Goal: Task Accomplishment & Management: Complete application form

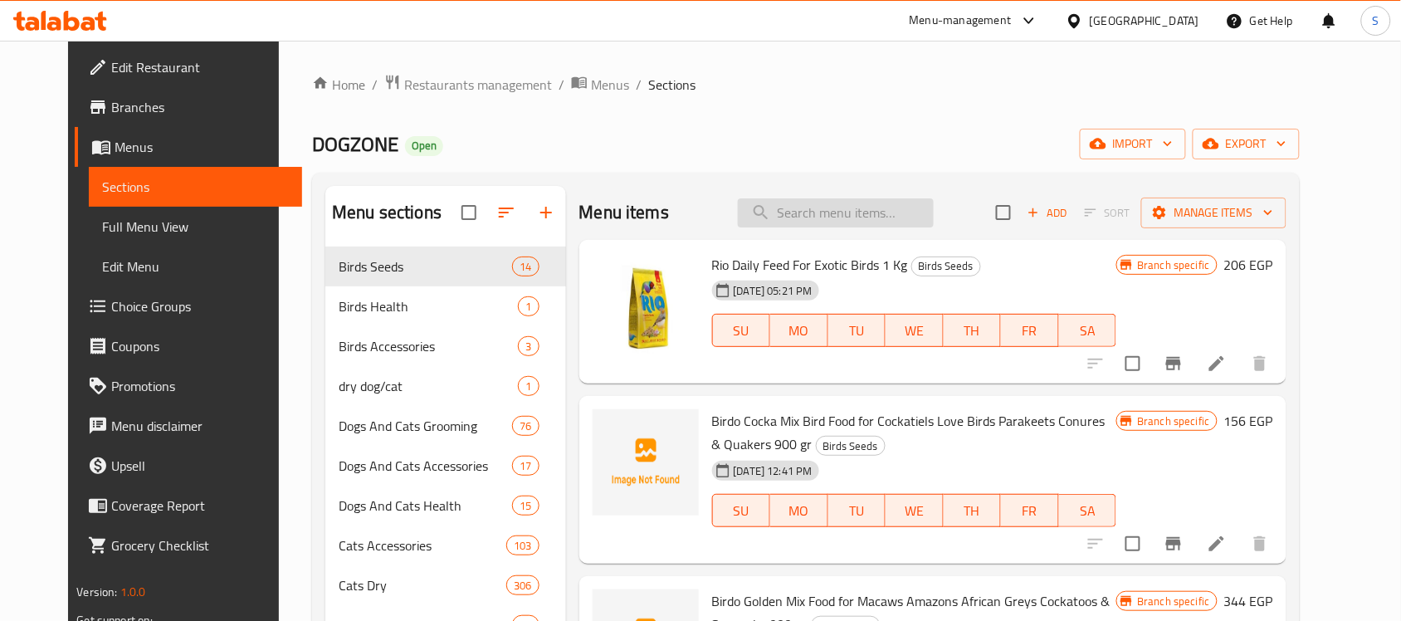
click at [847, 225] on input "search" at bounding box center [836, 212] width 196 height 29
paste input "57660010"
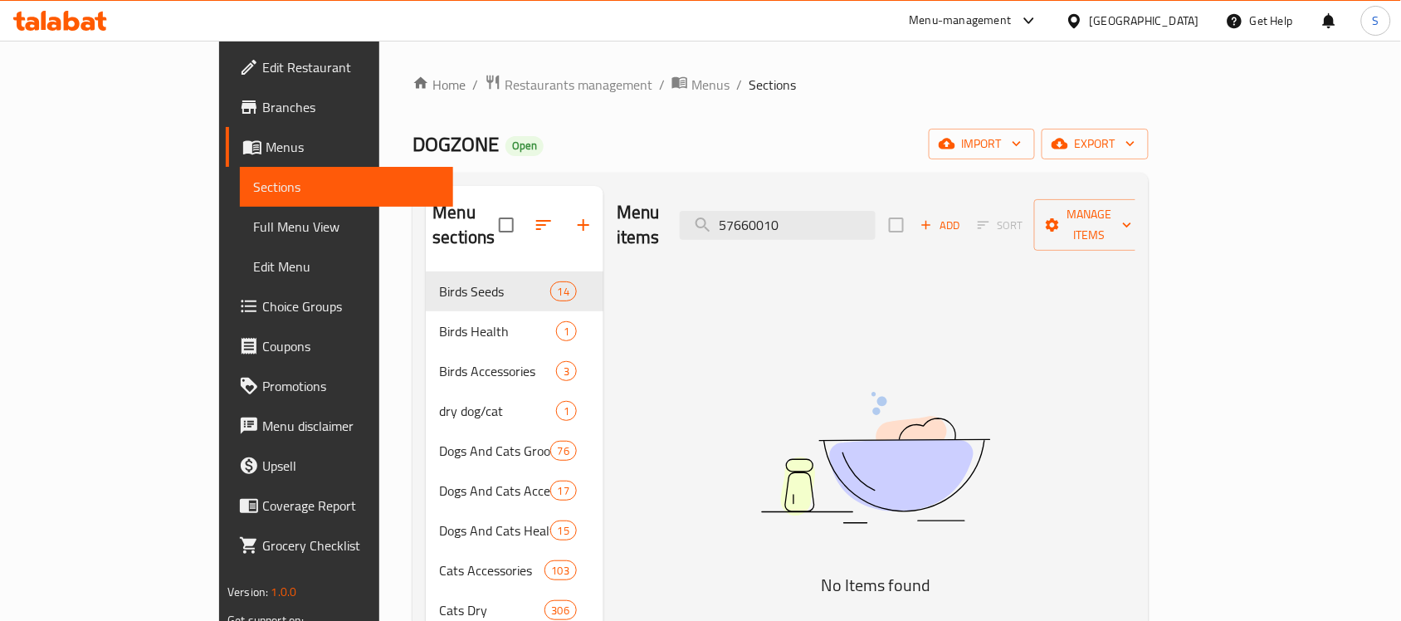
type input "57660010"
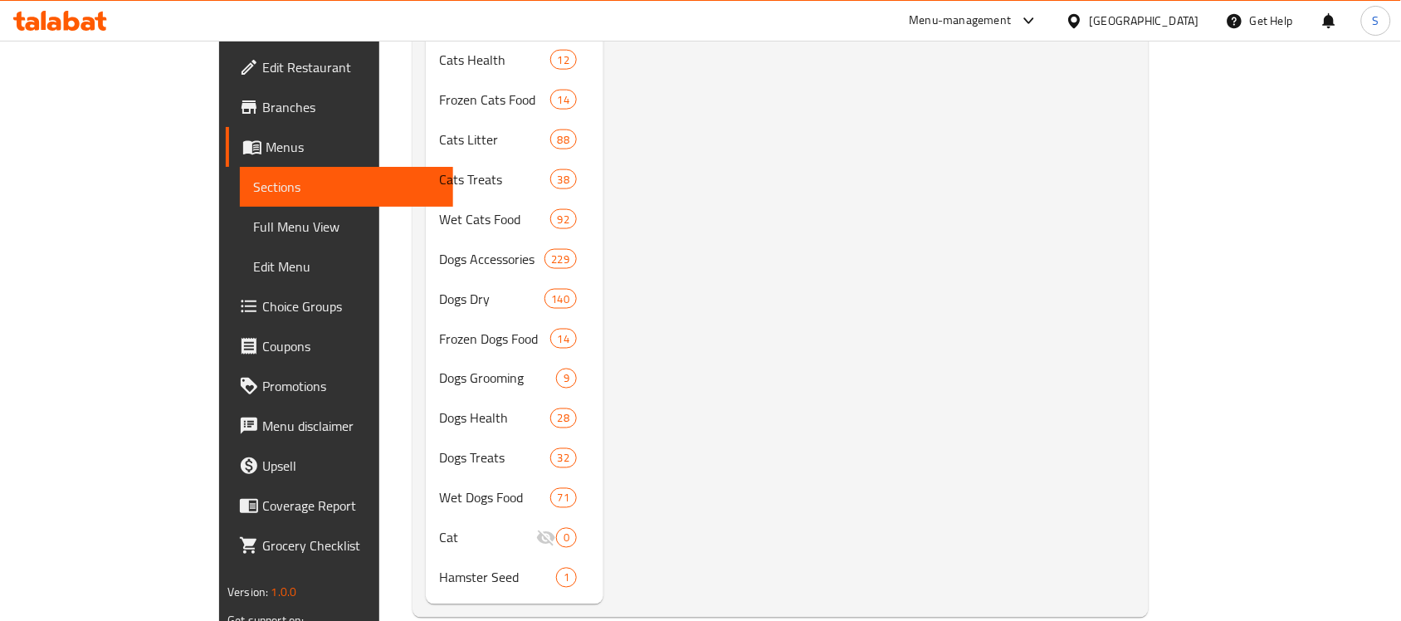
scroll to position [593, 0]
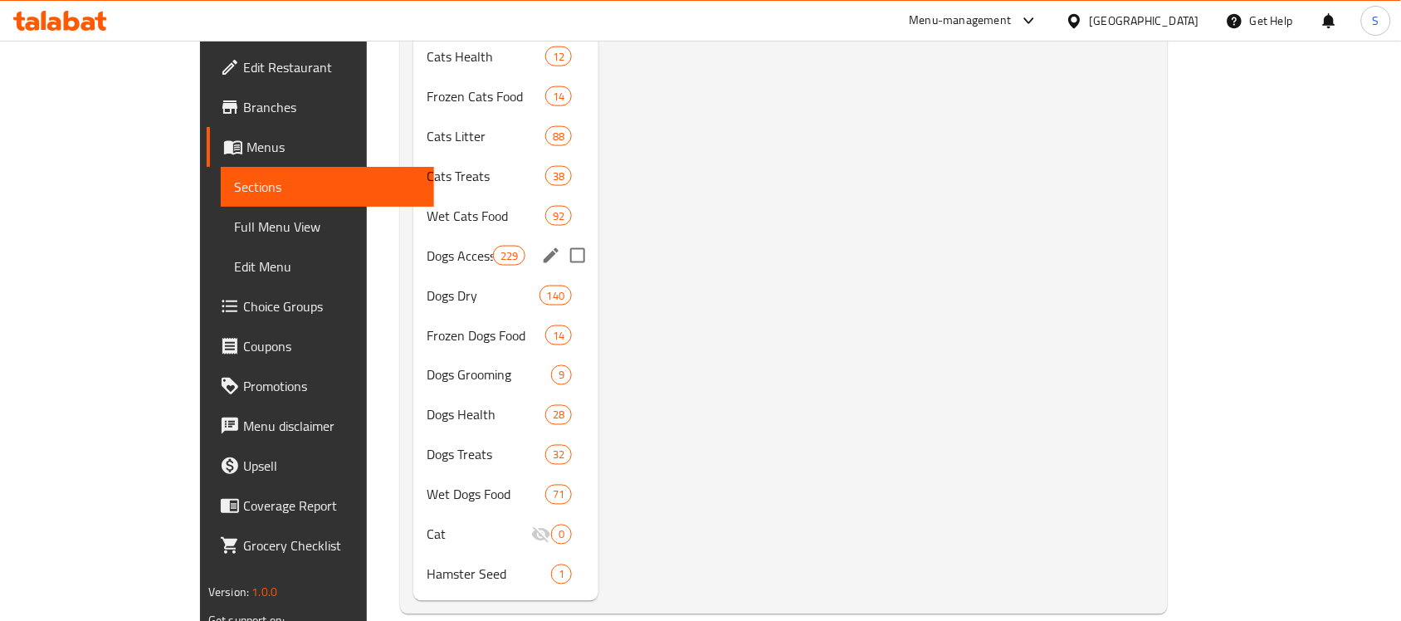
click at [427, 246] on span "Dogs Accessories" at bounding box center [460, 256] width 66 height 20
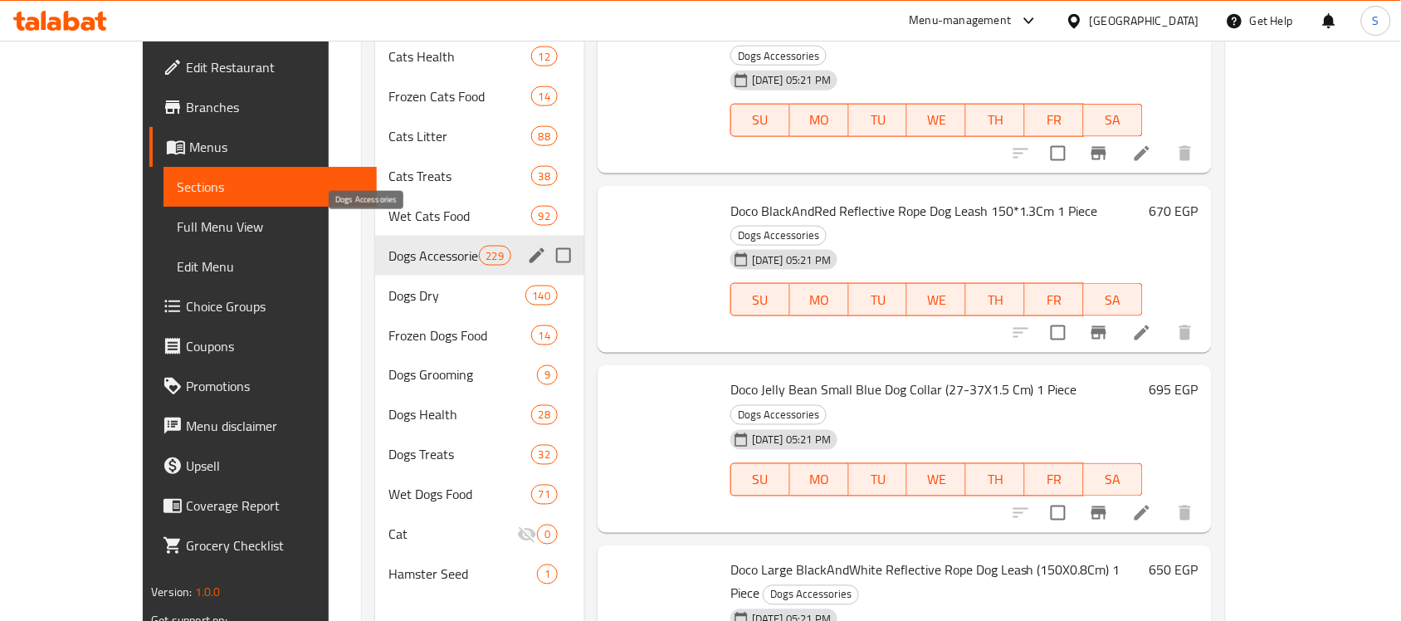
click at [1077, 288] on span "FR" at bounding box center [1055, 300] width 46 height 24
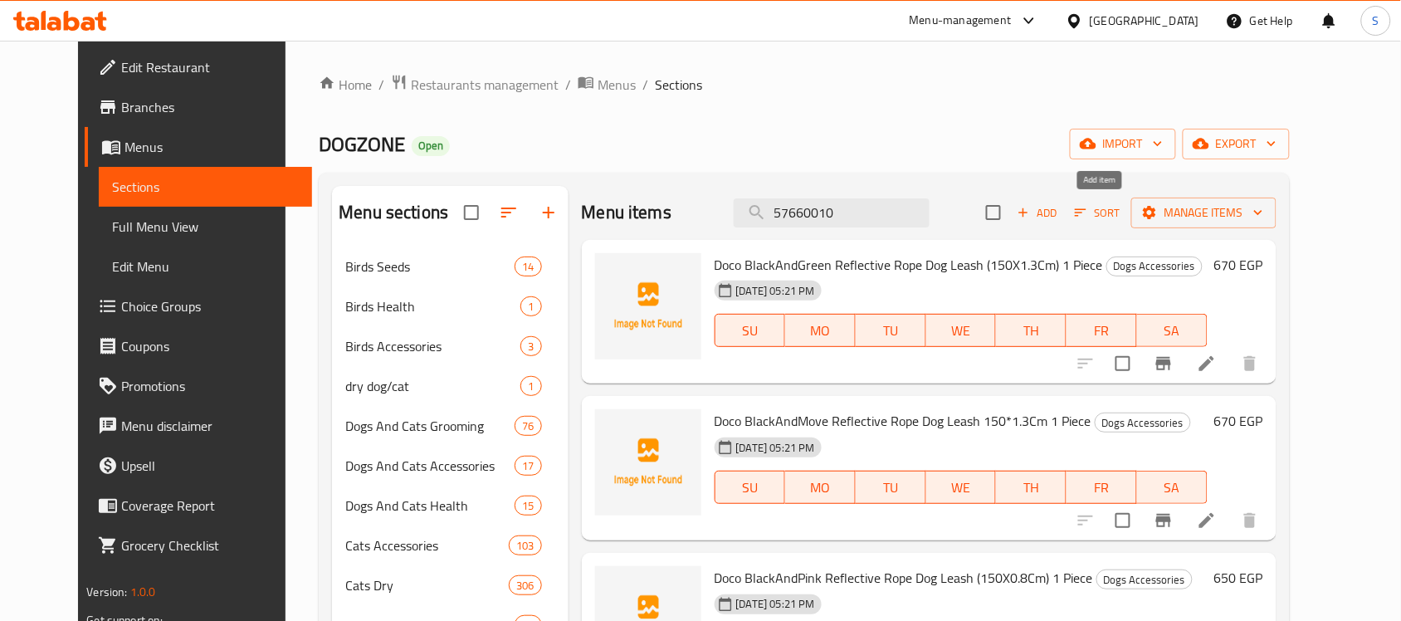
click at [1060, 222] on span "Add" at bounding box center [1037, 212] width 45 height 19
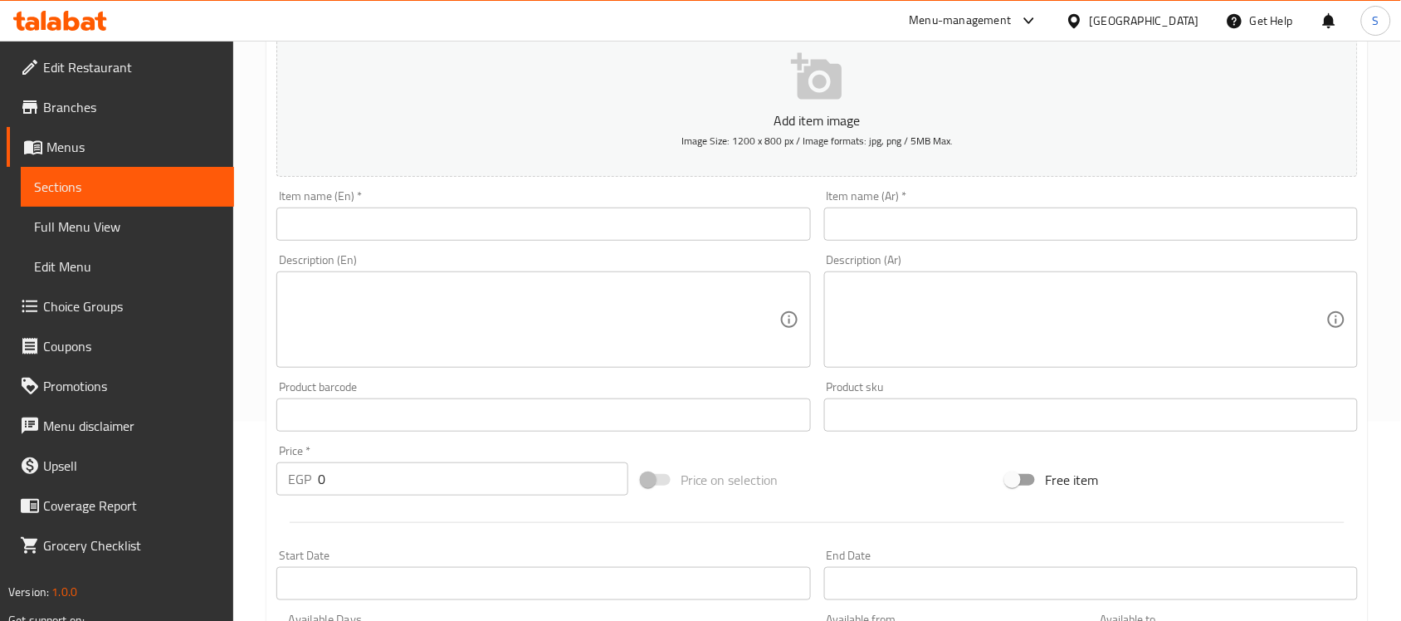
scroll to position [311, 0]
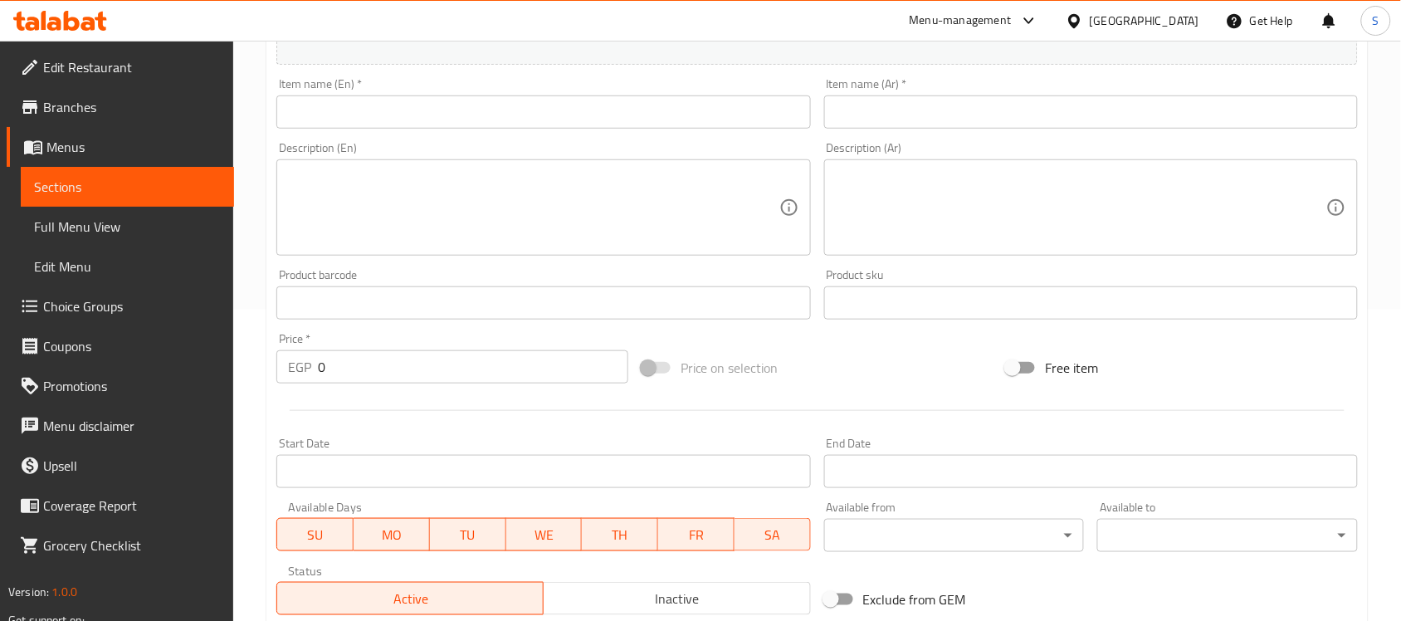
click at [334, 308] on input "text" at bounding box center [543, 302] width 534 height 33
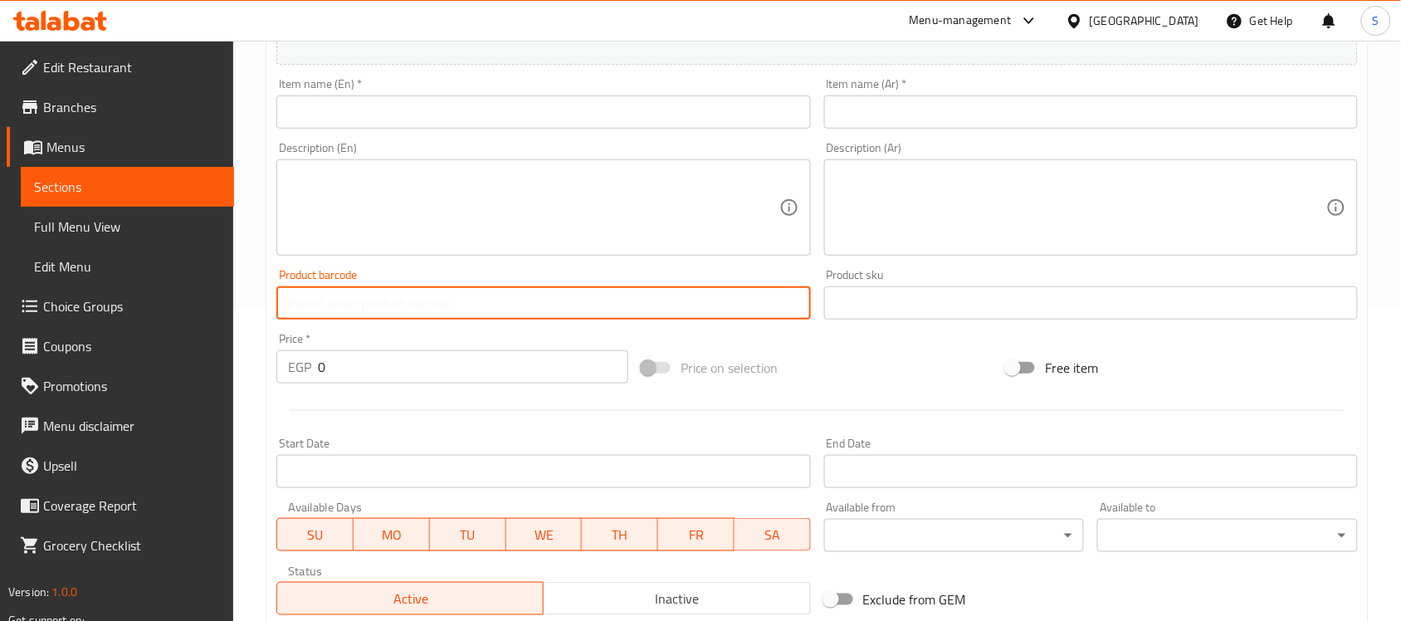
paste input "57660010"
type input "57660010"
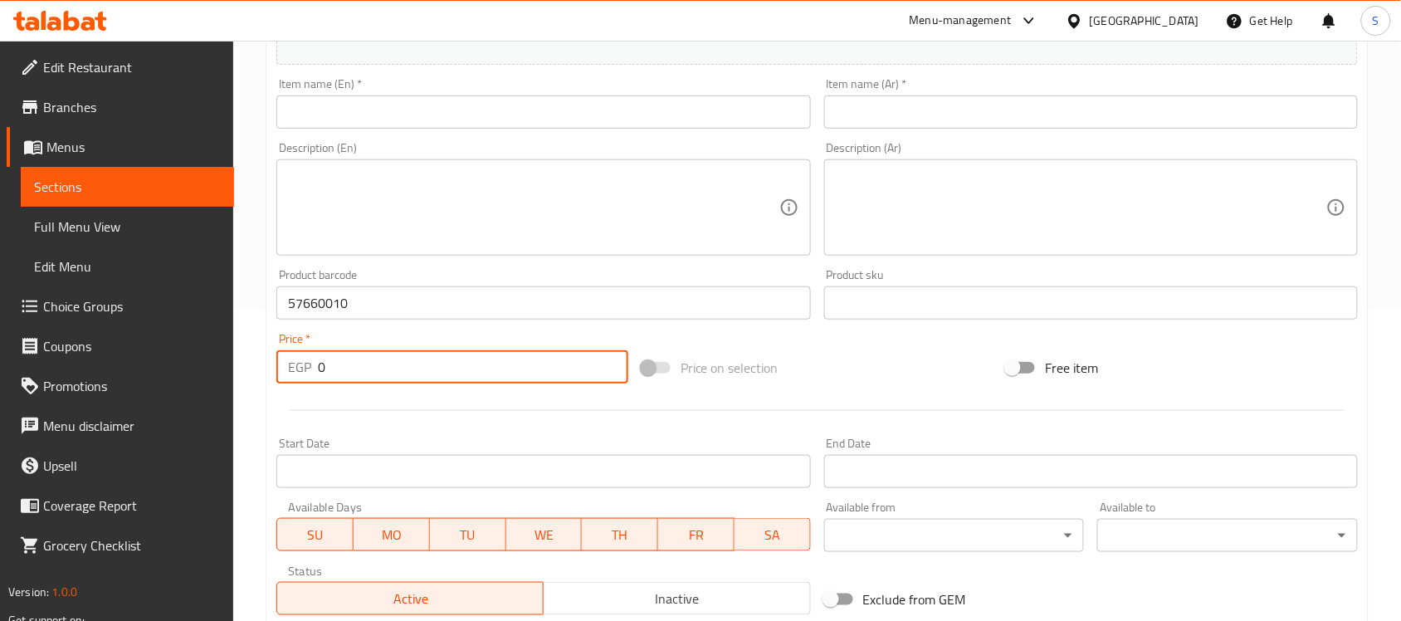
drag, startPoint x: 314, startPoint y: 369, endPoint x: 226, endPoint y: 345, distance: 91.2
click at [212, 354] on div "Edit Restaurant Branches Menus Sections Full Menu View Edit Menu Choice Groups …" at bounding box center [700, 295] width 1401 height 1132
paste input "15"
type input "150"
click at [865, 292] on input "text" at bounding box center [1091, 302] width 534 height 33
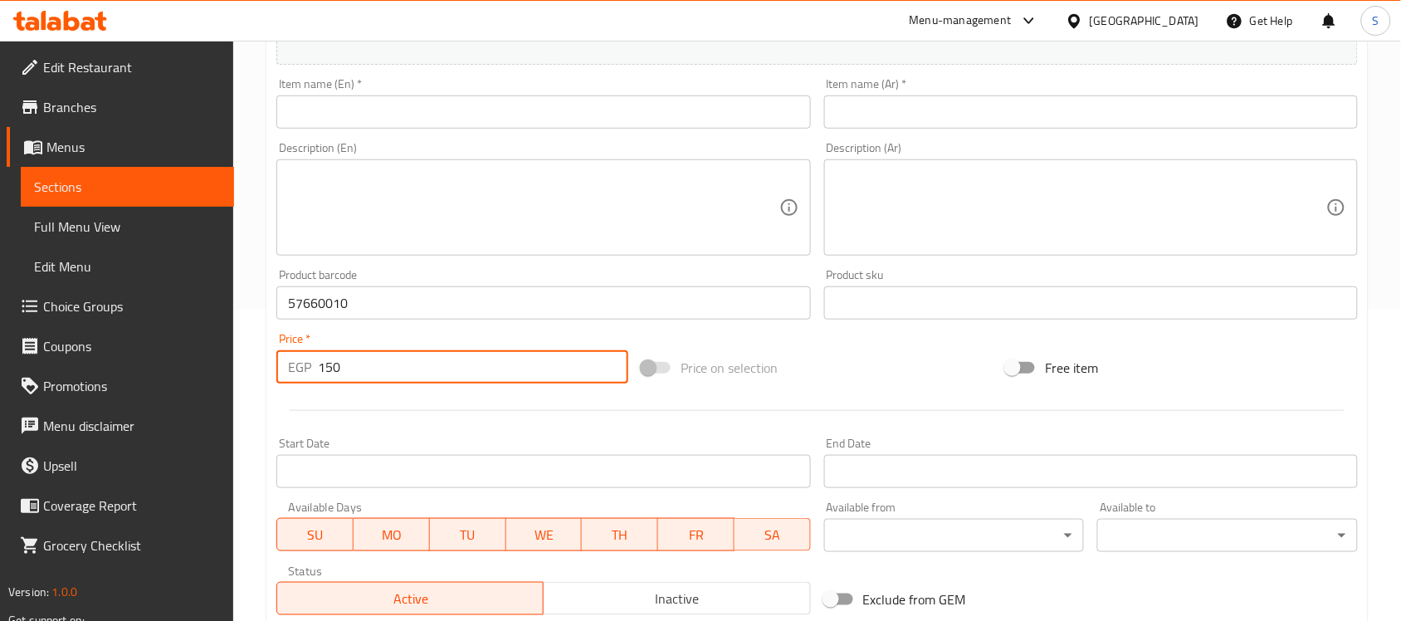
paste input "7660"
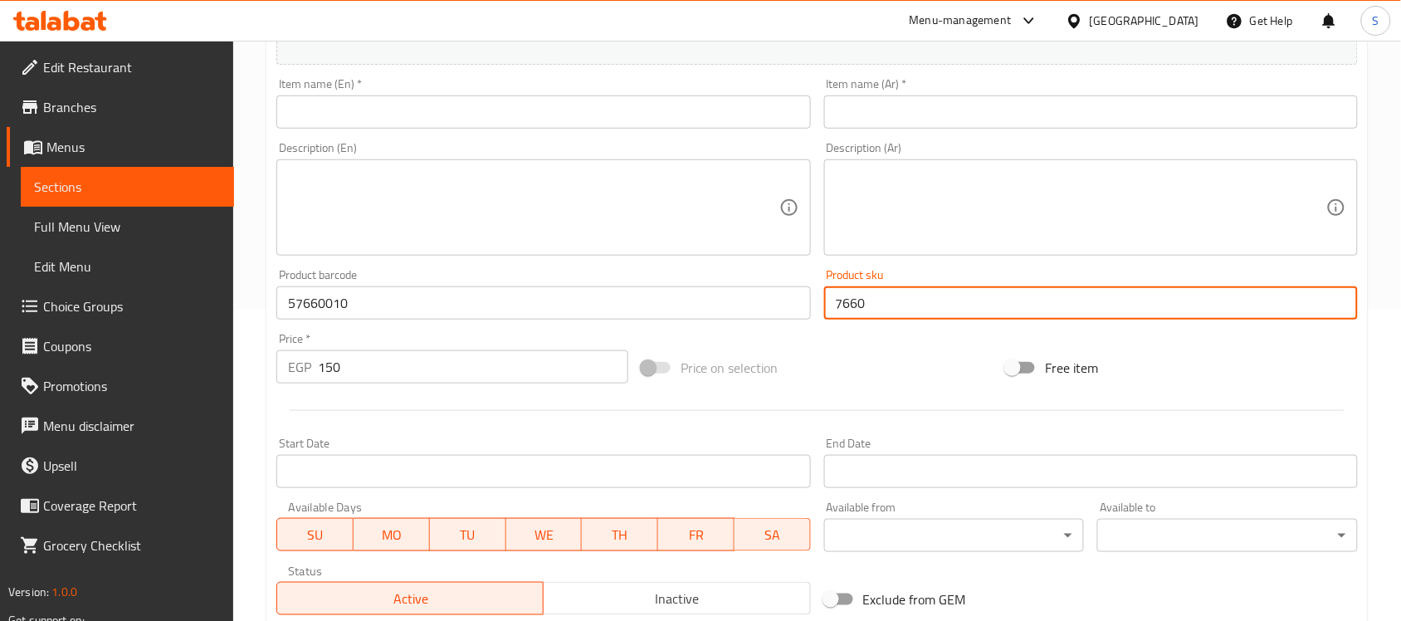
type input "7660"
click at [328, 304] on input "57660010" at bounding box center [543, 302] width 534 height 33
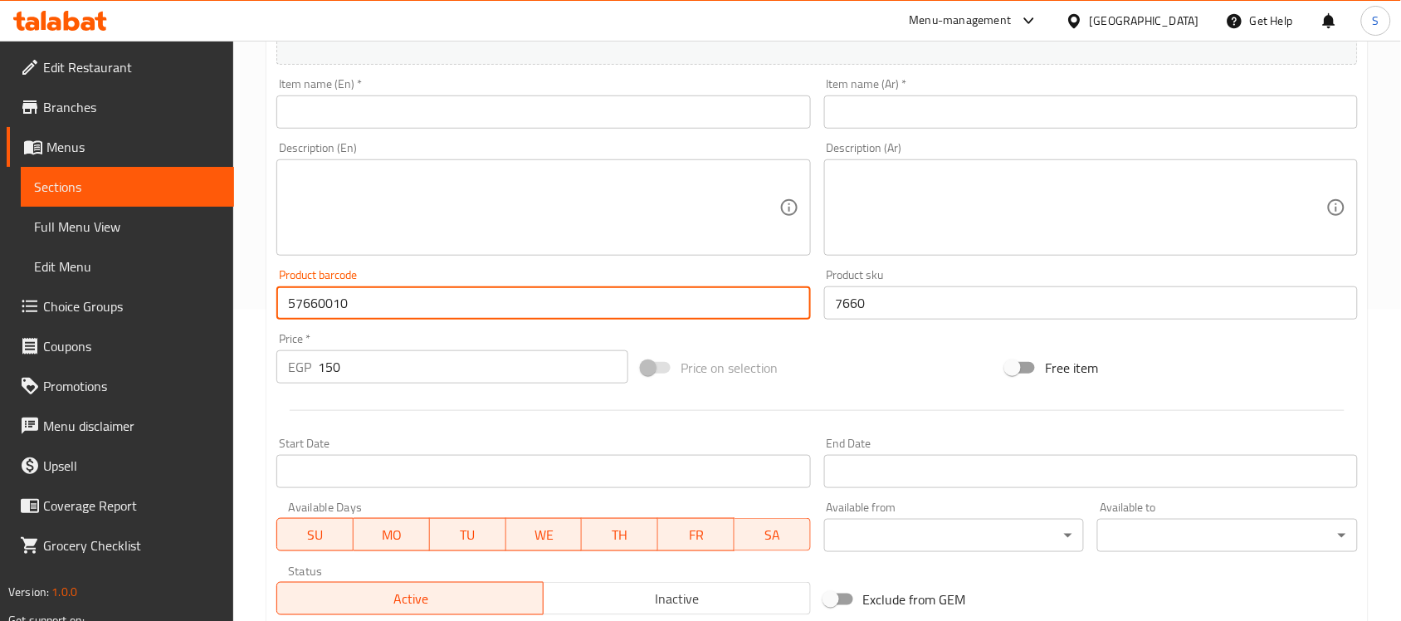
click at [328, 304] on input "57660010" at bounding box center [543, 302] width 534 height 33
paste input "86447"
type input "86447010"
click at [321, 312] on input "86447010" at bounding box center [543, 302] width 534 height 33
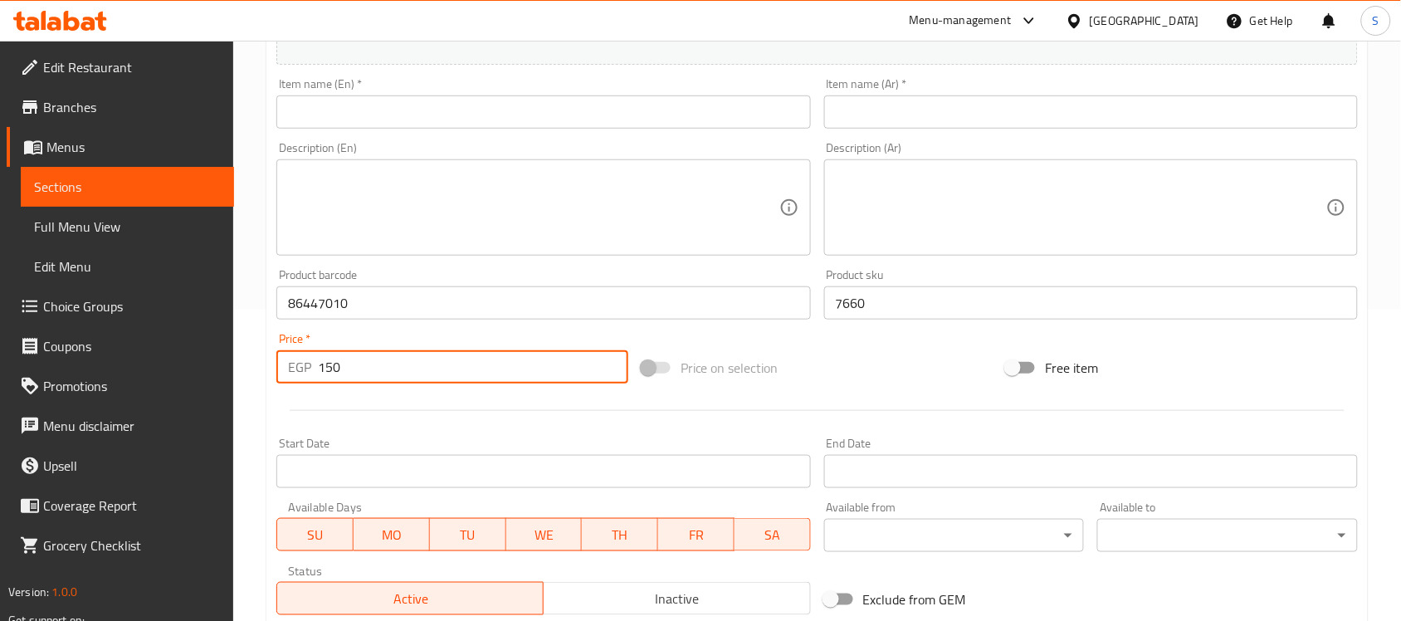
drag, startPoint x: 361, startPoint y: 354, endPoint x: 345, endPoint y: 249, distance: 106.6
click at [312, 358] on div "EGP 150 Price *" at bounding box center [452, 366] width 352 height 33
paste input "219"
type input "219"
click at [864, 300] on input "7660" at bounding box center [1091, 302] width 534 height 33
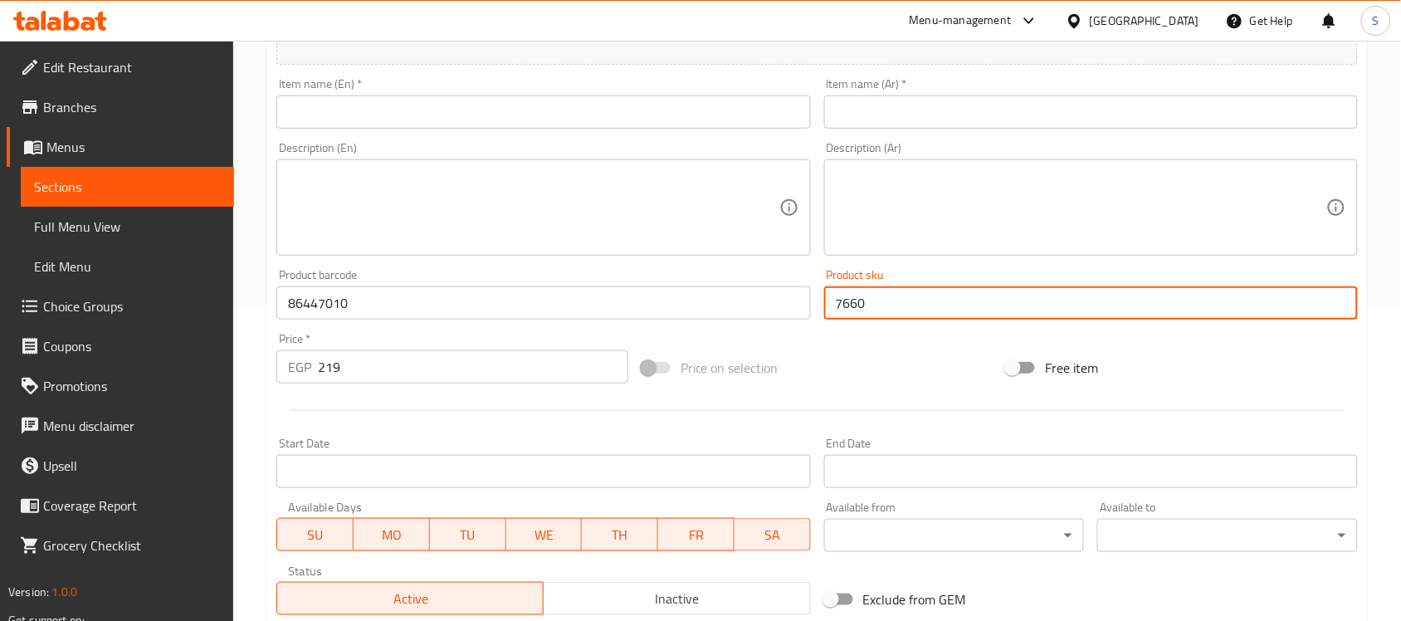
click at [864, 300] on input "7660" at bounding box center [1091, 302] width 534 height 33
paste input "6447"
type input "6447"
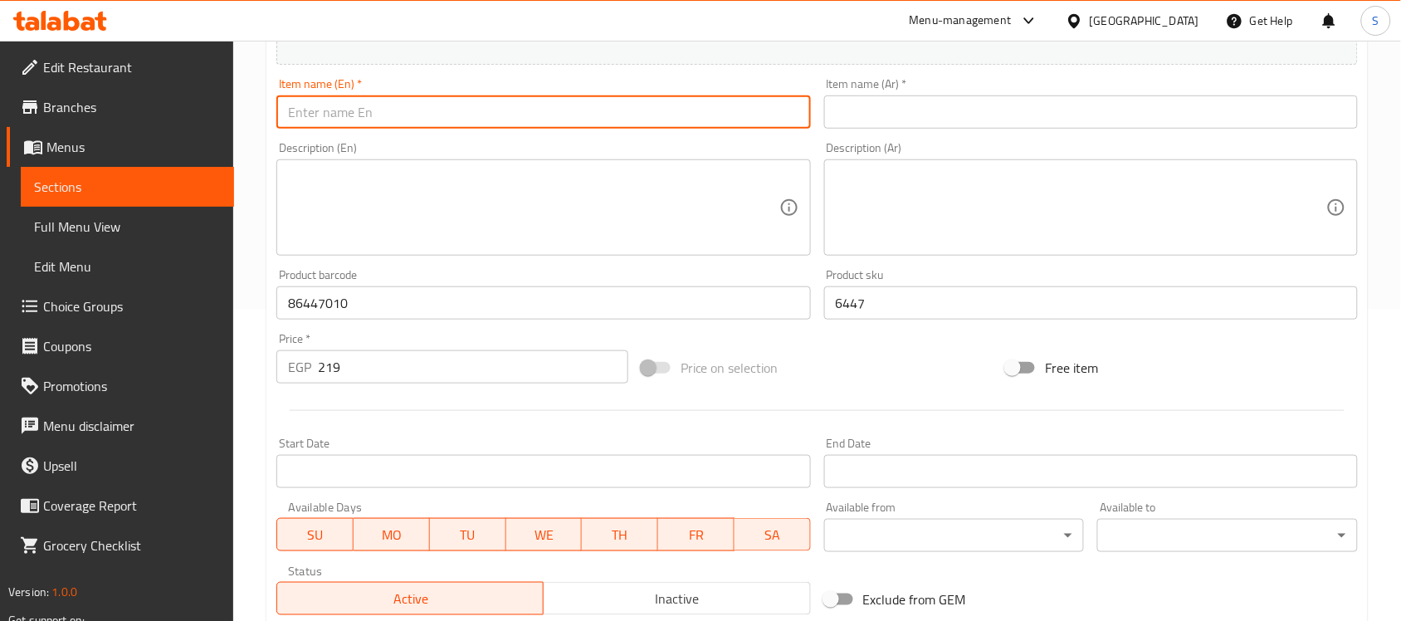
click at [442, 109] on input "text" at bounding box center [543, 111] width 534 height 33
paste input "GROOVY LITTER BOX SMALL"
type input "GROOVY LITTER BOX SMALL"
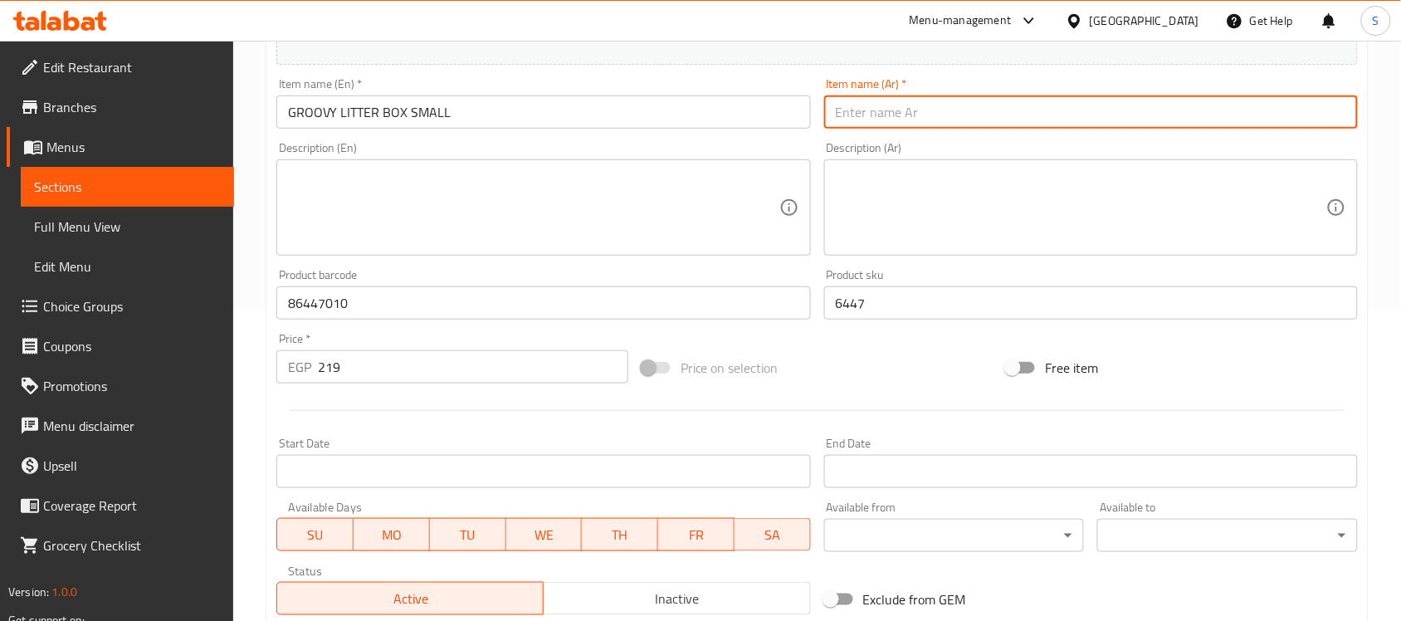
click at [1026, 106] on input "text" at bounding box center [1091, 111] width 534 height 33
paste input "غروفي صندوق فضلات صغير"
click at [992, 117] on input "غروفي صندوق فضلات صغير" at bounding box center [1091, 111] width 534 height 33
type input "جروفي صندوق فضلات صغير"
click at [578, 237] on textarea at bounding box center [533, 207] width 491 height 79
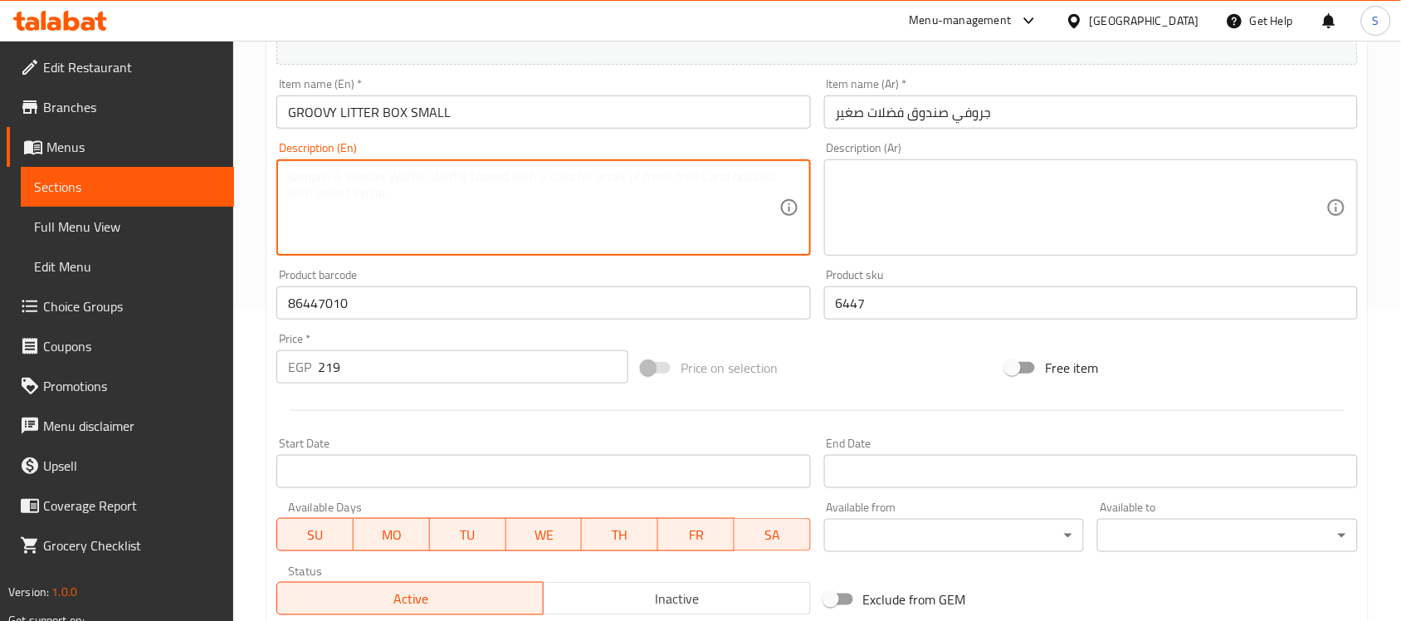
paste textarea "1pcs"
click at [293, 177] on textarea "1pcs" at bounding box center [533, 207] width 491 height 79
type textarea "1 pcs"
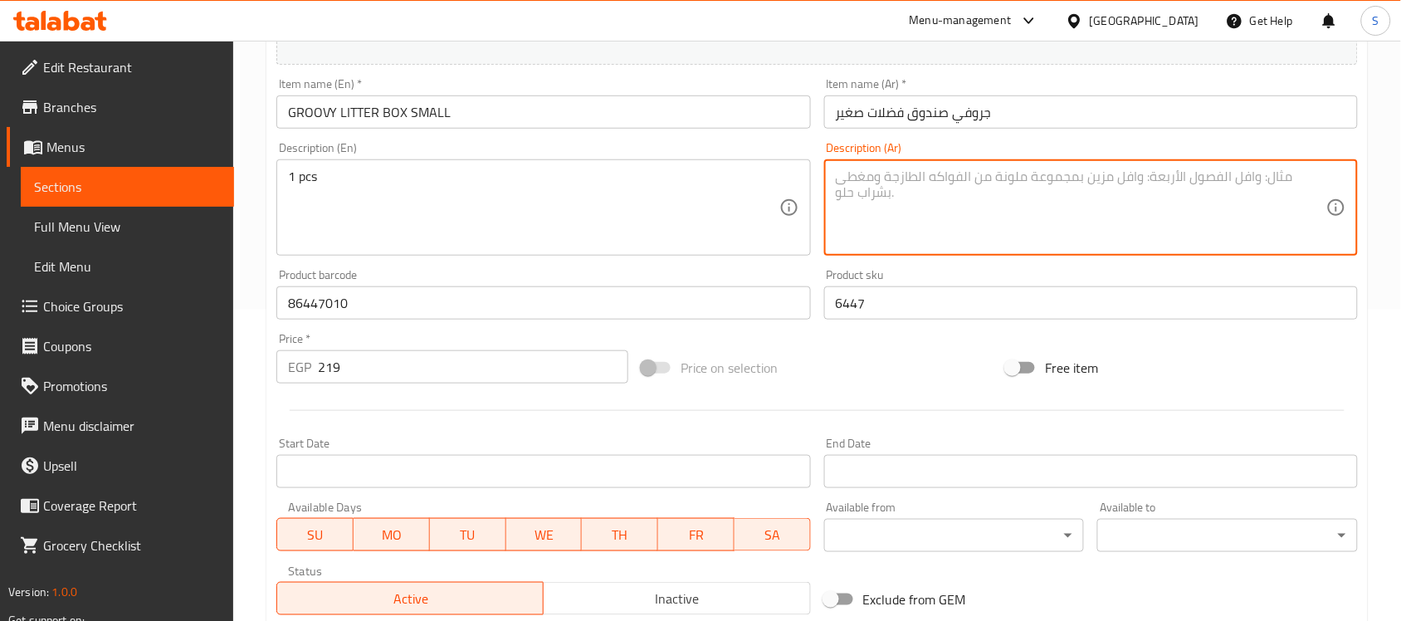
click at [990, 187] on textarea at bounding box center [1081, 207] width 491 height 79
paste textarea "قطعة"
type textarea "1قطعة"
click at [1038, 116] on input "جروفي صندوق فضلات صغير" at bounding box center [1091, 111] width 534 height 33
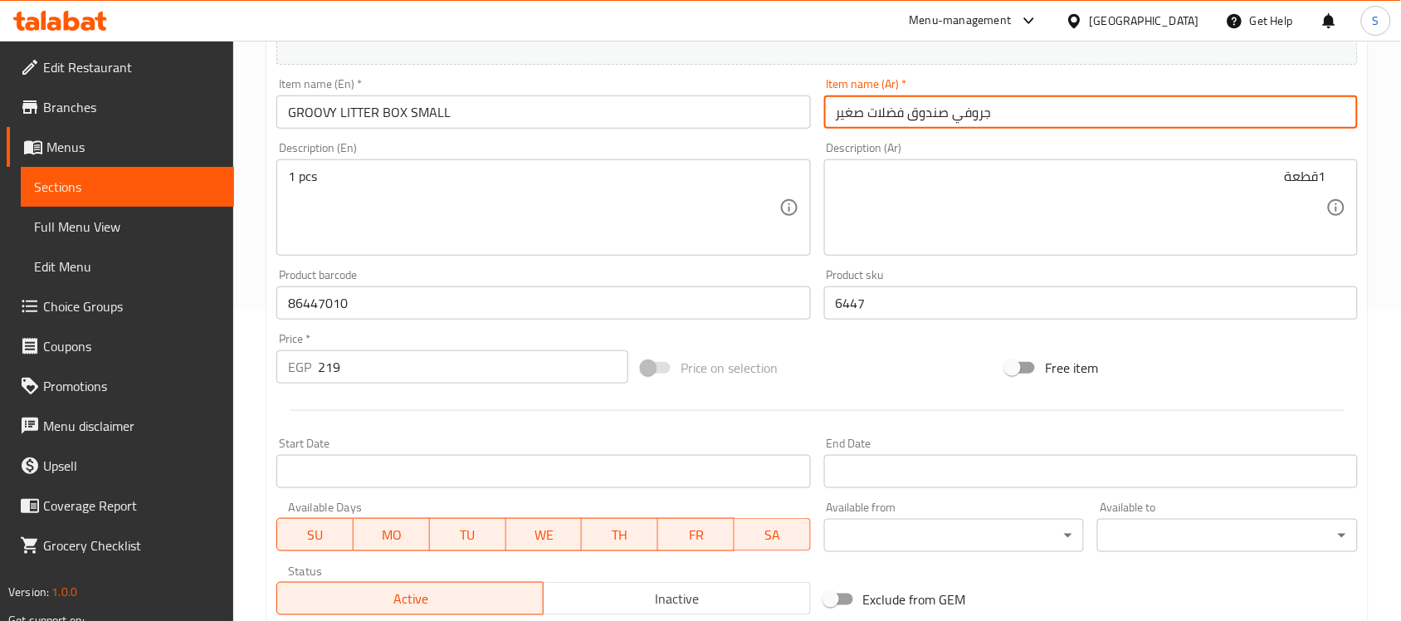
click at [553, 112] on input "GROOVY LITTER BOX SMALL" at bounding box center [543, 111] width 534 height 33
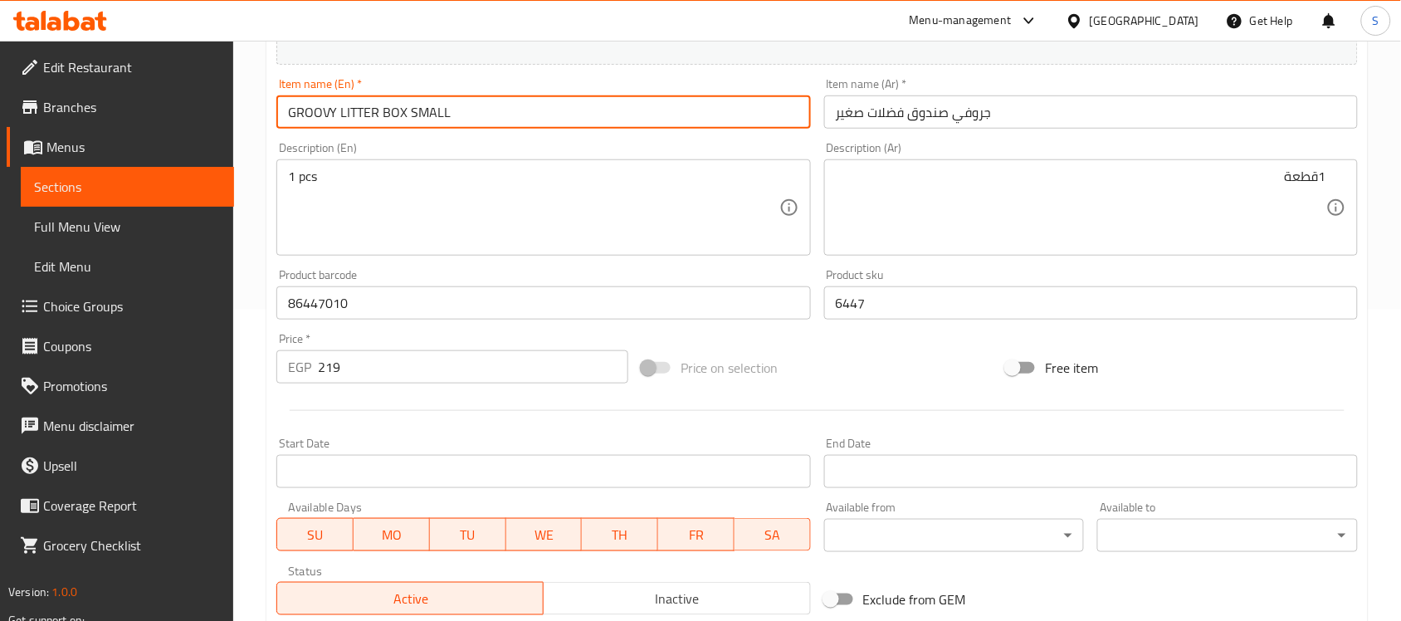
click at [455, 117] on input "GROOVY LITTER BOX SMALL" at bounding box center [543, 111] width 534 height 33
click at [466, 110] on input "Groovy Litter Box Small" at bounding box center [543, 111] width 534 height 33
type input "Groovy Litter Box Small"
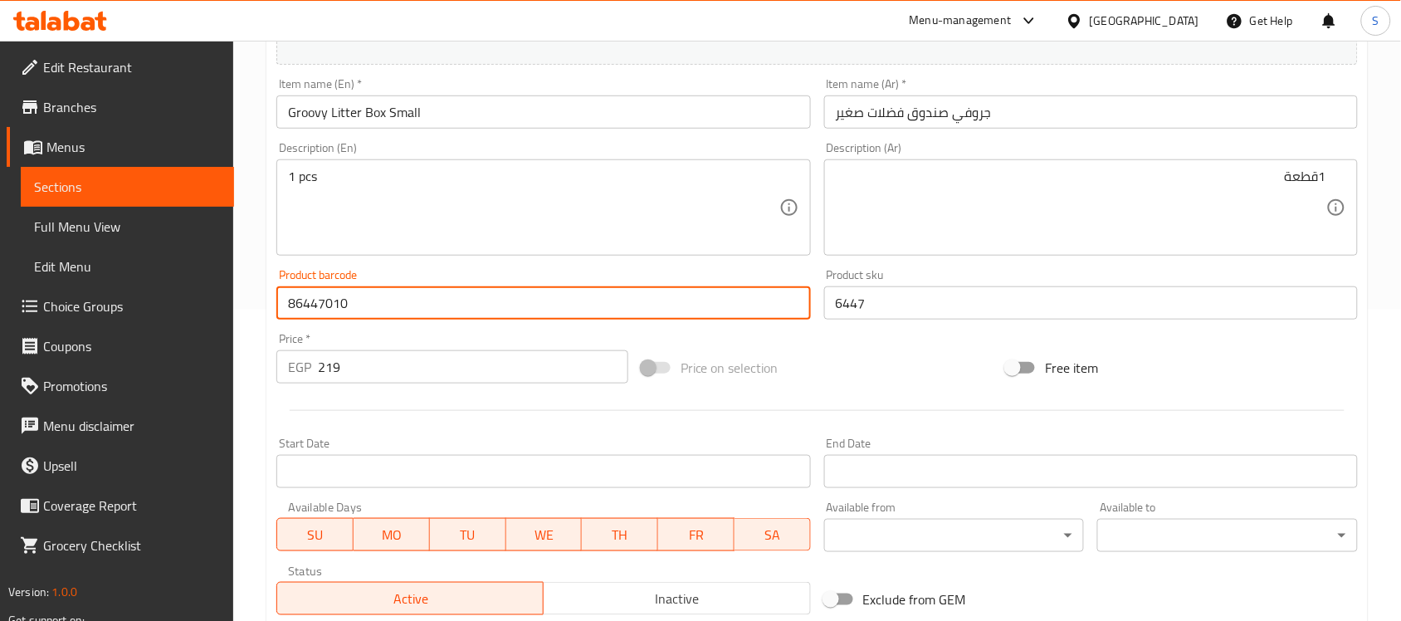
click at [388, 311] on input "86447010" at bounding box center [543, 302] width 534 height 33
click at [906, 309] on input "6447" at bounding box center [1091, 302] width 534 height 33
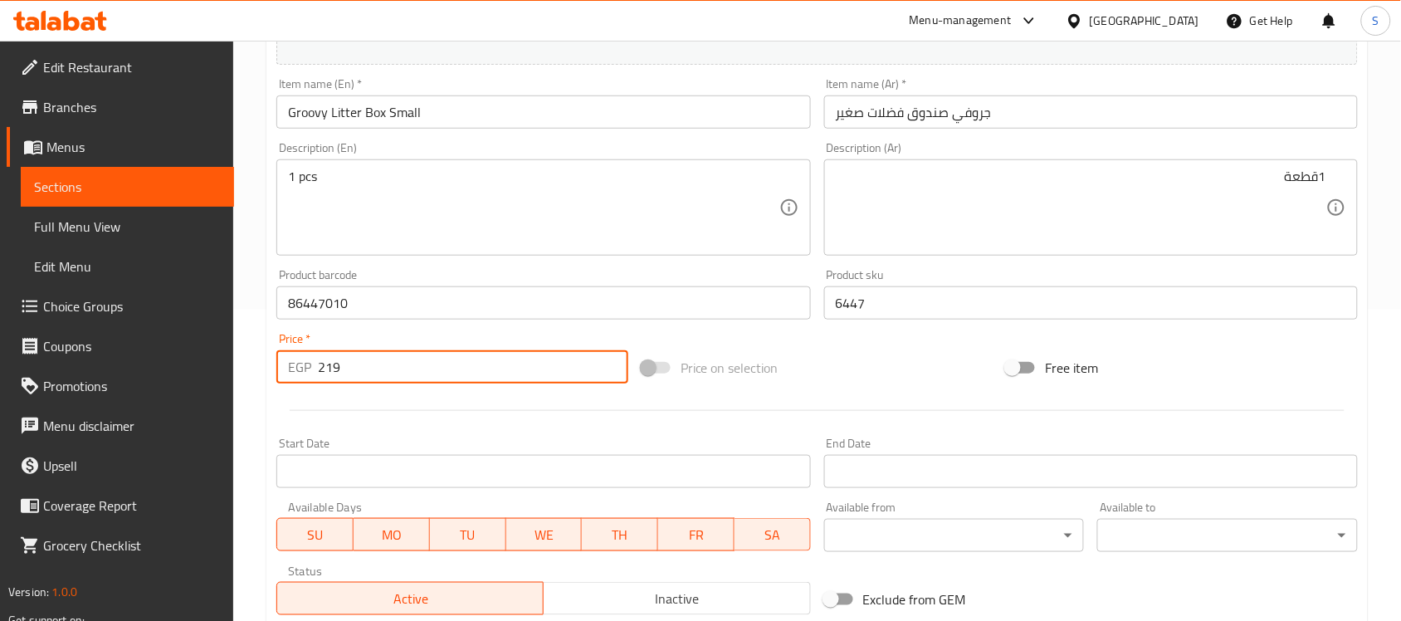
click at [420, 379] on input "219" at bounding box center [473, 366] width 310 height 33
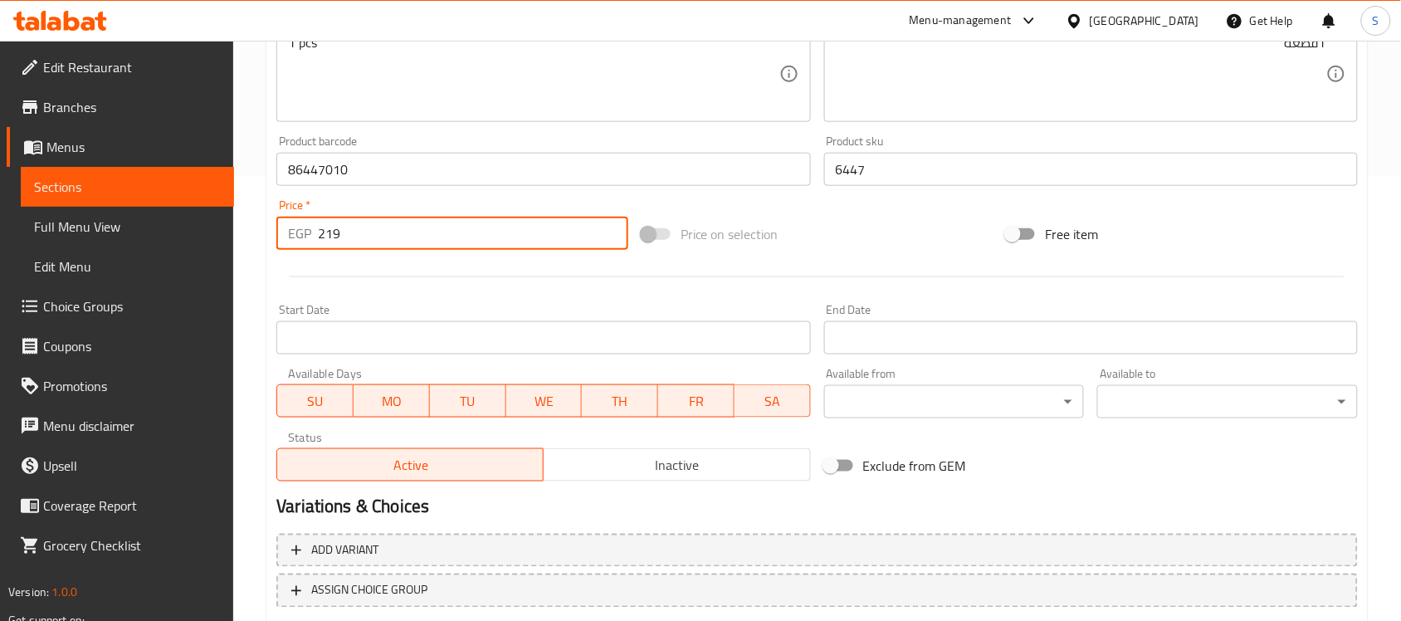
scroll to position [549, 0]
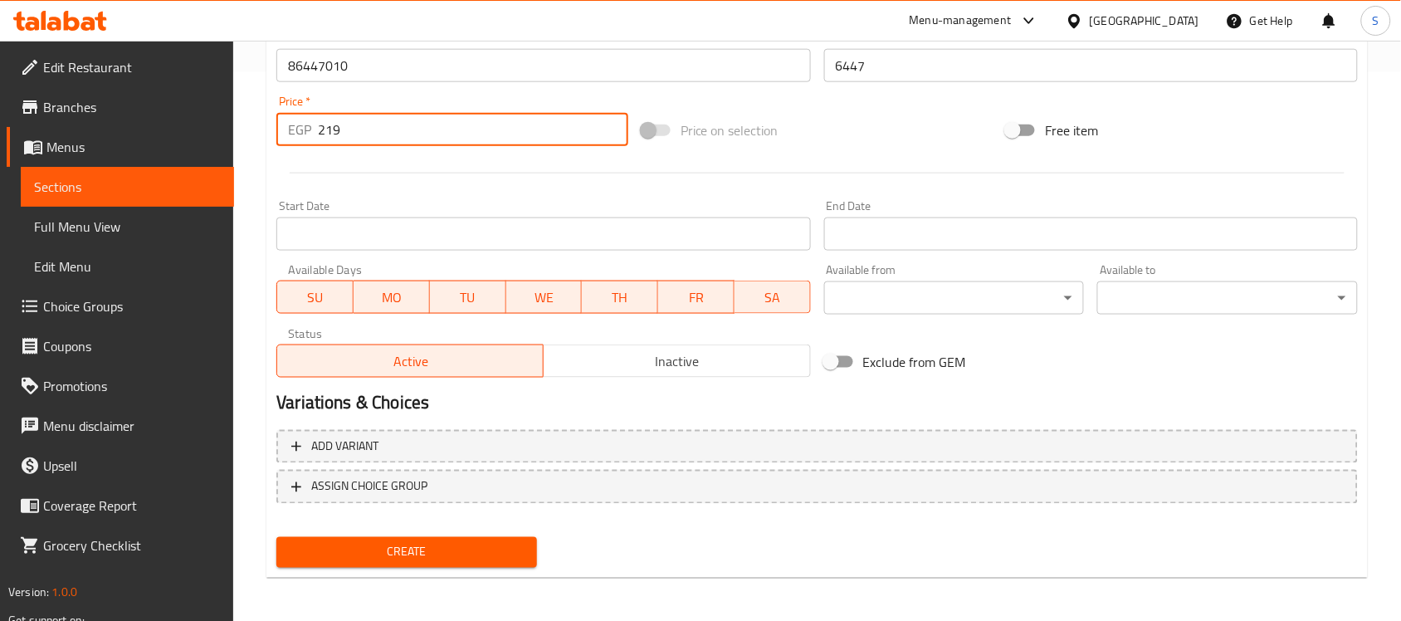
click at [453, 563] on button "Create" at bounding box center [406, 552] width 261 height 31
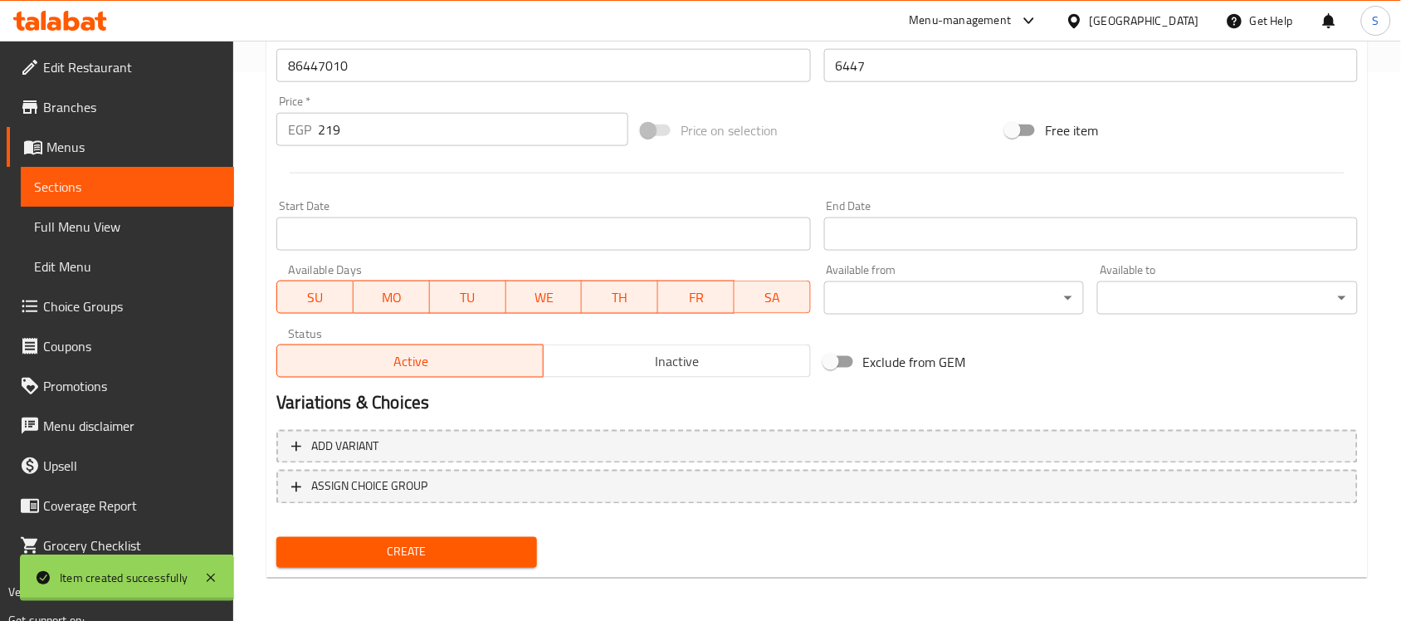
type input "0"
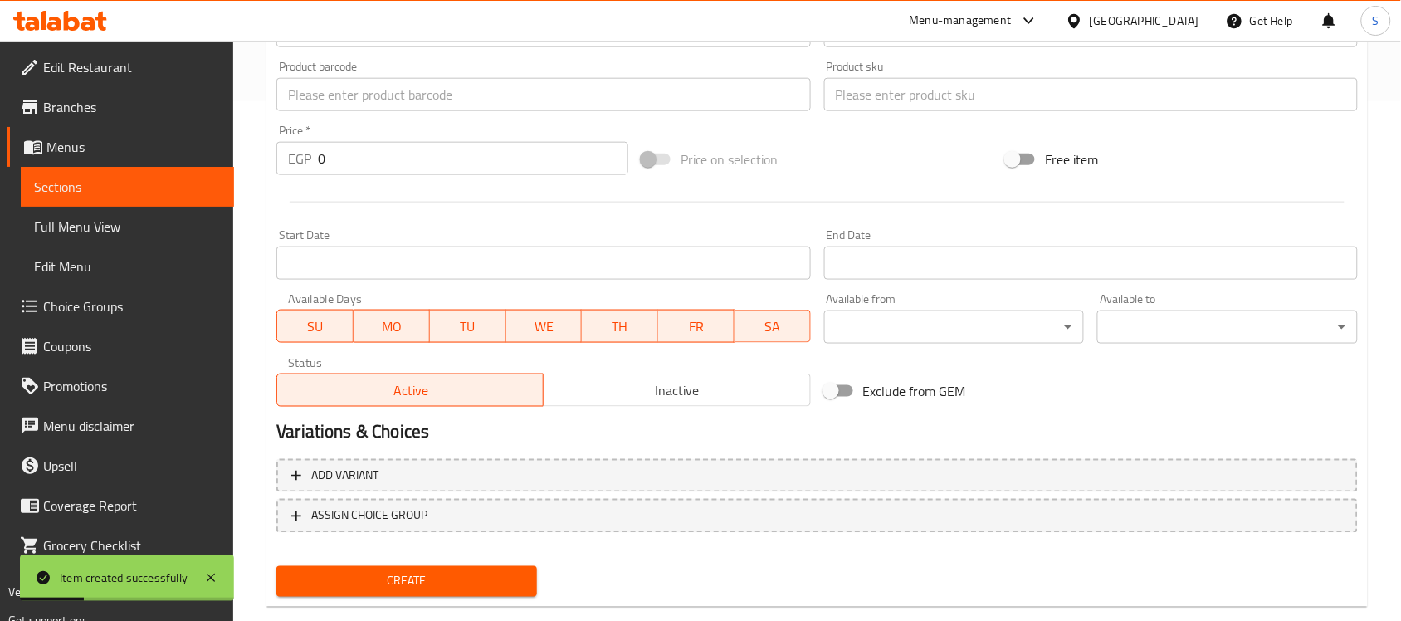
scroll to position [341, 0]
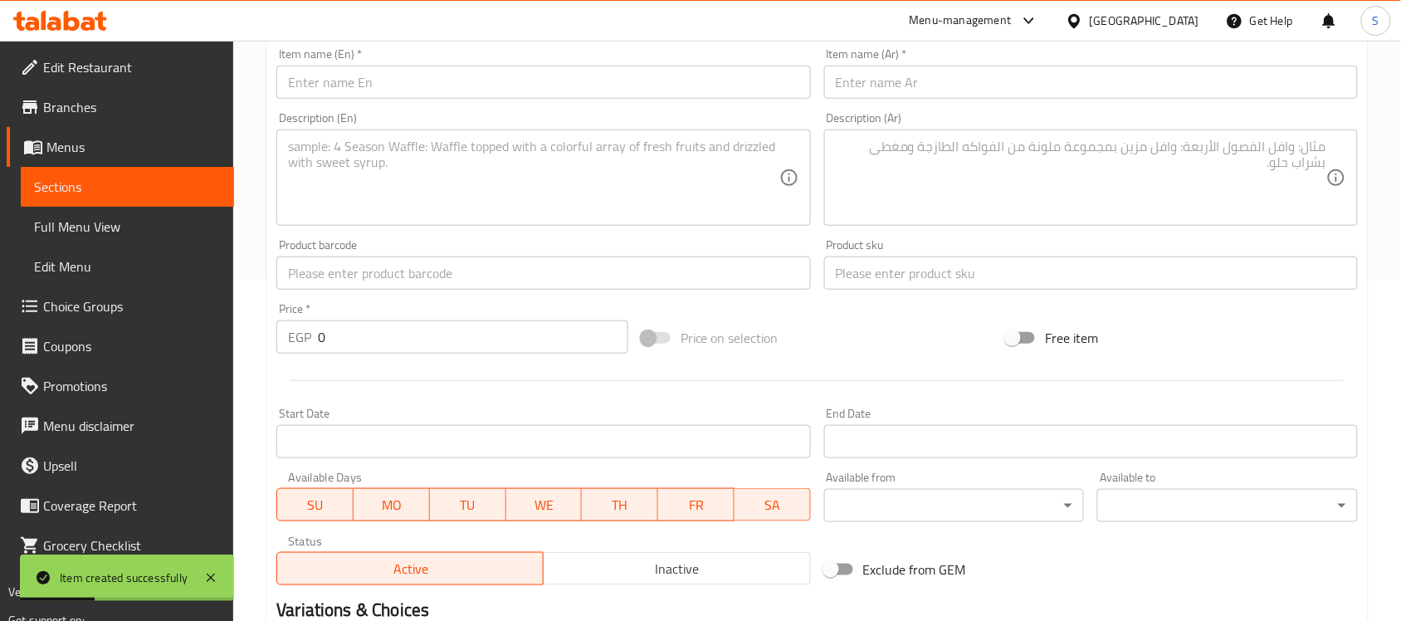
click at [322, 266] on input "text" at bounding box center [543, 272] width 534 height 33
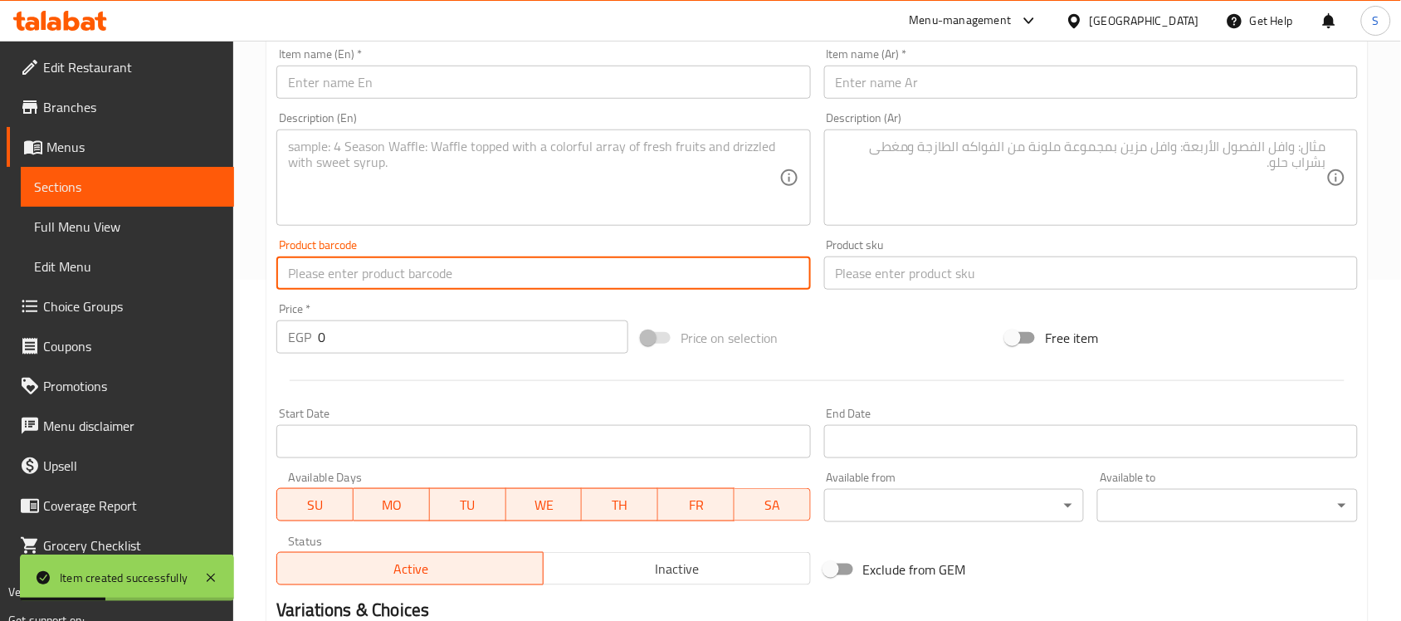
paste input "888886039105"
type input "888886039105"
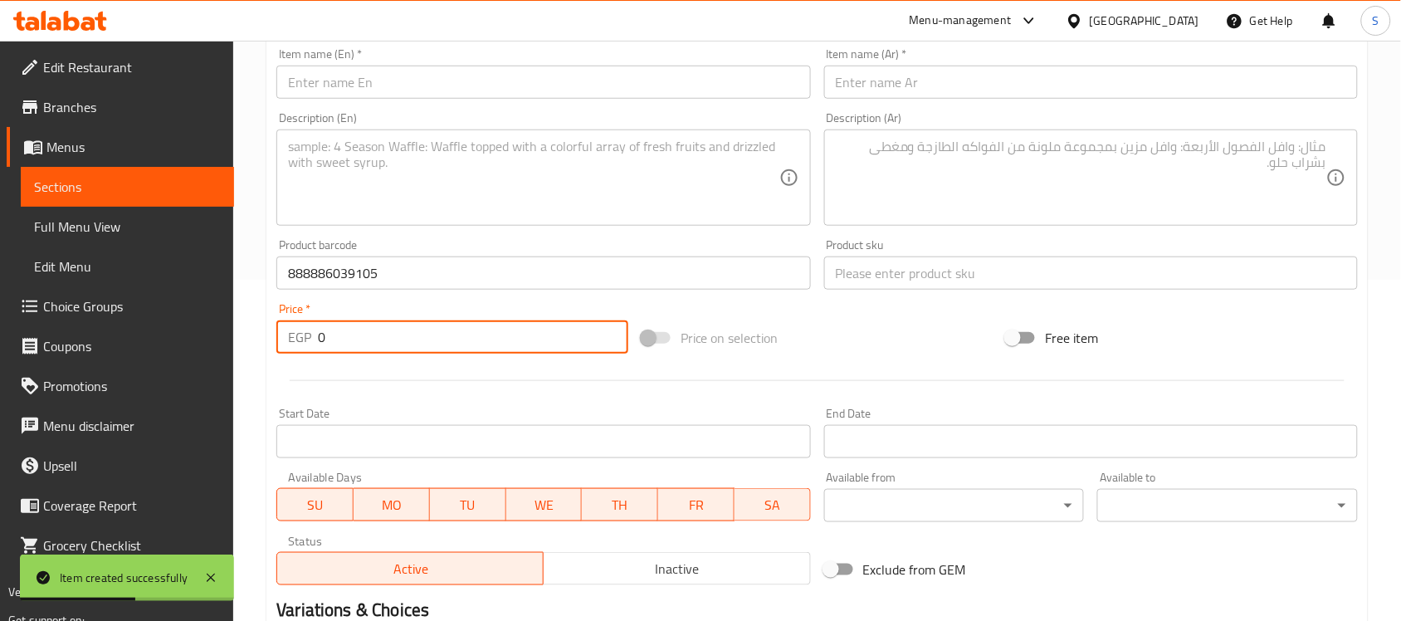
drag, startPoint x: 350, startPoint y: 339, endPoint x: 278, endPoint y: 325, distance: 73.6
click at [279, 328] on div "EGP 0 Price *" at bounding box center [452, 336] width 352 height 33
paste input "45"
type input "450"
click at [888, 264] on input "text" at bounding box center [1091, 272] width 534 height 33
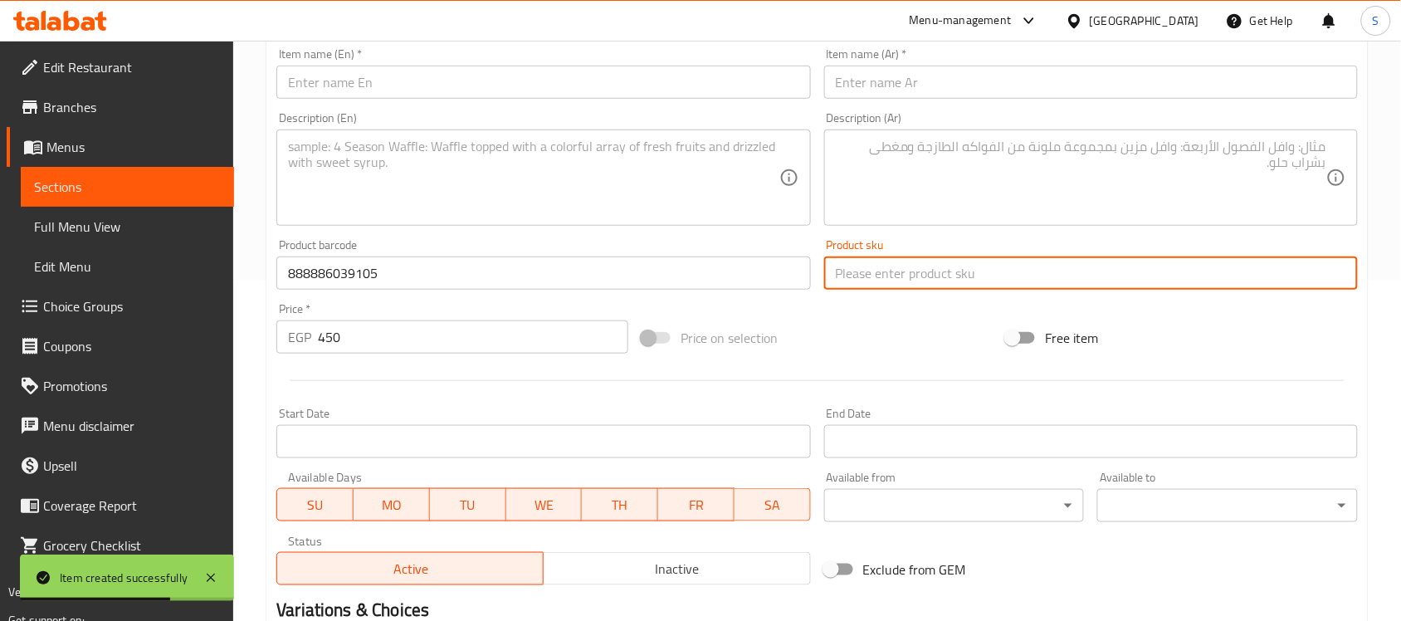
paste input "12348"
type input "12348"
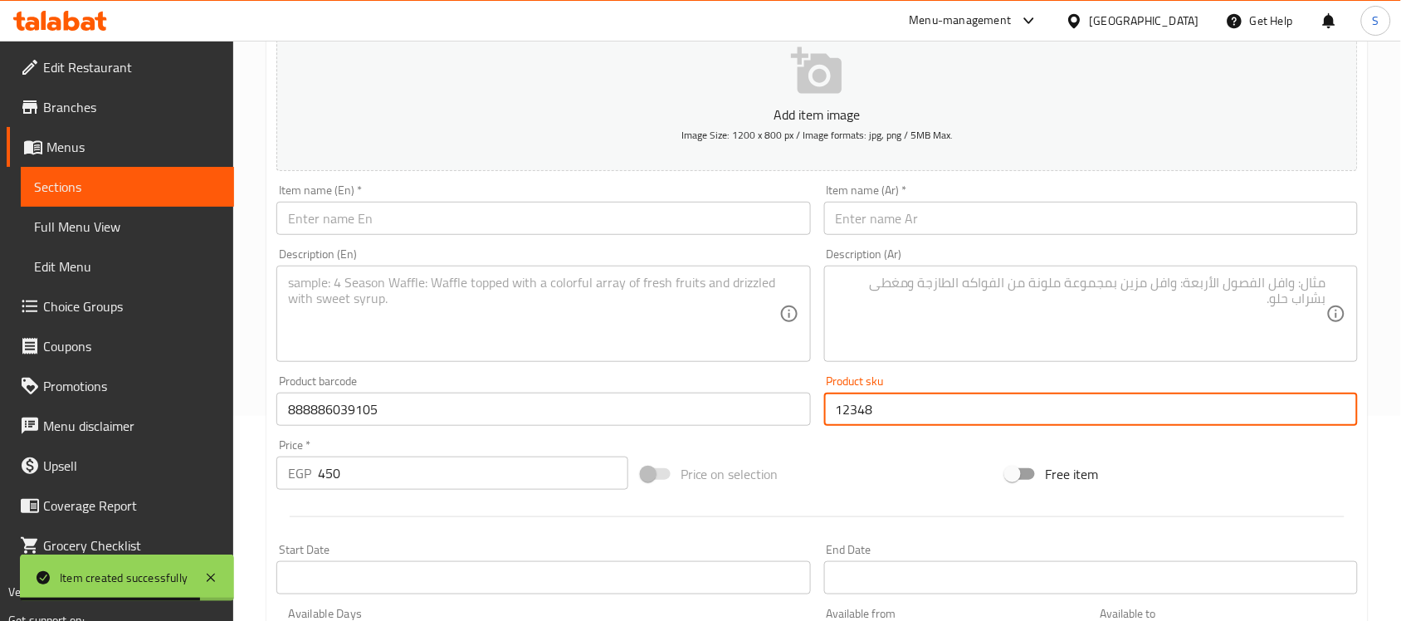
scroll to position [30, 0]
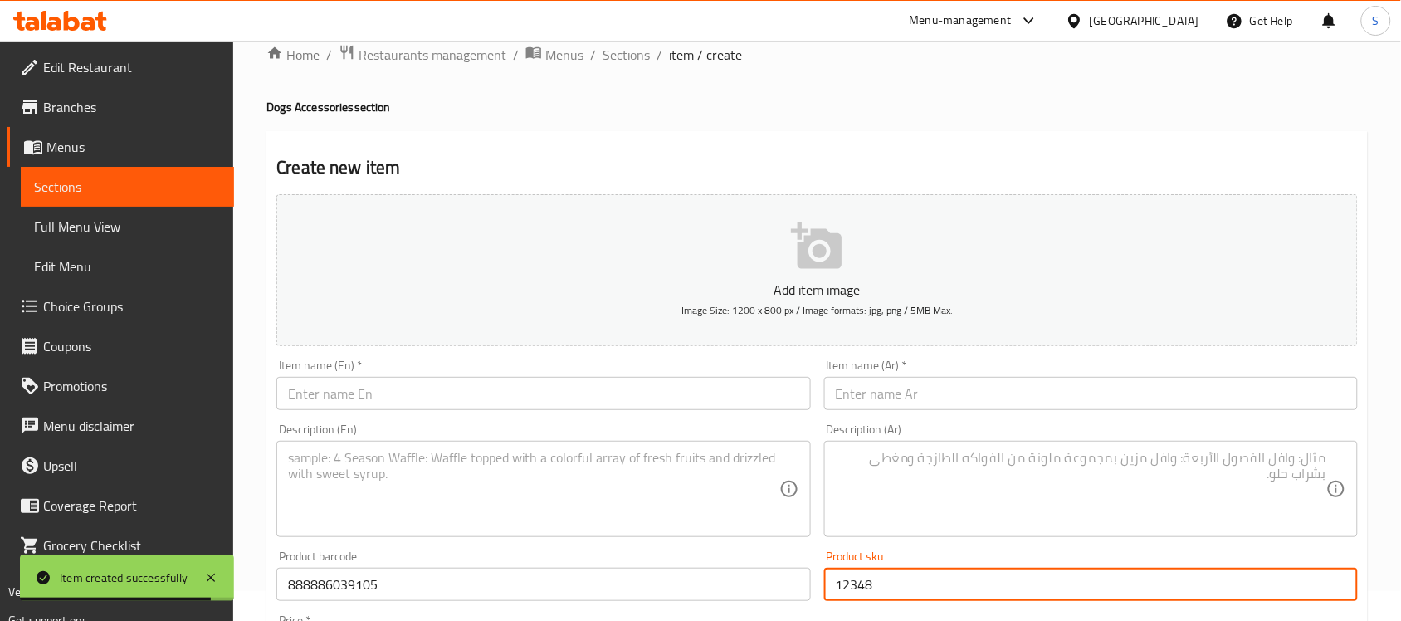
click at [354, 388] on input "text" at bounding box center [543, 393] width 534 height 33
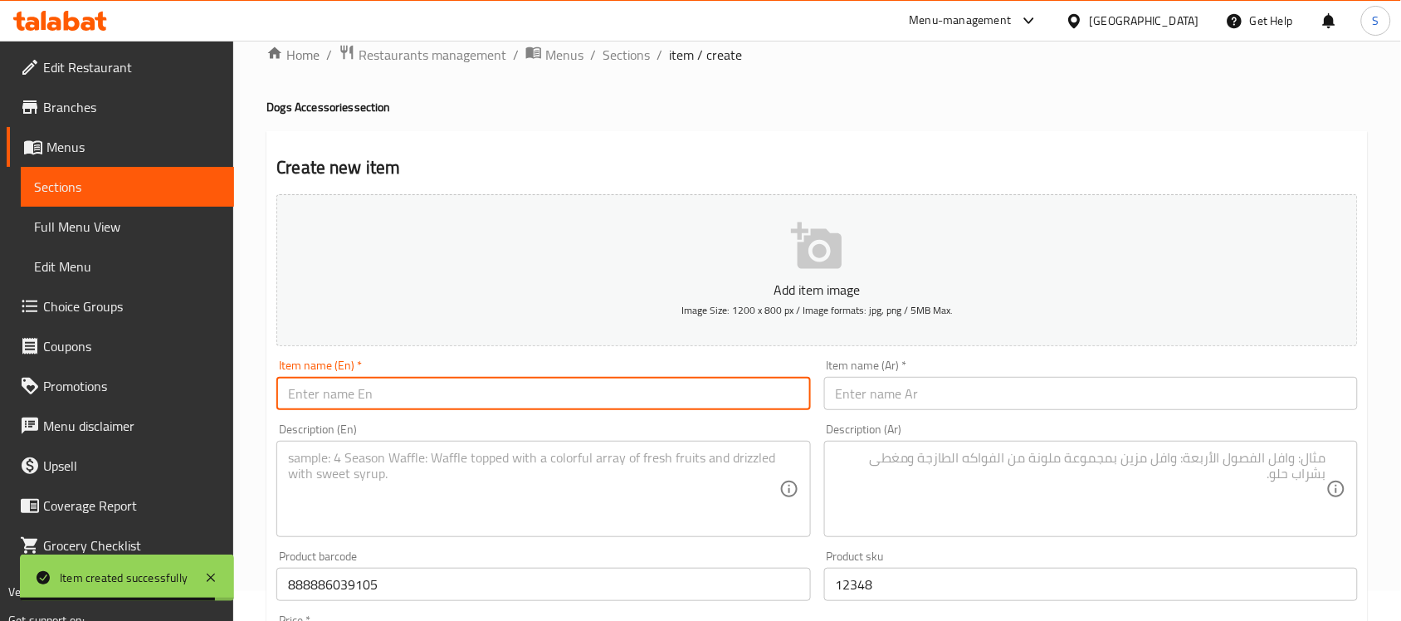
paste input "DOCO Large Blue Nylon Dog Leash (120x2.5cm )"
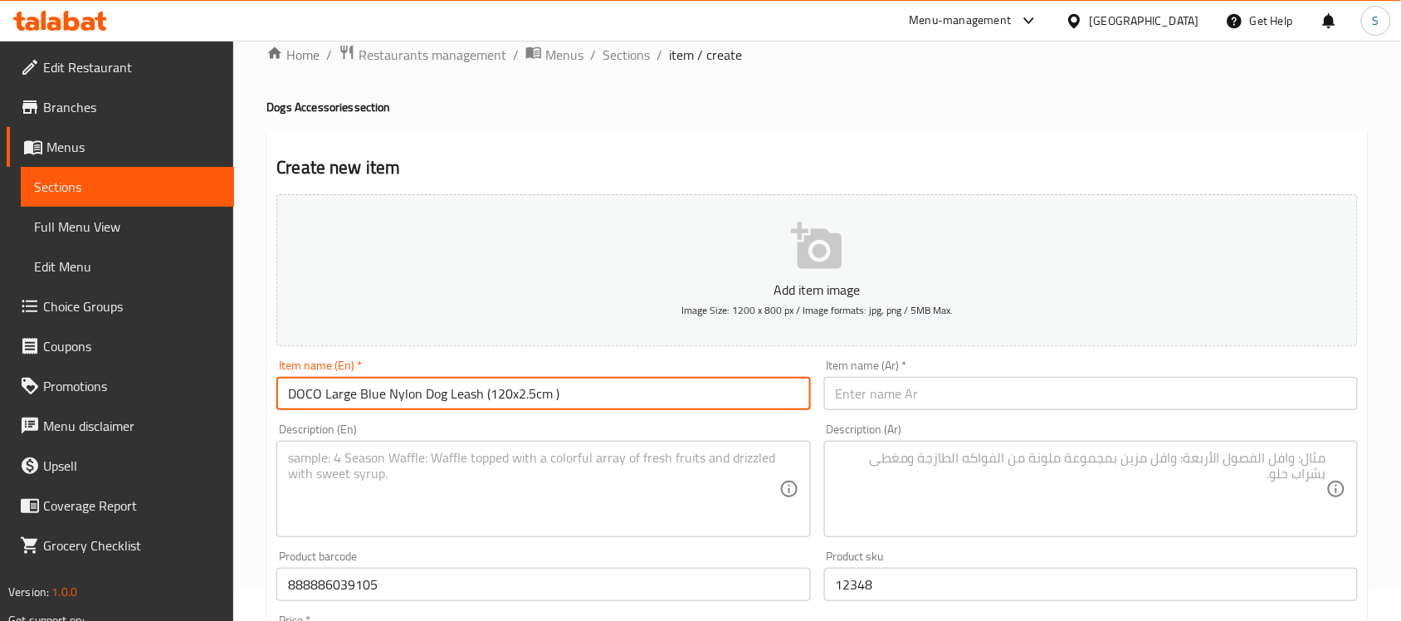
type input "DOCO Large Blue Nylon Dog Leash (120x2.5cm )"
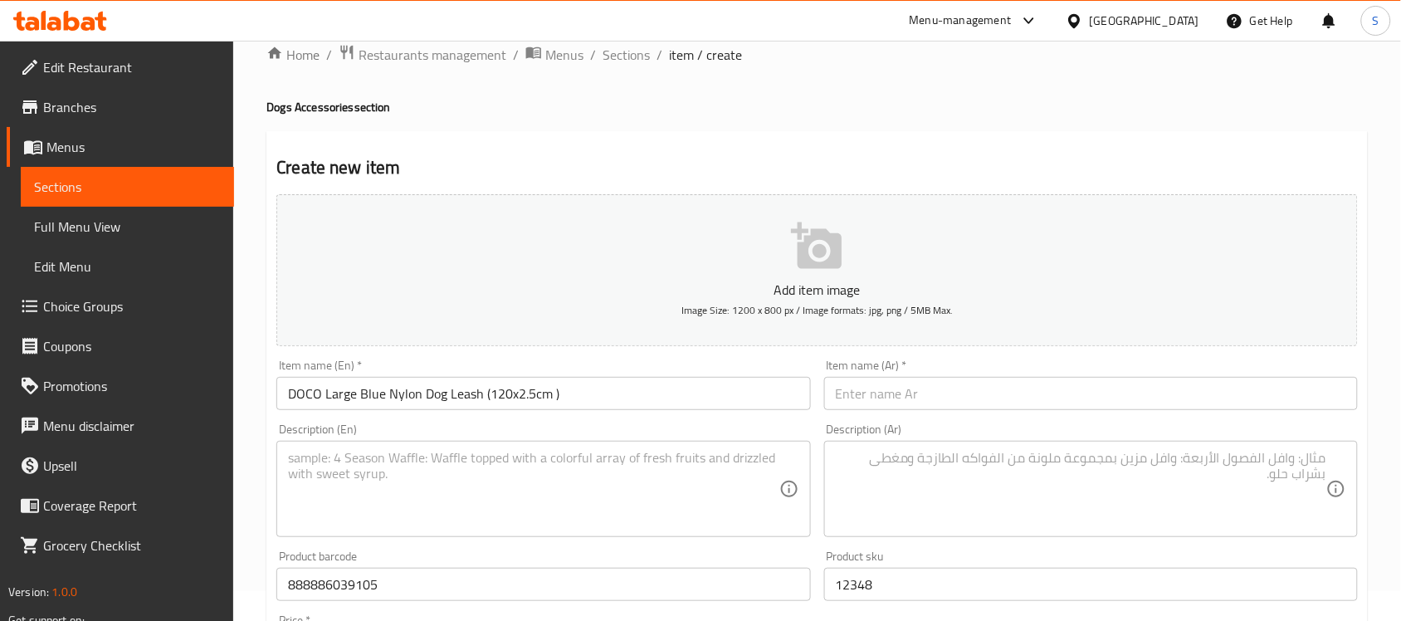
click at [972, 399] on input "text" at bounding box center [1091, 393] width 534 height 33
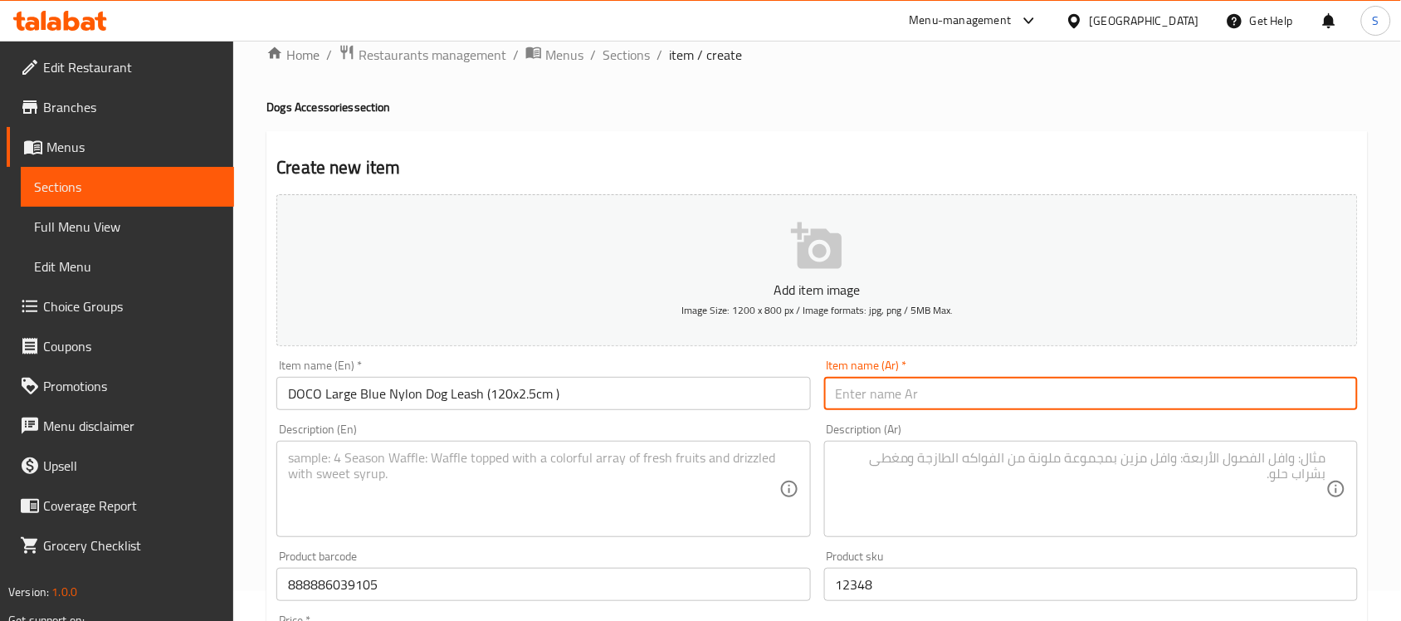
paste input "دوكو مقود كلاب نايلون أزرق كبير ‏(120×2.5 سم)"
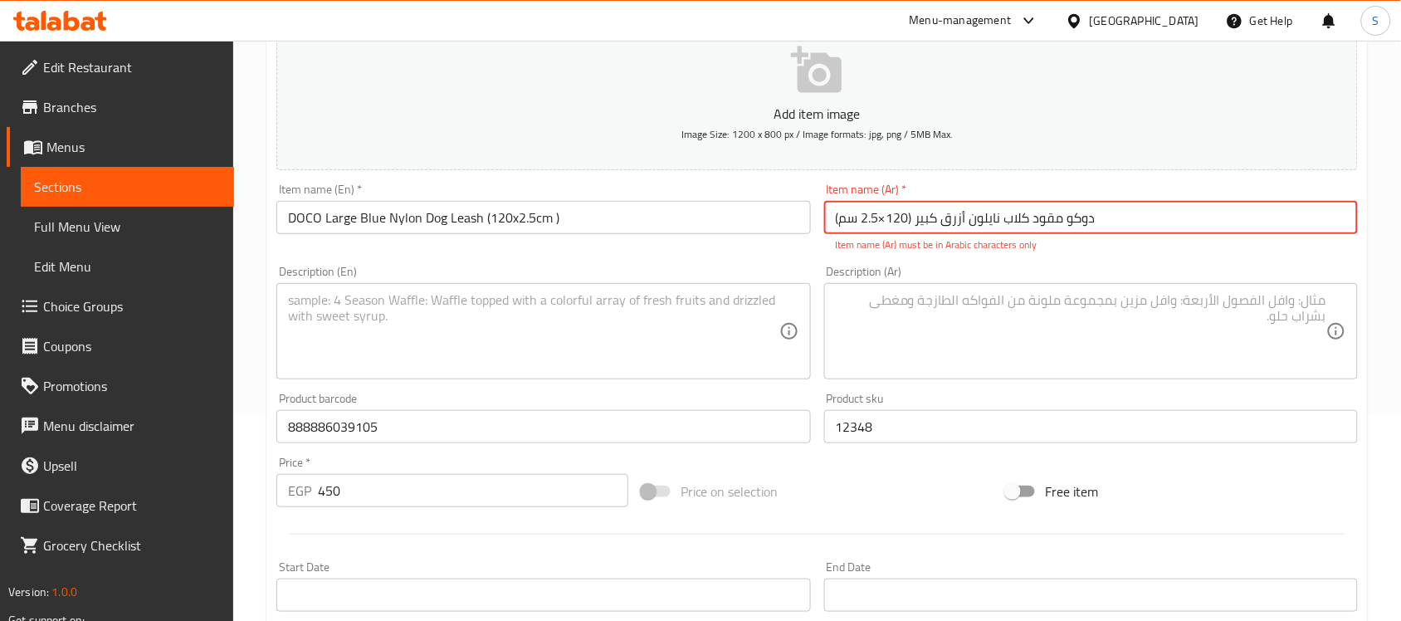
scroll to position [341, 0]
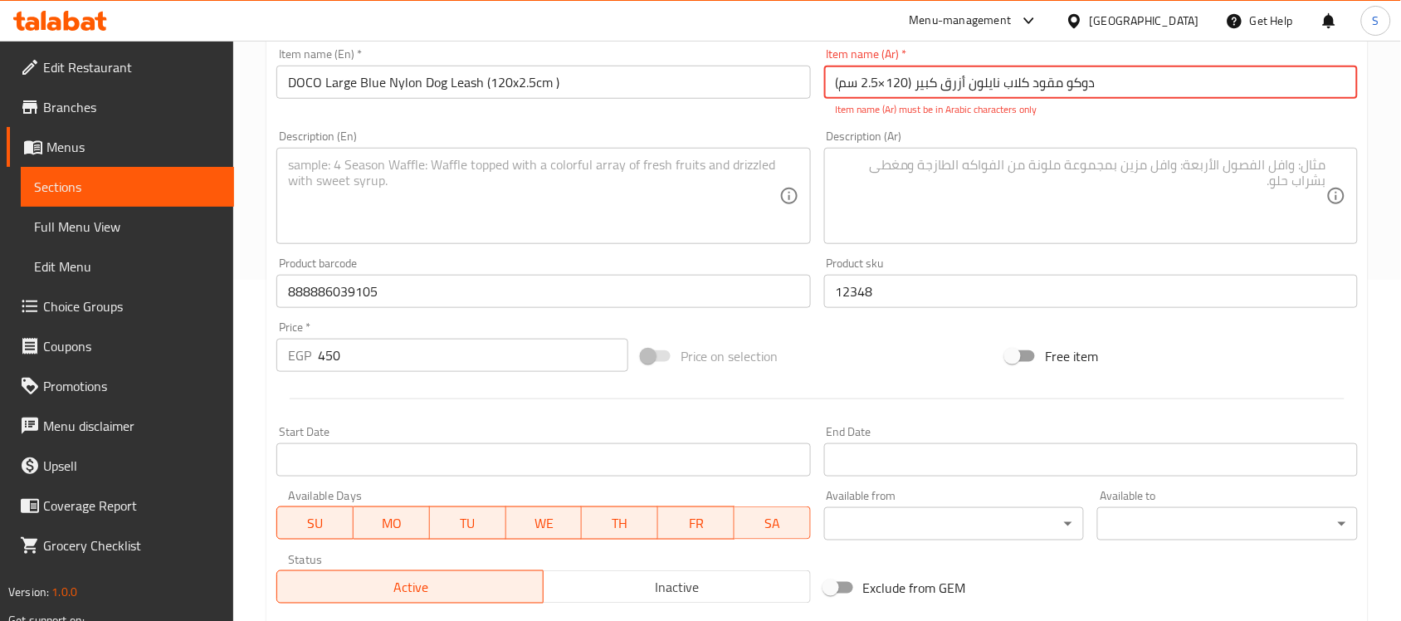
click at [882, 83] on input "دوكو مقود كلاب نايلون أزرق كبير ‏(120×2.5 سم)" at bounding box center [1091, 82] width 534 height 33
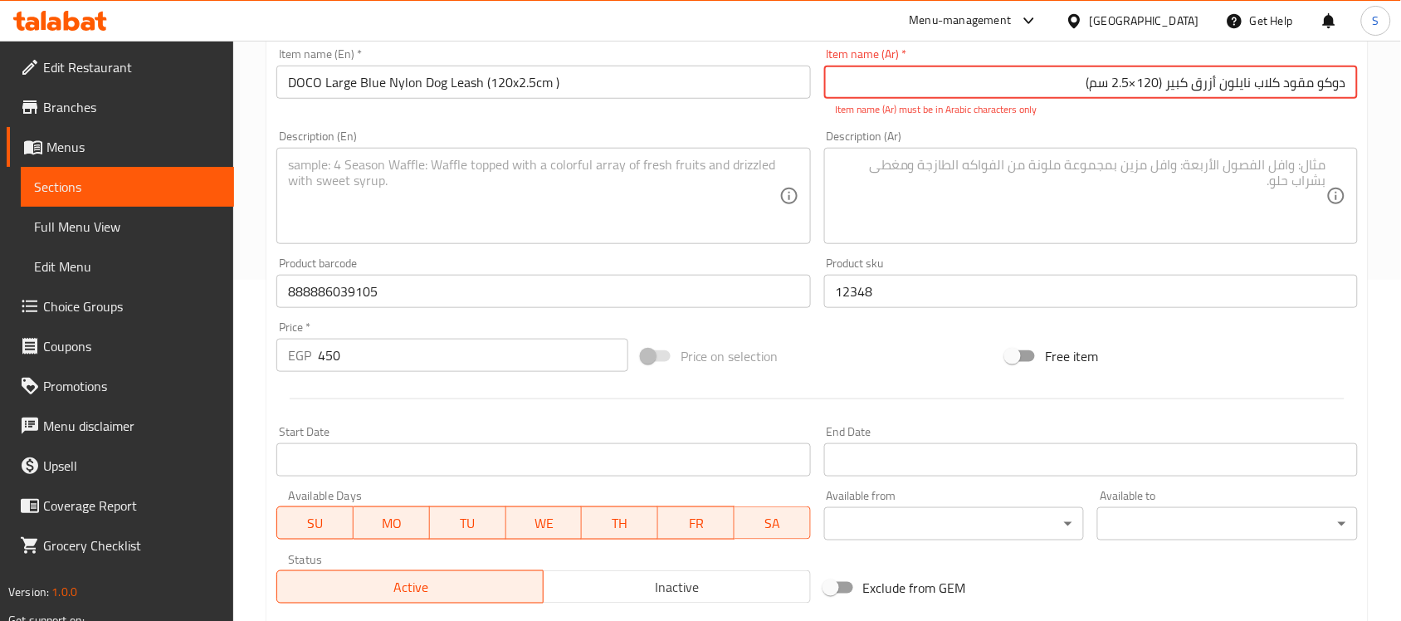
click at [1134, 85] on input "دوكو مقود كلاب نايلون أزرق كبير ‏(120×2.5 سم)" at bounding box center [1091, 82] width 534 height 33
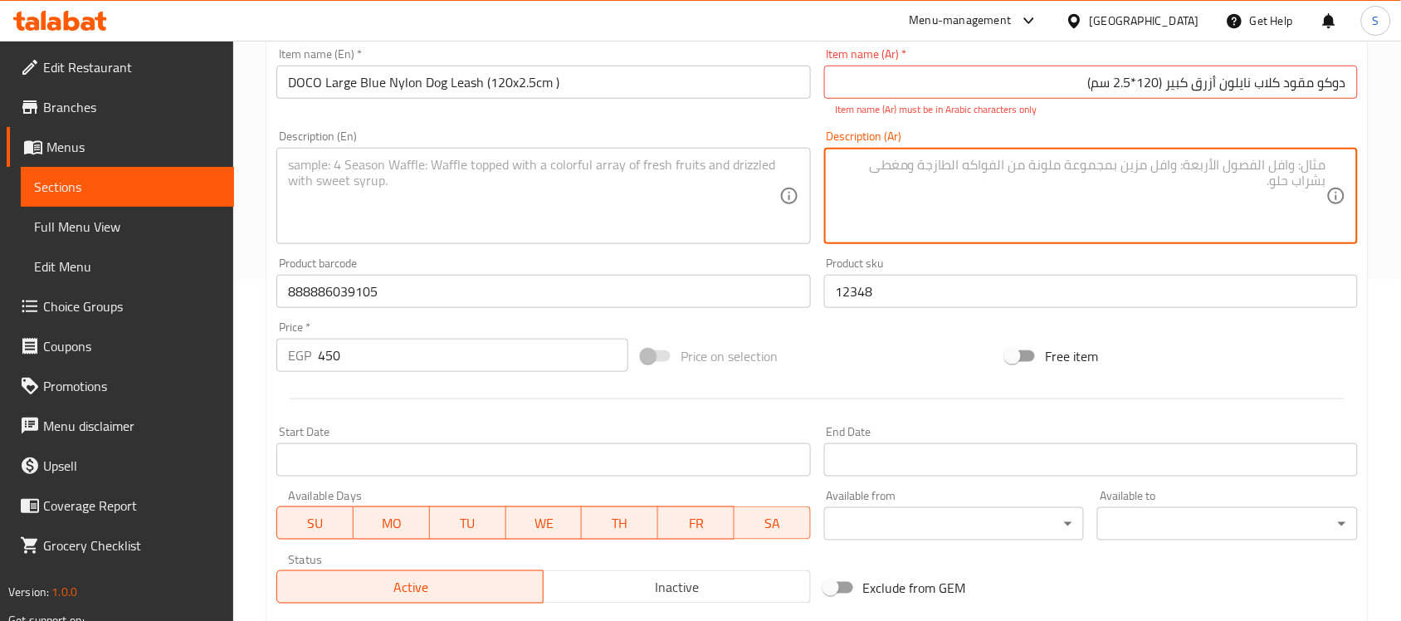
click at [1209, 188] on textarea at bounding box center [1081, 196] width 491 height 79
click at [1162, 81] on input "دوكو مقود كلاب نايلون أزرق كبير ‏(120*2.5 سم)" at bounding box center [1091, 82] width 534 height 33
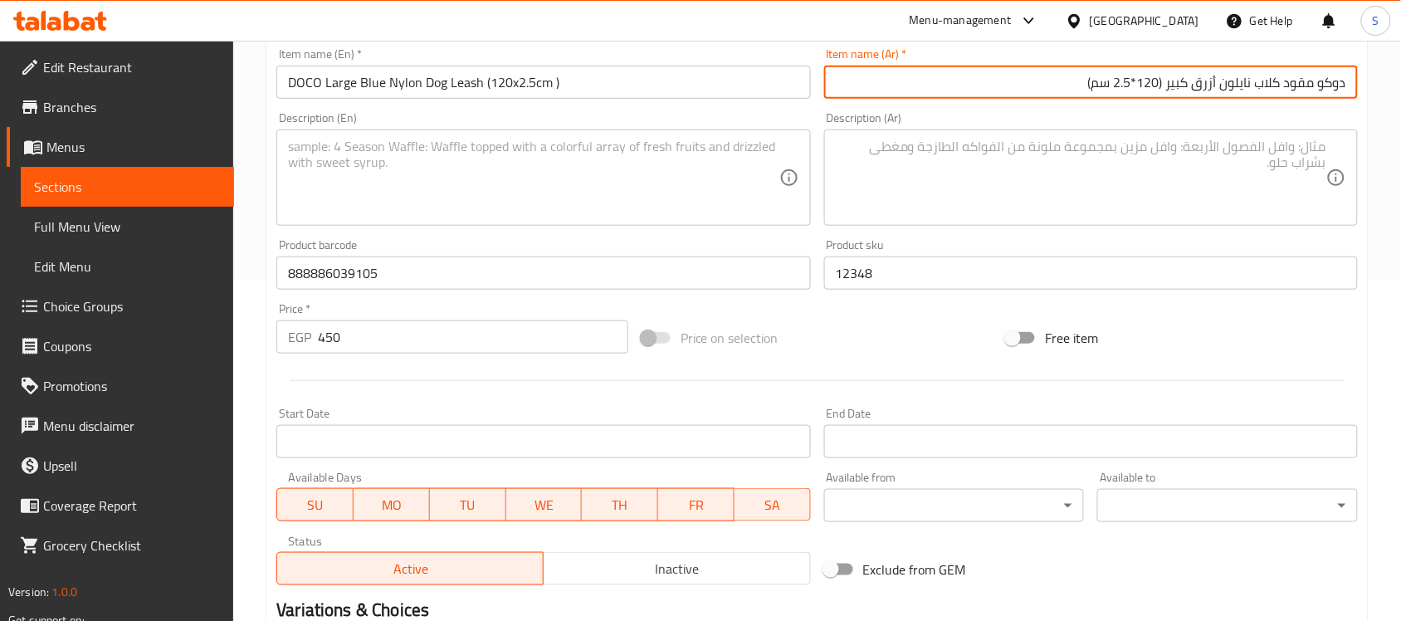
type input "دوكو مقود كلاب نايلون أزرق كبير (120*2.5 سم)"
click at [531, 183] on textarea at bounding box center [533, 178] width 491 height 79
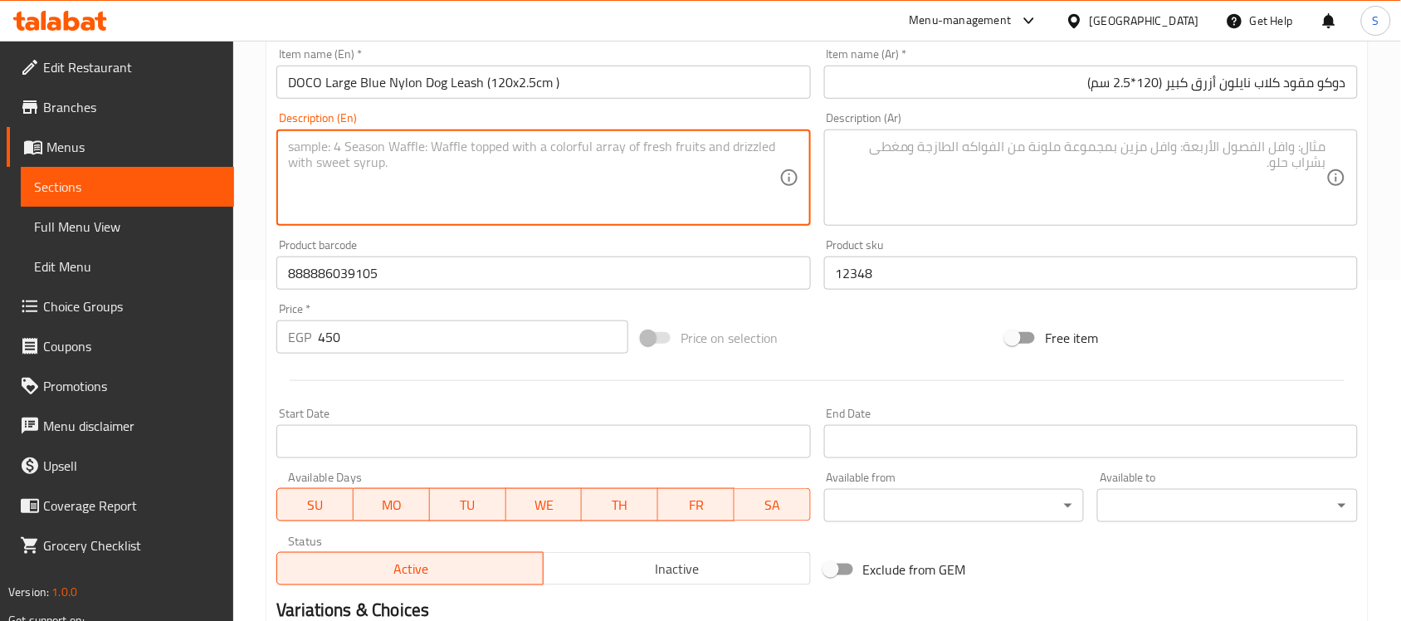
paste textarea "1pcs"
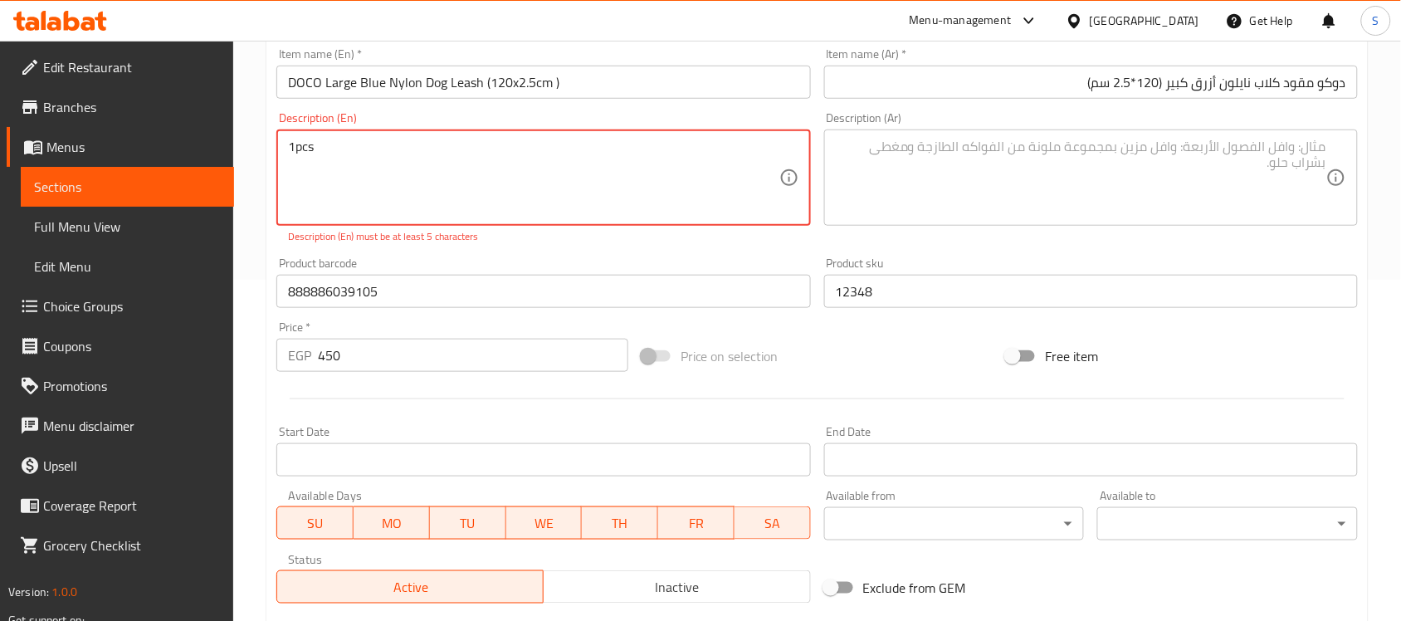
click at [295, 144] on textarea "1pcs" at bounding box center [533, 178] width 491 height 79
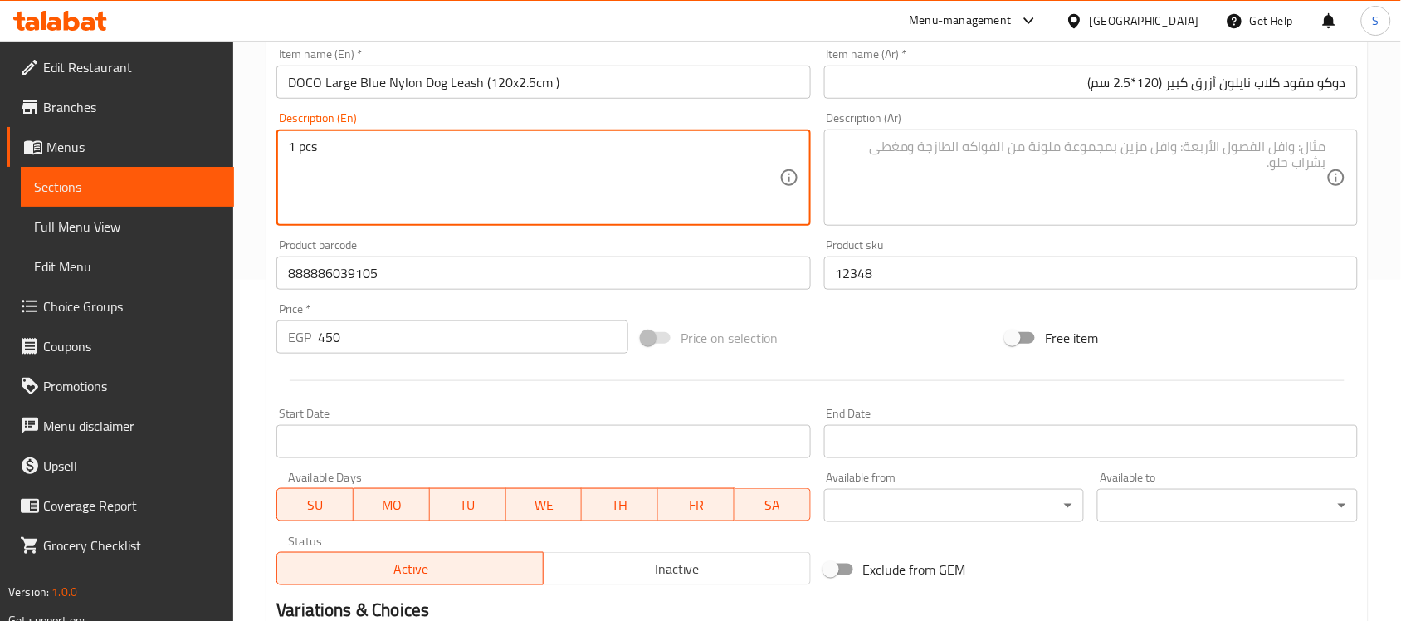
type textarea "1 pcs"
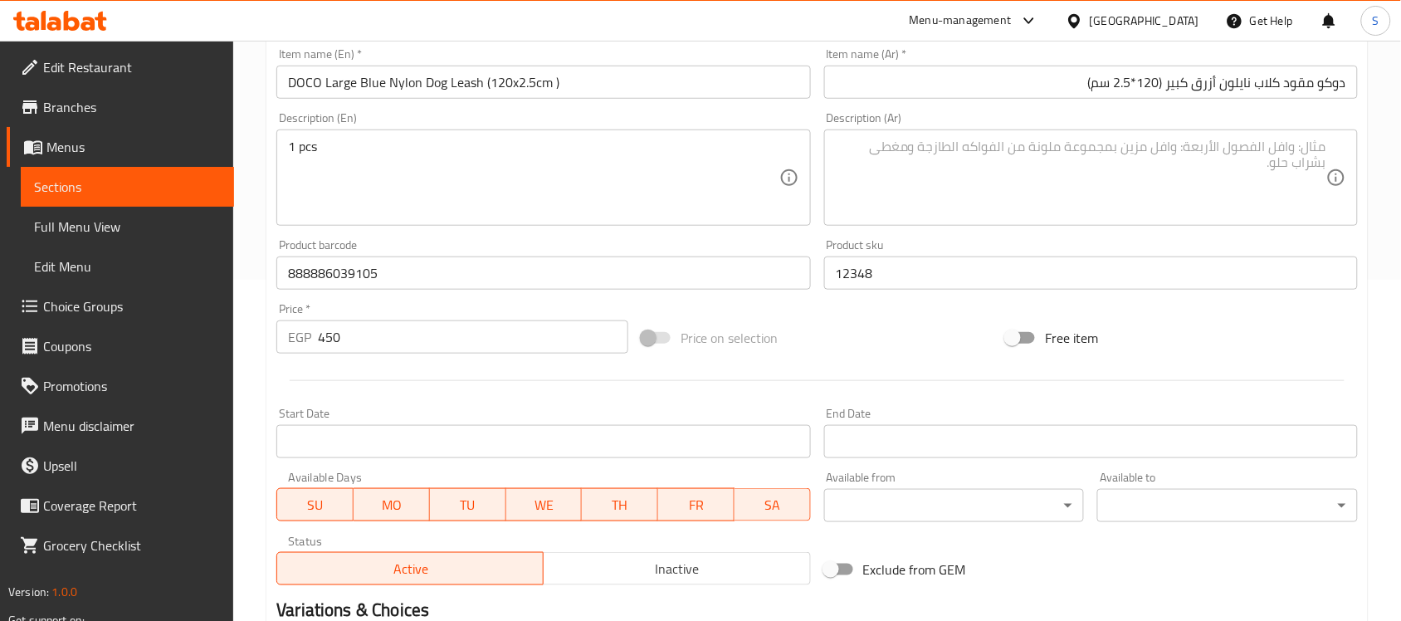
drag, startPoint x: 1057, startPoint y: 163, endPoint x: 1072, endPoint y: 159, distance: 15.3
click at [1057, 163] on textarea at bounding box center [1081, 178] width 491 height 79
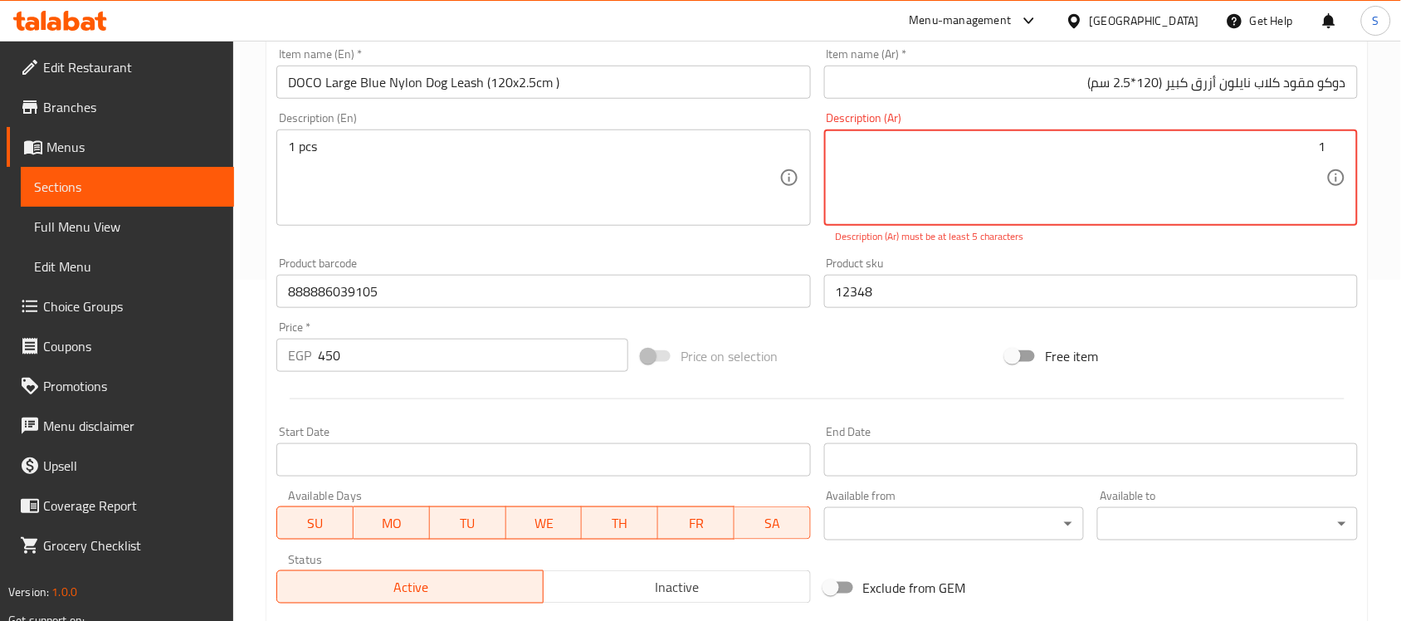
paste textarea "قطعة"
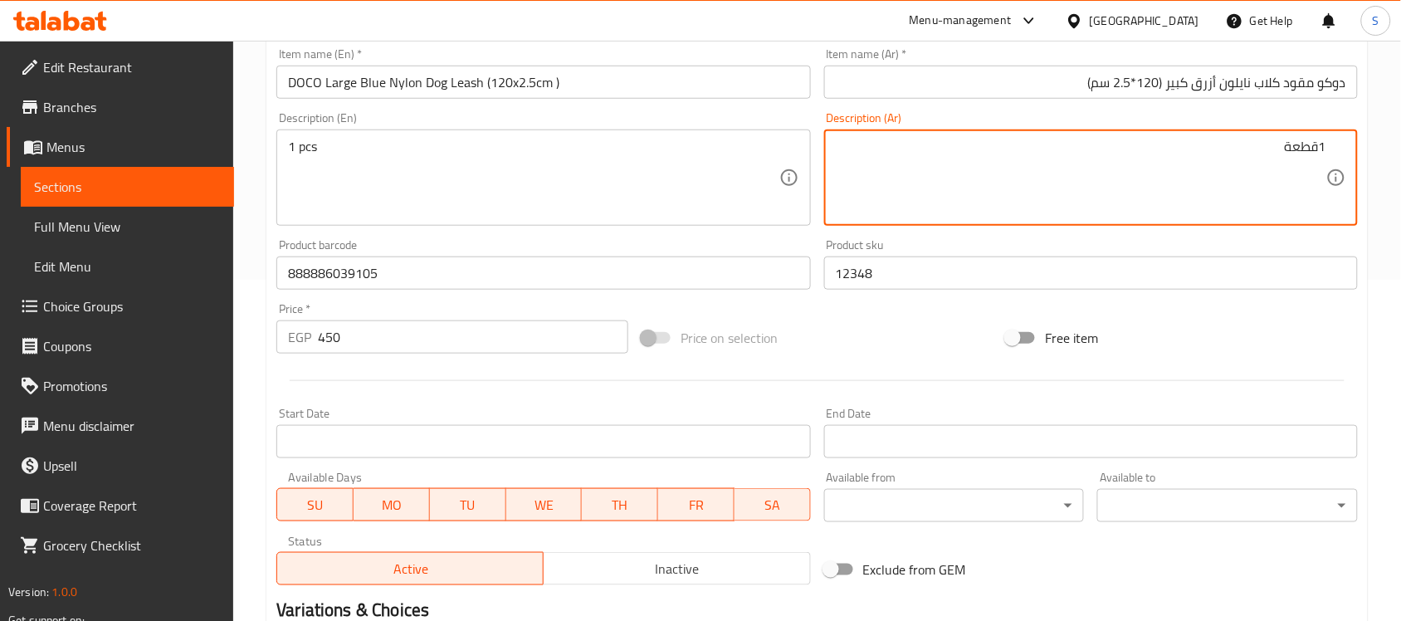
type textarea "1قطعة"
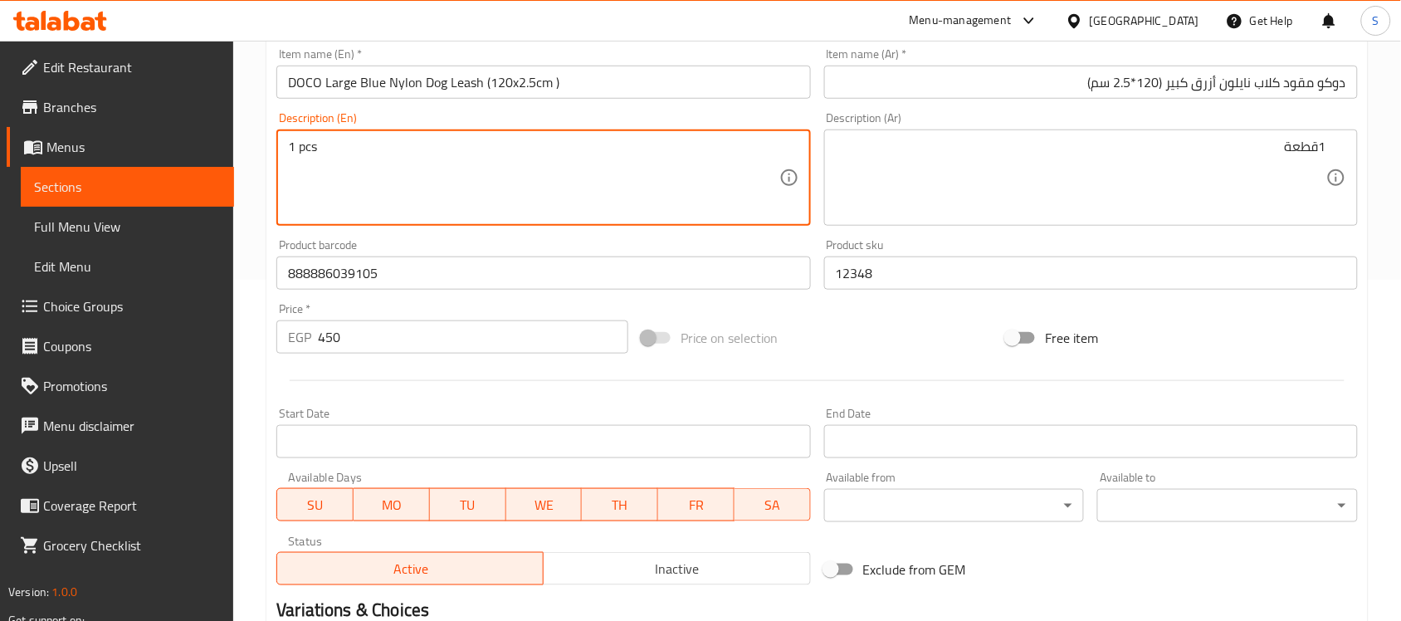
click at [437, 291] on div "Product barcode 888886039105 Product barcode" at bounding box center [543, 264] width 547 height 64
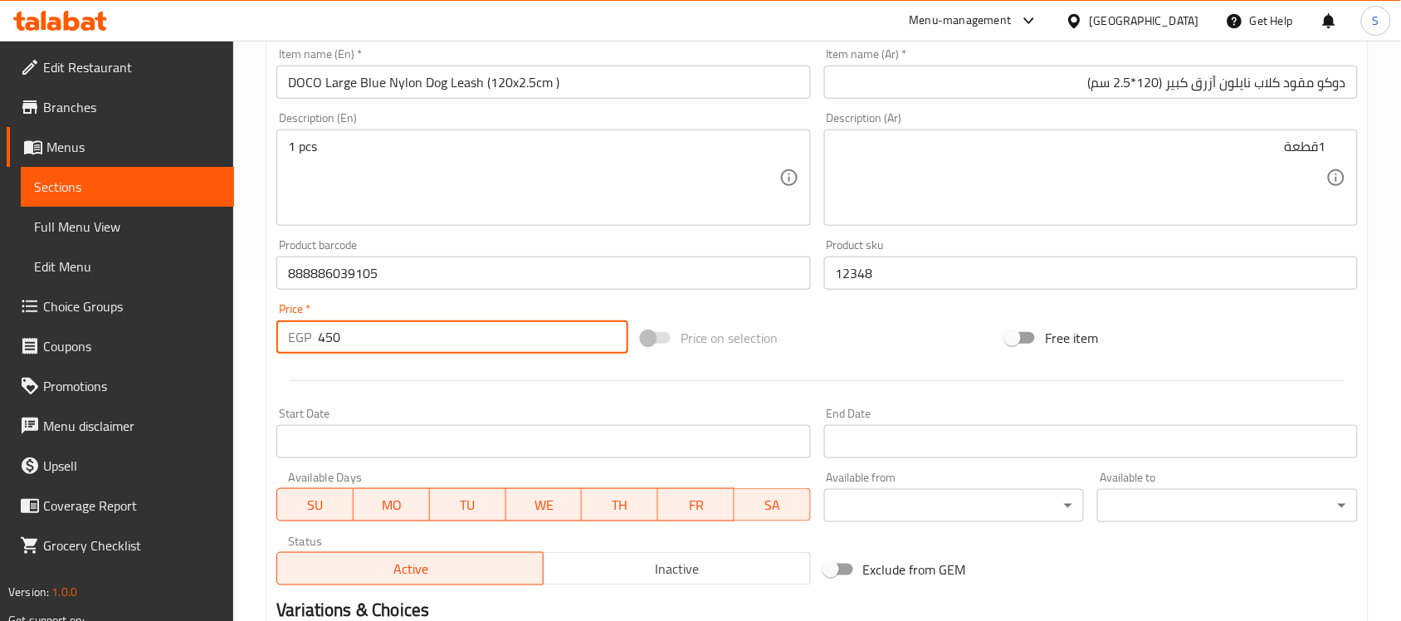
click at [397, 330] on input "450" at bounding box center [473, 336] width 310 height 33
click at [536, 91] on input "DOCO Large Blue Nylon Dog Leash (120x2.5cm )" at bounding box center [543, 82] width 534 height 33
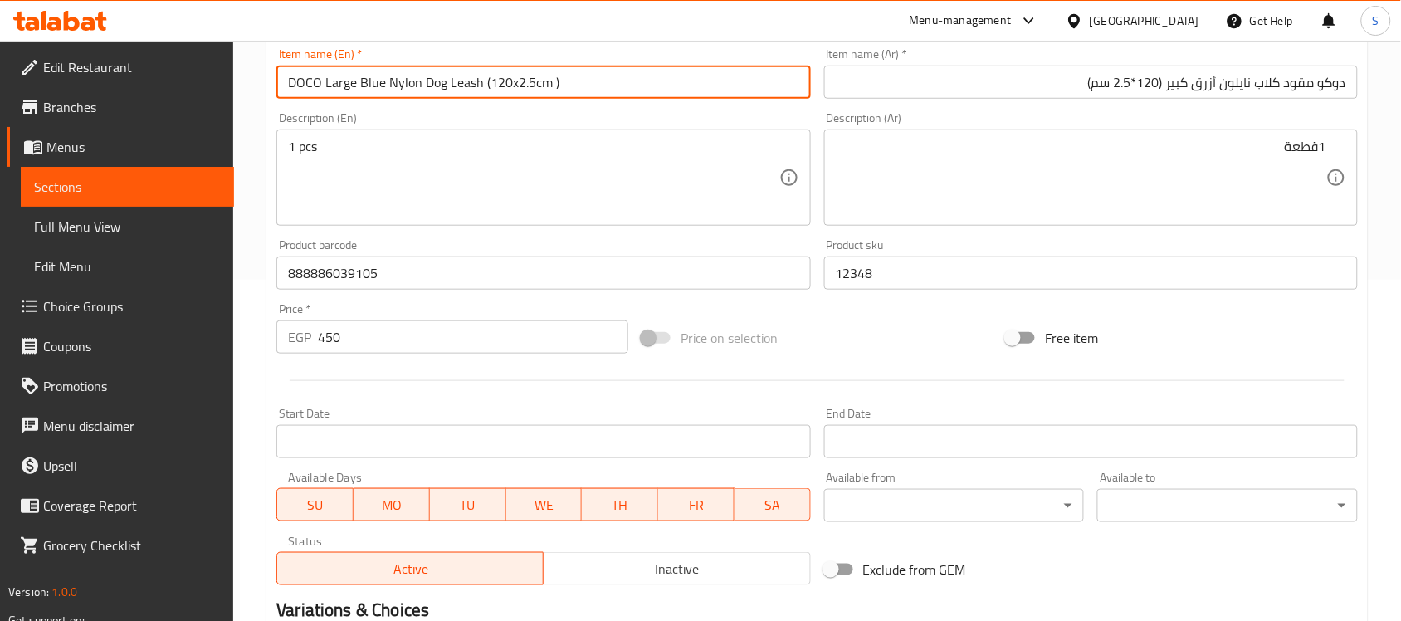
click at [861, 79] on input "دوكو مقود كلاب نايلون أزرق كبير (120*2.5 سم)" at bounding box center [1091, 82] width 534 height 33
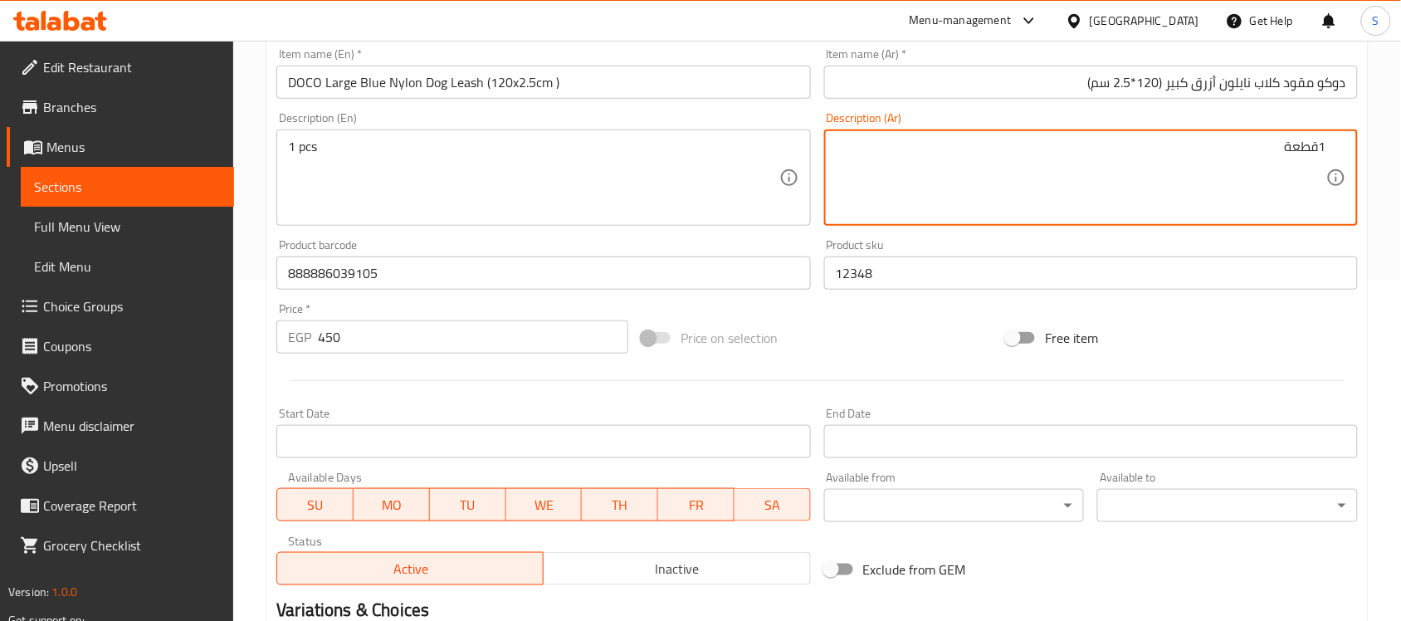
click at [913, 283] on input "12348" at bounding box center [1091, 272] width 534 height 33
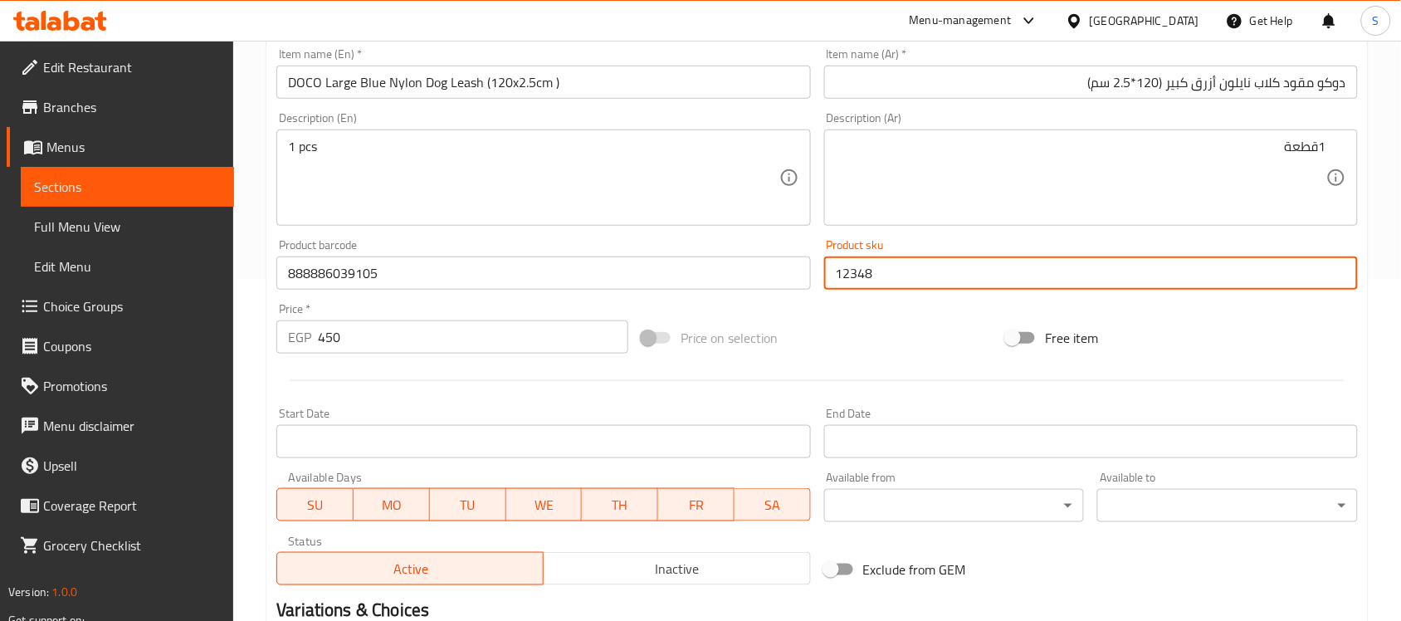
click at [477, 351] on input "450" at bounding box center [473, 336] width 310 height 33
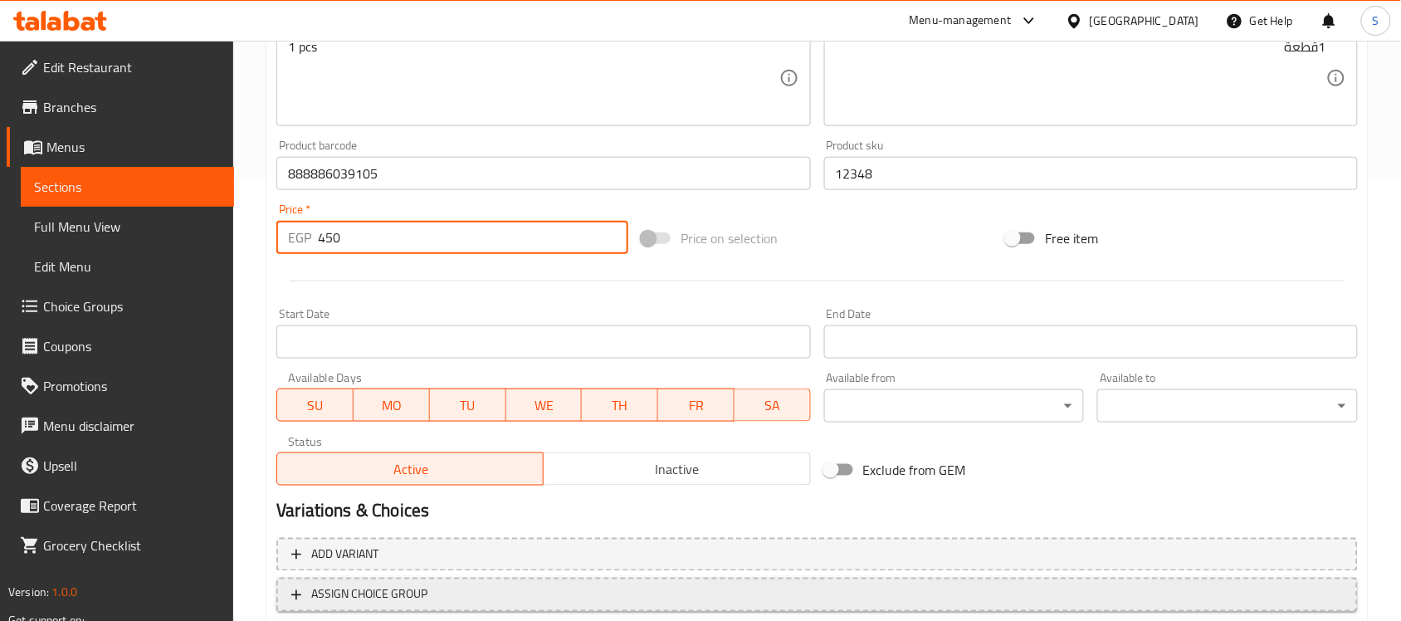
scroll to position [549, 0]
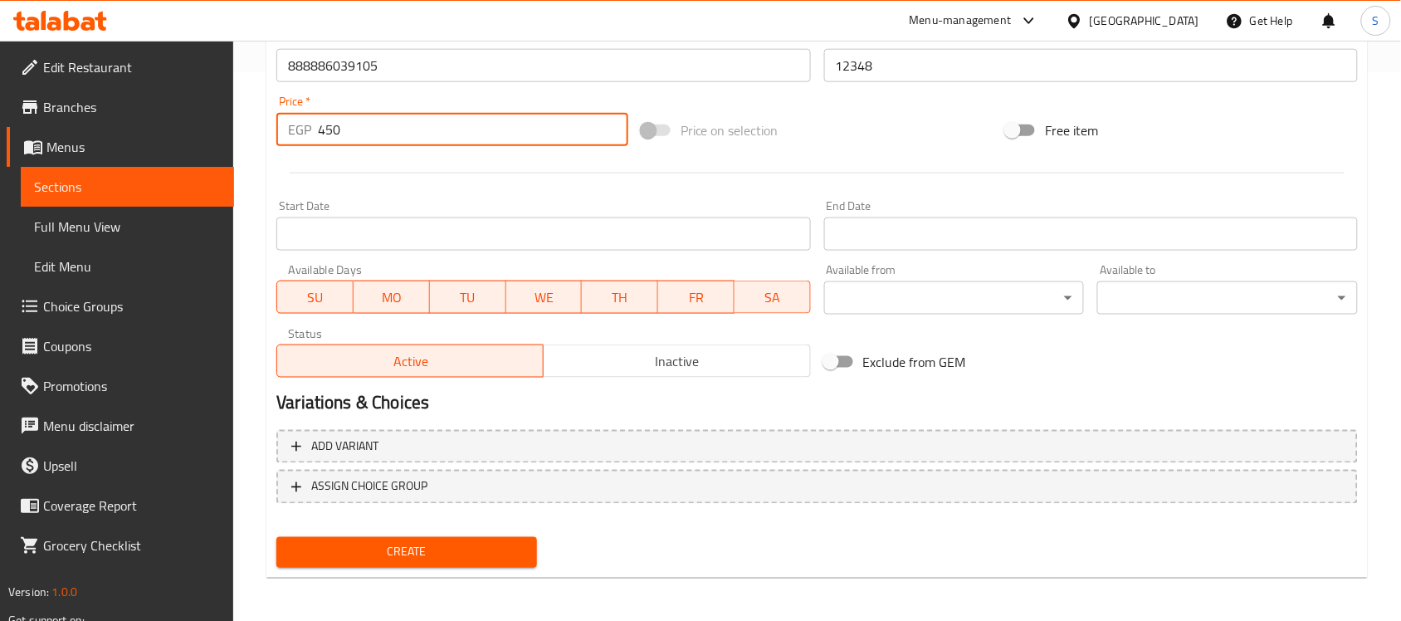
click at [438, 549] on span "Create" at bounding box center [407, 552] width 234 height 21
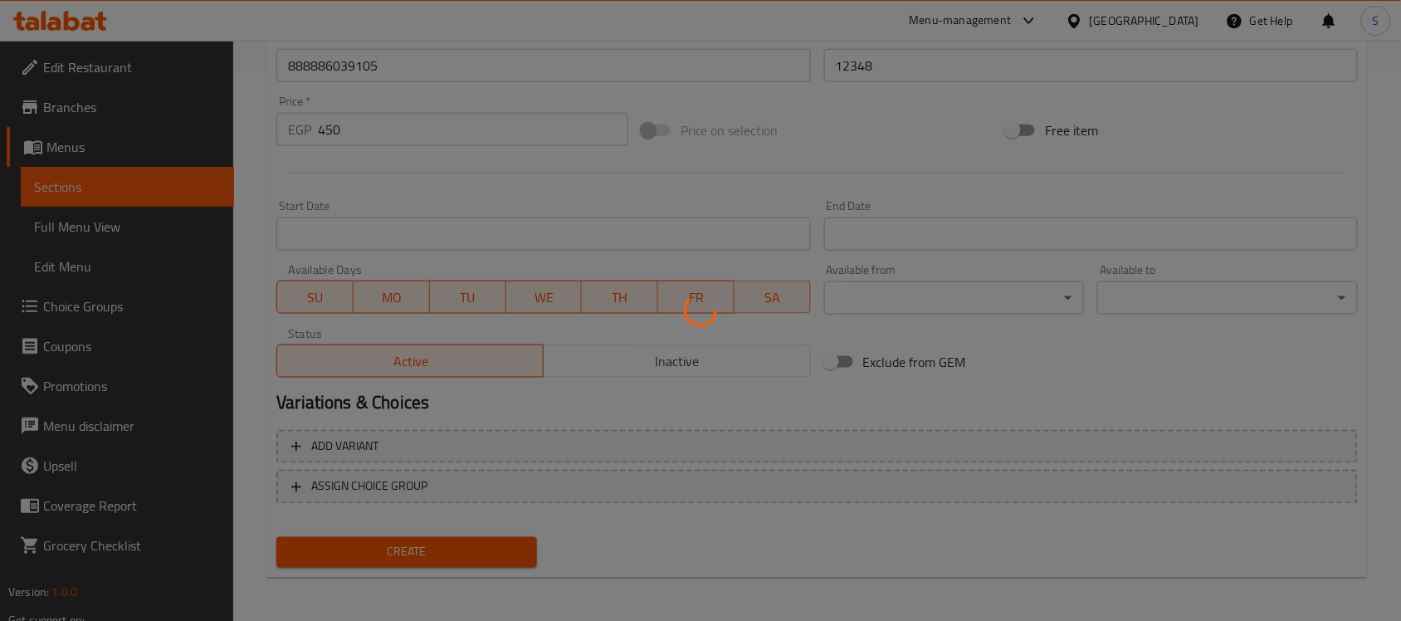
type input "0"
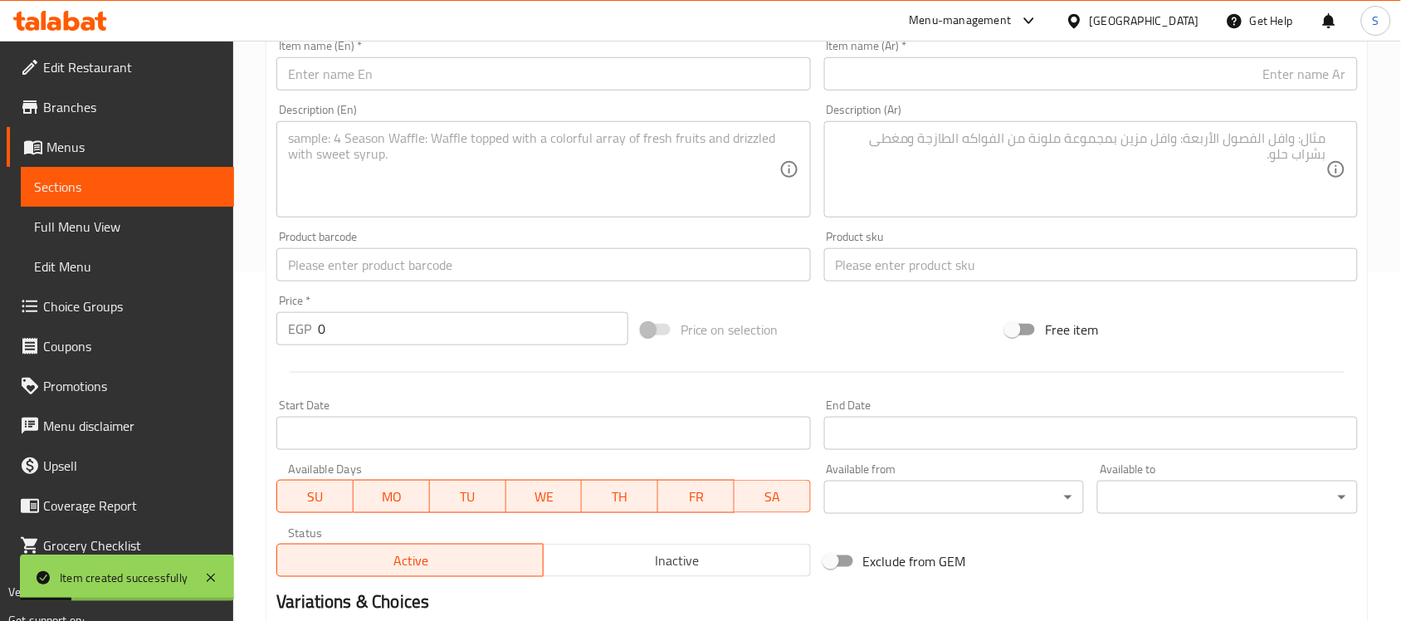
scroll to position [341, 0]
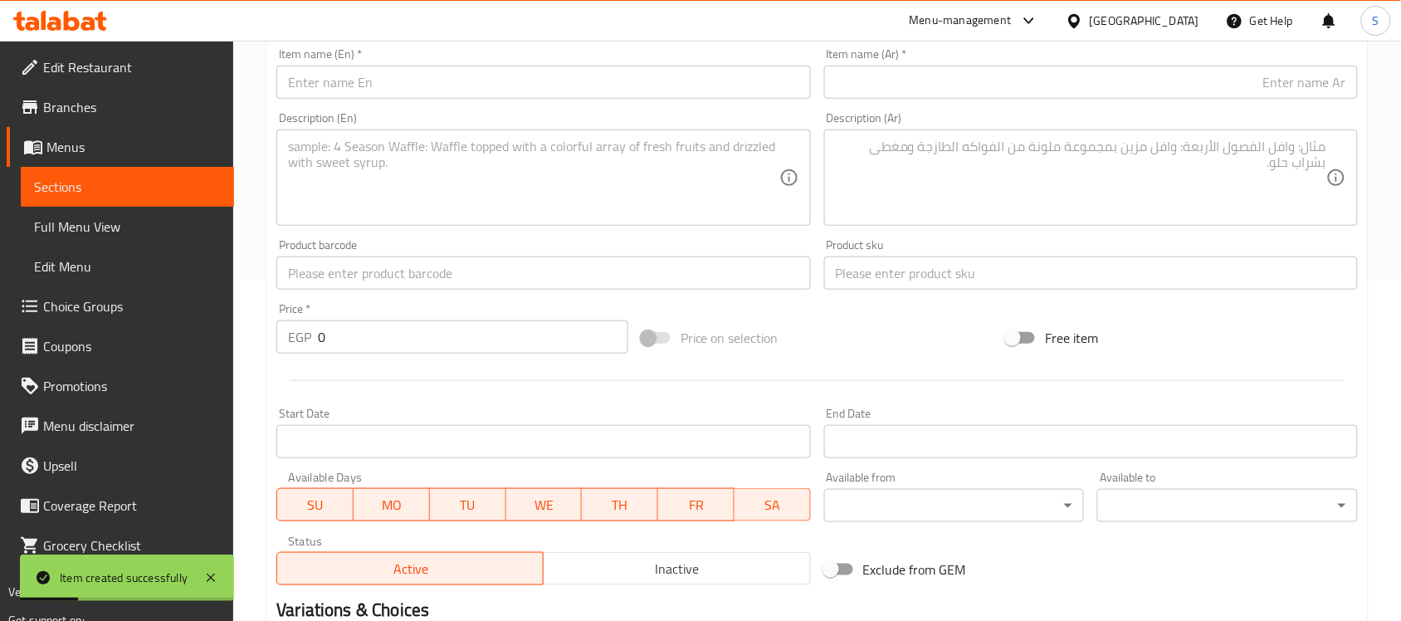
click at [339, 251] on div "Product barcode Product barcode" at bounding box center [543, 264] width 534 height 51
drag, startPoint x: 337, startPoint y: 266, endPoint x: 349, endPoint y: 242, distance: 26.0
click at [337, 266] on input "text" at bounding box center [543, 272] width 534 height 33
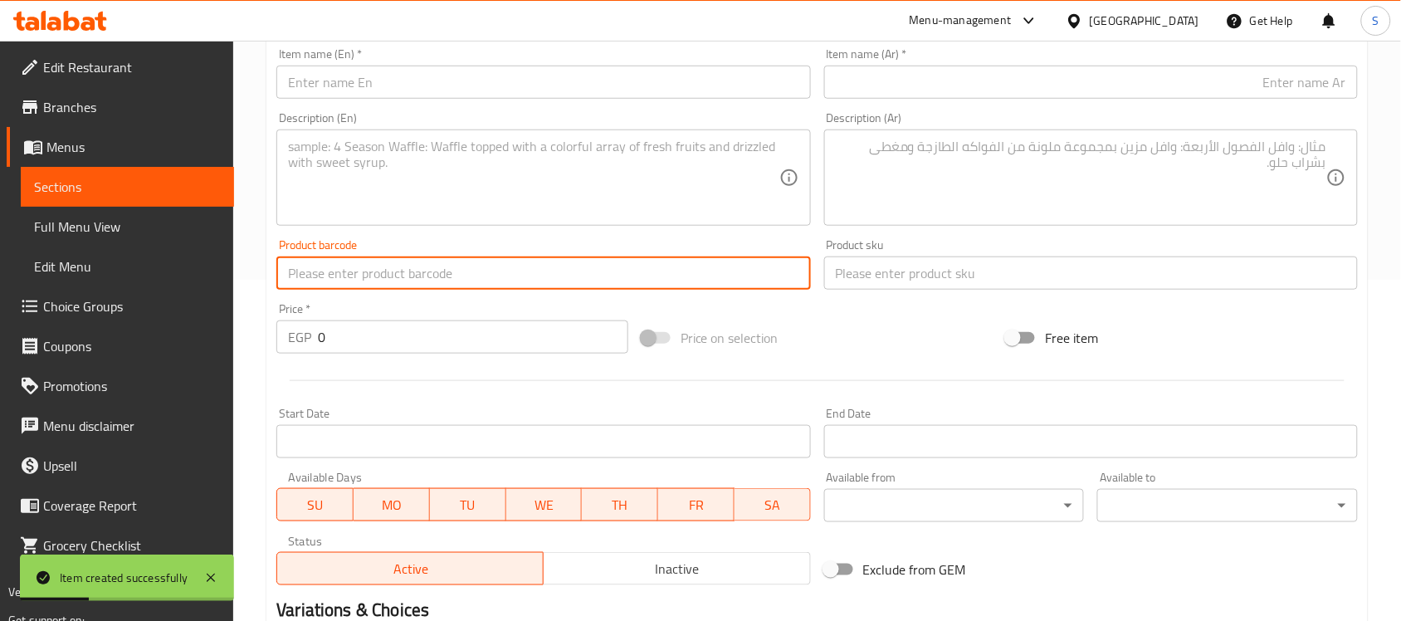
paste input "888886012627"
type input "888886012627"
drag, startPoint x: 363, startPoint y: 345, endPoint x: 255, endPoint y: 287, distance: 122.6
click at [256, 291] on div "Home / Restaurants management / Menus / Sections / item / create Dogs Accessori…" at bounding box center [817, 266] width 1168 height 1132
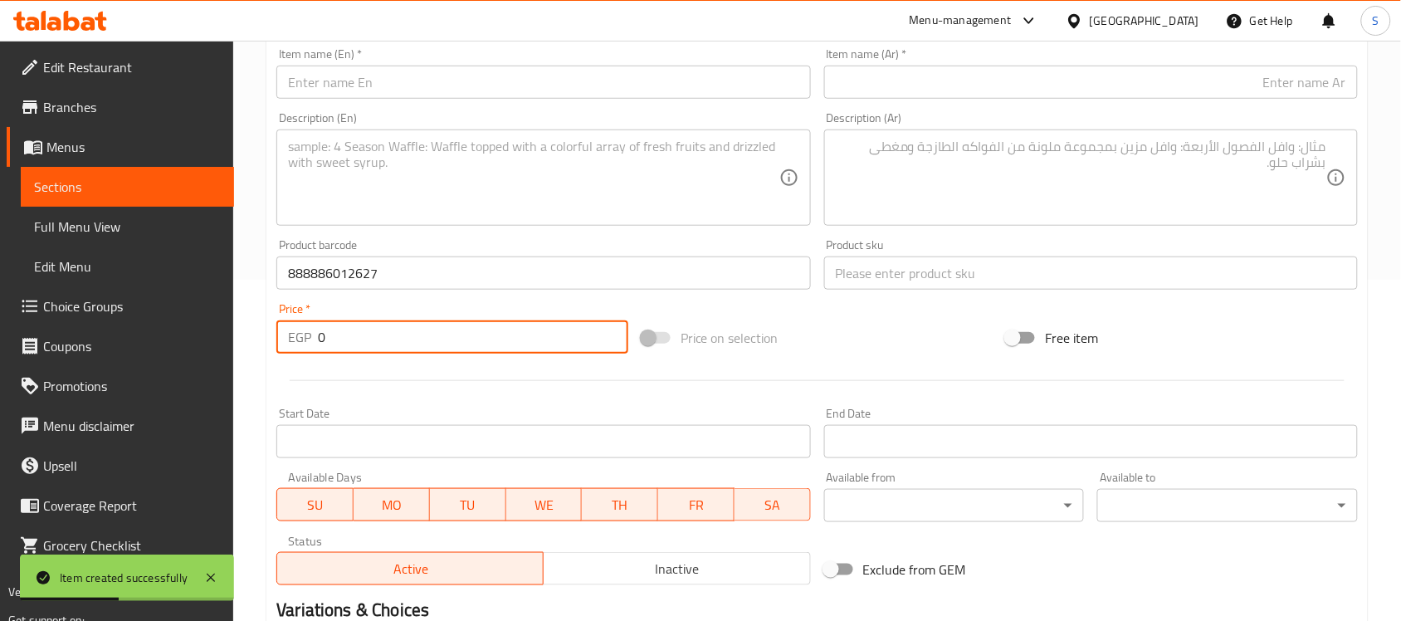
paste input "75"
type input "750"
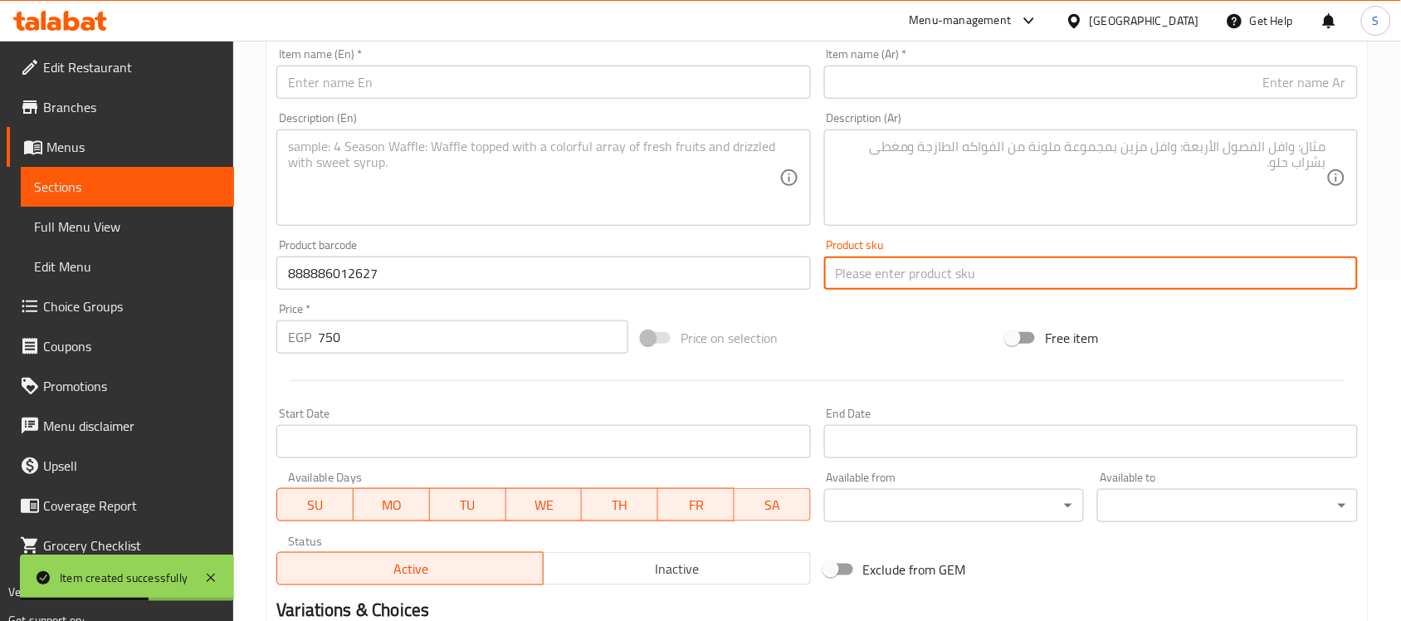
drag, startPoint x: 927, startPoint y: 264, endPoint x: 919, endPoint y: 270, distance: 10.1
click at [927, 264] on input "text" at bounding box center [1091, 272] width 534 height 33
paste input "12406"
type input "12406"
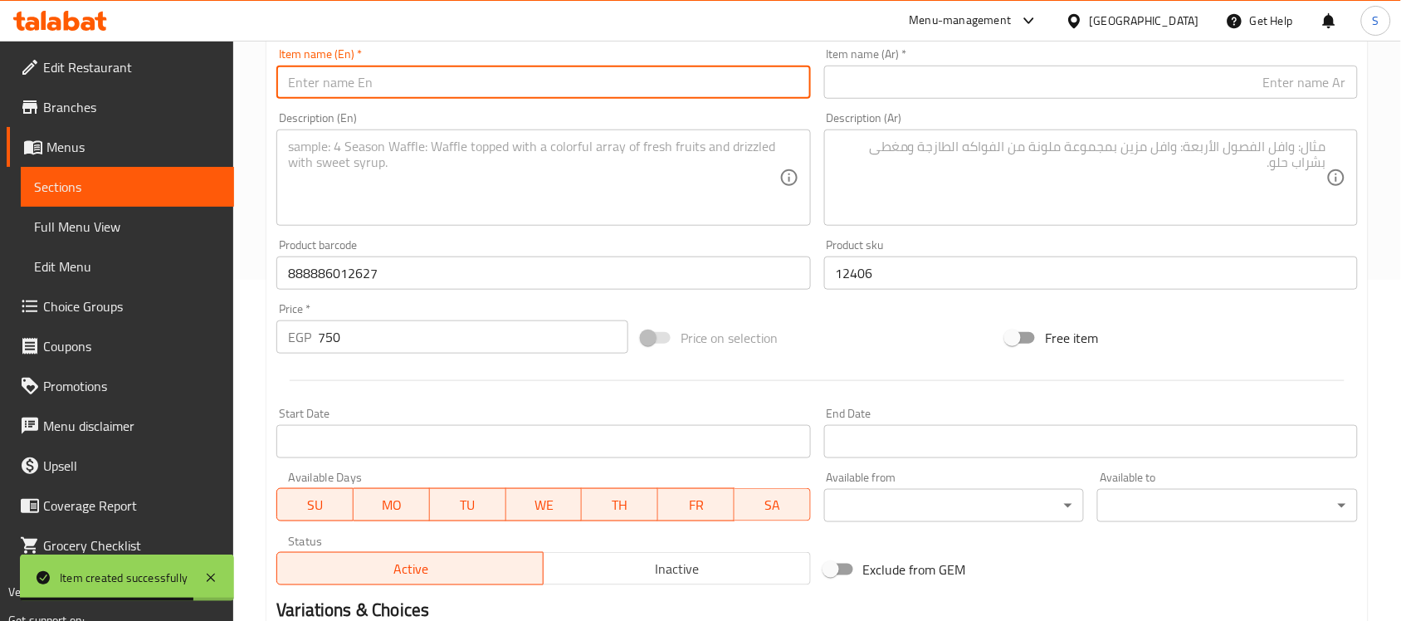
click at [425, 90] on input "text" at bounding box center [543, 82] width 534 height 33
paste input "DOCO Large Red Nylon Dog Harness (65-99x2.5cm)"
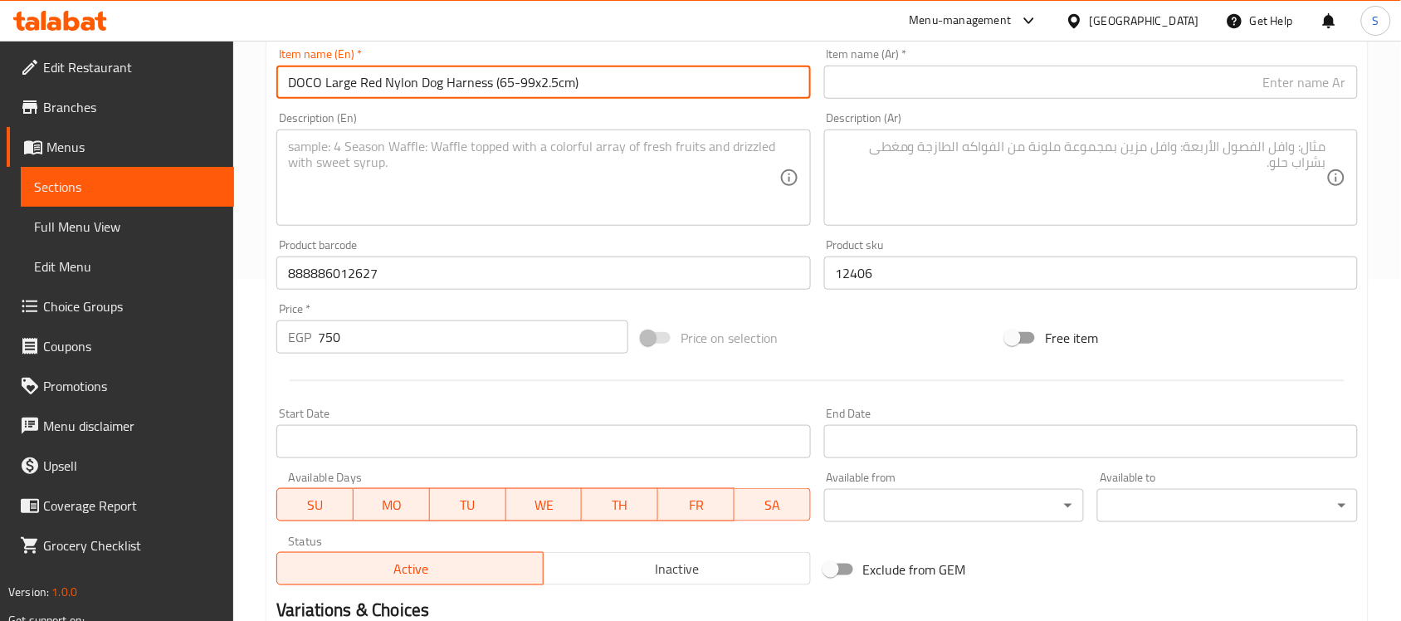
type input "DOCO Large Red Nylon Dog Harness (65-99x2.5cm)"
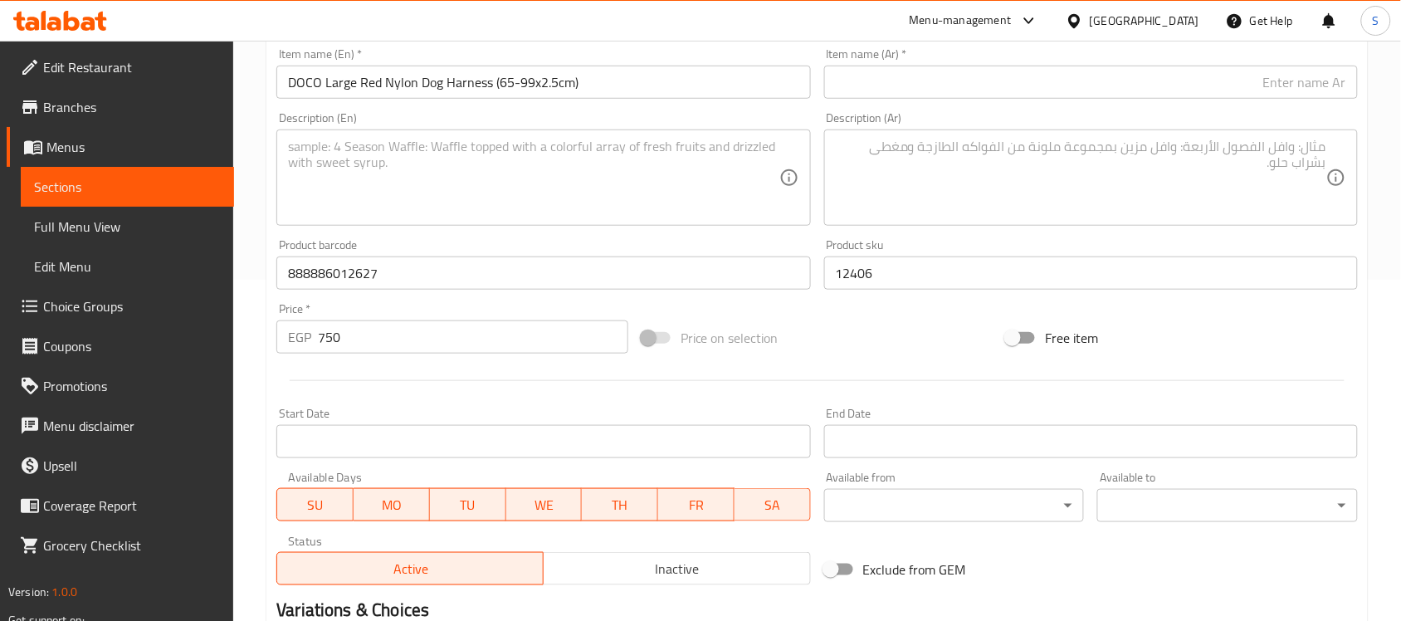
click at [1077, 93] on input "text" at bounding box center [1091, 82] width 534 height 33
paste input "دوكو حزام كلاب نايلون أحمر كبير ‏(65-99×2.5 سم)"
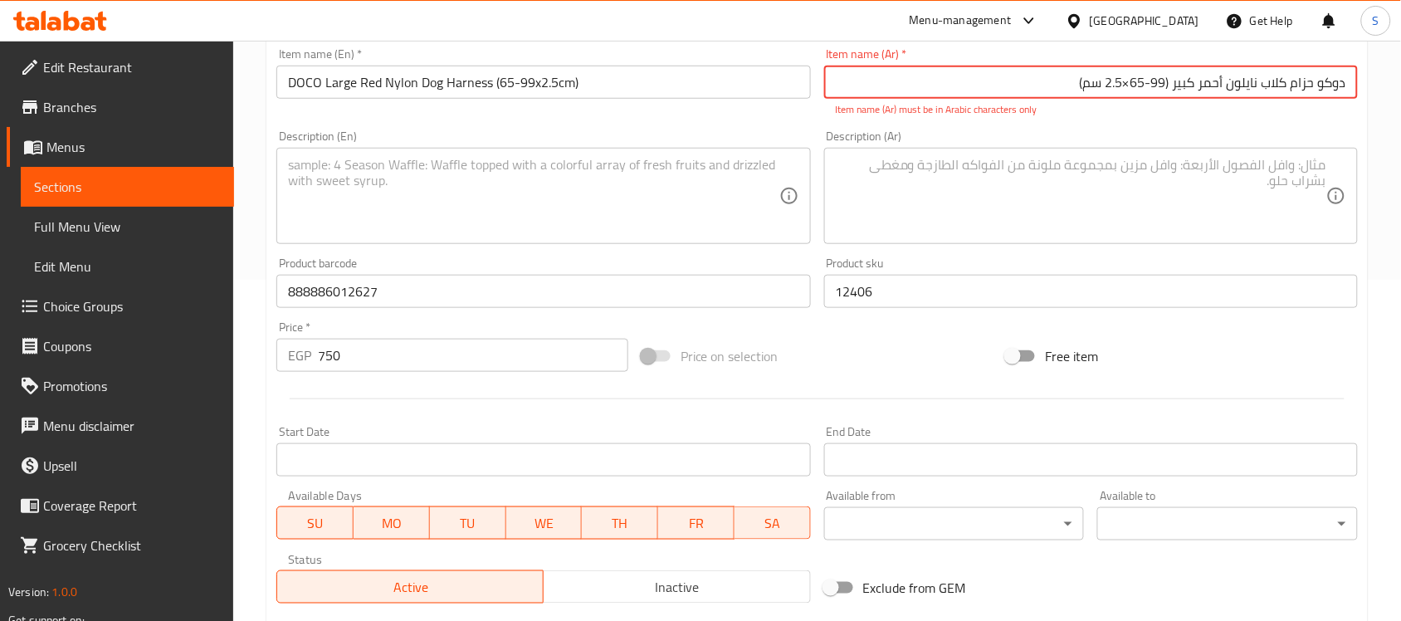
click at [1129, 81] on input "دوكو حزام كلاب نايلون أحمر كبير ‏(65-99×2.5 سم)" at bounding box center [1091, 82] width 534 height 33
click at [1019, 183] on textarea at bounding box center [1081, 196] width 491 height 79
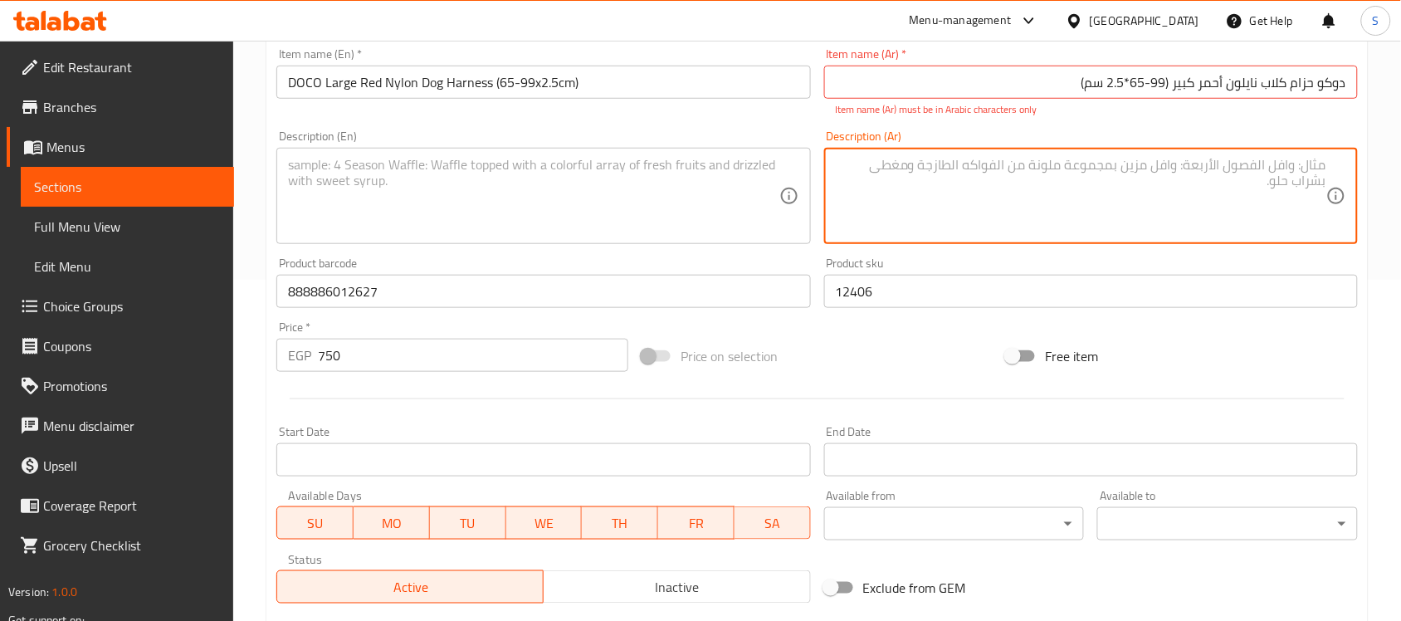
click at [1170, 81] on input "دوكو حزام كلاب نايلون أحمر كبير ‏(65-99*2.5 سم)" at bounding box center [1091, 82] width 534 height 33
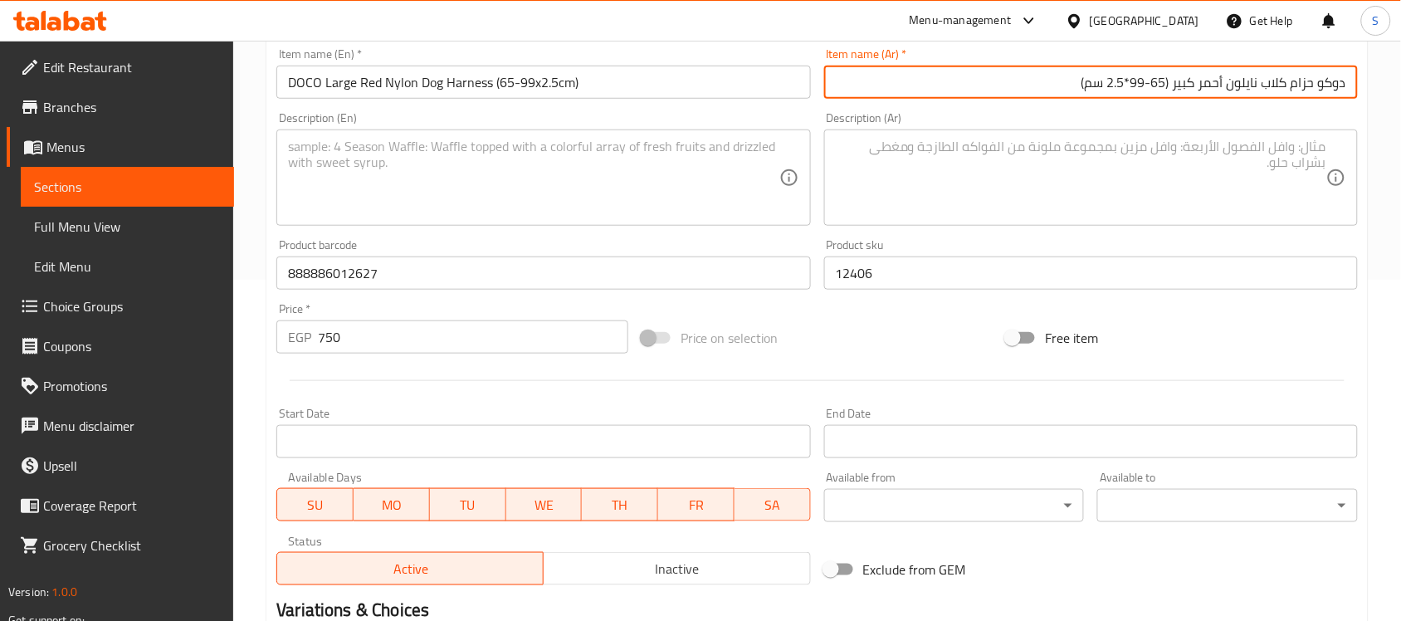
type input "دوكو حزام كلاب نايلون أحمر كبير (65-99*2.5 سم)"
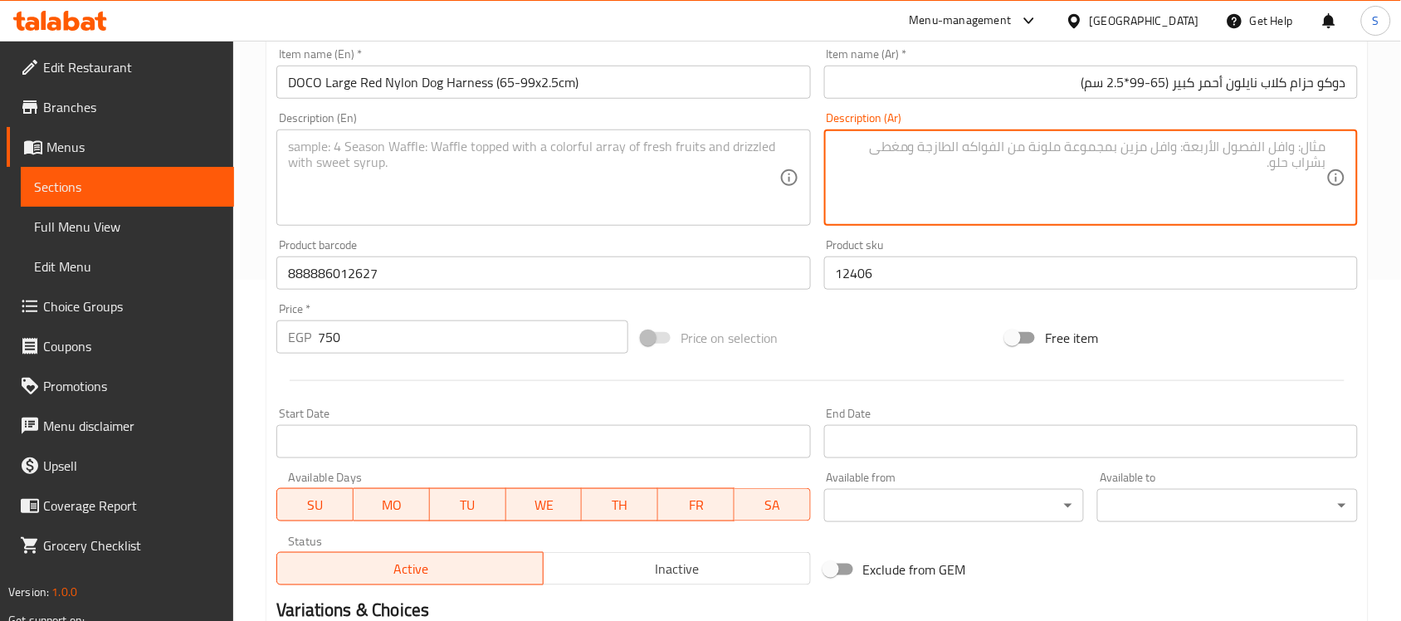
click at [1174, 139] on textarea at bounding box center [1081, 178] width 491 height 79
click at [558, 183] on textarea at bounding box center [533, 178] width 491 height 79
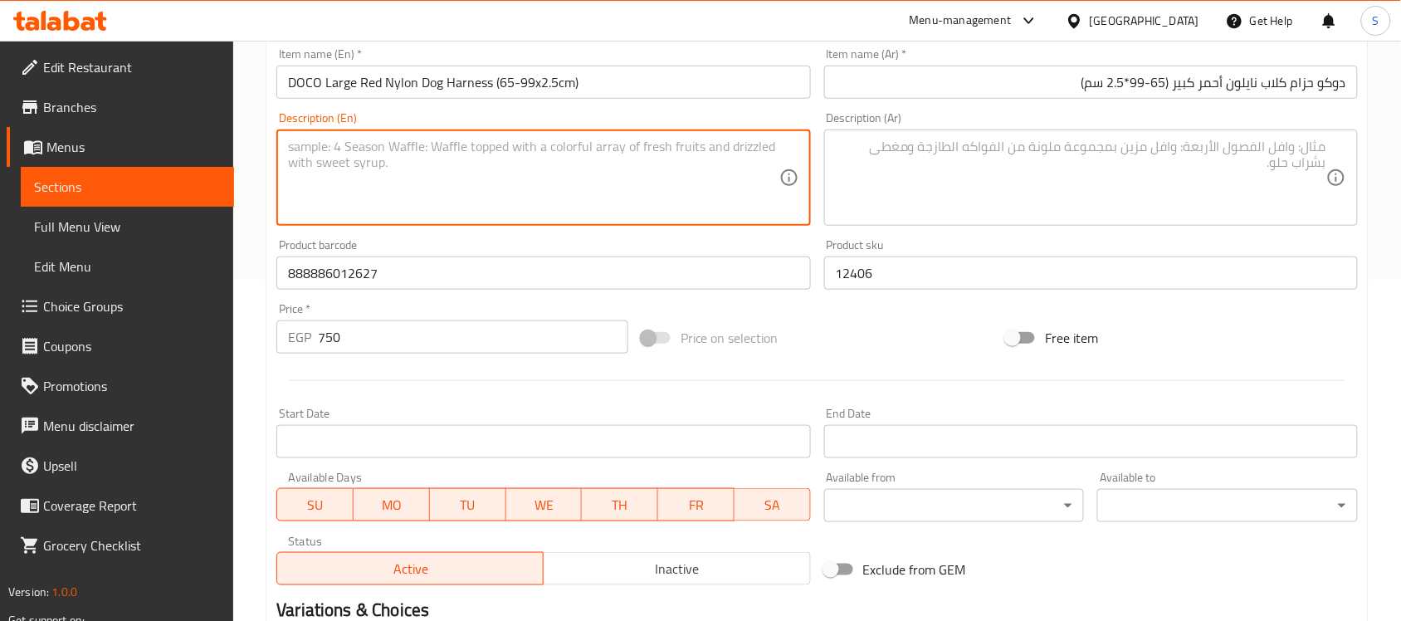
click at [523, 225] on div "Description (En)" at bounding box center [543, 177] width 534 height 96
click at [533, 196] on textarea at bounding box center [533, 178] width 491 height 79
paste textarea "1pcs"
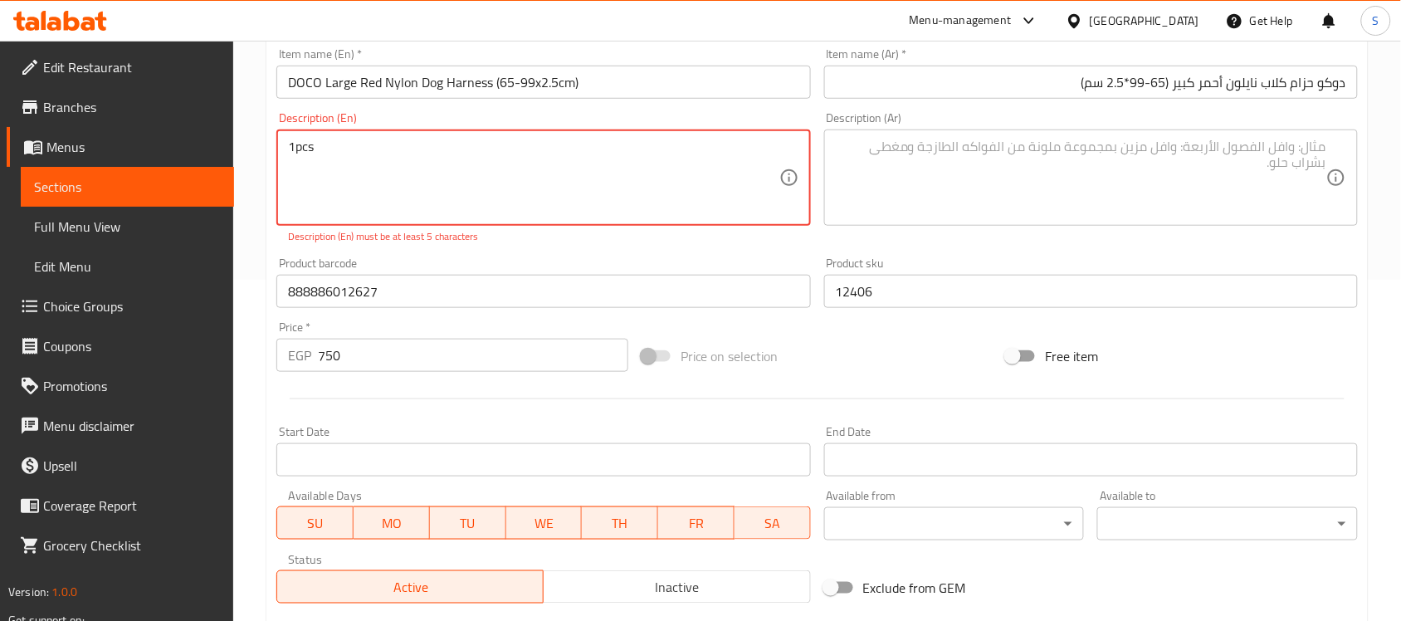
click at [296, 150] on textarea "1pcs" at bounding box center [533, 178] width 491 height 79
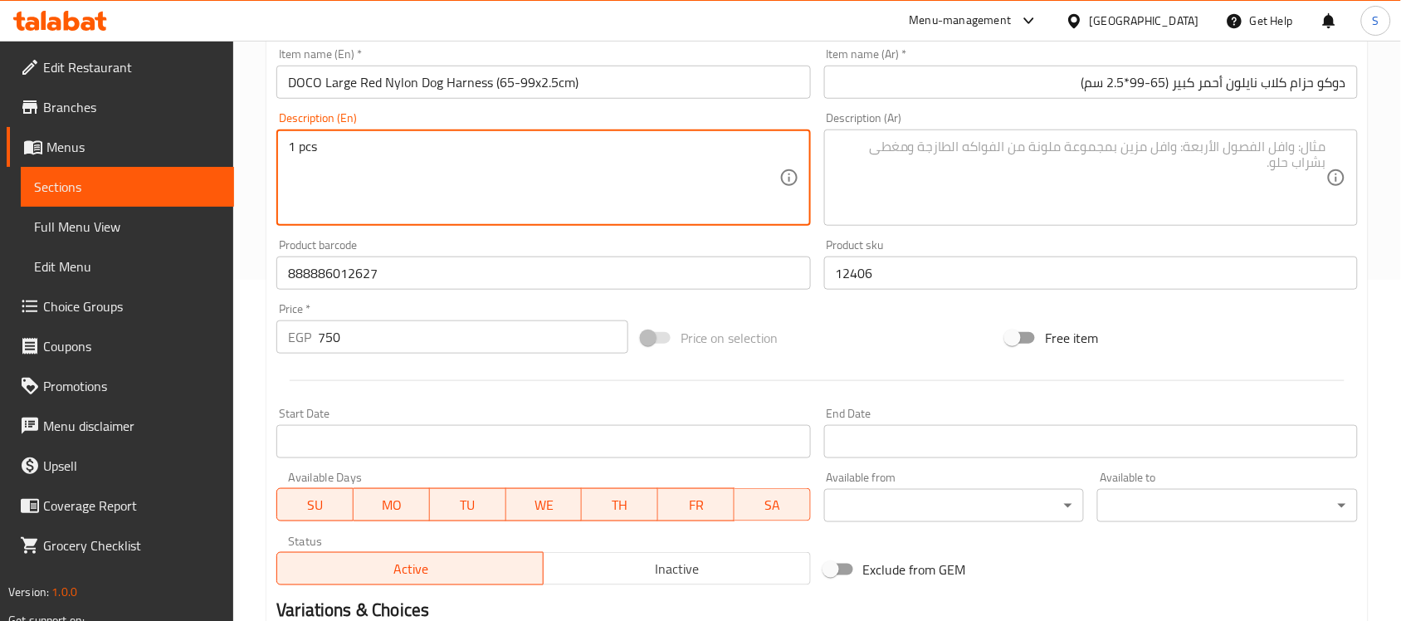
type textarea "1 pcs"
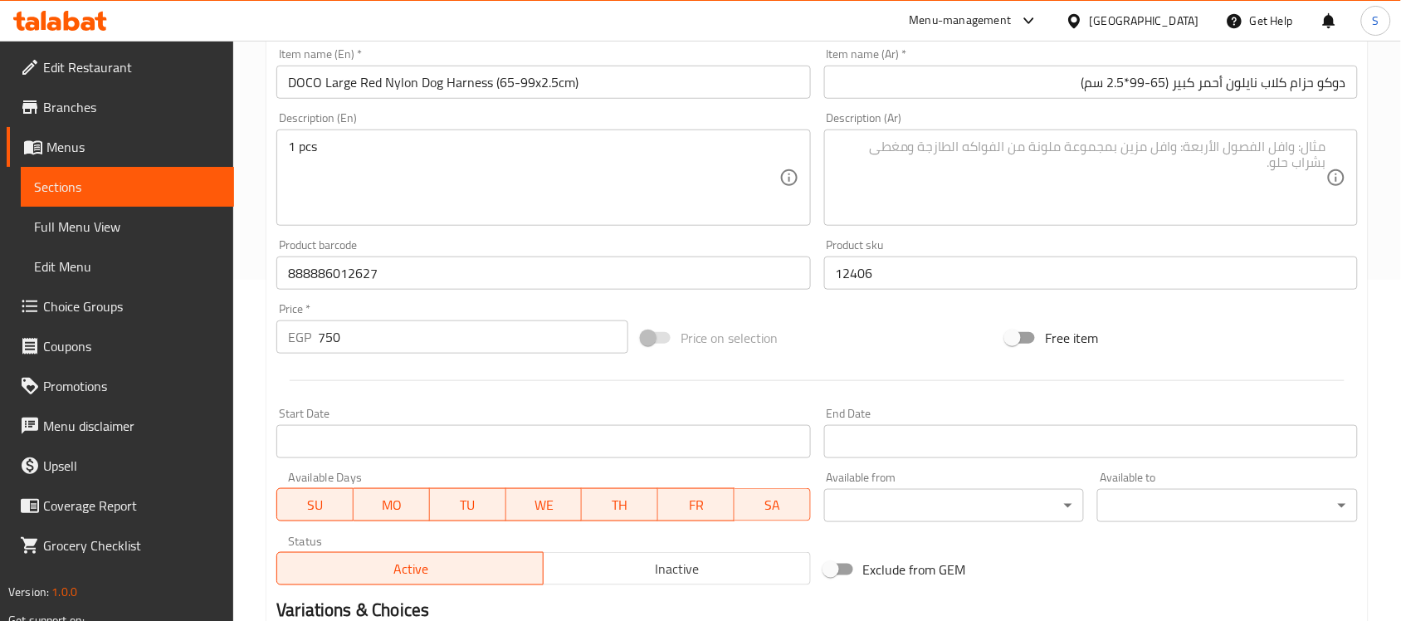
click at [1010, 164] on textarea at bounding box center [1081, 178] width 491 height 79
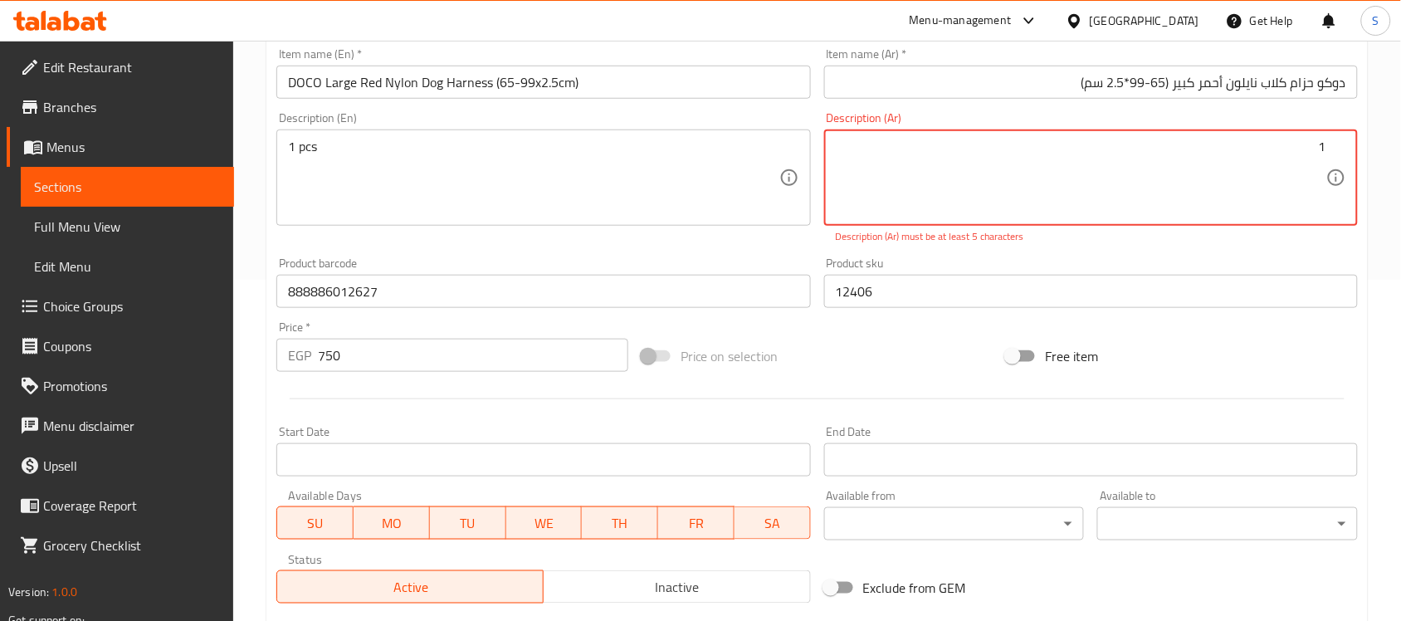
paste textarea "قطعة"
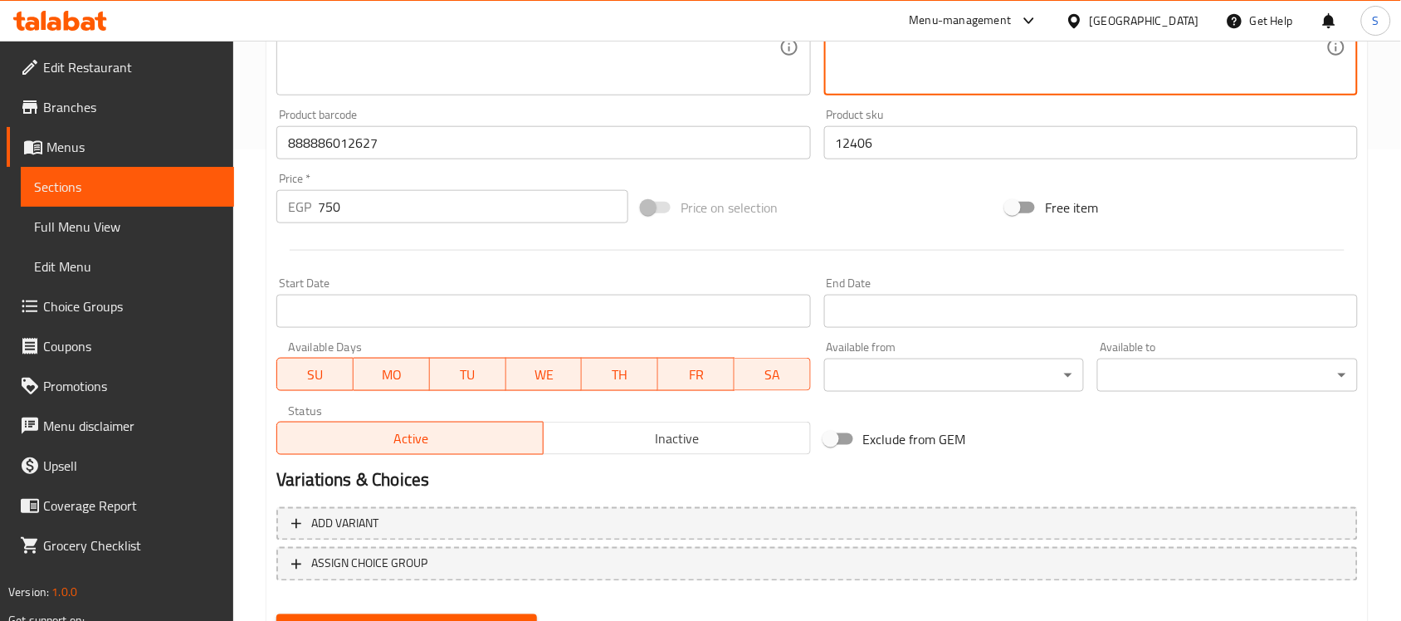
scroll to position [549, 0]
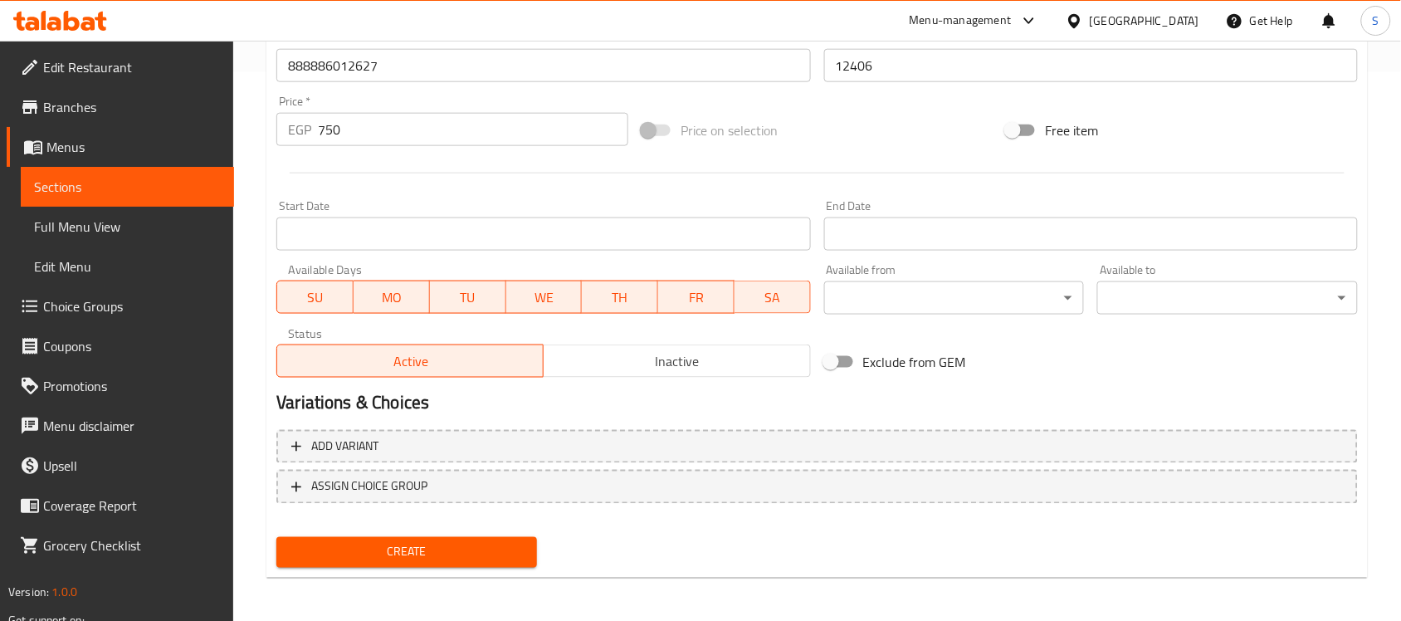
type textarea "1قطعة"
click at [447, 563] on button "Create" at bounding box center [406, 552] width 261 height 31
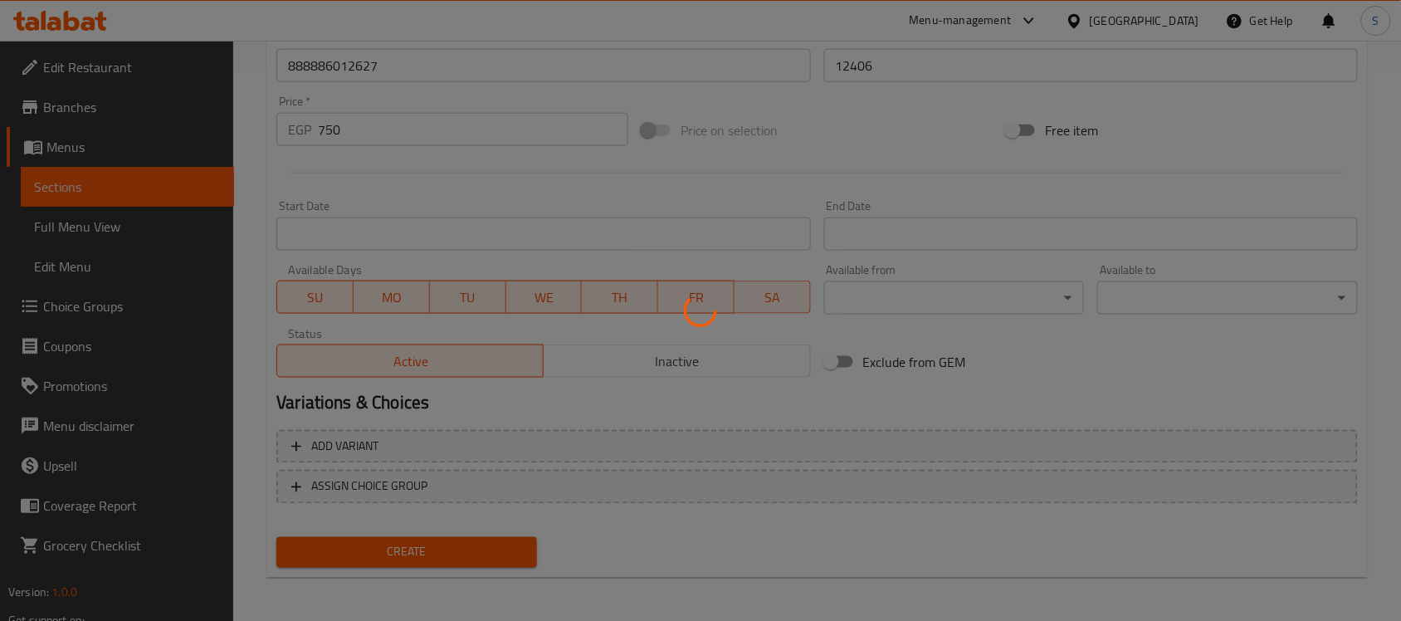
type input "0"
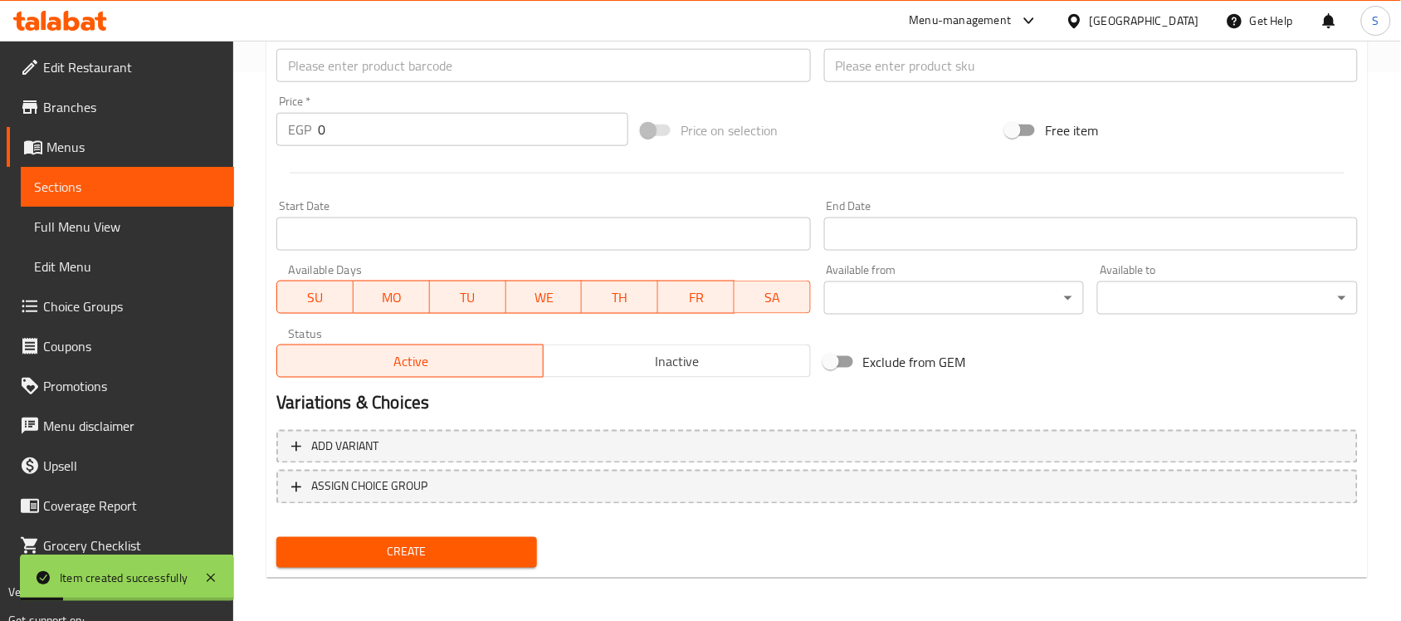
click at [413, 77] on input "text" at bounding box center [543, 65] width 534 height 33
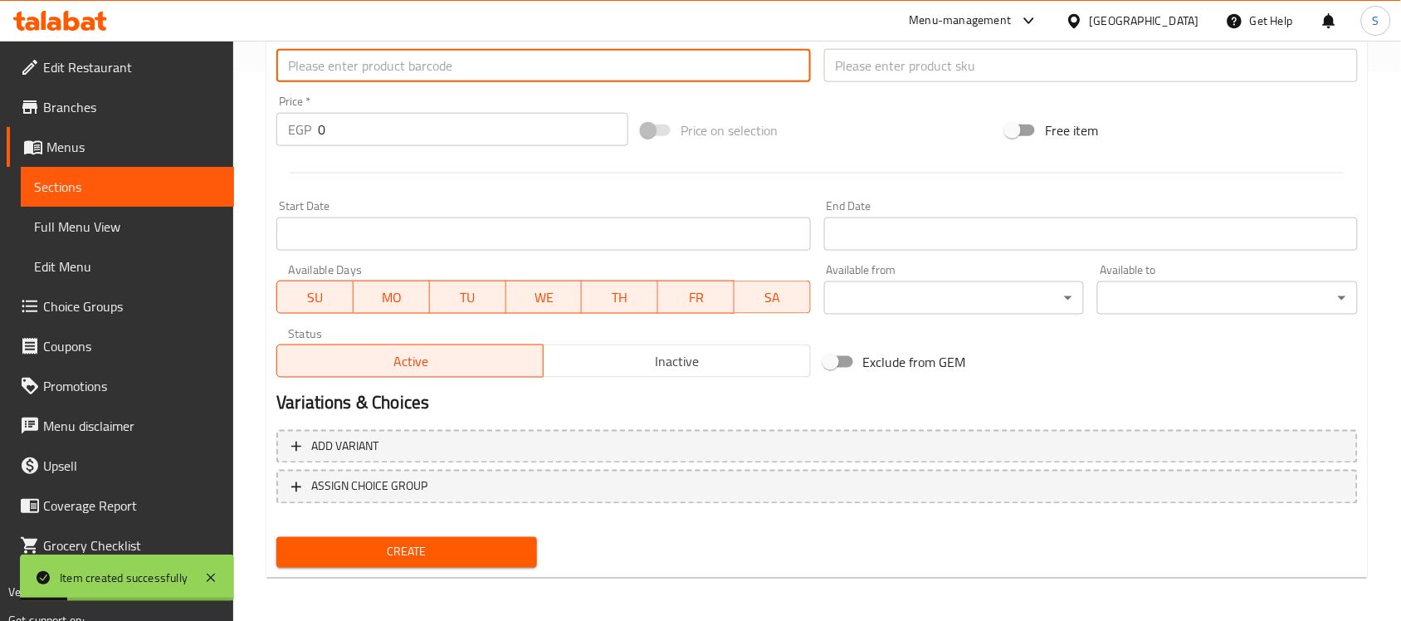
paste input "513878010"
type input "513878010"
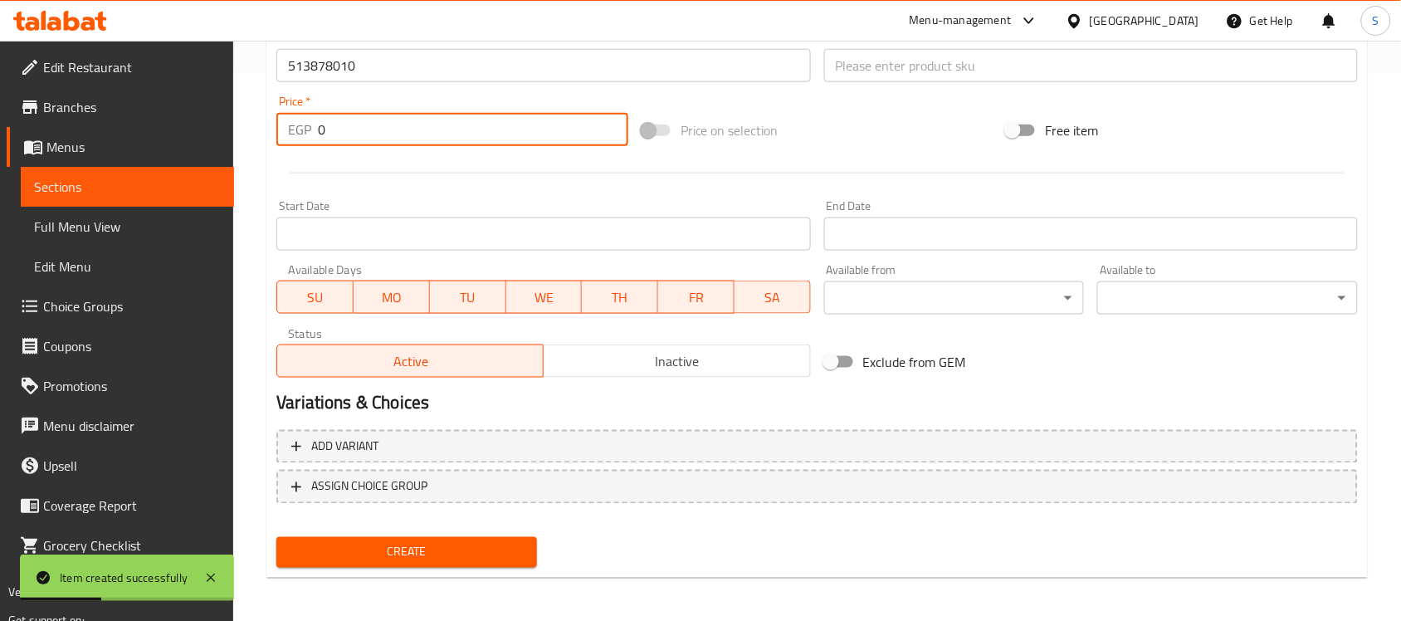
drag, startPoint x: 374, startPoint y: 129, endPoint x: 243, endPoint y: 105, distance: 132.5
click at [243, 105] on div "Home / Restaurants management / Menus / Sections / item / create Dogs Accessori…" at bounding box center [817, 58] width 1168 height 1132
paste input "125"
type input "125"
click at [902, 91] on div "Add item image Image Size: 1200 x 800 px / Image formats: jpg, png / 5MB Max. I…" at bounding box center [817, 26] width 1095 height 715
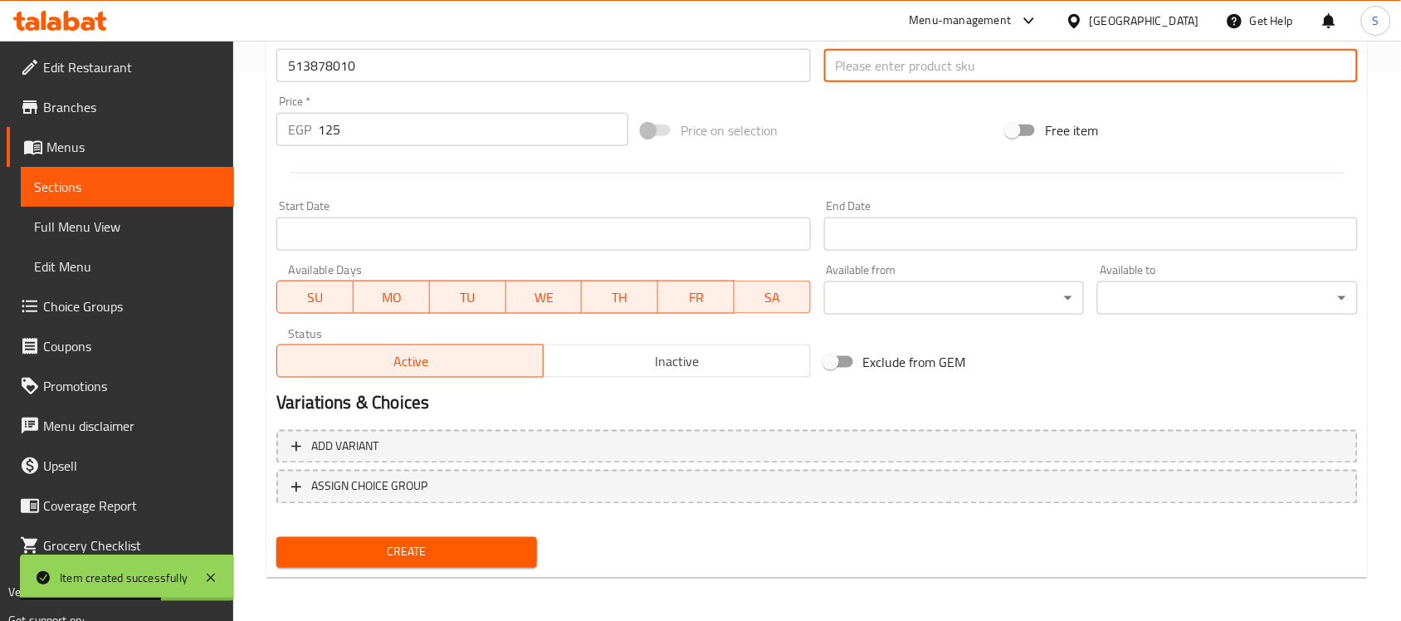
click at [909, 80] on input "text" at bounding box center [1091, 65] width 534 height 33
paste input "13878"
type input "13878"
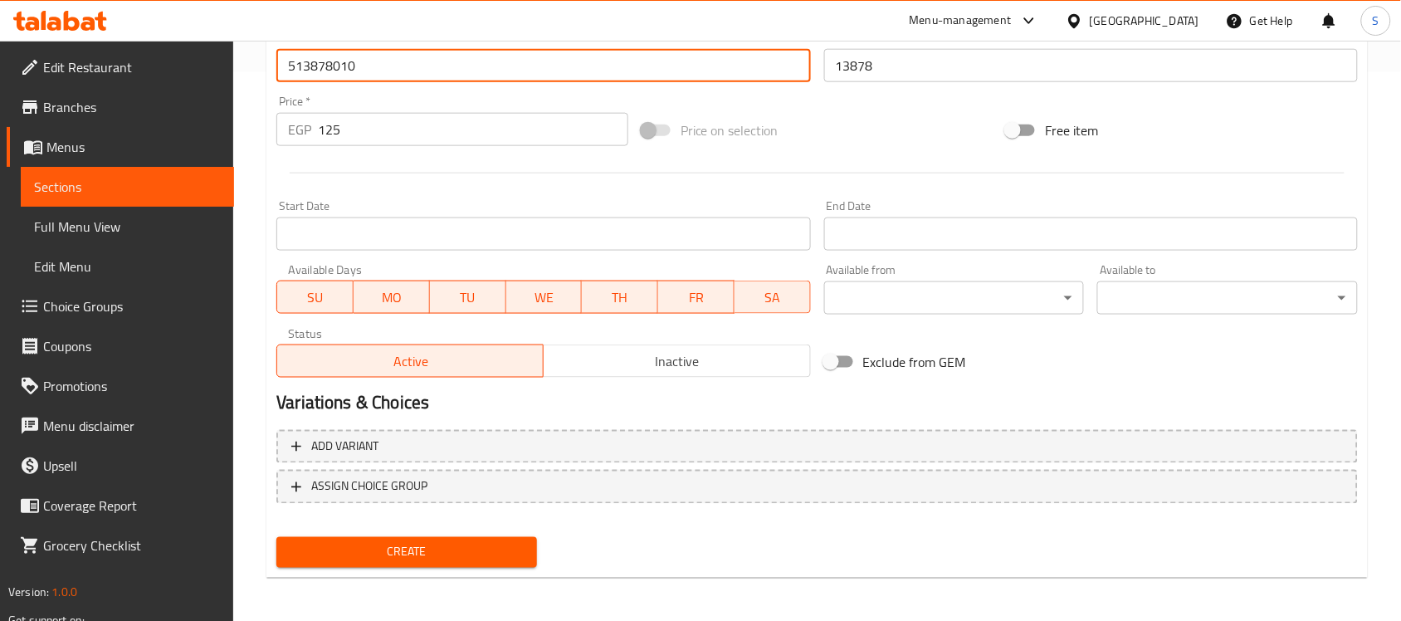
drag, startPoint x: 362, startPoint y: 64, endPoint x: 127, endPoint y: 56, distance: 235.0
click at [230, 68] on div "Edit Restaurant Branches Menus Sections Full Menu View Edit Menu Choice Groups …" at bounding box center [700, 58] width 1401 height 1132
paste input "80"
type input "513880010"
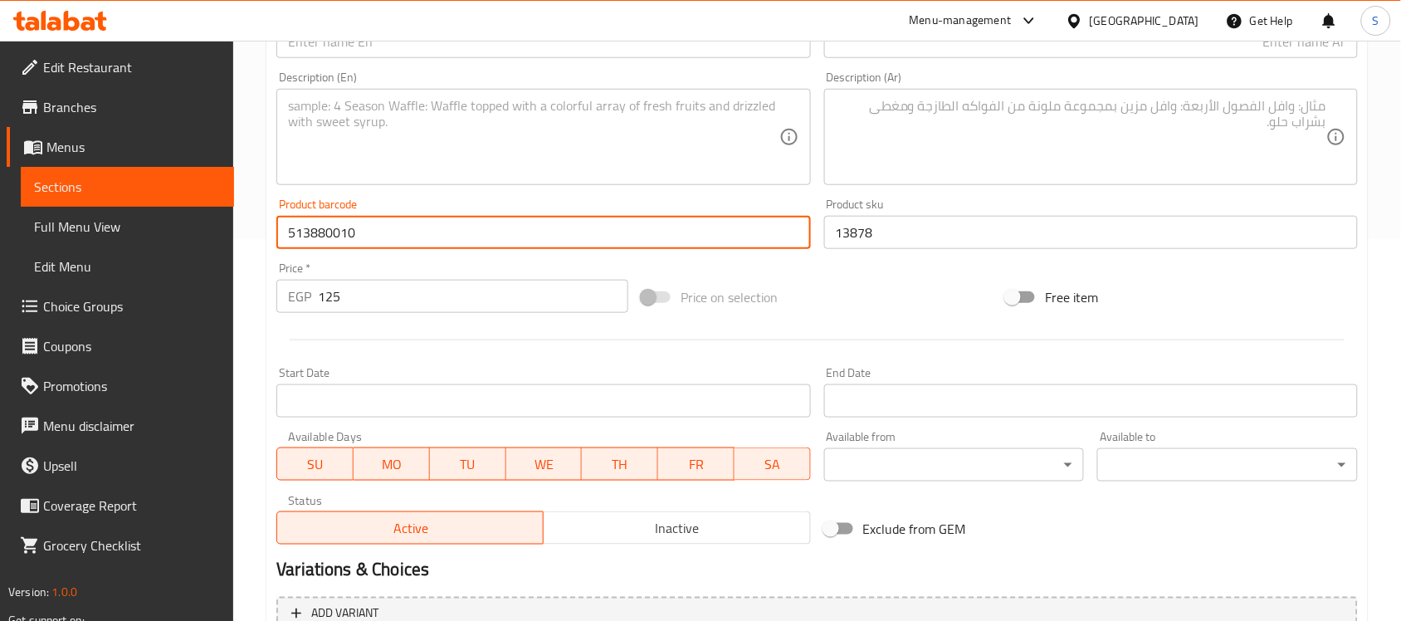
scroll to position [134, 0]
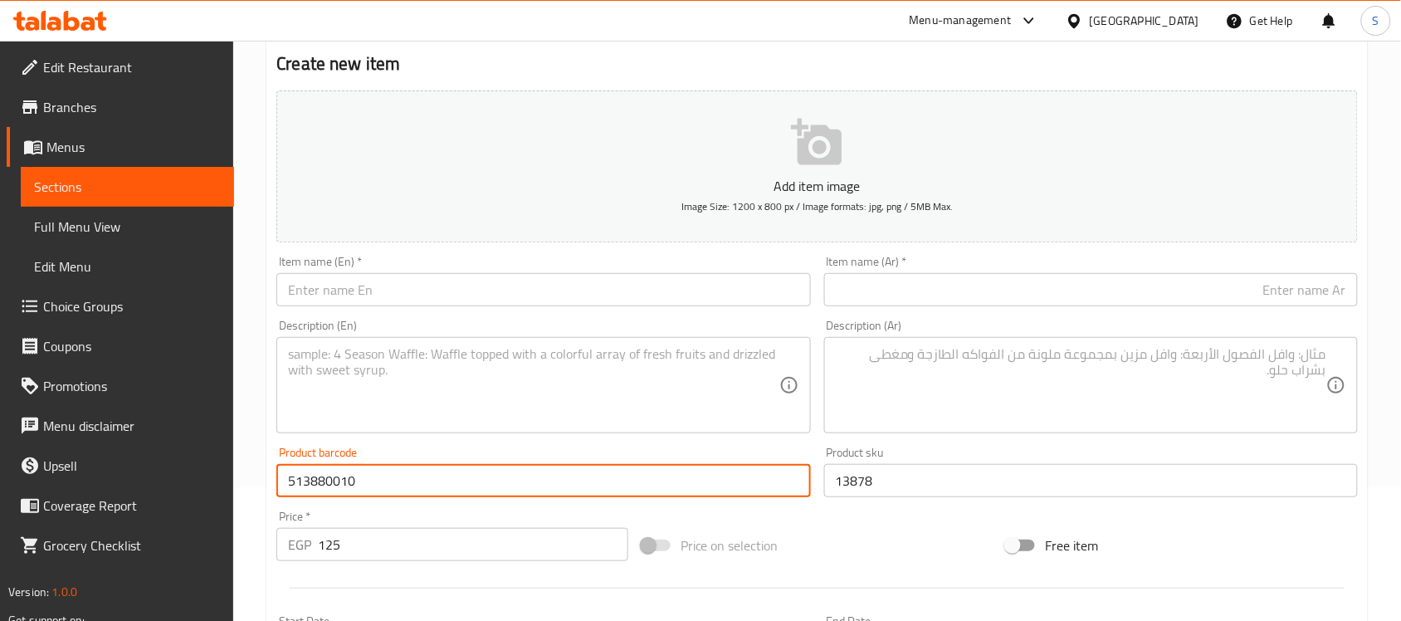
click at [965, 271] on div "Item name (Ar)   * Item name (Ar) *" at bounding box center [1091, 281] width 534 height 51
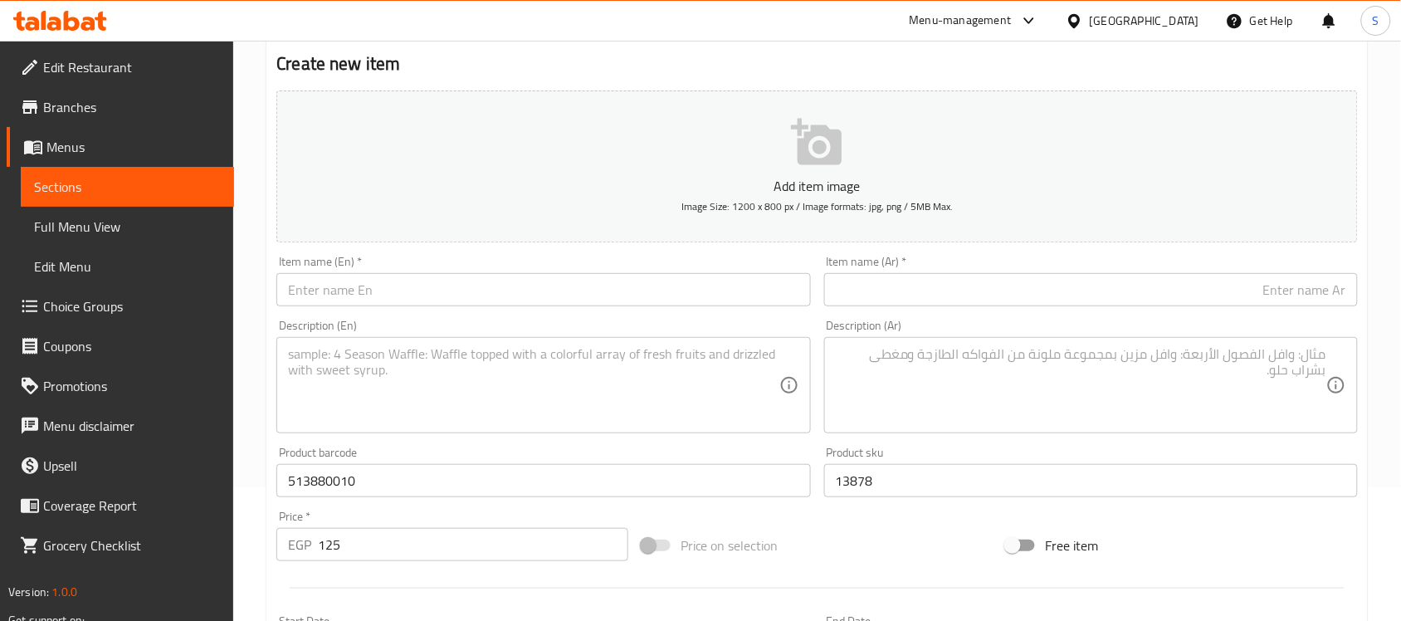
click at [953, 280] on input "text" at bounding box center [1091, 289] width 534 height 33
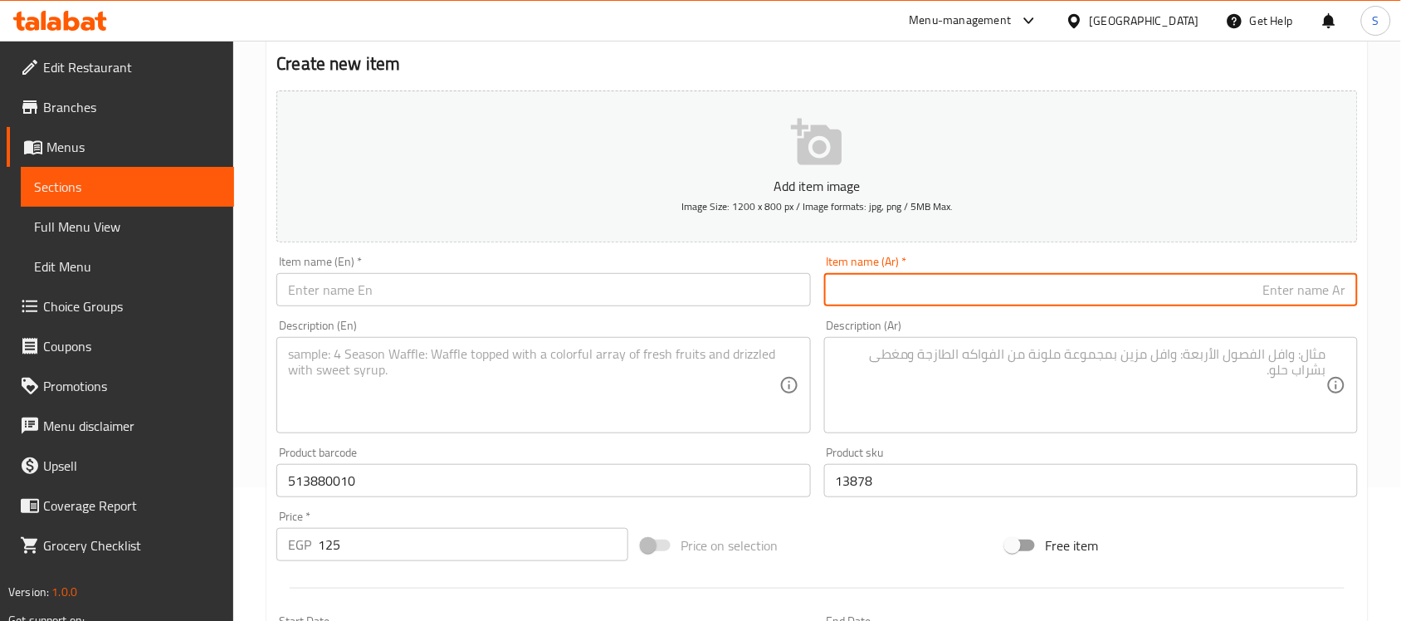
paste input "طوق نن [PERSON_NAME] الرضوان s"
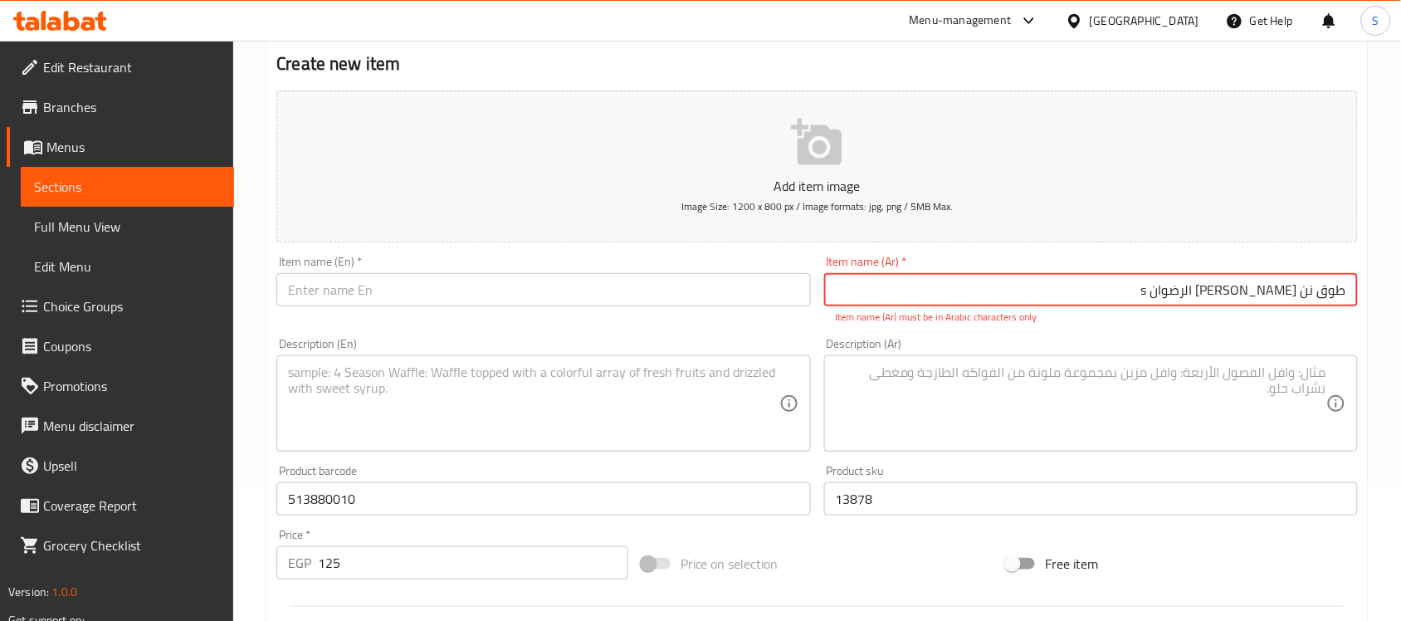
type input "طوق نن [PERSON_NAME] الرضوان s"
click at [374, 300] on input "text" at bounding box center [543, 289] width 534 height 33
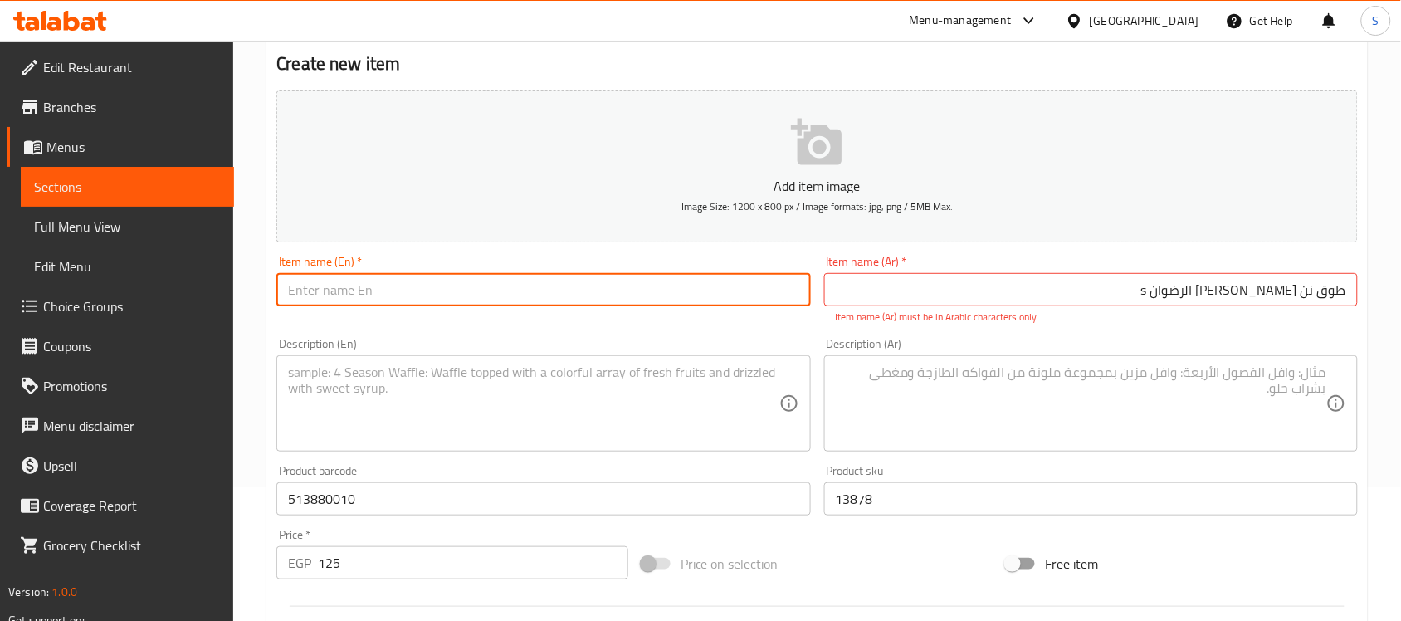
paste input "[PERSON_NAME] necklace s"
type input "[PERSON_NAME] necklace s"
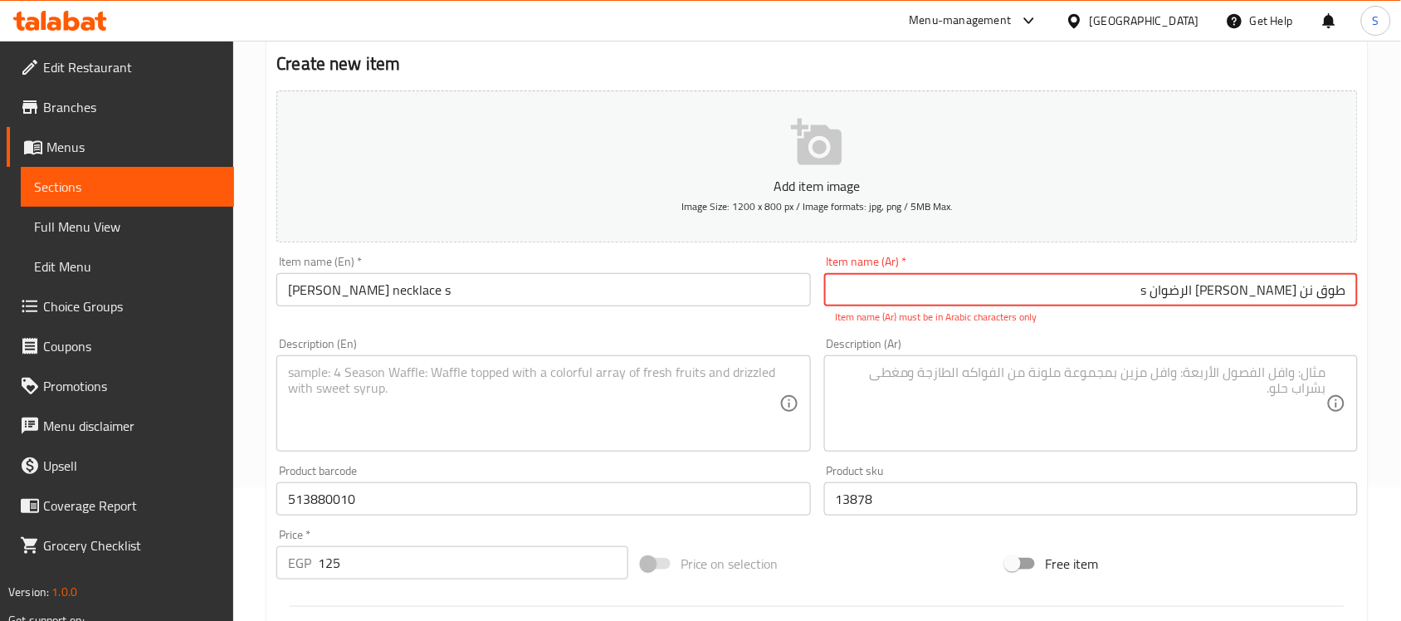
drag, startPoint x: 1235, startPoint y: 299, endPoint x: 1221, endPoint y: 300, distance: 14.2
click at [1221, 300] on input "طوق نن [PERSON_NAME] الرضوان s" at bounding box center [1091, 289] width 534 height 33
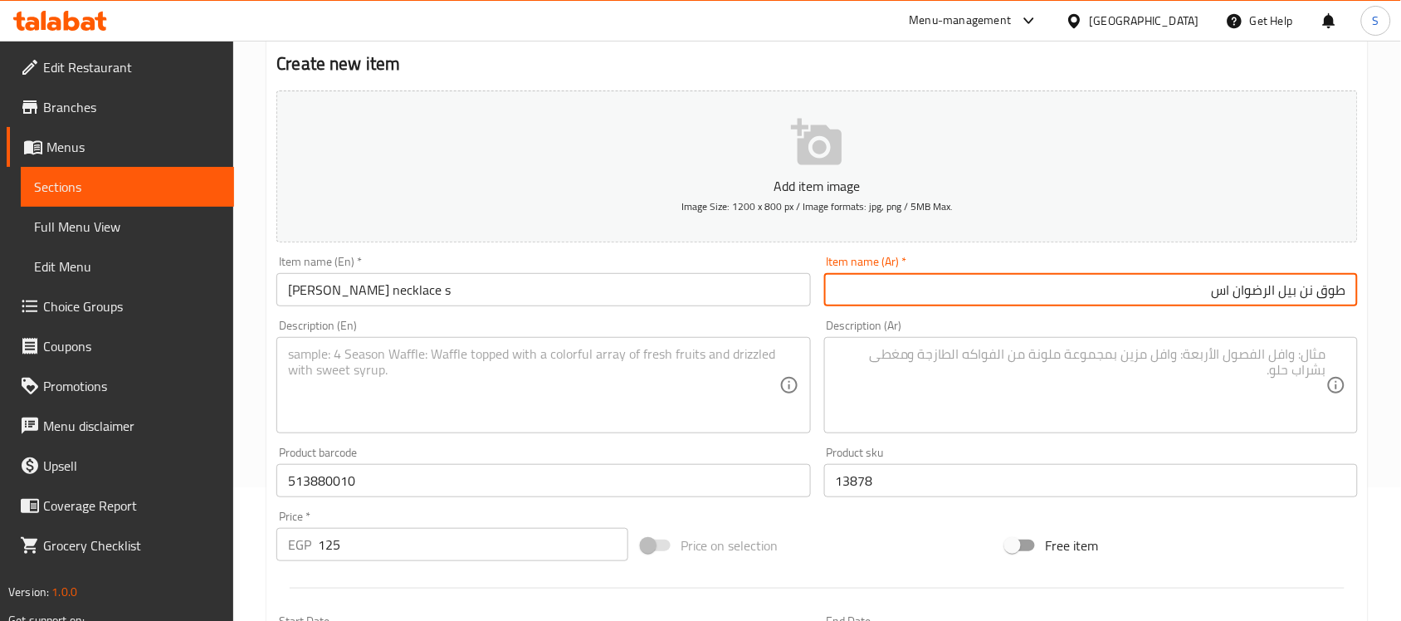
type input "طوق نن بيل الرضوان اس"
click at [371, 378] on textarea at bounding box center [533, 385] width 491 height 79
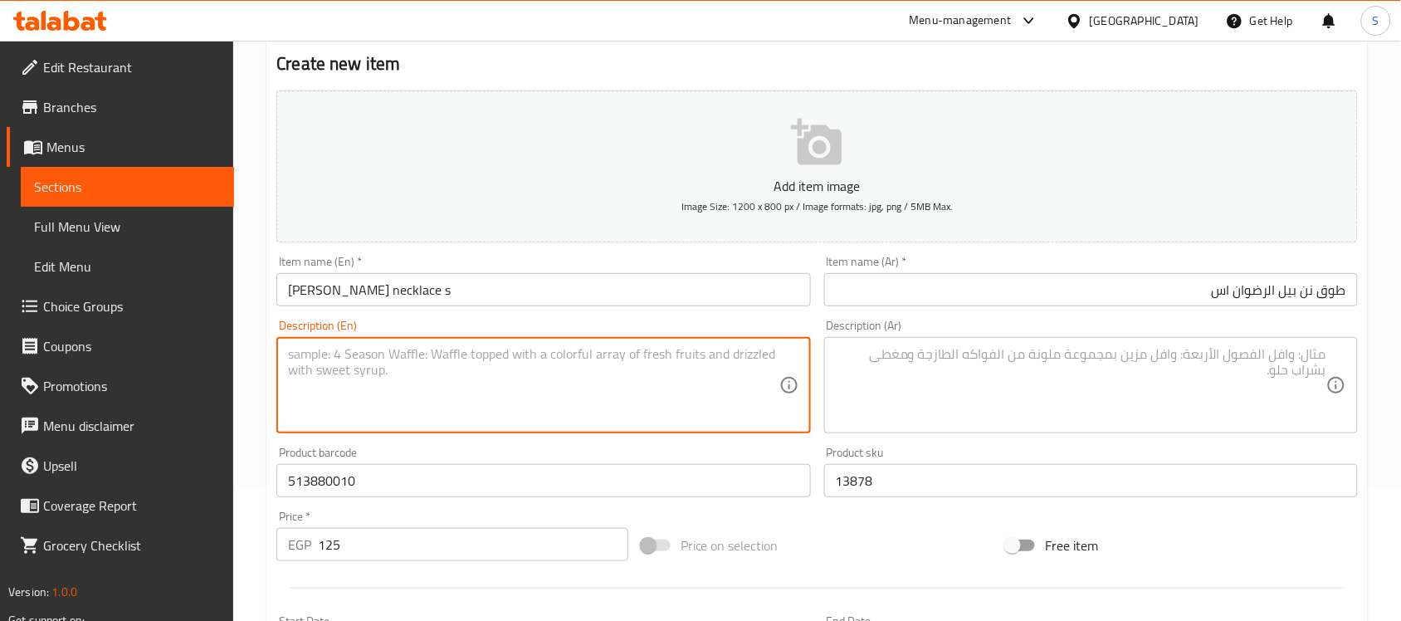
paste textarea "1pcs"
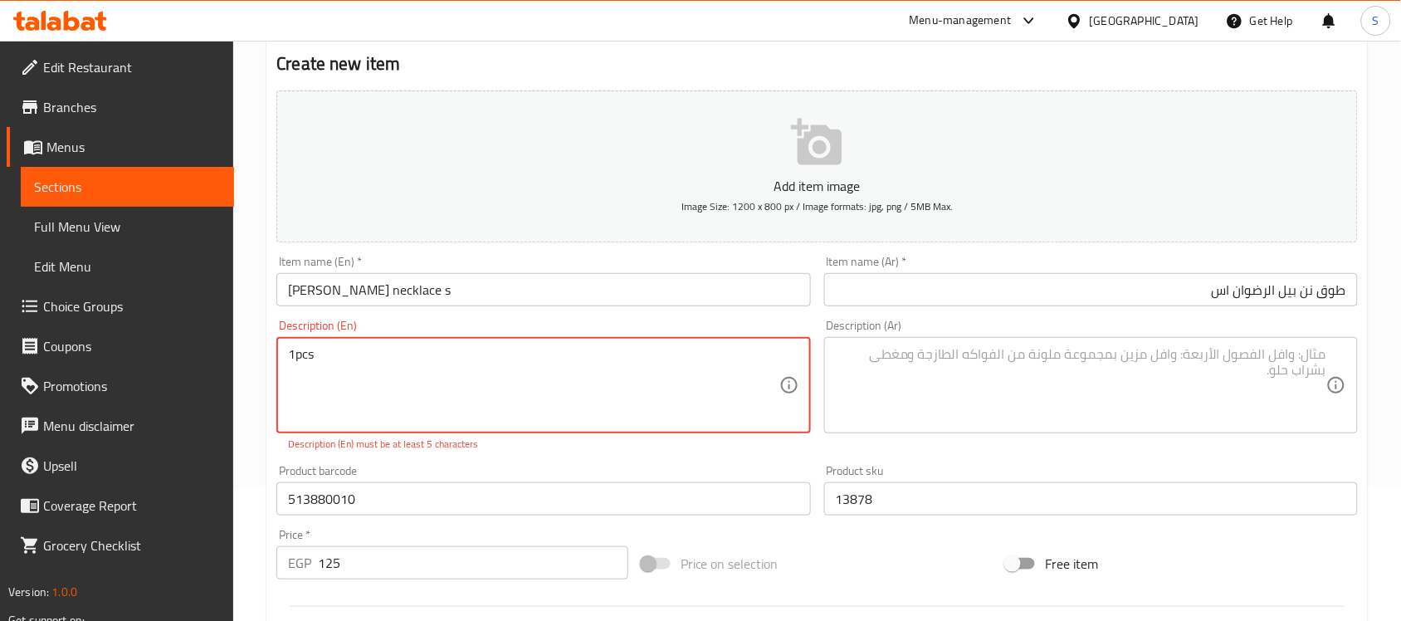
click at [296, 346] on textarea "1pcs" at bounding box center [533, 385] width 491 height 79
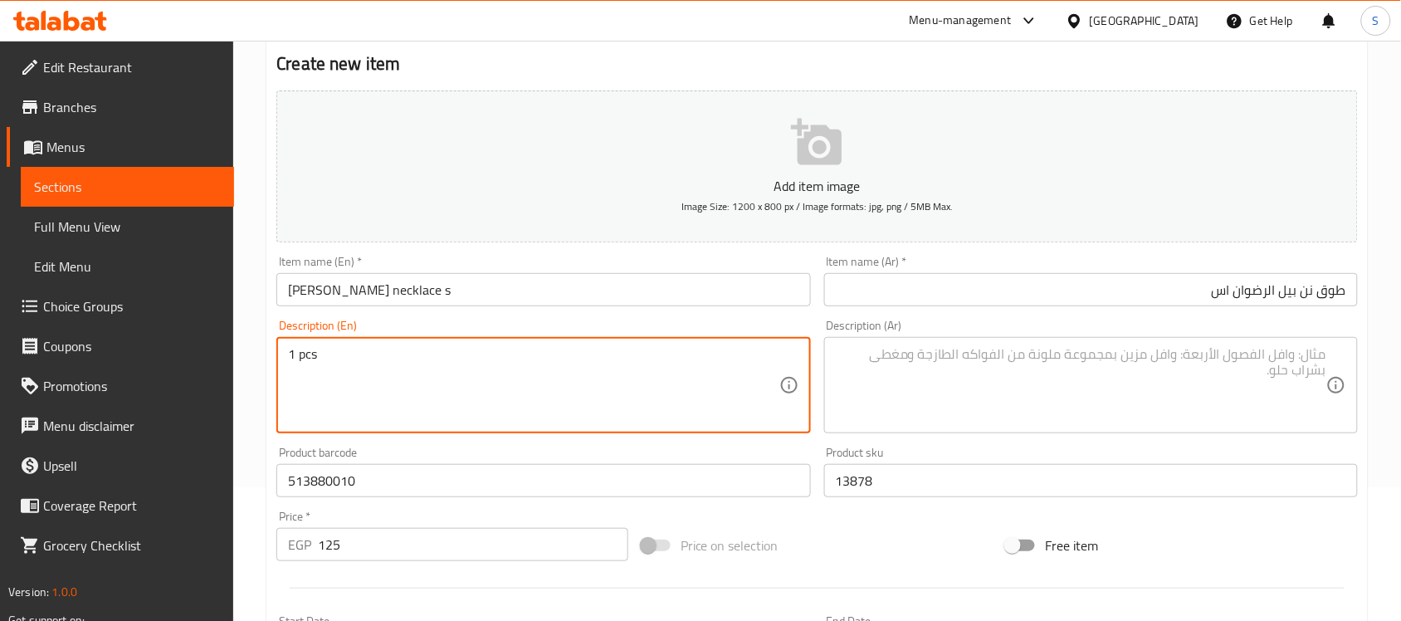
type textarea "1 pcs"
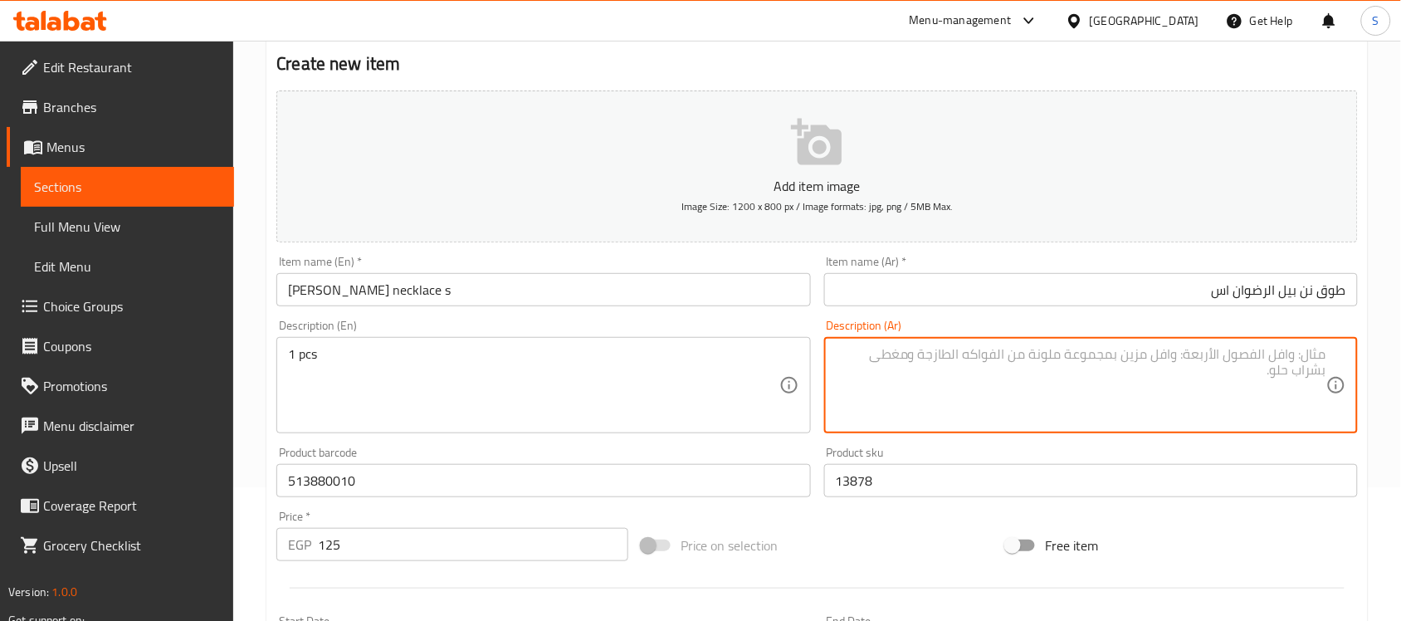
click at [1090, 408] on textarea at bounding box center [1081, 385] width 491 height 79
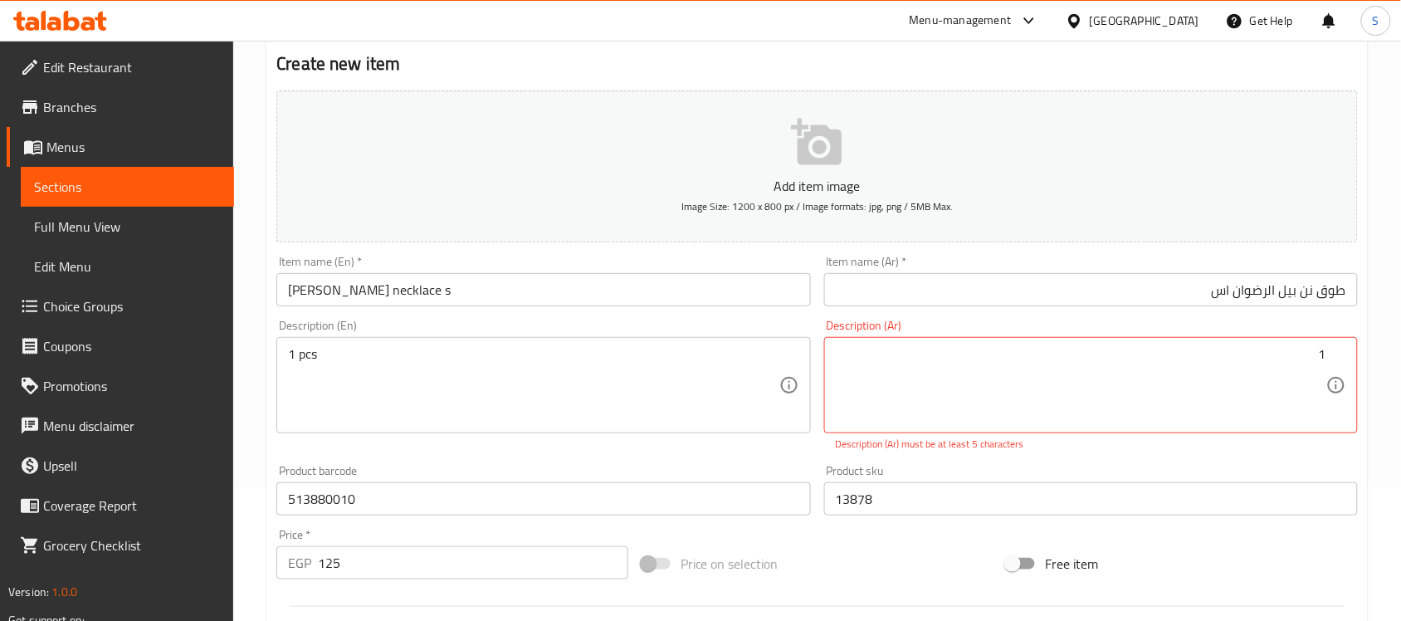
click at [880, 569] on div "Price on selection" at bounding box center [817, 563] width 365 height 45
paste textarea "قطعة"
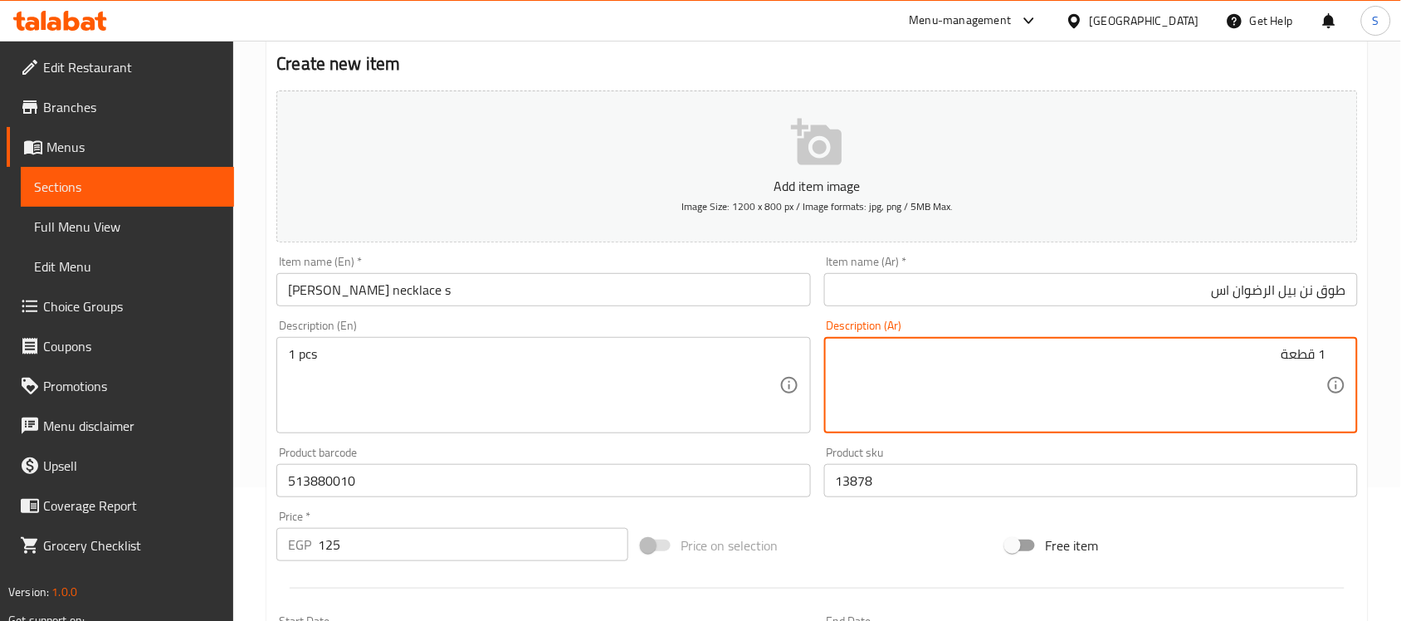
drag, startPoint x: 1147, startPoint y: 376, endPoint x: 1019, endPoint y: 396, distance: 129.4
click at [1148, 376] on textarea "1 قطعة" at bounding box center [1081, 385] width 491 height 79
click at [1043, 409] on textarea "1 قطعة" at bounding box center [1081, 385] width 491 height 79
type textarea "1 قطعة"
click at [971, 291] on input "طوق نن بيل الرضوان اس" at bounding box center [1091, 289] width 534 height 33
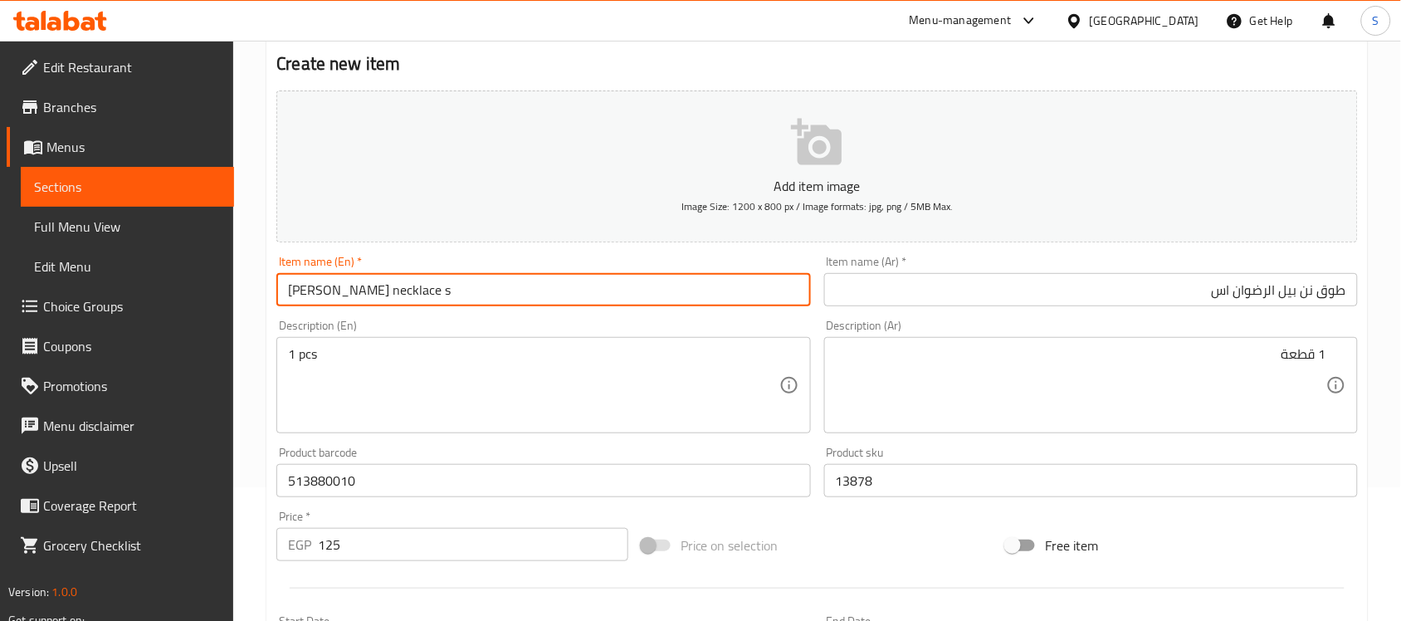
click at [581, 282] on input "[PERSON_NAME] necklace s" at bounding box center [543, 289] width 534 height 33
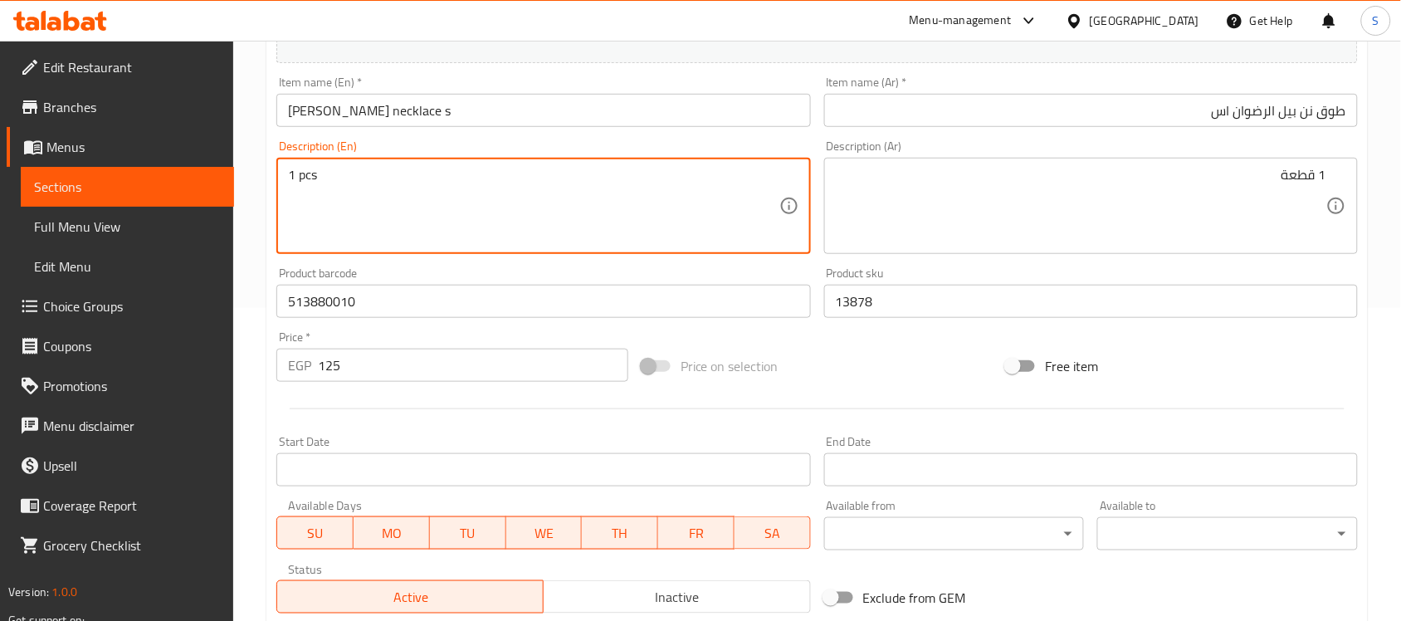
scroll to position [549, 0]
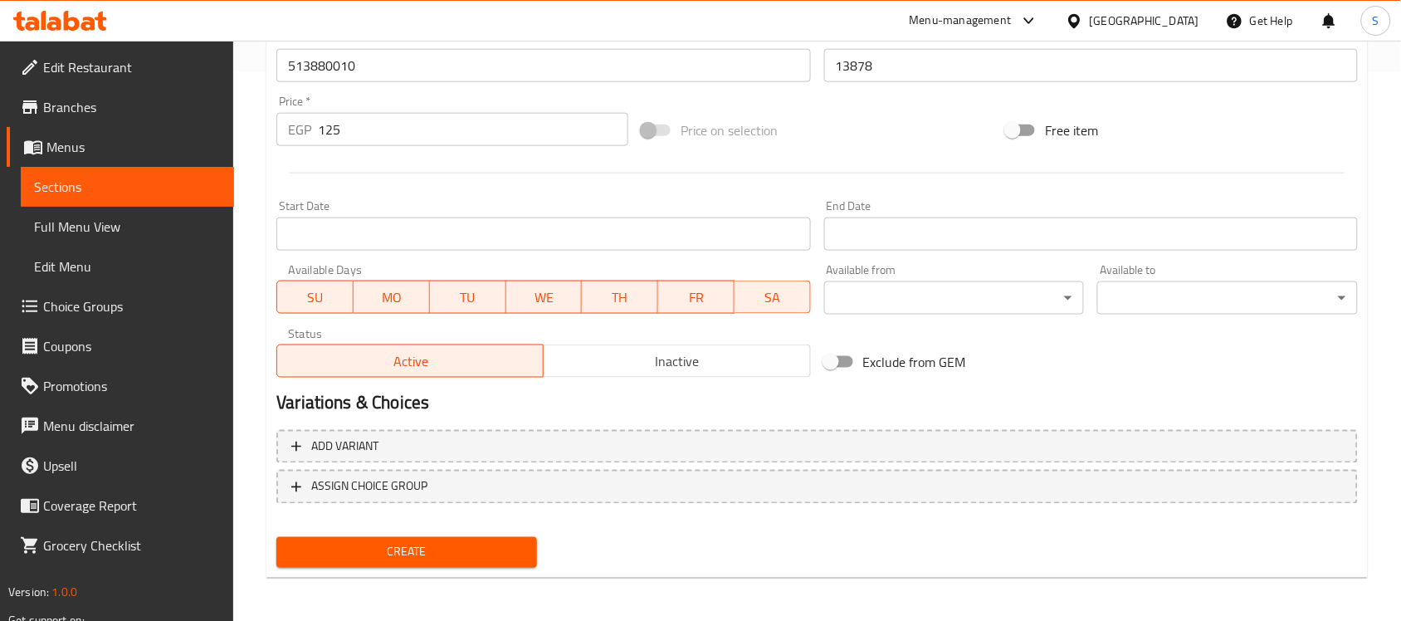
click at [396, 530] on div "Create" at bounding box center [407, 552] width 274 height 44
click at [384, 557] on span "Create" at bounding box center [407, 552] width 234 height 21
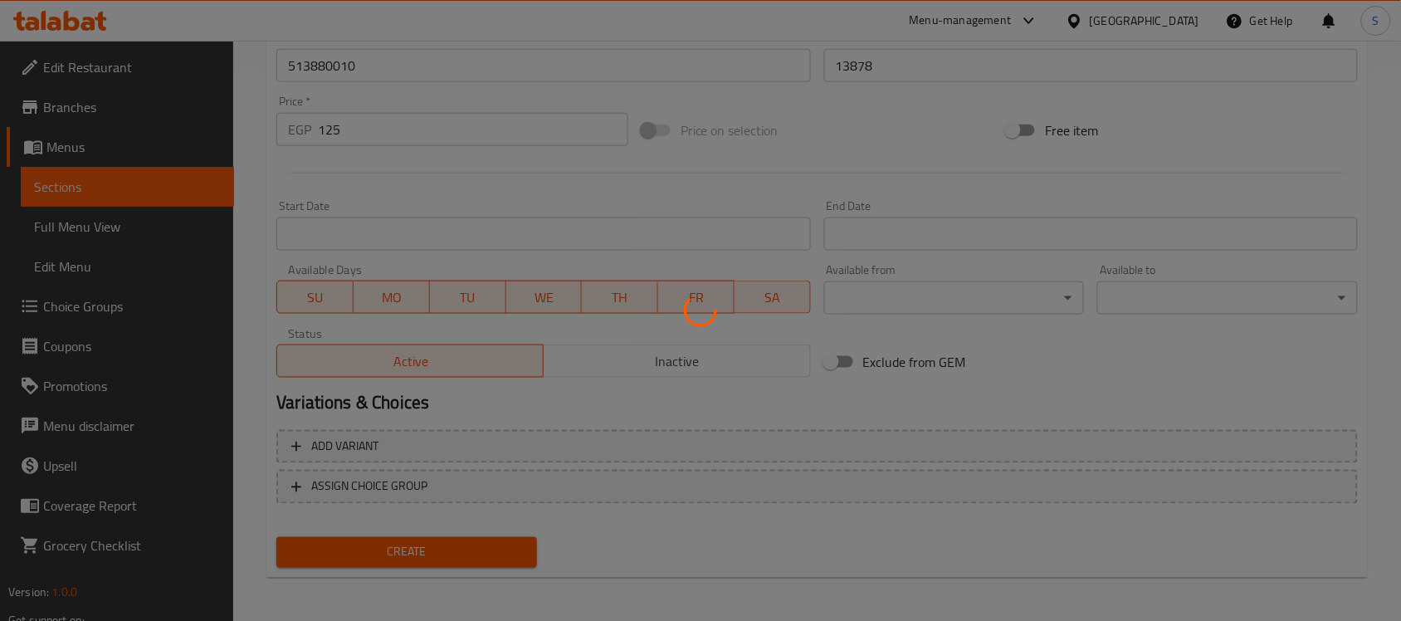
type input "0"
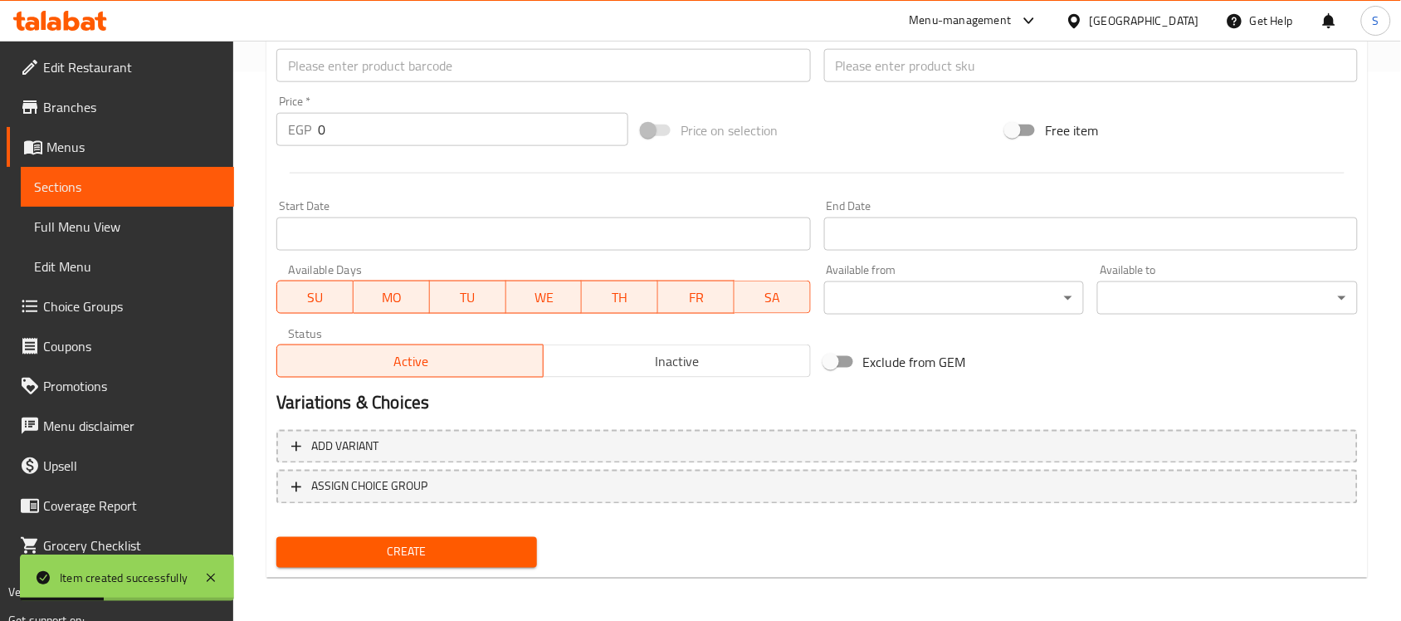
click at [416, 75] on input "text" at bounding box center [543, 65] width 534 height 33
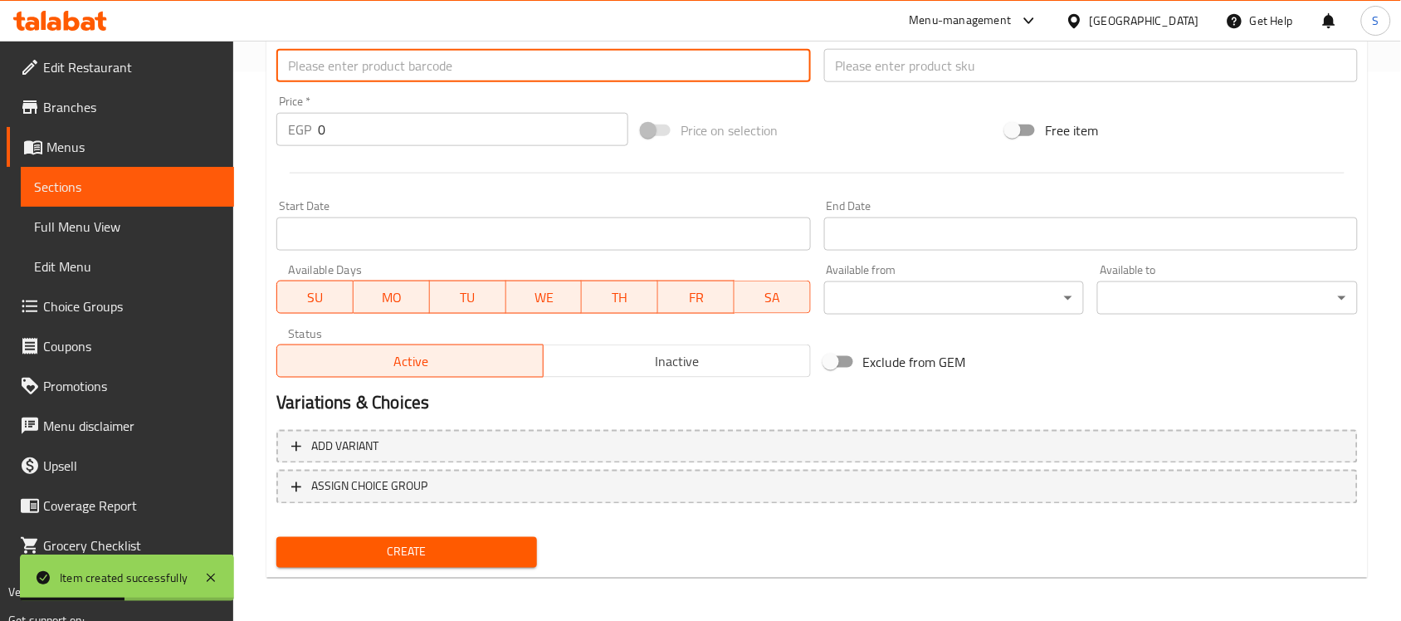
paste input "513881010"
type input "513881010"
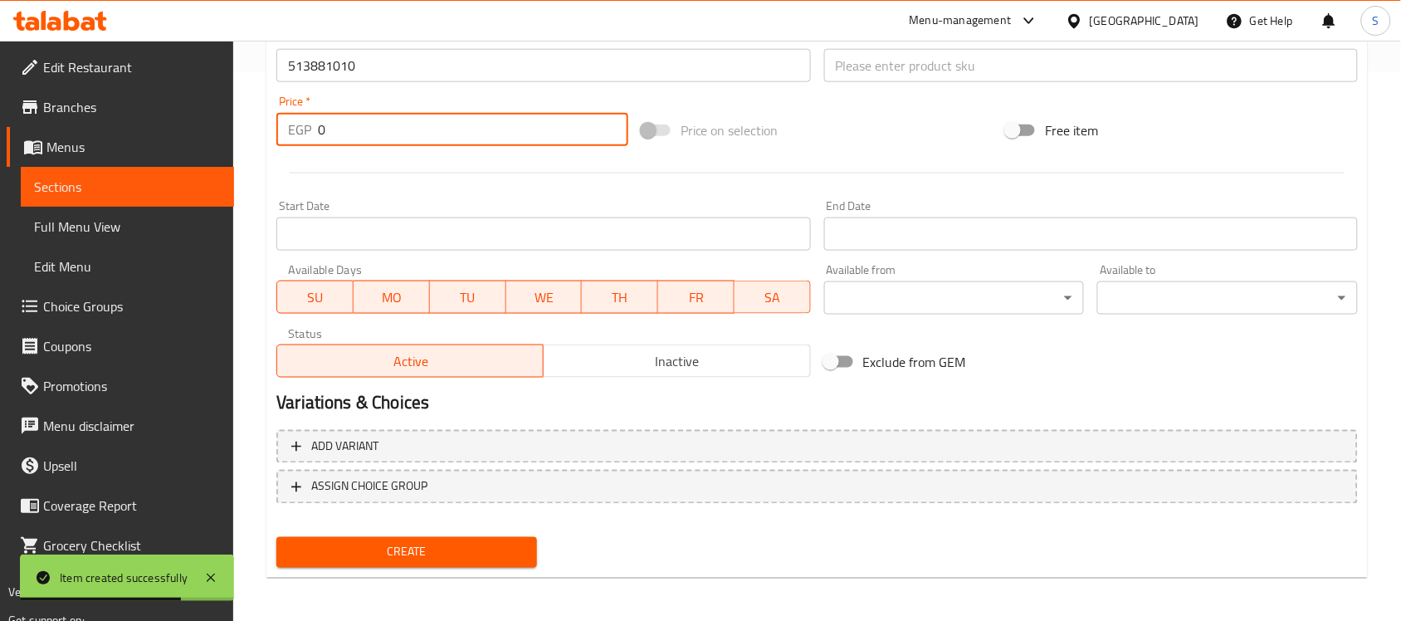
drag, startPoint x: 384, startPoint y: 121, endPoint x: 284, endPoint y: 134, distance: 101.2
click at [284, 134] on div "EGP 0 Price *" at bounding box center [452, 129] width 352 height 33
paste input "138"
type input "138"
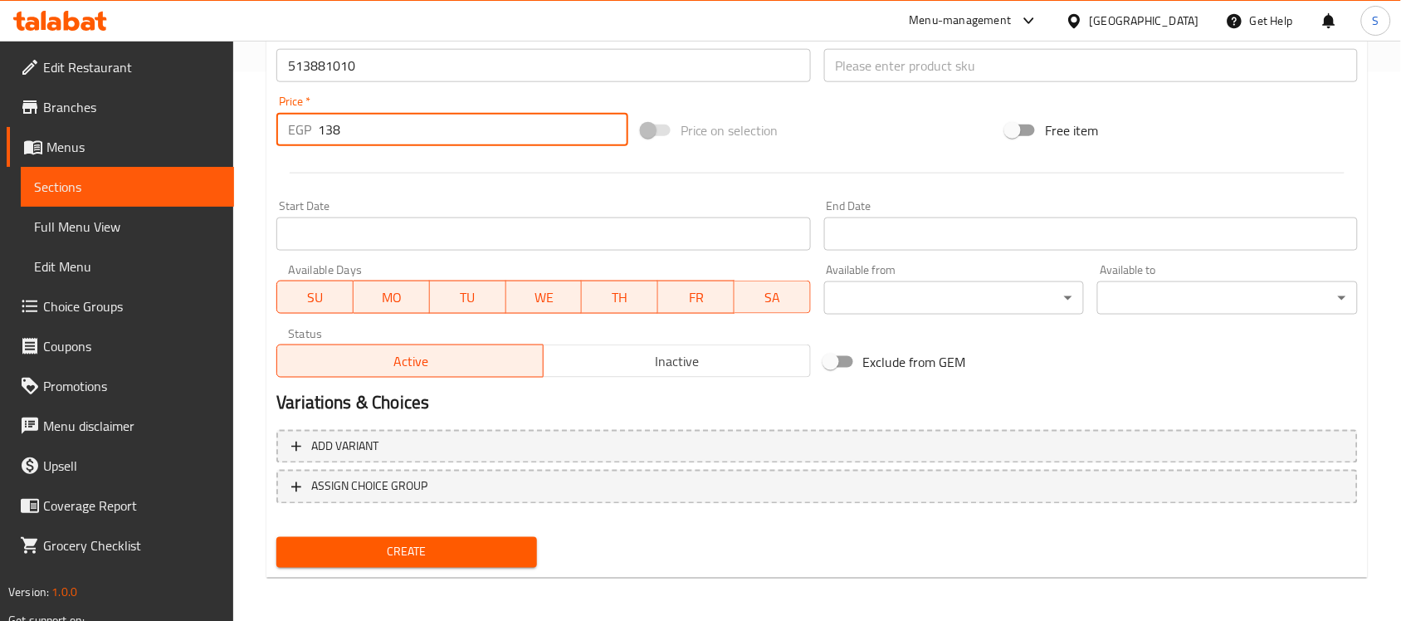
scroll to position [341, 0]
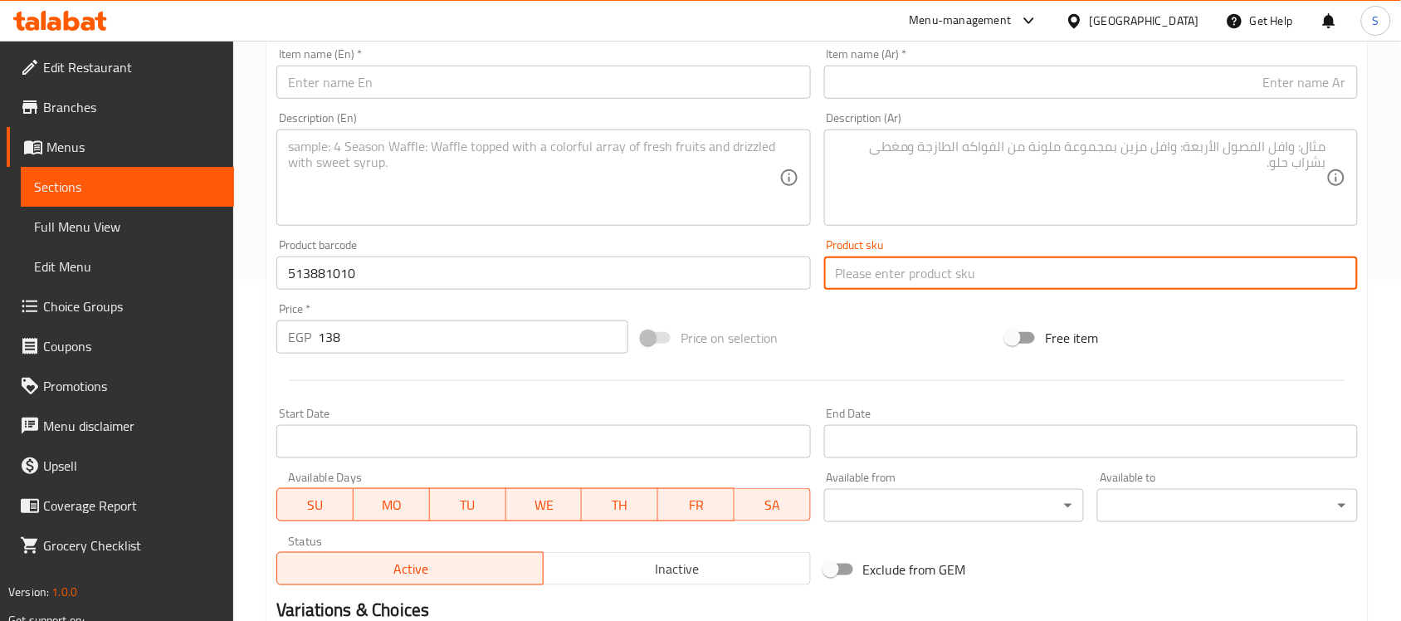
click at [960, 272] on input "text" at bounding box center [1091, 272] width 534 height 33
paste input "13881"
type input "13881"
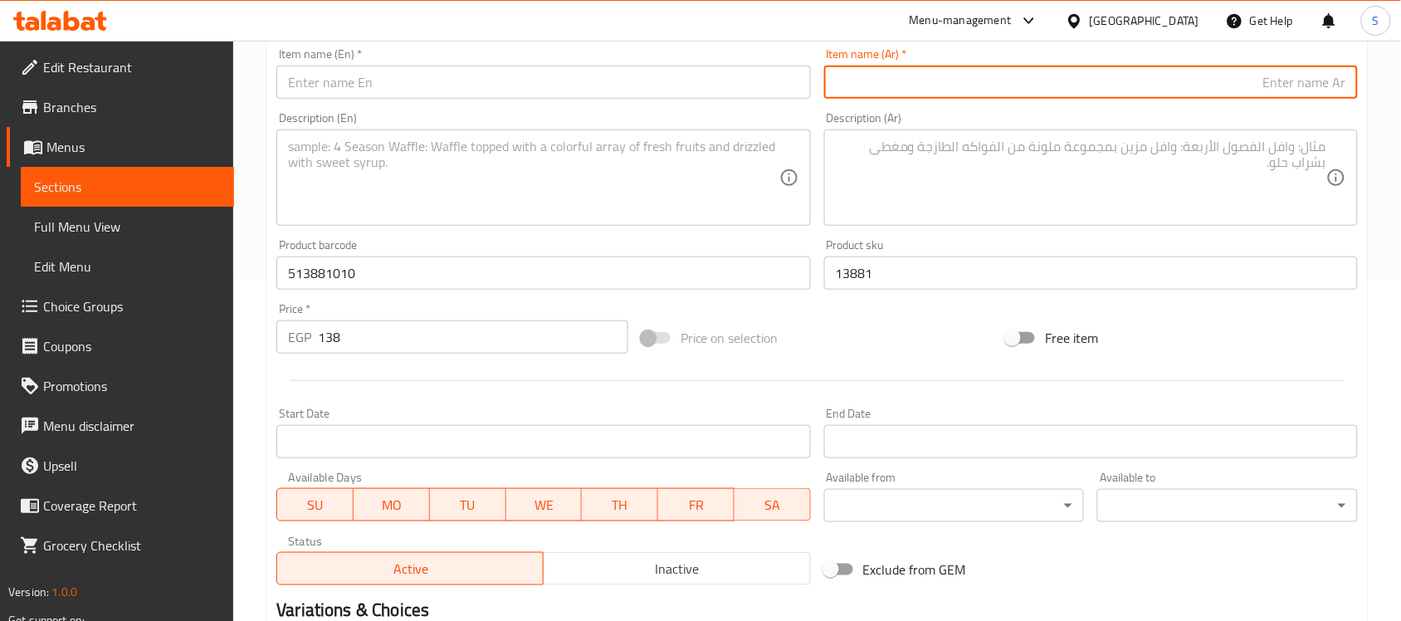
click at [961, 85] on input "text" at bounding box center [1091, 82] width 534 height 33
paste input "طوق نن بيل ال رضوان l"
type input "طوق نن بيل ال رضوان ل"
click at [354, 84] on input "text" at bounding box center [543, 82] width 534 height 33
paste input "[PERSON_NAME] [PERSON_NAME] necklace"
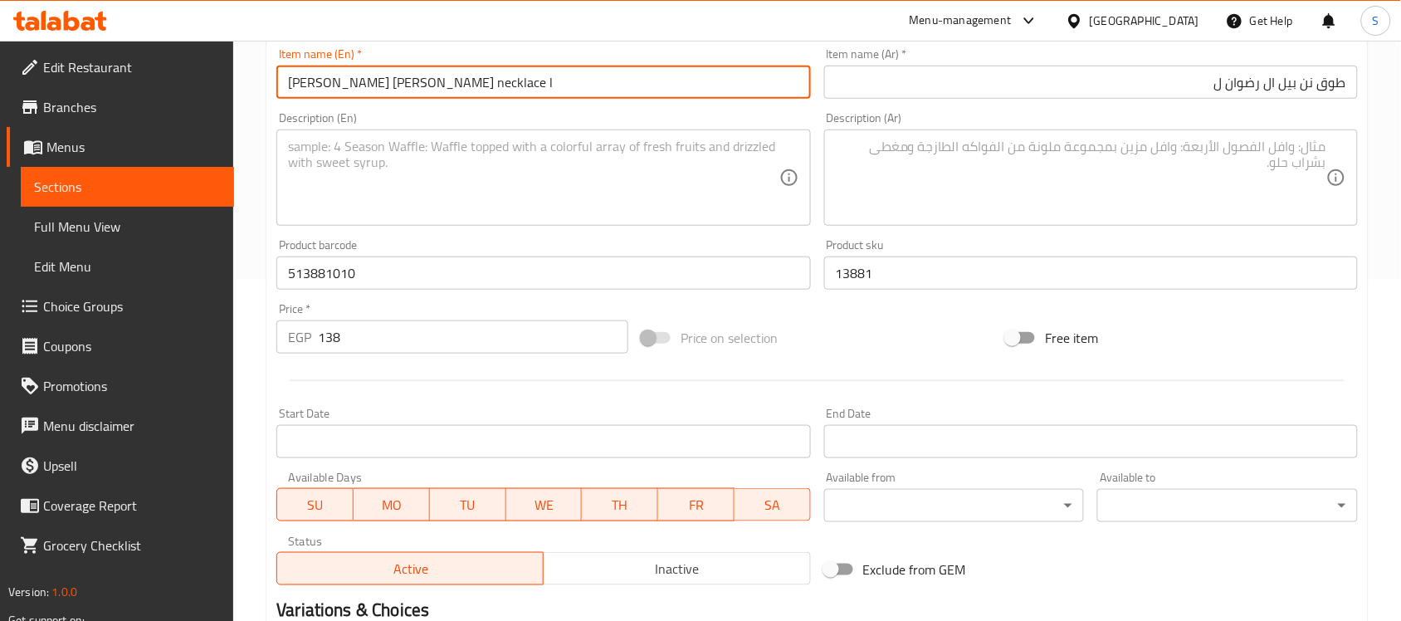
type input "[PERSON_NAME] [PERSON_NAME] necklace l"
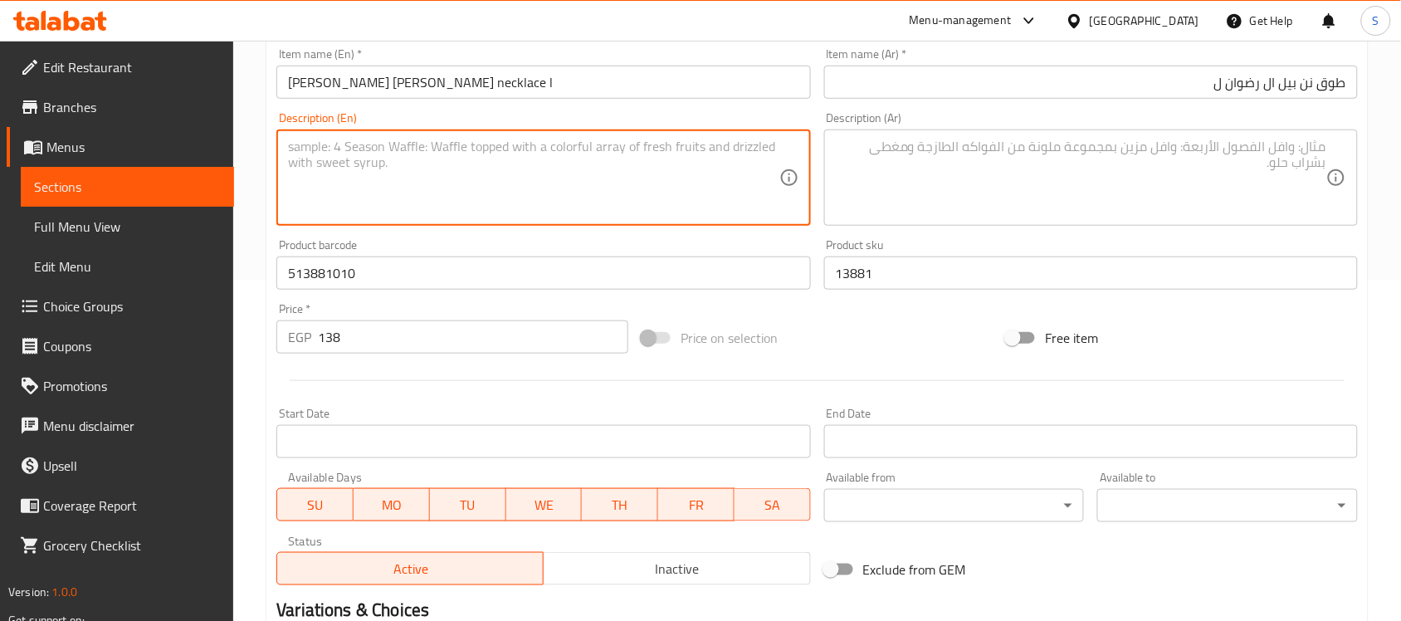
click at [491, 200] on textarea at bounding box center [533, 178] width 491 height 79
paste textarea "1pcs"
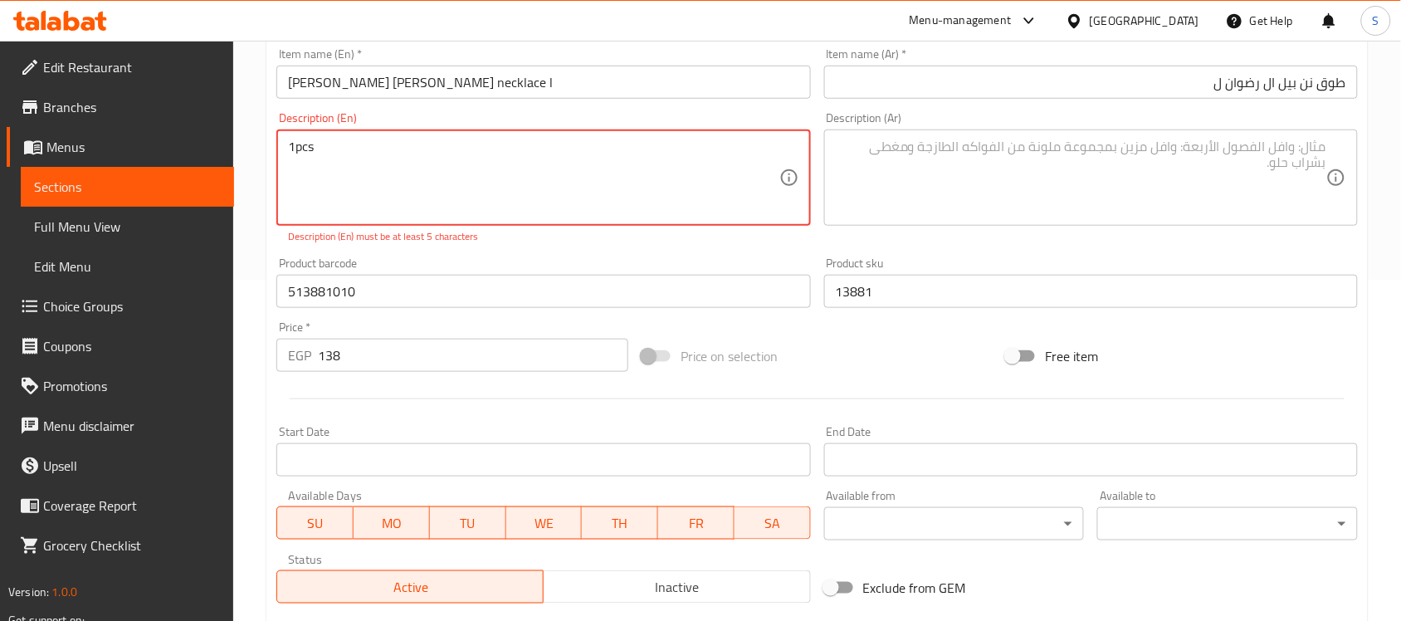
click at [295, 154] on textarea "1pcs" at bounding box center [533, 178] width 491 height 79
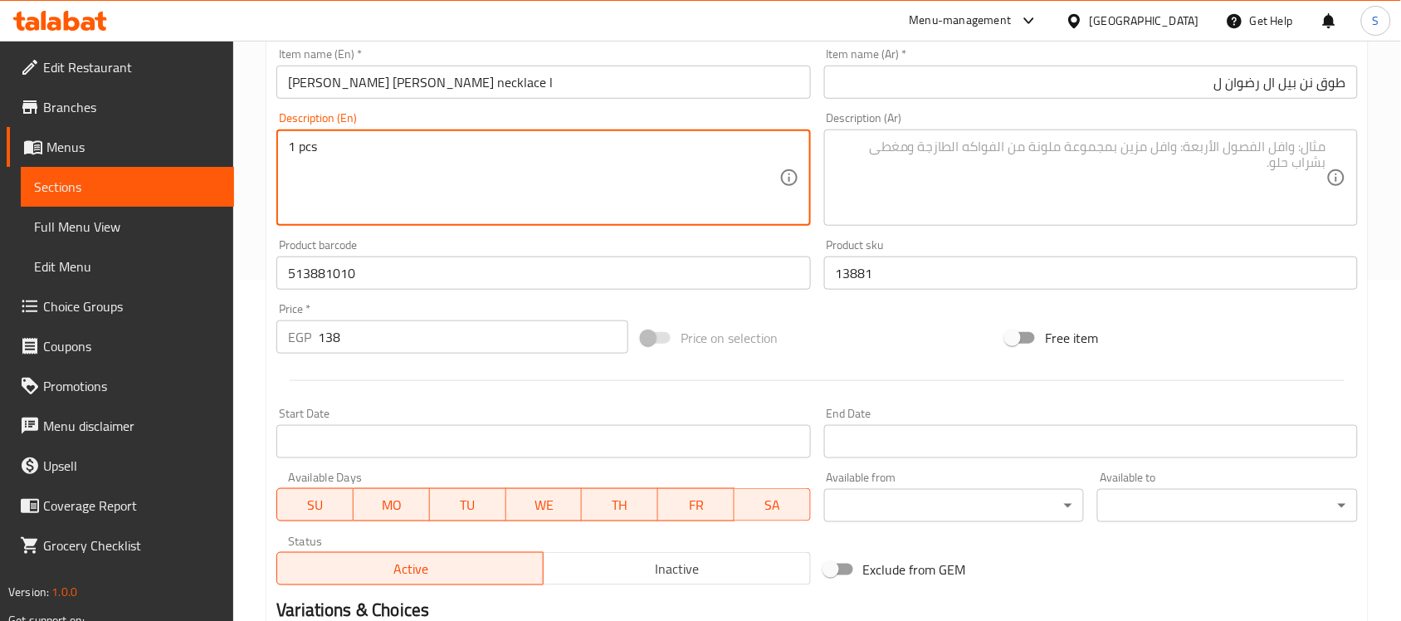
type textarea "1 pcs"
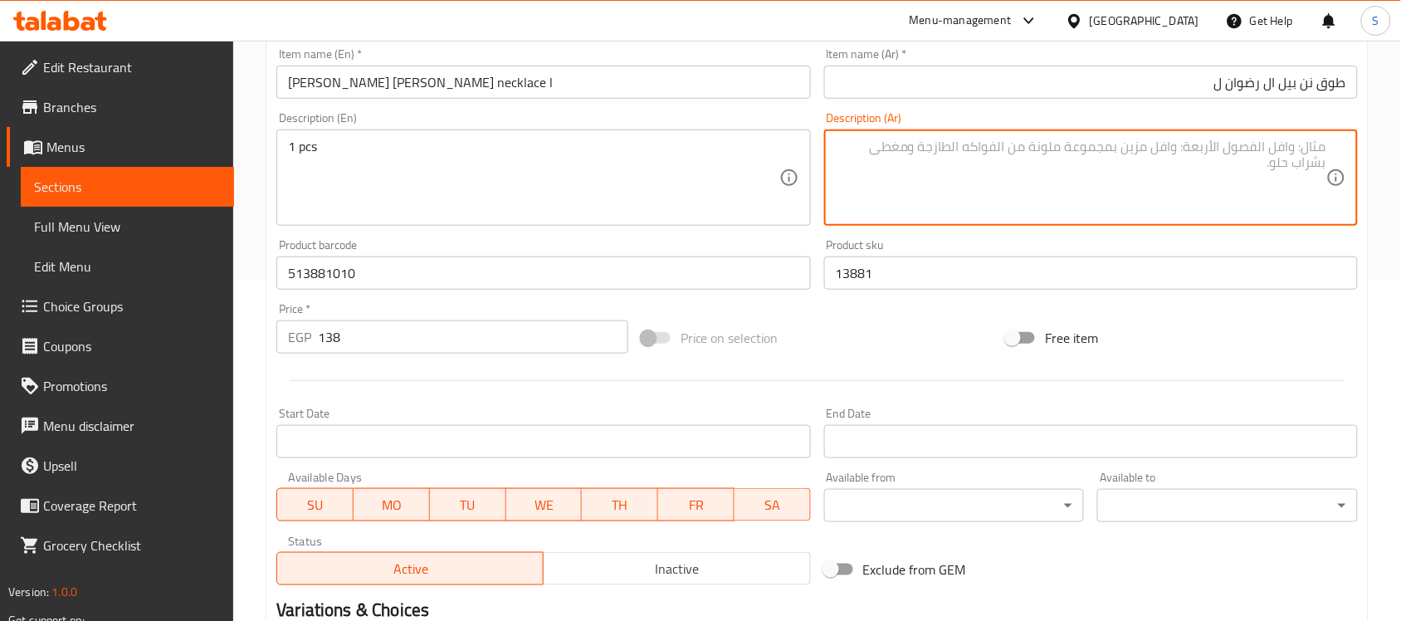
click at [993, 159] on textarea at bounding box center [1081, 178] width 491 height 79
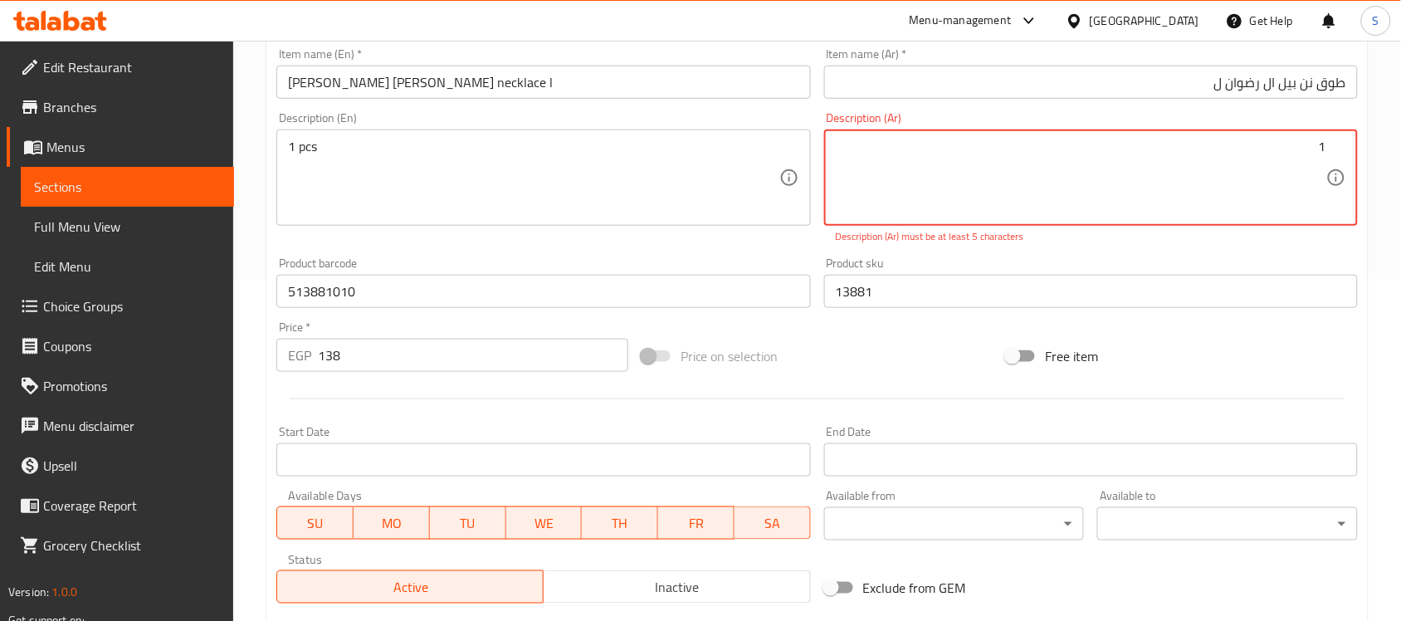
paste textarea "قطعة"
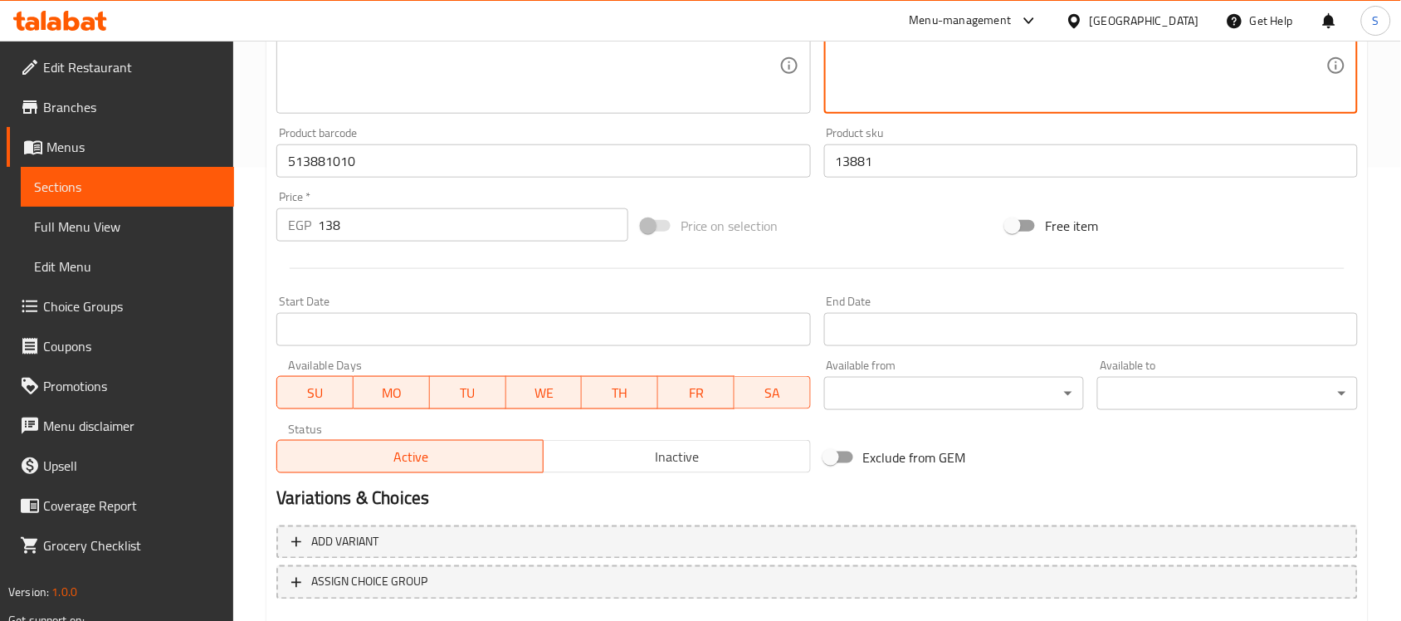
scroll to position [549, 0]
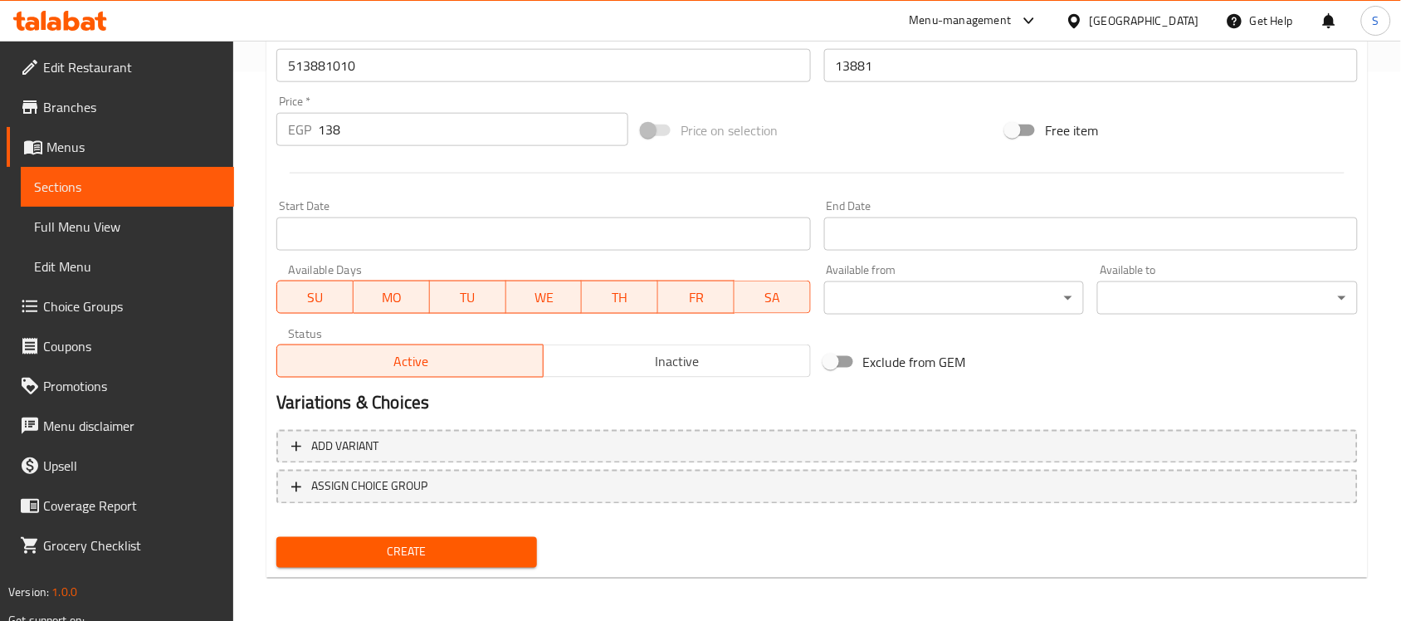
type textarea "1قطعة"
click at [392, 562] on button "Create" at bounding box center [406, 552] width 261 height 31
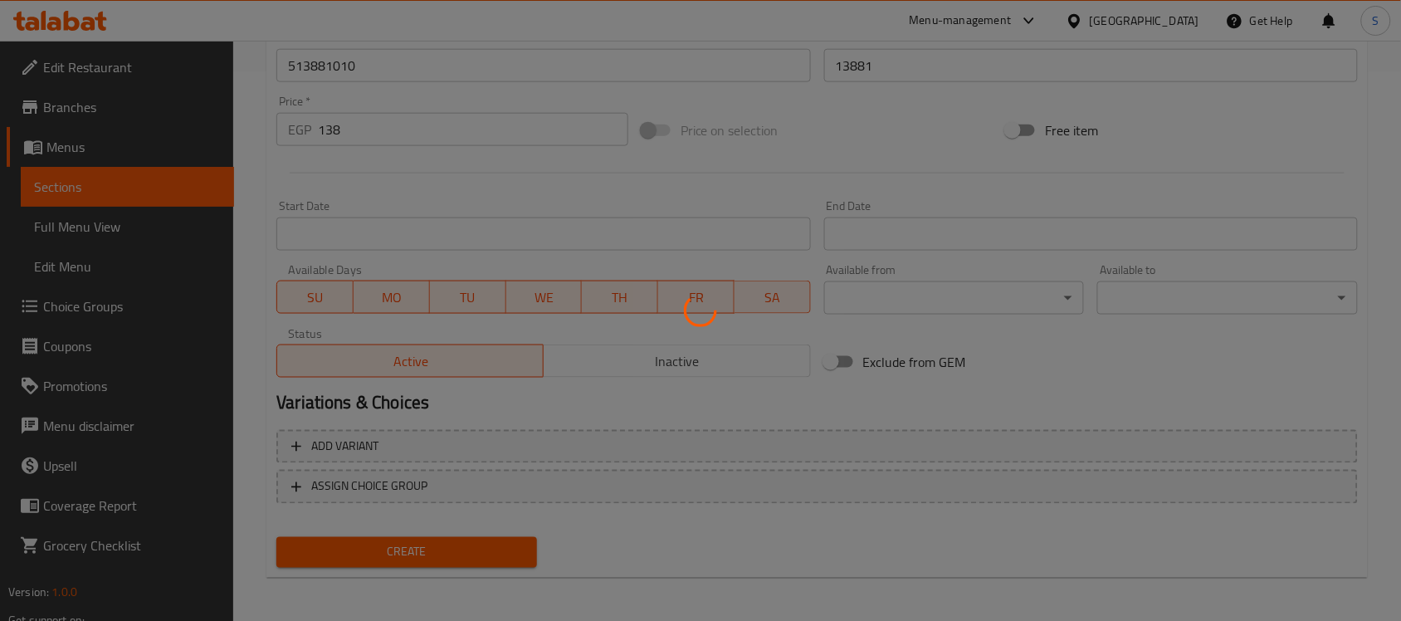
type input "0"
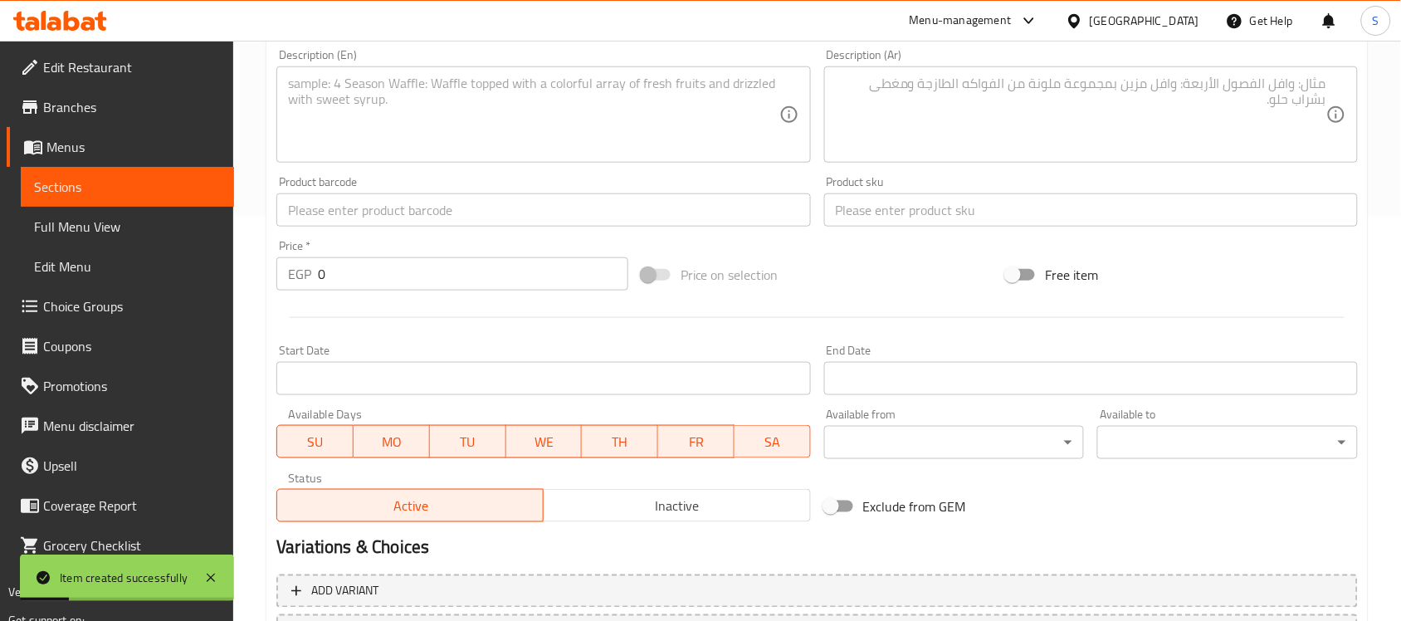
scroll to position [134, 0]
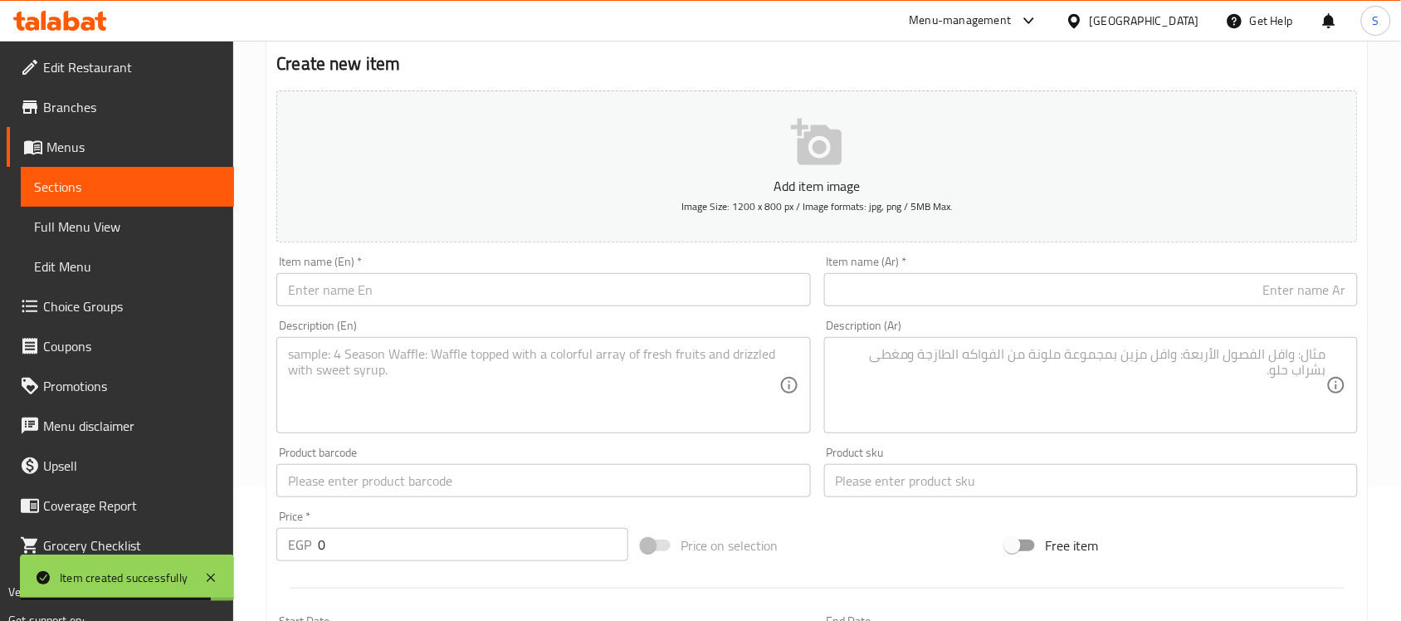
click at [344, 480] on input "text" at bounding box center [543, 480] width 534 height 33
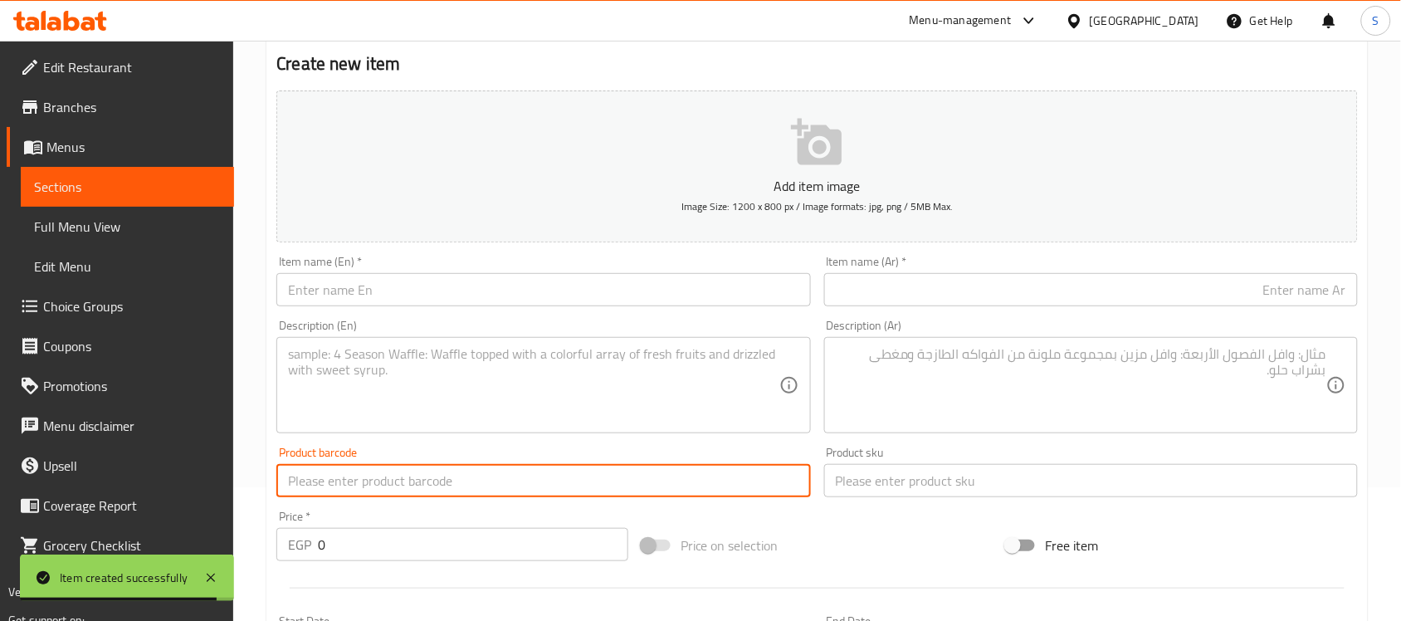
paste input "914236010"
type input "914236010"
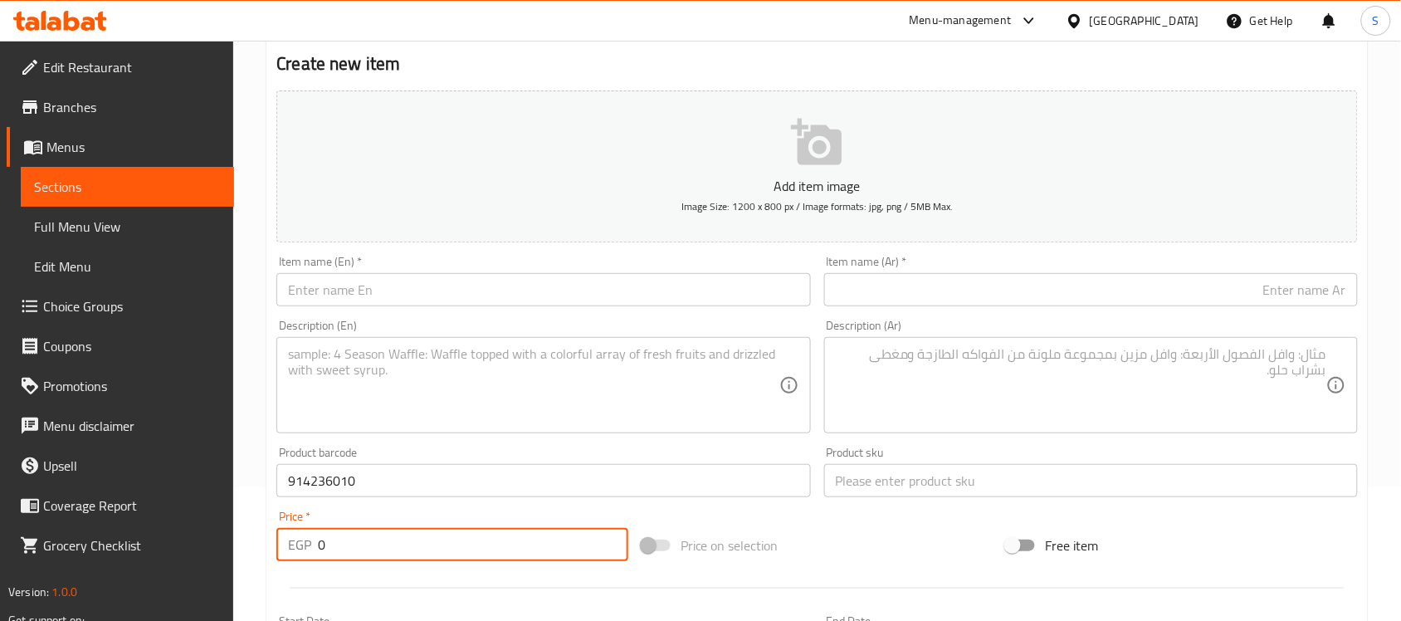
drag, startPoint x: 354, startPoint y: 544, endPoint x: 87, endPoint y: 486, distance: 273.5
click at [87, 486] on div "Edit Restaurant Branches Menus Sections Full Menu View Edit Menu Choice Groups …" at bounding box center [700, 473] width 1401 height 1132
paste input "188"
type input "188"
click at [852, 483] on input "text" at bounding box center [1091, 480] width 534 height 33
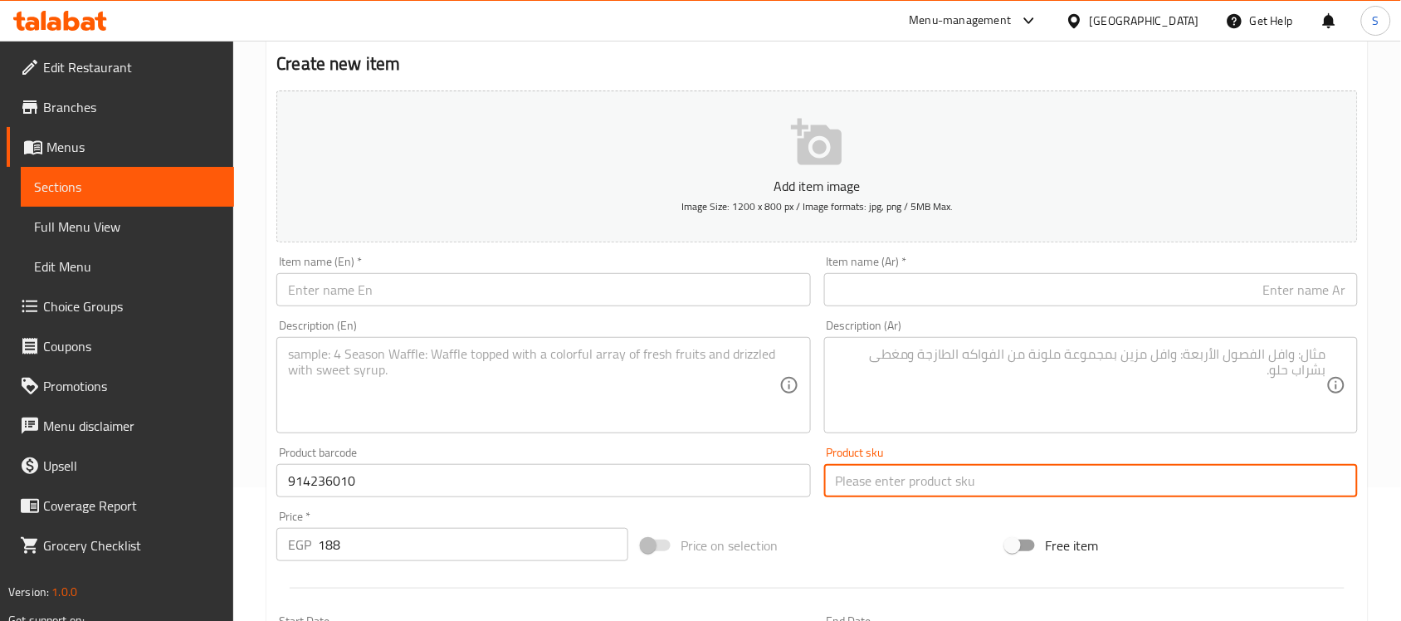
paste input "14236"
type input "14236"
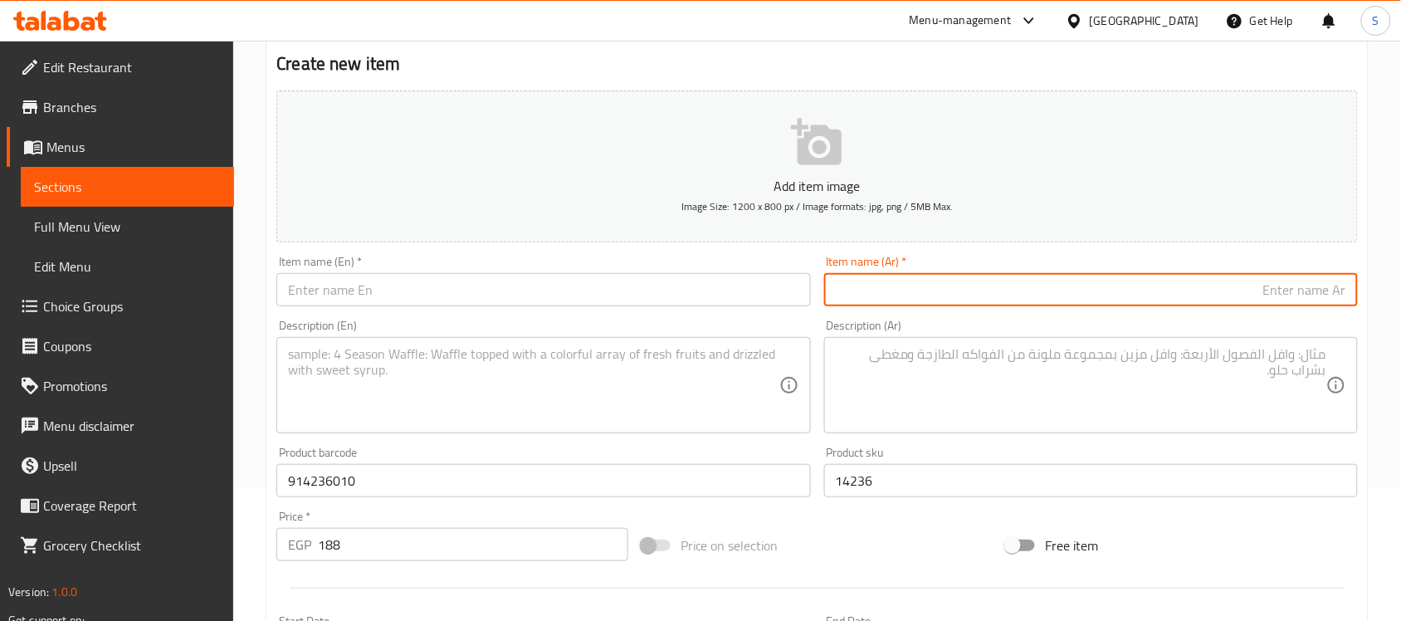
click at [935, 289] on input "text" at bounding box center [1091, 289] width 534 height 33
paste input "طوق نن [PERSON_NAME] وسط"
type input "طوق نن [PERSON_NAME] وسط"
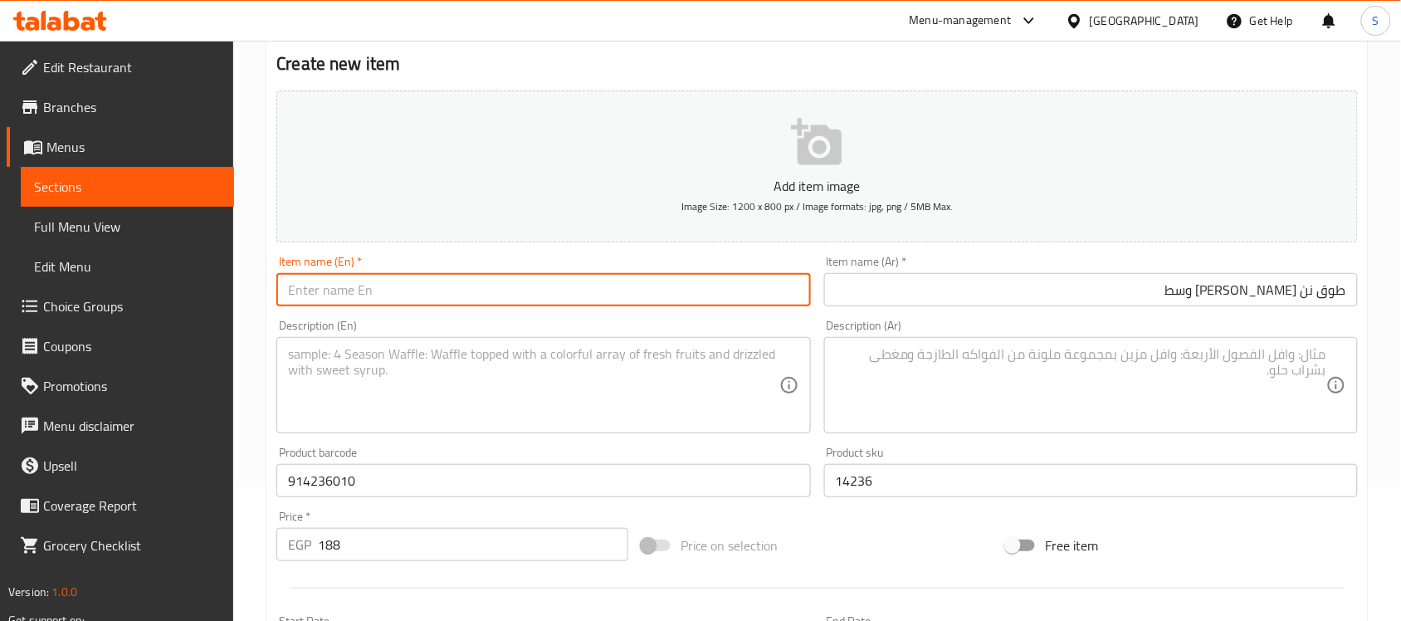
click at [413, 301] on input "text" at bounding box center [543, 289] width 534 height 33
paste input "Nen Bell middle collar"
type input "Nen Bell middle collar"
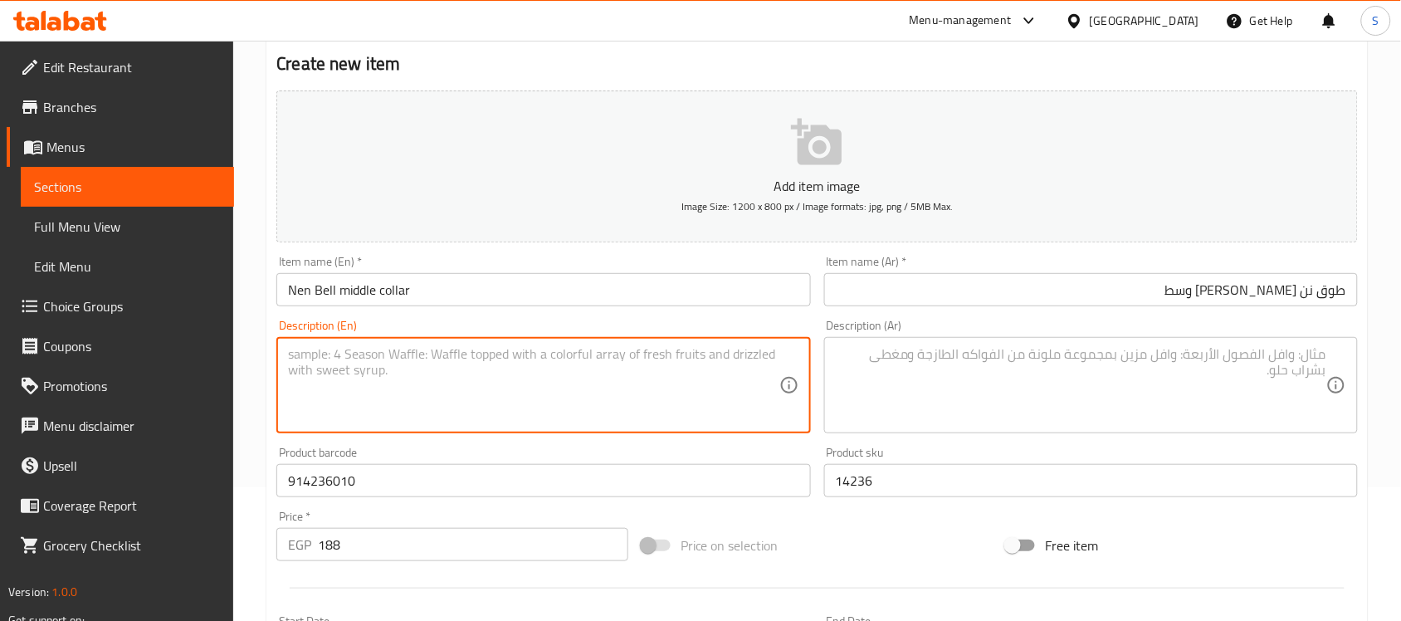
click at [370, 390] on textarea at bounding box center [533, 385] width 491 height 79
paste textarea "1pcs"
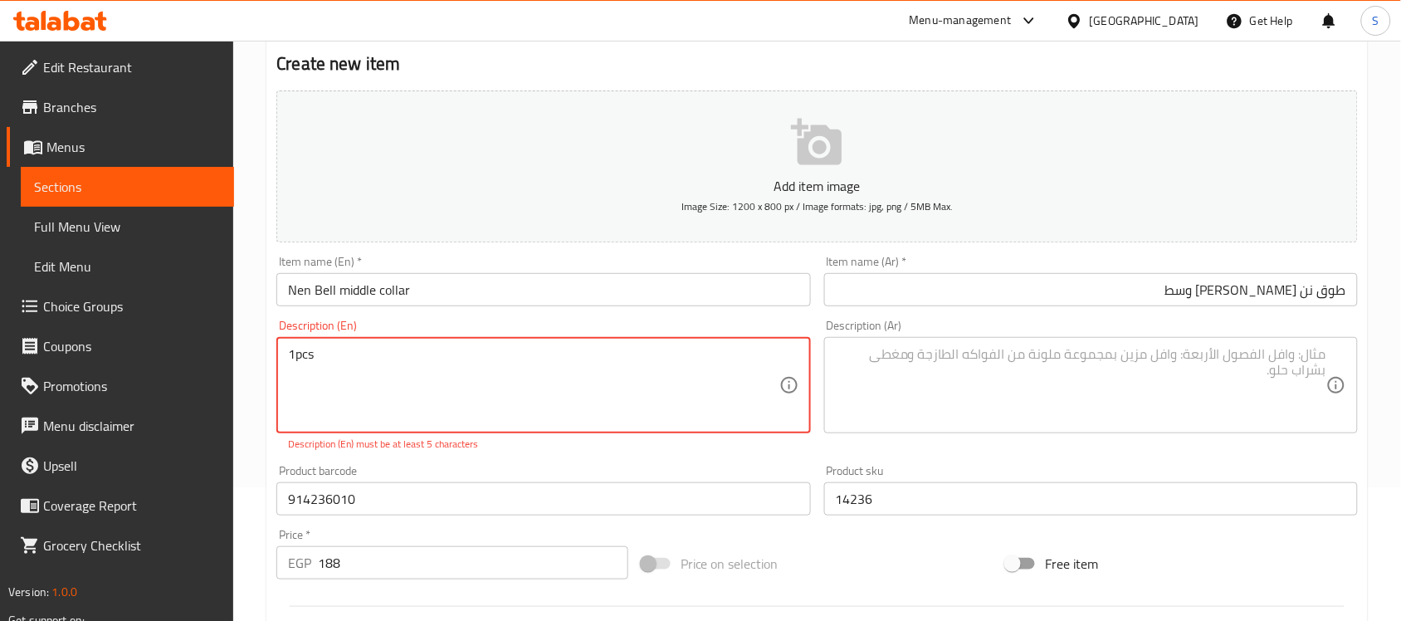
click at [295, 361] on textarea "1pcs" at bounding box center [533, 385] width 491 height 79
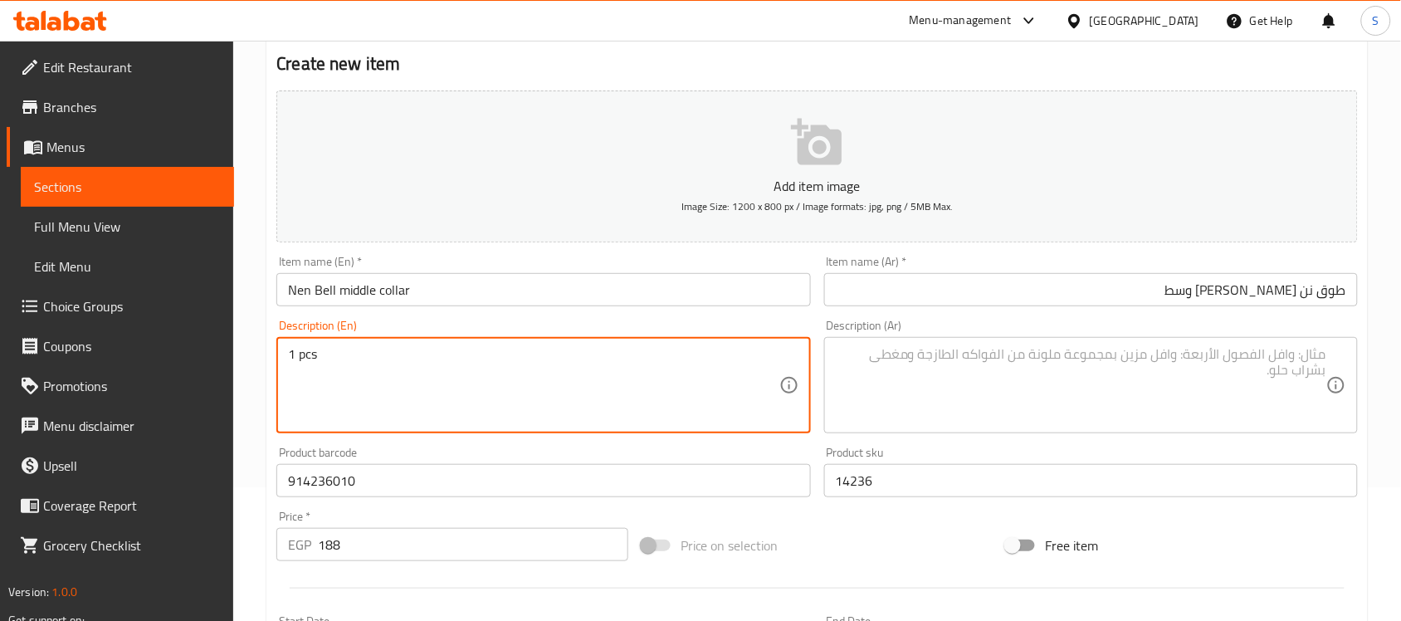
type textarea "1 pcs"
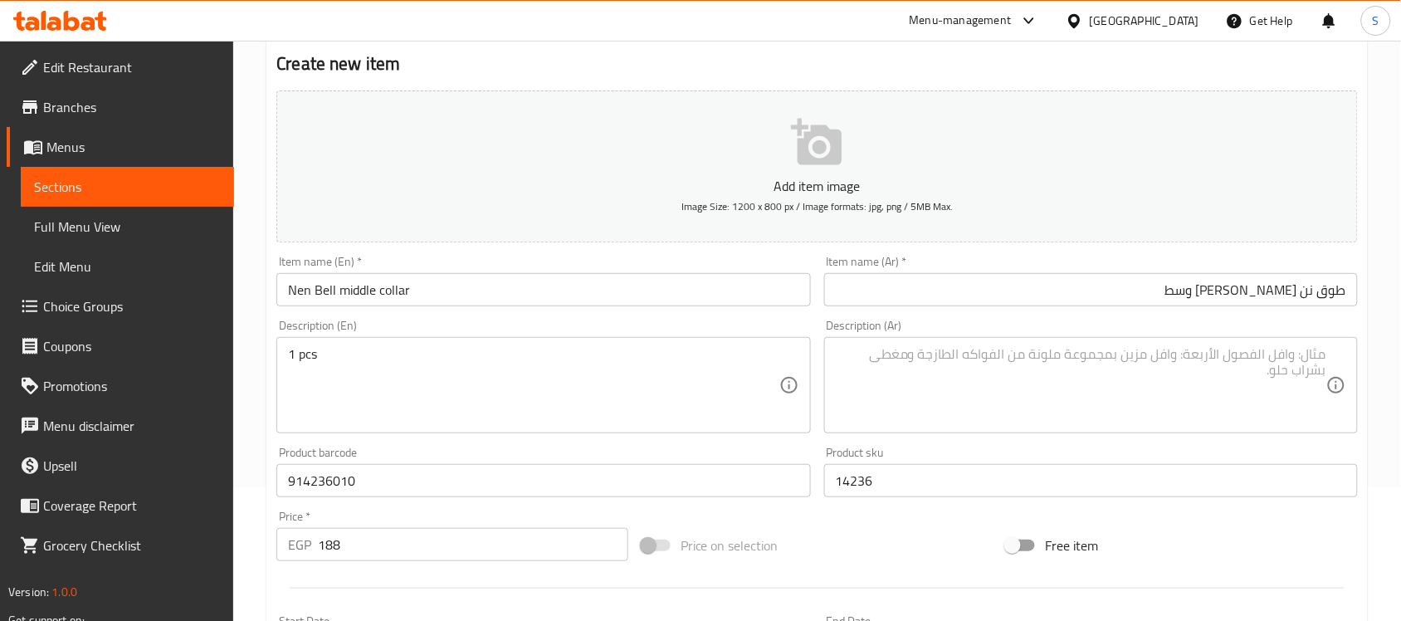
click at [1023, 404] on textarea at bounding box center [1081, 385] width 491 height 79
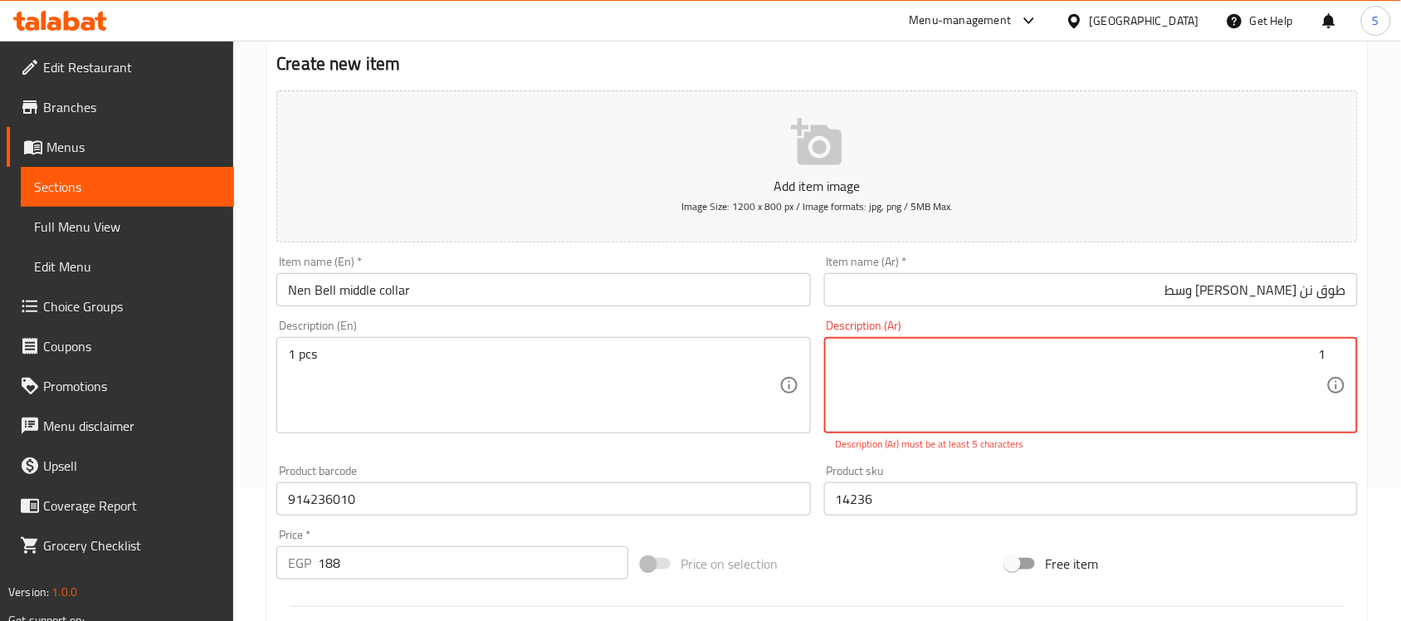
paste textarea "قطعة"
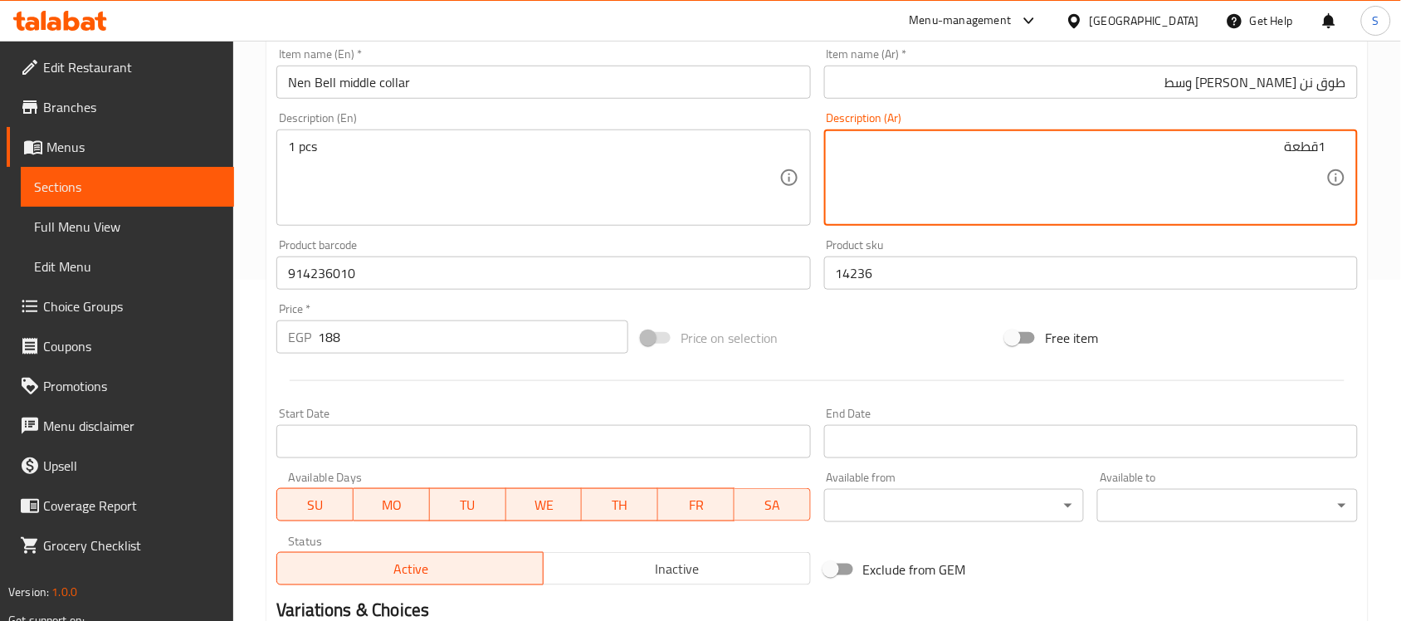
scroll to position [549, 0]
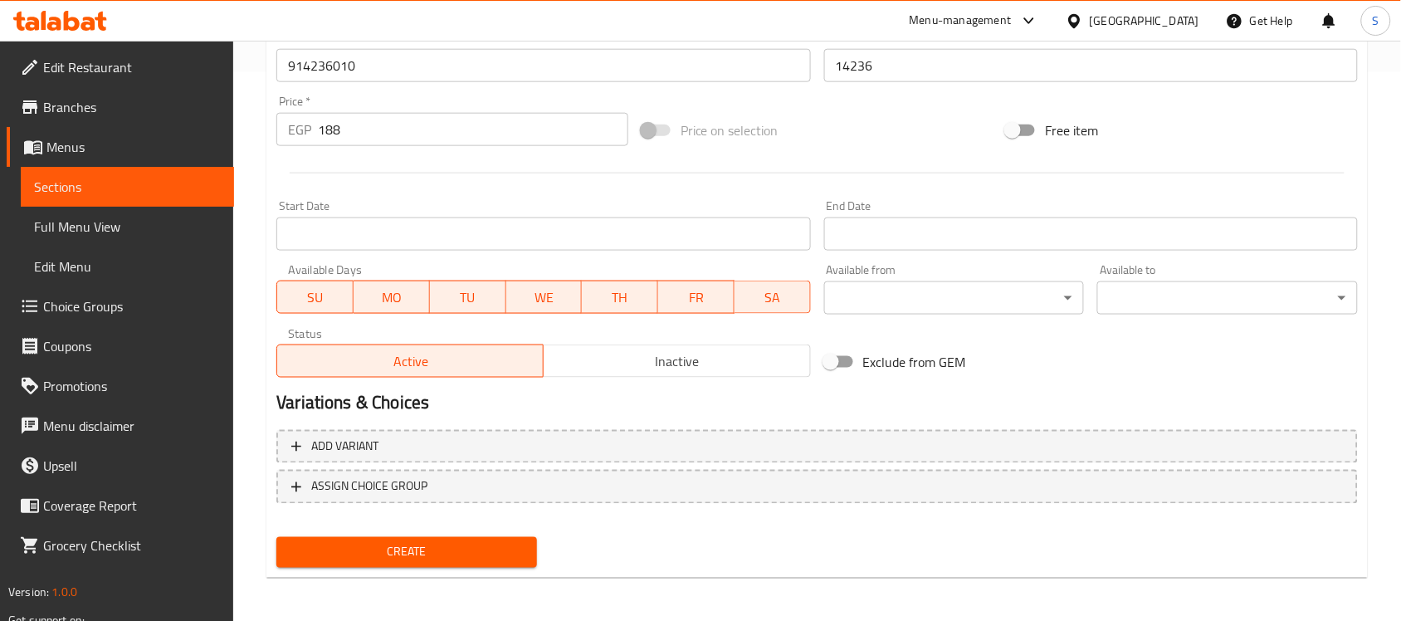
type textarea "1قطعة"
click at [375, 532] on div "Create" at bounding box center [407, 552] width 274 height 44
click at [364, 549] on span "Create" at bounding box center [407, 552] width 234 height 21
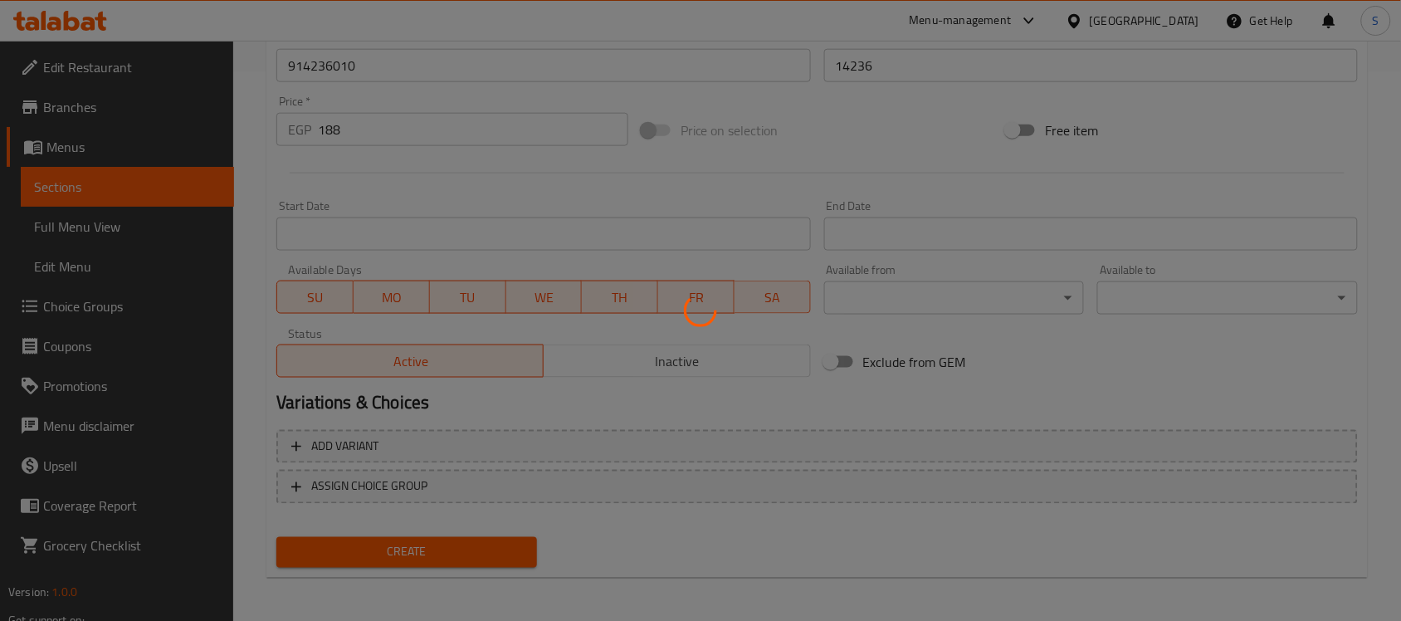
type input "0"
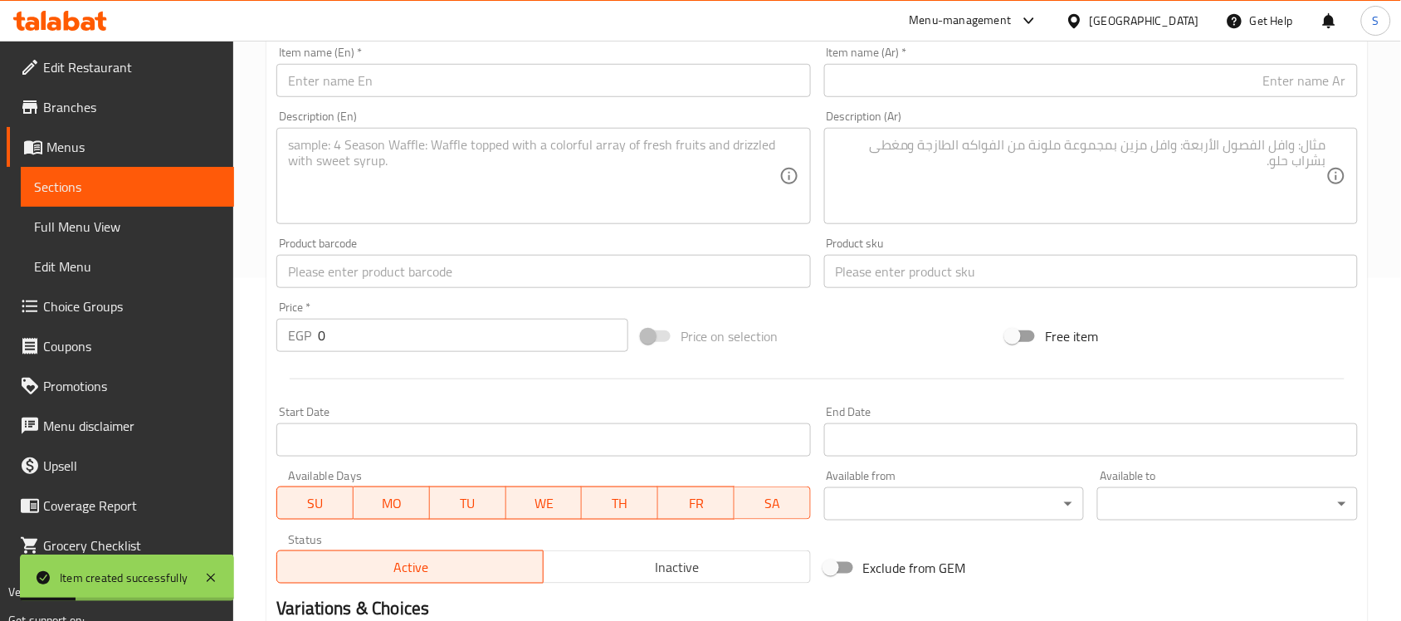
scroll to position [341, 0]
drag, startPoint x: 320, startPoint y: 272, endPoint x: 362, endPoint y: 174, distance: 106.7
click at [320, 272] on input "text" at bounding box center [543, 272] width 534 height 33
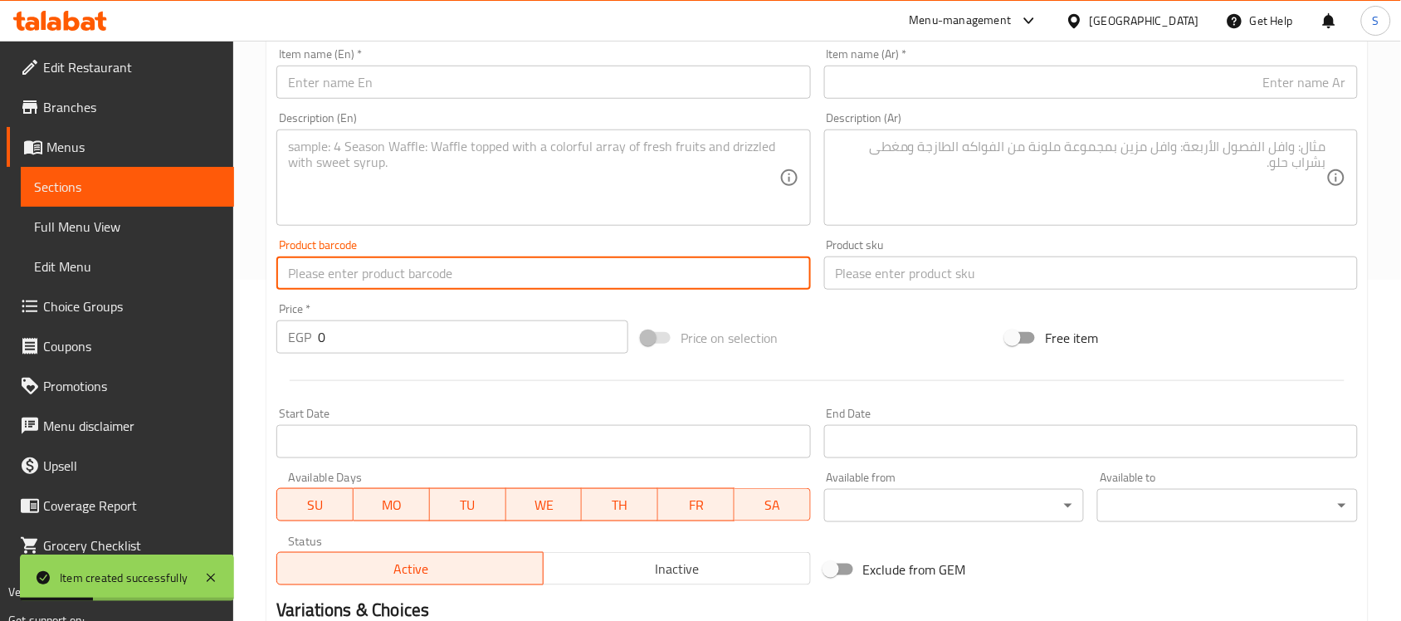
paste input "914238010"
type input "914238010"
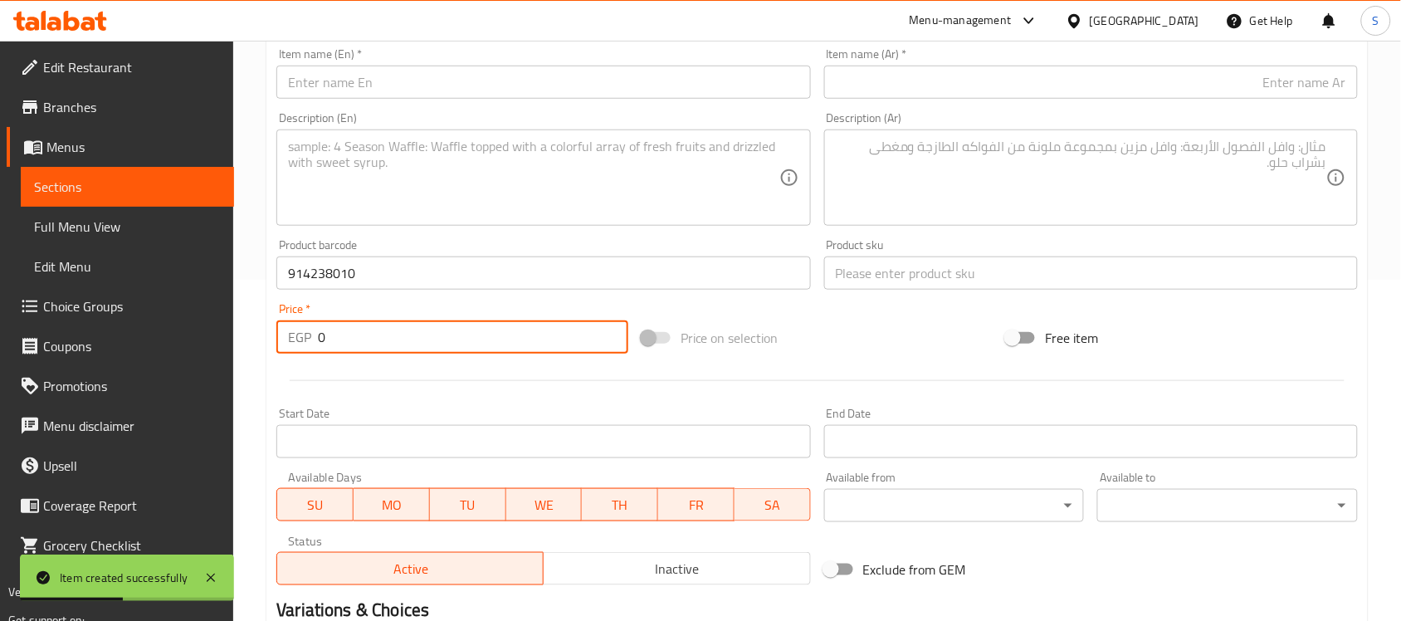
click at [330, 320] on input "0" at bounding box center [473, 336] width 310 height 33
drag, startPoint x: 339, startPoint y: 336, endPoint x: 262, endPoint y: 340, distance: 76.5
click at [262, 340] on div "Home / Restaurants management / Menus / Sections / item / create Dogs Accessori…" at bounding box center [817, 266] width 1168 height 1132
paste input "275"
type input "275"
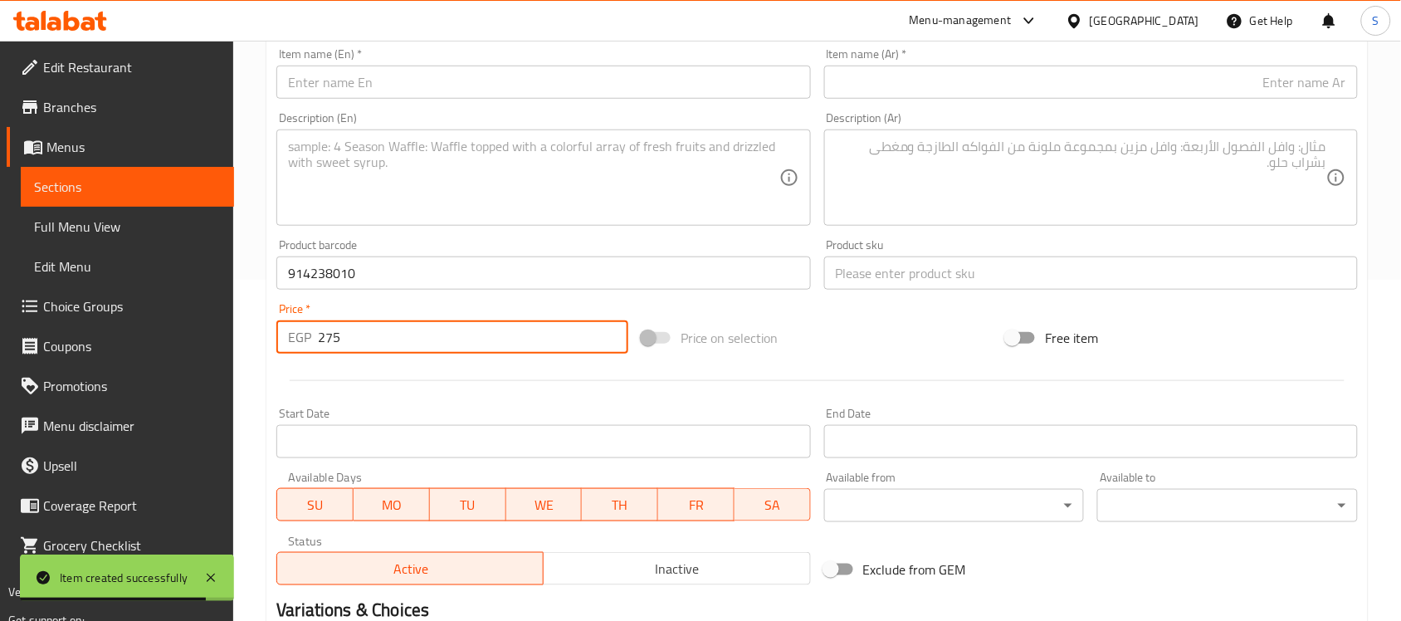
click at [930, 280] on input "text" at bounding box center [1091, 272] width 534 height 33
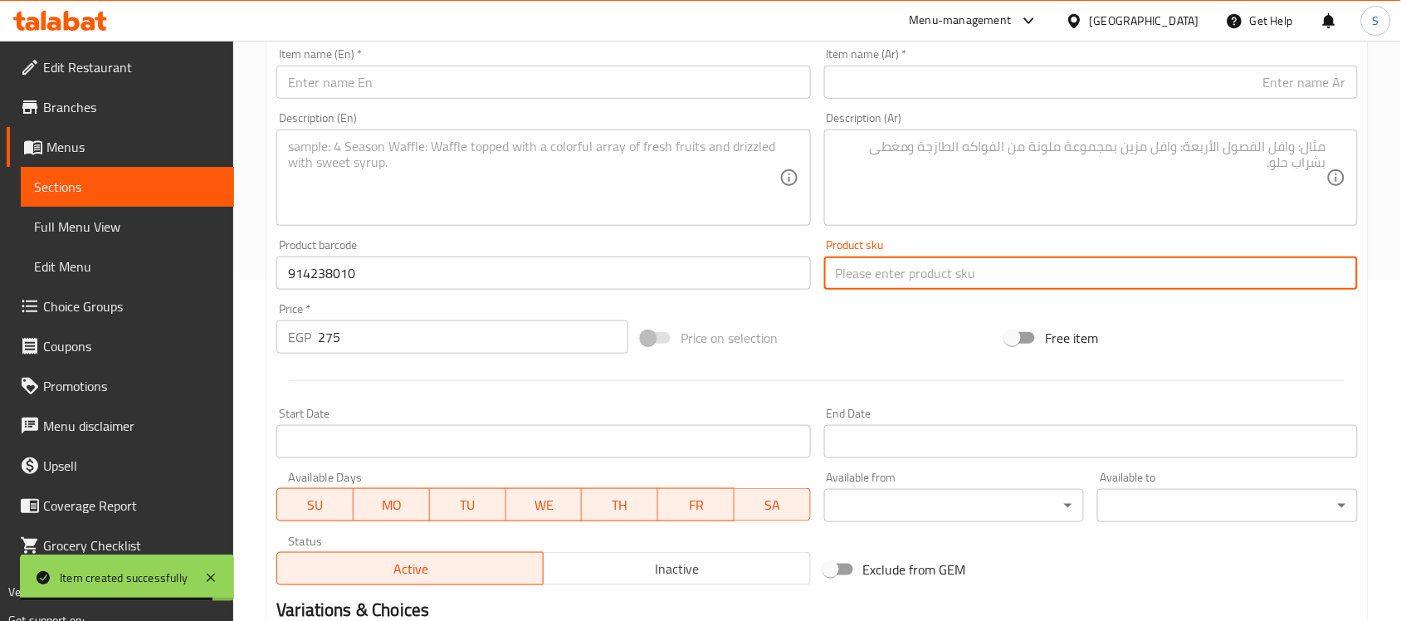
paste input "14238"
type input "14238"
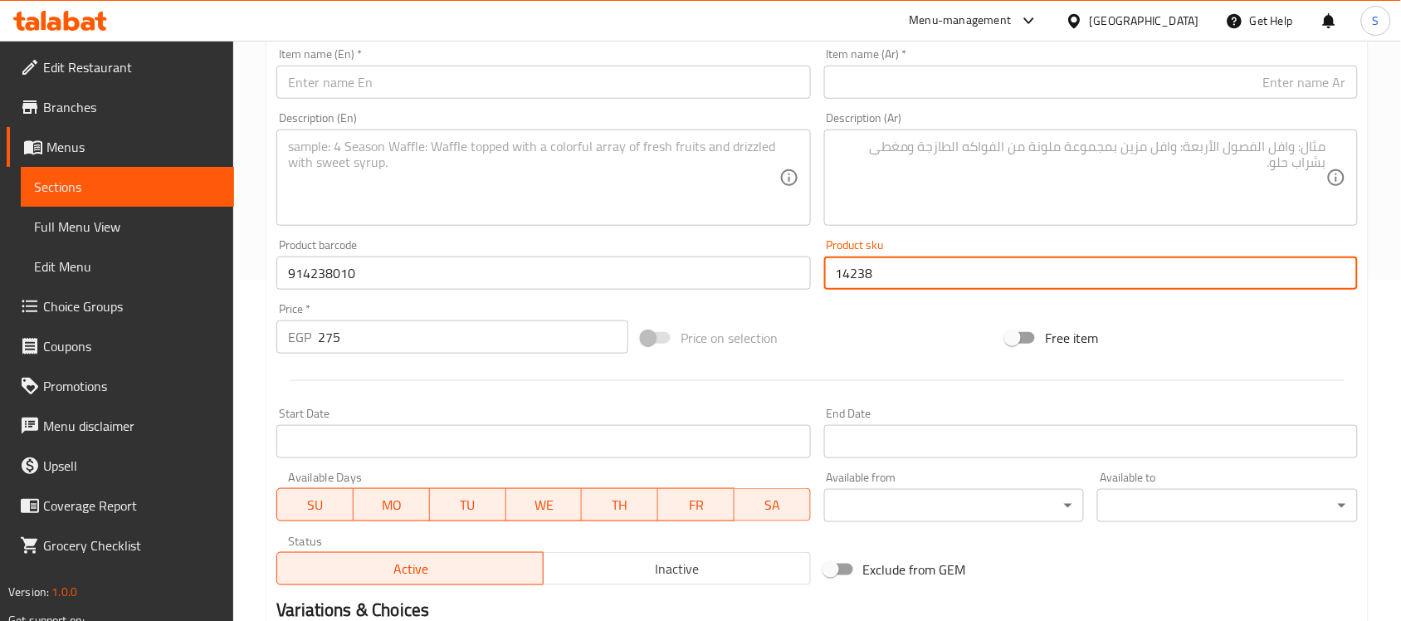
click at [934, 85] on input "text" at bounding box center [1091, 82] width 534 height 33
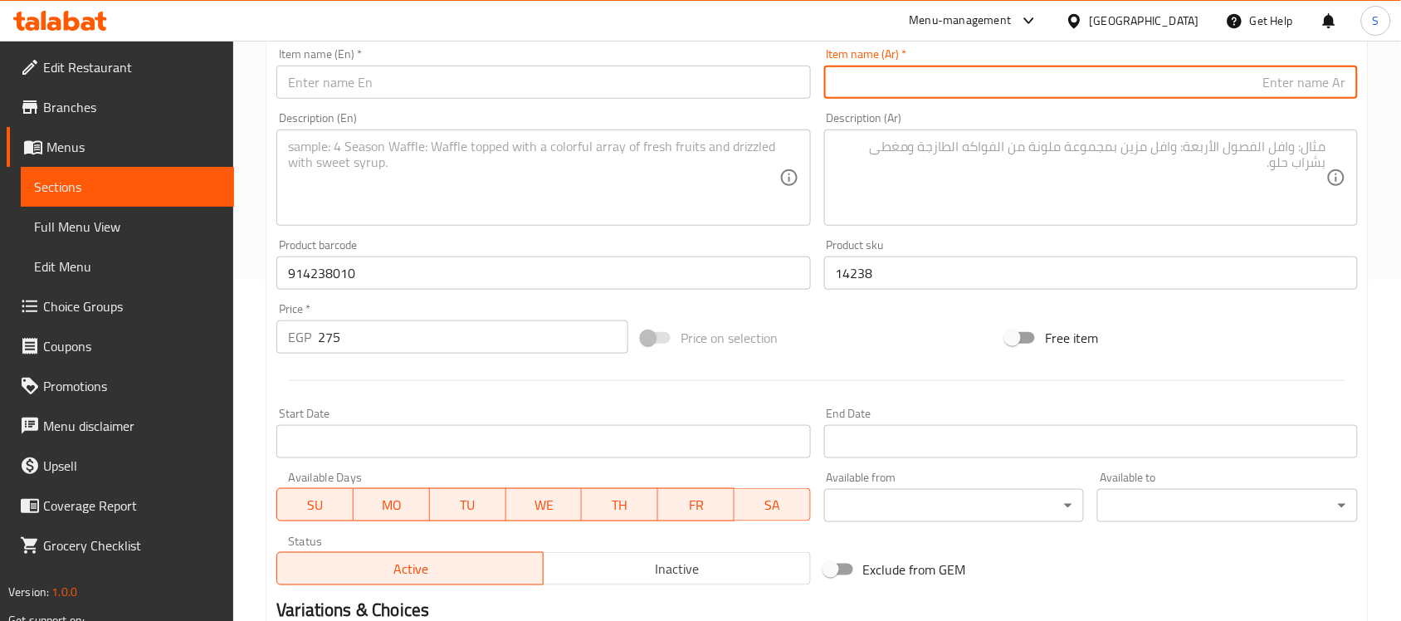
paste input "صدريه [PERSON_NAME]"
type input "صدريه [PERSON_NAME]"
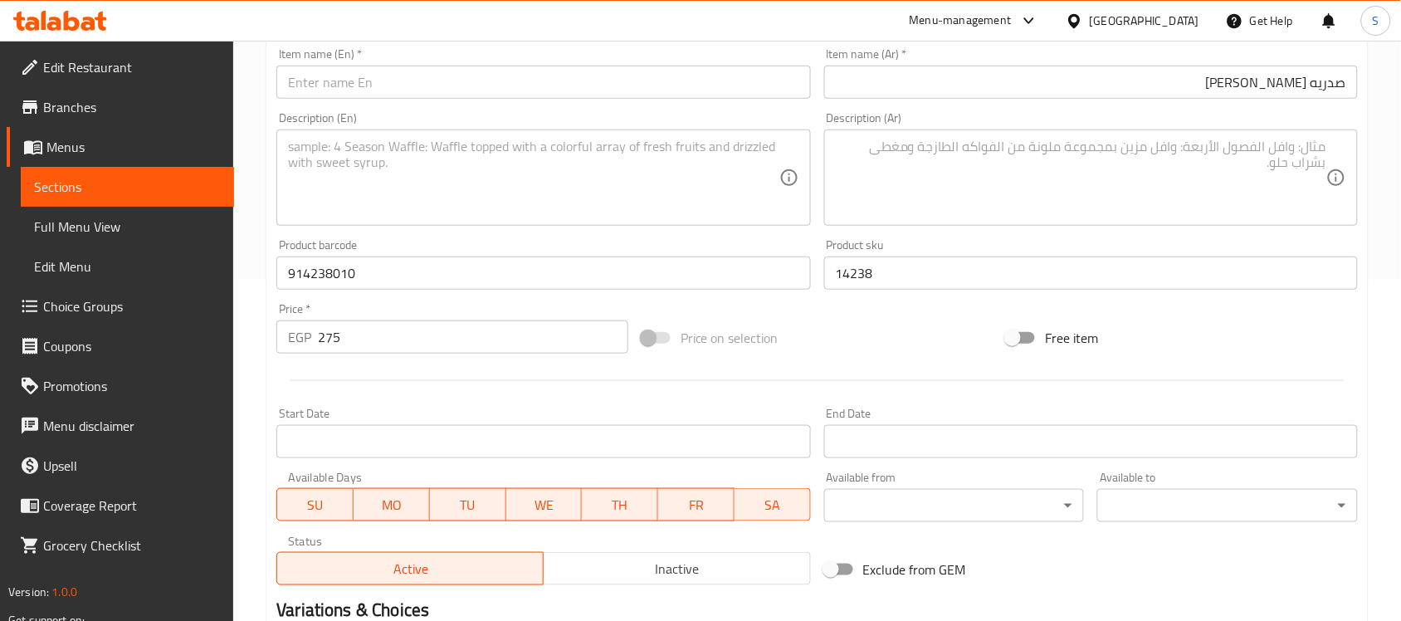
click at [403, 108] on div "Description (En) Description (En)" at bounding box center [543, 168] width 547 height 127
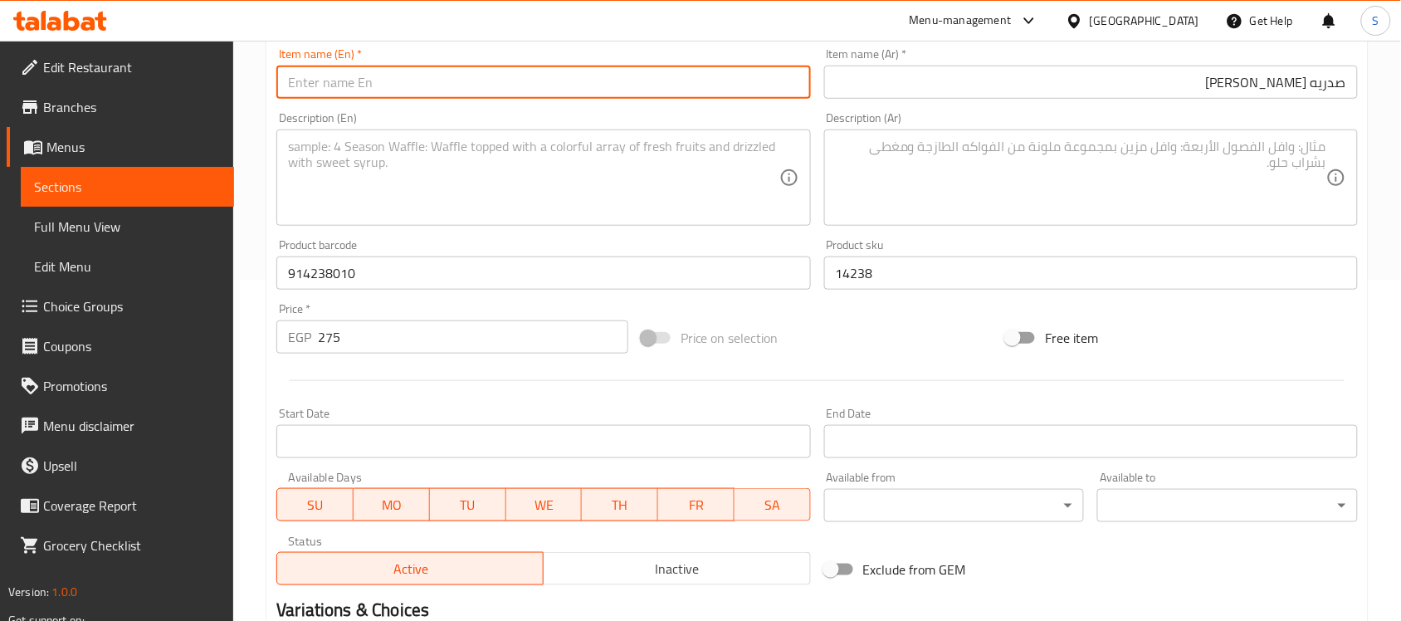
click at [448, 85] on input "text" at bounding box center [543, 82] width 534 height 33
paste input "Small Nun Belle bra"
type input "Small Nun Belle bra"
click at [436, 193] on textarea at bounding box center [533, 178] width 491 height 79
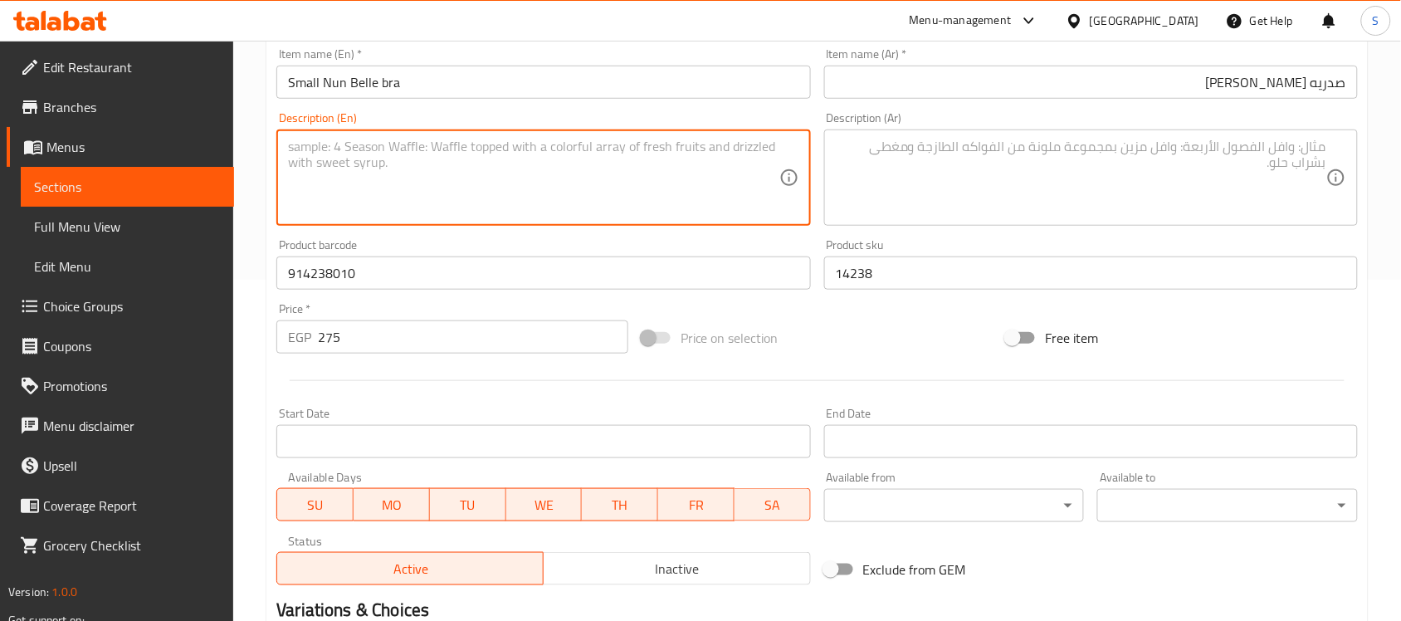
paste textarea "1pcs"
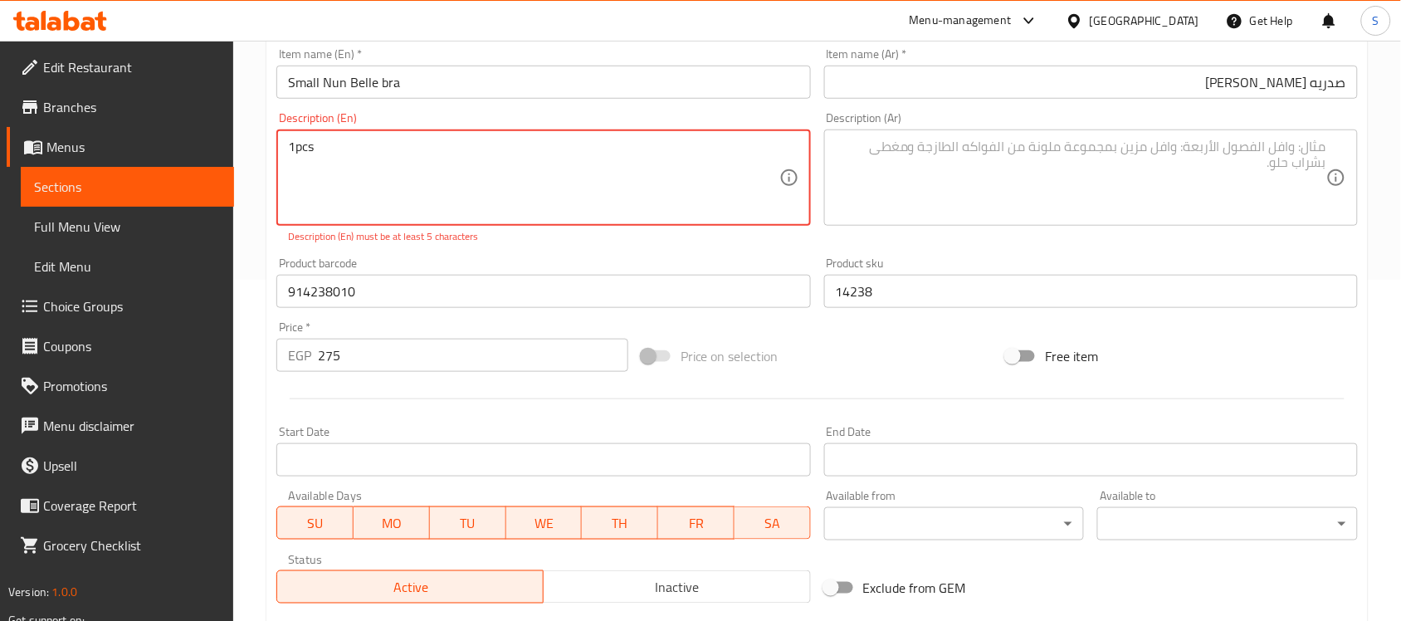
click at [292, 147] on textarea "1pcs" at bounding box center [533, 178] width 491 height 79
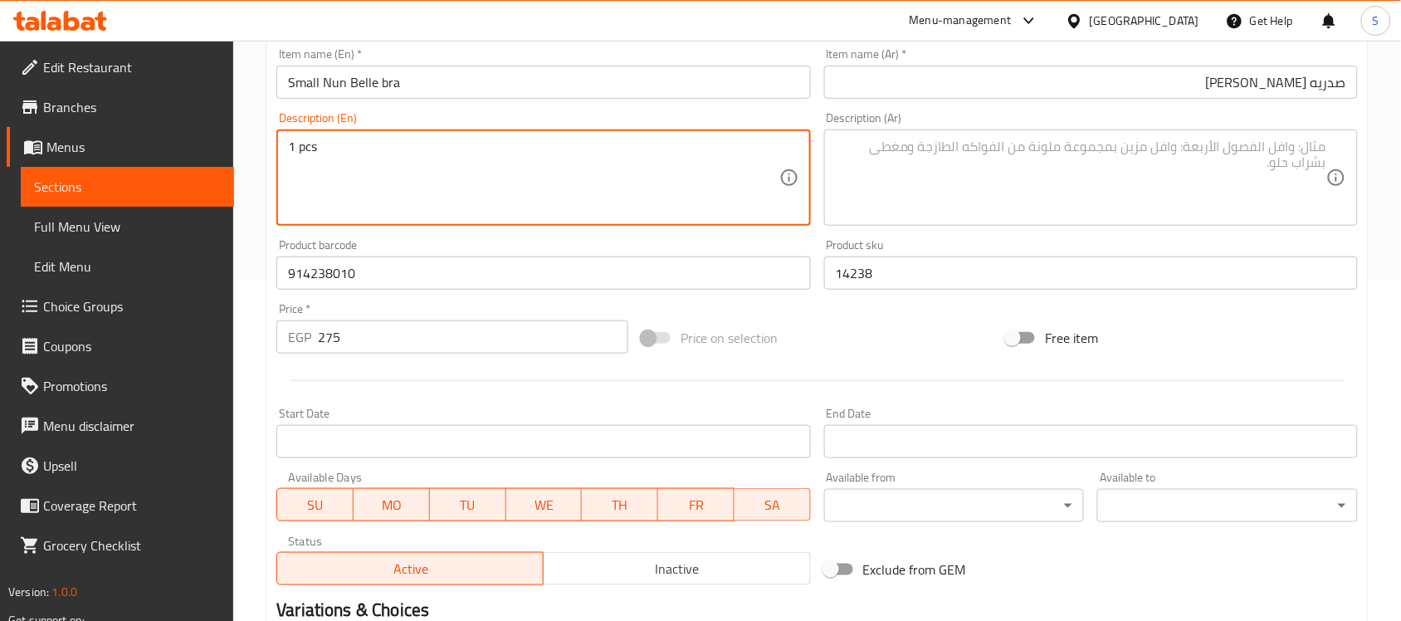
type textarea "1 pcs"
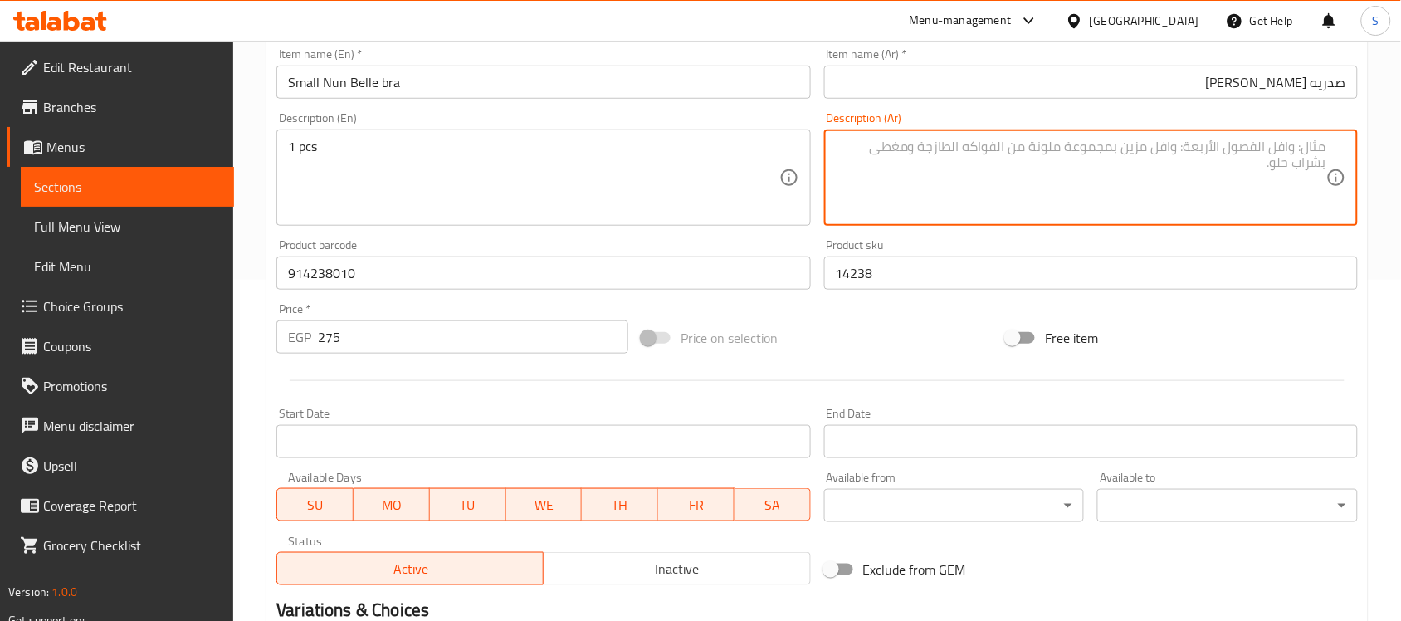
click at [938, 200] on textarea at bounding box center [1081, 178] width 491 height 79
paste textarea "قطعة"
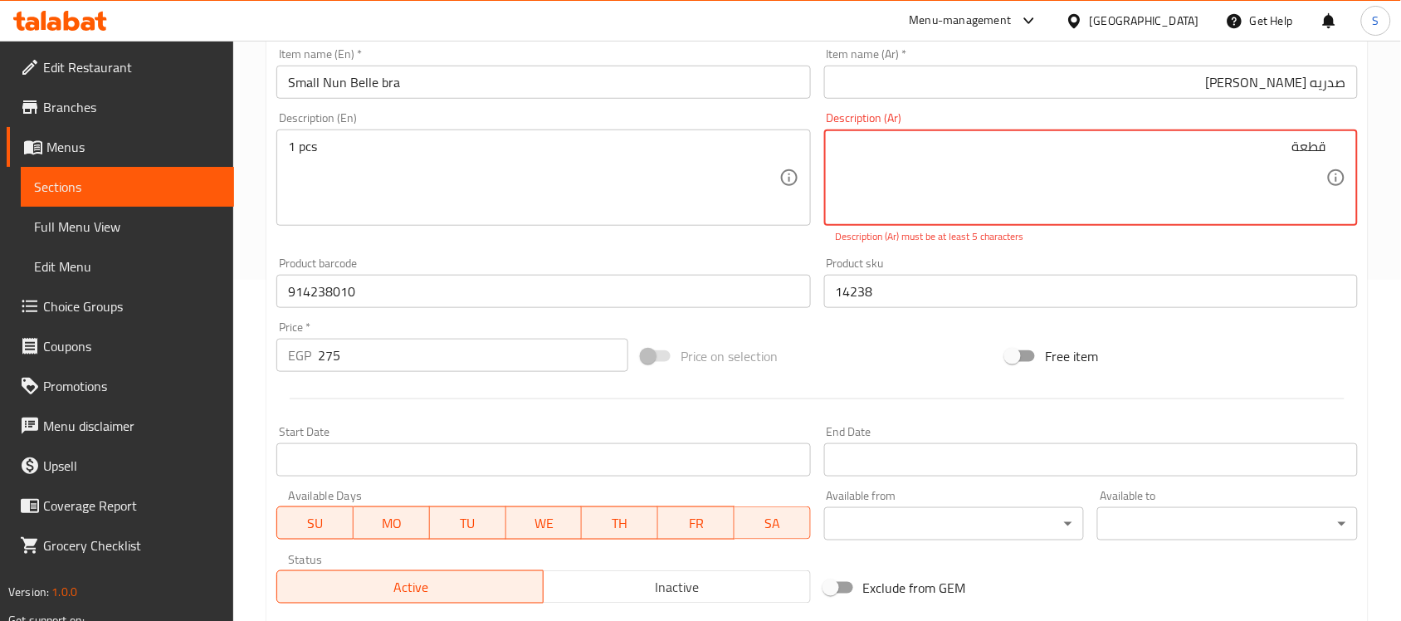
click at [1332, 151] on div "قطعة Description (Ar)" at bounding box center [1091, 177] width 534 height 96
click at [1325, 146] on textarea "قطعة" at bounding box center [1081, 178] width 491 height 79
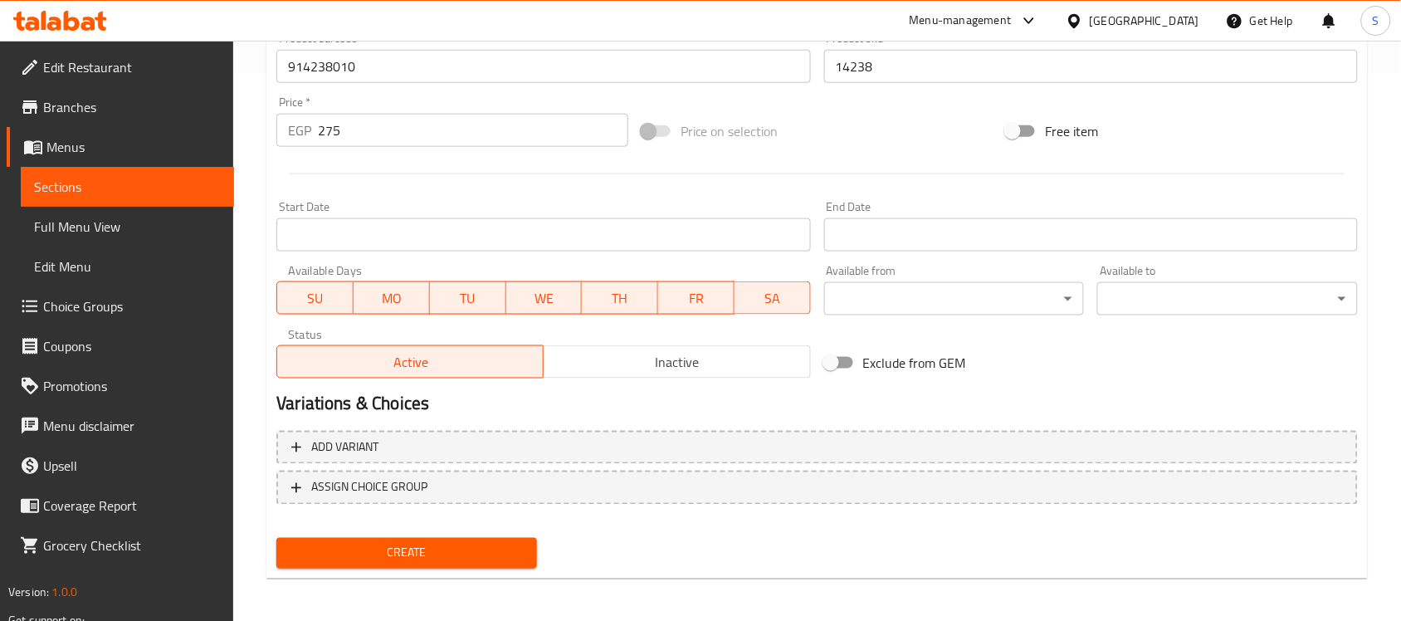
scroll to position [549, 0]
type textarea "1 قطعة"
click at [446, 565] on div "Create" at bounding box center [407, 552] width 274 height 44
click at [465, 549] on span "Create" at bounding box center [407, 552] width 234 height 21
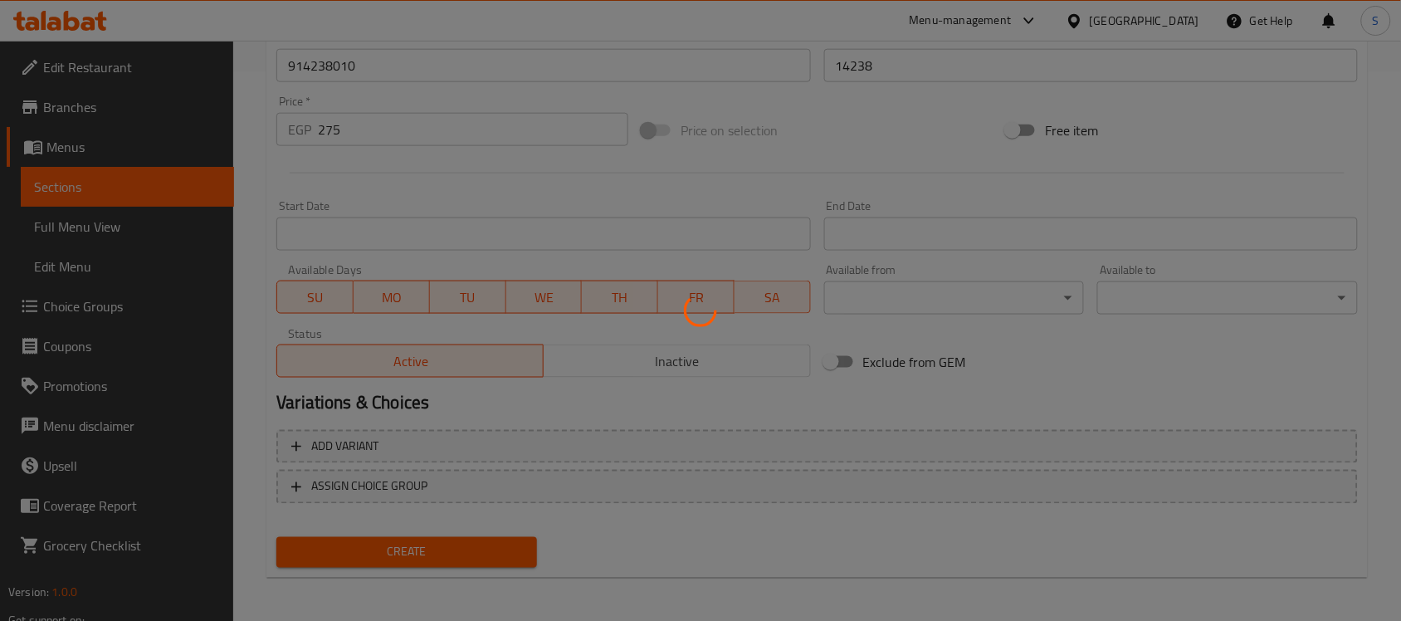
type input "0"
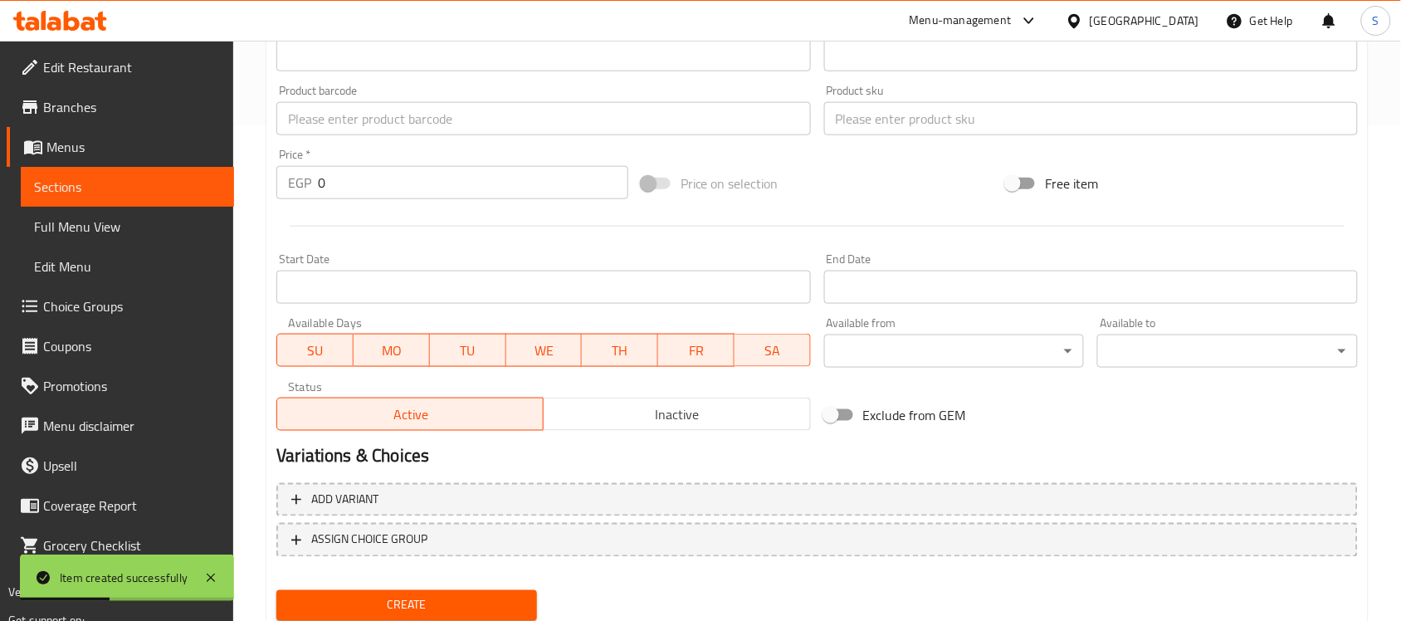
scroll to position [445, 0]
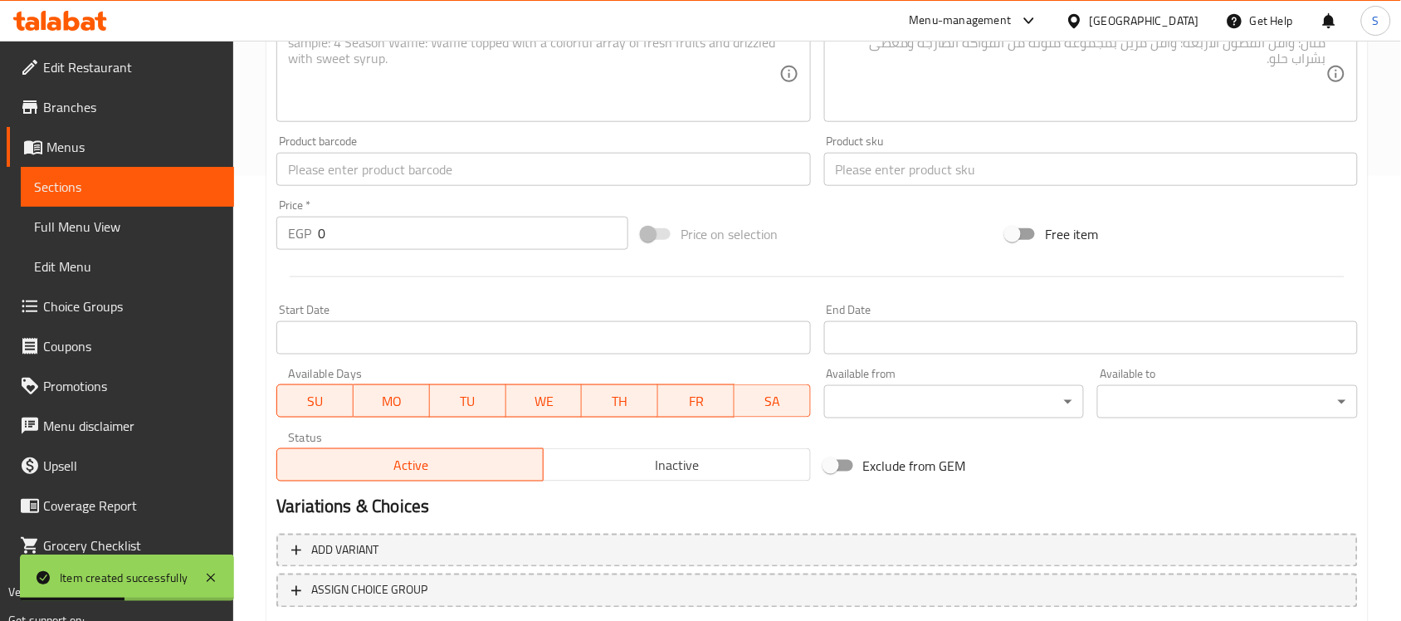
click at [354, 187] on div "Product barcode Product barcode" at bounding box center [543, 161] width 547 height 64
click at [362, 168] on input "text" at bounding box center [543, 169] width 534 height 33
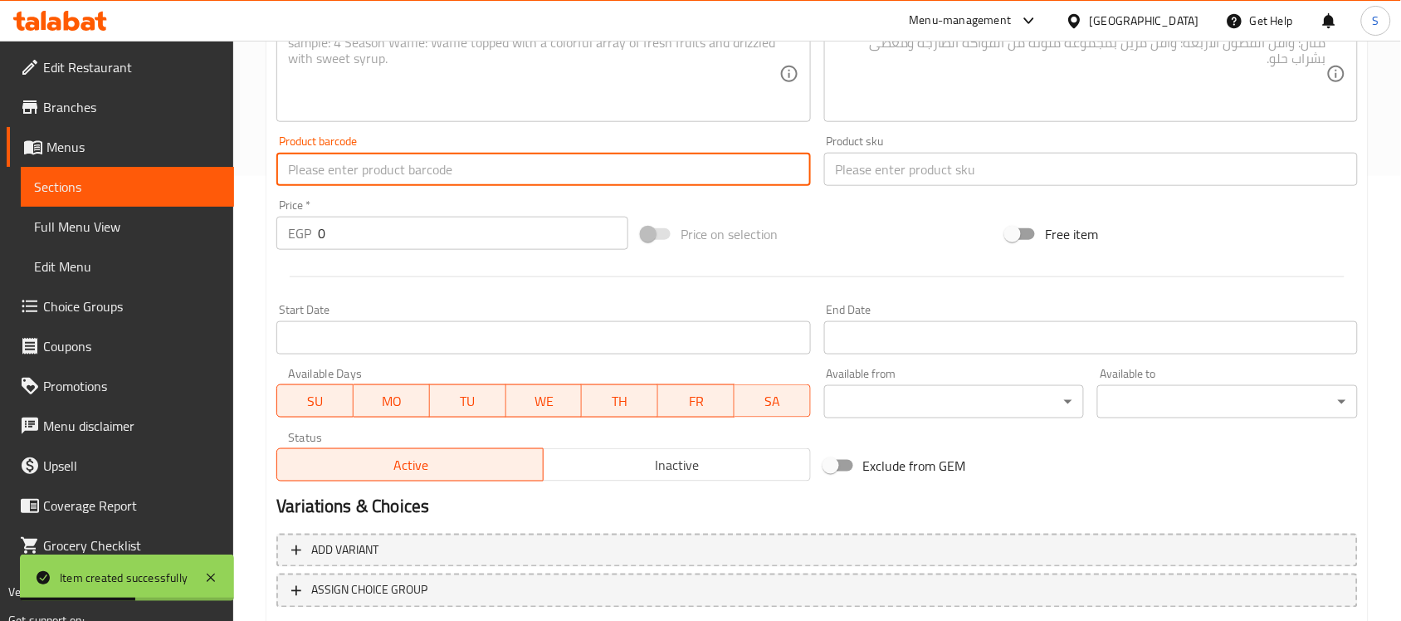
paste input "914239010"
type input "914239010"
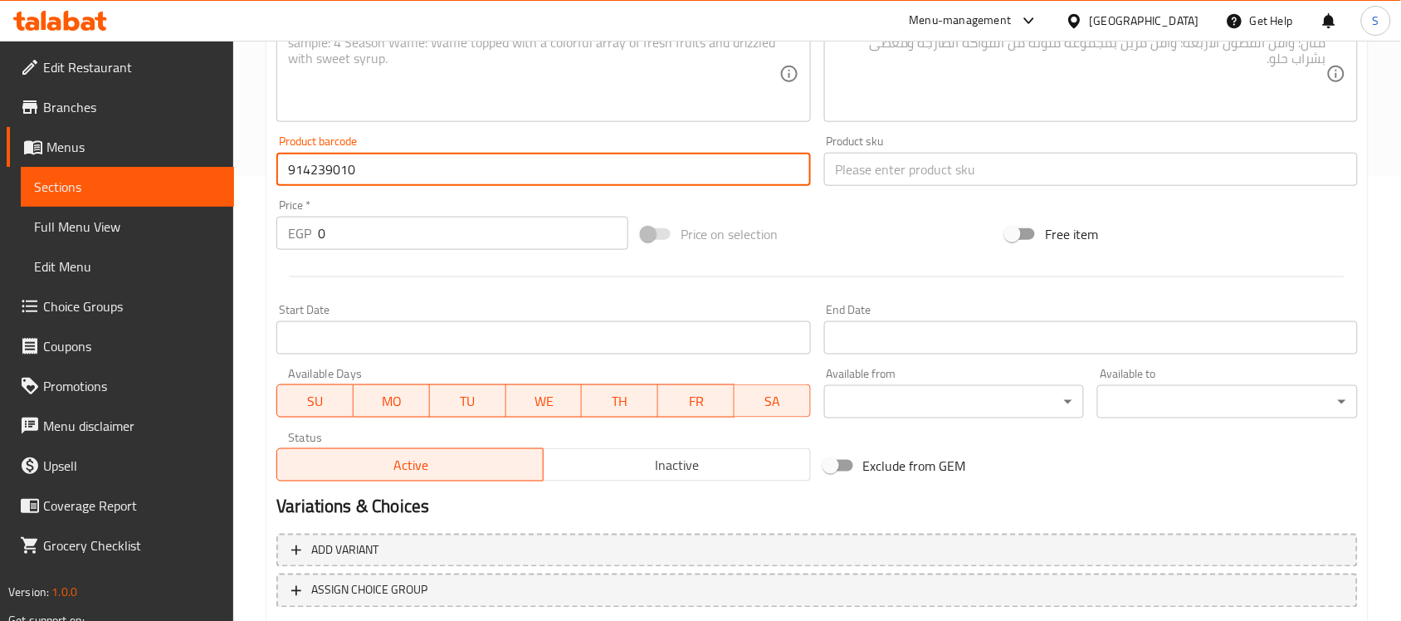
drag, startPoint x: 310, startPoint y: 216, endPoint x: 260, endPoint y: 196, distance: 53.6
click at [260, 196] on div "Home / Restaurants management / Menus / Sections / item / create Dogs Accessori…" at bounding box center [817, 162] width 1168 height 1132
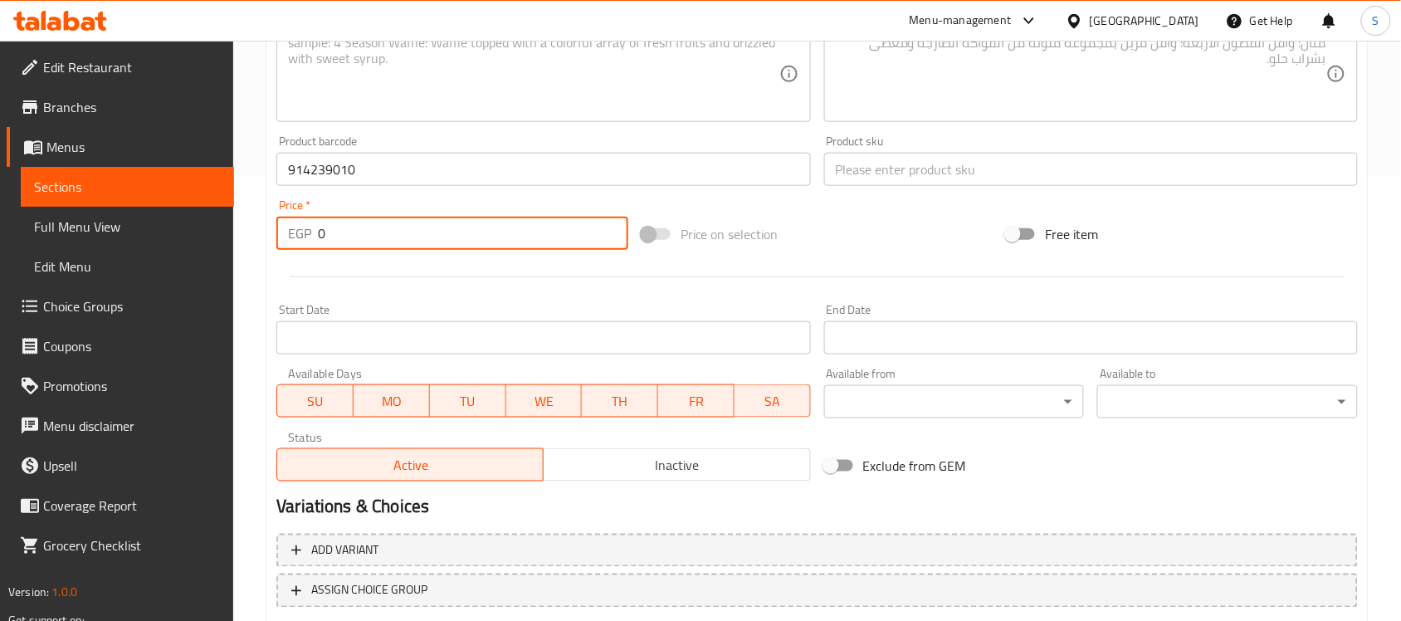
paste input "375"
type input "375"
click at [882, 177] on input "text" at bounding box center [1091, 169] width 534 height 33
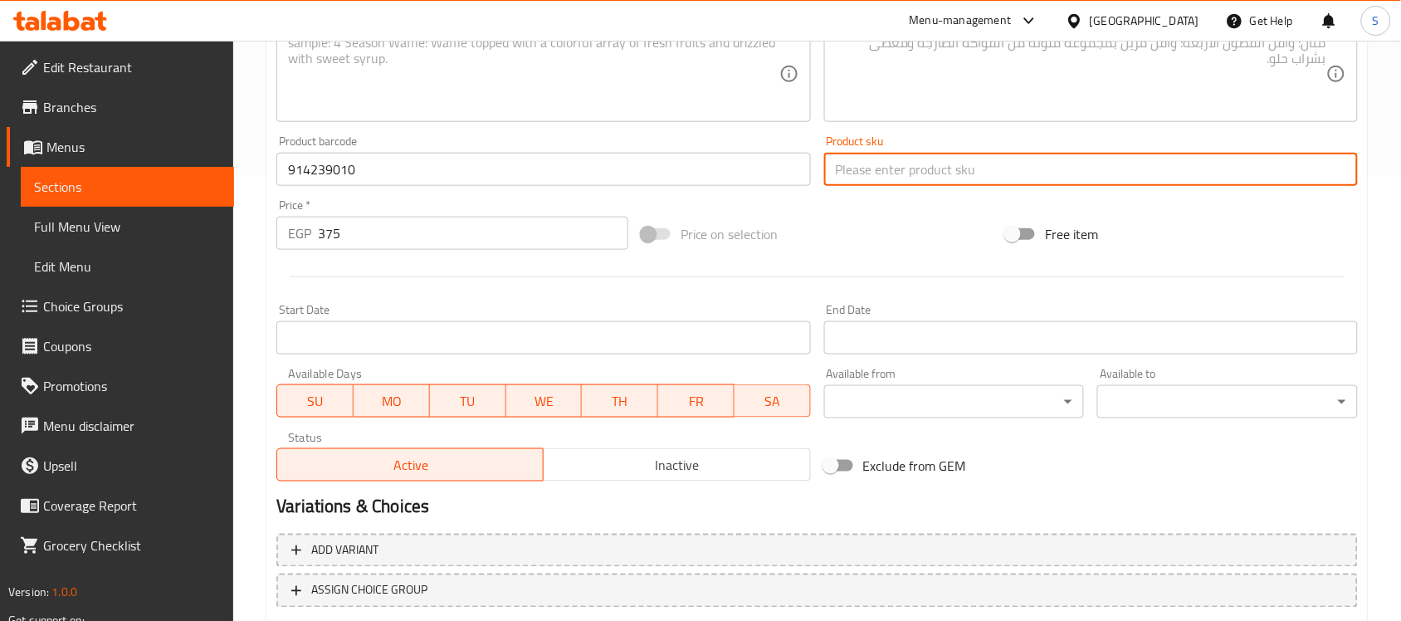
paste input "14239"
type input "14239"
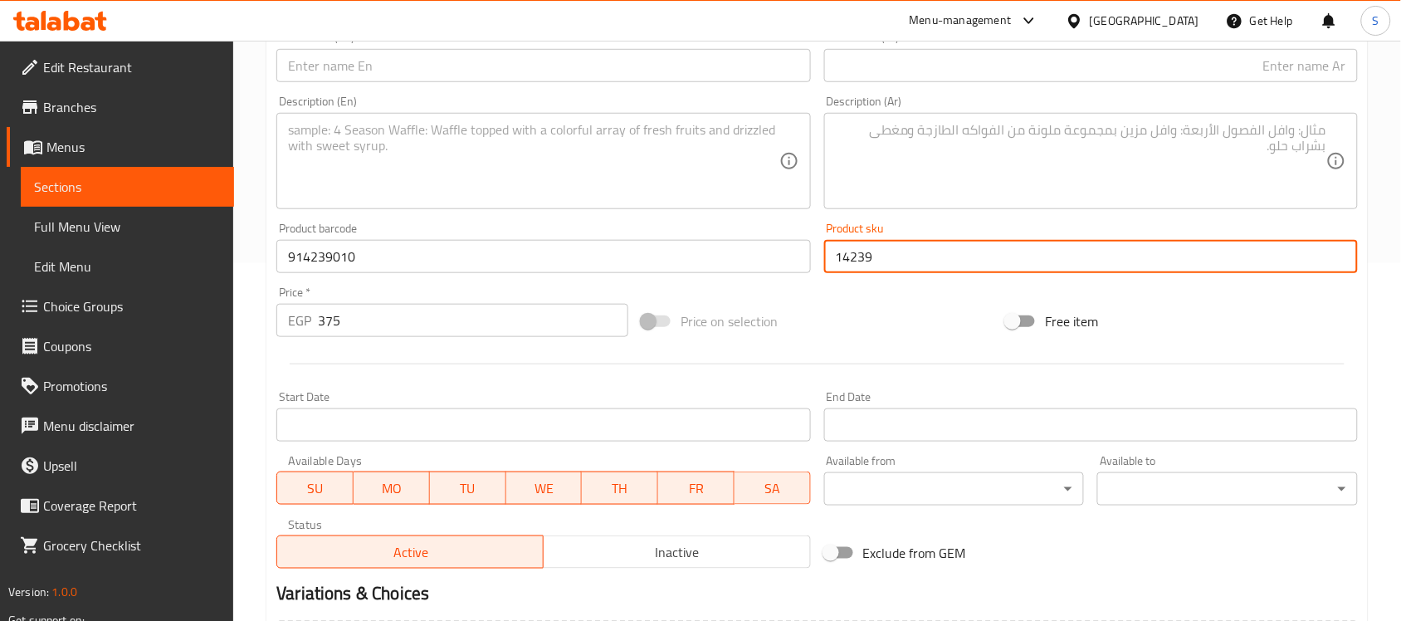
scroll to position [237, 0]
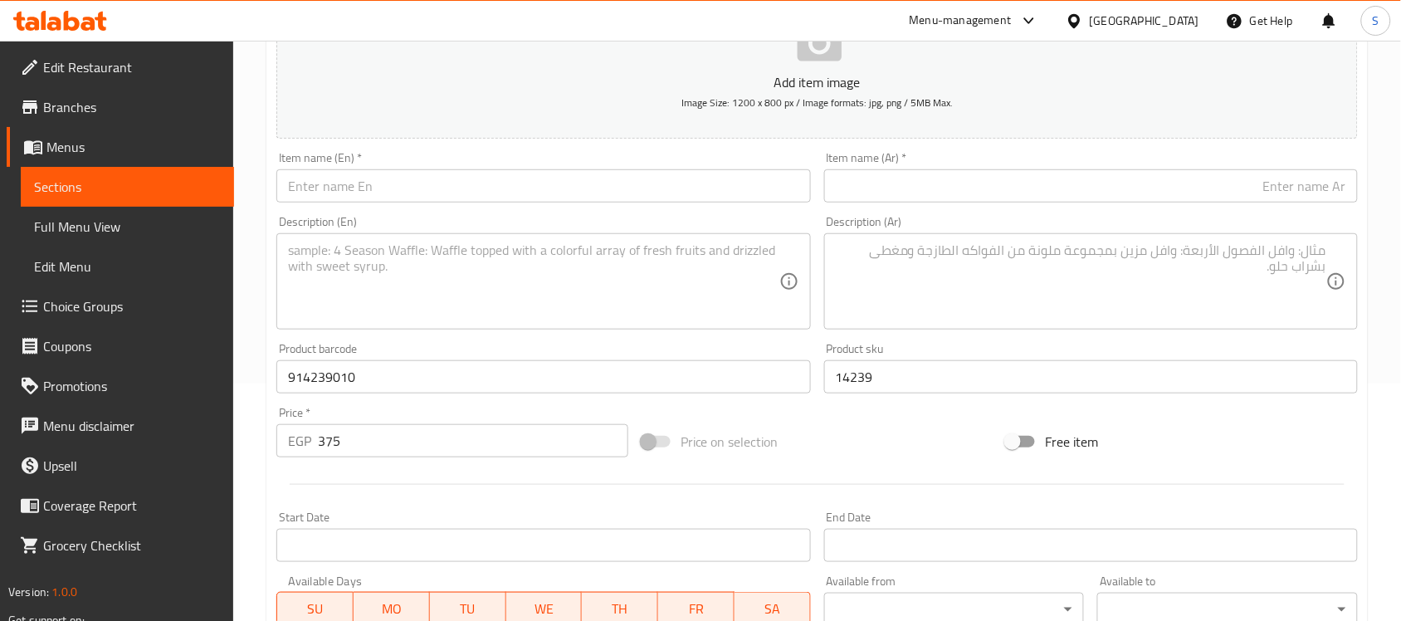
click at [956, 168] on div "Item name (Ar)   * Item name (Ar) *" at bounding box center [1091, 177] width 534 height 51
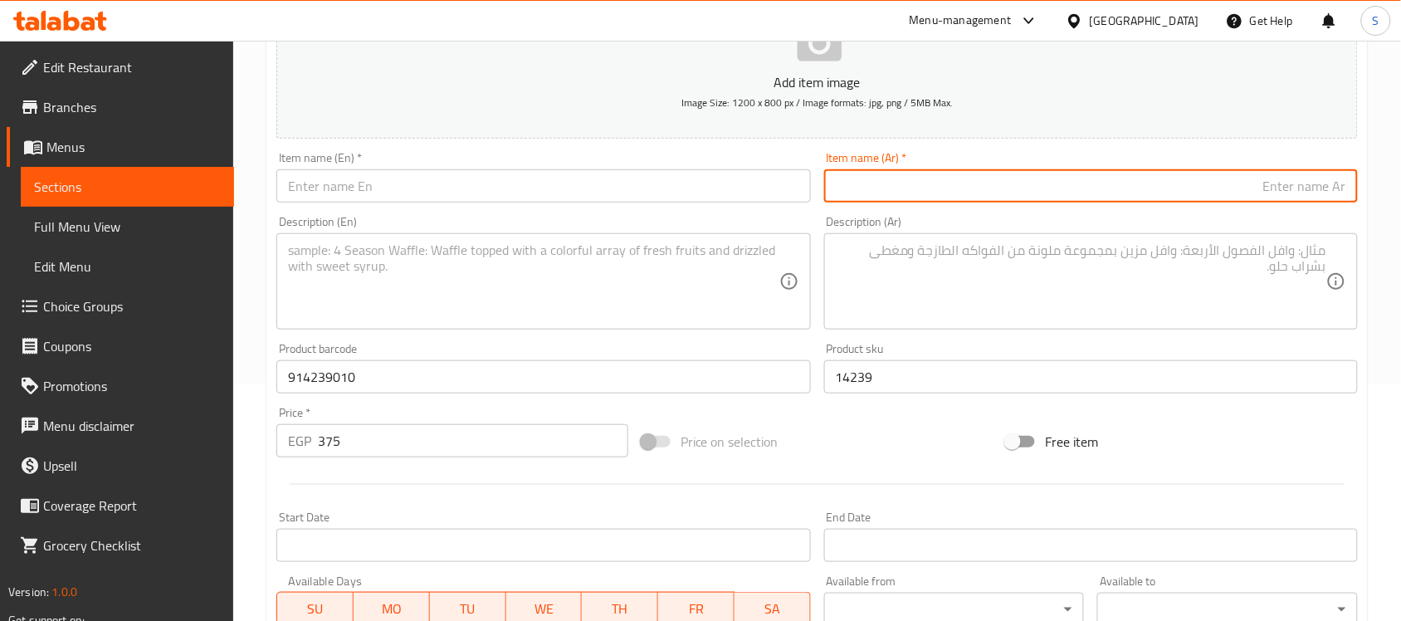
click at [938, 174] on input "text" at bounding box center [1091, 185] width 534 height 33
type input "c"
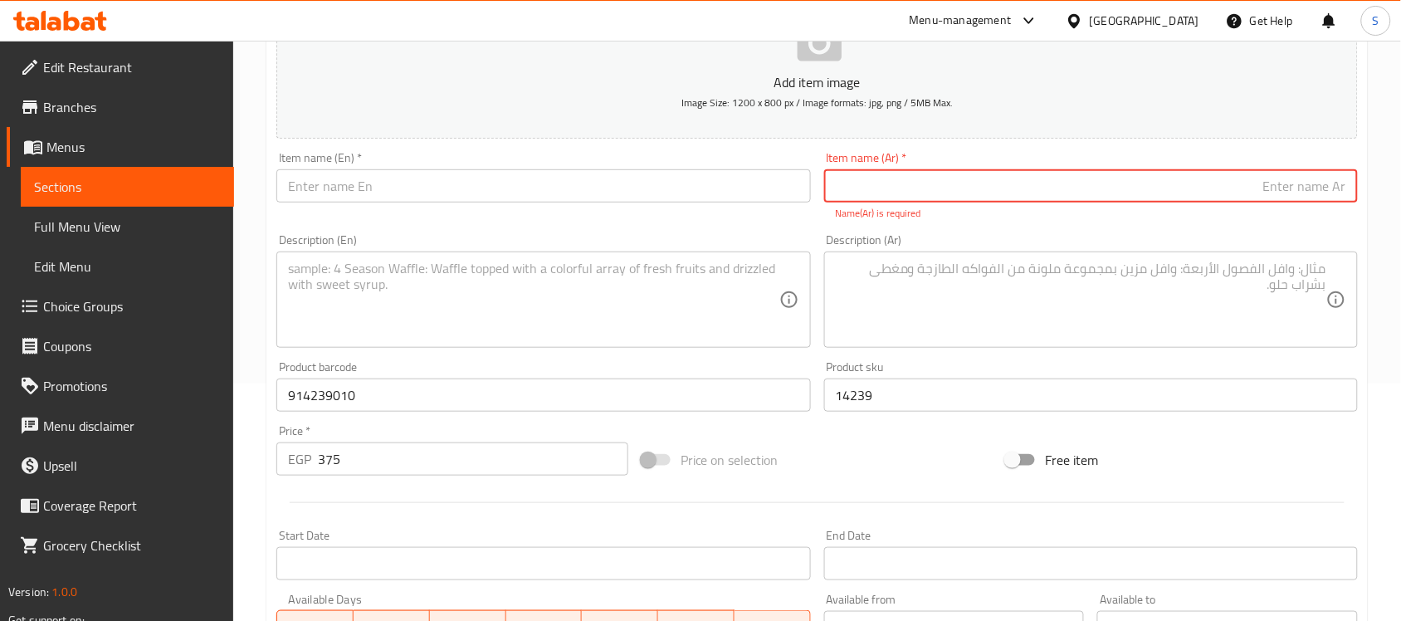
paste input "صدريه [PERSON_NAME]"
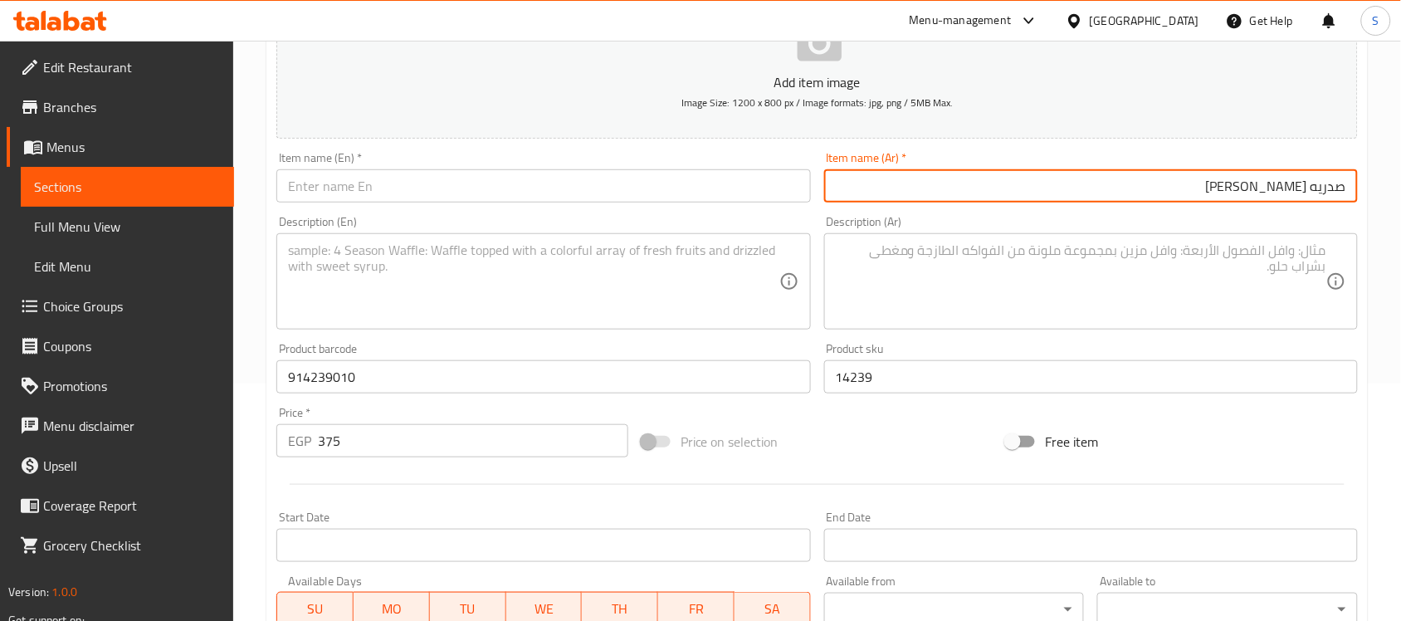
type input "صدريه [PERSON_NAME]"
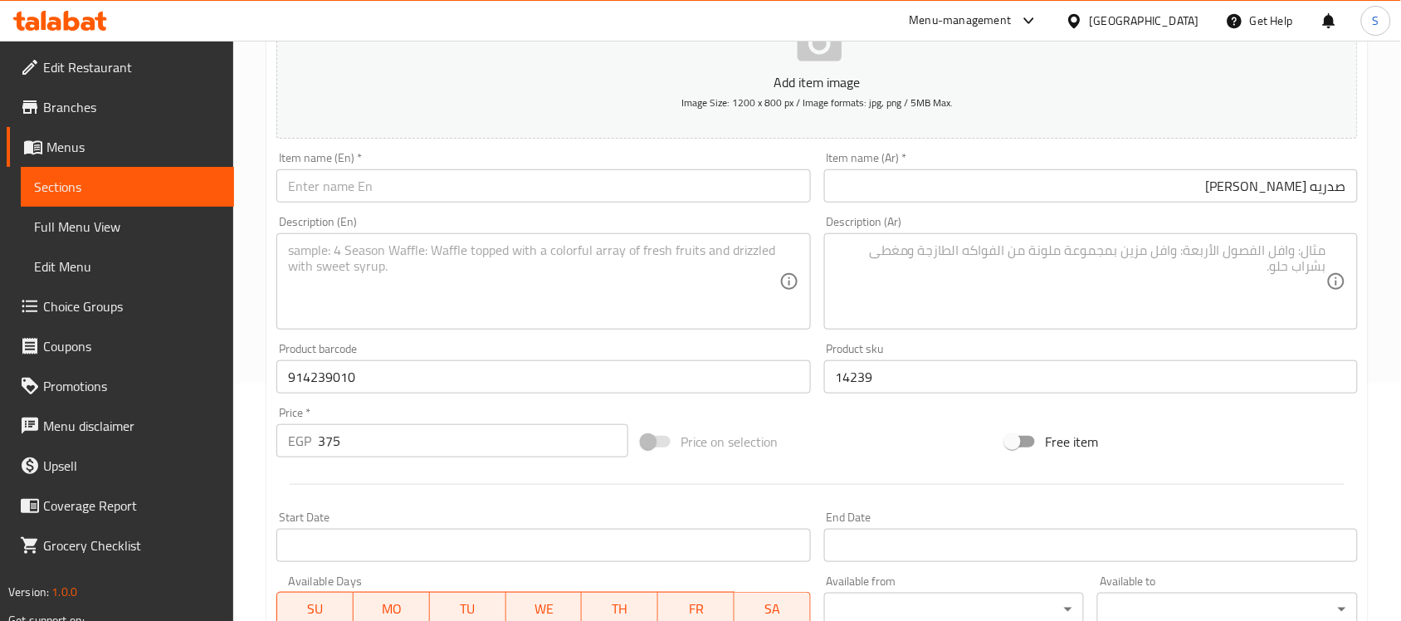
click at [337, 163] on div "Item name (En)   * Item name (En) *" at bounding box center [543, 177] width 534 height 51
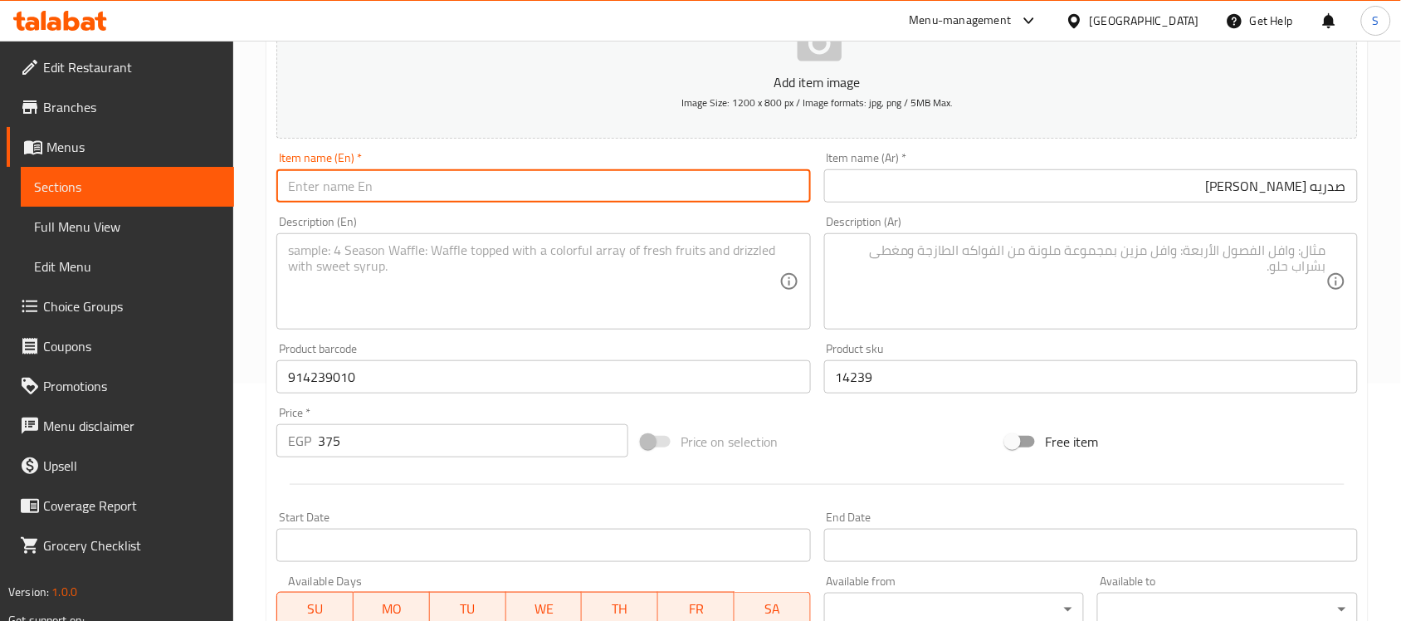
click at [328, 189] on input "text" at bounding box center [543, 185] width 534 height 33
paste input "Big breasted nan bill"
type input "Big breasted nan bill"
click at [473, 283] on textarea at bounding box center [533, 281] width 491 height 79
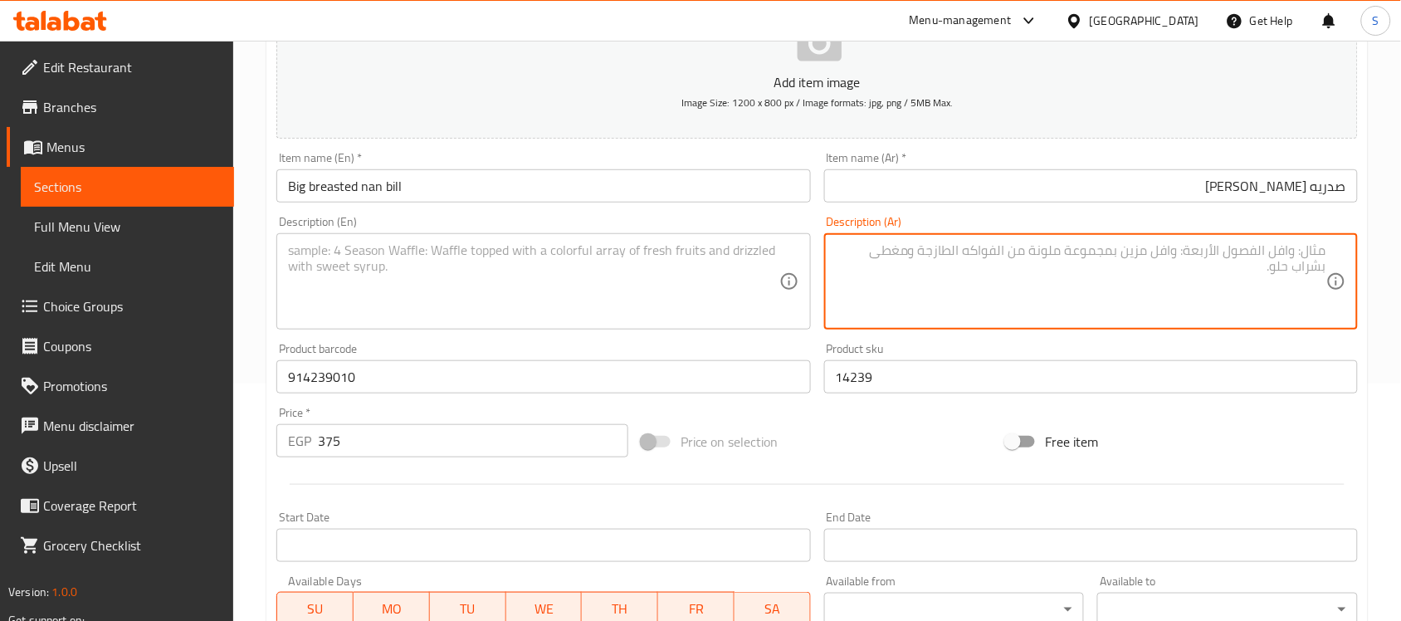
click at [1114, 260] on textarea at bounding box center [1081, 281] width 491 height 79
click at [544, 216] on div "Description (En) Description (En)" at bounding box center [543, 273] width 534 height 114
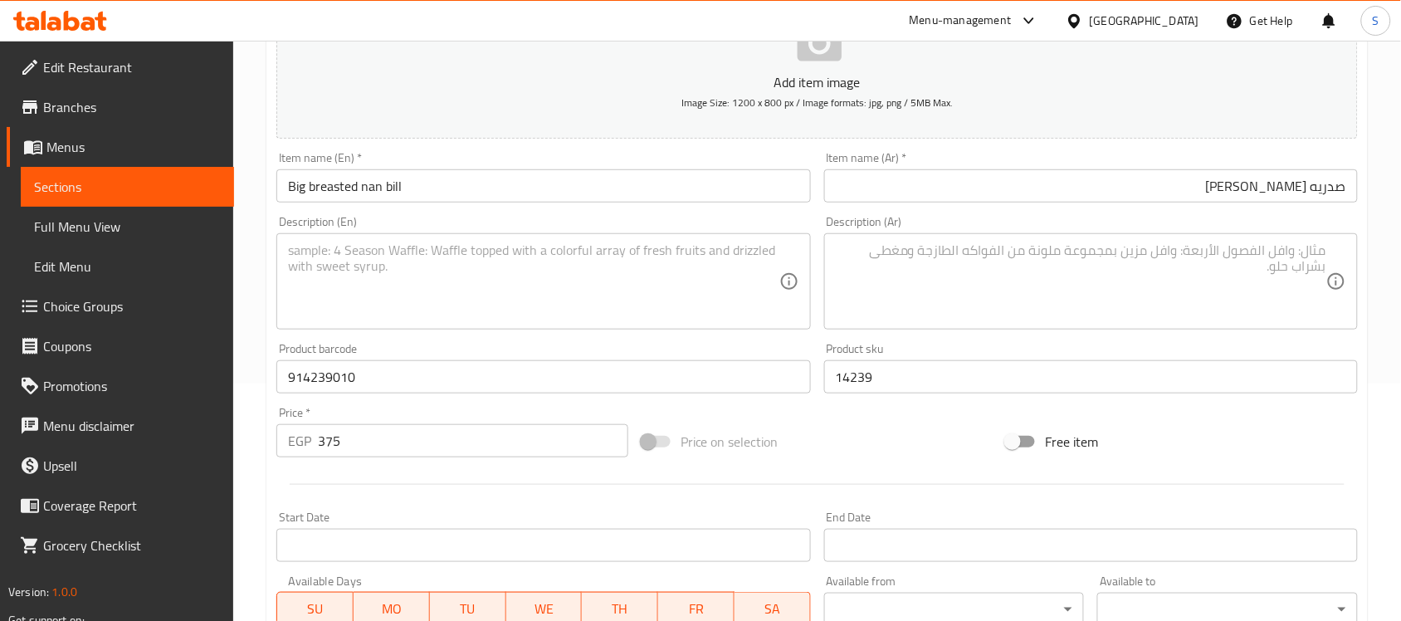
click at [448, 275] on textarea at bounding box center [533, 281] width 491 height 79
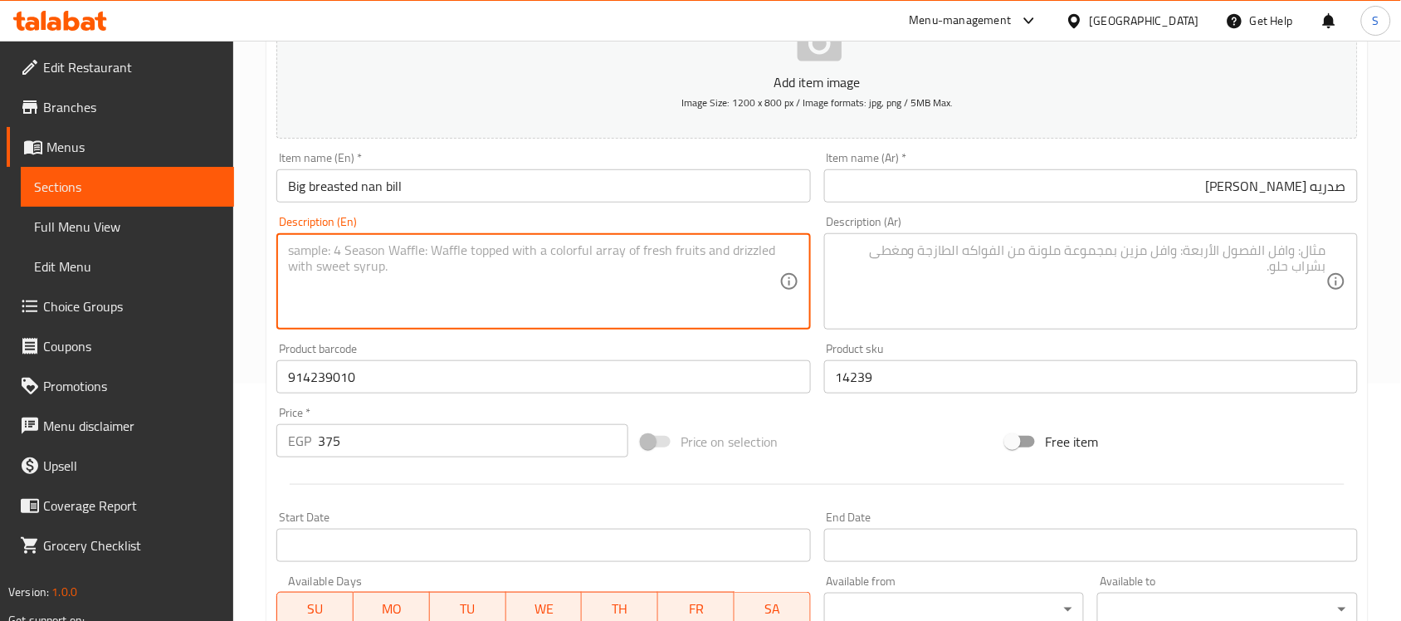
paste textarea "1pcs"
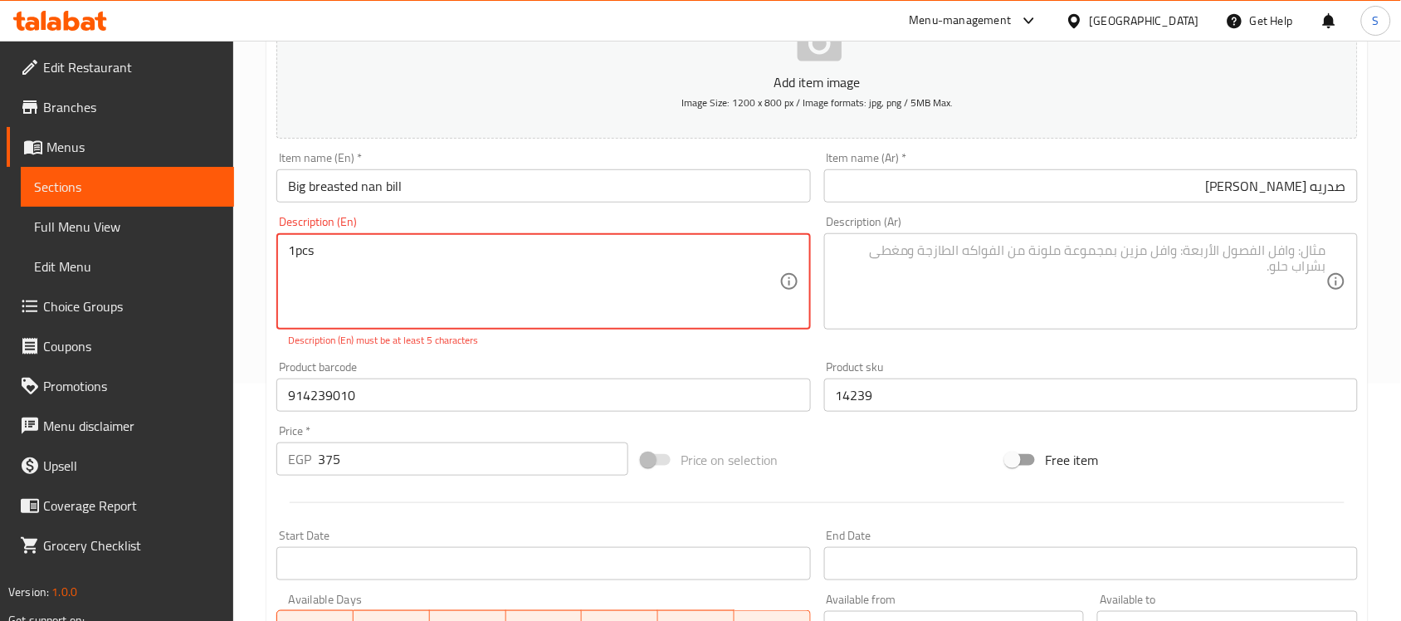
click at [300, 243] on textarea "1pcs" at bounding box center [533, 281] width 491 height 79
click at [293, 247] on textarea "1pcs" at bounding box center [533, 281] width 491 height 79
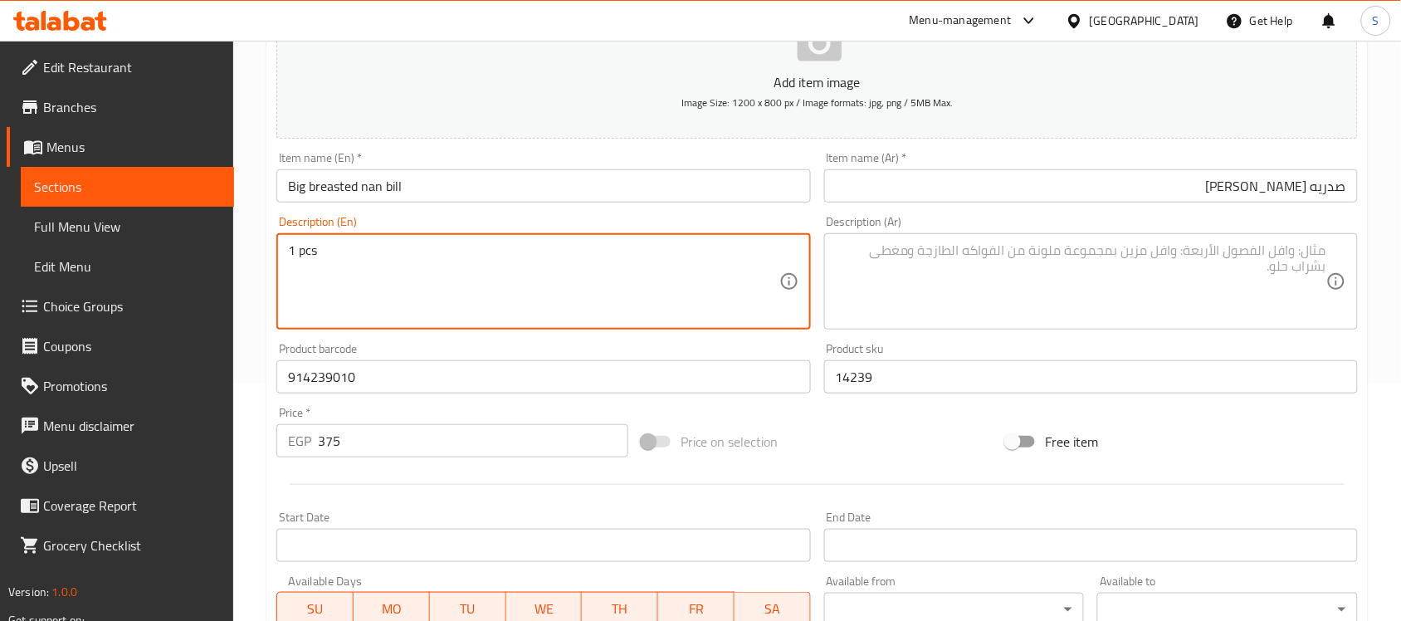
type textarea "1 pcs"
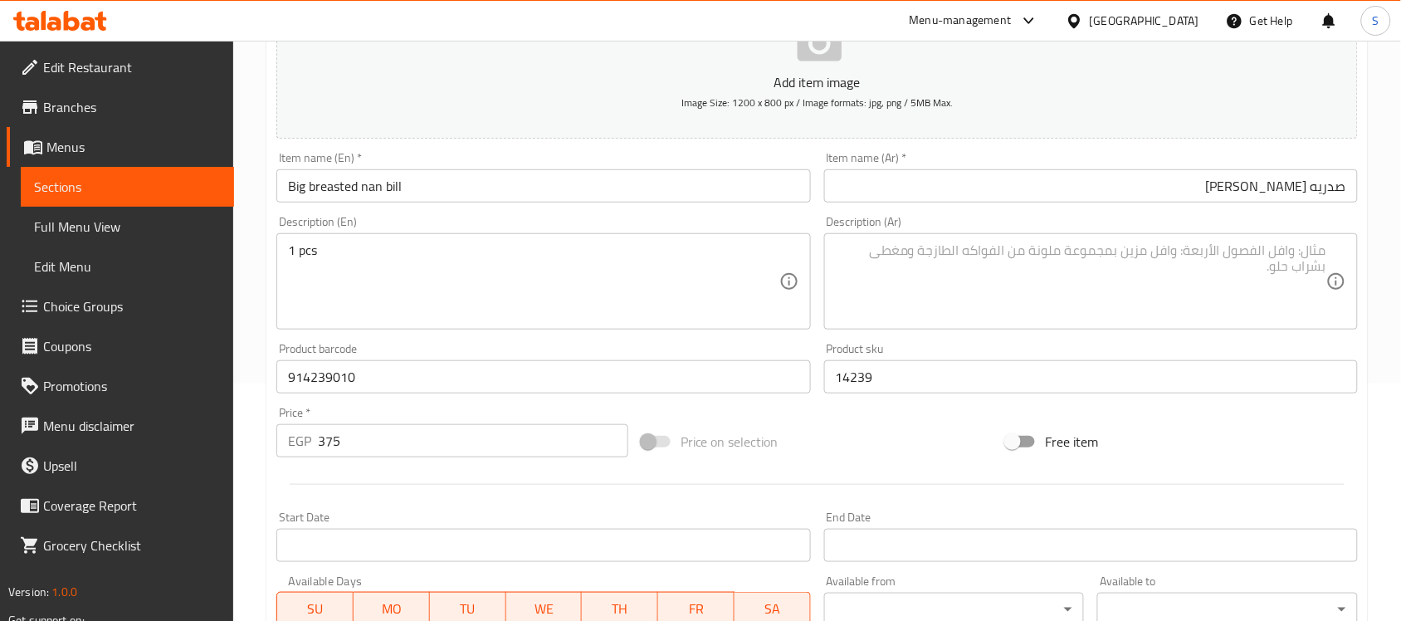
click at [1043, 259] on textarea at bounding box center [1081, 281] width 491 height 79
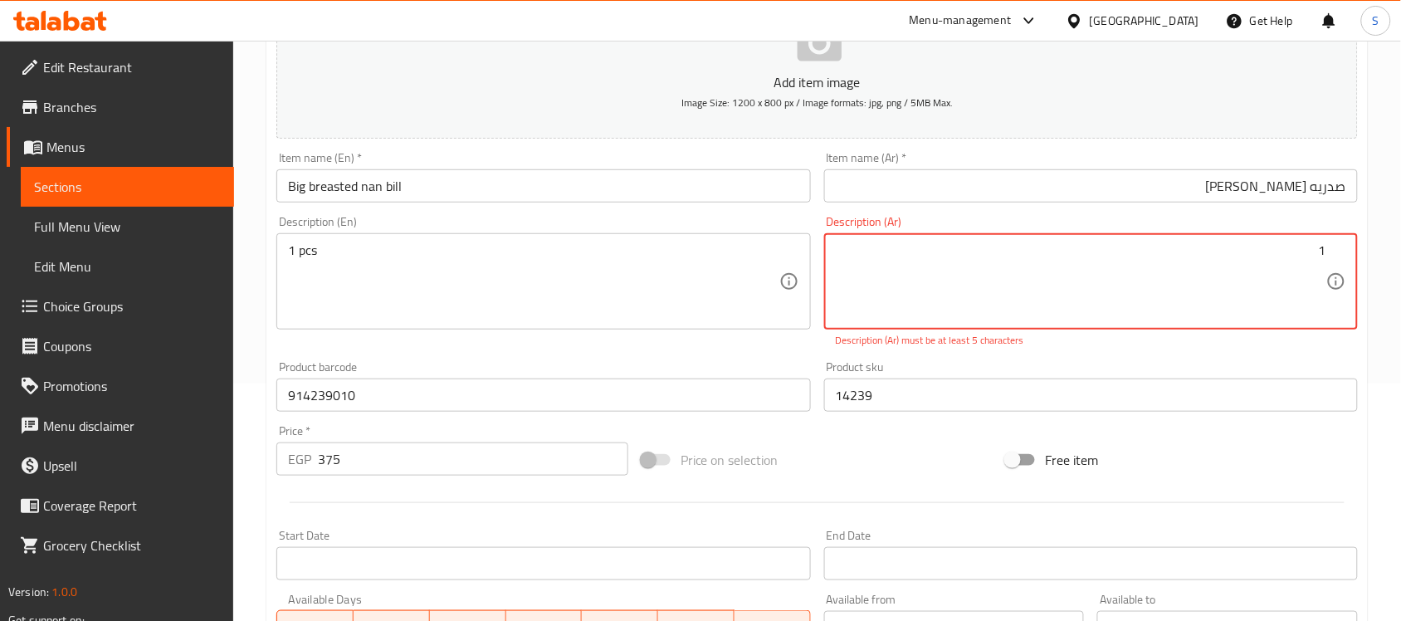
paste textarea "قطعة"
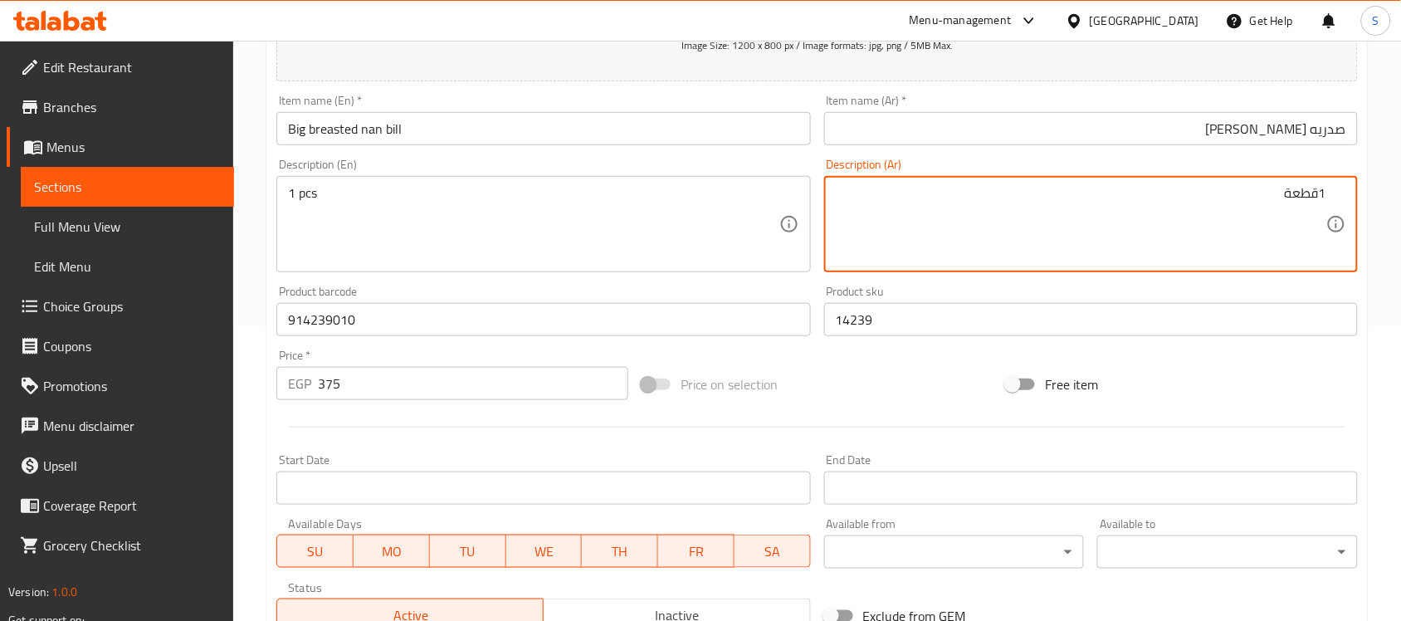
scroll to position [549, 0]
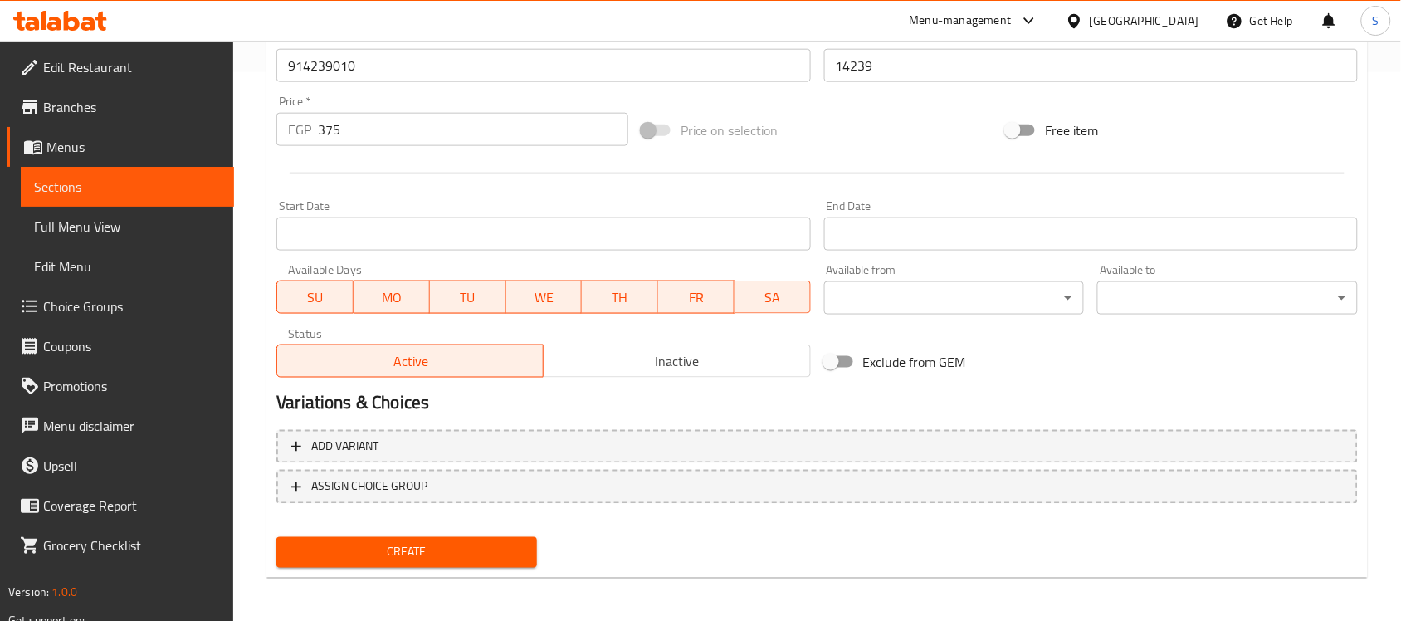
type textarea "1قطعة"
click at [347, 558] on span "Create" at bounding box center [407, 552] width 234 height 21
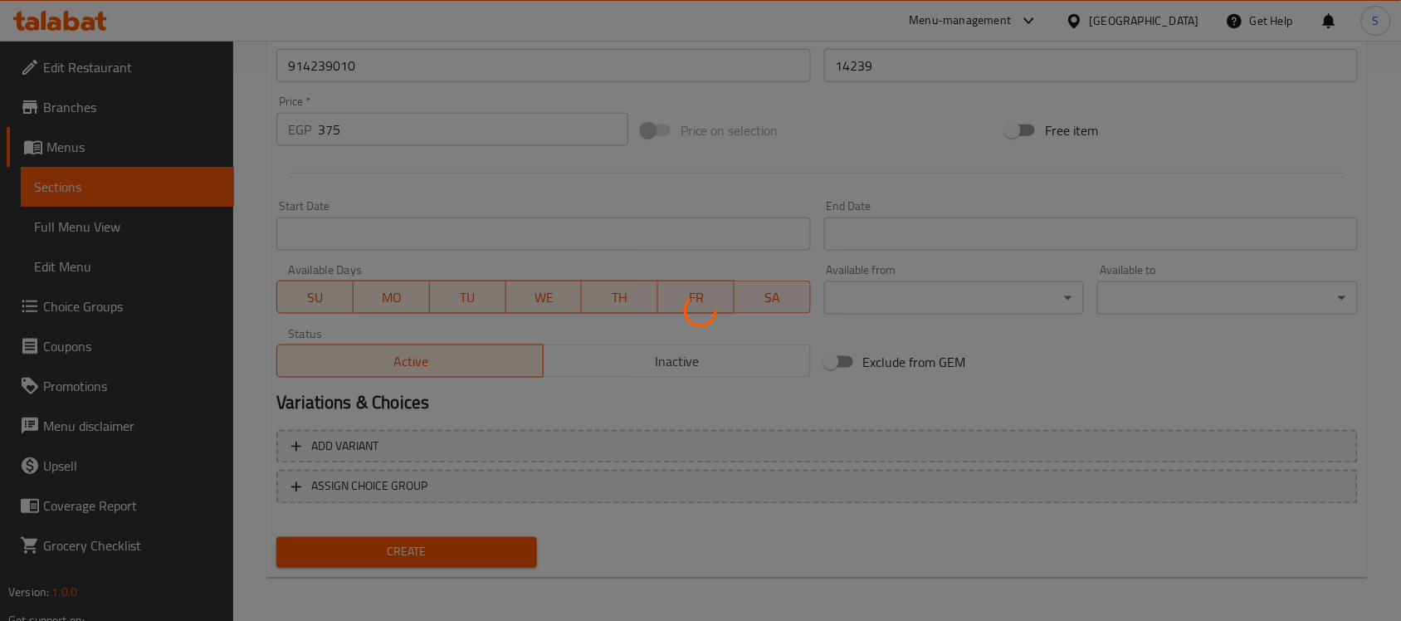
type input "0"
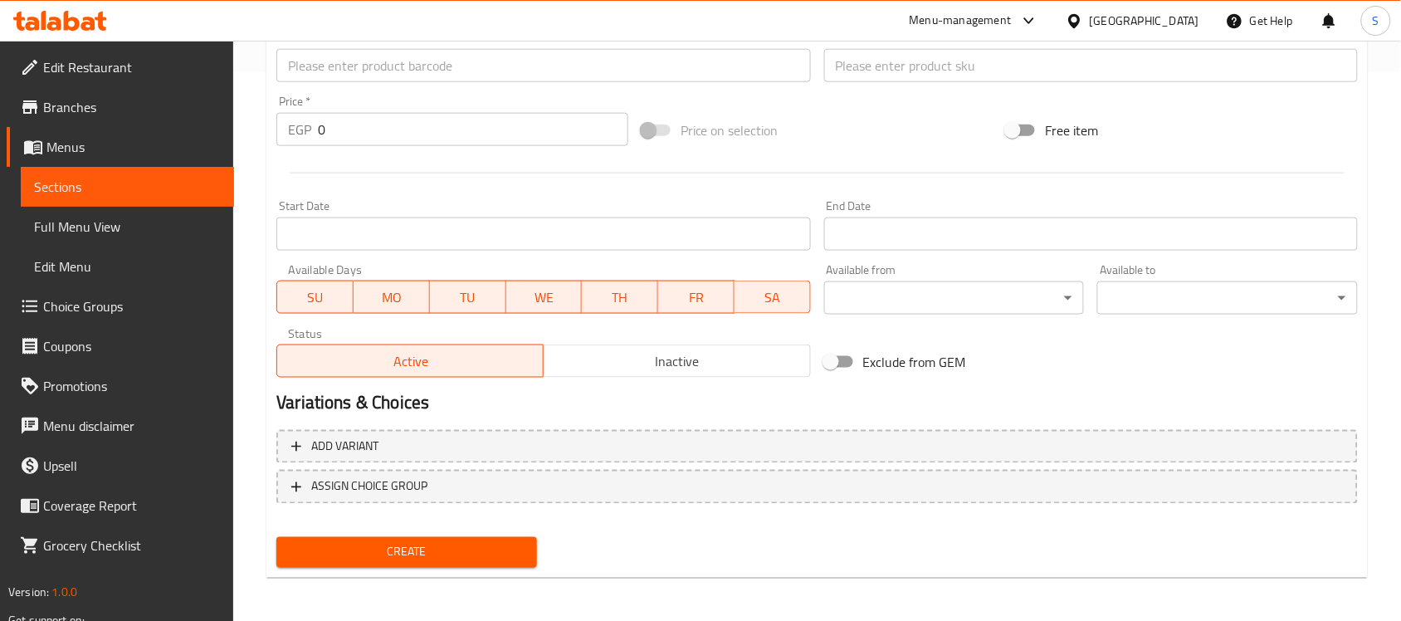
click at [434, 67] on input "text" at bounding box center [543, 65] width 534 height 33
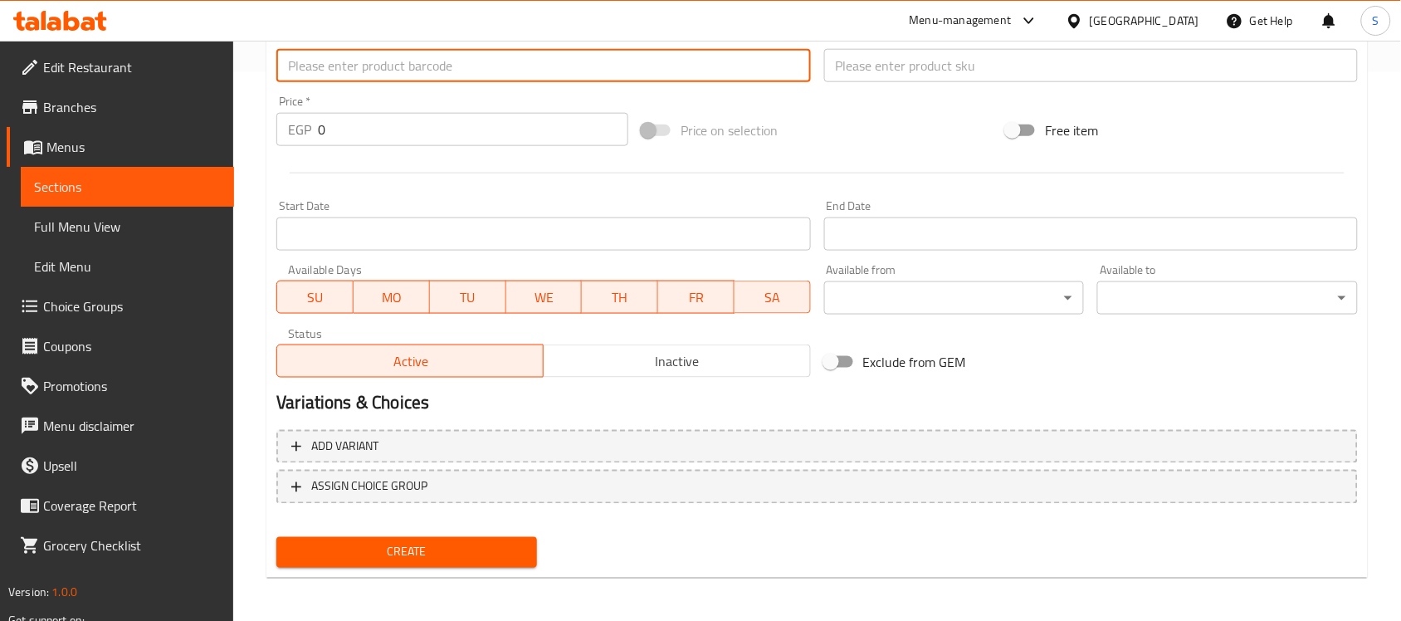
paste input "4891941804460"
type input "4891941804460"
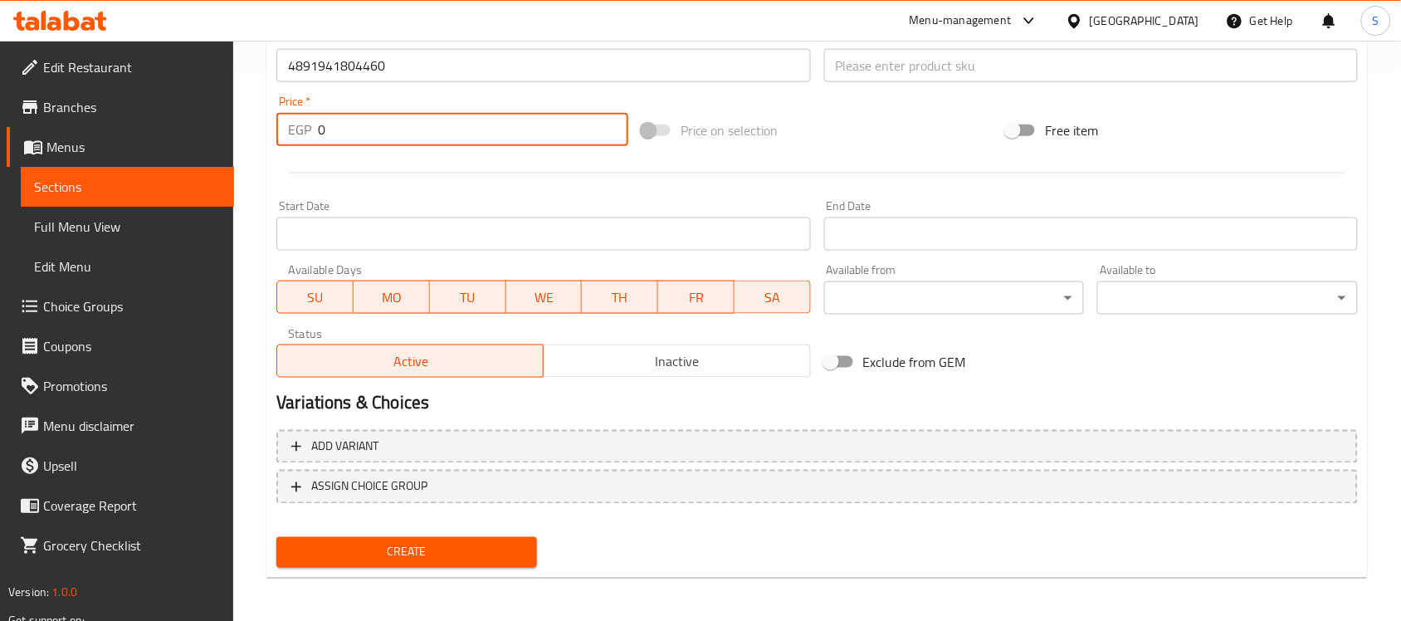
drag, startPoint x: 371, startPoint y: 138, endPoint x: 256, endPoint y: 98, distance: 122.1
click at [280, 118] on div "EGP 0 Price *" at bounding box center [452, 129] width 352 height 33
paste input "344"
type input "344"
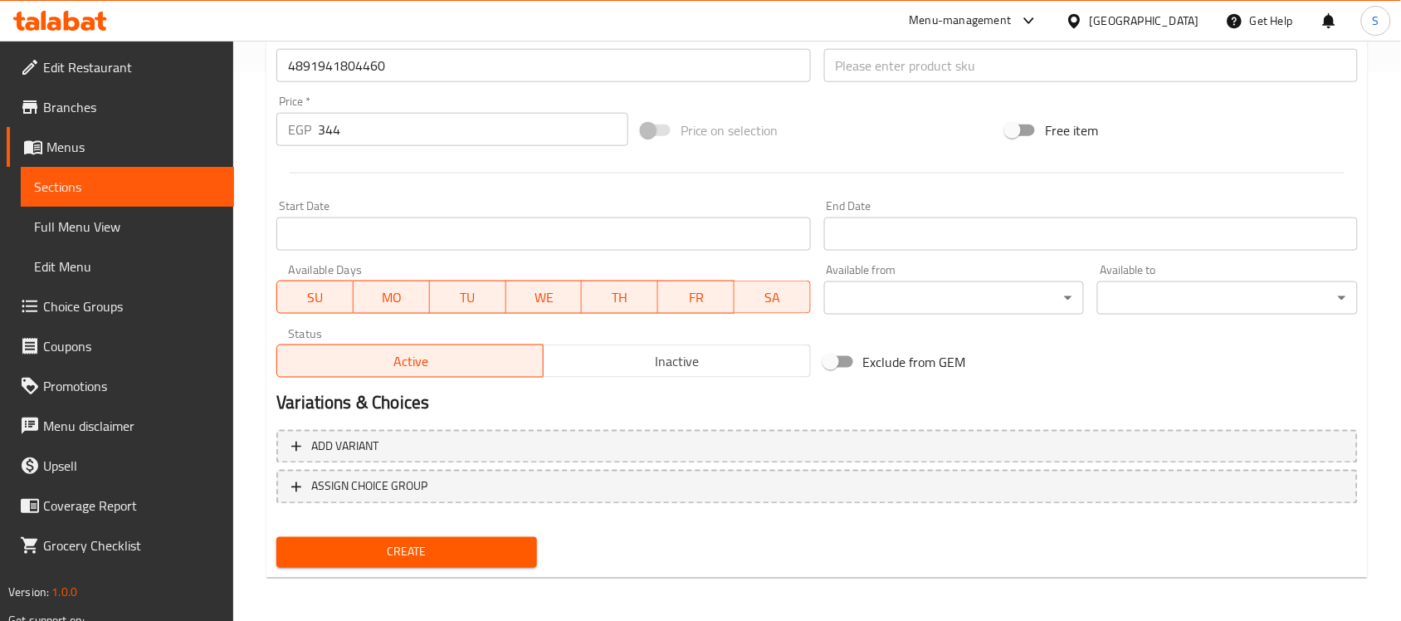
click at [946, 85] on div "Product sku Product sku" at bounding box center [1091, 57] width 547 height 64
click at [944, 69] on input "text" at bounding box center [1091, 65] width 534 height 33
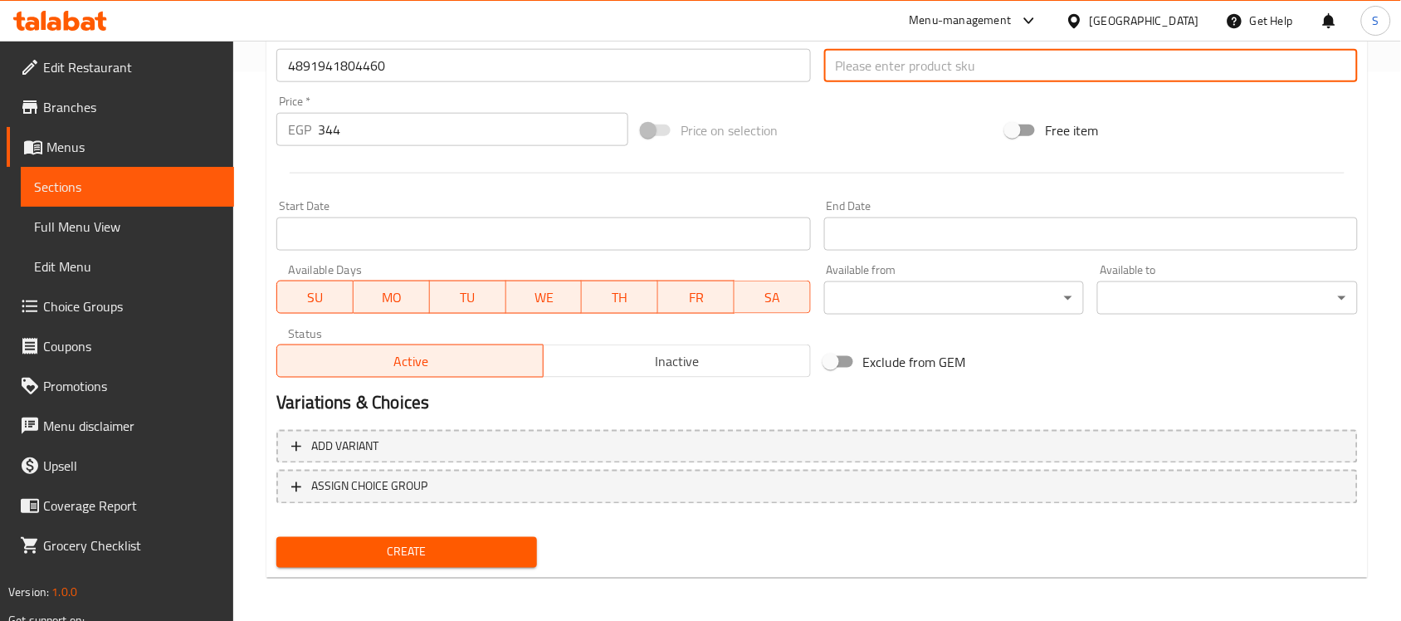
paste input "14243"
type input "14243"
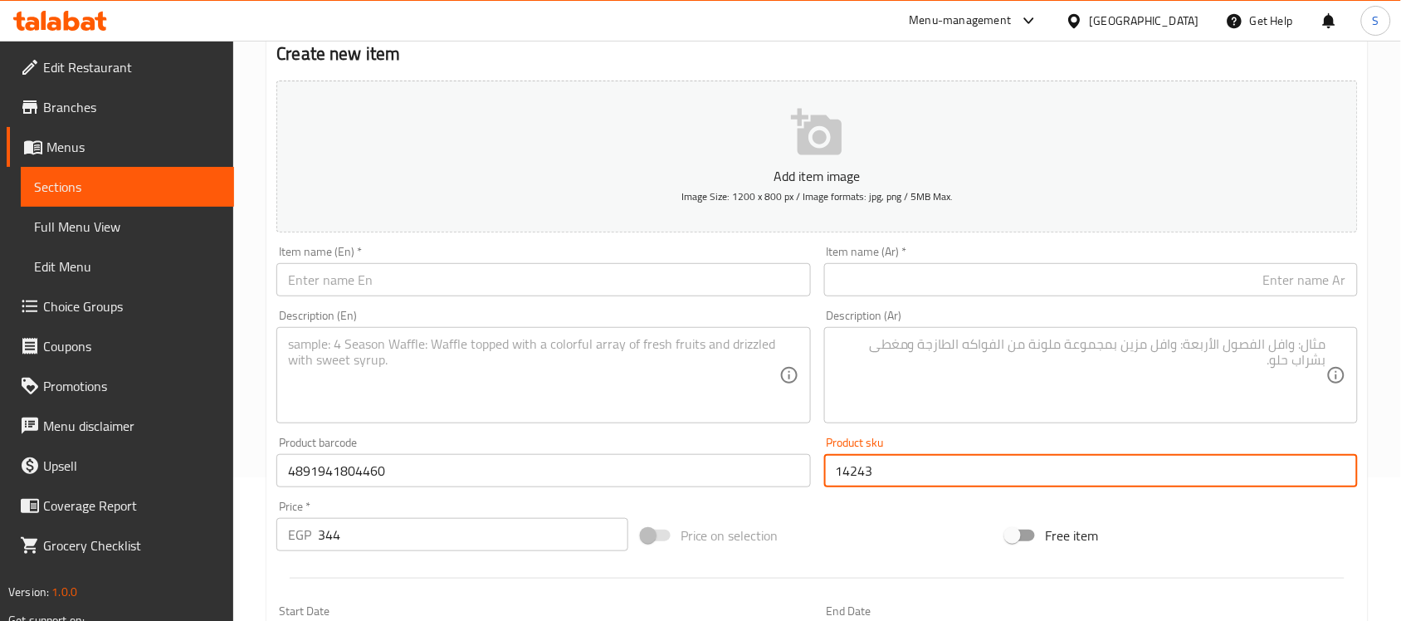
scroll to position [134, 0]
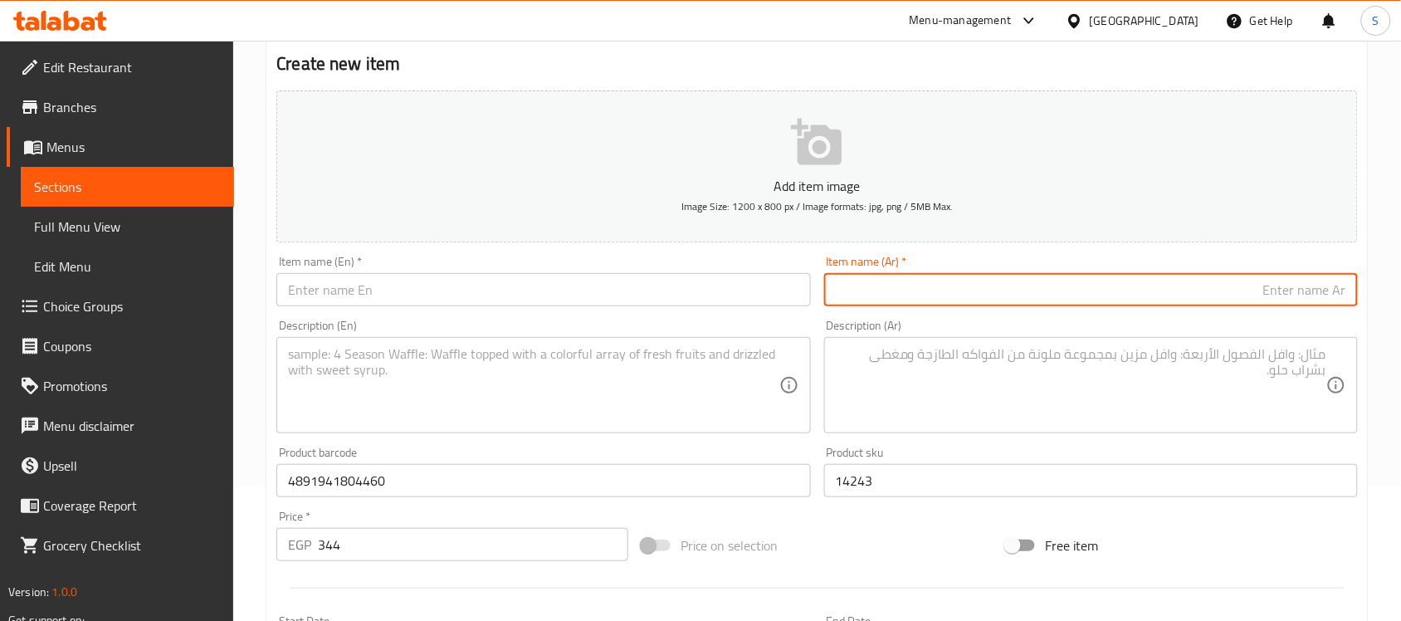
click at [946, 291] on input "text" at bounding box center [1091, 289] width 534 height 33
paste input "عظم نن بيل كبير"
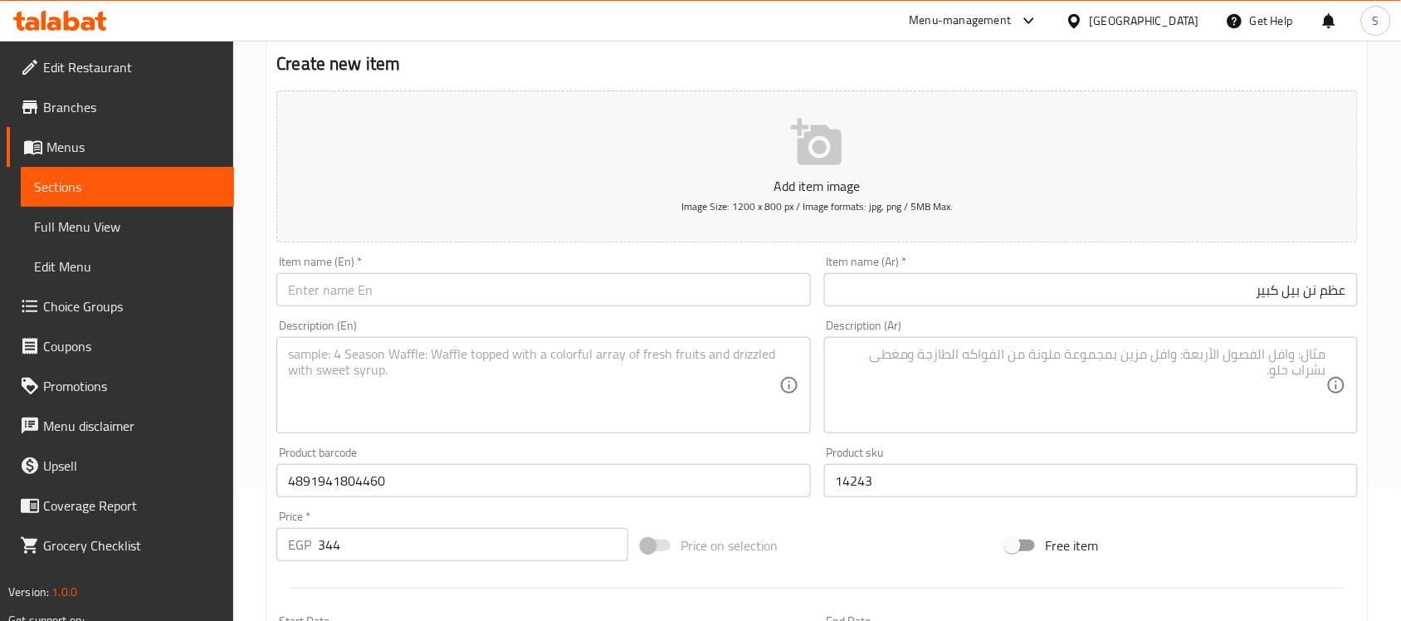
click at [392, 212] on button "Add item image Image Size: 1200 x 800 px / Image formats: jpg, png / 5MB Max." at bounding box center [817, 166] width 1082 height 152
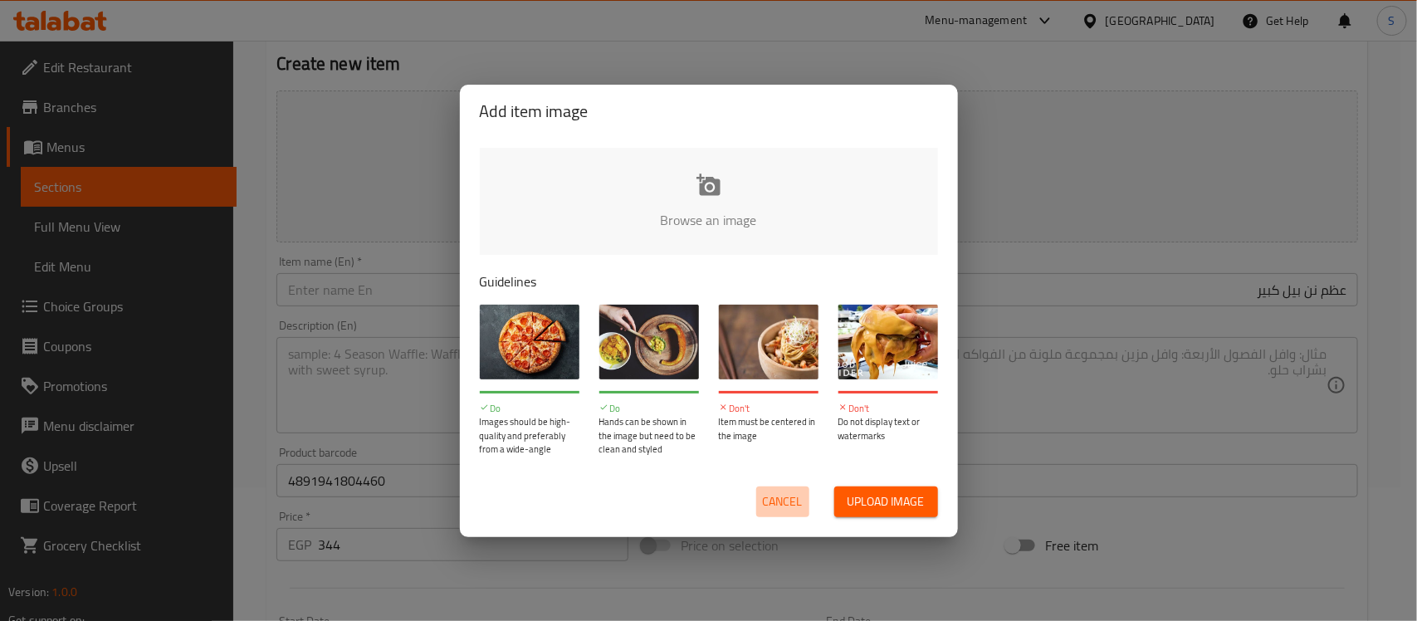
click at [768, 510] on span "Cancel" at bounding box center [783, 501] width 40 height 21
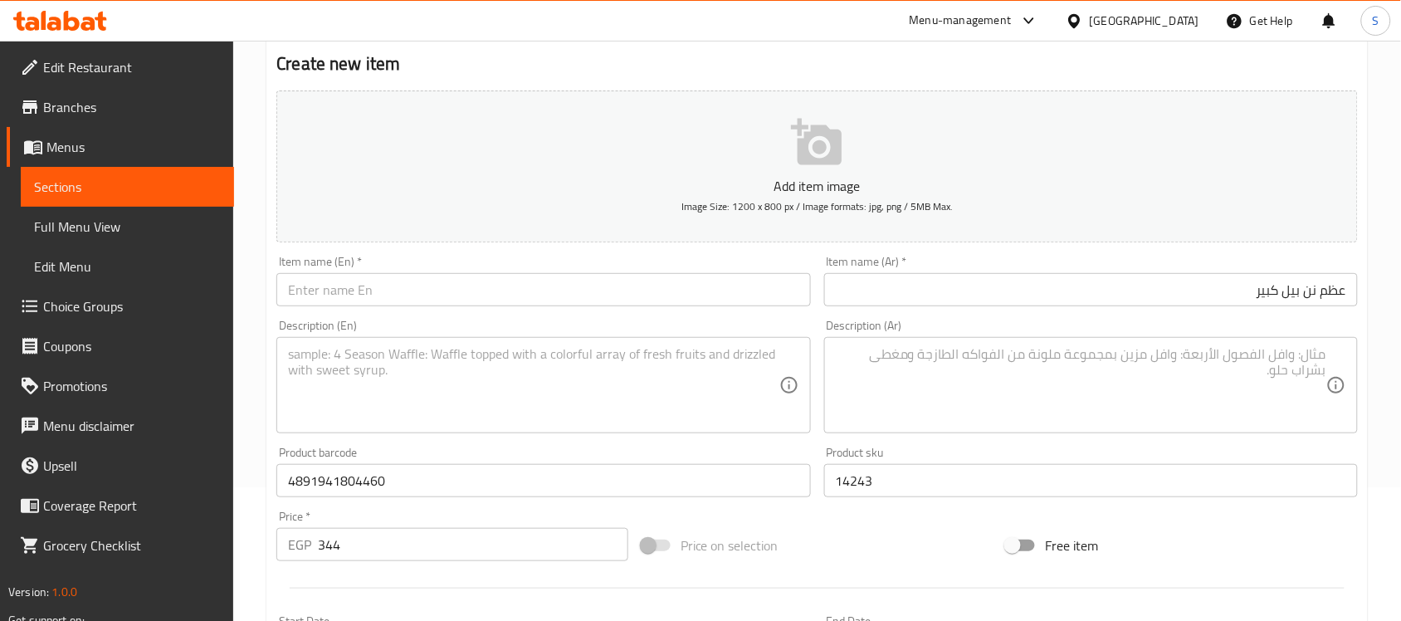
click at [1295, 305] on input "عظم نن بيل كبير" at bounding box center [1091, 289] width 534 height 33
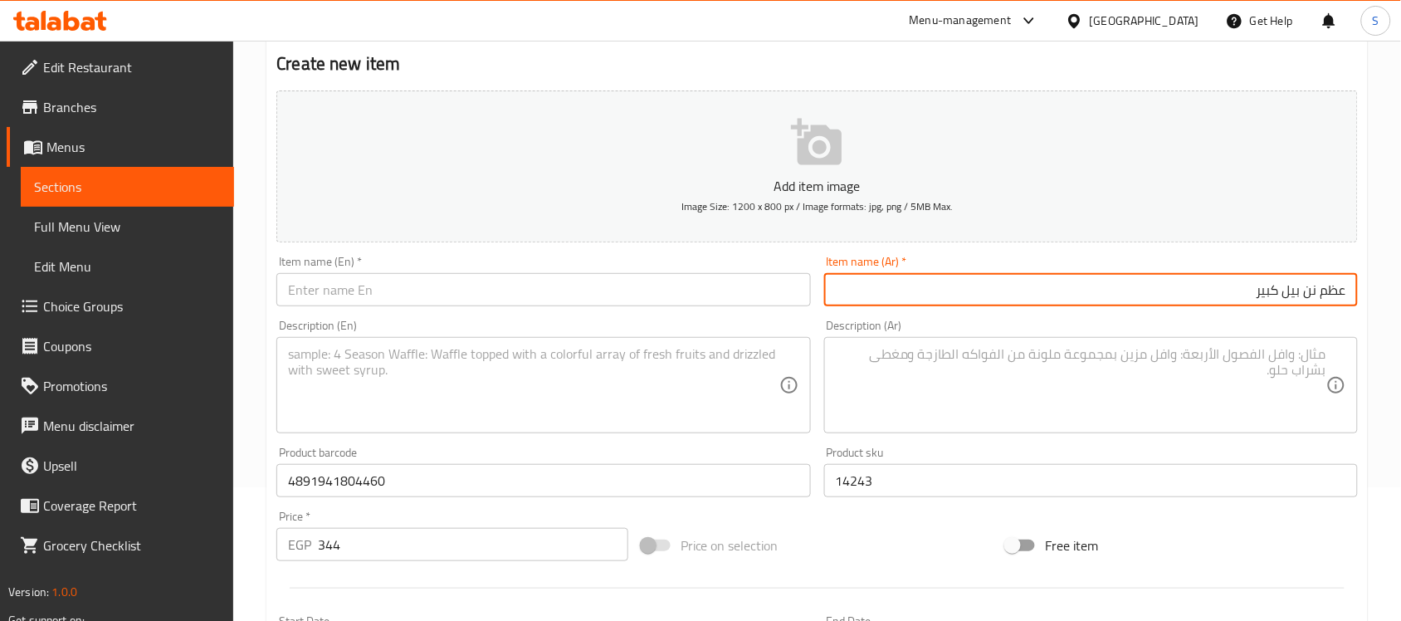
click at [1295, 305] on input "عظم نن بيل كبير" at bounding box center [1091, 289] width 534 height 33
click at [1316, 296] on input "عظم نن بيل كبير" at bounding box center [1091, 289] width 534 height 33
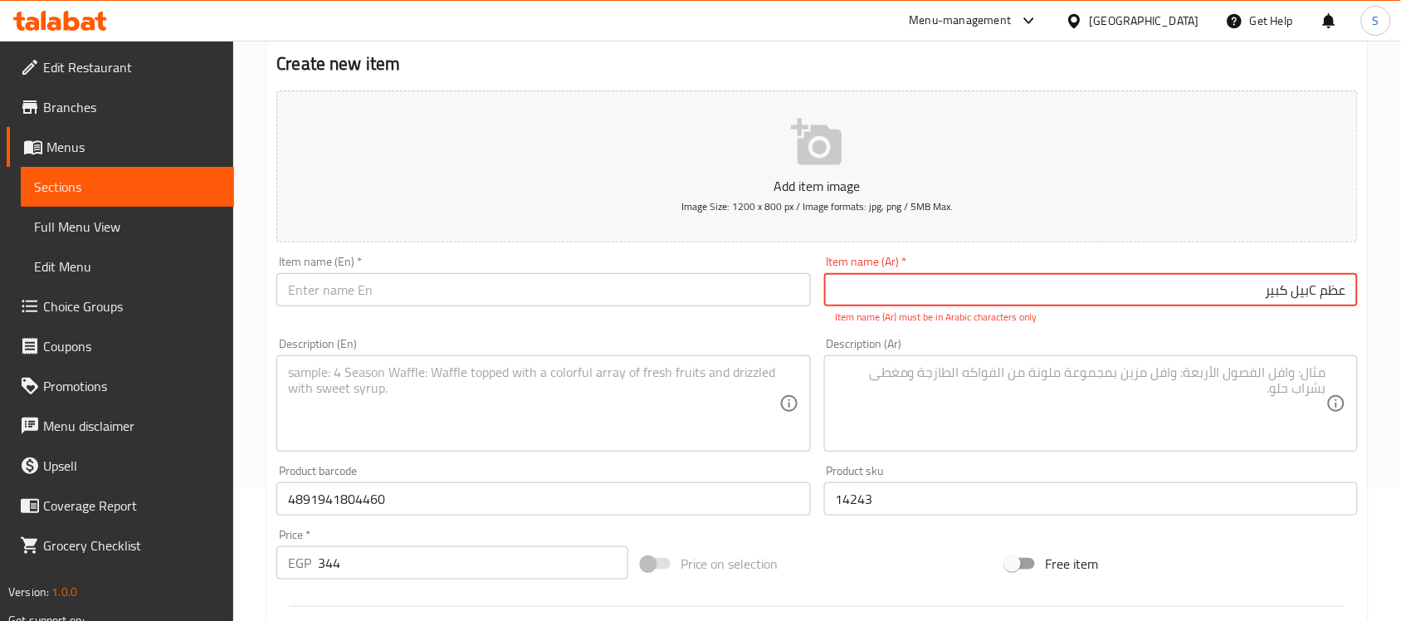
type input "عظم نن بيل كبير"
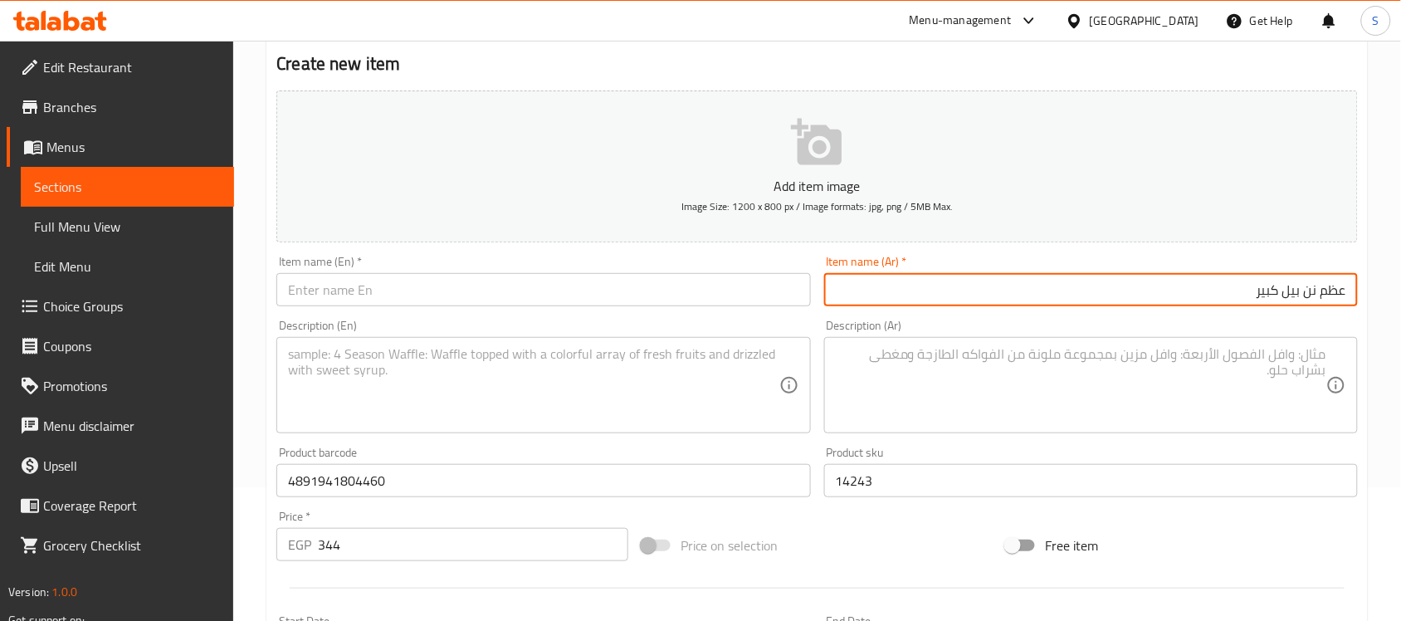
click at [1291, 293] on input "عظم نن بيل كبير" at bounding box center [1091, 289] width 534 height 33
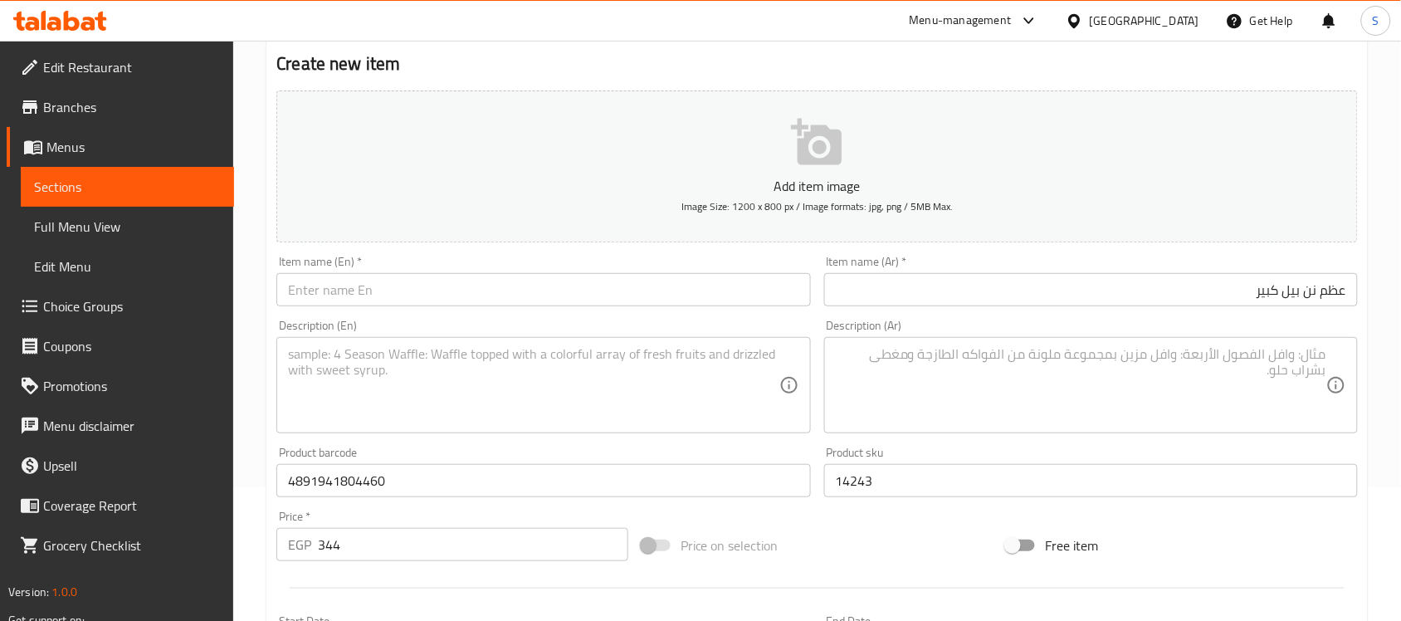
click at [359, 305] on input "text" at bounding box center [543, 289] width 534 height 33
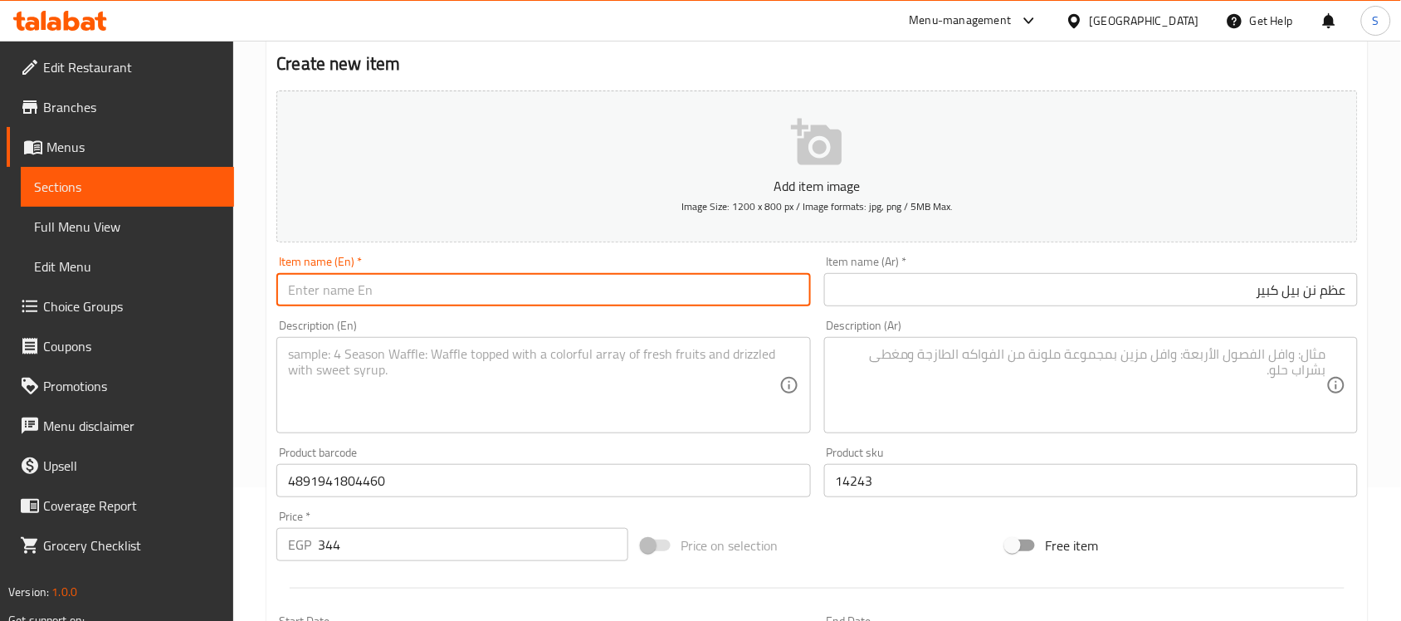
paste input "Big bone"
click at [305, 291] on input "Big bone" at bounding box center [543, 289] width 534 height 33
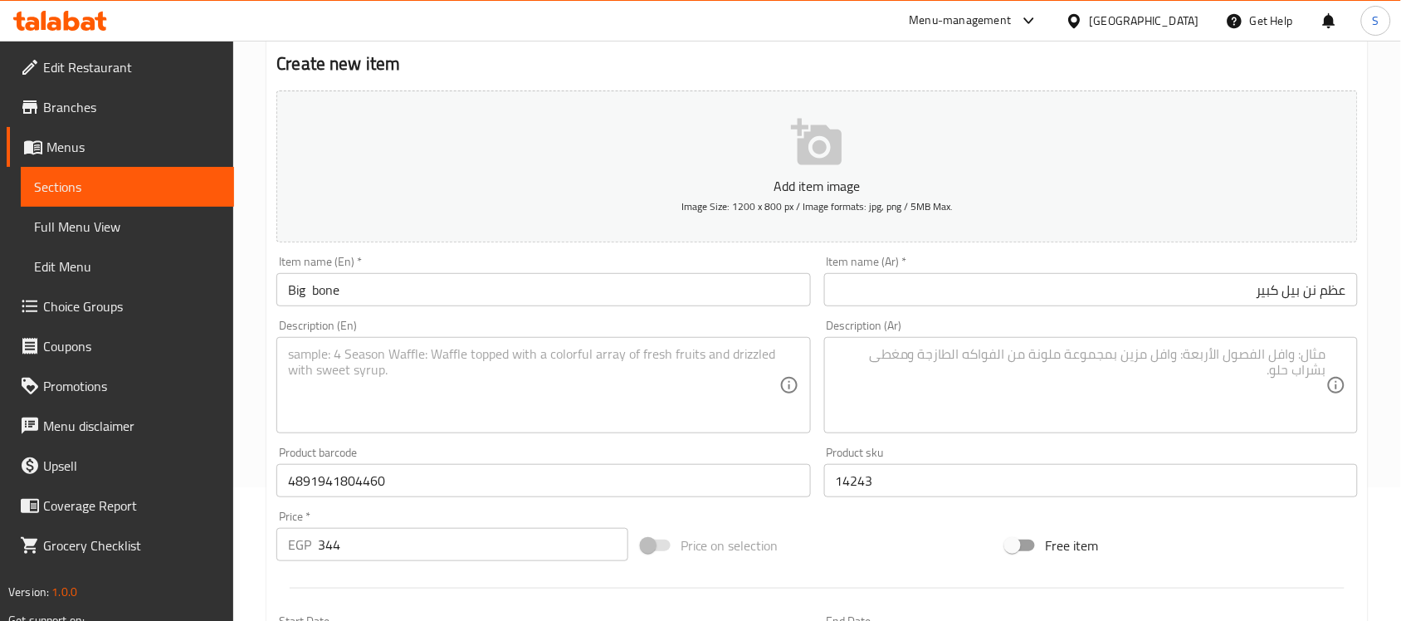
click at [314, 295] on input "Big bone" at bounding box center [543, 289] width 534 height 33
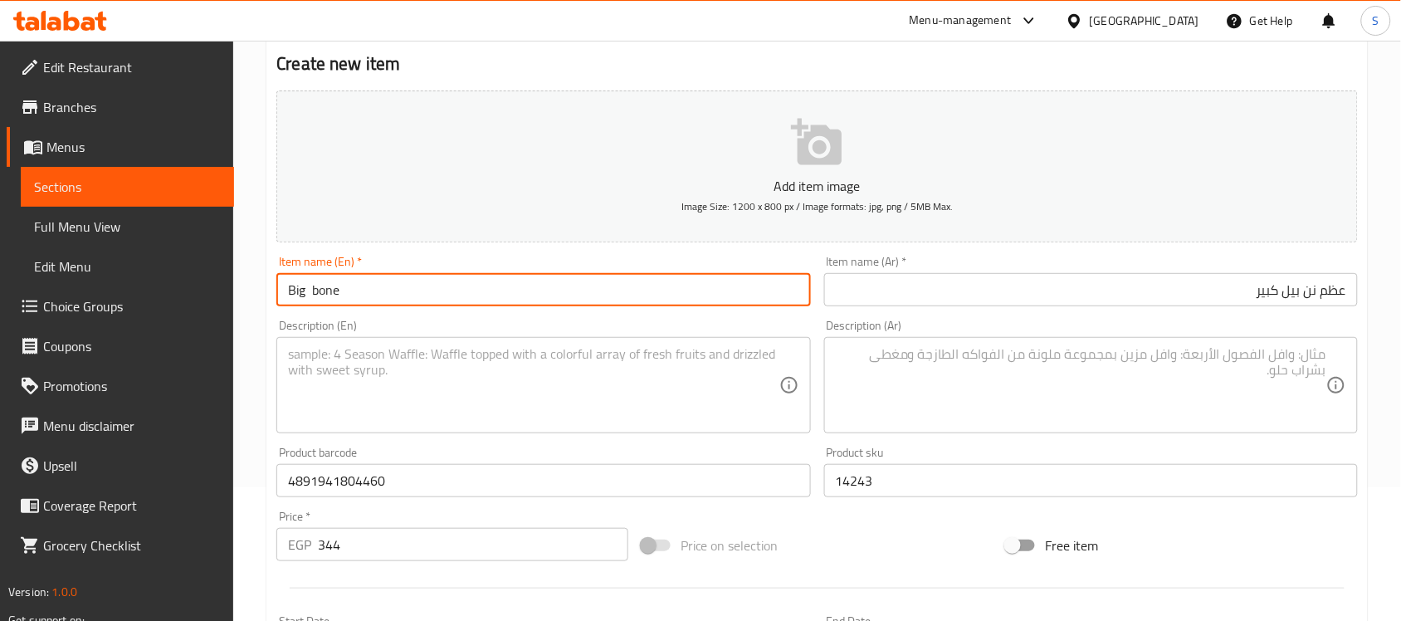
paste input "Nunbell"
type input "Big Nunbell bone"
click at [422, 334] on div "Description (En) Description (En)" at bounding box center [543, 377] width 534 height 114
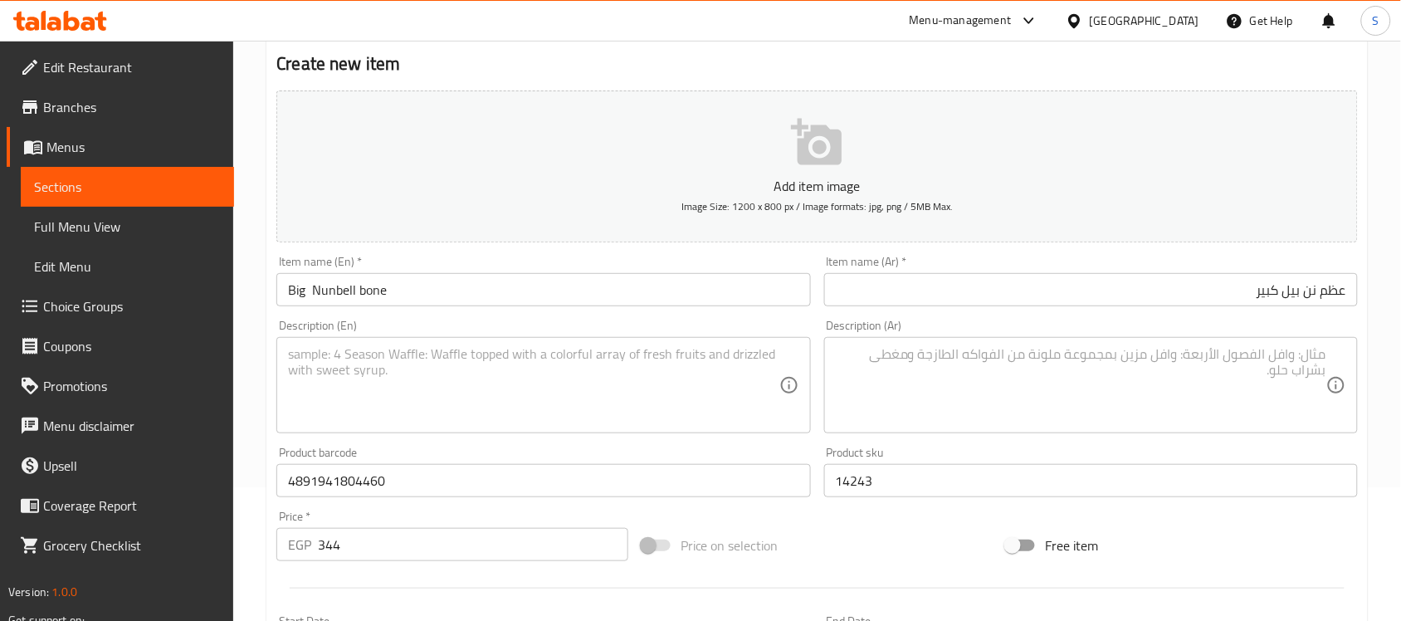
click at [369, 295] on input "Big Nunbell bone" at bounding box center [543, 289] width 534 height 33
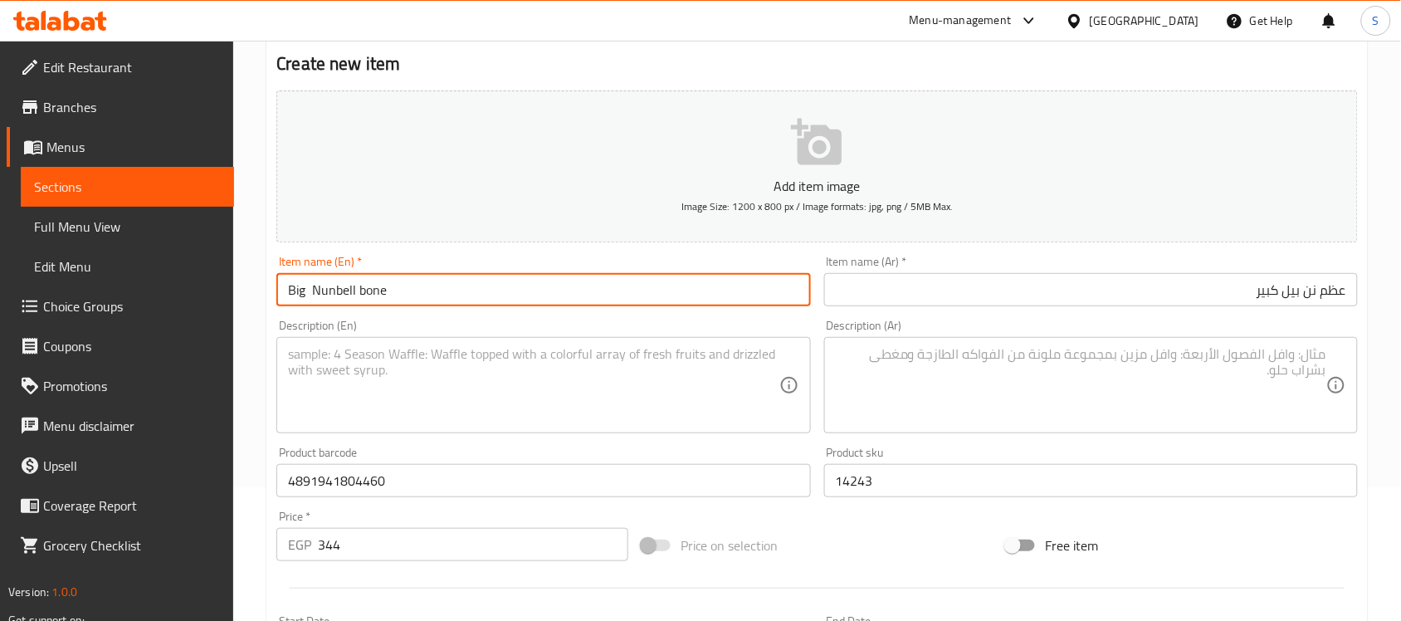
click at [546, 301] on input "Big Nunbell bone" at bounding box center [543, 289] width 534 height 33
click at [289, 286] on input "Big Nunbell bone" at bounding box center [543, 289] width 534 height 33
click at [324, 286] on input "Big Nunbell bone" at bounding box center [543, 289] width 534 height 33
click at [388, 287] on input "Big Nunbell bone" at bounding box center [543, 289] width 534 height 33
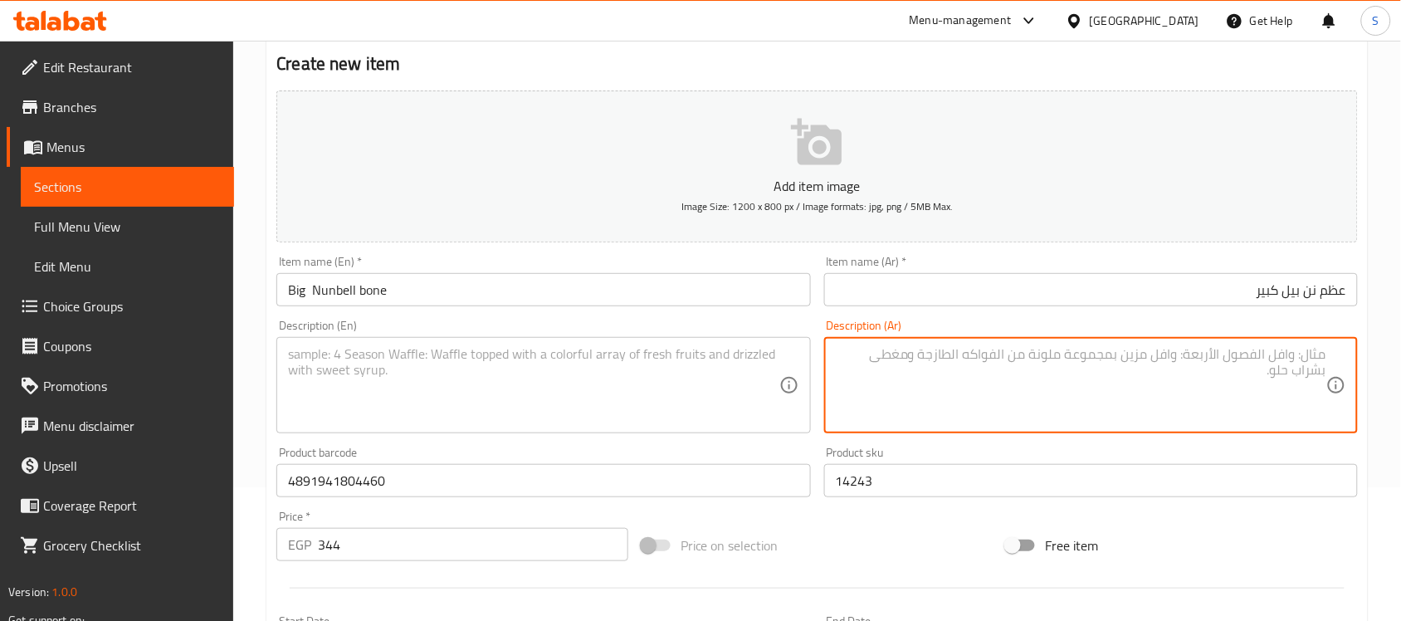
click at [975, 374] on textarea at bounding box center [1081, 385] width 491 height 79
click at [612, 386] on textarea at bounding box center [533, 385] width 491 height 79
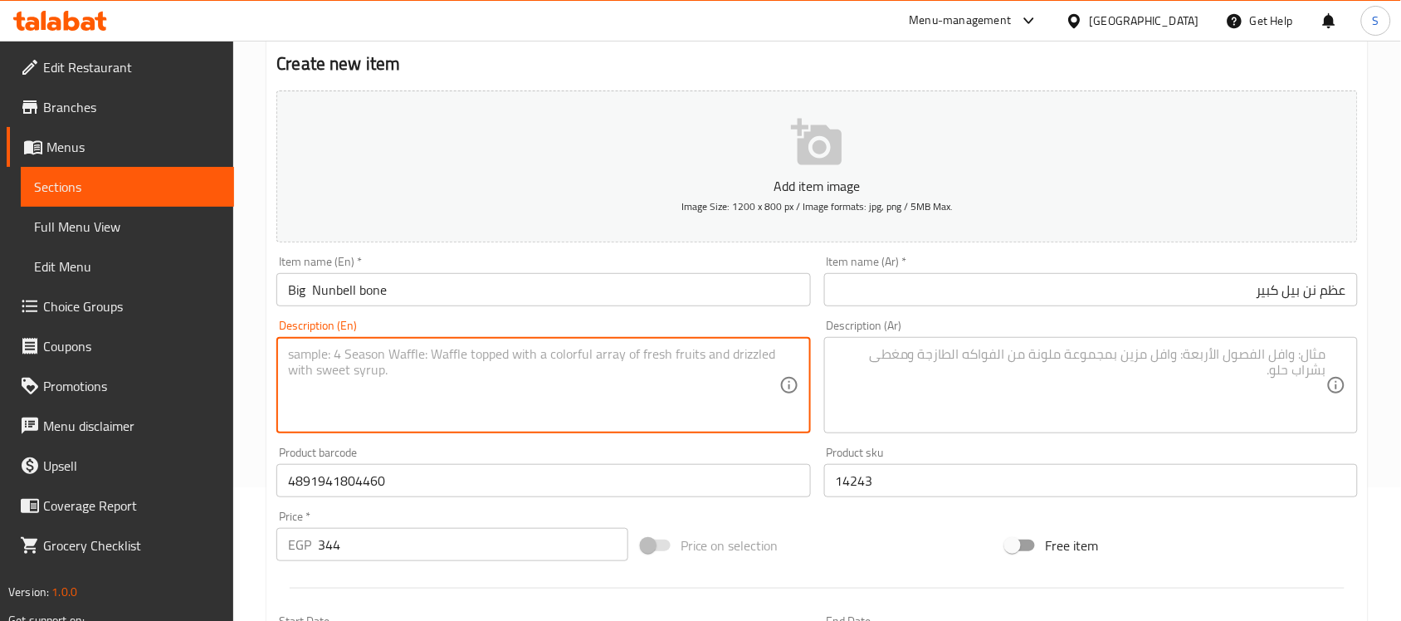
paste textarea "1pcs"
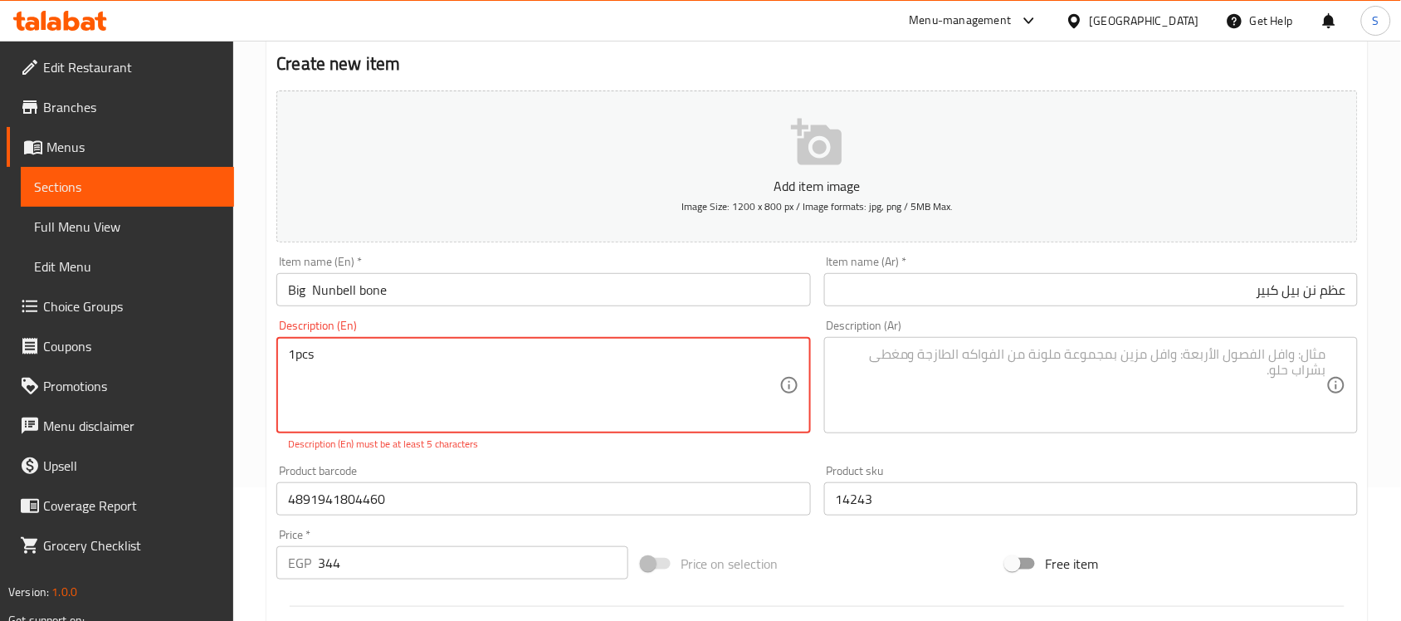
click at [288, 354] on textarea "1pcs" at bounding box center [533, 385] width 491 height 79
click at [293, 354] on textarea "1pcs" at bounding box center [533, 385] width 491 height 79
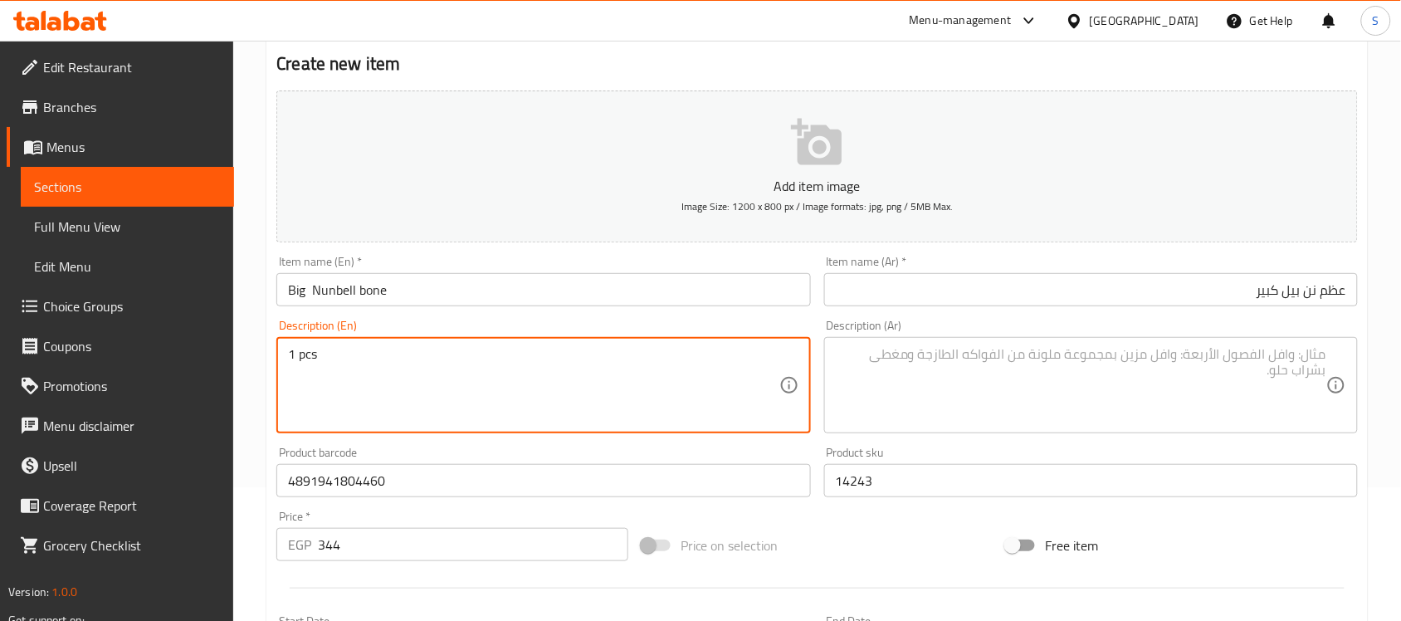
type textarea "1 pcs"
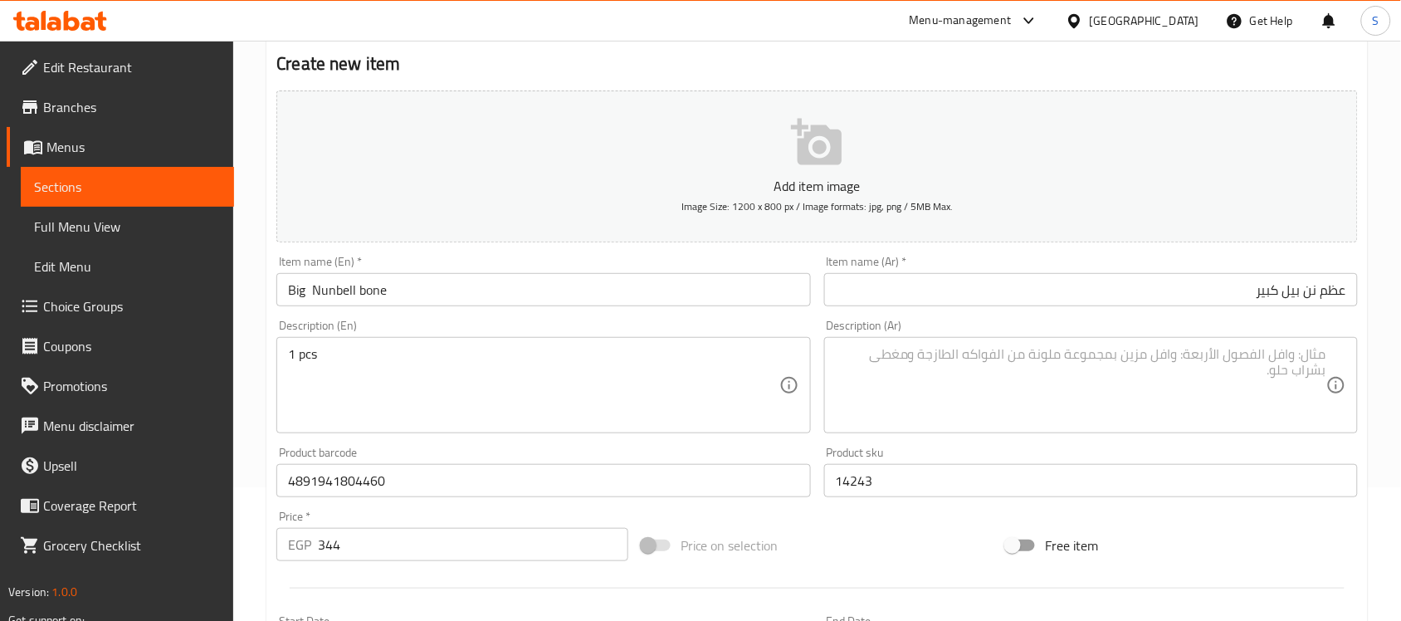
click at [1035, 383] on textarea at bounding box center [1081, 385] width 491 height 79
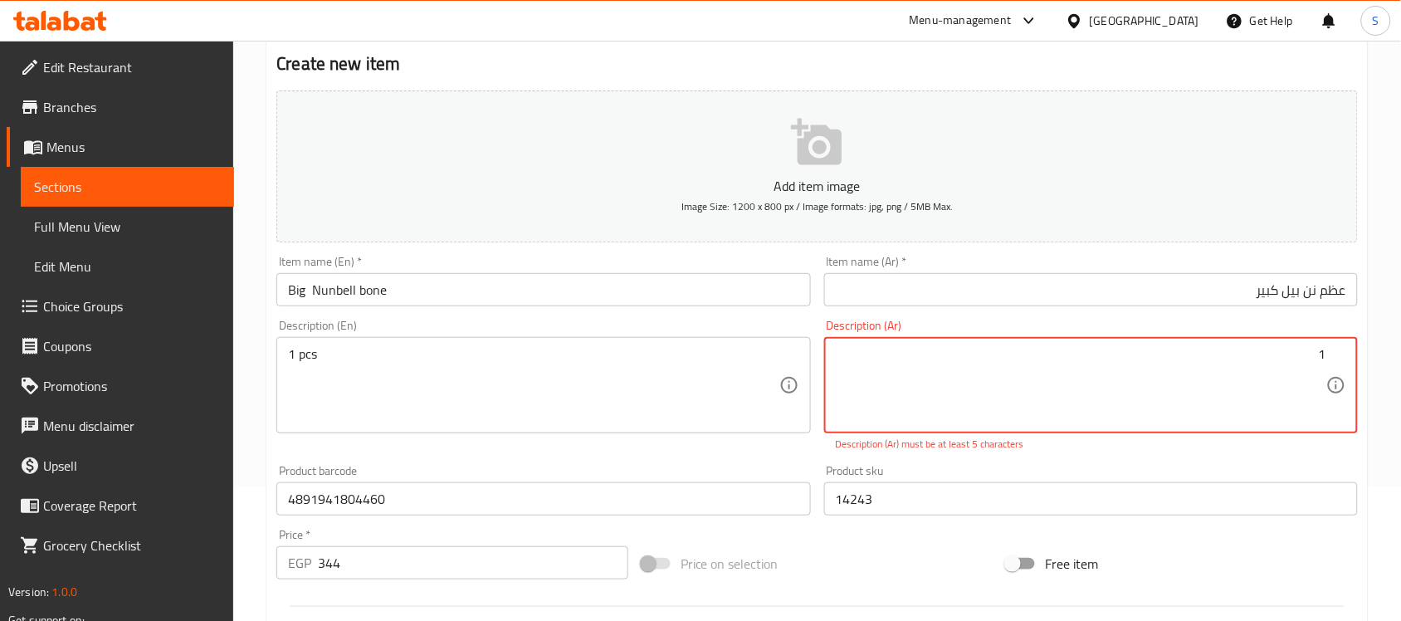
paste textarea "قطعة"
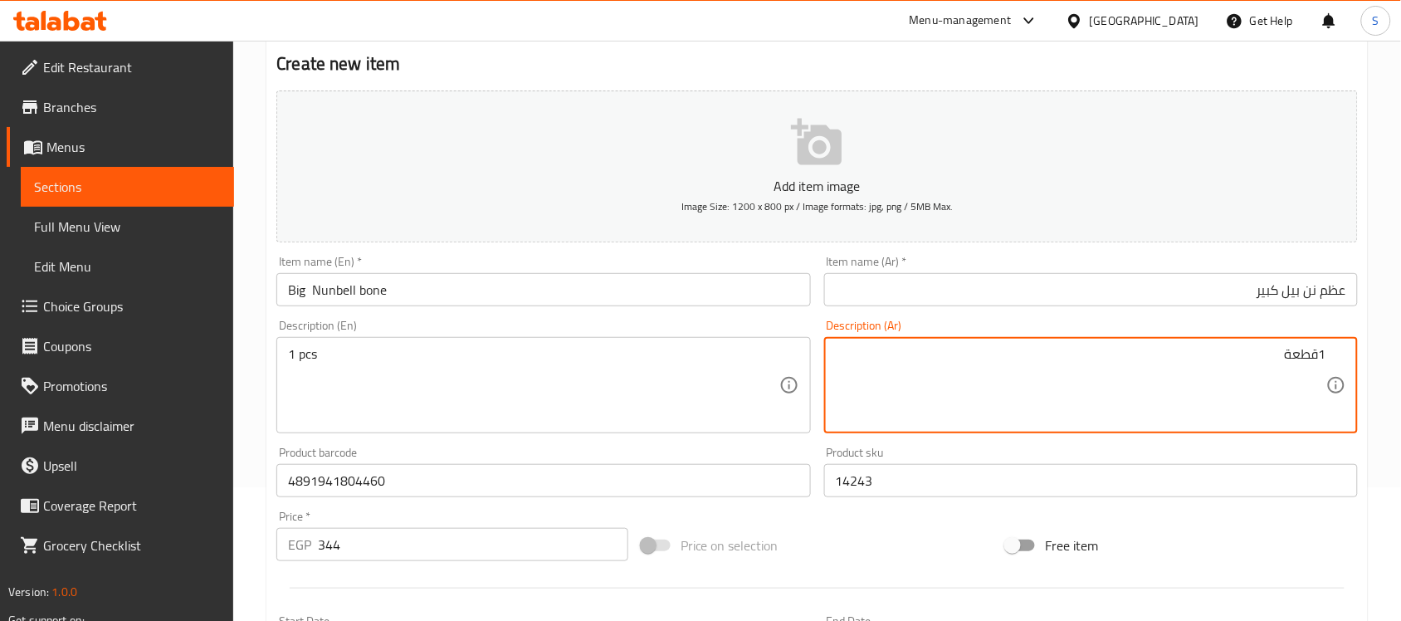
type textarea "1قطعة"
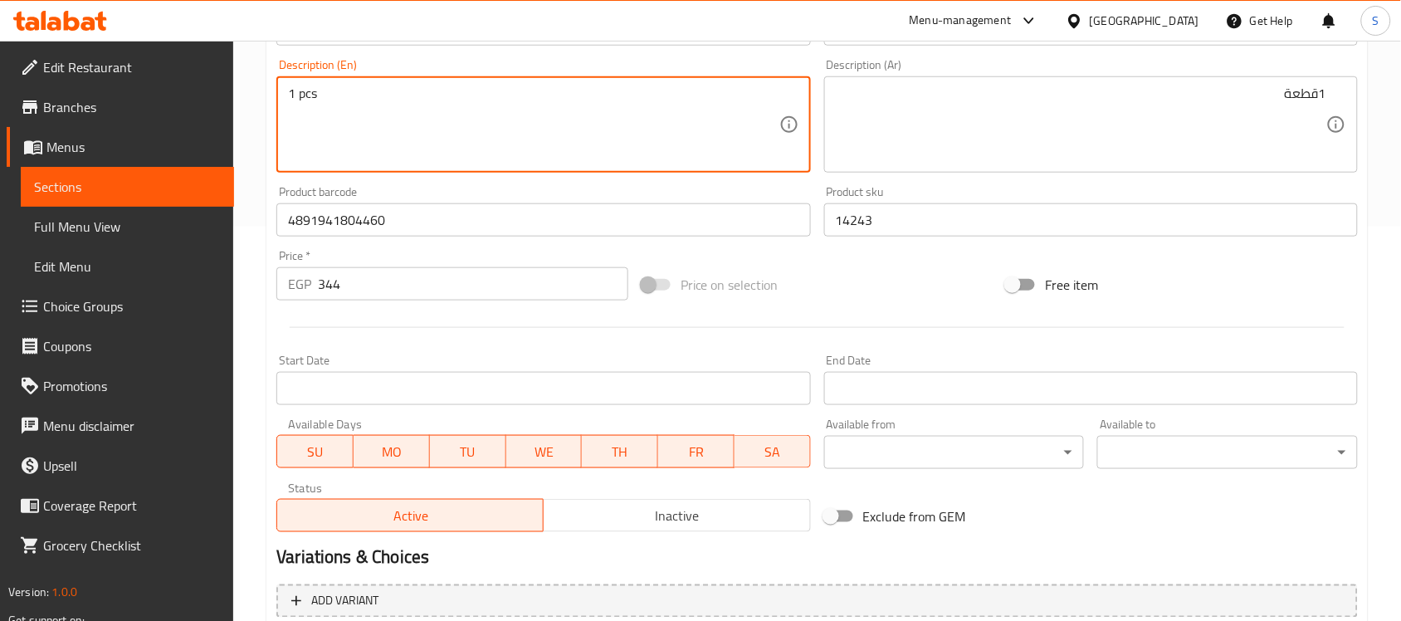
scroll to position [549, 0]
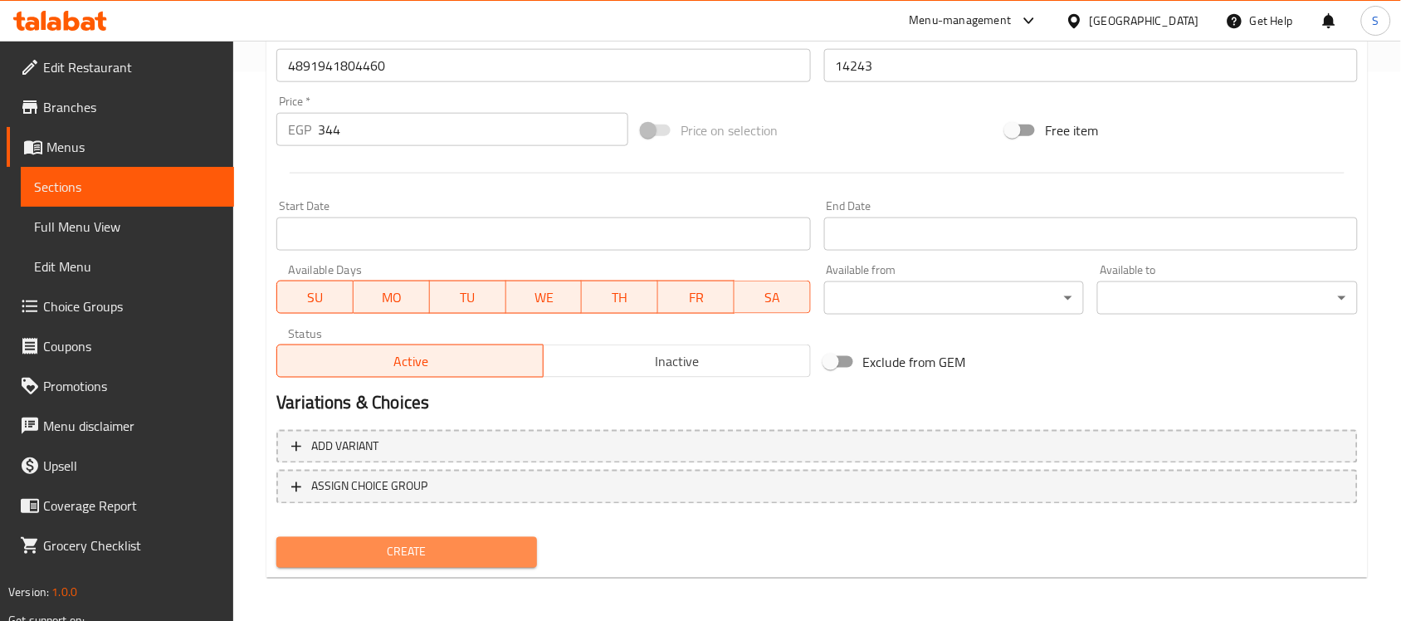
click at [488, 550] on span "Create" at bounding box center [407, 552] width 234 height 21
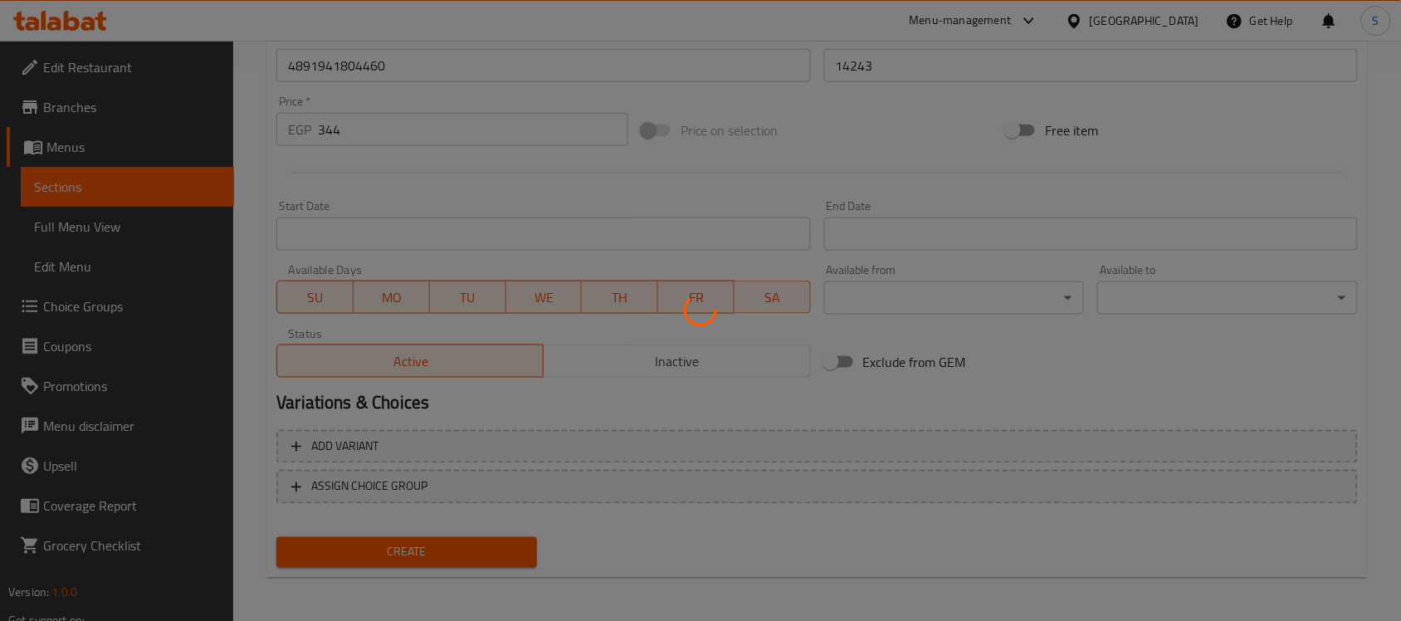
type input "0"
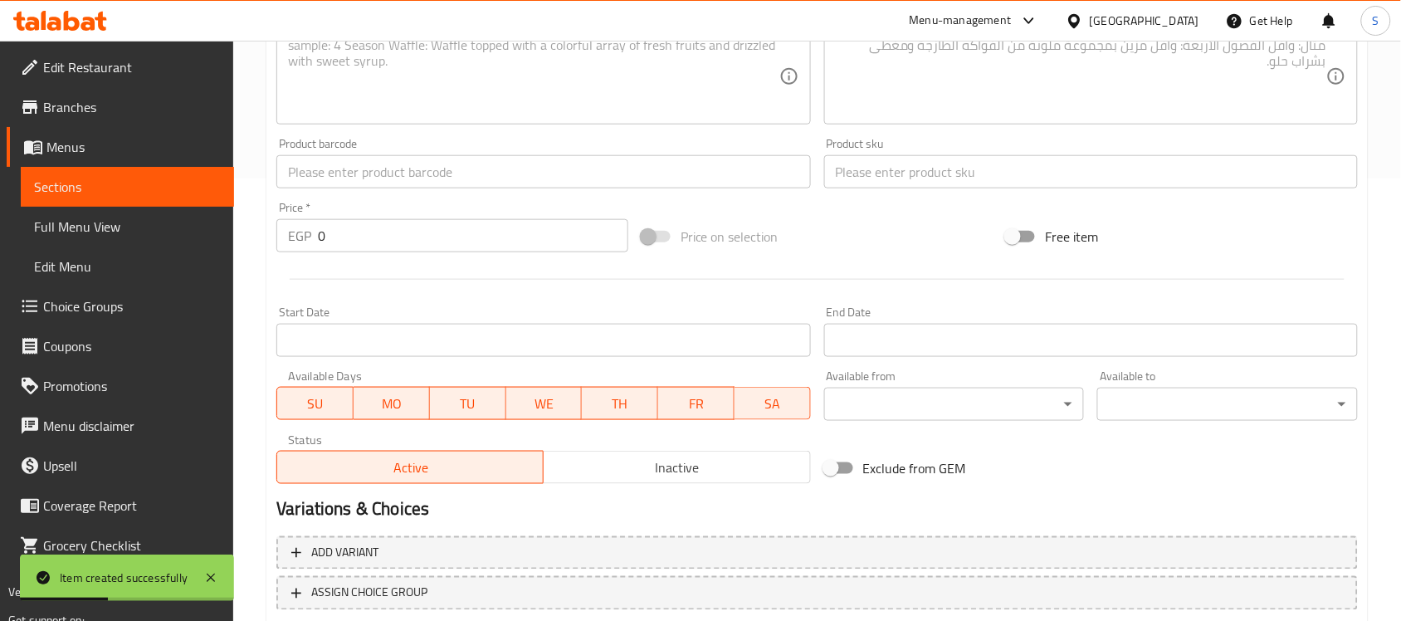
scroll to position [341, 0]
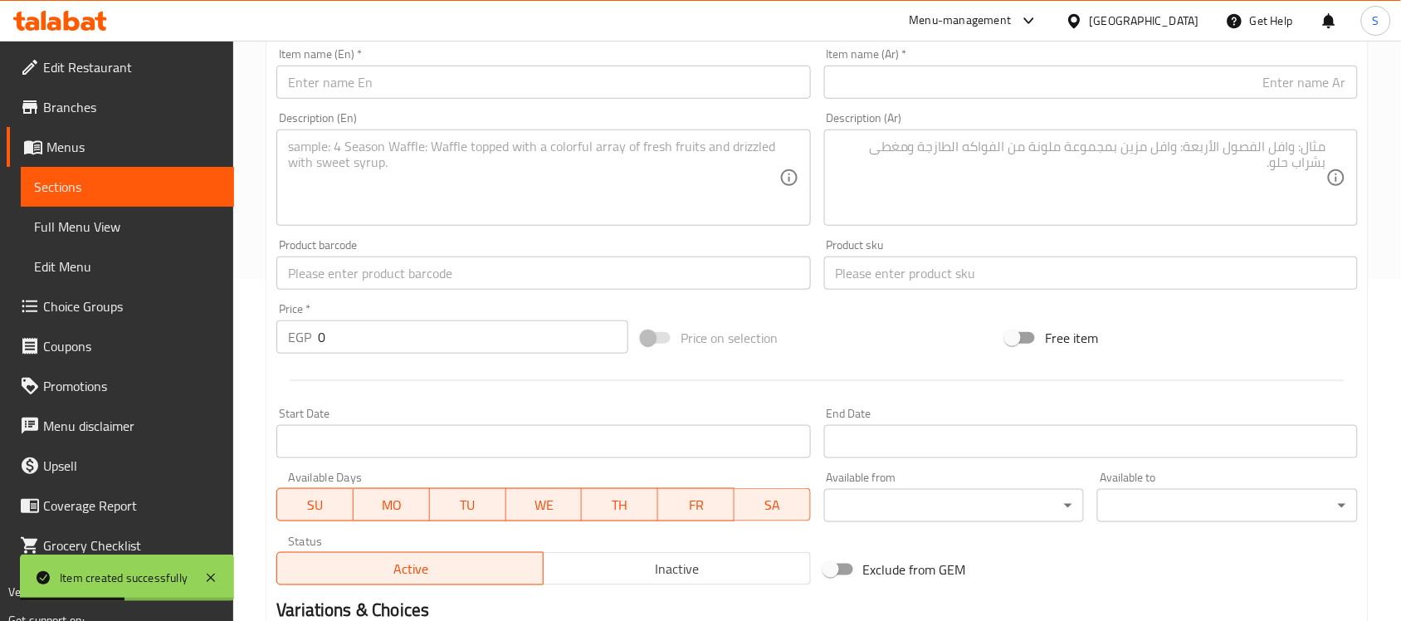
drag, startPoint x: 372, startPoint y: 276, endPoint x: 411, endPoint y: 192, distance: 92.5
click at [372, 276] on input "text" at bounding box center [543, 272] width 534 height 33
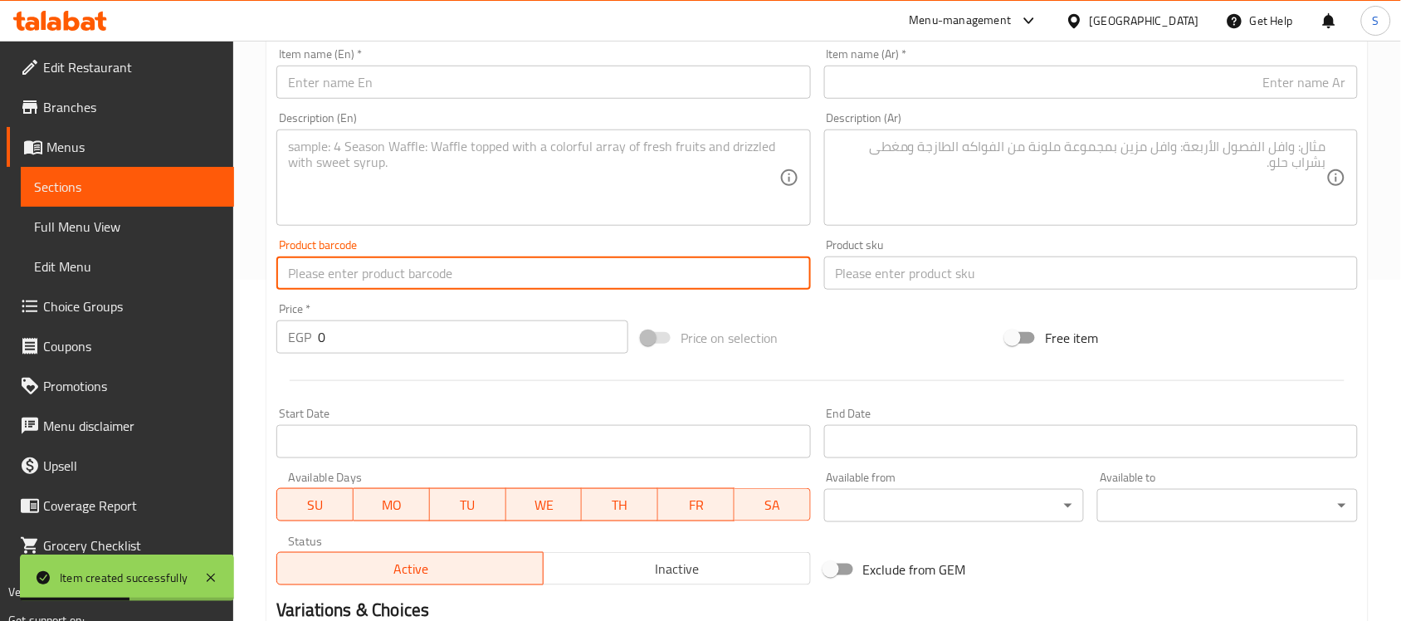
paste input "4891941804439"
type input "4891941804439"
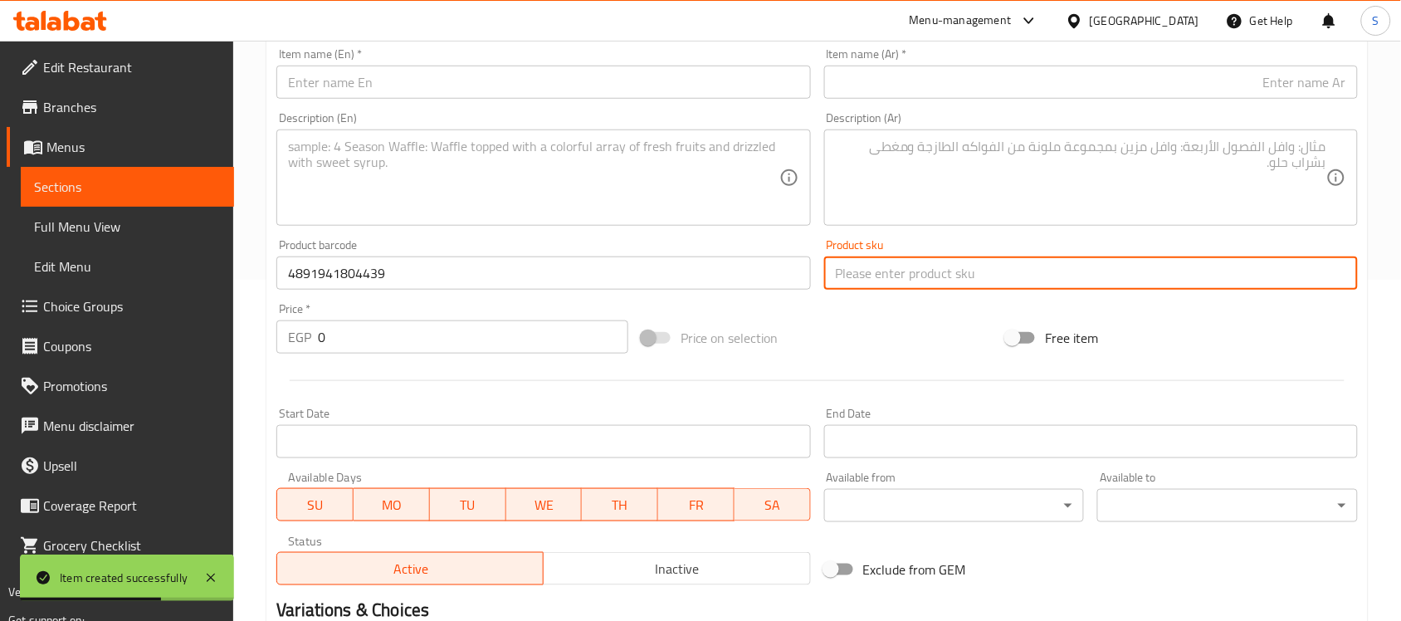
click at [857, 278] on input "text" at bounding box center [1091, 272] width 534 height 33
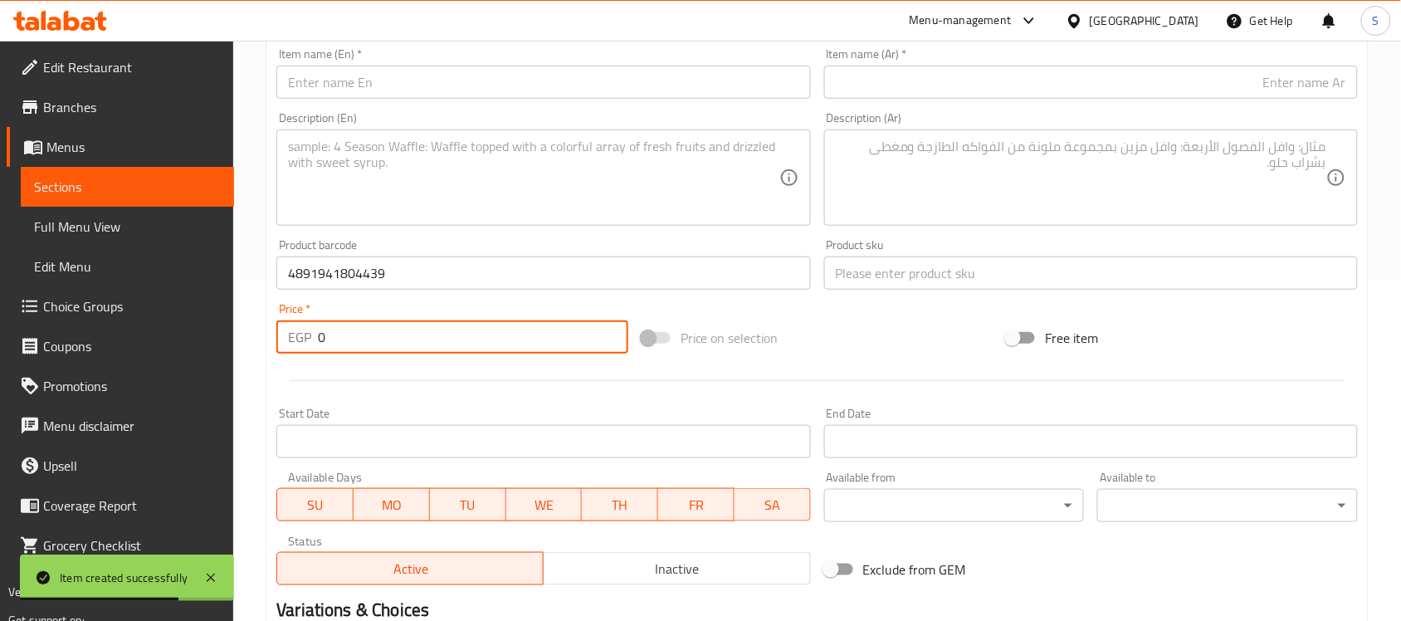
drag, startPoint x: 314, startPoint y: 328, endPoint x: 279, endPoint y: 279, distance: 60.1
click at [278, 295] on div "Add item image Image Size: 1200 x 800 px / Image formats: jpg, png / 5MB Max. I…" at bounding box center [817, 233] width 1095 height 715
paste input "344"
type input "344"
drag, startPoint x: 886, startPoint y: 274, endPoint x: 870, endPoint y: 266, distance: 17.8
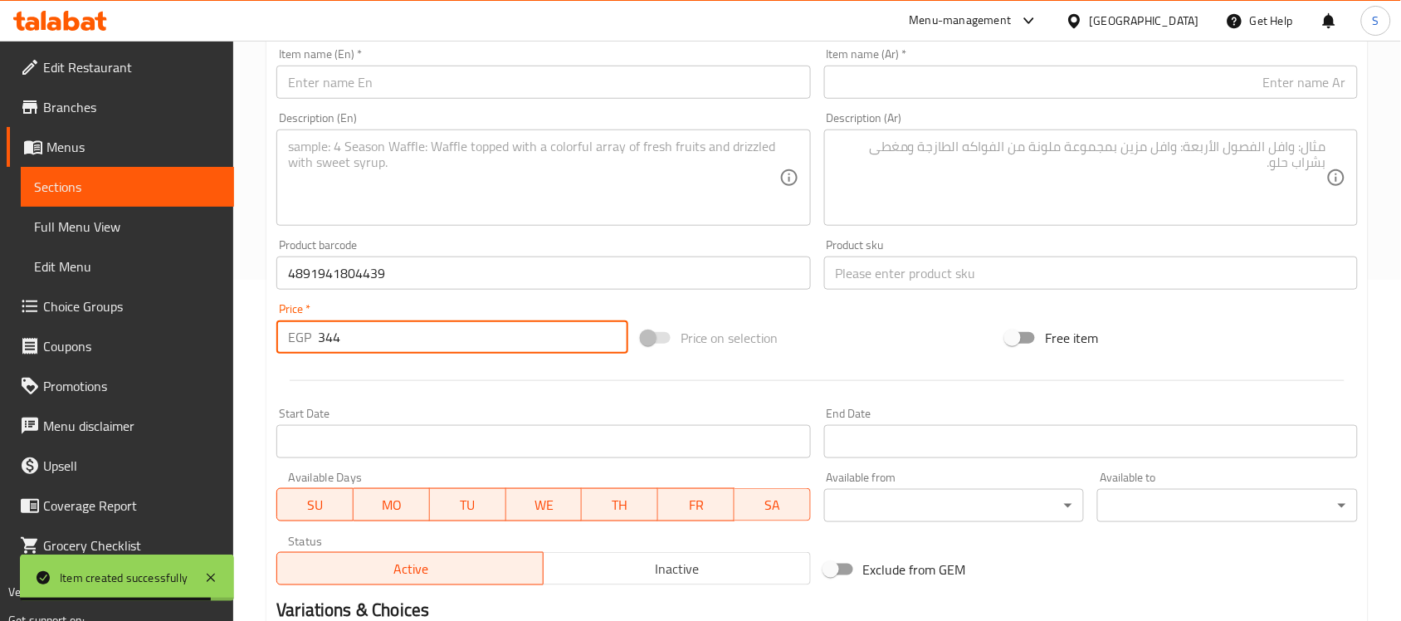
click at [886, 274] on input "text" at bounding box center [1091, 272] width 534 height 33
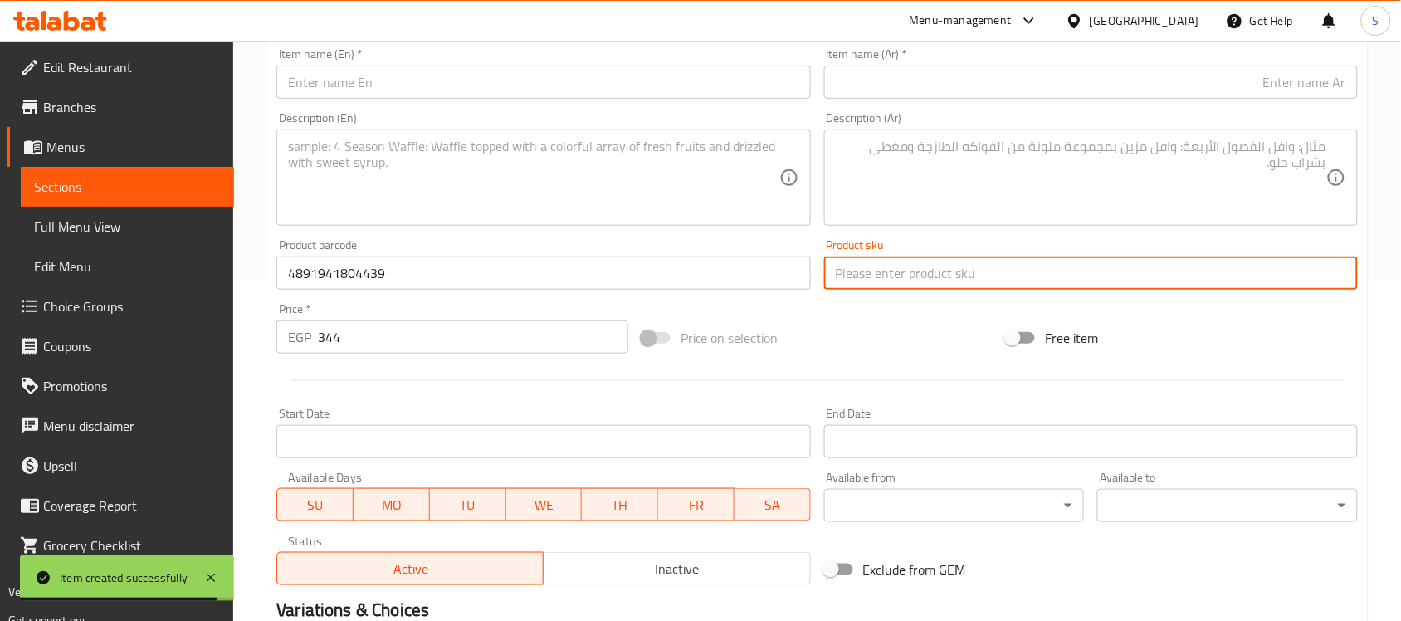
paste input "14245"
type input "14245"
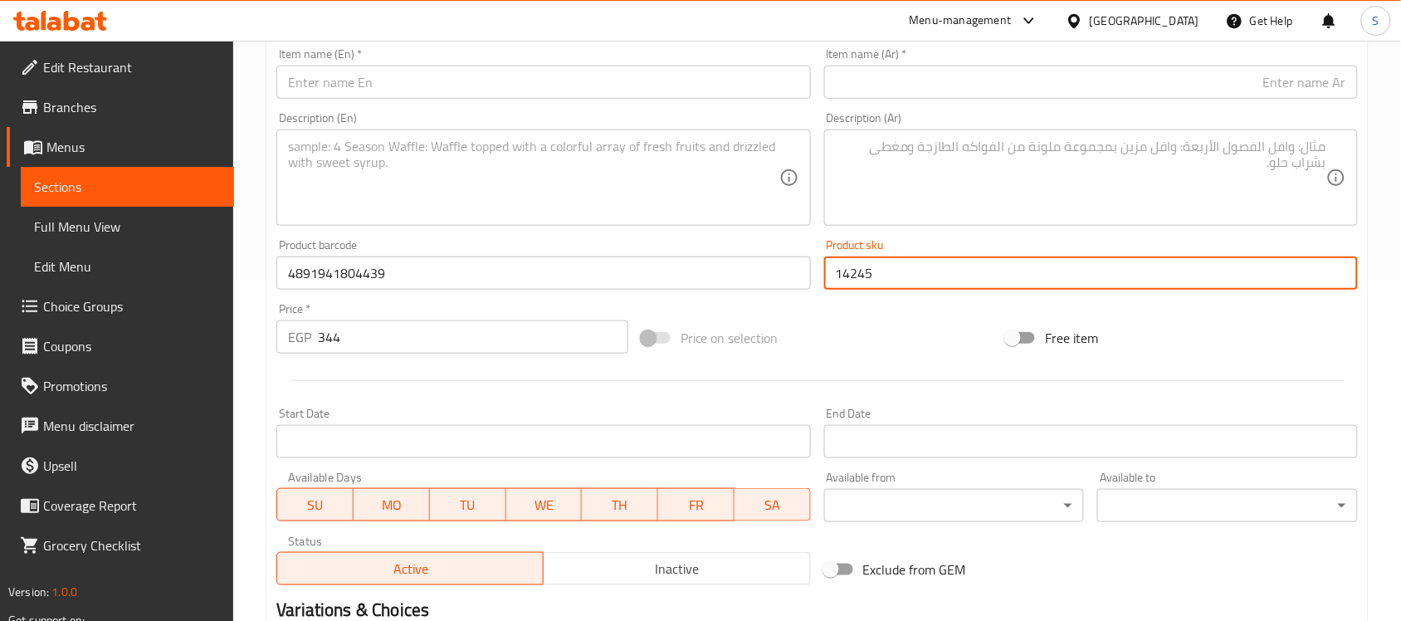
click at [1104, 100] on div "Item name (Ar)   * Item name (Ar) *" at bounding box center [1091, 74] width 547 height 64
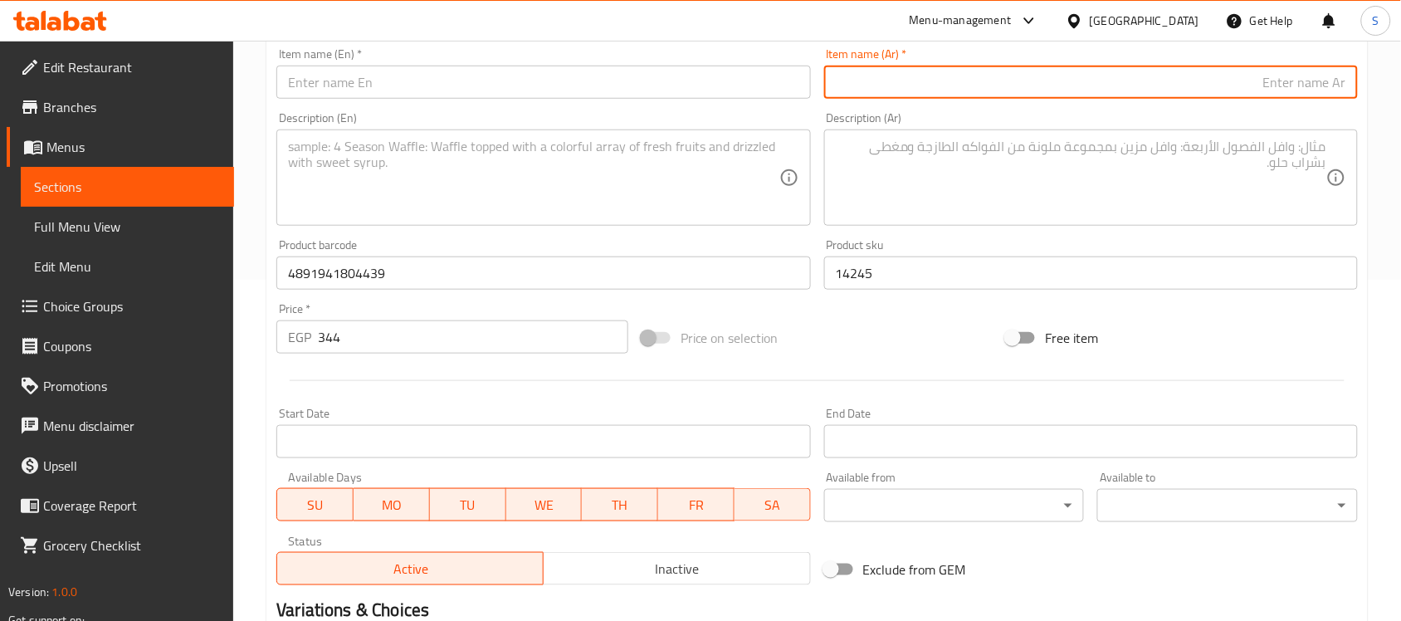
click at [1112, 91] on input "text" at bounding box center [1091, 82] width 534 height 33
paste input "عظم ننبيل 2قطعه"
type input "عظم ننبيل 2قطعه"
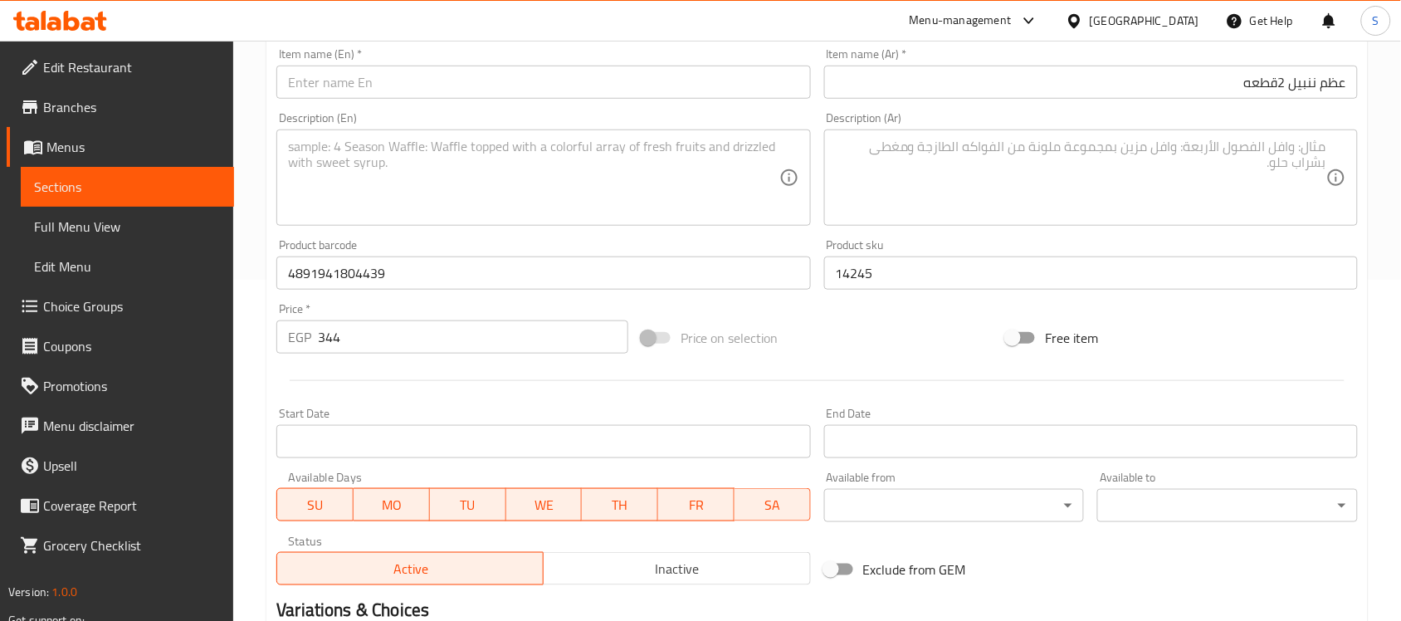
copy span "​"
drag, startPoint x: 1239, startPoint y: 490, endPoint x: 1379, endPoint y: 378, distance: 178.4
click at [1259, 440] on div "Add item image Image Size: 1200 x 800 px / Image formats: jpg, png / 5MB Max. I…" at bounding box center [817, 233] width 1095 height 715
click at [350, 91] on input "text" at bounding box center [543, 82] width 534 height 33
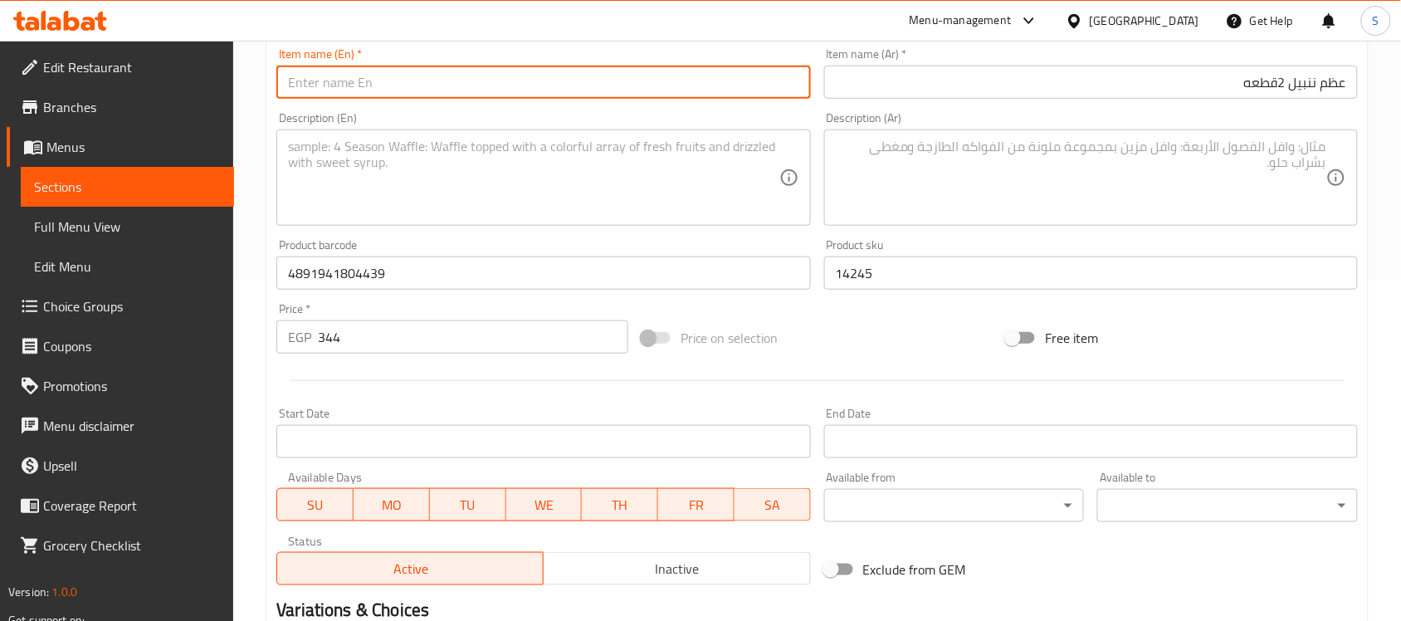
paste input "Available Days Available from ​ Available to ​"
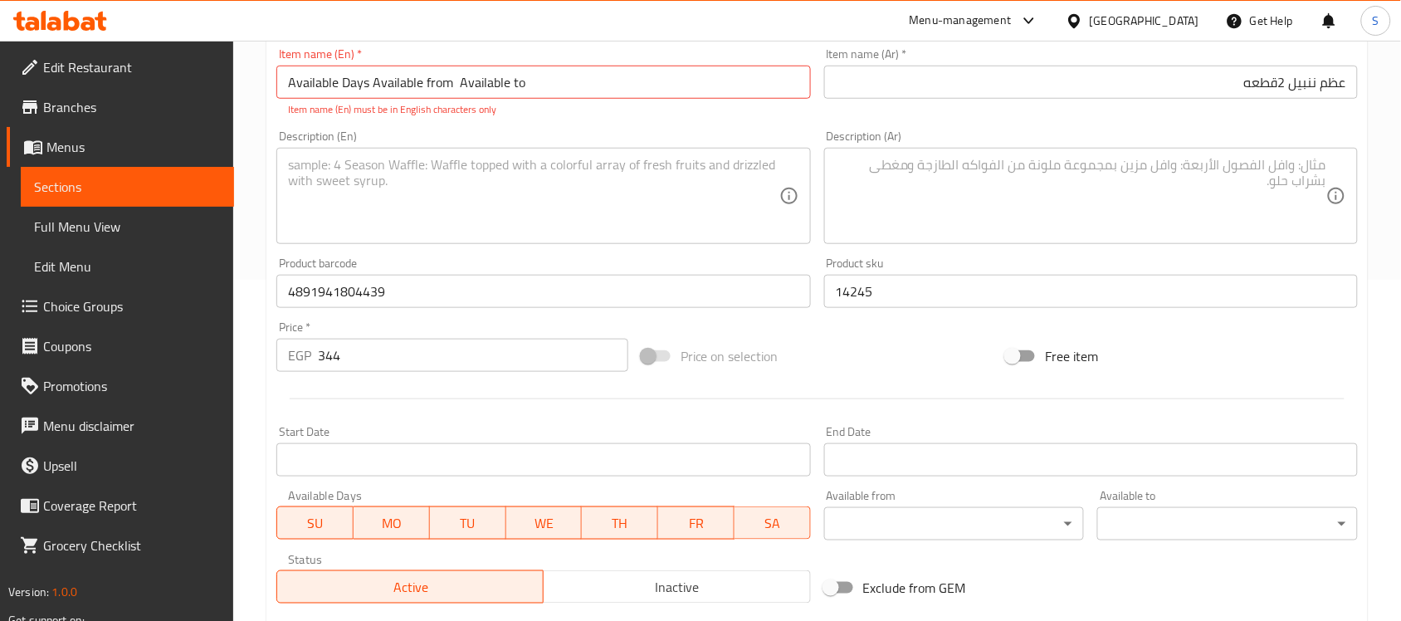
click at [392, 85] on input "Available Days Available from ​ Available to ​" at bounding box center [543, 82] width 534 height 33
paste input "2 pieces of"
drag, startPoint x: 567, startPoint y: 88, endPoint x: 0, endPoint y: 52, distance: 568.0
click at [0, 52] on div "Edit Restaurant Branches Menus Sections Full Menu View Edit Menu Choice Groups …" at bounding box center [700, 275] width 1401 height 1150
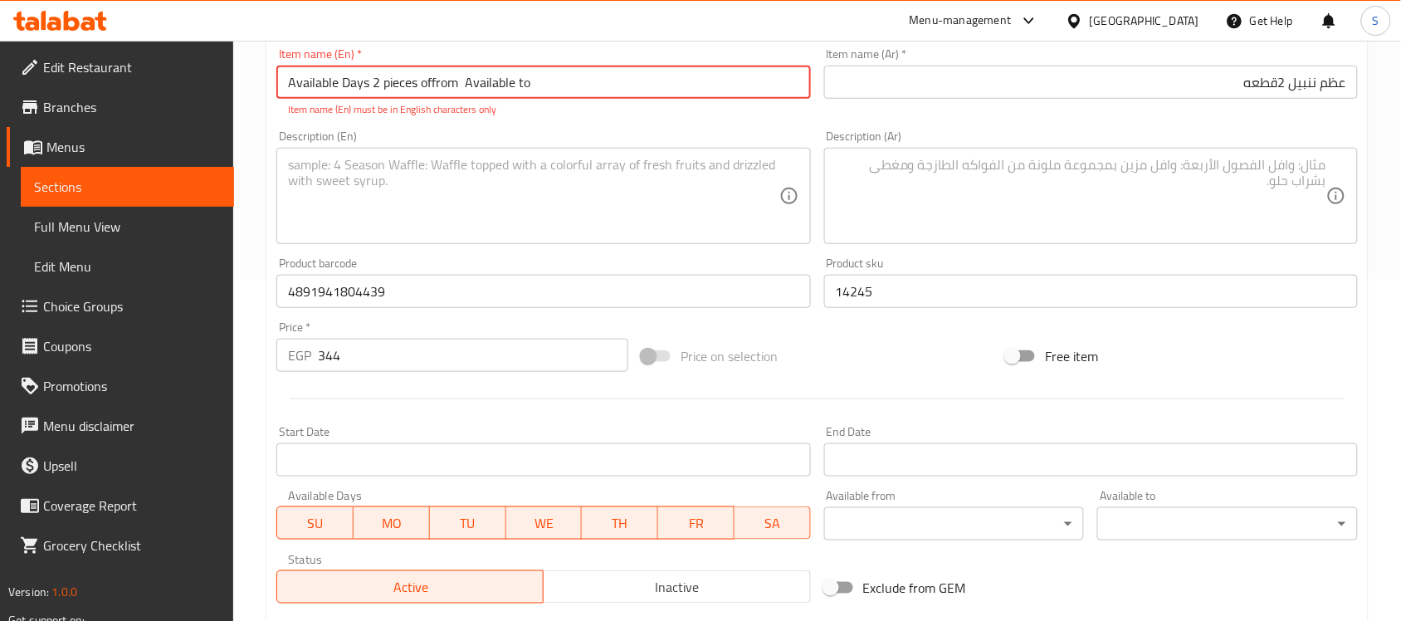
paste input "2 pieces of"
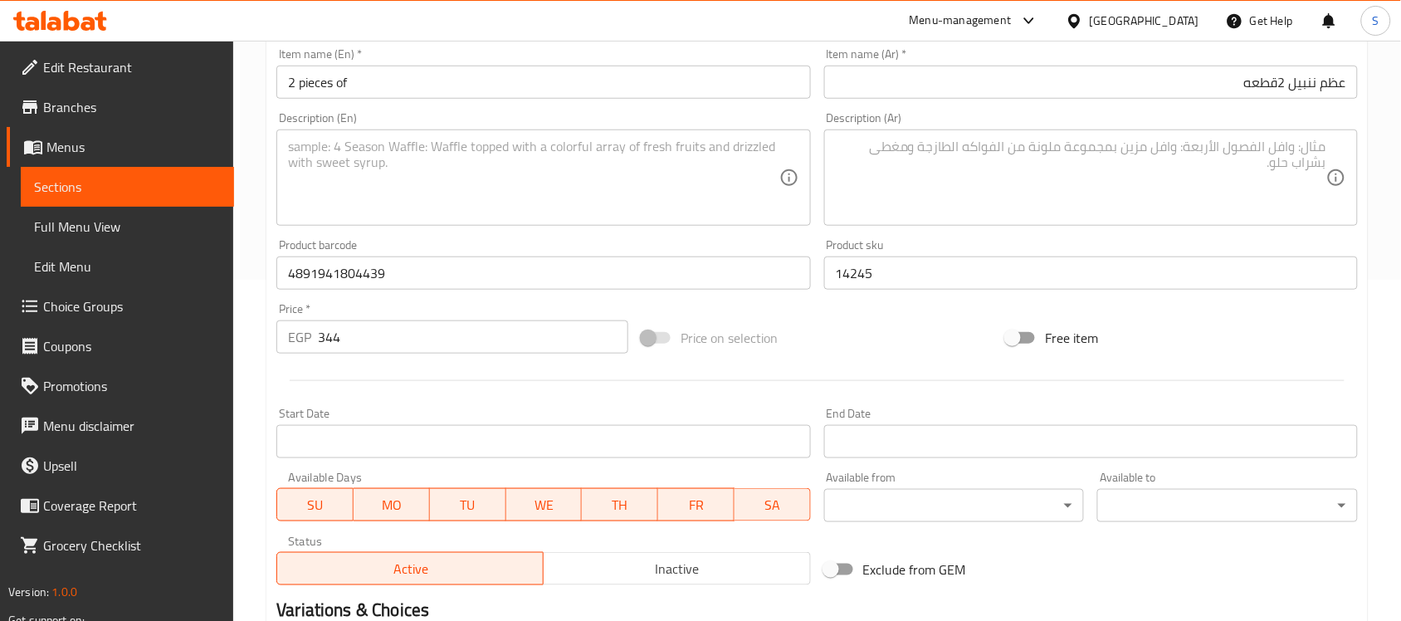
click at [384, 85] on input "2 pieces of" at bounding box center [543, 82] width 534 height 33
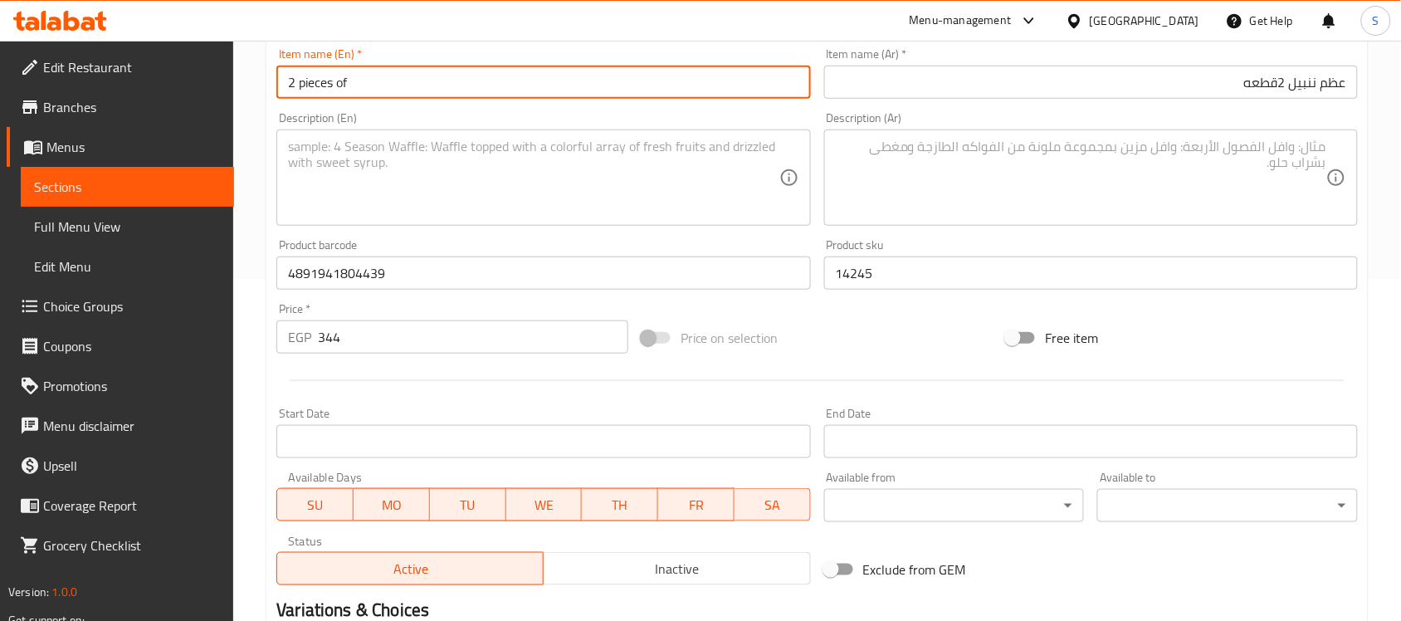
paste input "bone"
click at [346, 79] on input "2 pieces ofbone" at bounding box center [543, 82] width 534 height 33
click at [353, 83] on input "2 pieces of bone" at bounding box center [543, 82] width 534 height 33
paste input "Nunbell"
type input "2 pieces of Nunbell bone"
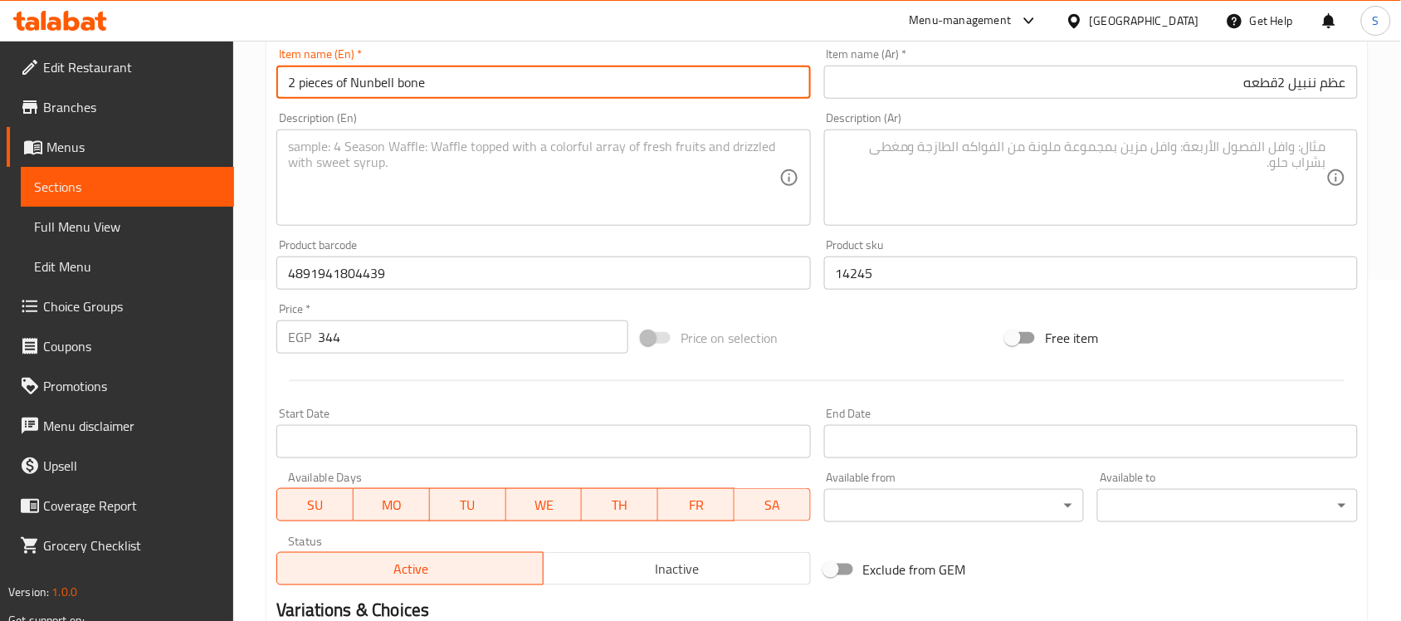
click at [1140, 152] on textarea at bounding box center [1081, 178] width 491 height 79
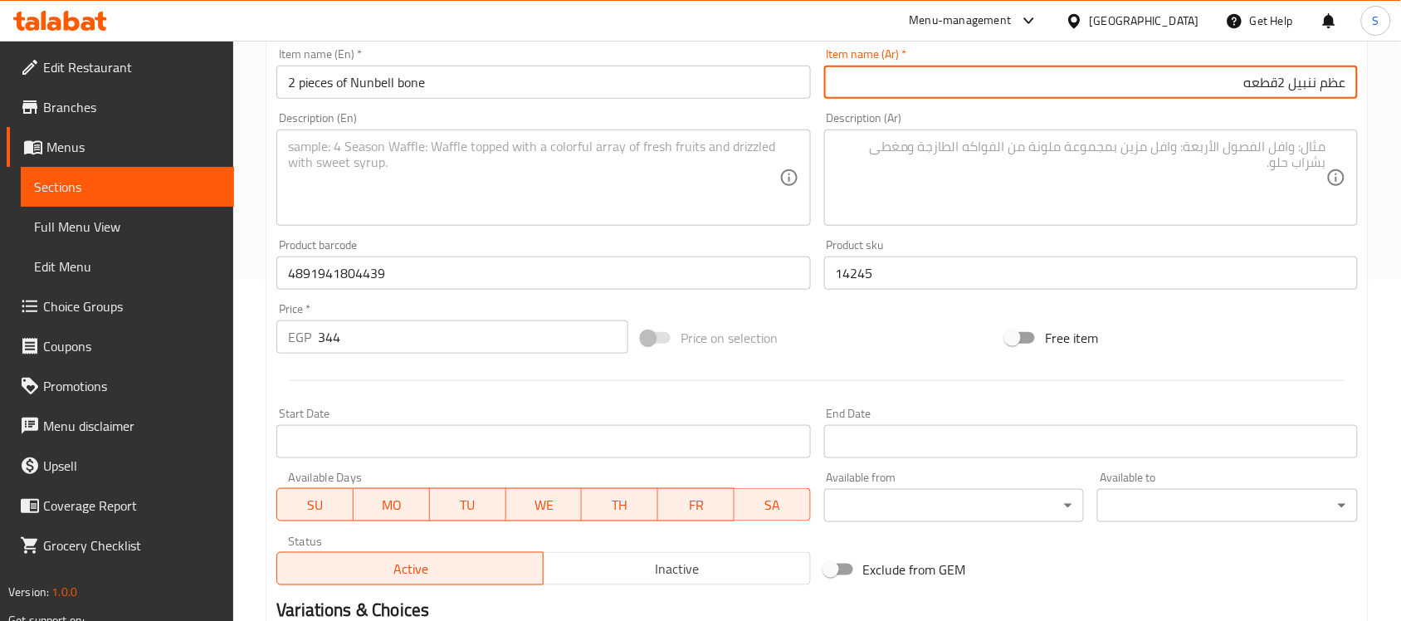
click at [1307, 85] on input "عظم ننبيل 2قطعه" at bounding box center [1091, 82] width 534 height 33
type input "عظم نن بيل 2قطعه"
click at [449, 177] on textarea at bounding box center [533, 178] width 491 height 79
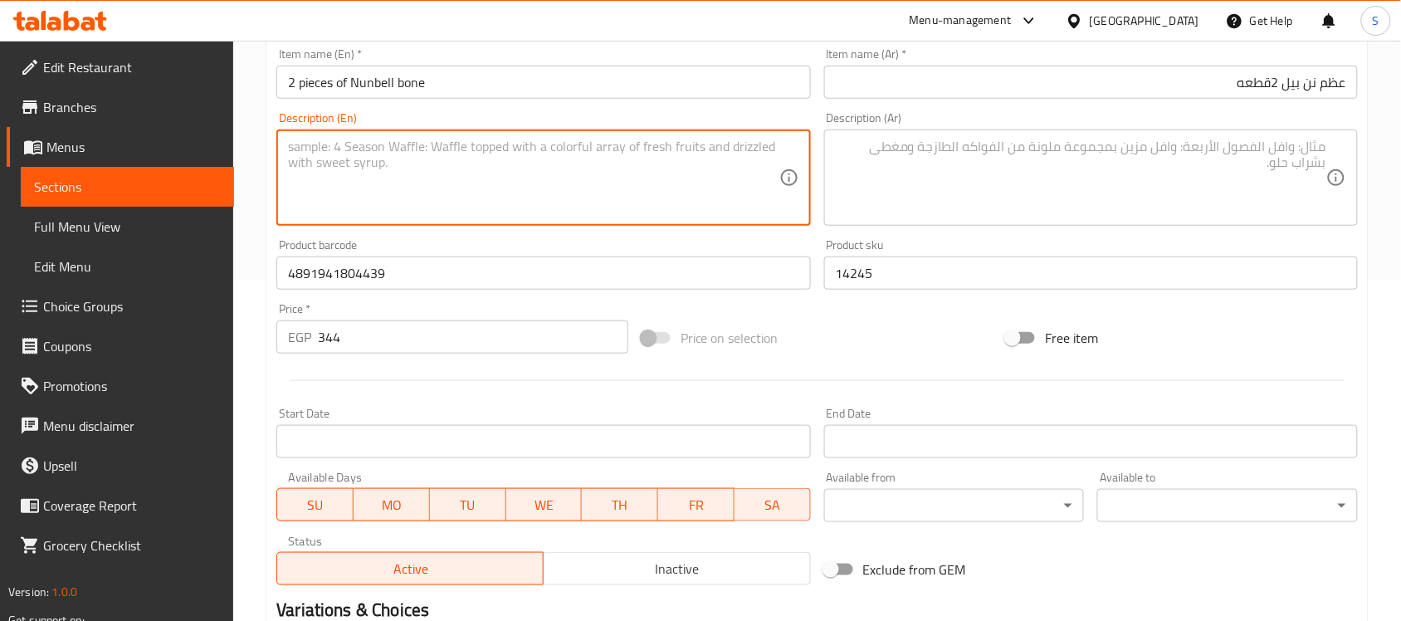
paste textarea "2pcs"
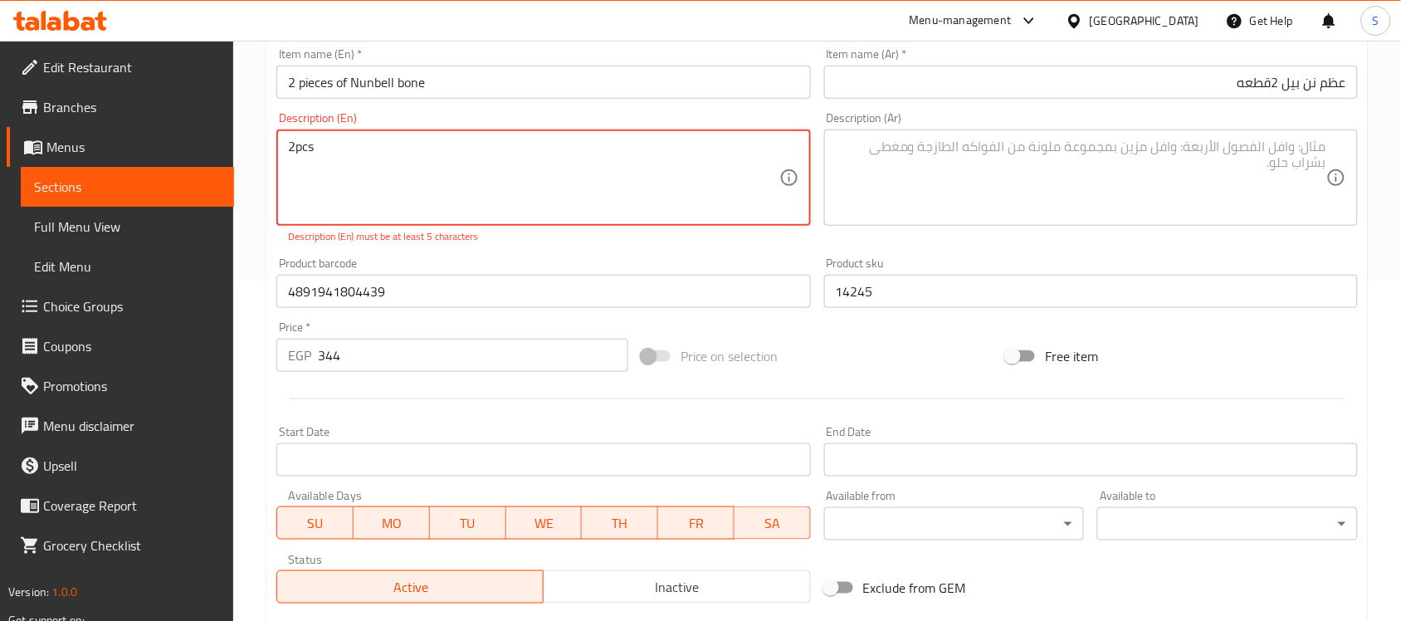
click at [289, 151] on textarea "2pcs" at bounding box center [533, 178] width 491 height 79
click at [291, 146] on textarea "2pcs" at bounding box center [533, 178] width 491 height 79
click at [307, 139] on textarea "2pcs" at bounding box center [533, 178] width 491 height 79
click at [310, 141] on textarea "2pcs" at bounding box center [533, 178] width 491 height 79
click at [299, 144] on textarea "2pcs" at bounding box center [533, 178] width 491 height 79
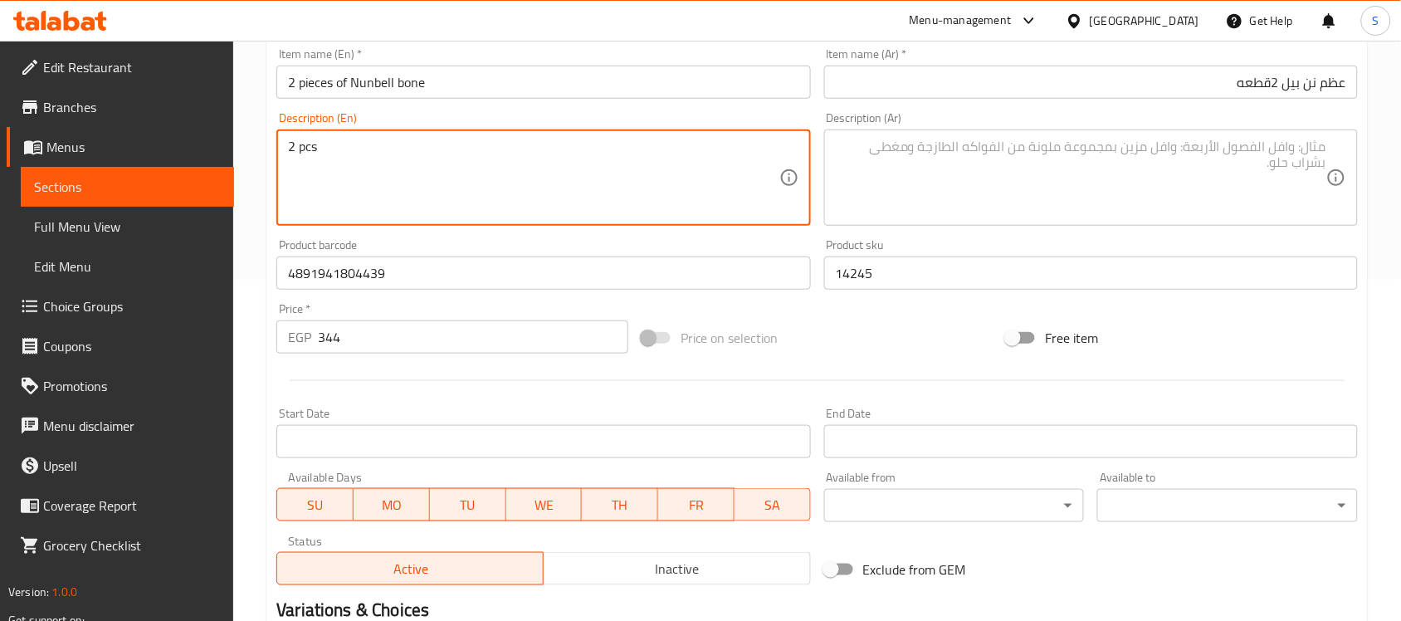
type textarea "2 pcs"
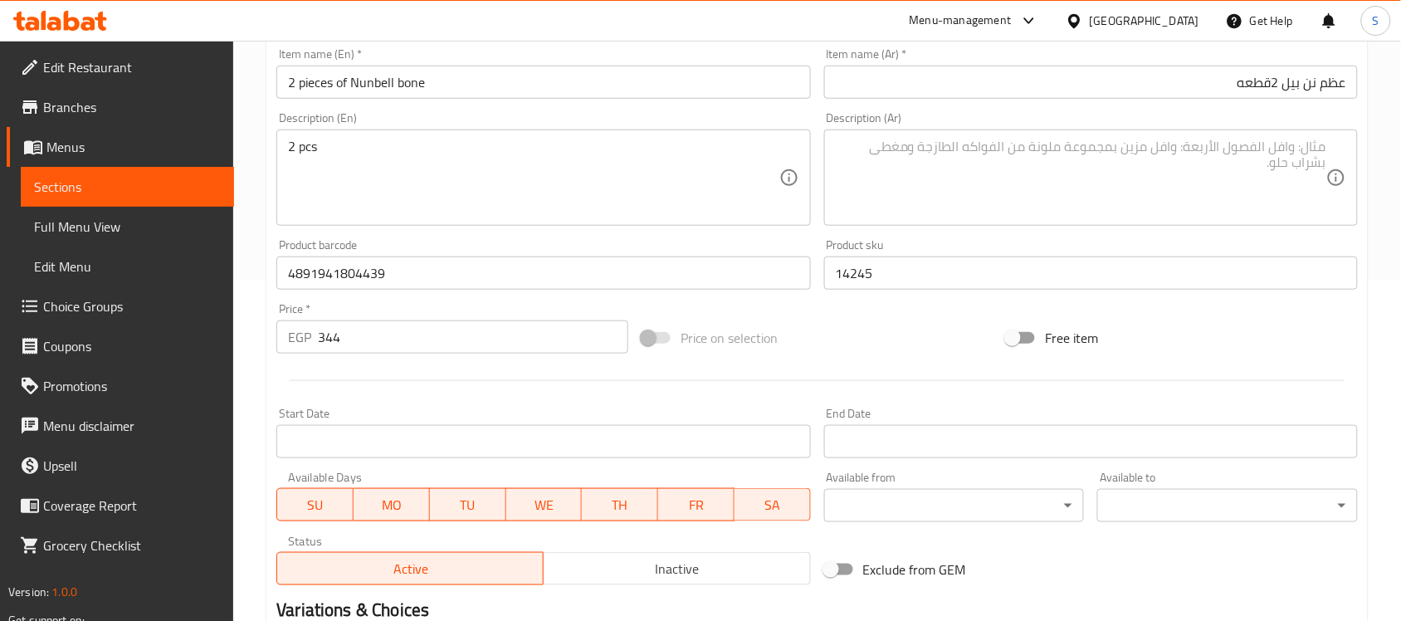
click at [1013, 149] on textarea at bounding box center [1081, 178] width 491 height 79
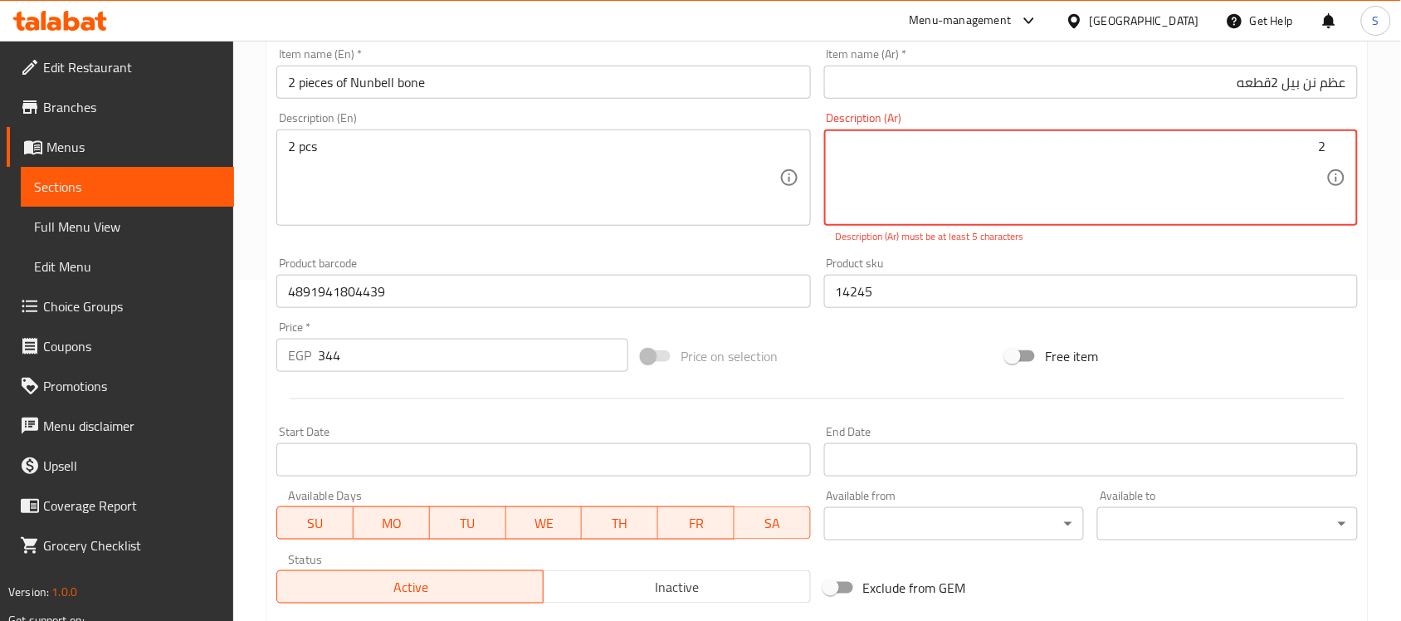
paste textarea "قطعة"
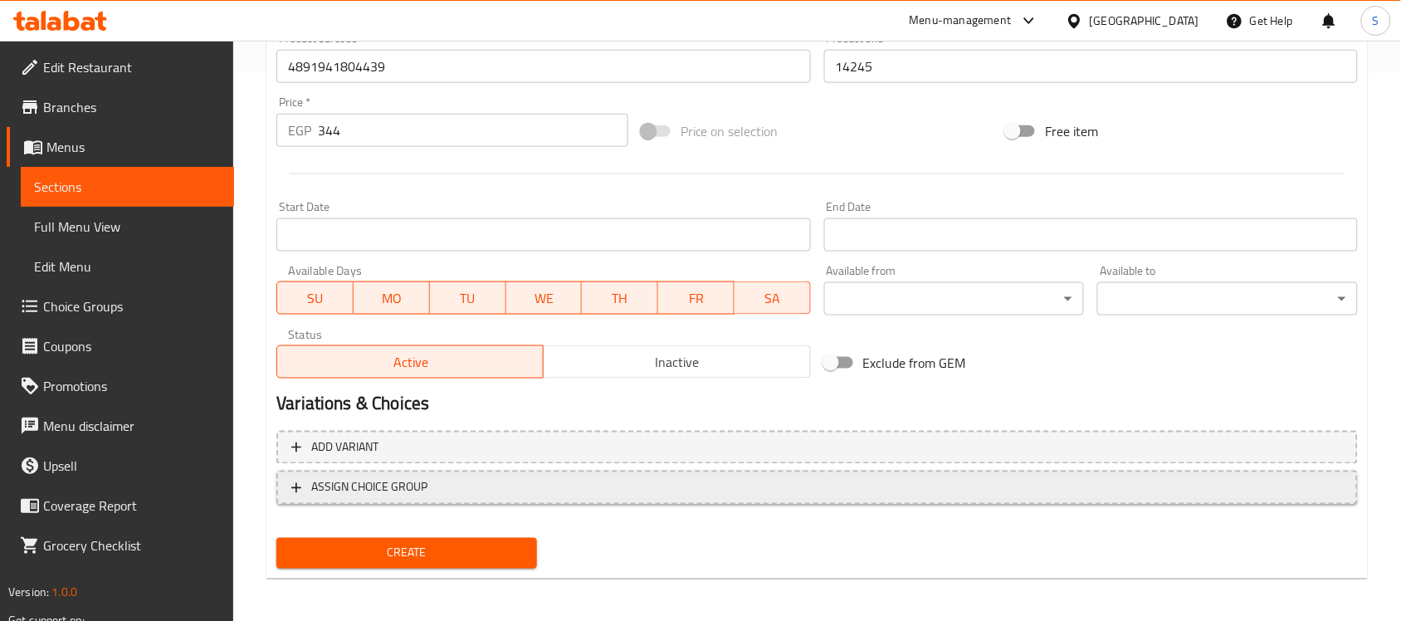
scroll to position [549, 0]
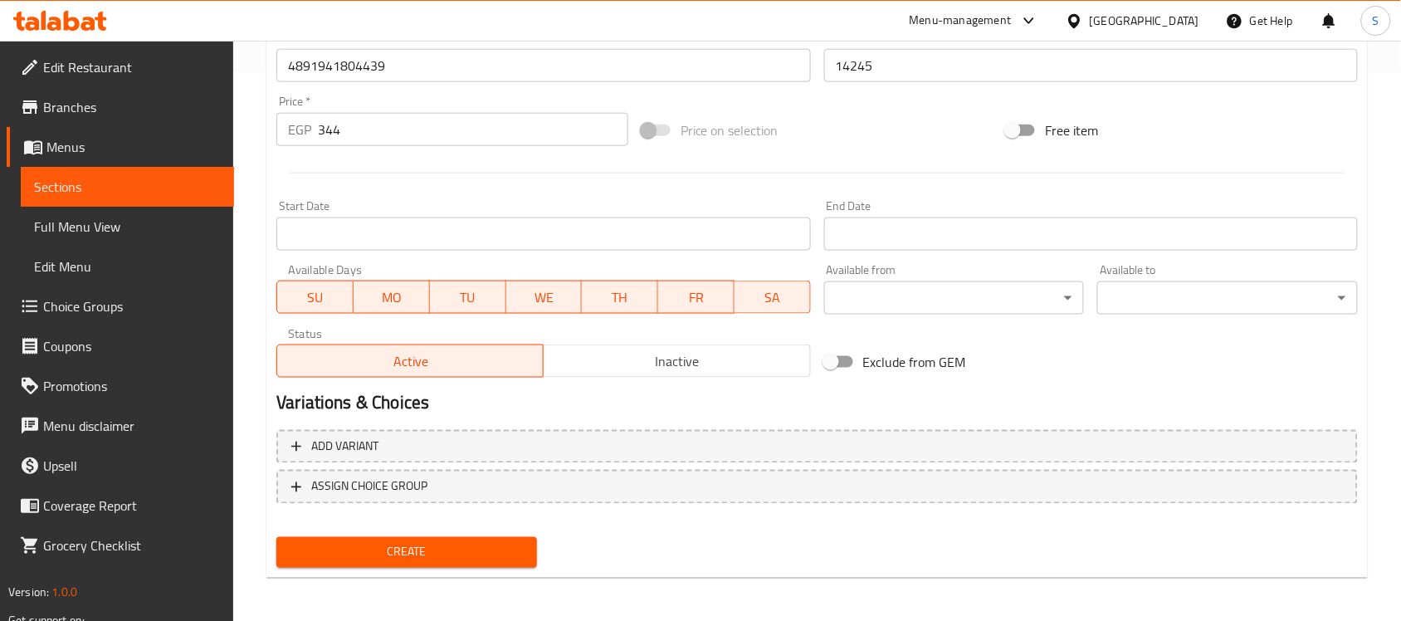
type textarea "2قطعة"
click at [469, 542] on span "Create" at bounding box center [407, 552] width 234 height 21
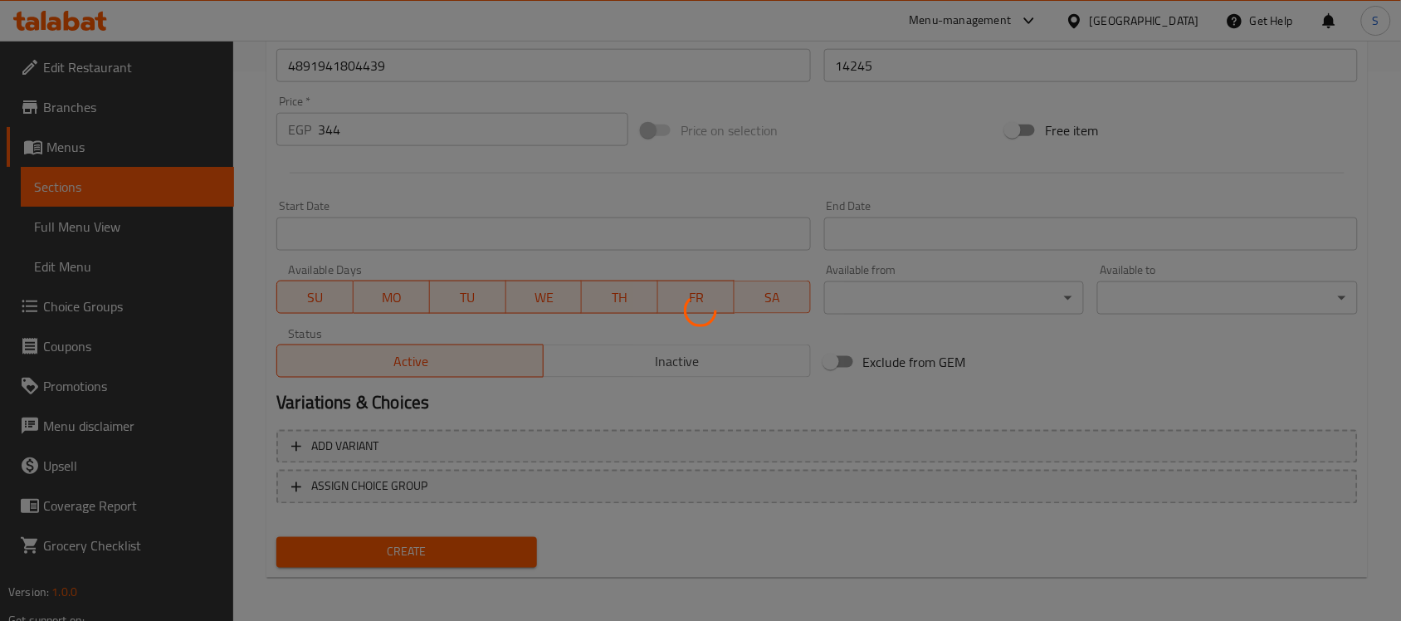
type input "0"
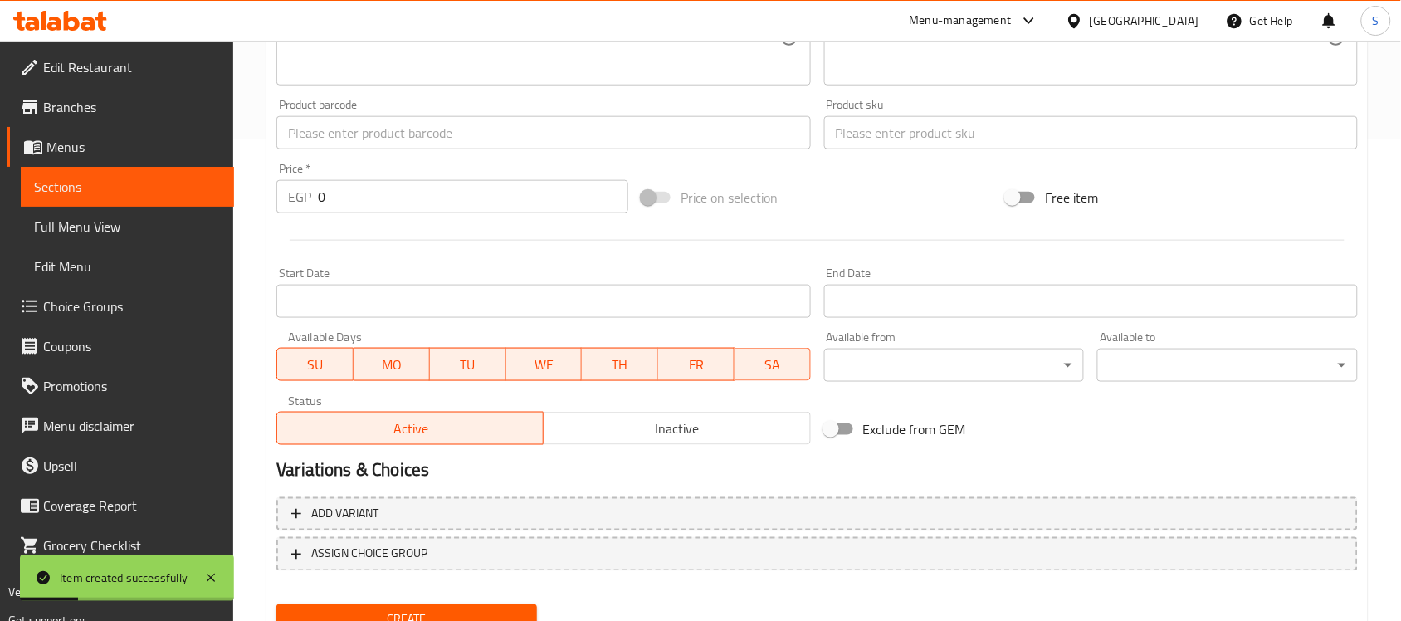
scroll to position [445, 0]
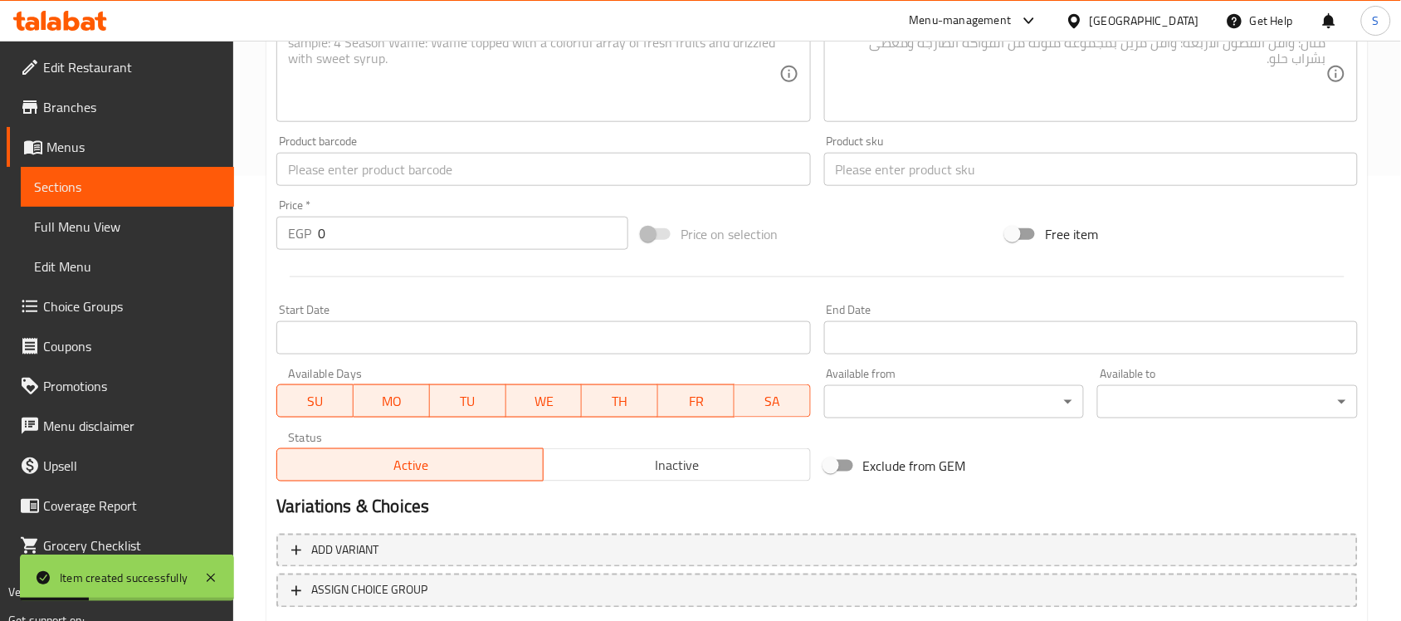
click at [345, 183] on input "text" at bounding box center [543, 169] width 534 height 33
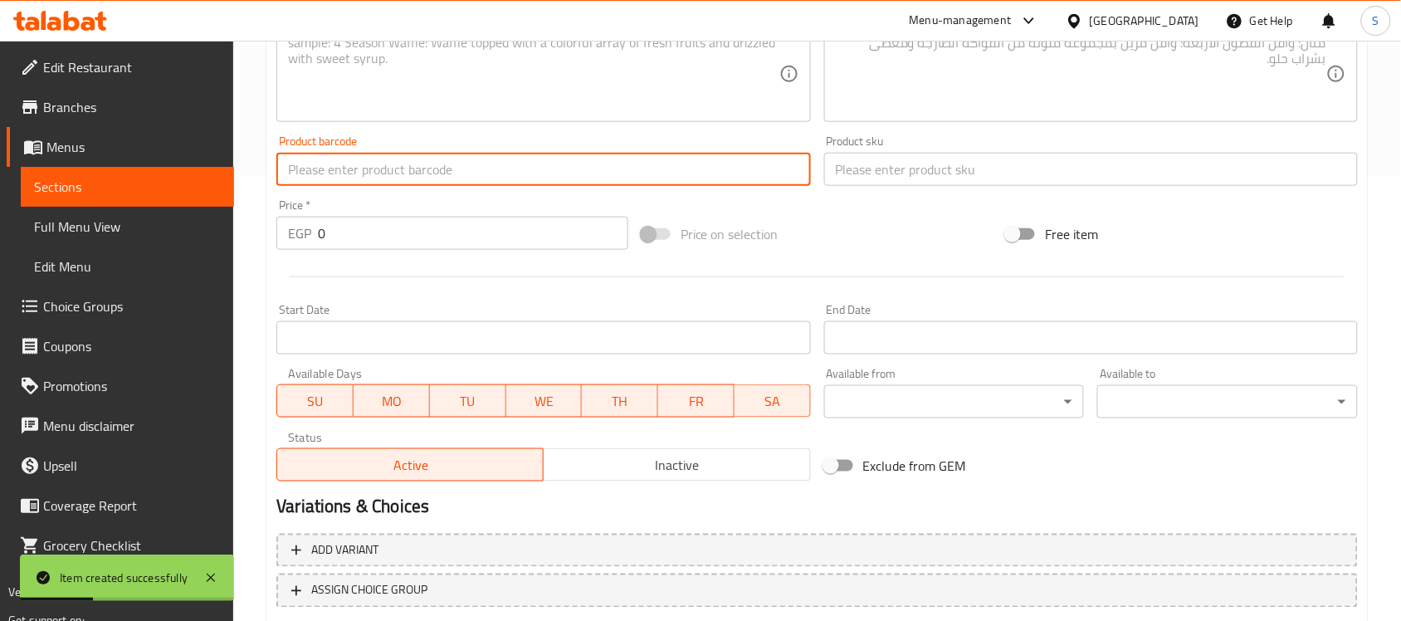
paste input "6975213981450"
type input "6975213981450"
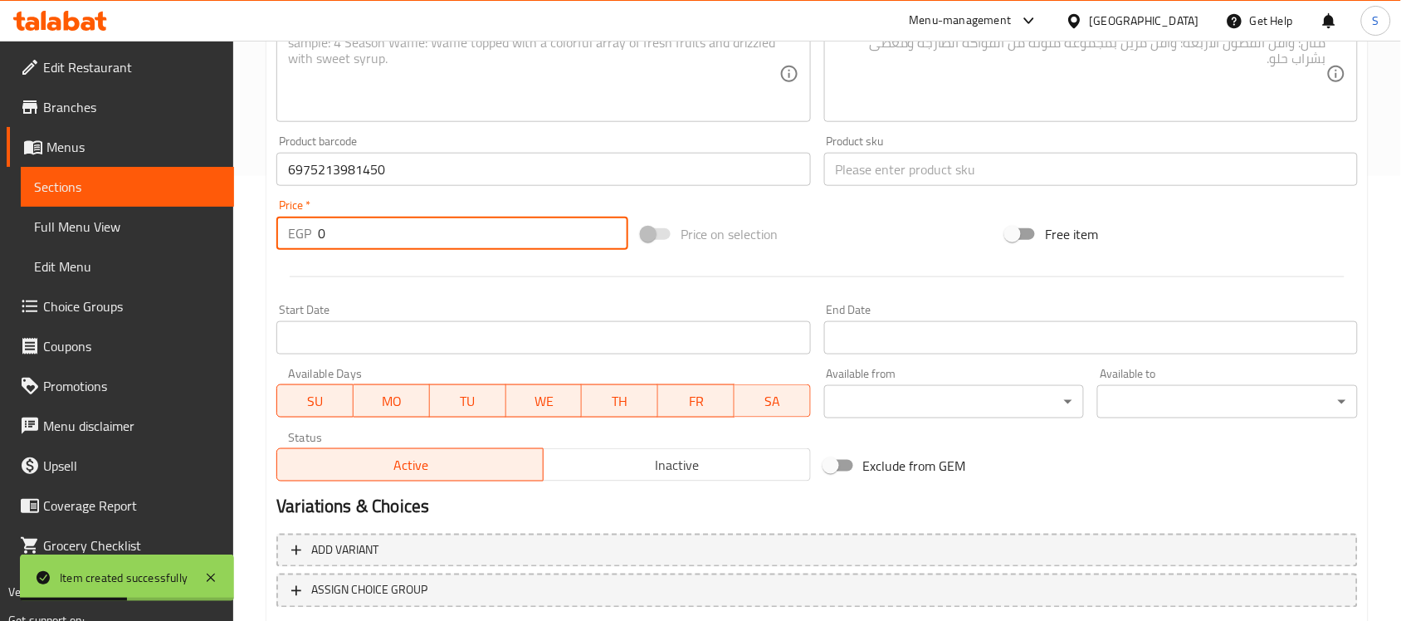
drag, startPoint x: 322, startPoint y: 241, endPoint x: 276, endPoint y: 217, distance: 52.3
click at [276, 217] on div "Price   * EGP 0 Price *" at bounding box center [452, 224] width 352 height 51
paste input "263"
type input "263"
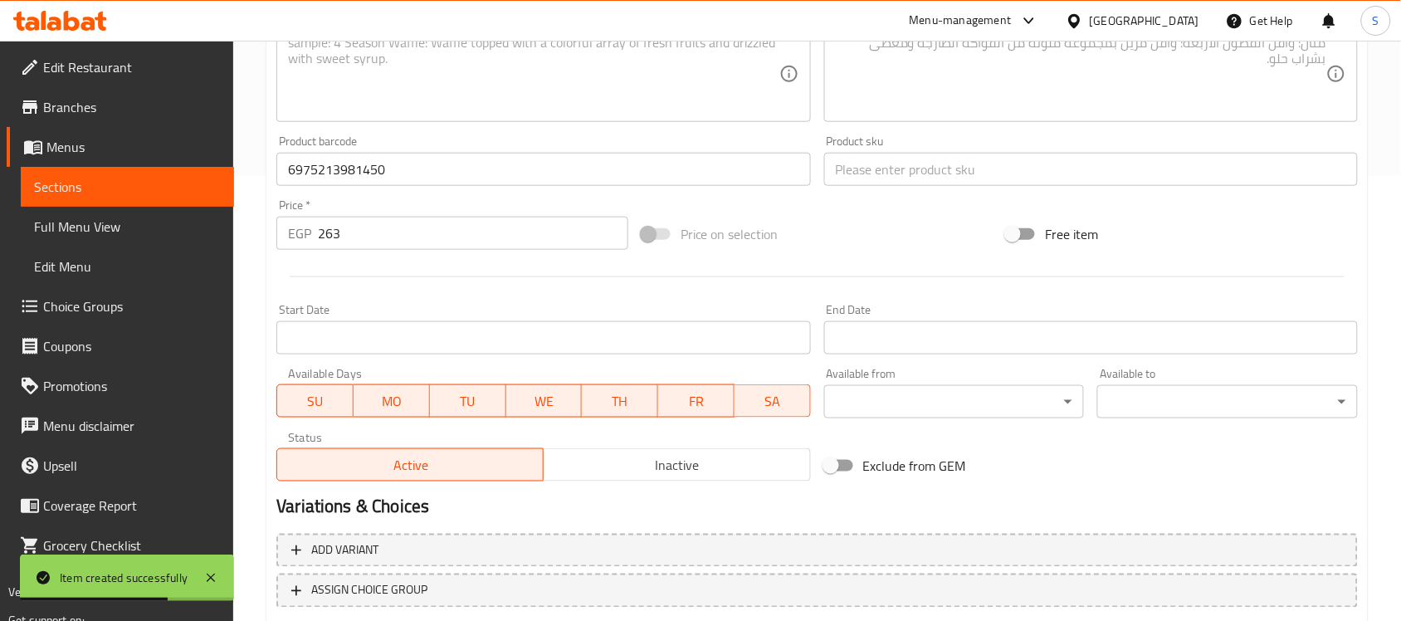
click at [951, 188] on div "Product sku Product sku" at bounding box center [1091, 161] width 547 height 64
click at [947, 168] on input "text" at bounding box center [1091, 169] width 534 height 33
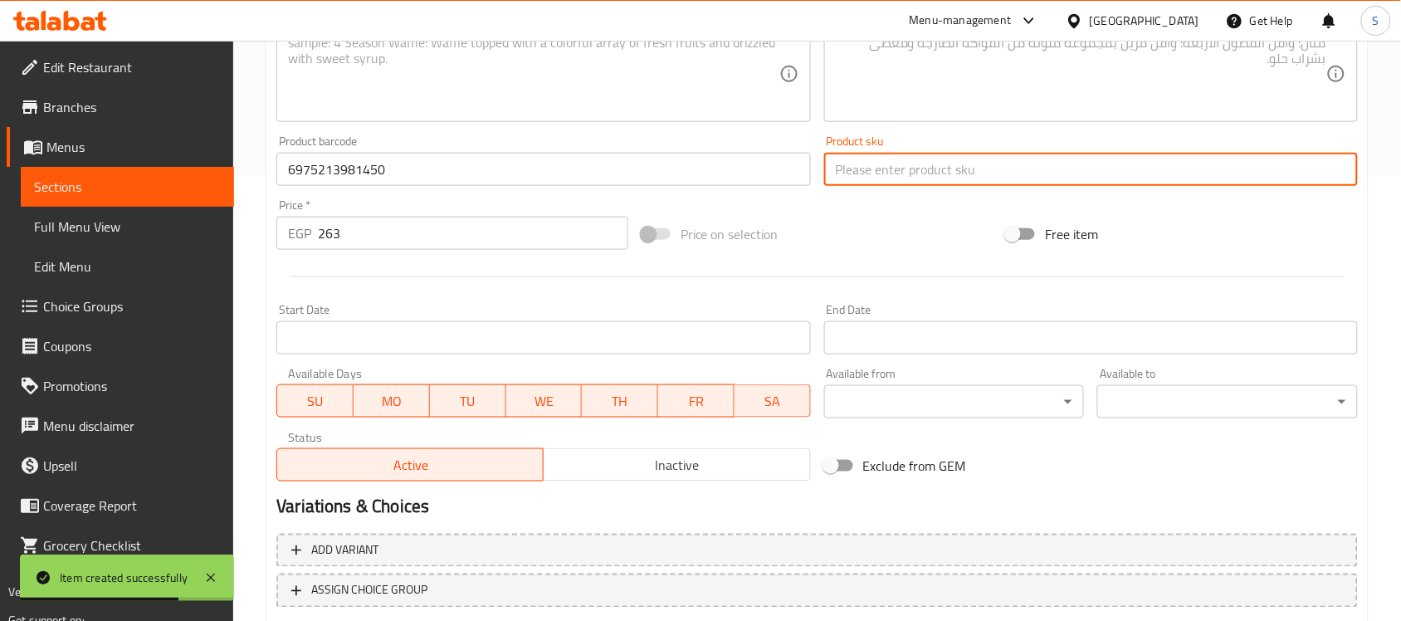
paste input "14249"
type input "14249"
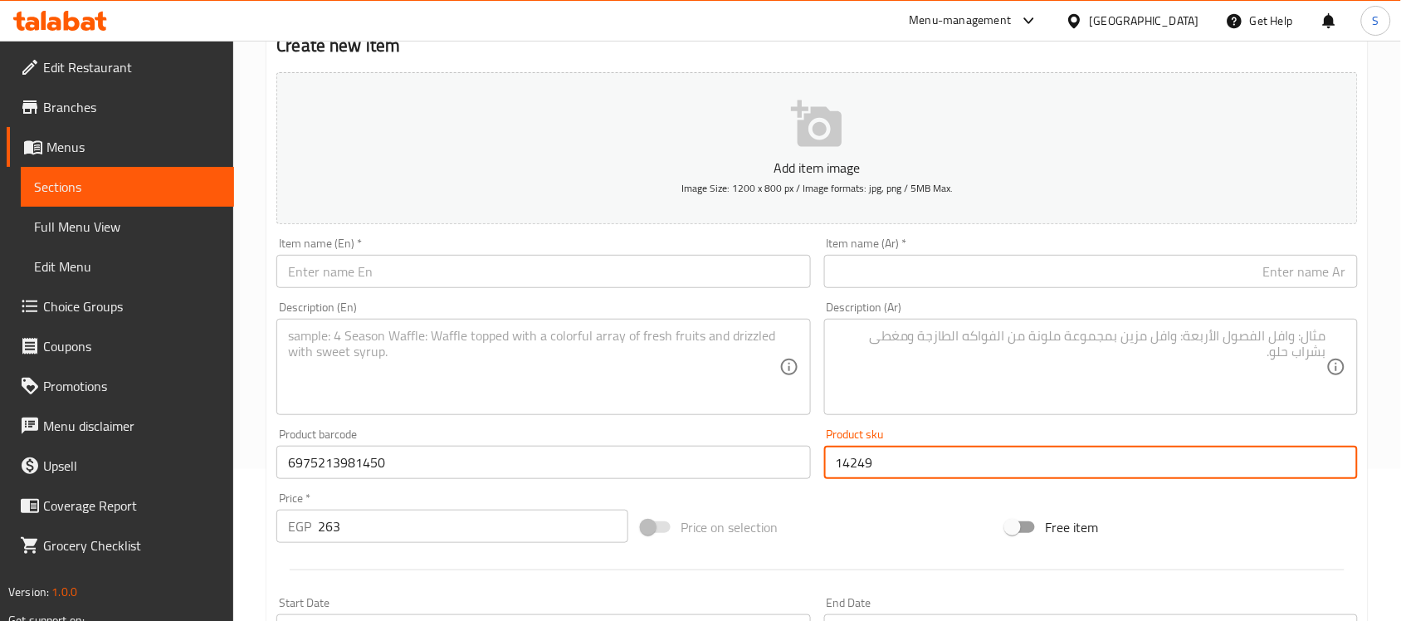
scroll to position [30, 0]
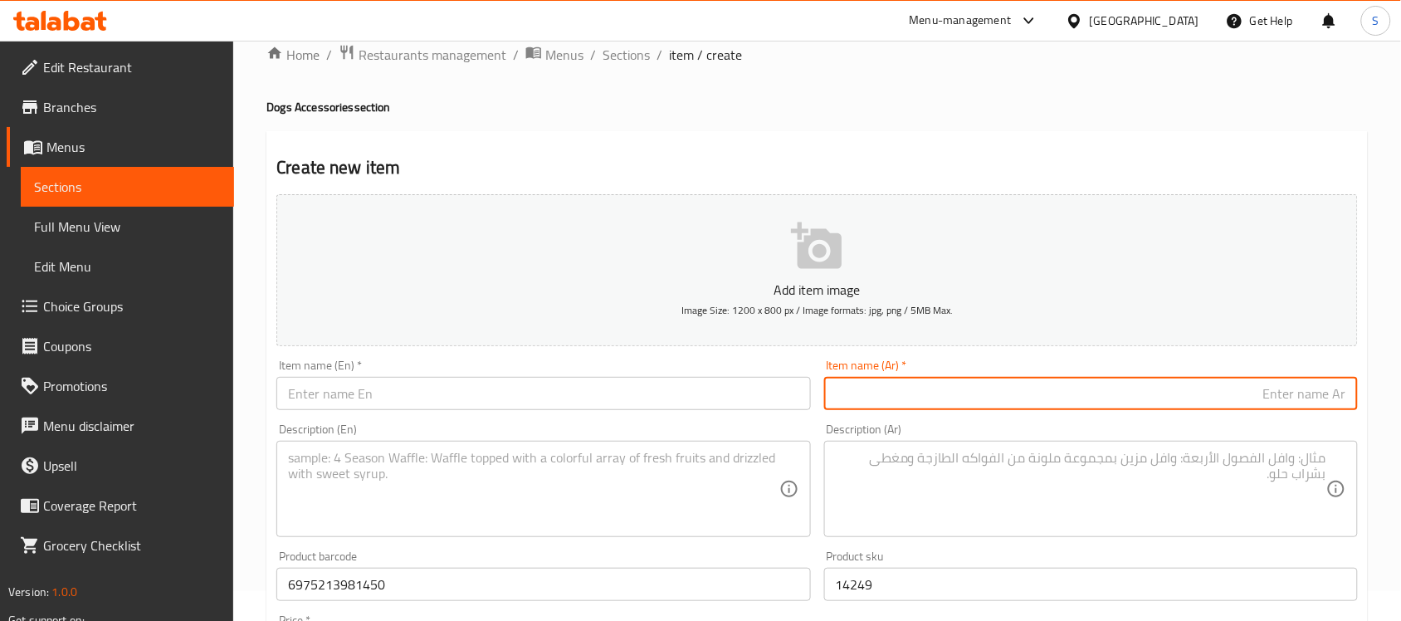
click at [1059, 390] on input "text" at bounding box center [1091, 393] width 534 height 33
paste input "طوق وليش للكلاب عاكس للضوء باللون الأزرق من نايومي"
type input "طوق وليش للكلاب عاكس للضوء باللون الأزرق من نايومي"
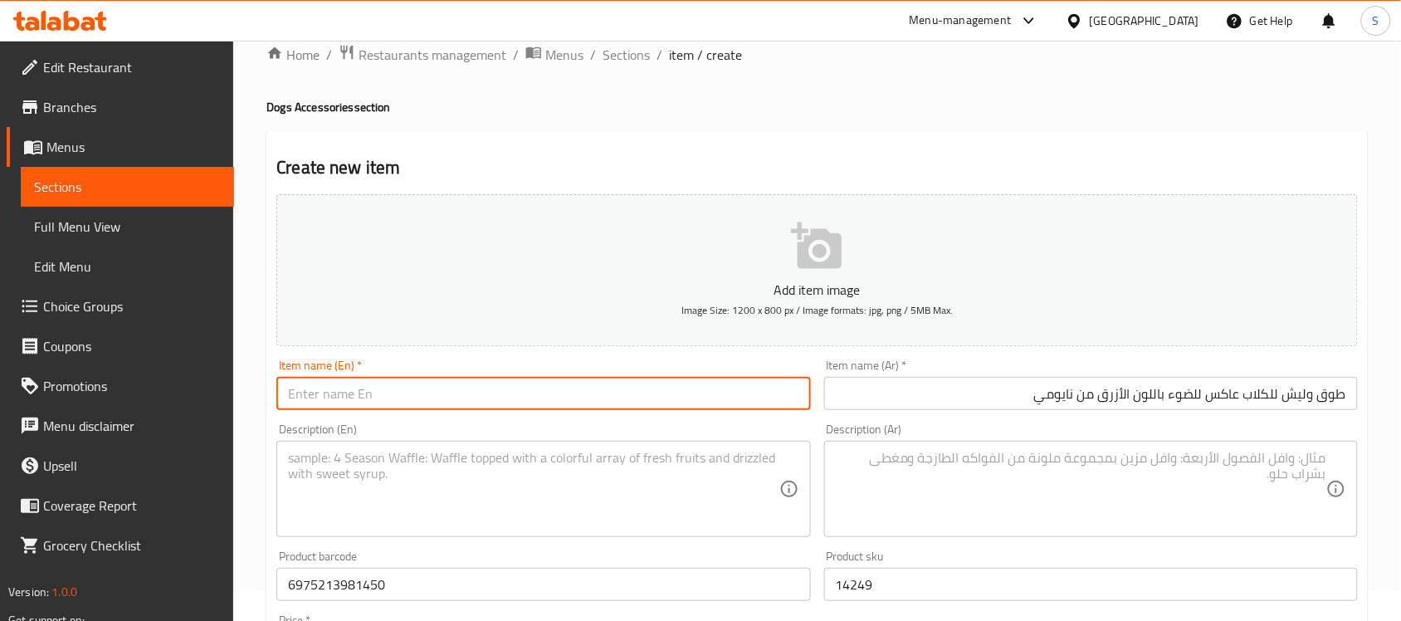
click at [554, 398] on input "text" at bounding box center [543, 393] width 534 height 33
paste input "[PERSON_NAME] Reflective [PERSON_NAME] Dog Collar"
type input "[PERSON_NAME] Reflective [PERSON_NAME] Dog Collar"
click at [1094, 405] on input "طوق وليش للكلاب عاكس للضوء باللون الأزرق من نايومي" at bounding box center [1091, 393] width 534 height 33
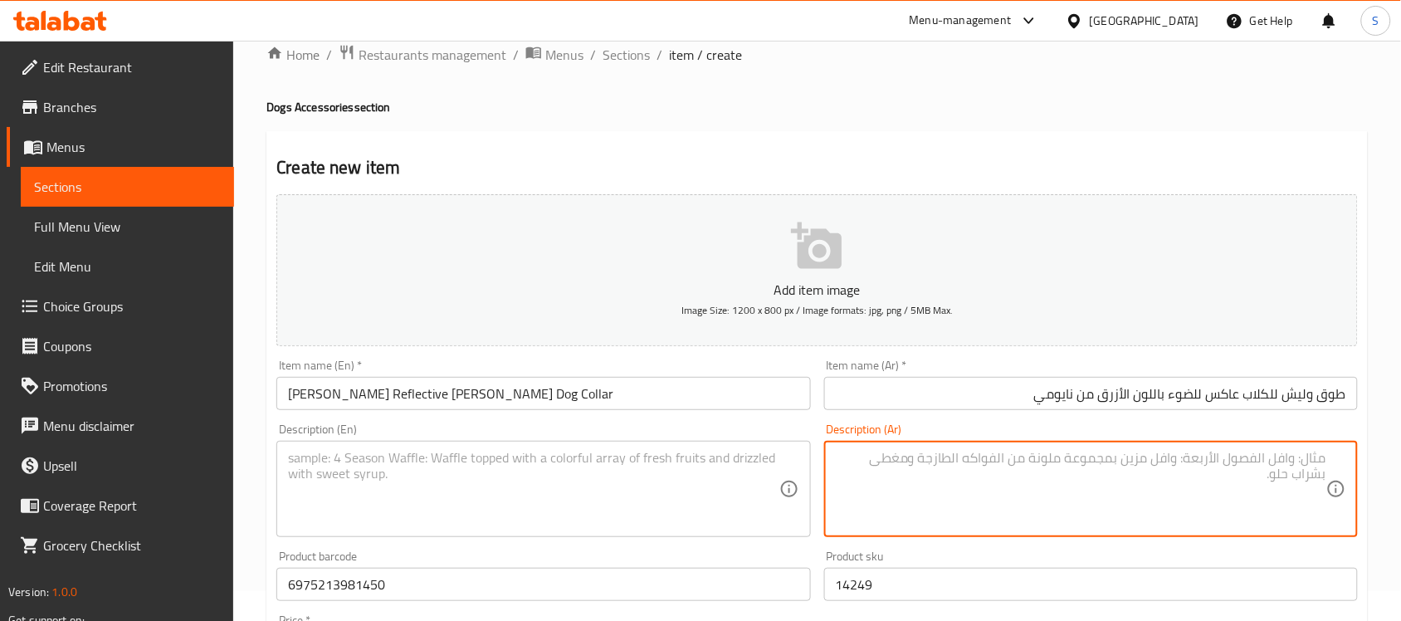
click at [1035, 461] on textarea at bounding box center [1081, 489] width 491 height 79
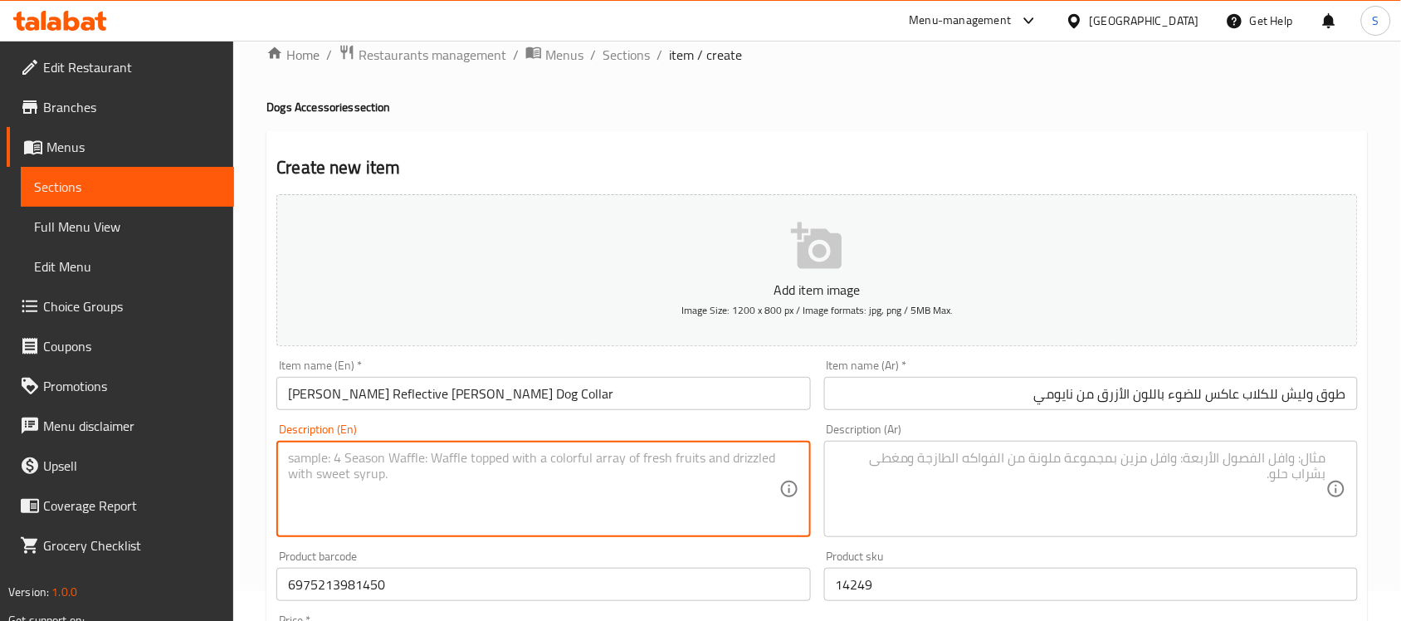
click at [679, 454] on textarea at bounding box center [533, 489] width 491 height 79
click at [625, 461] on textarea at bounding box center [533, 489] width 491 height 79
paste textarea "1pcs"
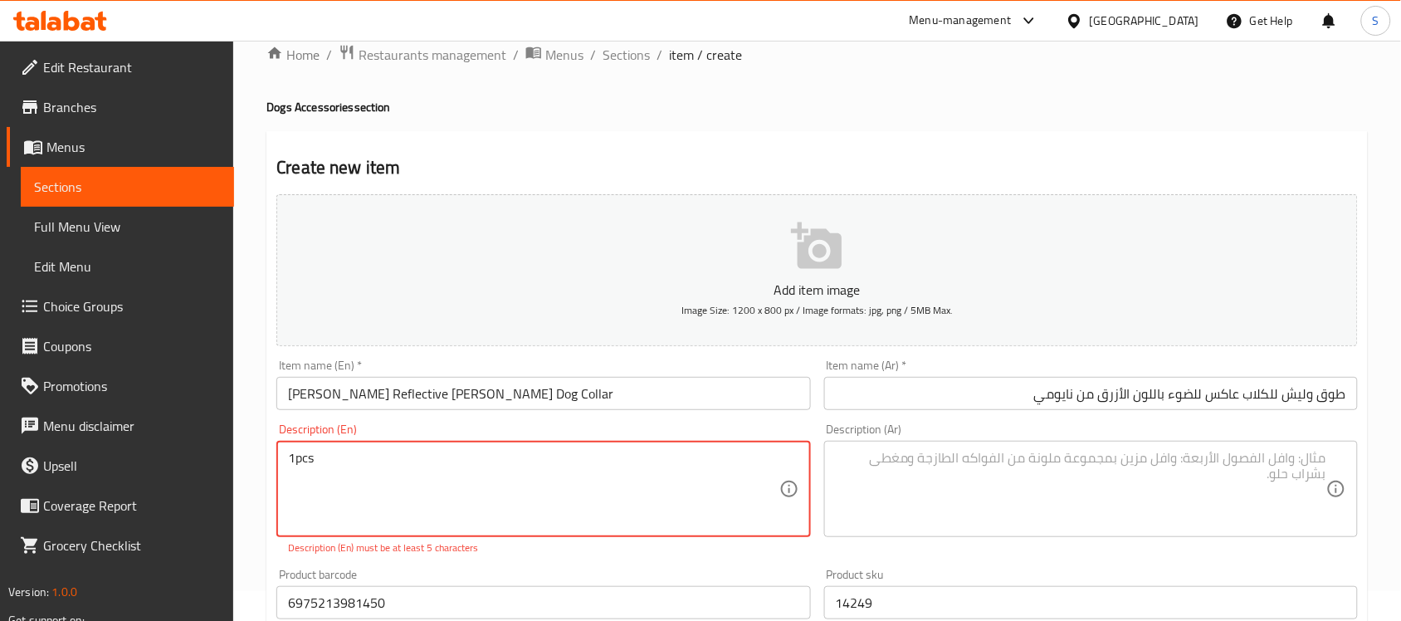
click at [295, 462] on textarea "1pcs" at bounding box center [533, 489] width 491 height 79
type textarea "1 pcs"
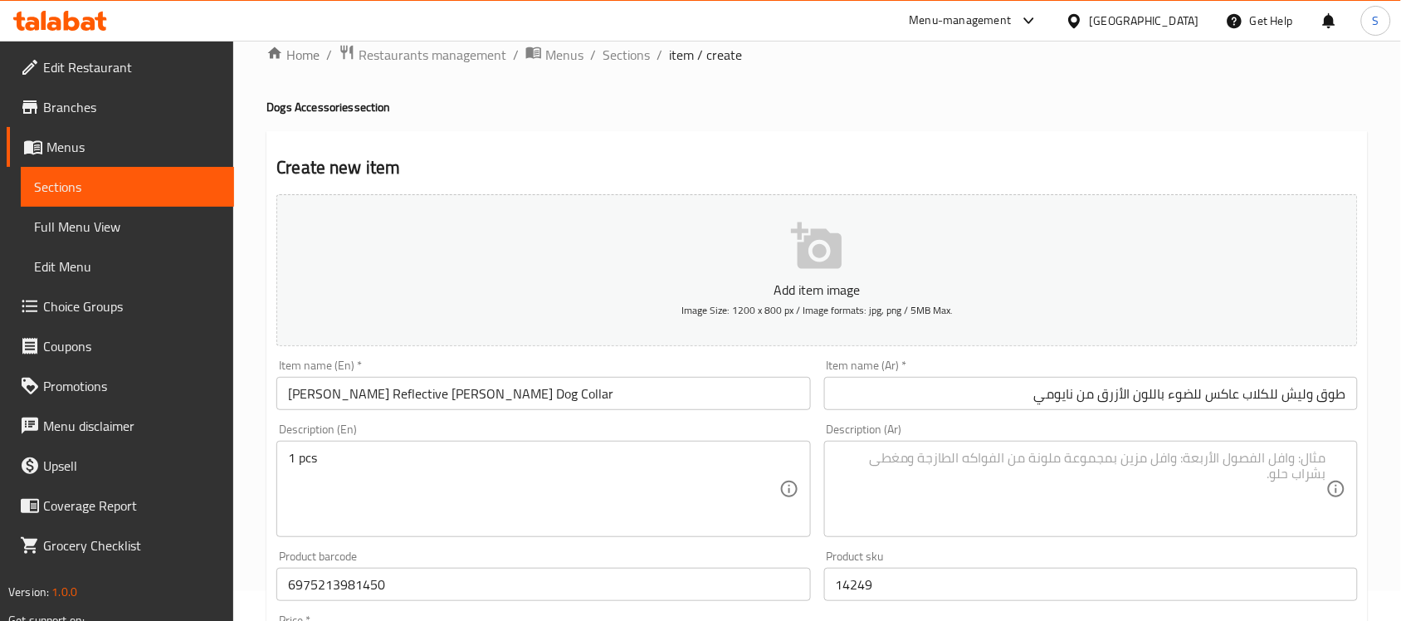
click at [1256, 479] on textarea at bounding box center [1081, 489] width 491 height 79
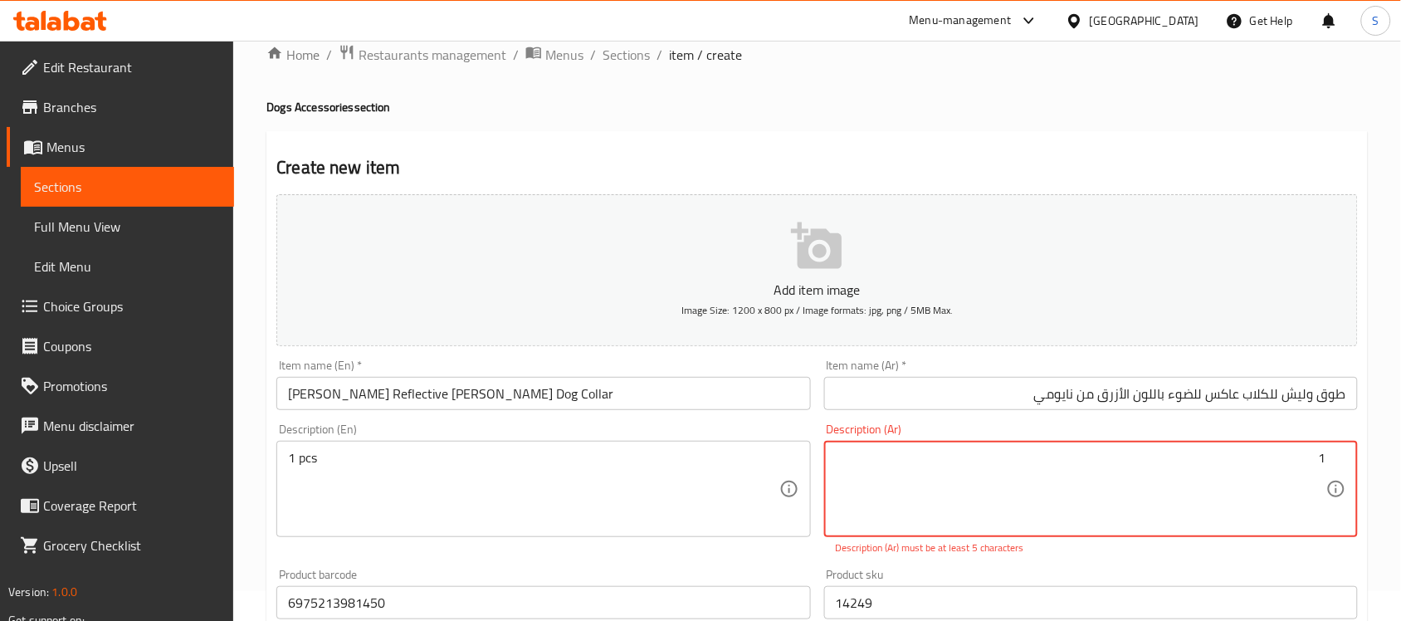
paste textarea "قطعة"
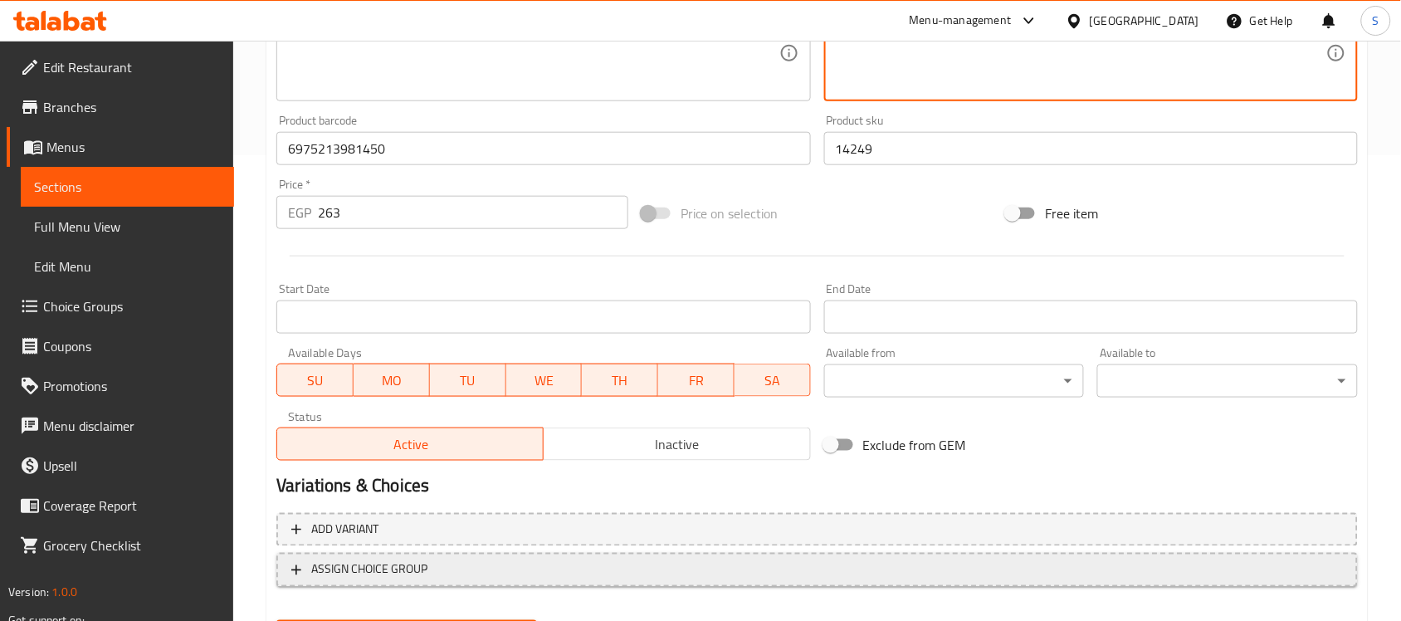
scroll to position [549, 0]
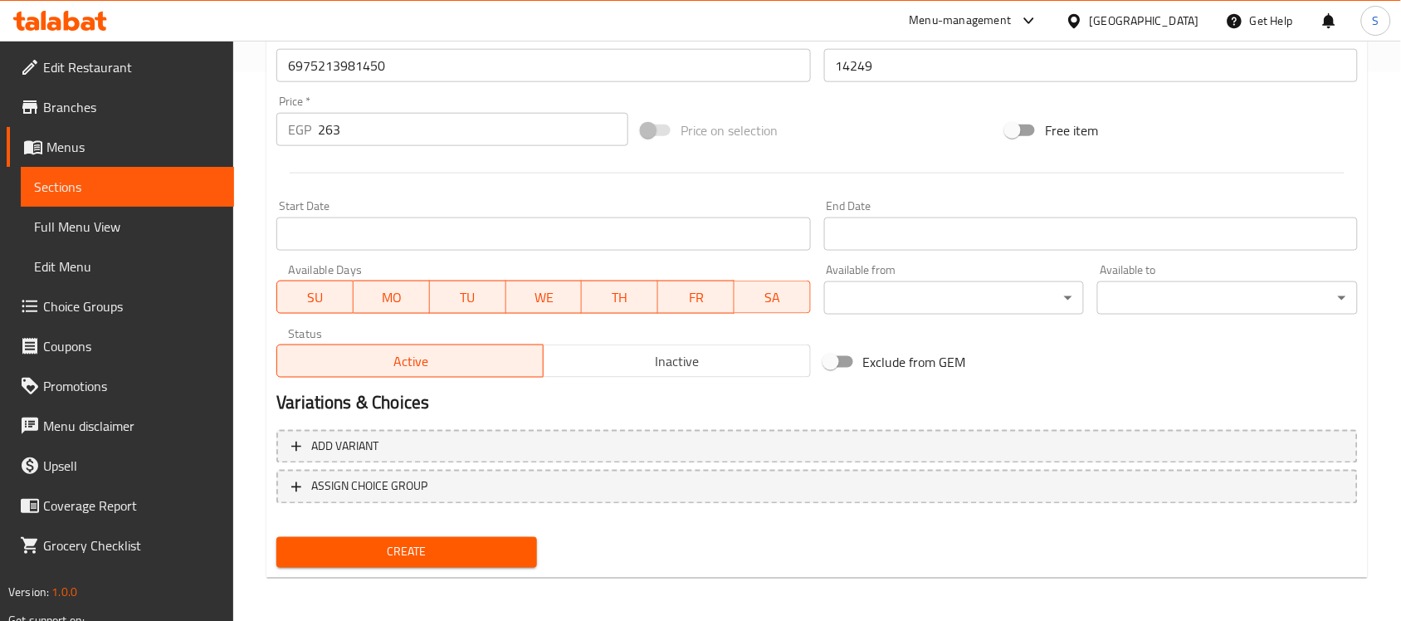
type textarea "1قطعة"
click at [521, 560] on button "Create" at bounding box center [406, 552] width 261 height 31
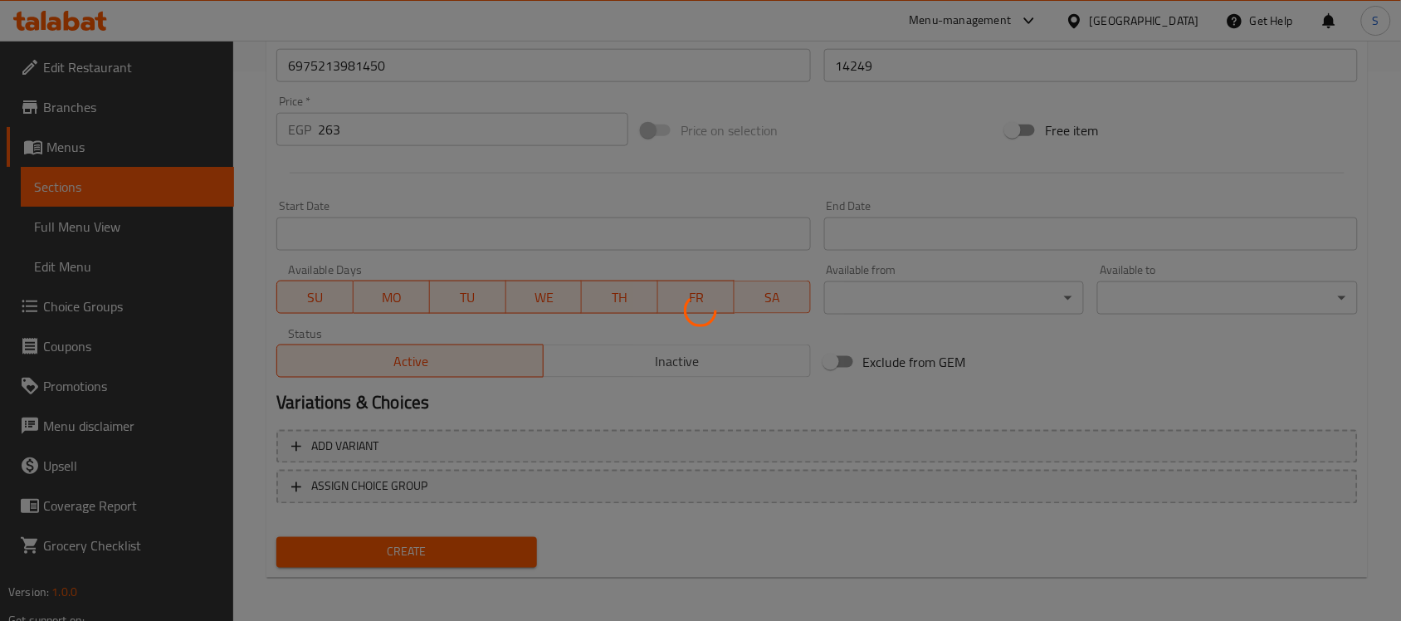
type input "0"
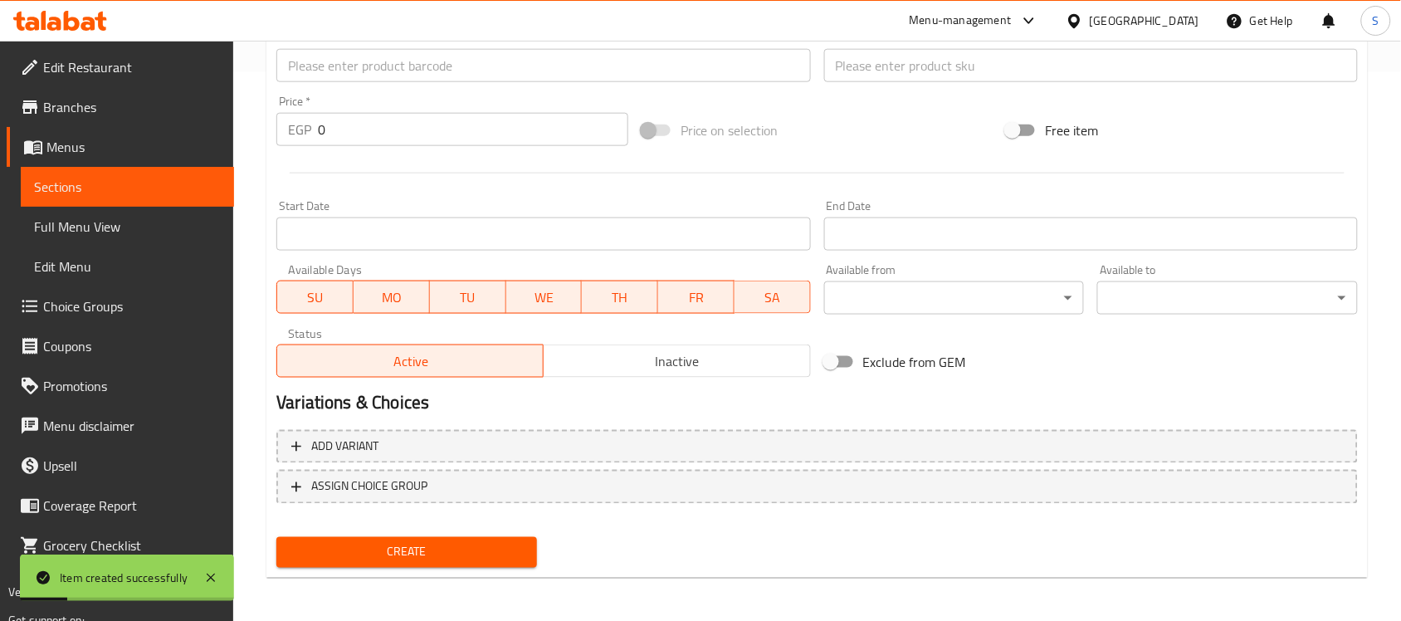
click at [325, 55] on input "text" at bounding box center [543, 65] width 534 height 33
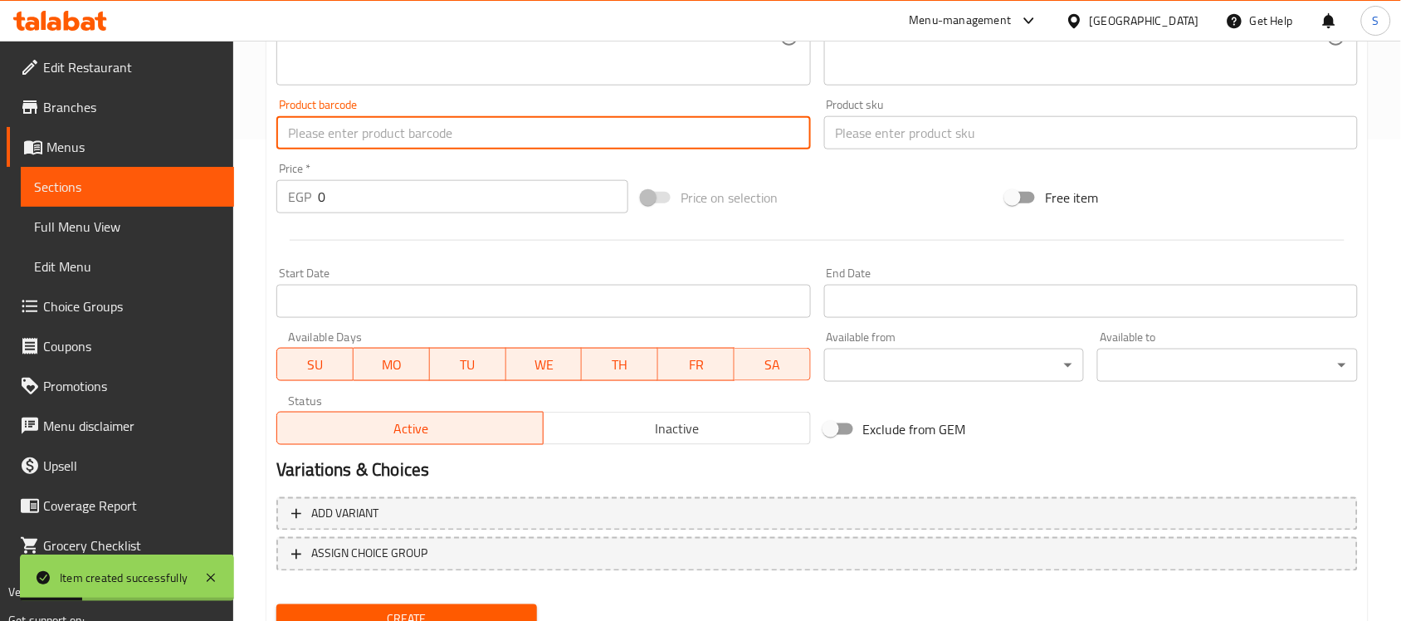
scroll to position [445, 0]
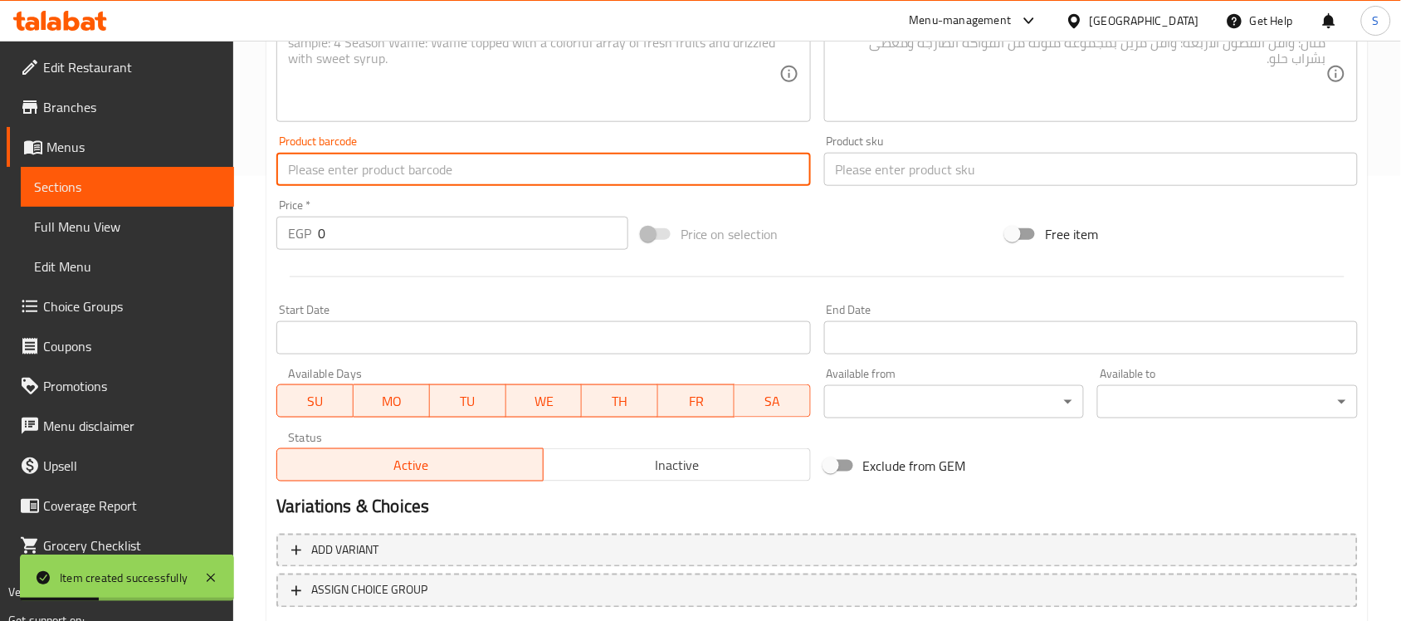
paste input "6975213982051"
type input "6975213982051"
drag, startPoint x: 330, startPoint y: 243, endPoint x: 301, endPoint y: 243, distance: 28.2
click at [304, 243] on div "EGP 0 Price *" at bounding box center [452, 233] width 352 height 33
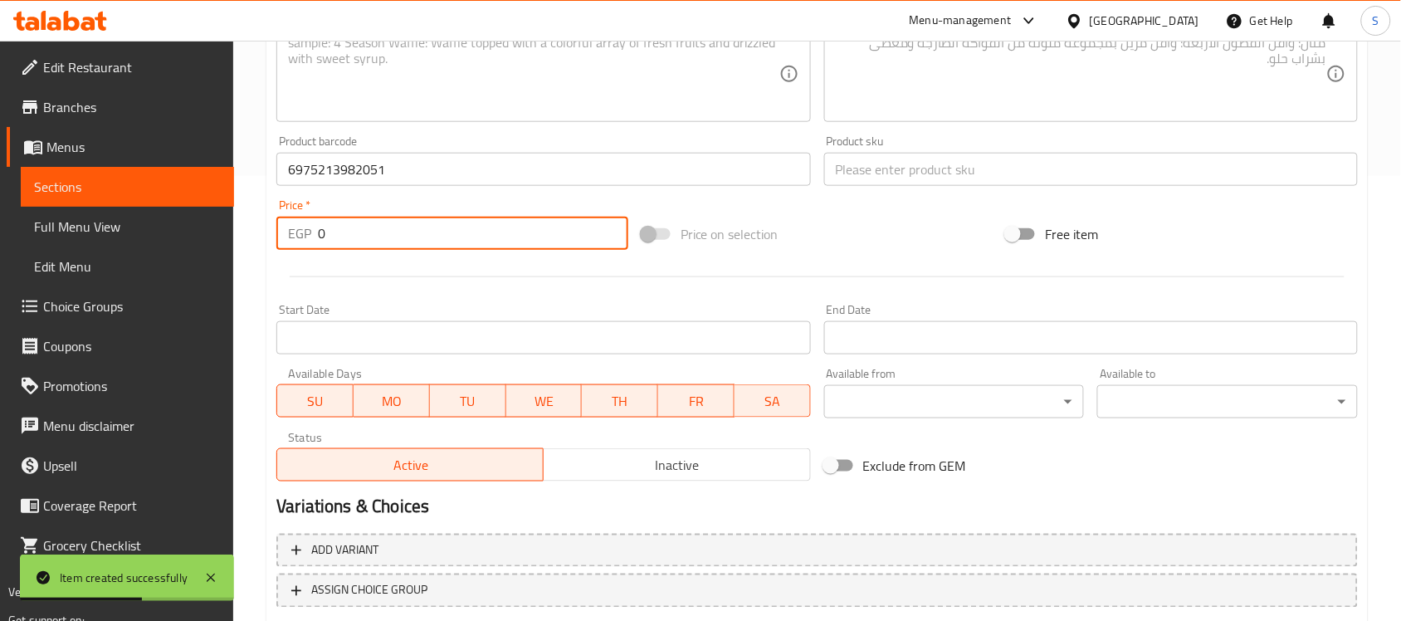
paste input "206"
type input "206"
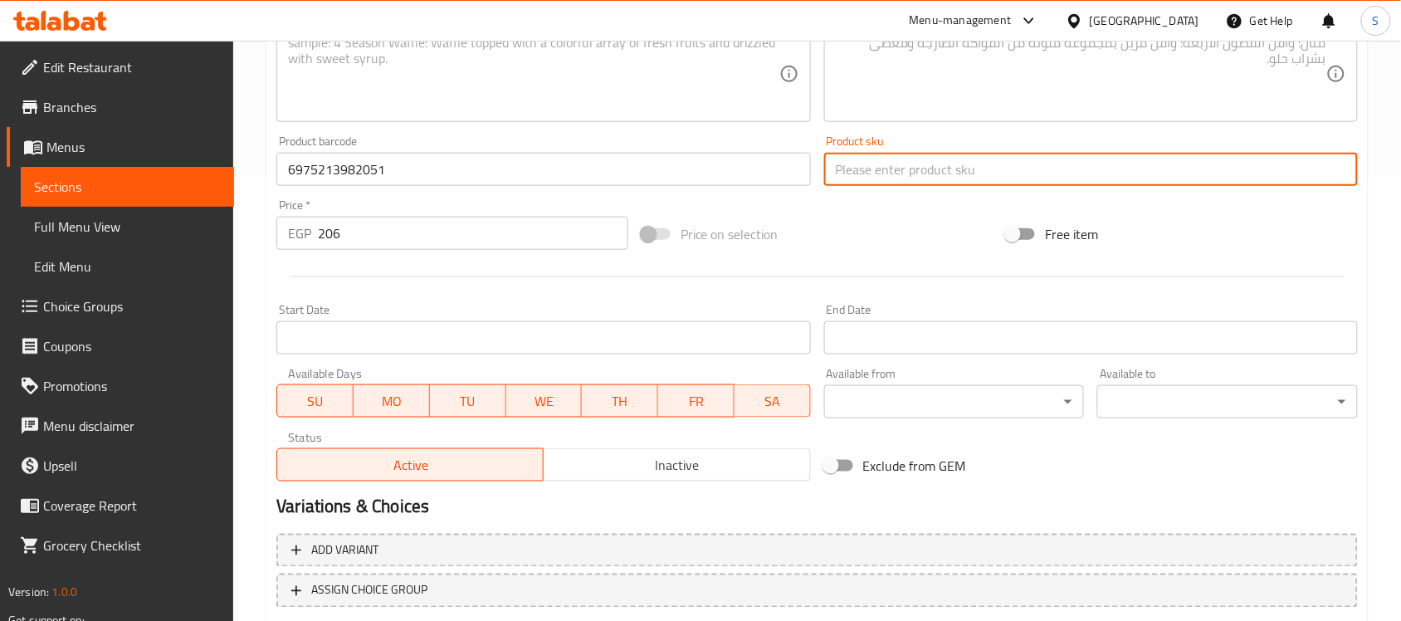
click at [881, 159] on input "text" at bounding box center [1091, 169] width 534 height 33
paste input "14250"
type input "14250"
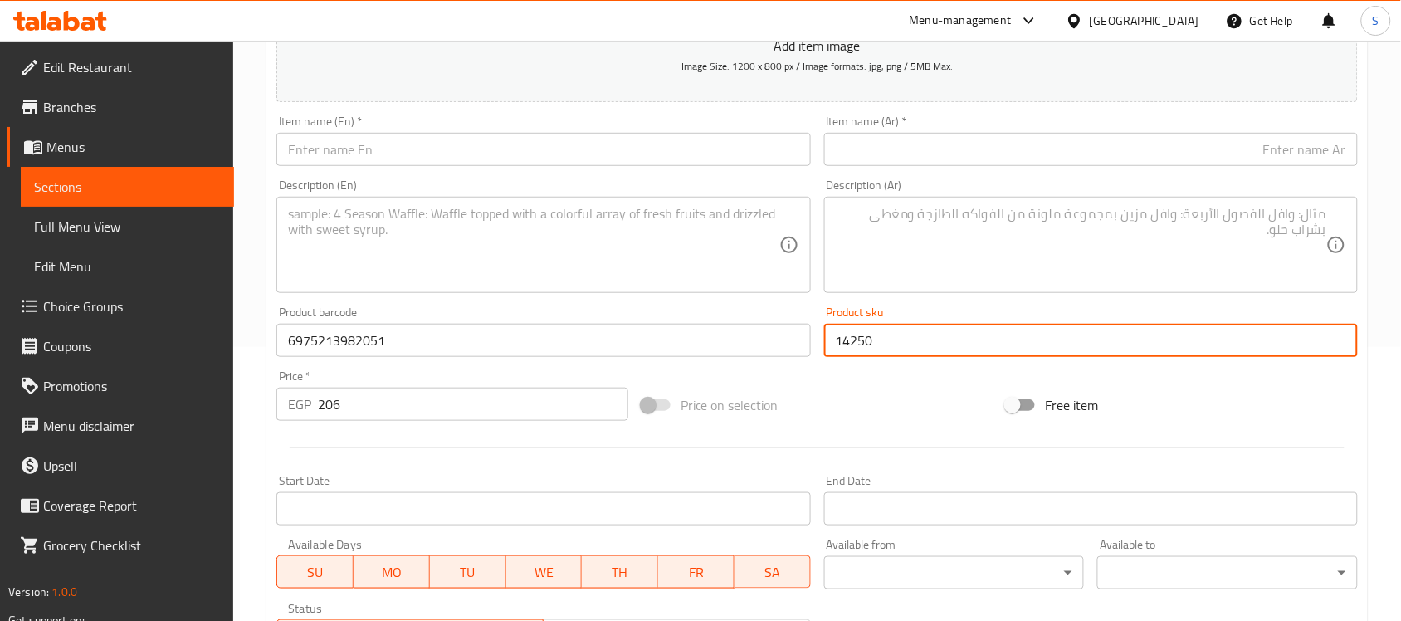
scroll to position [237, 0]
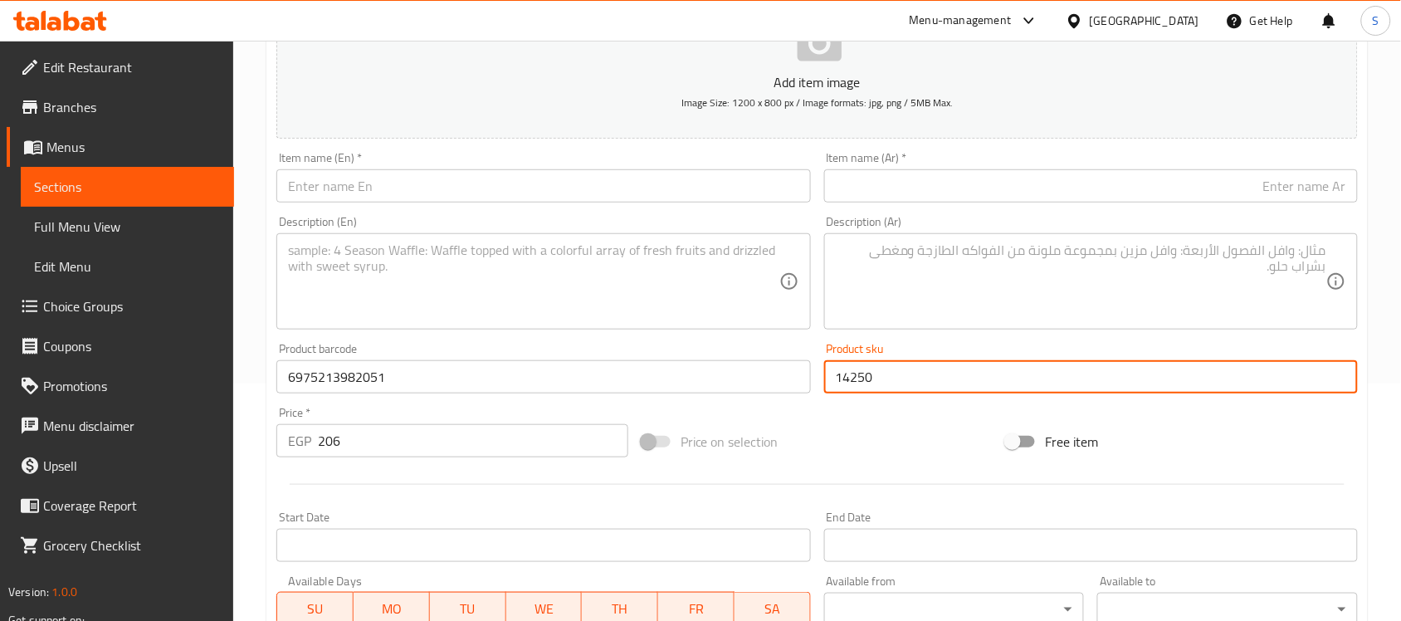
click at [1086, 193] on input "text" at bounding box center [1091, 185] width 534 height 33
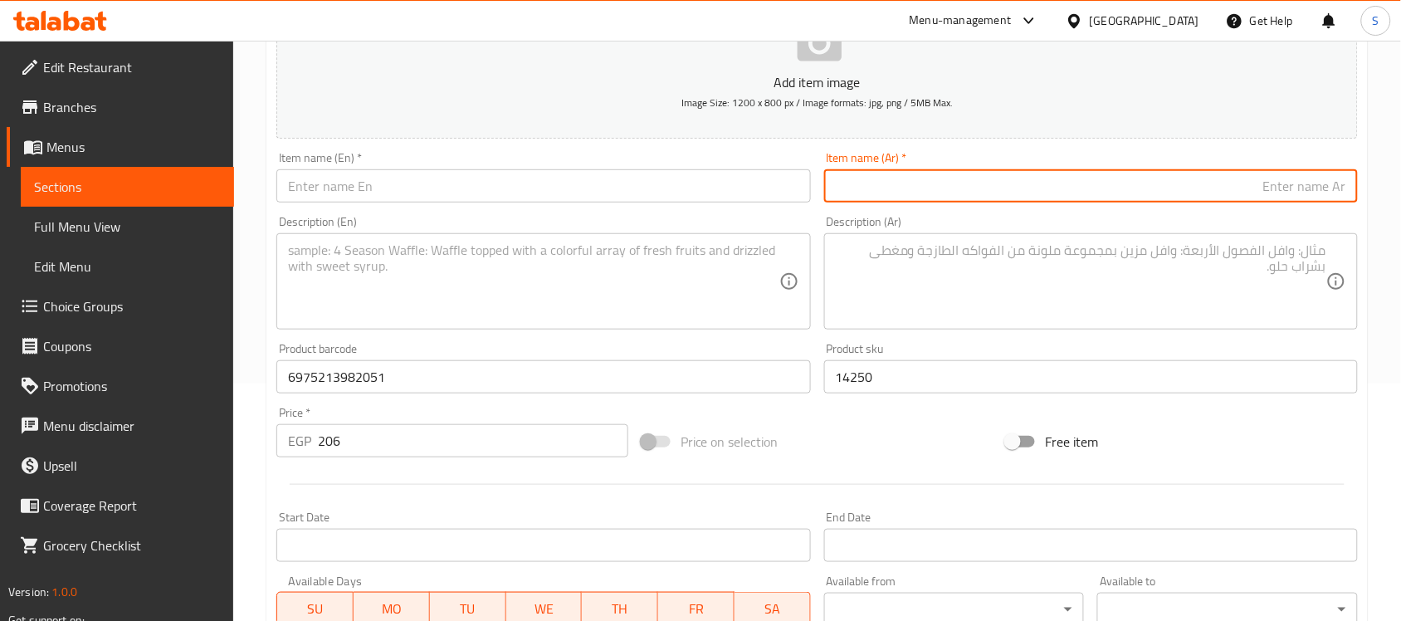
paste input "عضاضة للكلاب باللونين الأخضر والبرتقالي من نايومي"
type input "عضاضة للكلاب باللونين الأخضر والبرتقالي من نايومي"
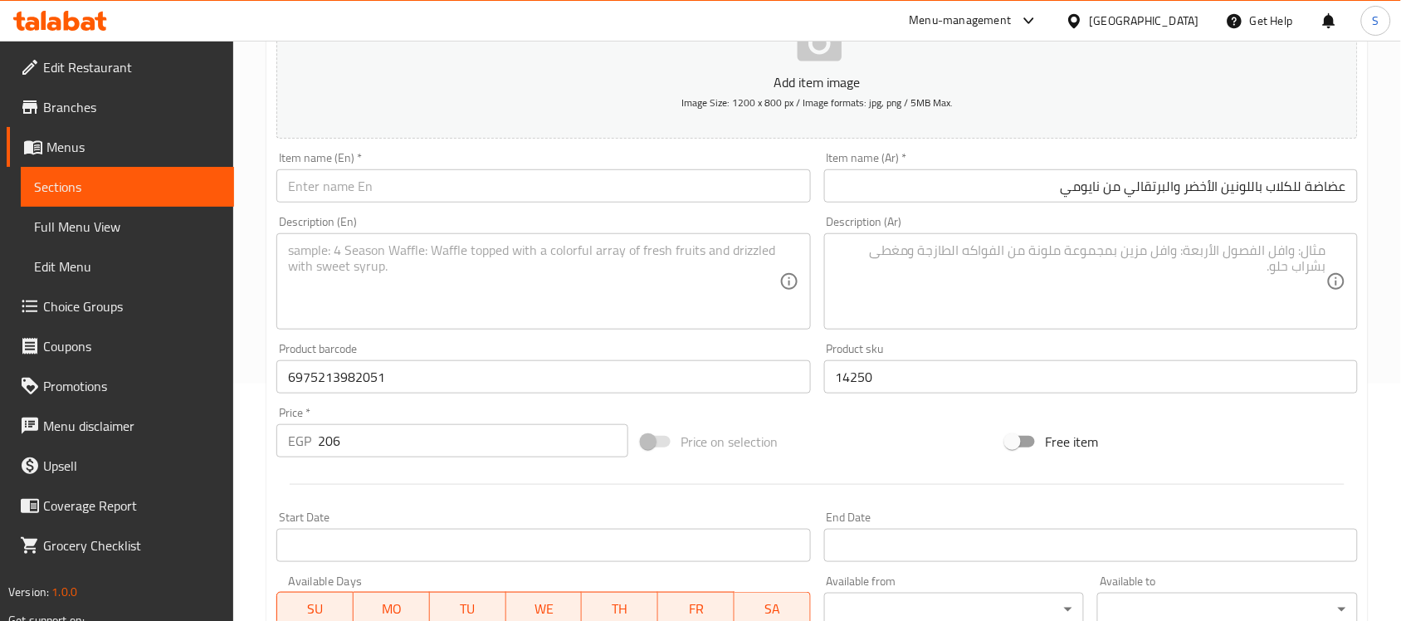
click at [220, 288] on link "Choice Groups" at bounding box center [120, 306] width 227 height 40
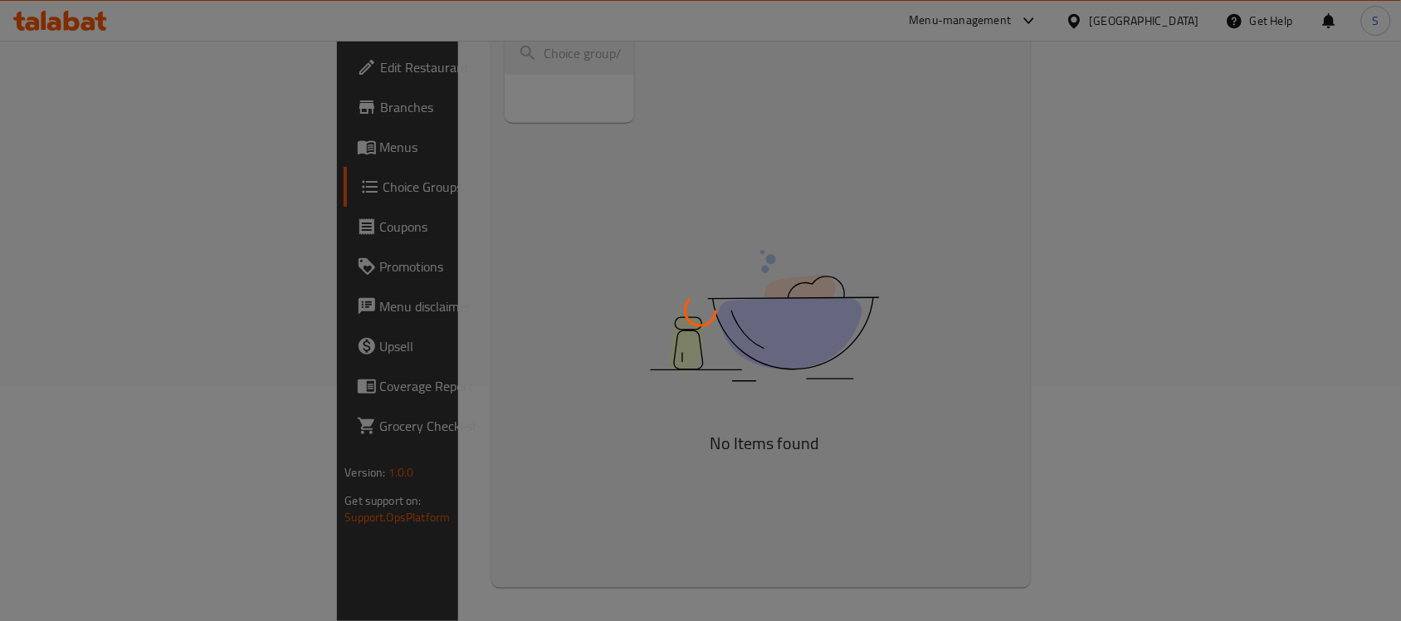
scroll to position [235, 0]
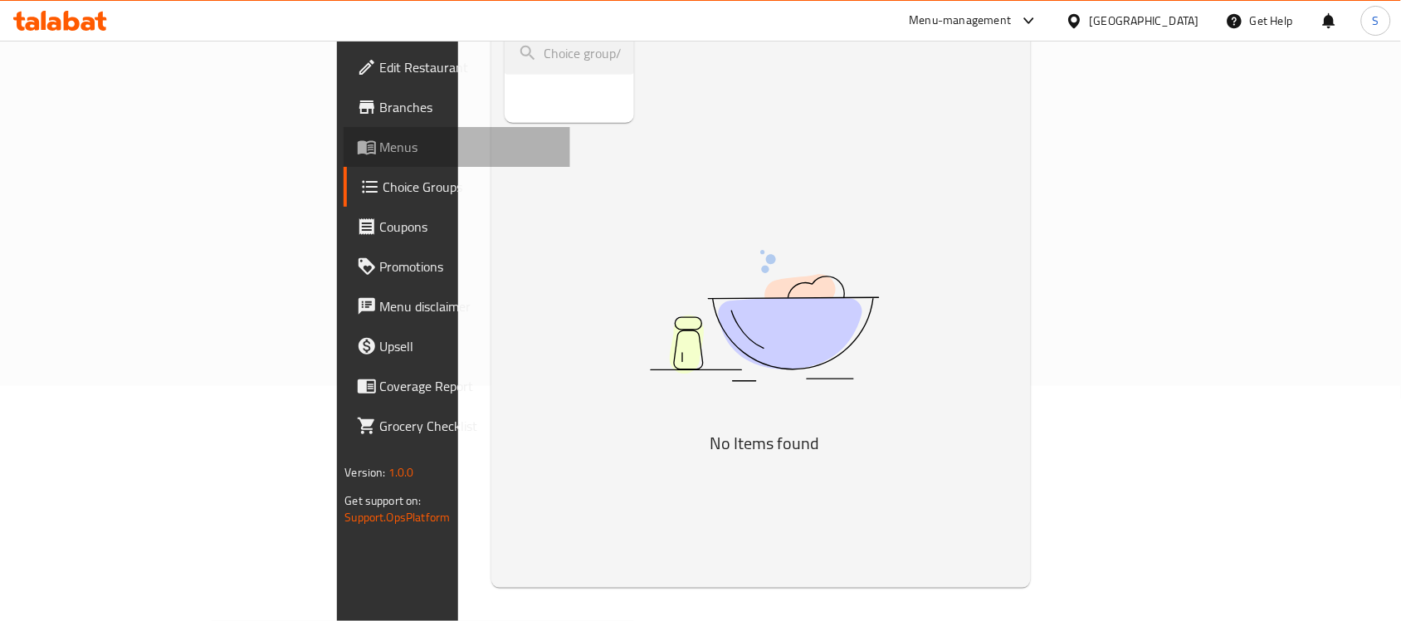
click at [380, 146] on span "Menus" at bounding box center [469, 147] width 178 height 20
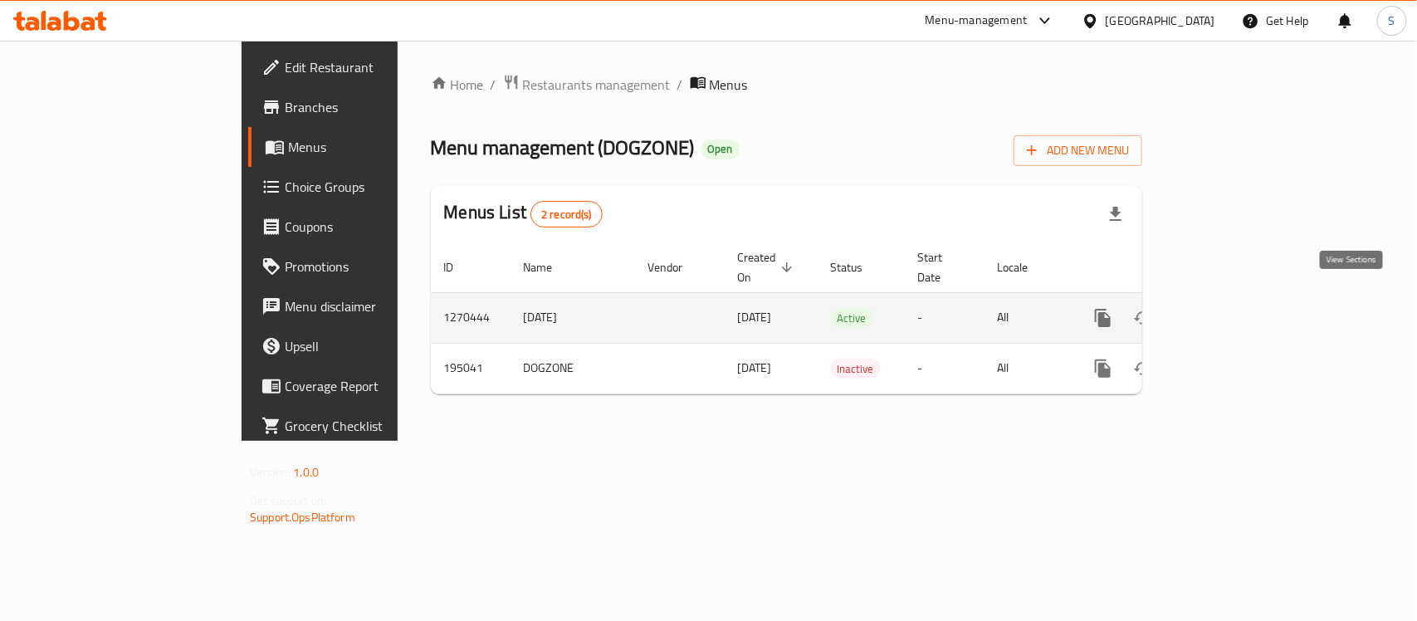
click at [1243, 317] on link "enhanced table" at bounding box center [1223, 318] width 40 height 40
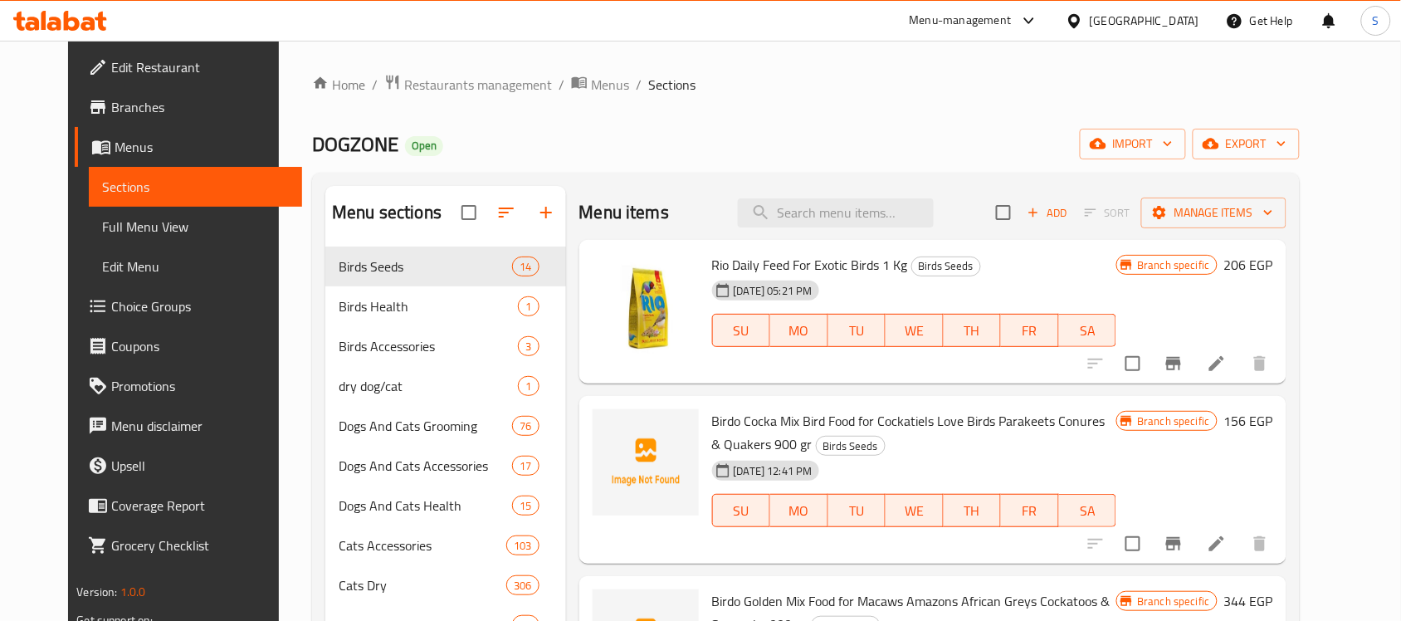
click at [813, 235] on div "Menu items Add Sort Manage items" at bounding box center [932, 213] width 707 height 54
click at [813, 217] on input "search" at bounding box center [836, 212] width 196 height 29
paste input "6975213982051"
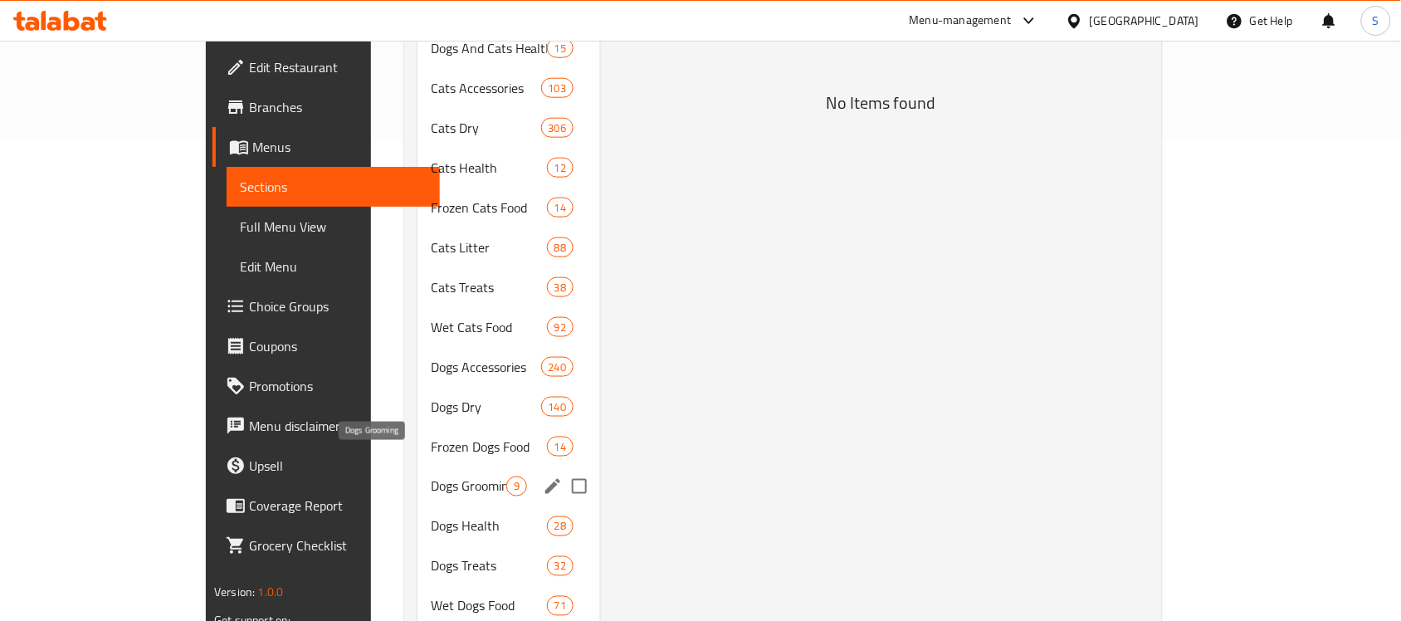
scroll to position [519, 0]
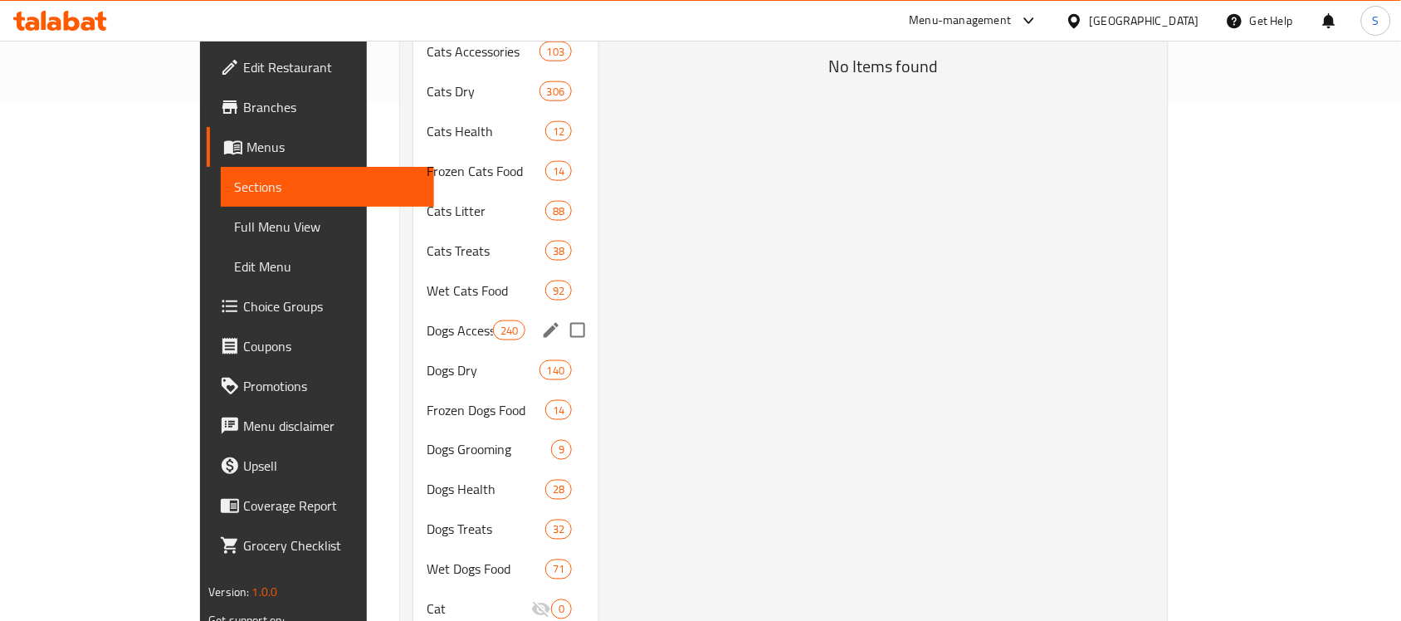
type input "6975213982051"
click at [413, 310] on div "Dogs Accessories 240" at bounding box center [505, 330] width 185 height 40
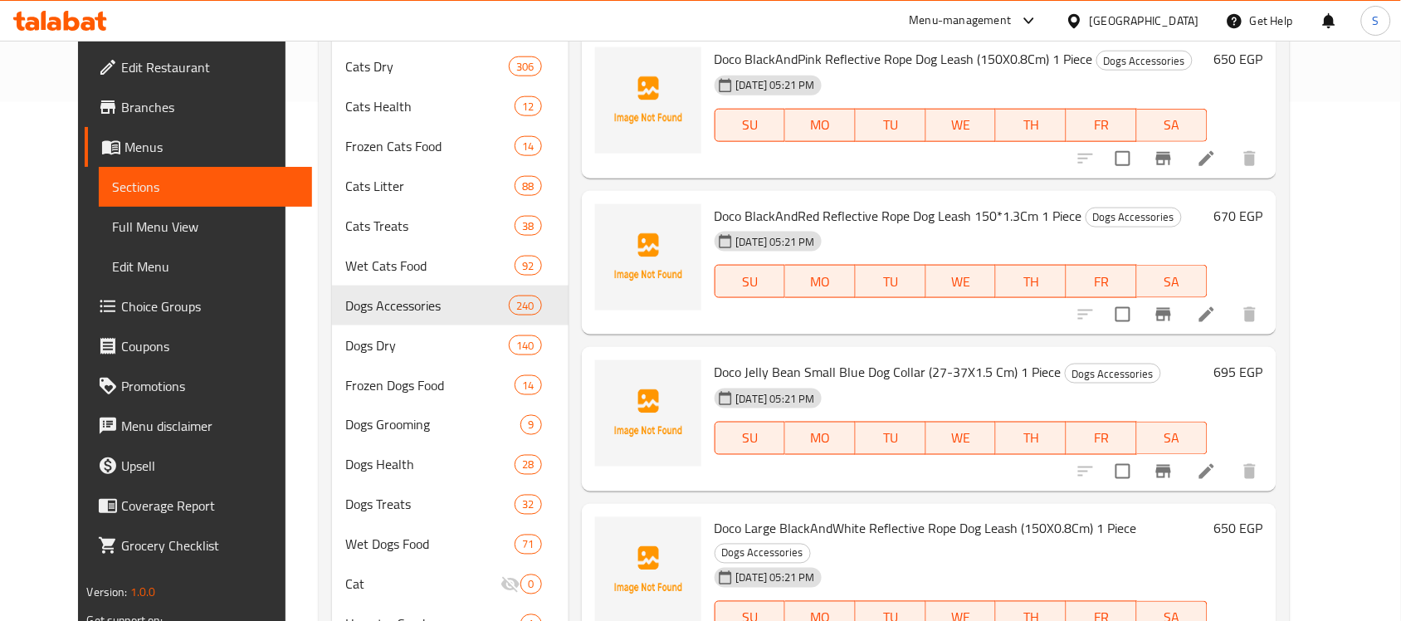
scroll to position [104, 0]
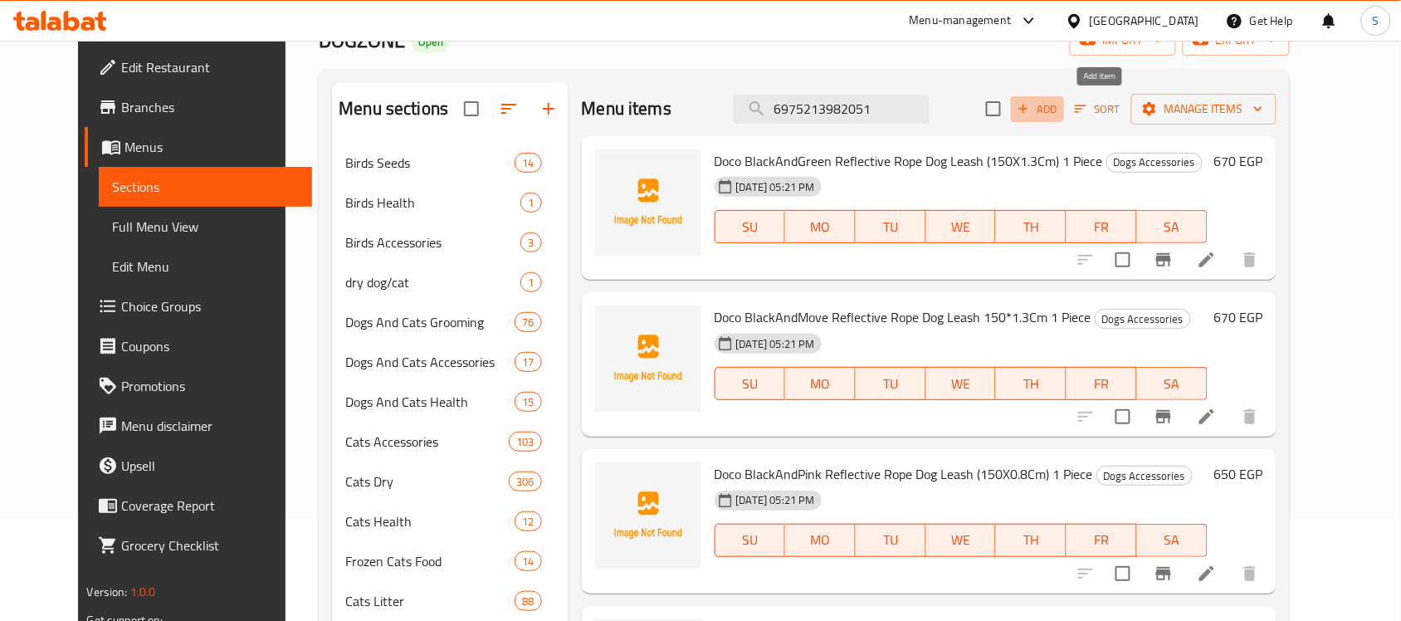
click at [1064, 121] on button "Add" at bounding box center [1037, 109] width 53 height 26
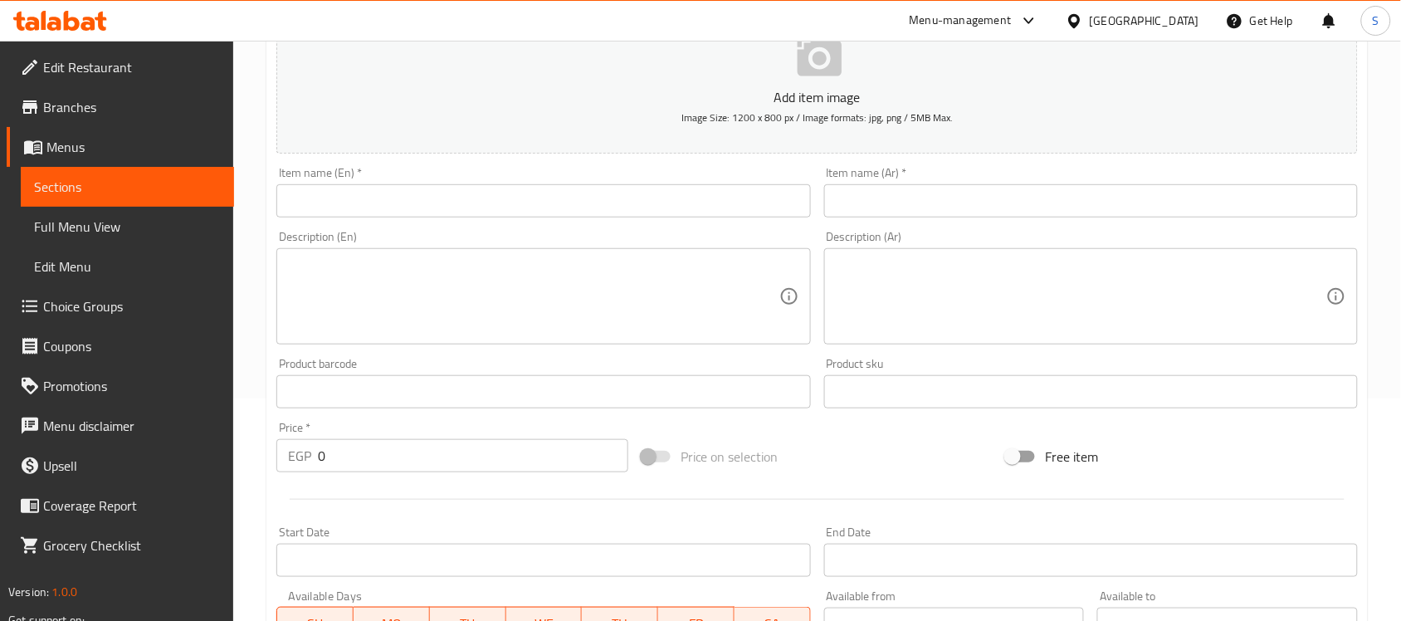
scroll to position [415, 0]
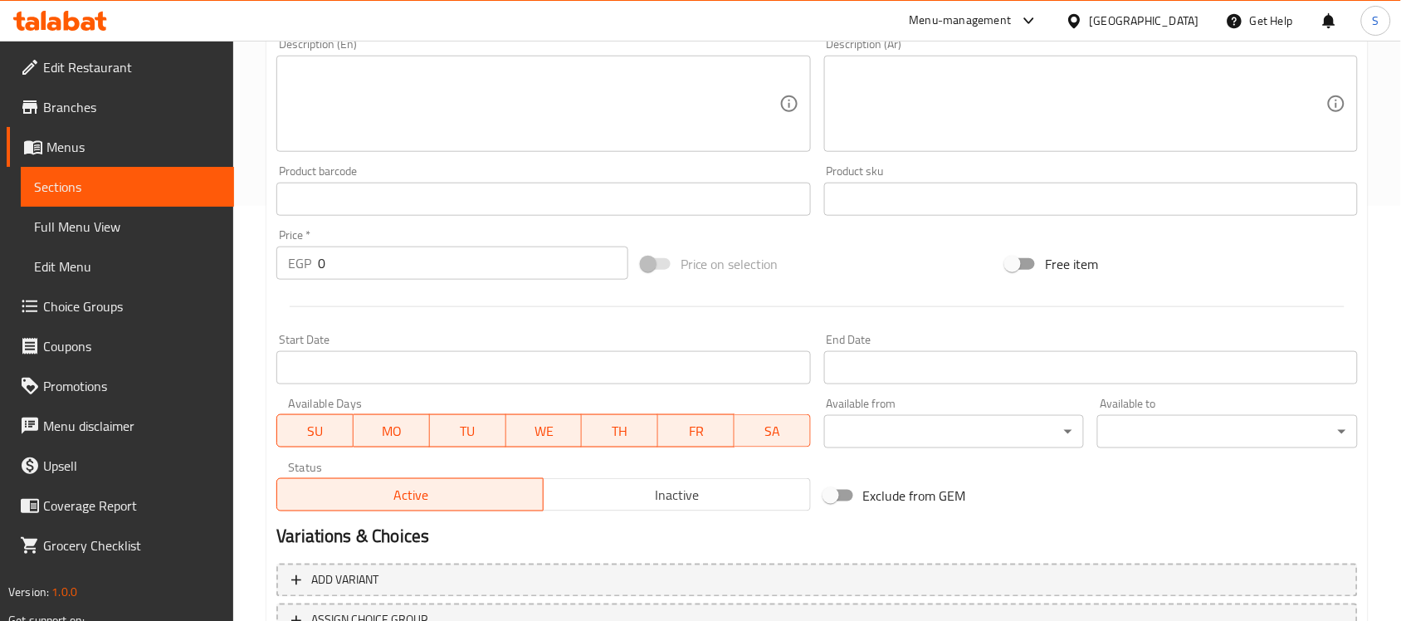
click at [339, 229] on div "Price   * EGP 0 Price *" at bounding box center [452, 254] width 352 height 51
click at [357, 195] on input "text" at bounding box center [543, 199] width 534 height 33
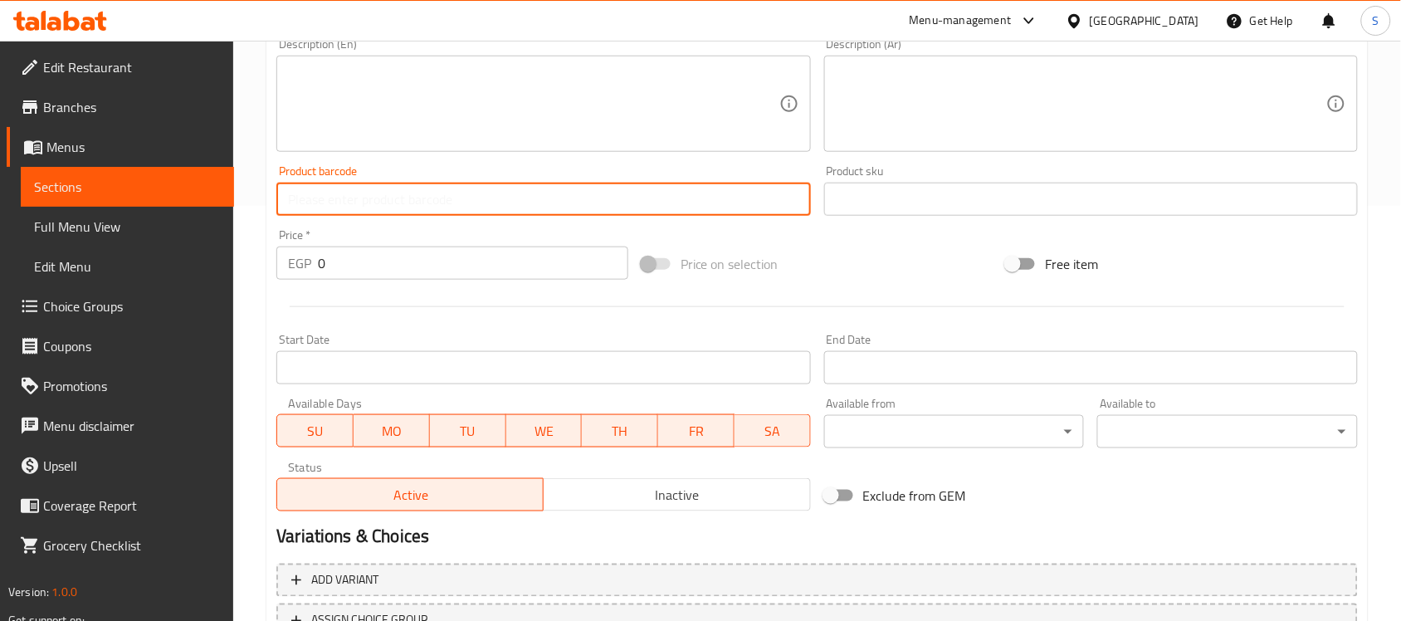
paste input "6975213982051"
type input "6975213982051"
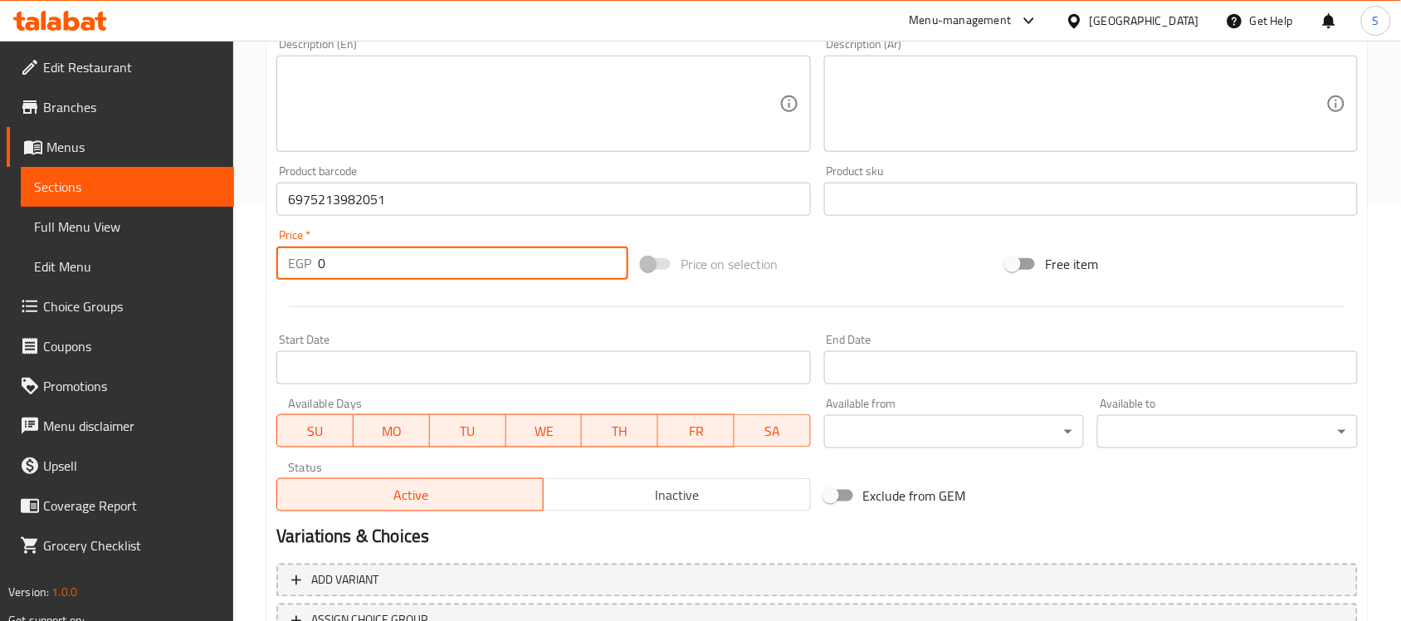
drag, startPoint x: 328, startPoint y: 266, endPoint x: 285, endPoint y: 241, distance: 49.8
click at [303, 251] on div "EGP 0 Price *" at bounding box center [452, 263] width 352 height 33
paste input "206"
type input "206"
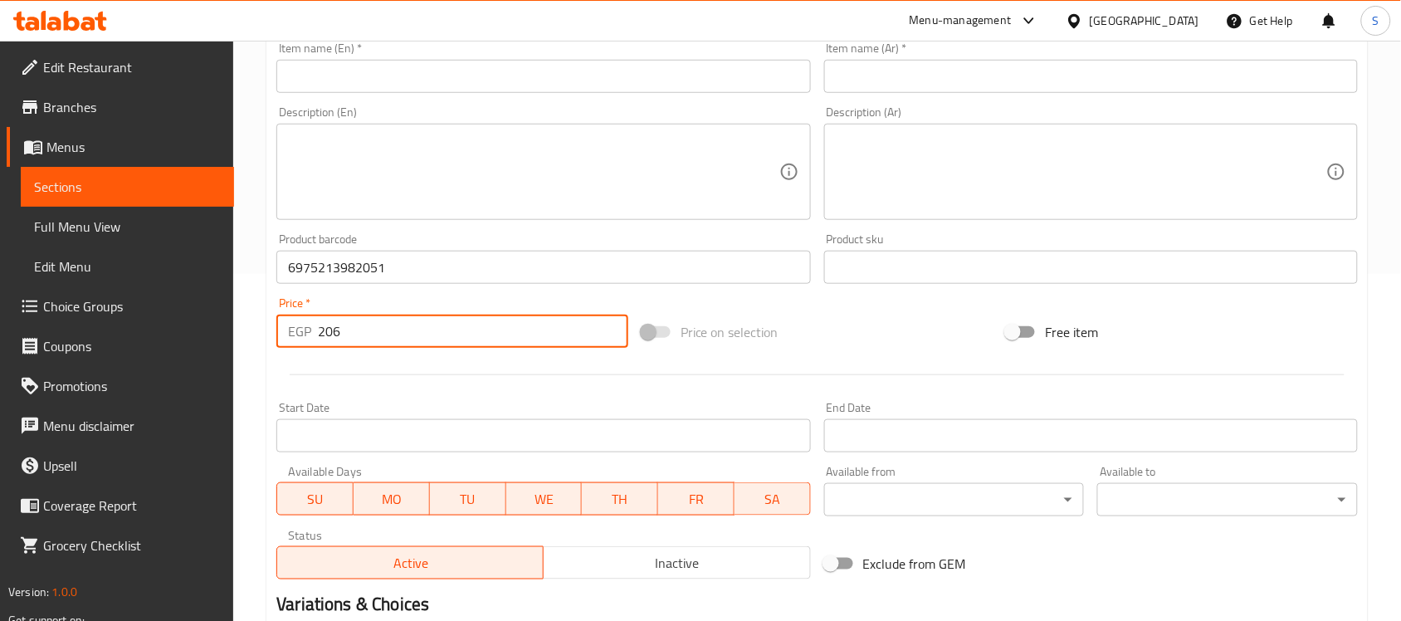
scroll to position [311, 0]
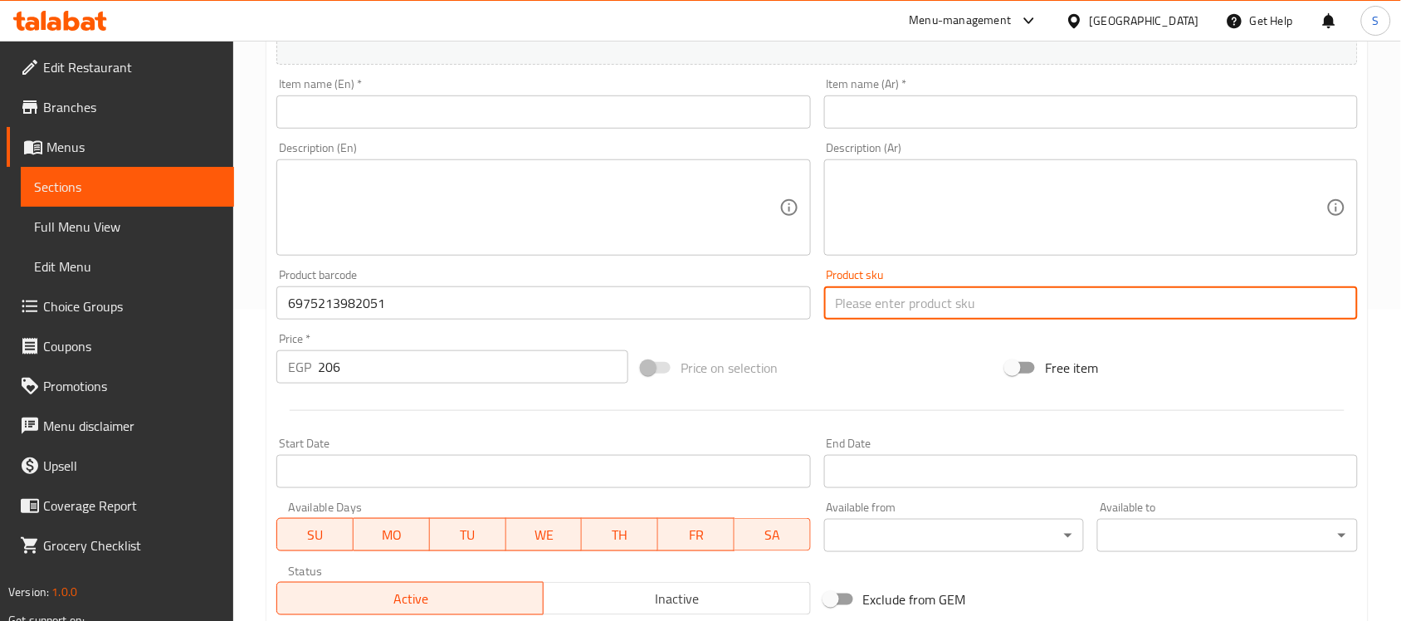
click at [905, 315] on input "text" at bounding box center [1091, 302] width 534 height 33
paste input "14250"
type input "14250"
click at [889, 118] on input "text" at bounding box center [1091, 111] width 534 height 33
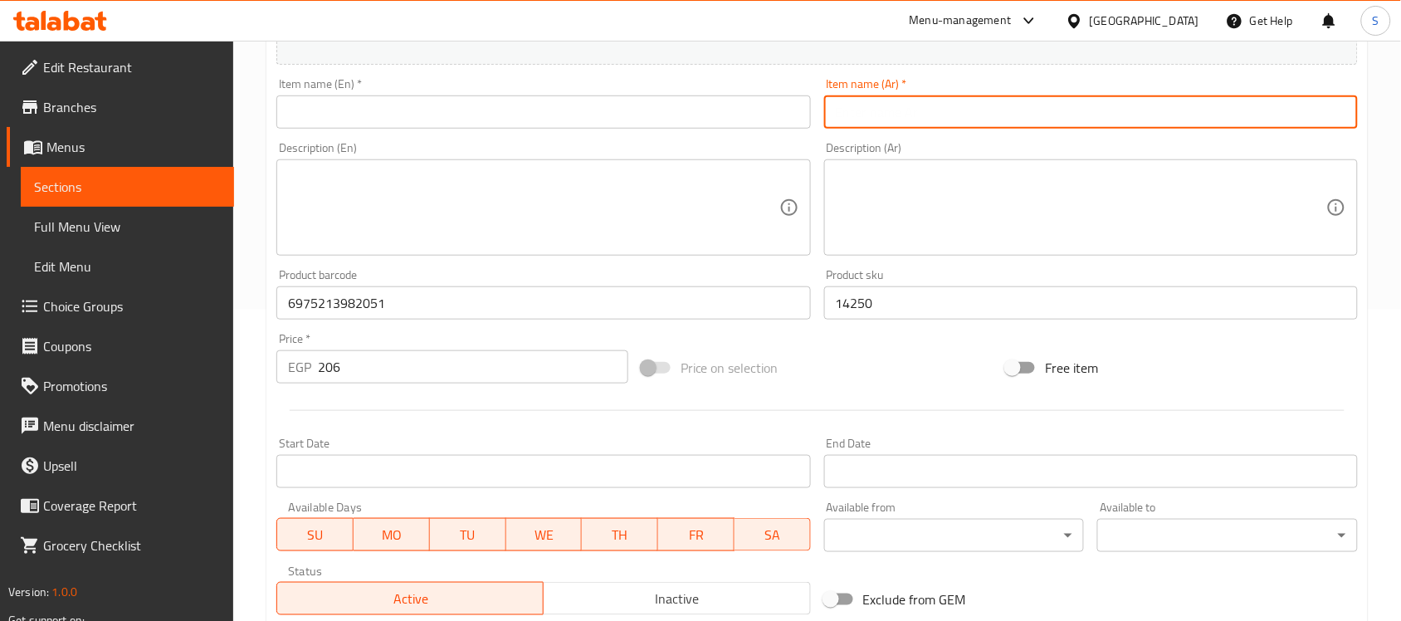
paste input "عضاضة للكلاب باللونين الأخضر والبرتقالي من نايومي"
type input "عضاضة للكلاب باللونين الأخضر والبرتقالي من نايومي"
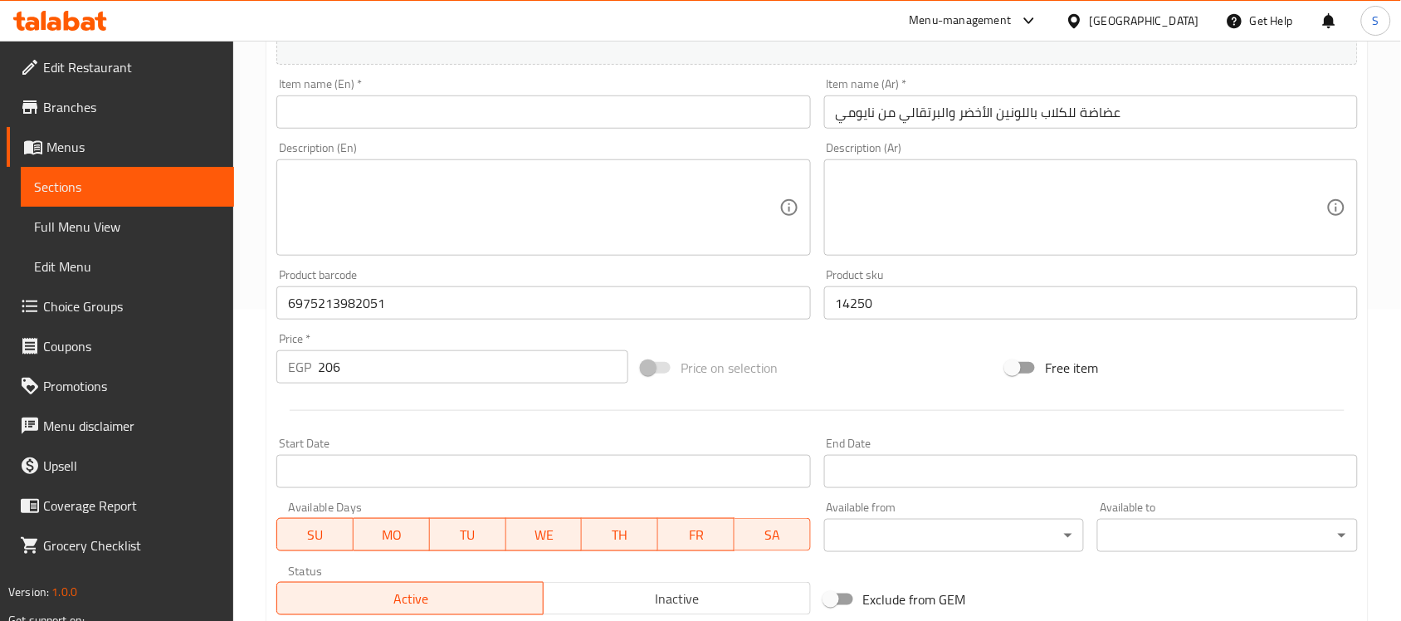
click at [616, 94] on div "Item name (En)   * Item name (En) *" at bounding box center [543, 103] width 534 height 51
click at [561, 119] on input "text" at bounding box center [543, 111] width 534 height 33
paste input "[PERSON_NAME] and Orange Dog Teether"
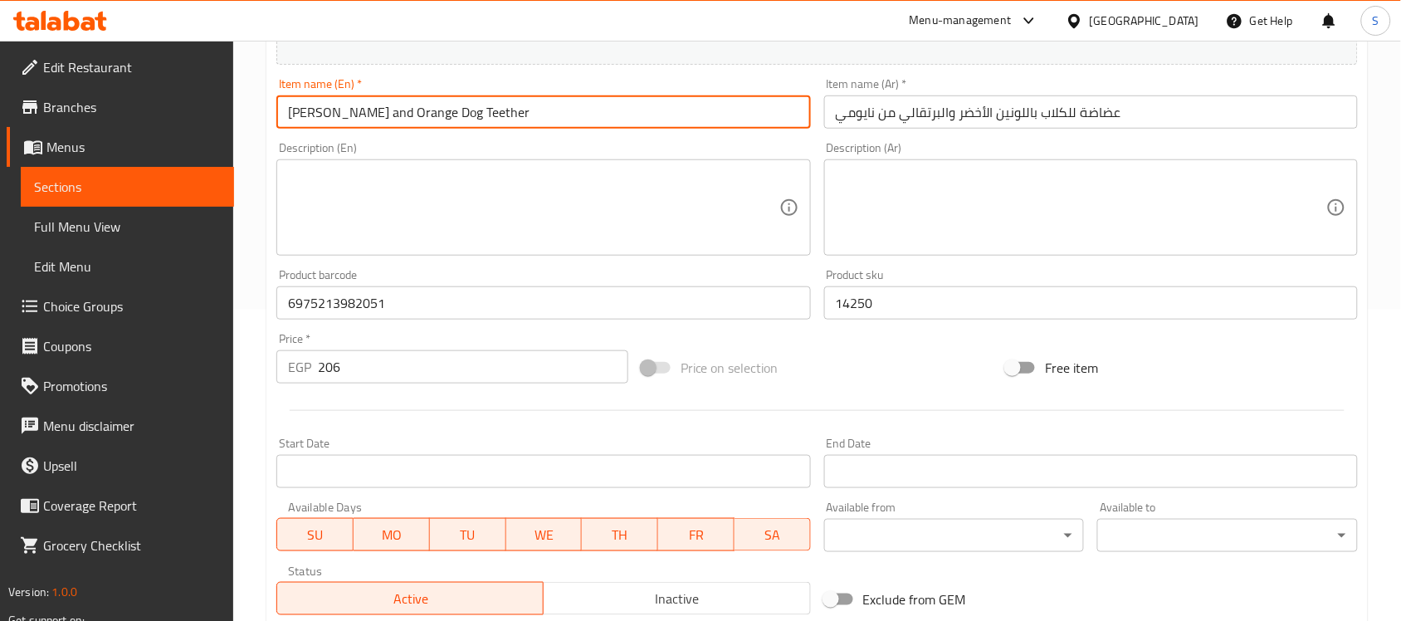
type input "[PERSON_NAME] and Orange Dog Teether"
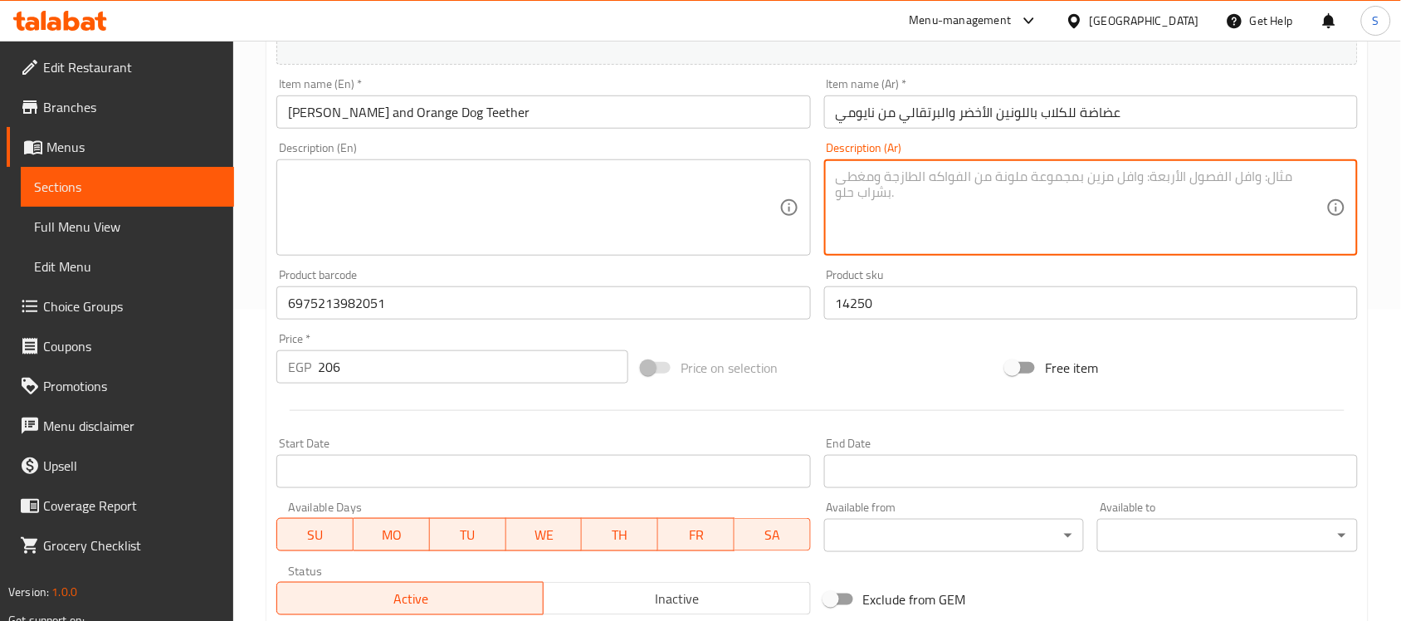
click at [1028, 224] on textarea at bounding box center [1081, 207] width 491 height 79
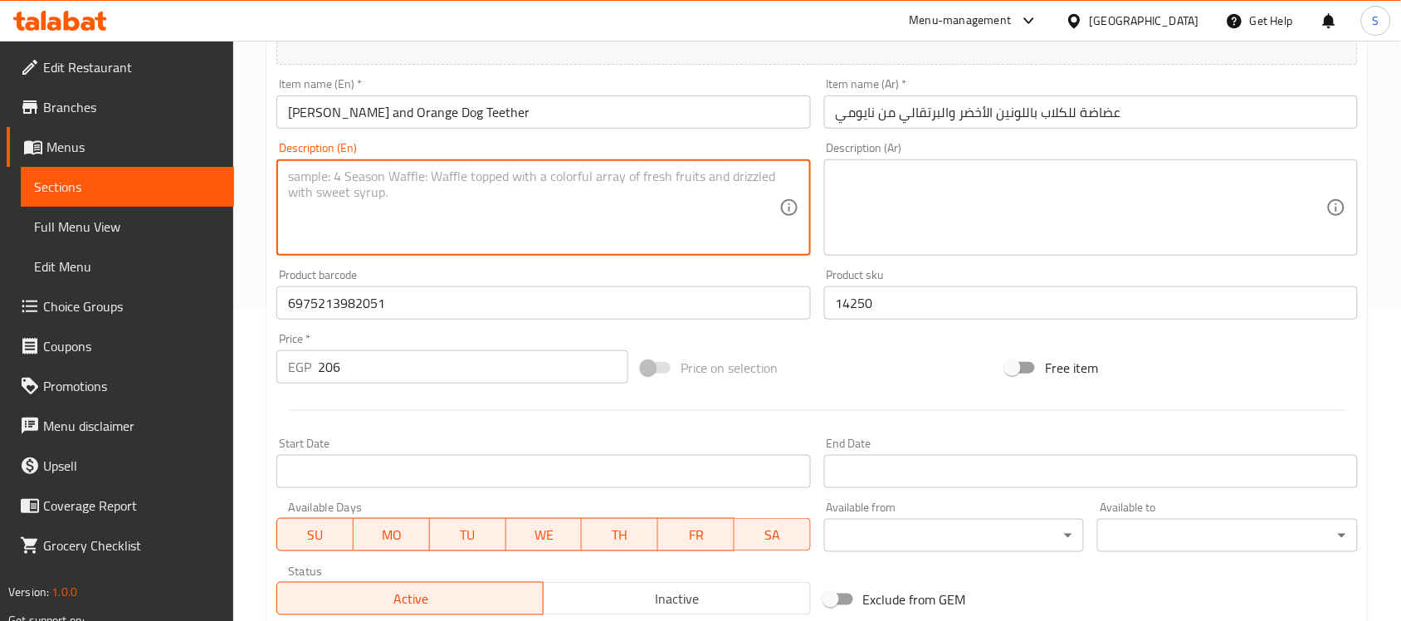
click at [672, 184] on textarea at bounding box center [533, 207] width 491 height 79
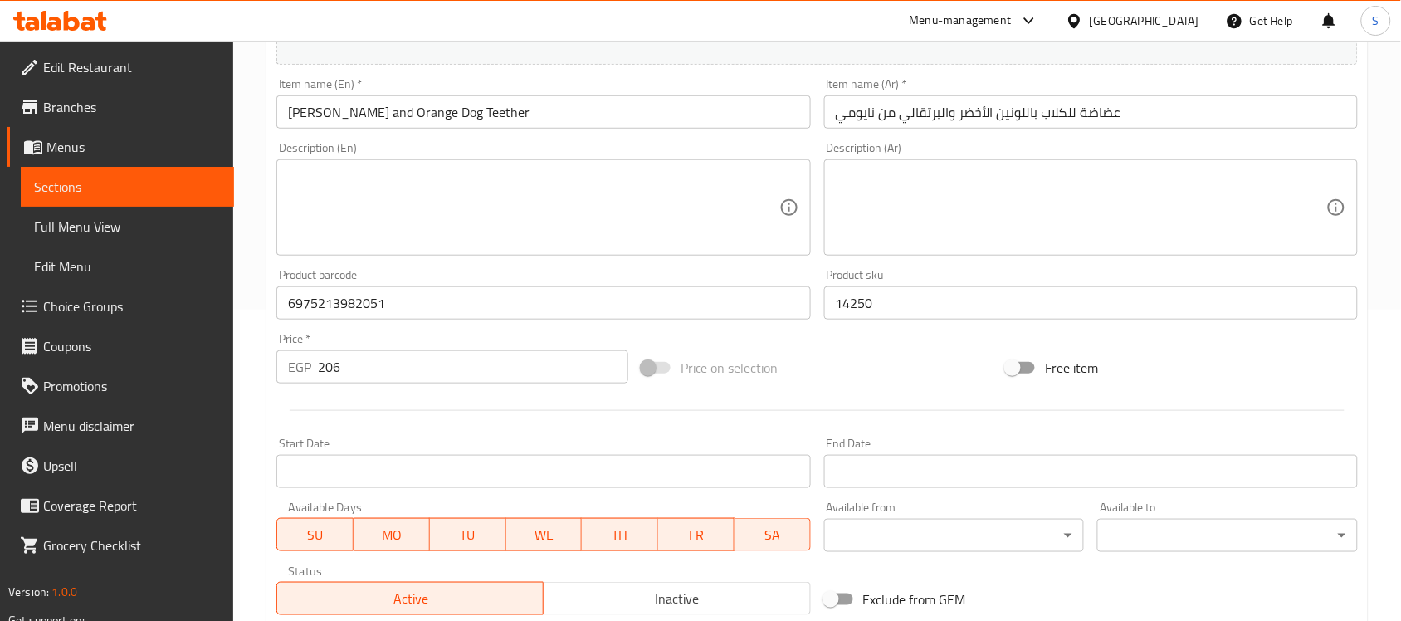
click at [395, 158] on div "Description (En) Description (En)" at bounding box center [543, 199] width 534 height 114
click at [353, 184] on textarea at bounding box center [533, 207] width 491 height 79
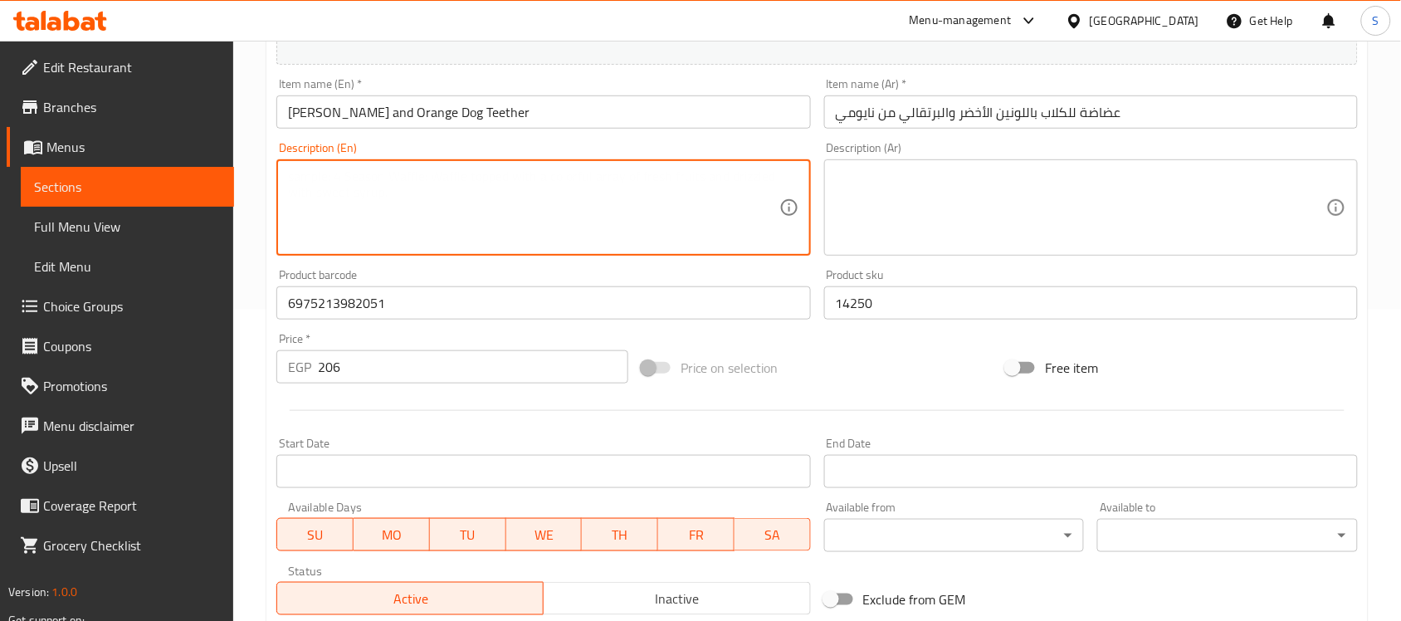
paste textarea "1pcs"
click at [300, 173] on textarea "1pcs" at bounding box center [533, 207] width 491 height 79
click at [297, 178] on textarea "1pcs" at bounding box center [533, 207] width 491 height 79
type textarea "1 pcs"
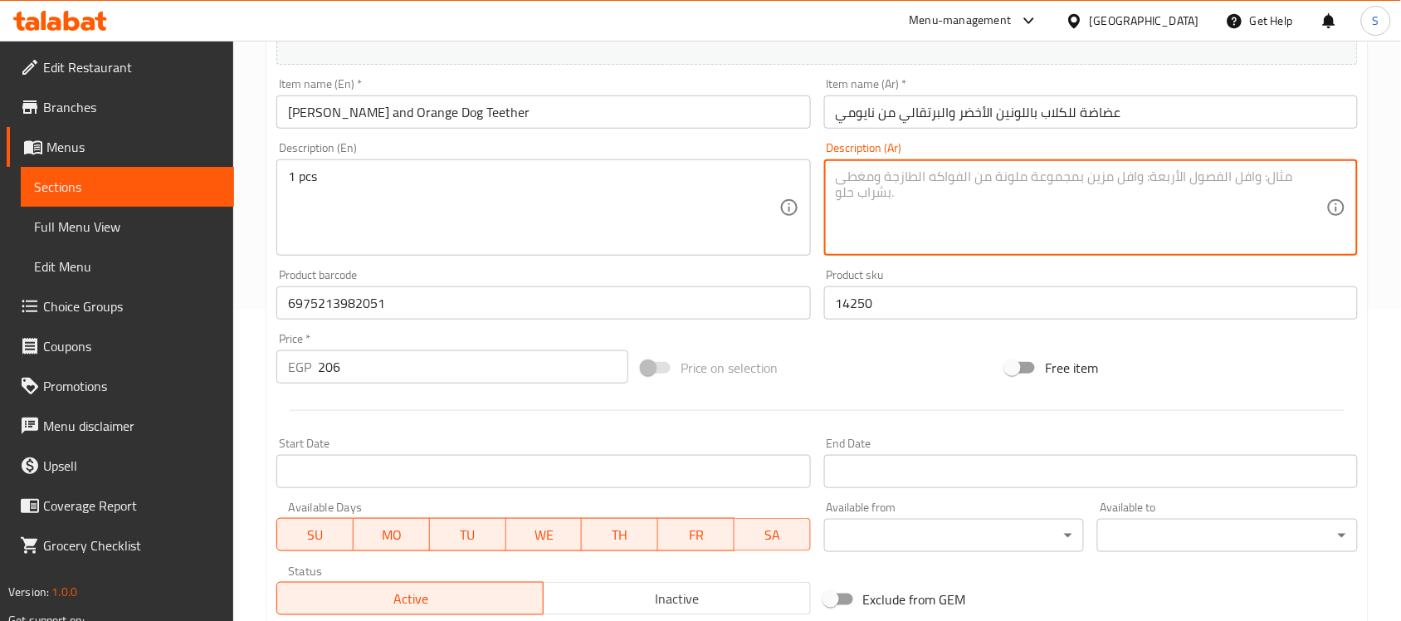
click at [1076, 187] on textarea at bounding box center [1081, 207] width 491 height 79
paste textarea "قطعة"
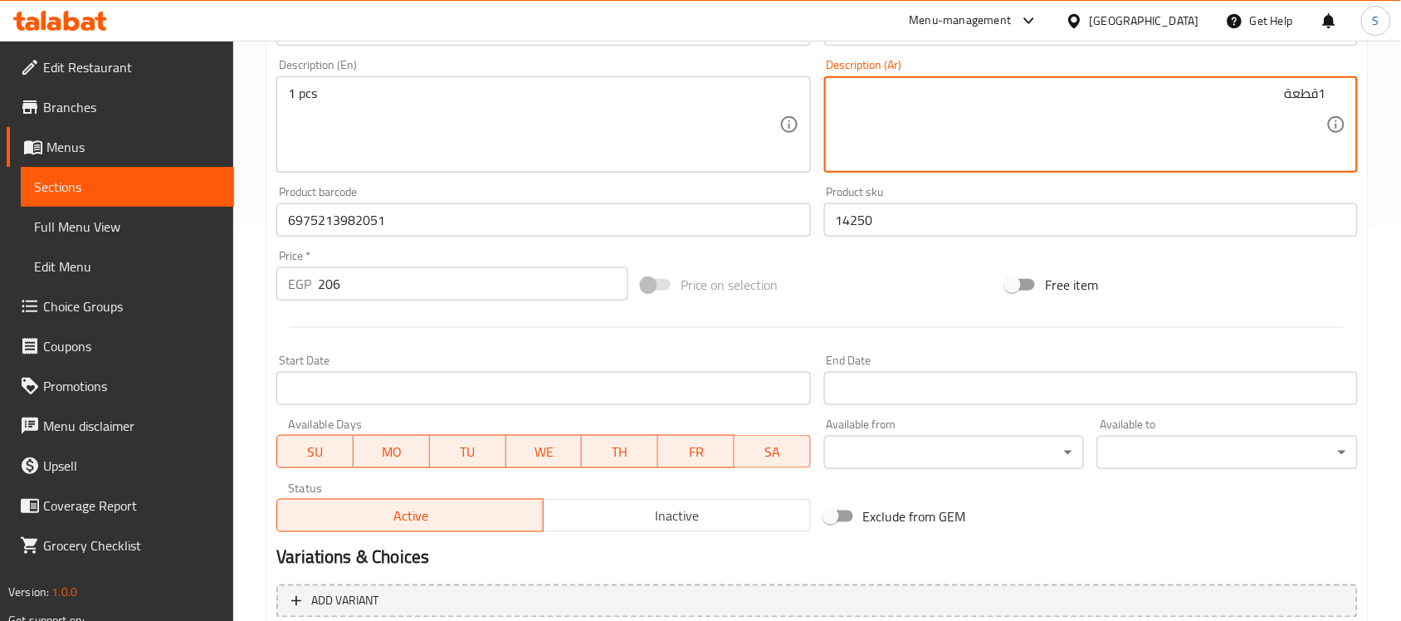
scroll to position [519, 0]
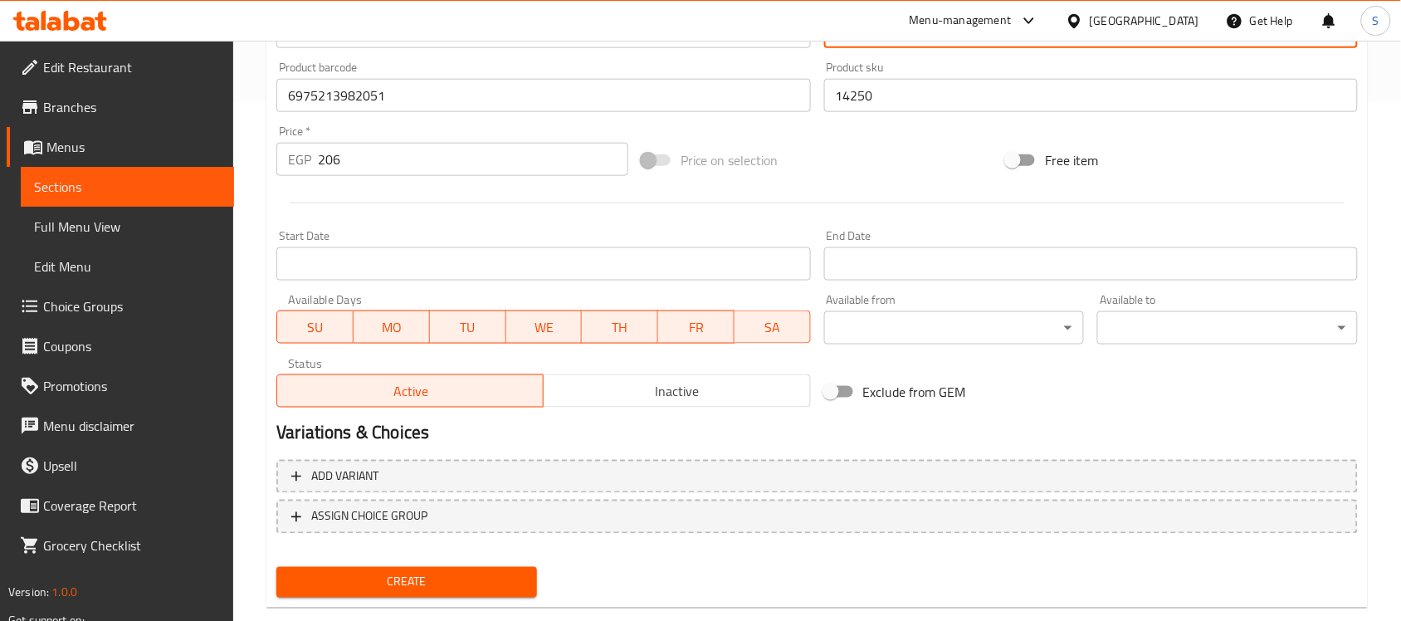
type textarea "1قطعة"
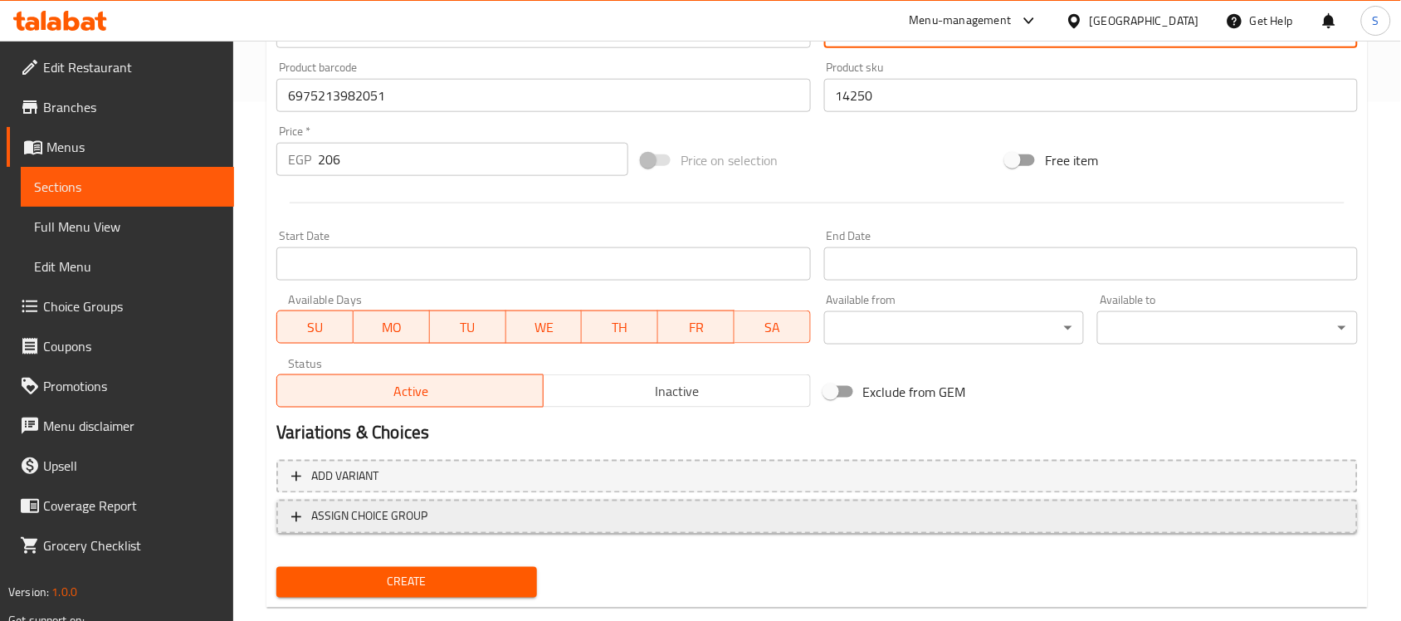
click at [415, 513] on span "ASSIGN CHOICE GROUP" at bounding box center [369, 516] width 116 height 21
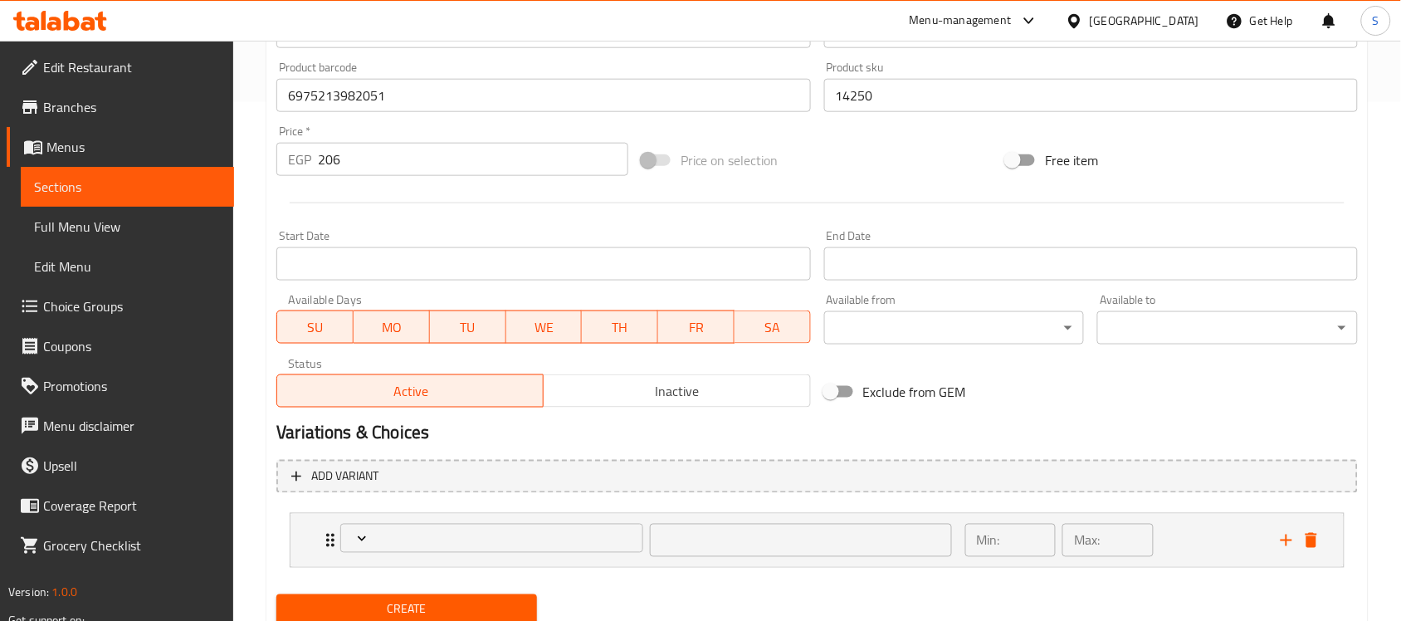
click at [413, 585] on div "Add variant ​ Min: ​ Max: ​" at bounding box center [817, 520] width 1095 height 135
click at [415, 603] on span "Create" at bounding box center [407, 609] width 234 height 21
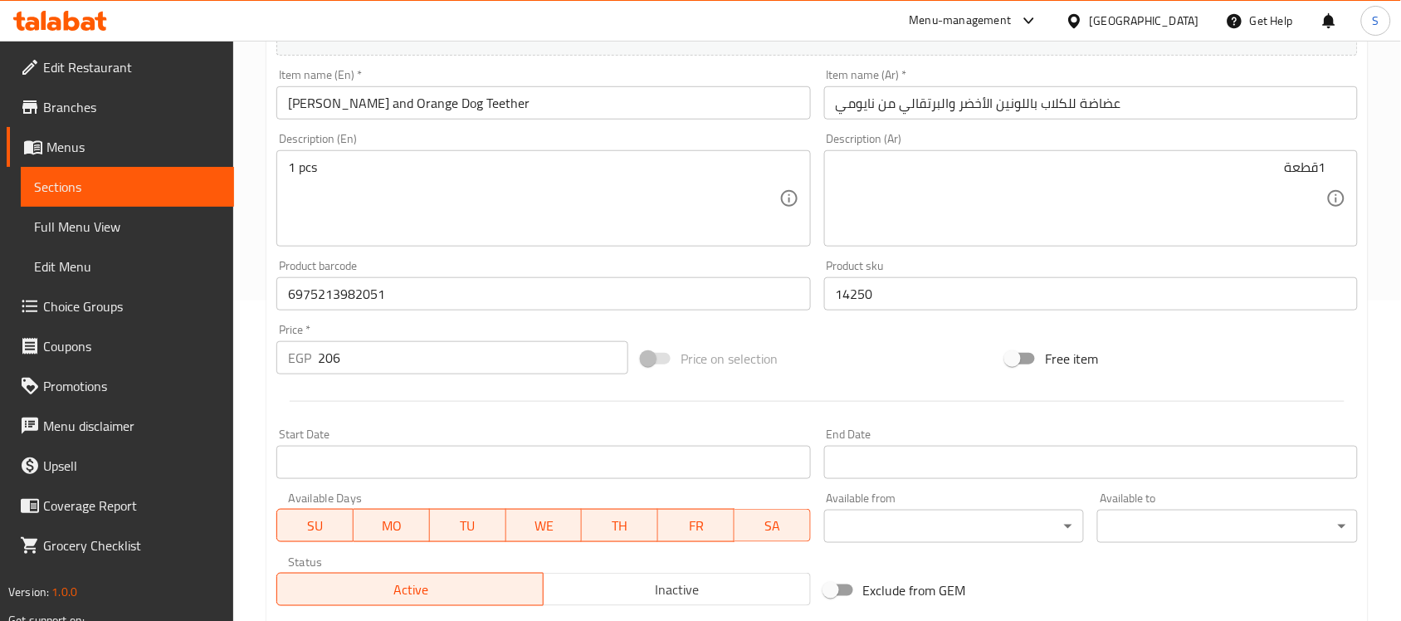
scroll to position [311, 0]
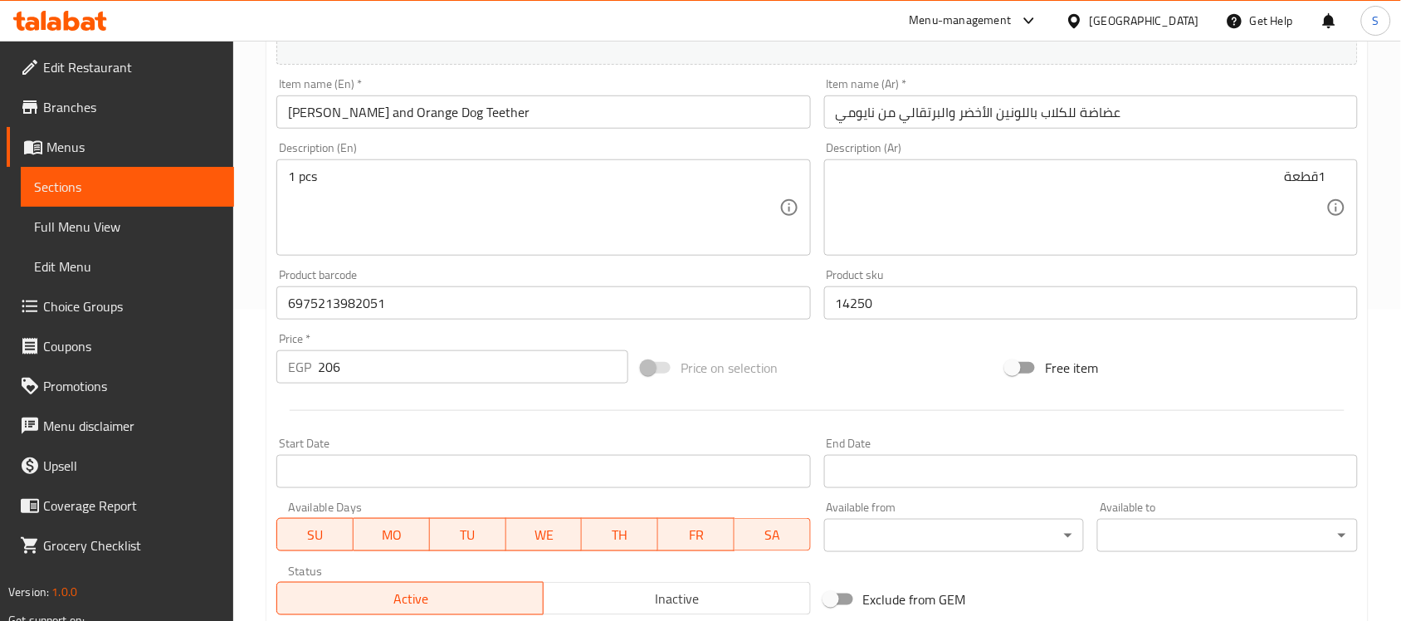
click at [621, 91] on div "Item name (En)   * [PERSON_NAME] and Orange Dog Teether Item name (En) *" at bounding box center [543, 103] width 534 height 51
click at [1195, 120] on input "عضاضة للكلاب باللونين الأخضر والبرتقالي من نايومي" at bounding box center [1091, 111] width 534 height 33
click at [720, 129] on div "Item name (En)   * [PERSON_NAME] and Orange Dog Teether Item name (En) *" at bounding box center [543, 103] width 547 height 64
click at [633, 130] on div "Item name (En)   * [PERSON_NAME] and Orange Dog Teether Item name (En) *" at bounding box center [543, 103] width 547 height 64
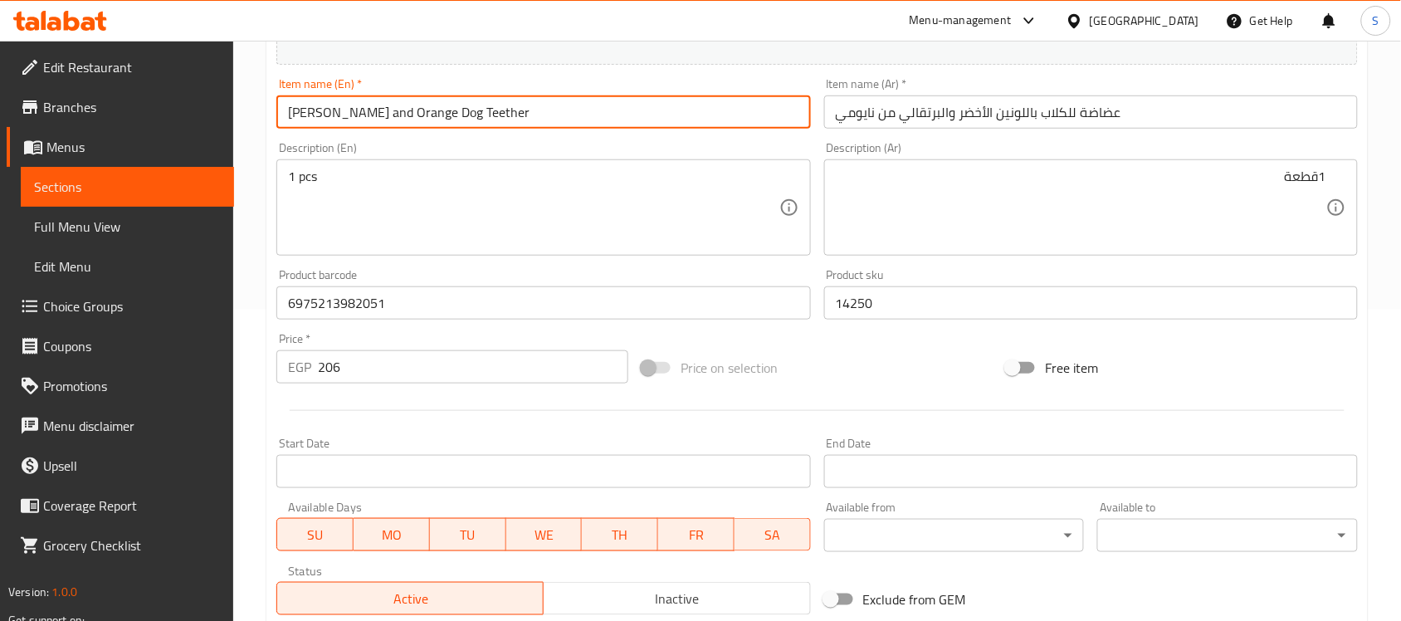
click at [593, 127] on input "[PERSON_NAME] and Orange Dog Teether" at bounding box center [543, 111] width 534 height 33
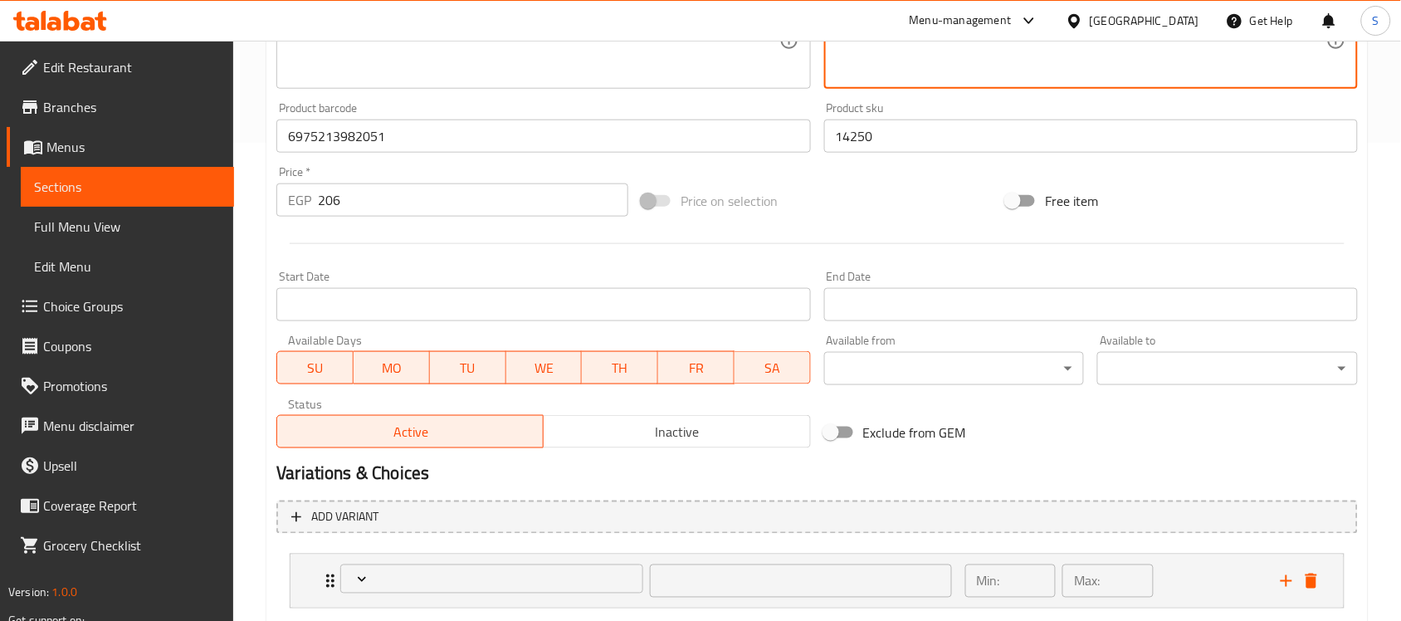
scroll to position [578, 0]
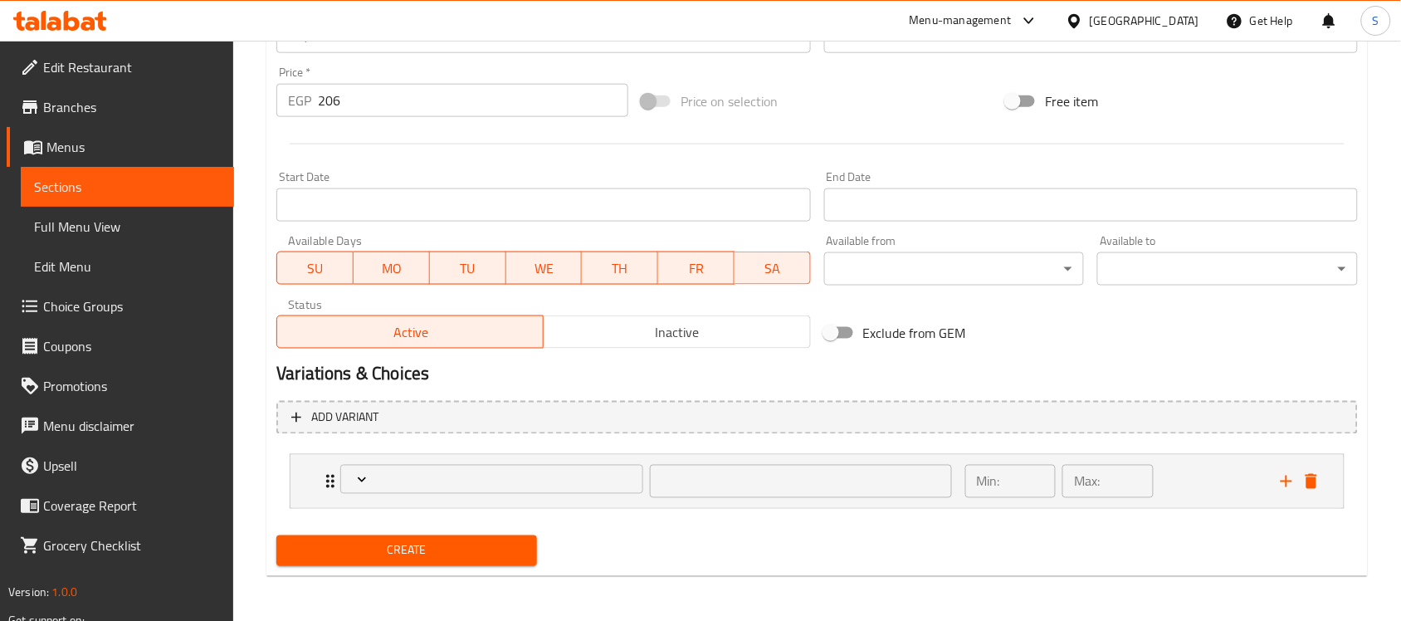
click at [461, 559] on span "Create" at bounding box center [407, 550] width 234 height 21
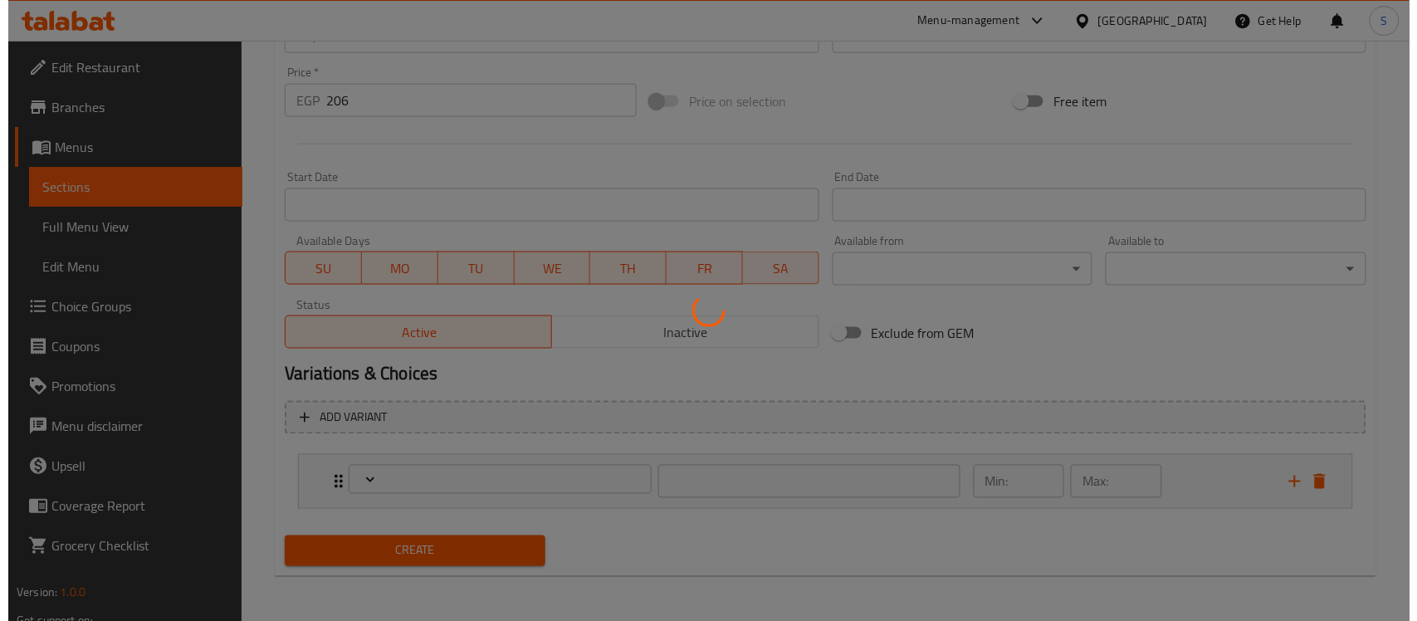
scroll to position [496, 0]
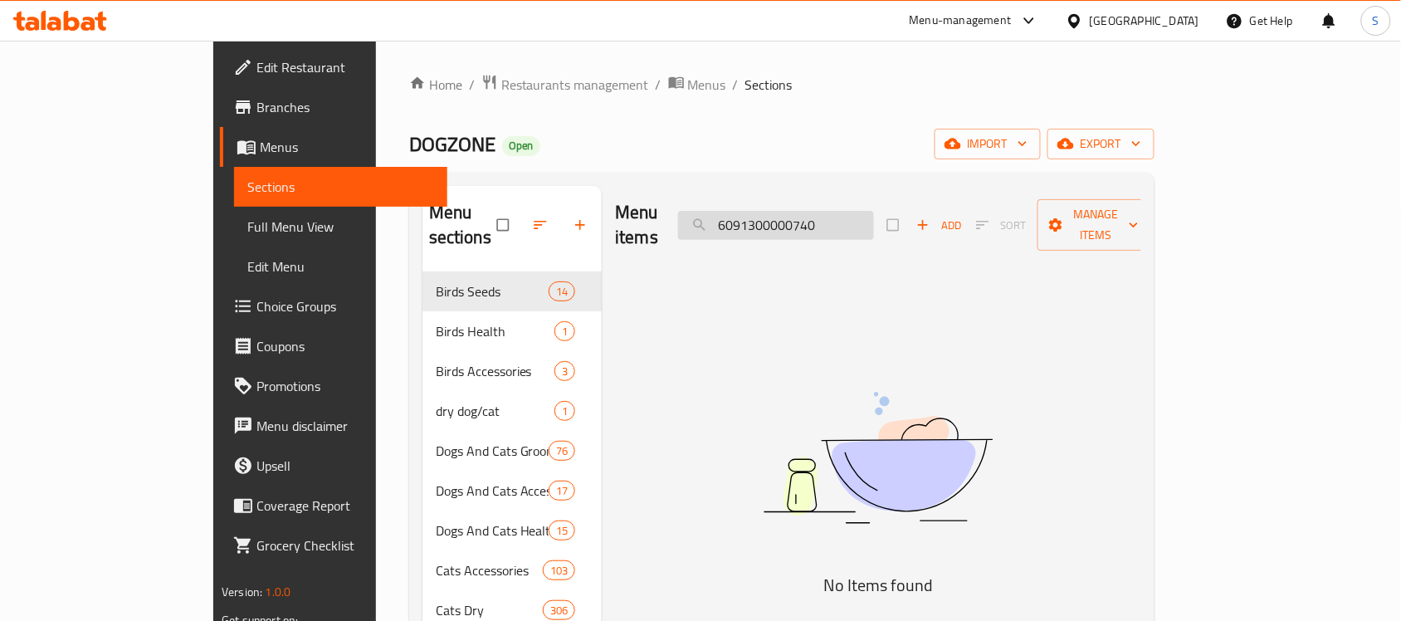
click at [874, 211] on input "6091300000740" at bounding box center [776, 225] width 196 height 29
click at [845, 193] on div "Menu items 57660010 Add Sort Manage items" at bounding box center [878, 225] width 526 height 79
click at [844, 211] on input "57660010" at bounding box center [776, 225] width 196 height 29
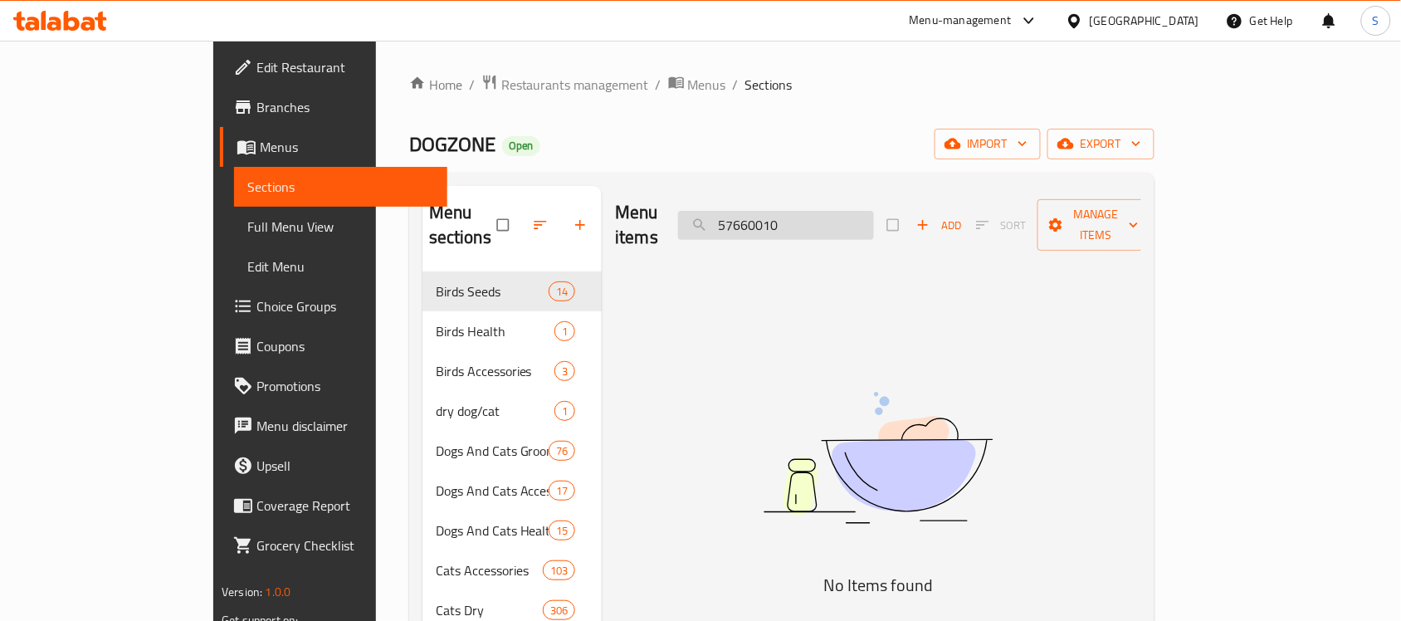
click at [844, 211] on input "57660010" at bounding box center [776, 225] width 196 height 29
paste input "86447"
click at [857, 211] on input "86447010" at bounding box center [776, 225] width 196 height 29
click at [864, 211] on input "86447010" at bounding box center [776, 225] width 196 height 29
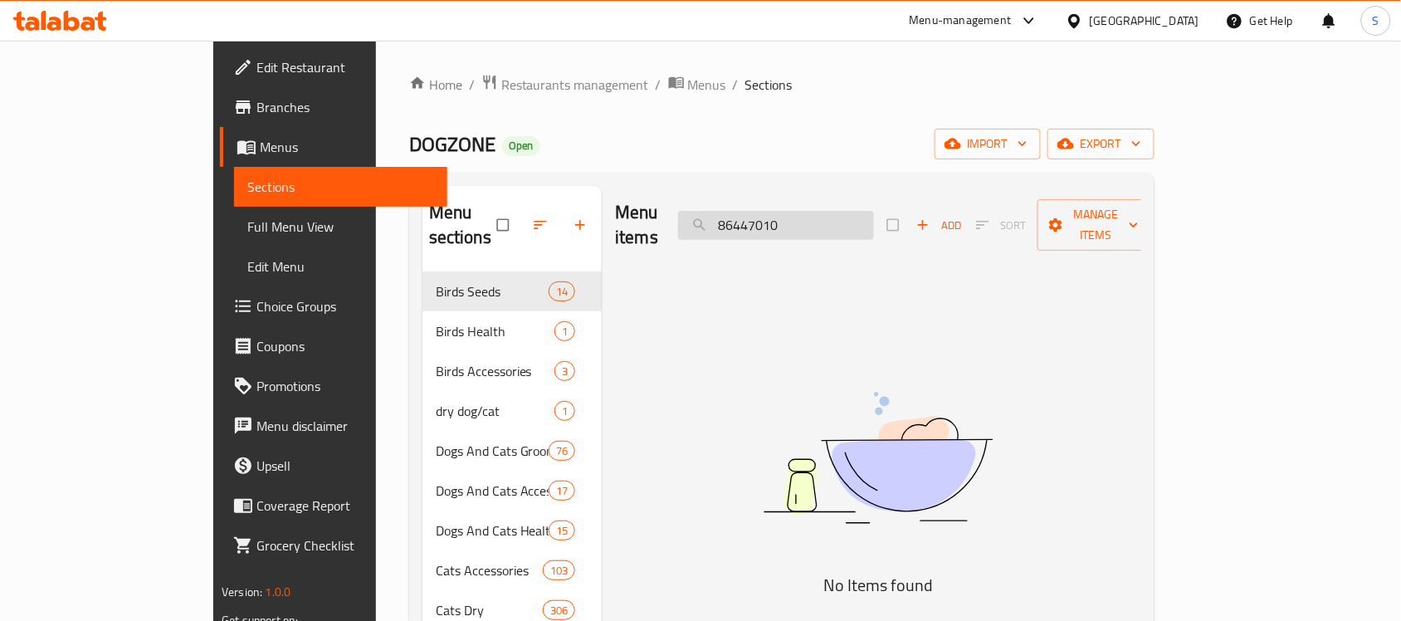
paste input "search"
click at [828, 212] on input "86447010" at bounding box center [776, 225] width 196 height 29
click at [852, 222] on input "86447010" at bounding box center [776, 225] width 196 height 29
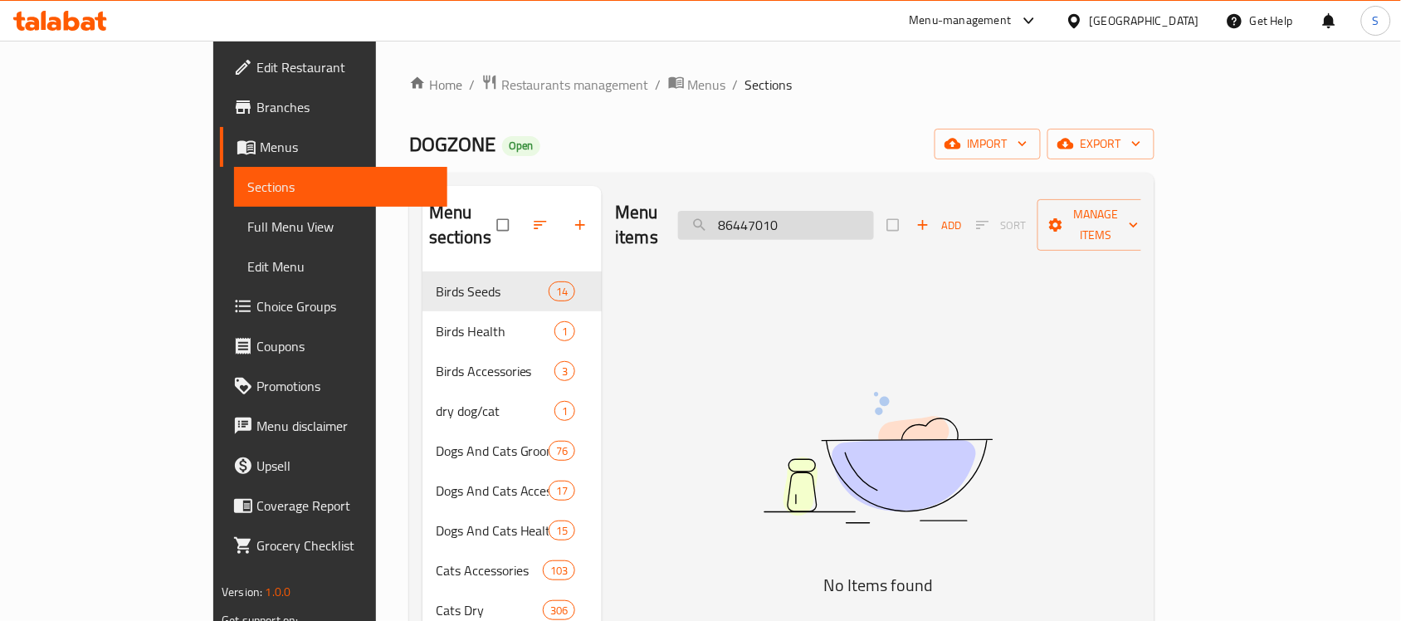
paste input "88886039105"
click at [866, 211] on input "888886039105" at bounding box center [776, 225] width 196 height 29
paste input "6447010"
click at [885, 403] on img at bounding box center [878, 458] width 415 height 220
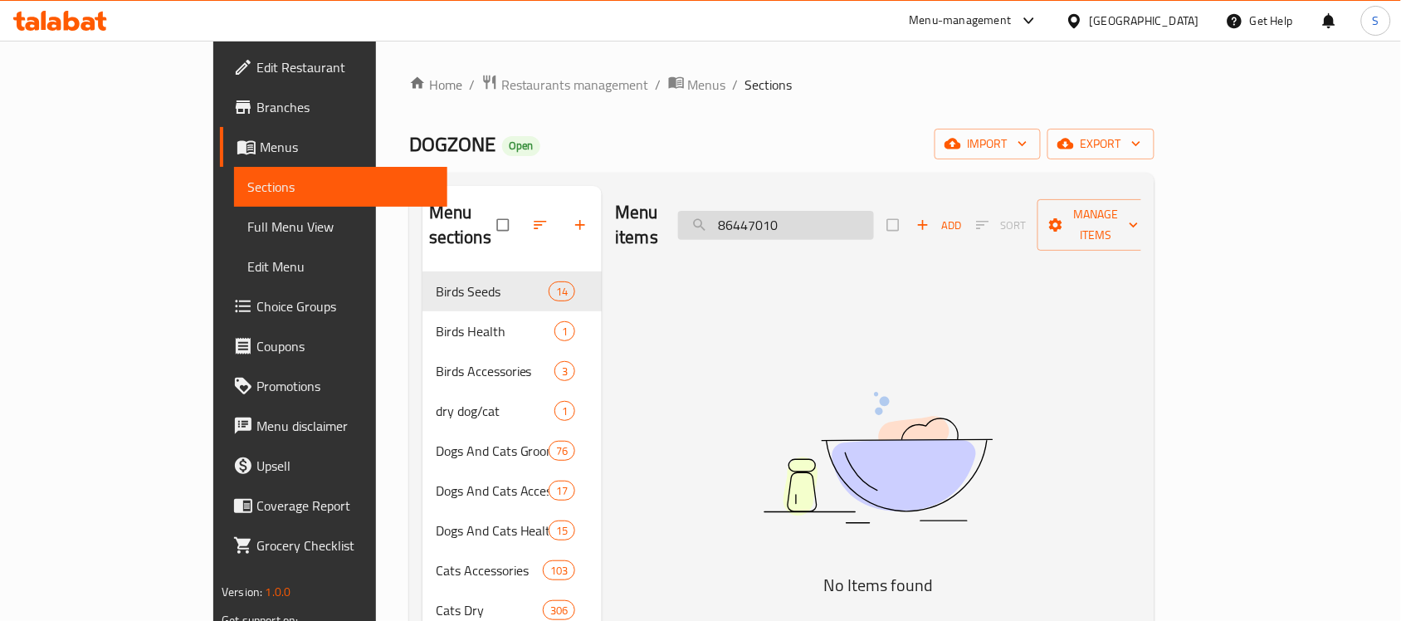
click at [803, 211] on input "86447010" at bounding box center [776, 225] width 196 height 29
paste input "88886039105"
click at [1026, 348] on img at bounding box center [878, 458] width 415 height 220
click at [873, 224] on input "888886039105" at bounding box center [776, 225] width 196 height 29
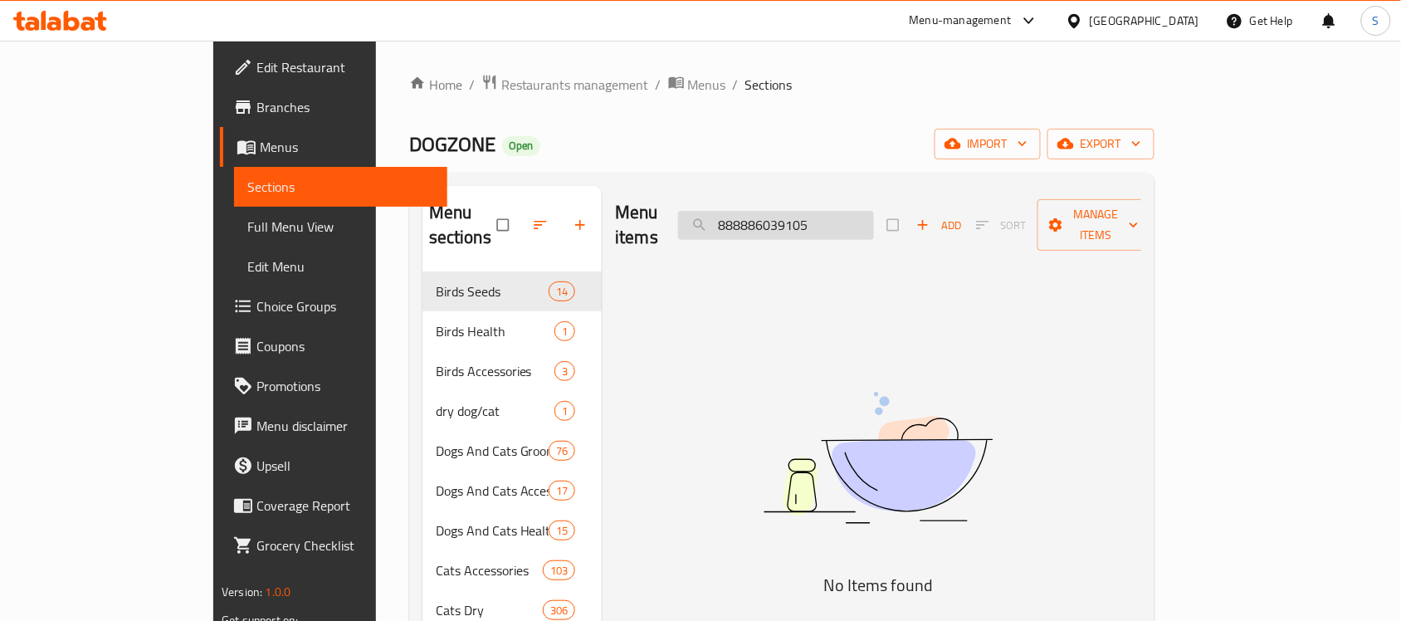
click at [873, 224] on input "888886039105" at bounding box center [776, 225] width 196 height 29
paste input "12627"
click at [852, 196] on div "Menu items 888886012627 Add Sort Manage items" at bounding box center [878, 225] width 526 height 79
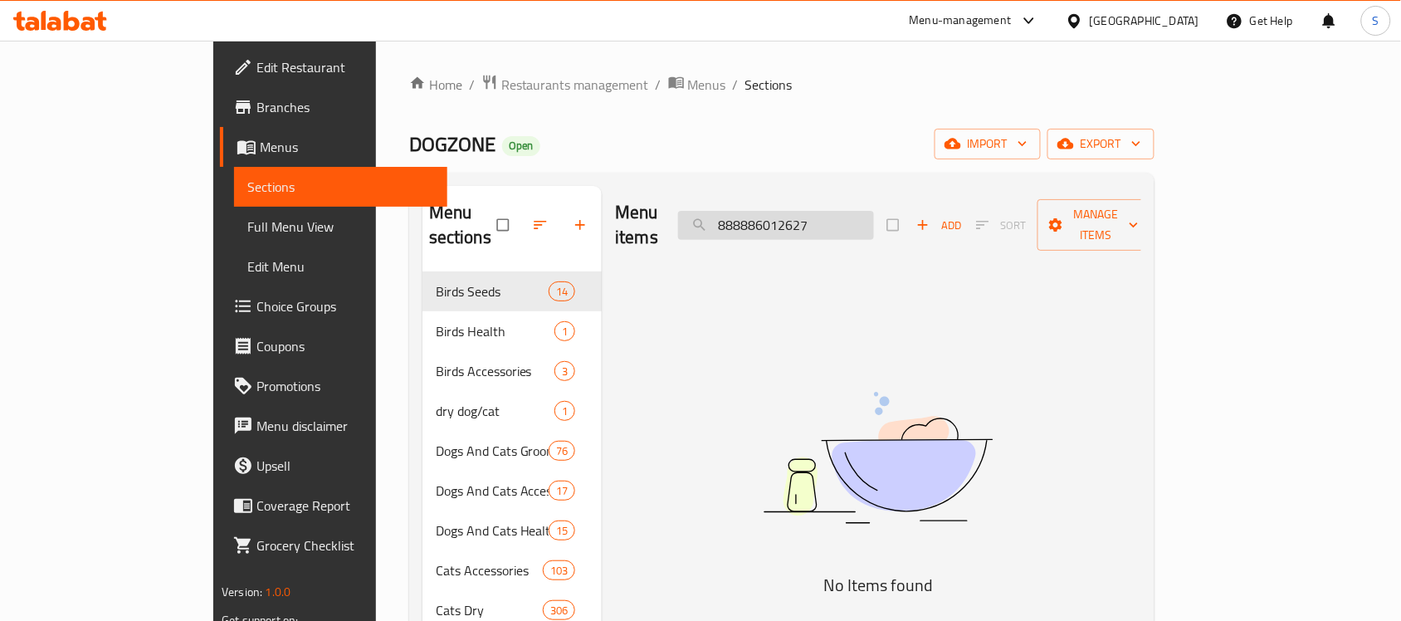
click at [847, 211] on input "888886012627" at bounding box center [776, 225] width 196 height 29
paste input "513878010"
click at [832, 392] on img at bounding box center [878, 458] width 415 height 220
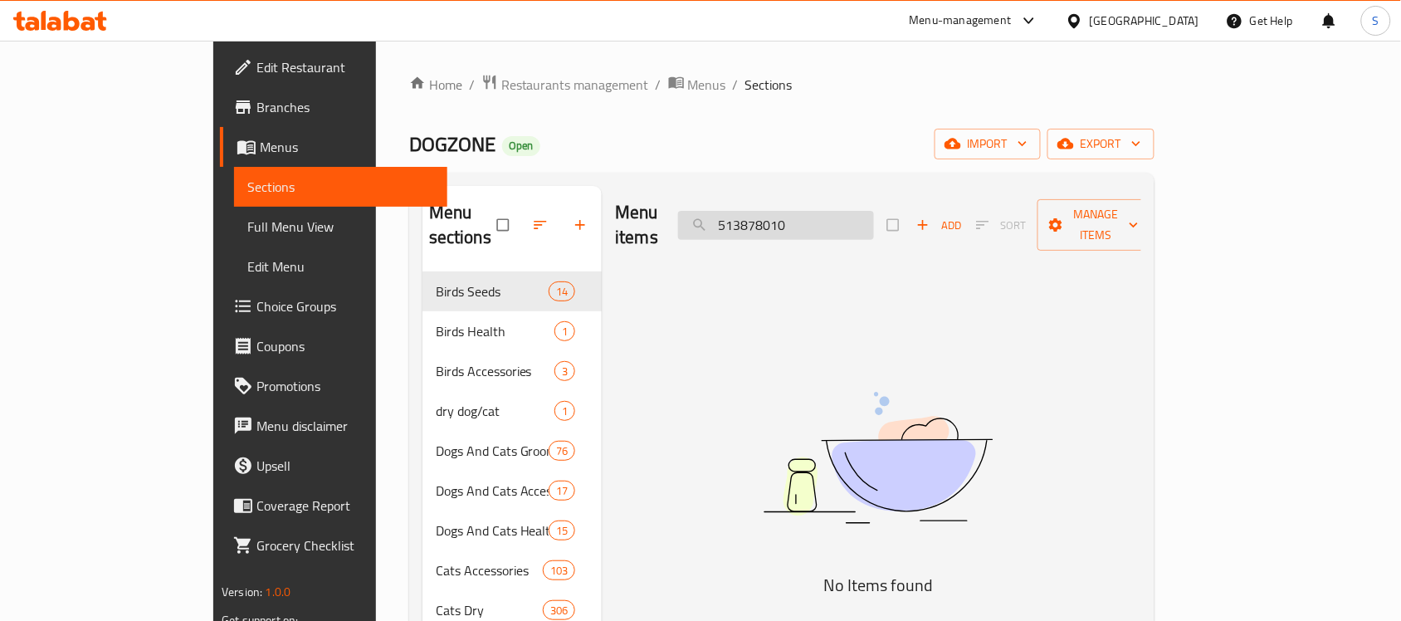
click at [865, 211] on input "513878010" at bounding box center [776, 225] width 196 height 29
paste input "80"
click at [807, 211] on input "513880010" at bounding box center [776, 225] width 196 height 29
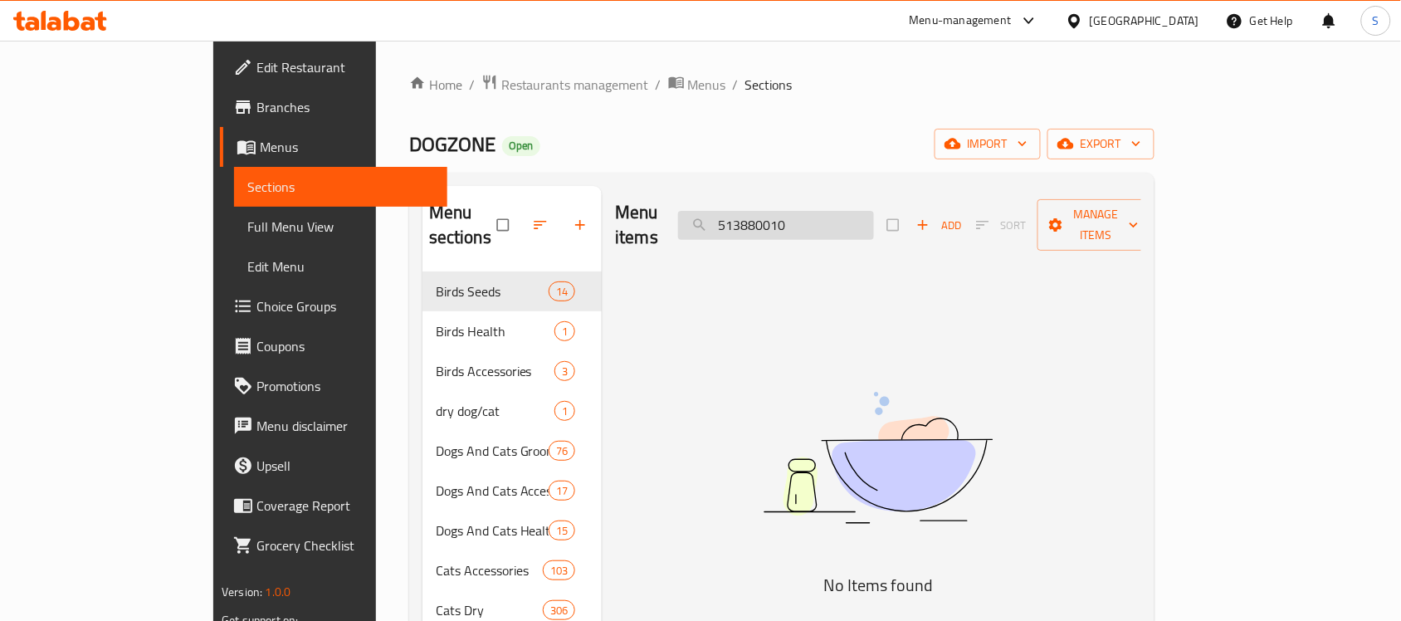
click at [807, 211] on input "513880010" at bounding box center [776, 225] width 196 height 29
paste input "1"
click at [808, 348] on img at bounding box center [878, 458] width 415 height 220
click at [853, 211] on input "513881010" at bounding box center [776, 225] width 196 height 29
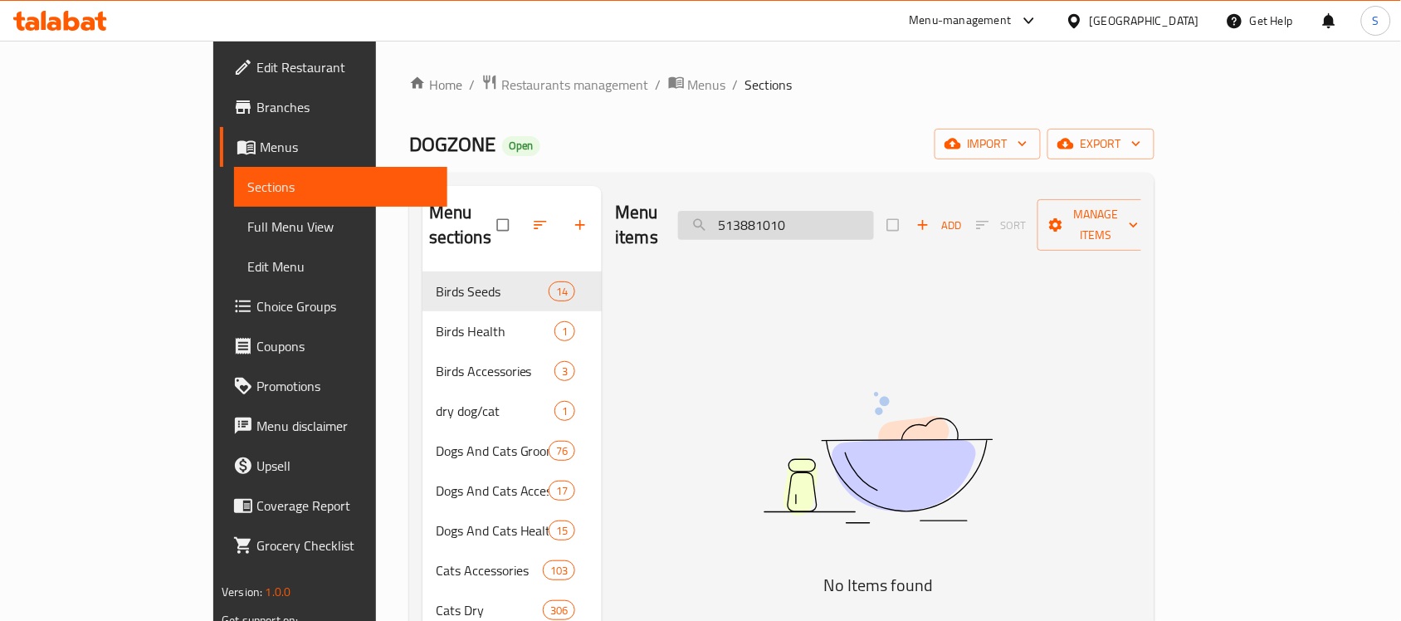
click at [853, 211] on input "513881010" at bounding box center [776, 225] width 196 height 29
click at [818, 217] on input "513881010" at bounding box center [776, 225] width 196 height 29
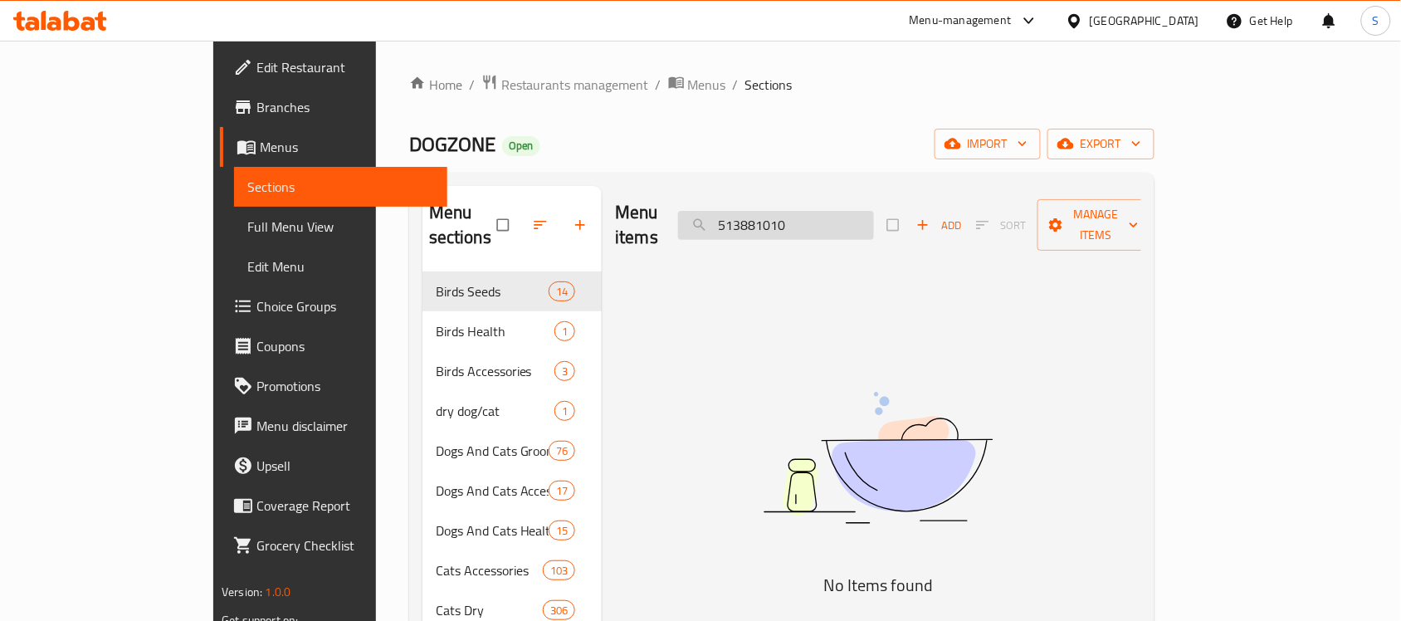
paste input "914236"
click at [818, 217] on input "914236010" at bounding box center [776, 225] width 196 height 29
paste input "search"
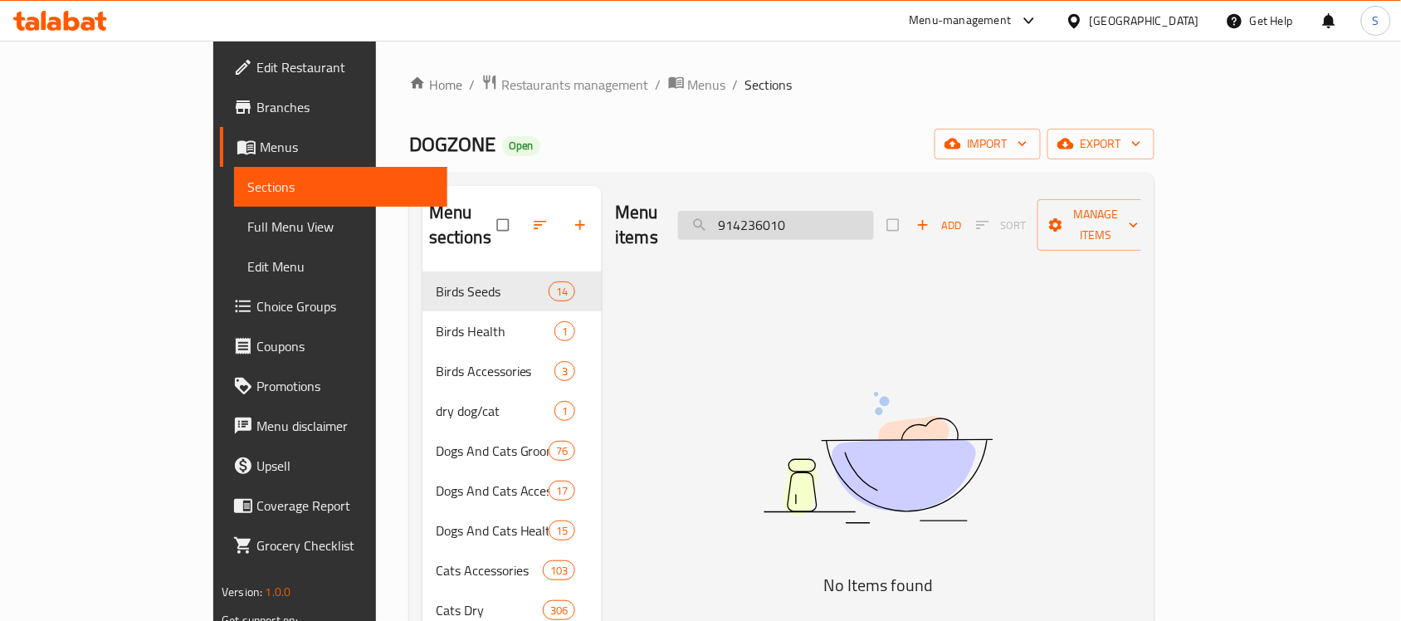
click at [820, 226] on input "914236010" at bounding box center [776, 225] width 196 height 29
paste input "8"
click at [819, 348] on img at bounding box center [878, 458] width 415 height 220
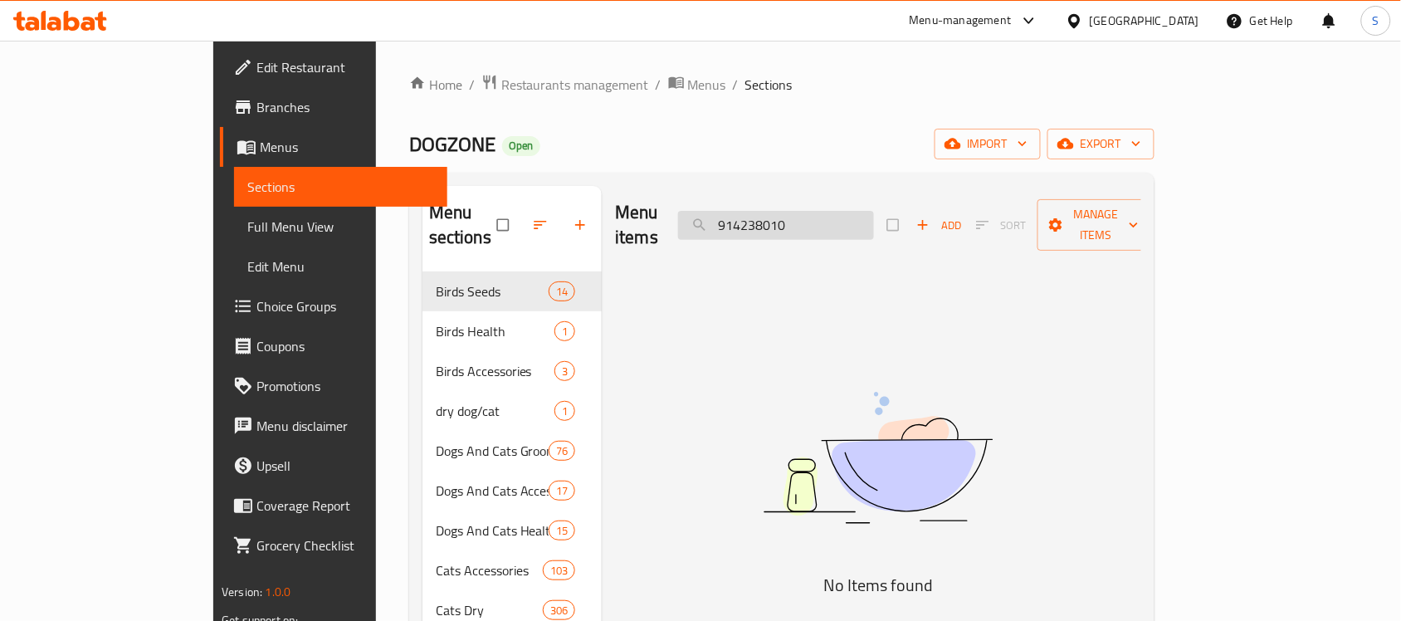
click at [874, 227] on input "914238010" at bounding box center [776, 225] width 196 height 29
paste input "9"
click at [874, 214] on input "914239010" at bounding box center [776, 225] width 196 height 29
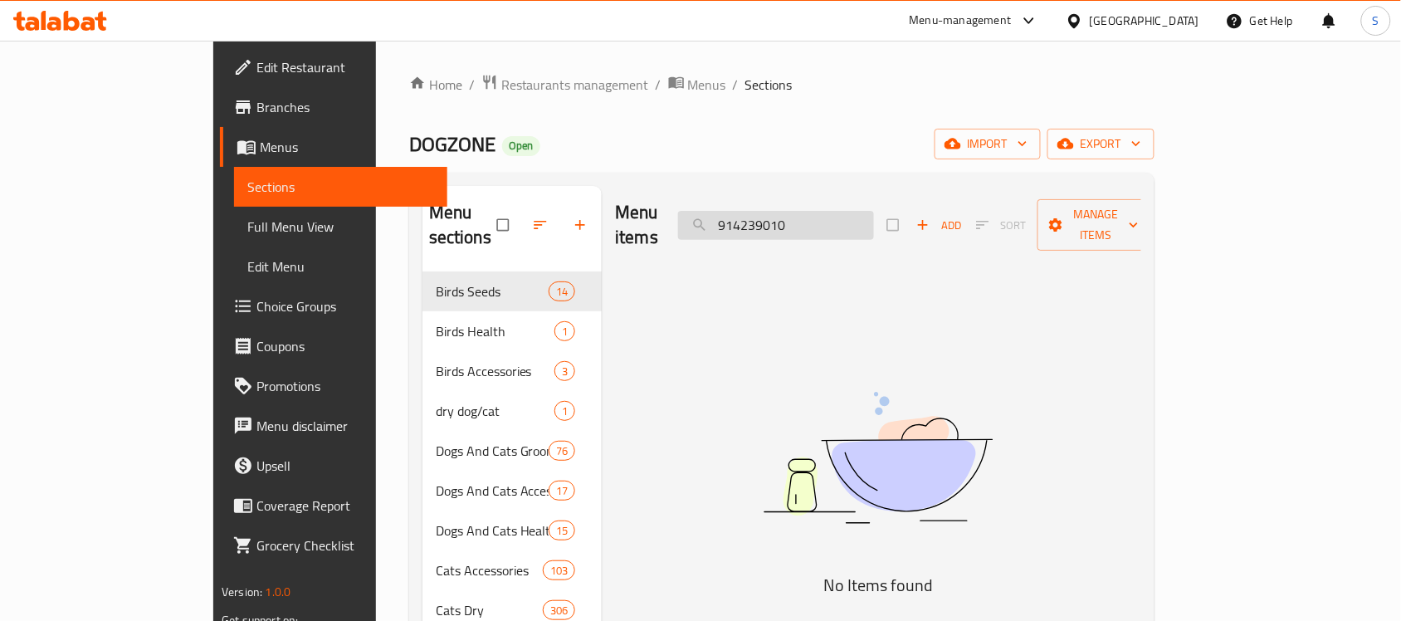
click at [874, 214] on input "914239010" at bounding box center [776, 225] width 196 height 29
click at [867, 213] on input "914239010" at bounding box center [776, 225] width 196 height 29
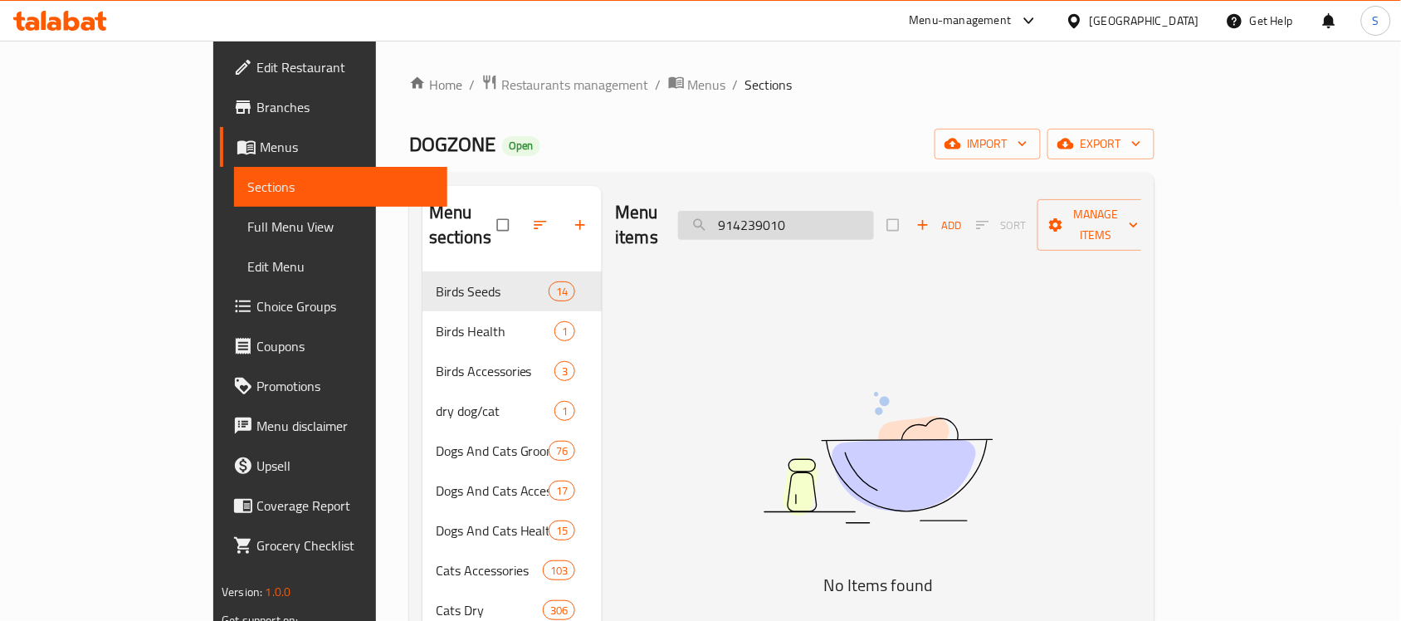
paste input "489194180446"
click at [837, 214] on input "4891941804460" at bounding box center [776, 225] width 196 height 29
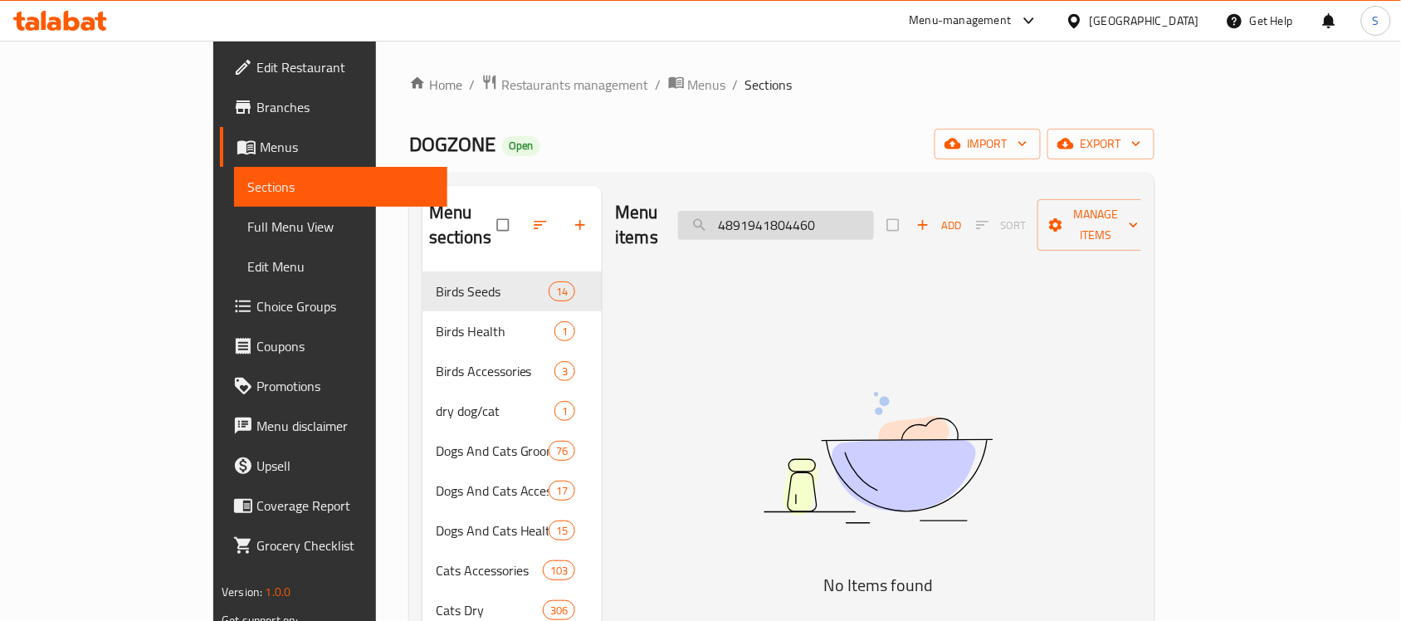
paste input "39"
click at [864, 211] on input "4891941804439" at bounding box center [776, 225] width 196 height 29
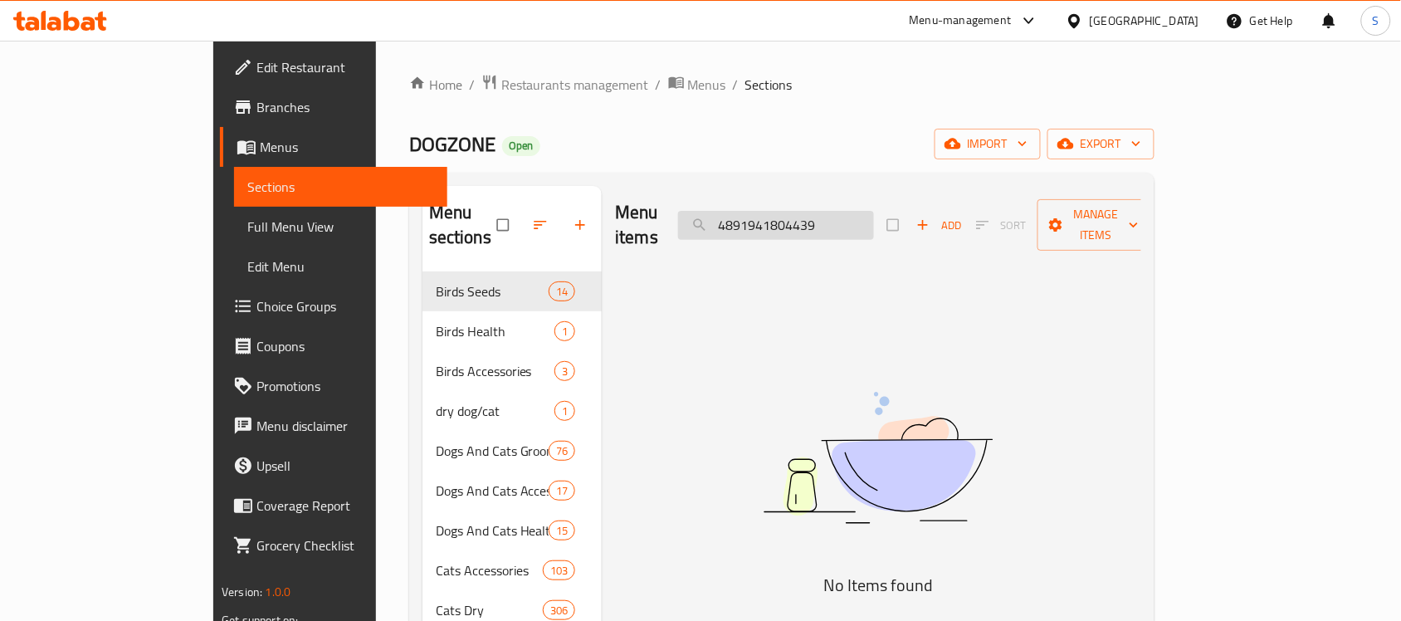
click at [861, 212] on input "4891941804439" at bounding box center [776, 225] width 196 height 29
click at [921, 196] on div "Menu items 4891941804439 Add Sort Manage items" at bounding box center [878, 225] width 526 height 79
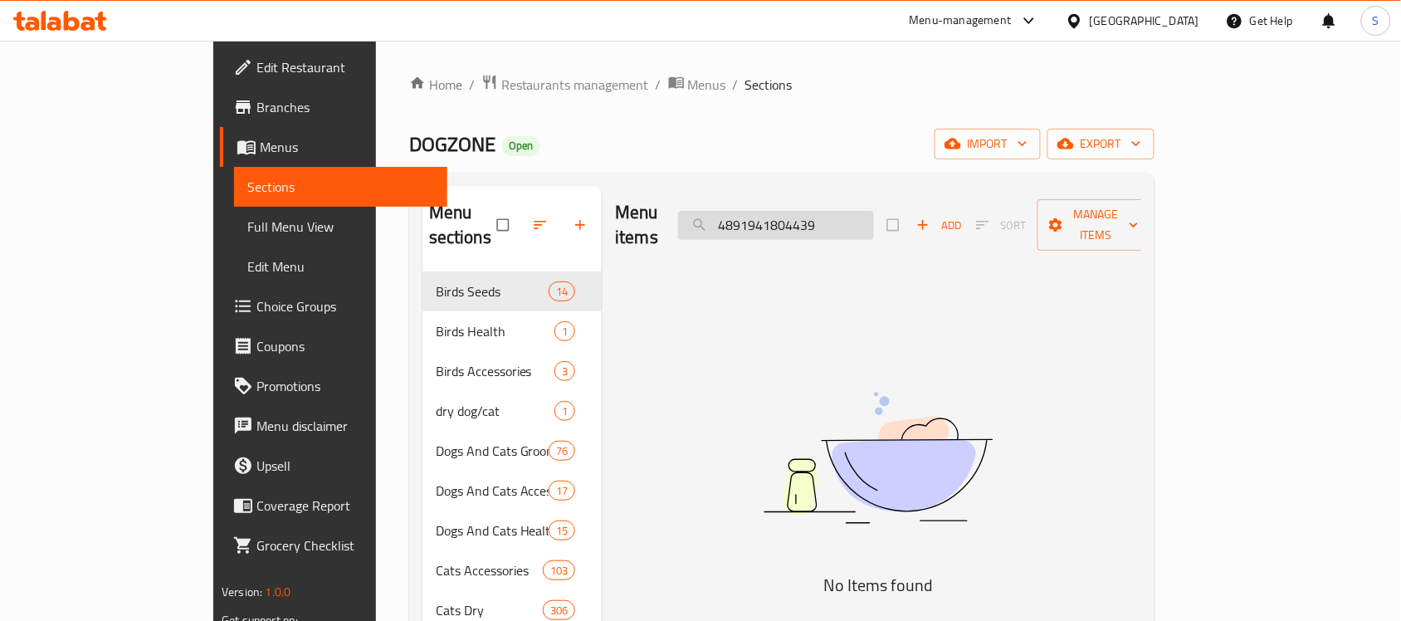
click at [874, 211] on input "4891941804439" at bounding box center [776, 225] width 196 height 29
paste input "6975213981450"
click at [831, 226] on input "6975213981450" at bounding box center [776, 225] width 196 height 29
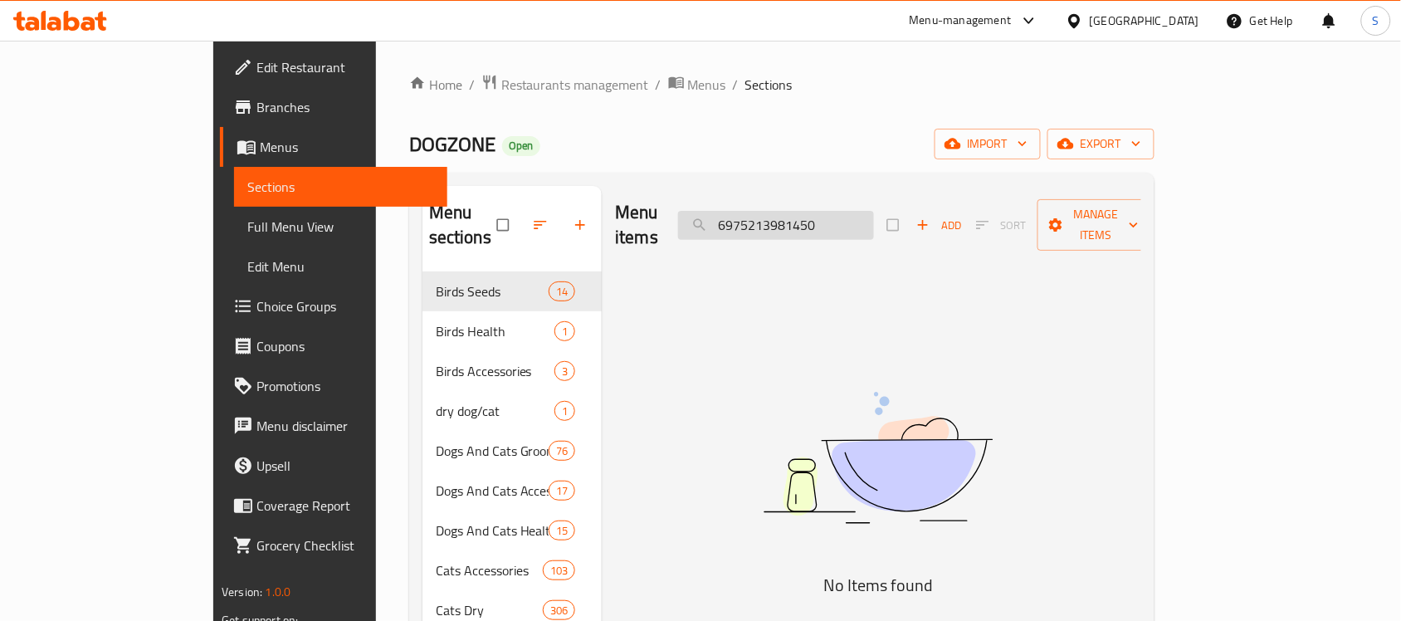
click at [831, 226] on input "6975213981450" at bounding box center [776, 225] width 196 height 29
paste input "2051"
type input "6975213982051"
click at [863, 211] on input "6975213982051" at bounding box center [776, 225] width 196 height 29
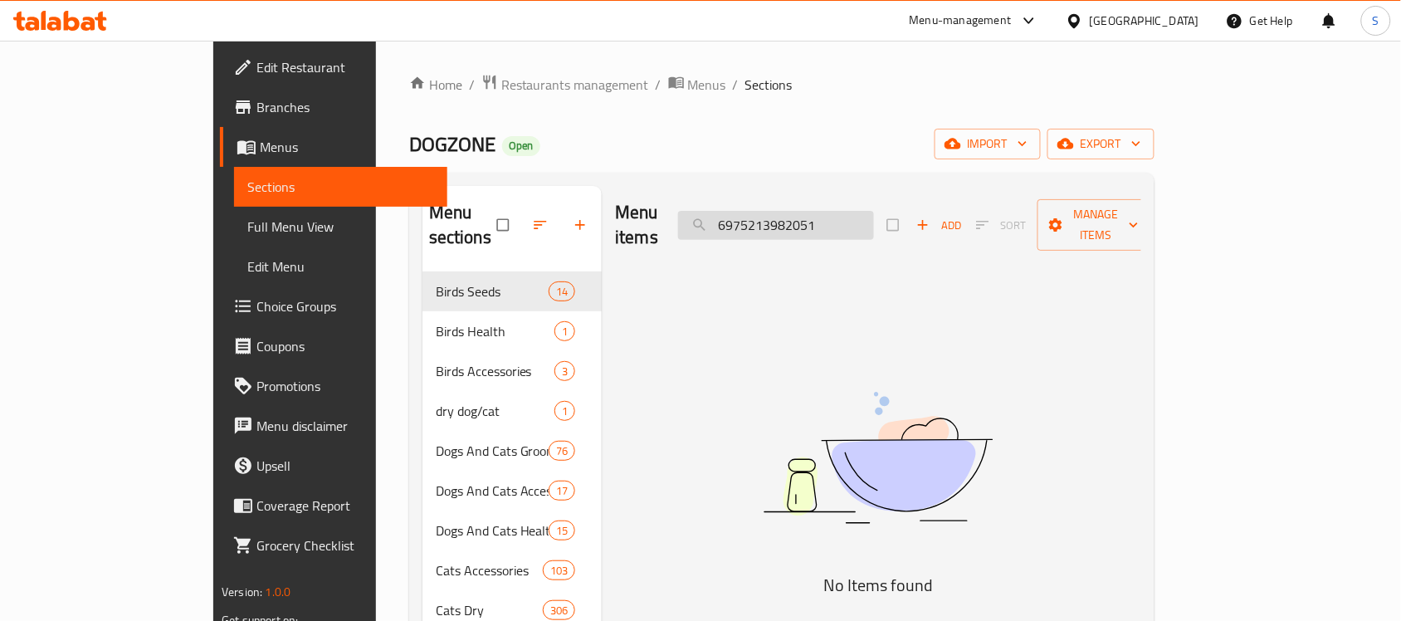
click at [863, 211] on input "6975213982051" at bounding box center [776, 225] width 196 height 29
click at [874, 217] on input "6975213982051" at bounding box center [776, 225] width 196 height 29
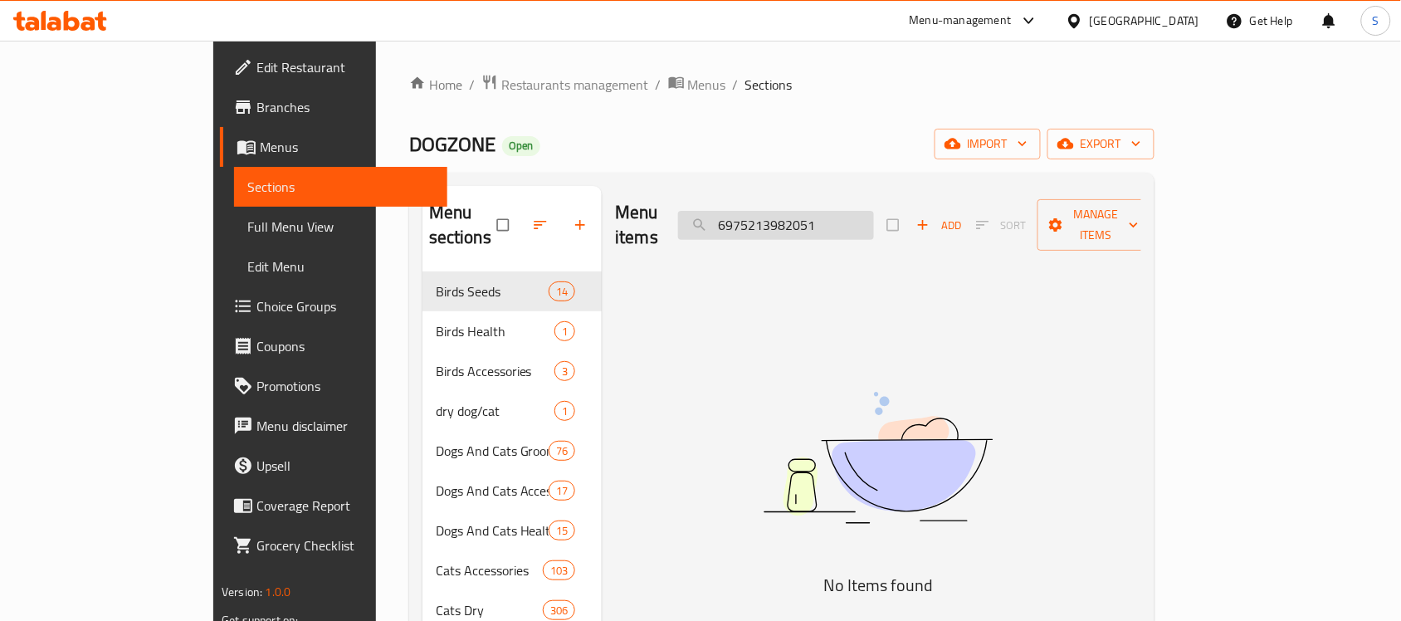
click at [874, 217] on input "6975213982051" at bounding box center [776, 225] width 196 height 29
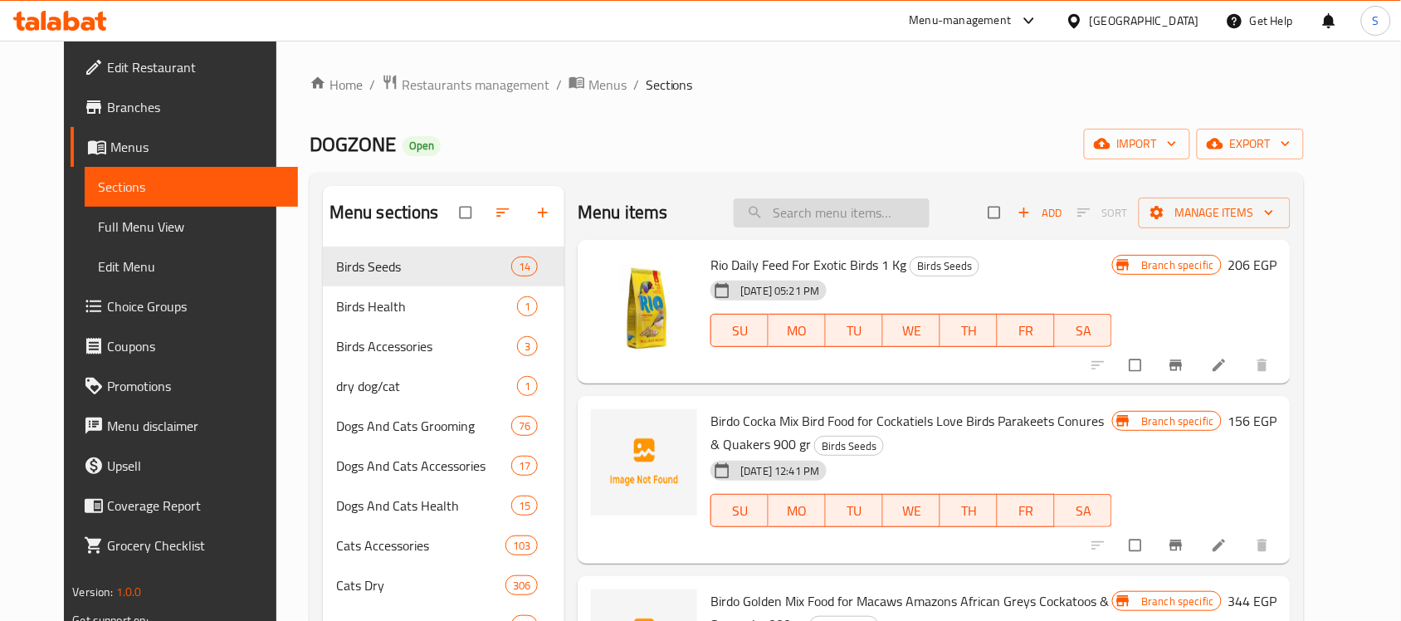
click at [882, 217] on input "search" at bounding box center [832, 212] width 196 height 29
paste input "6975213982051"
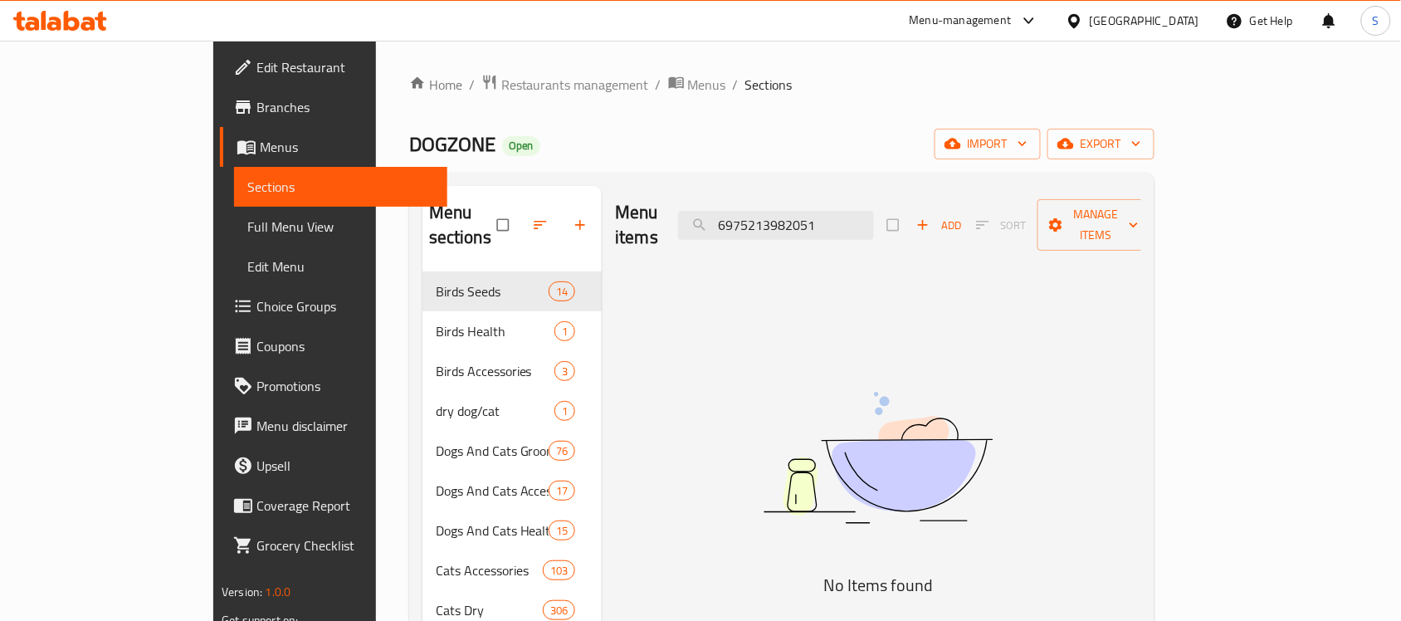
type input "6975213982051"
click at [823, 211] on input "6975213982051" at bounding box center [776, 225] width 196 height 29
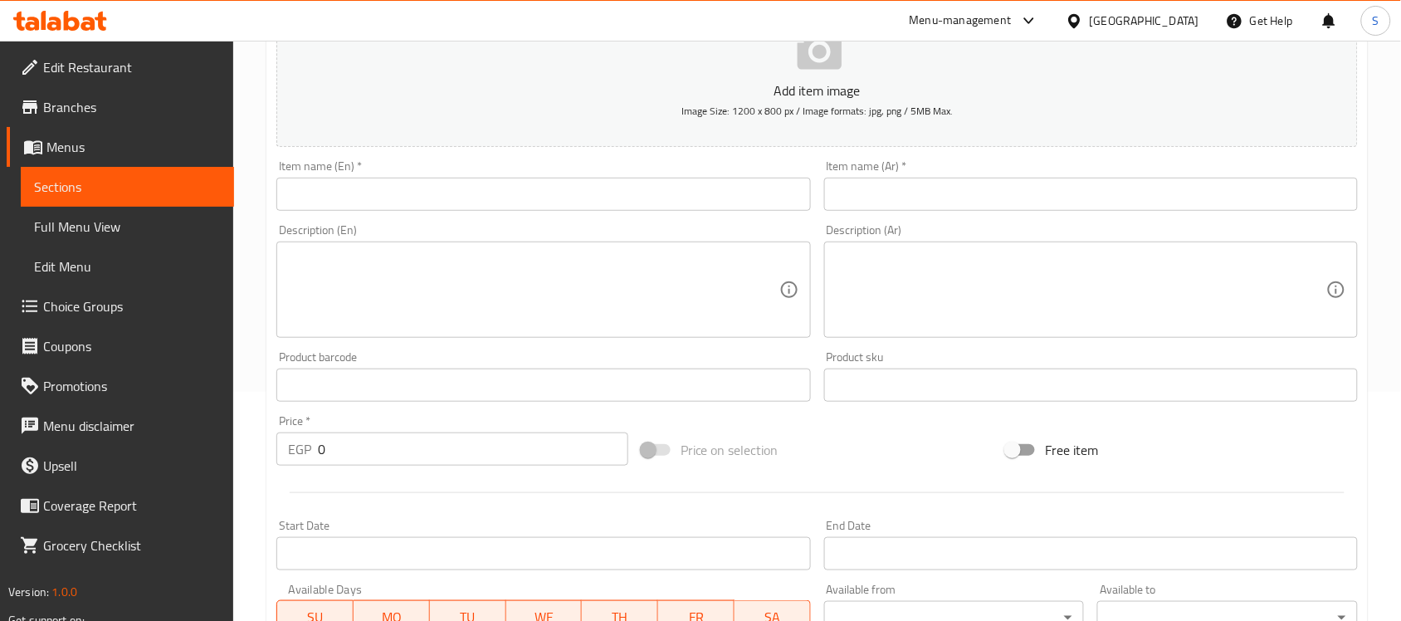
scroll to position [415, 0]
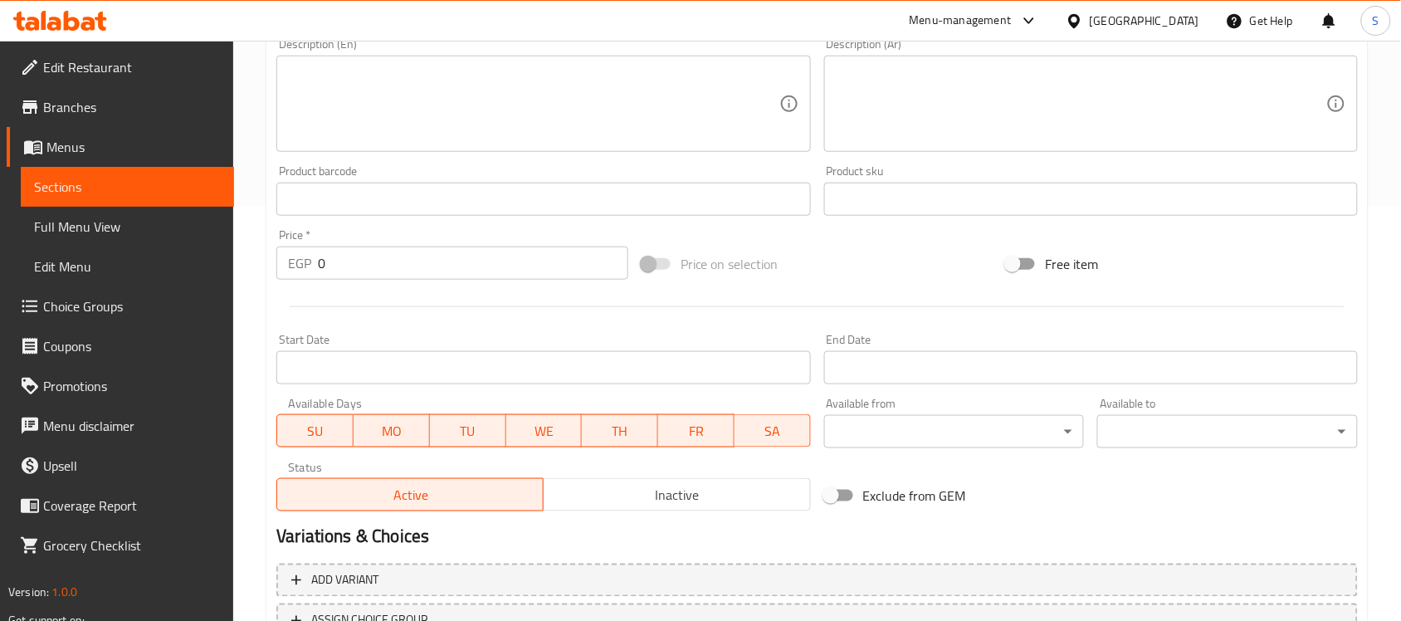
click at [376, 181] on div "Product barcode Product barcode" at bounding box center [543, 190] width 534 height 51
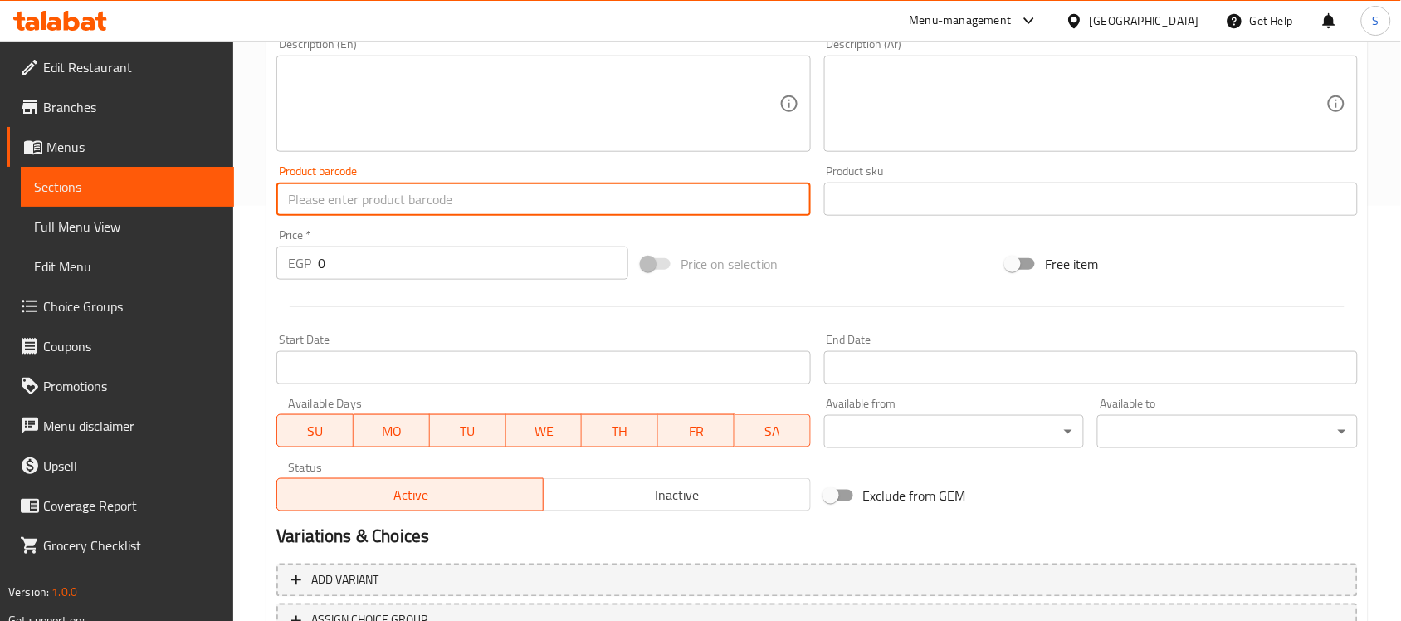
click at [357, 195] on input "text" at bounding box center [543, 199] width 534 height 33
paste input "6975213982051"
type input "6975213982051"
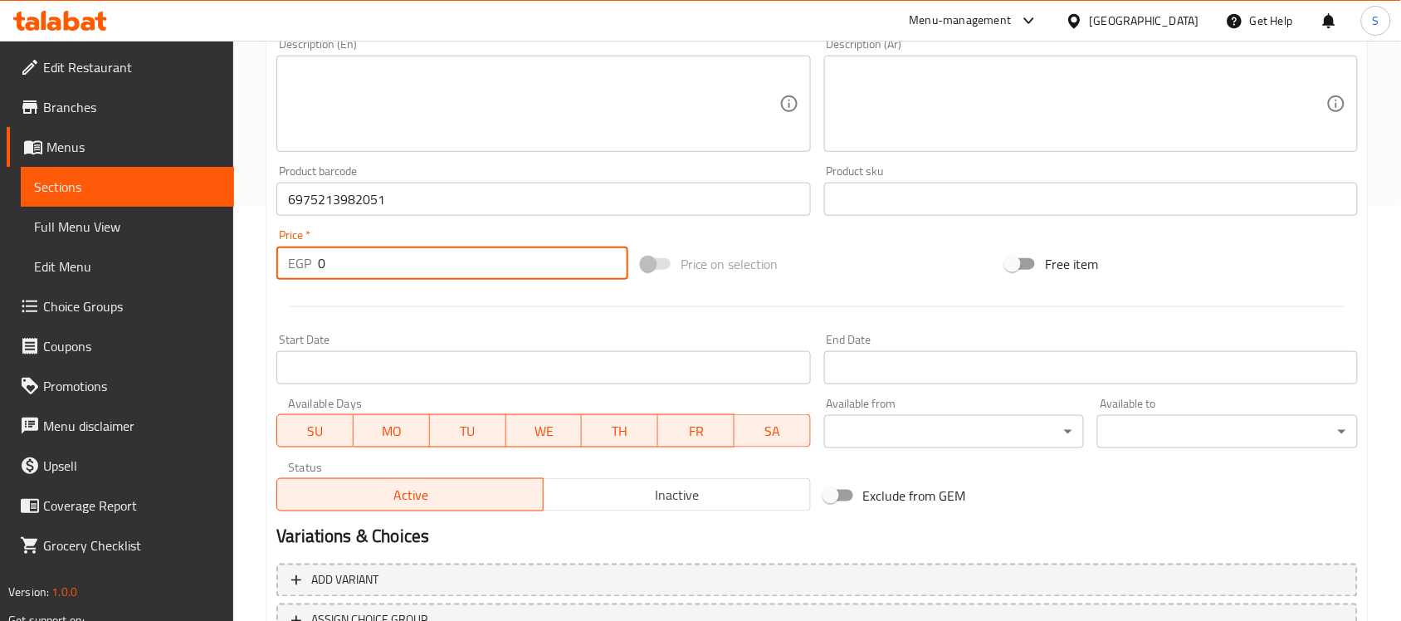
drag, startPoint x: 391, startPoint y: 258, endPoint x: 237, endPoint y: 243, distance: 154.3
click at [238, 245] on div "Home / Restaurants management / Menus / Sections / item / create Dogs Accessori…" at bounding box center [817, 192] width 1168 height 1132
paste input "206"
type input "206"
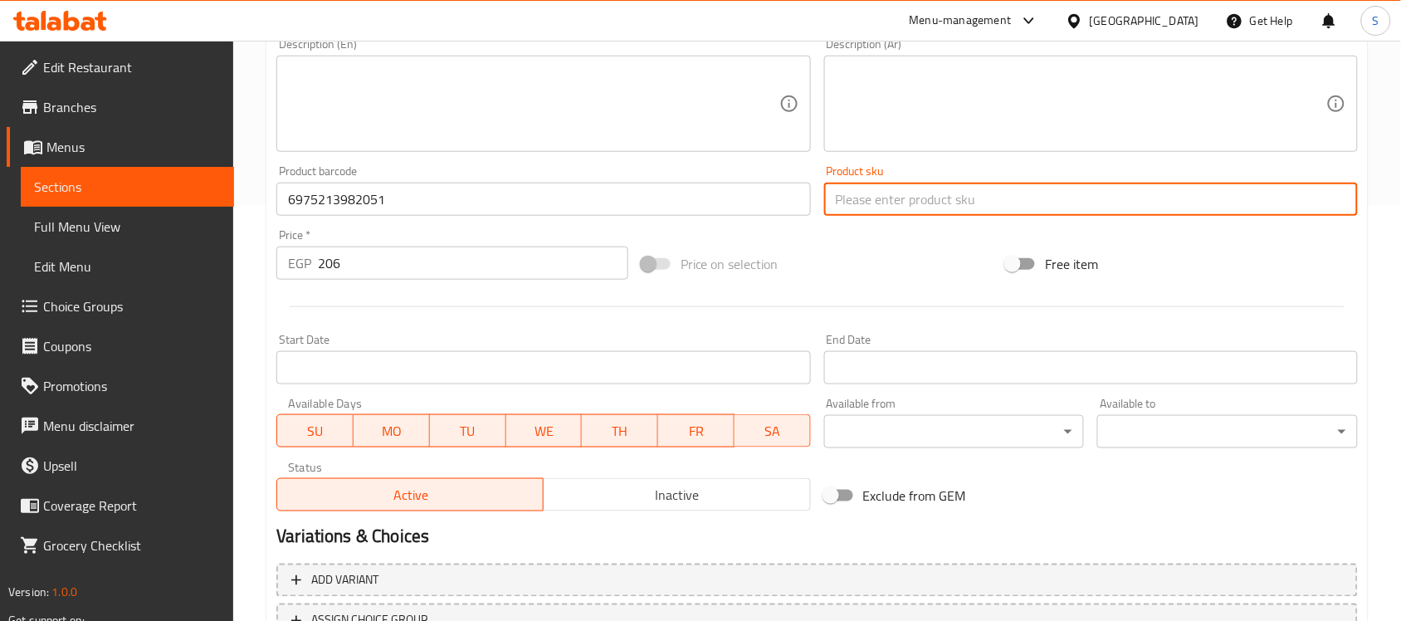
click at [839, 188] on input "text" at bounding box center [1091, 199] width 534 height 33
paste input "14250"
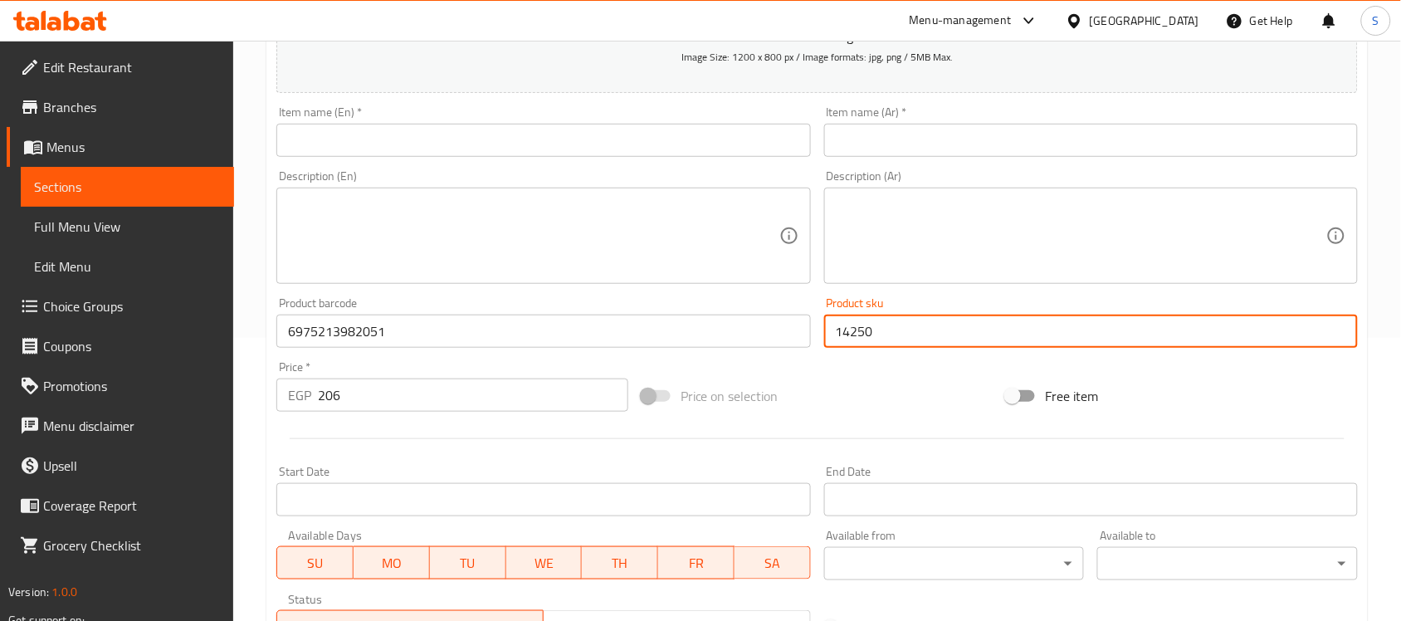
scroll to position [104, 0]
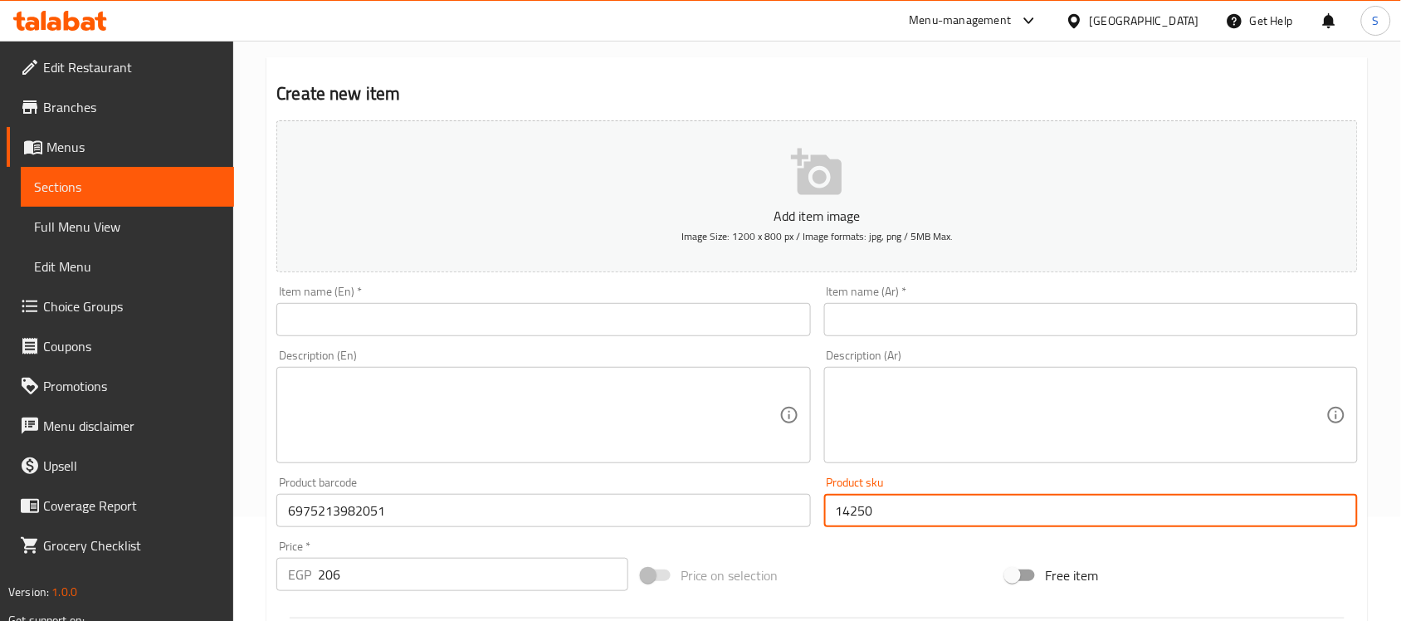
type input "14250"
click at [440, 316] on input "text" at bounding box center [543, 319] width 534 height 33
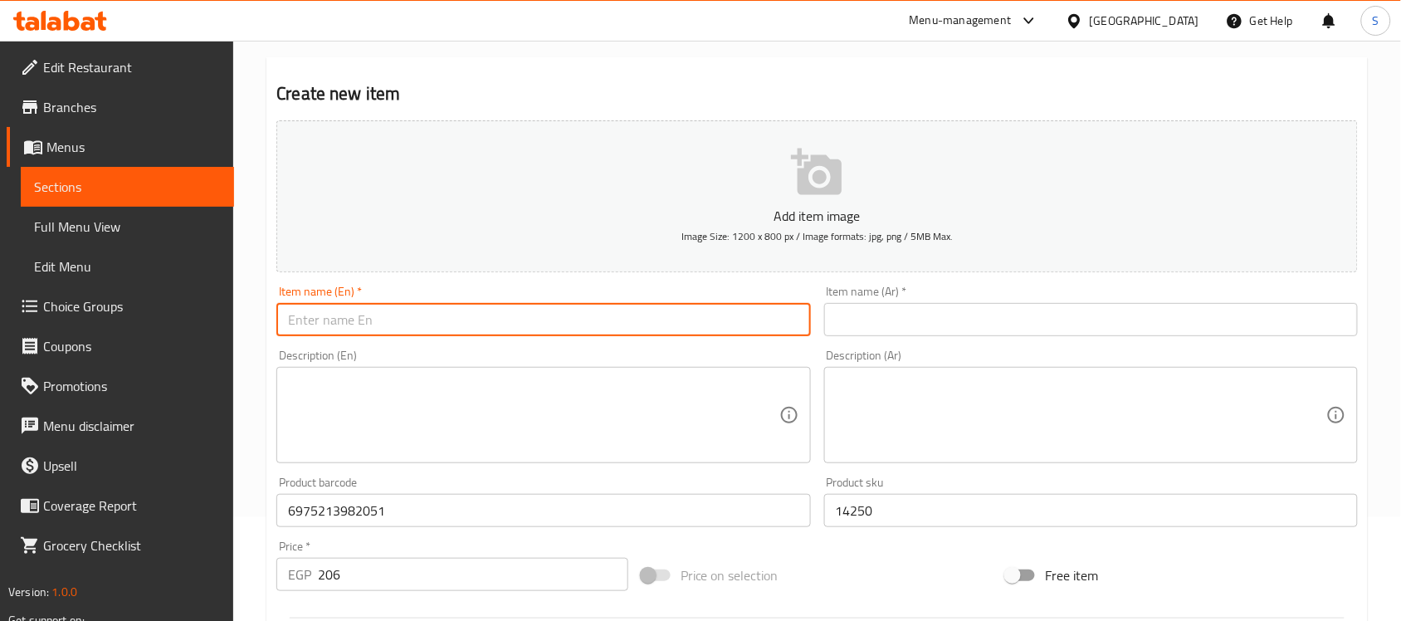
paste input "14250"
type input "14250"
click at [874, 320] on input "text" at bounding box center [1091, 319] width 534 height 33
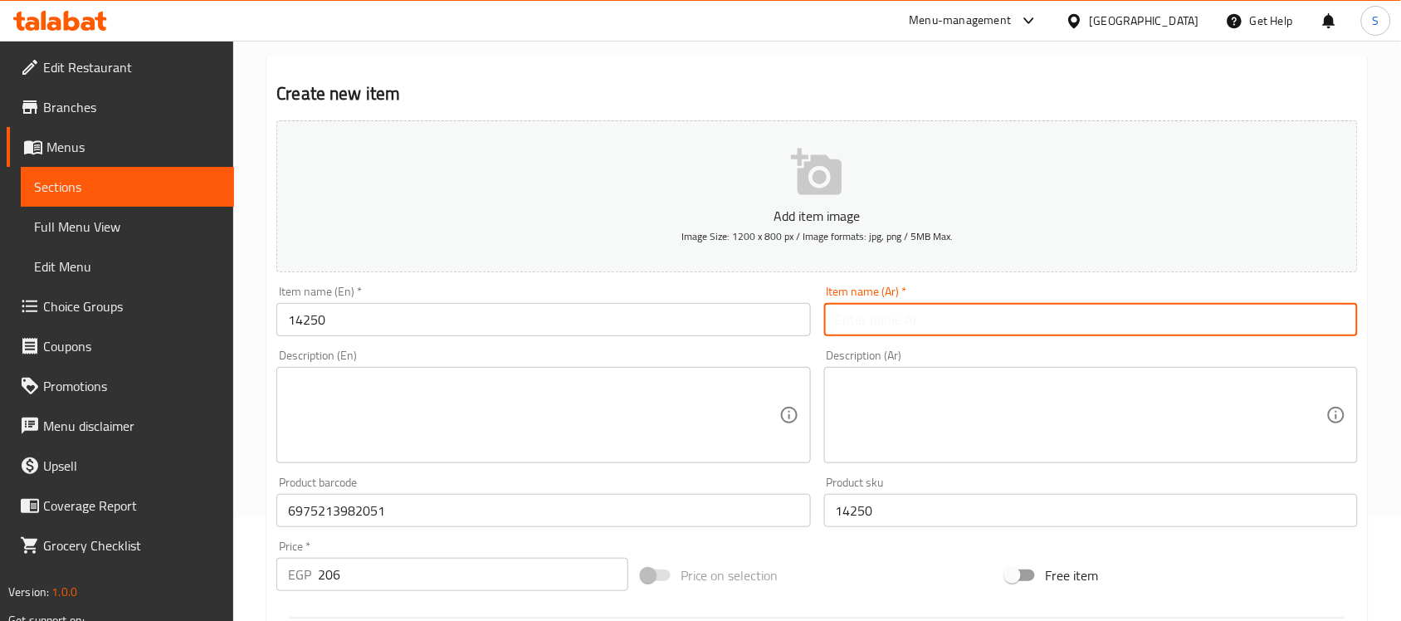
paste input "عضاضة للكلاب باللونين الأخضر والبرتقالي من نايومي"
type input "عضاضة للكلاب باللونين الأخضر والبرتقالي من نايومي"
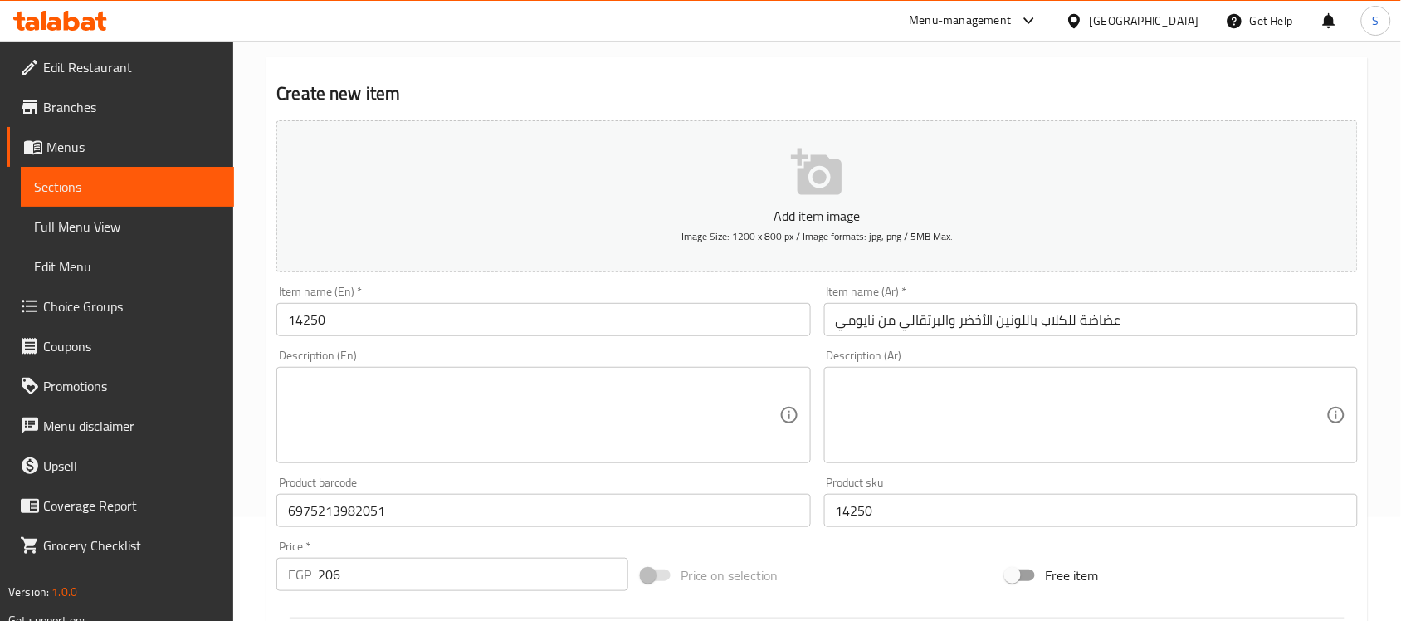
click at [610, 338] on div "Item name (En)   * 14250 Item name (En) *" at bounding box center [543, 311] width 547 height 64
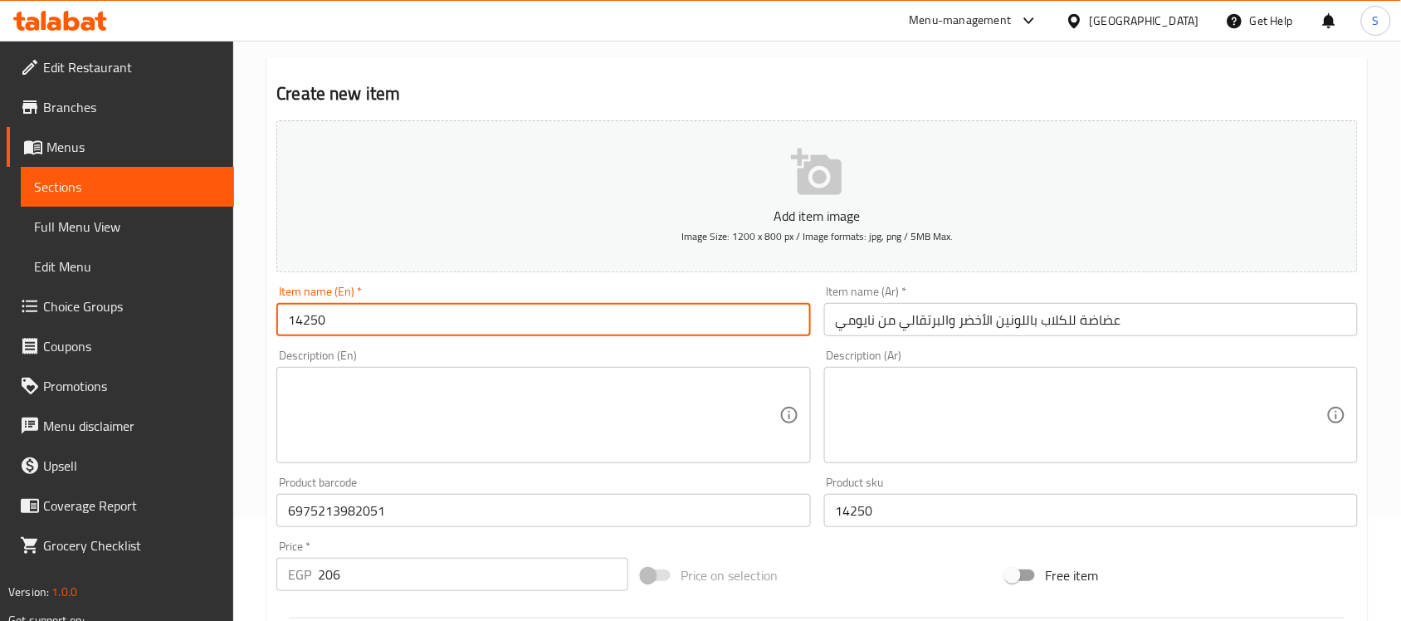
click at [621, 325] on input "14250" at bounding box center [543, 319] width 534 height 33
paste input "[PERSON_NAME] and Orange Dog Teether"
type input "[PERSON_NAME] and Orange Dog Teether"
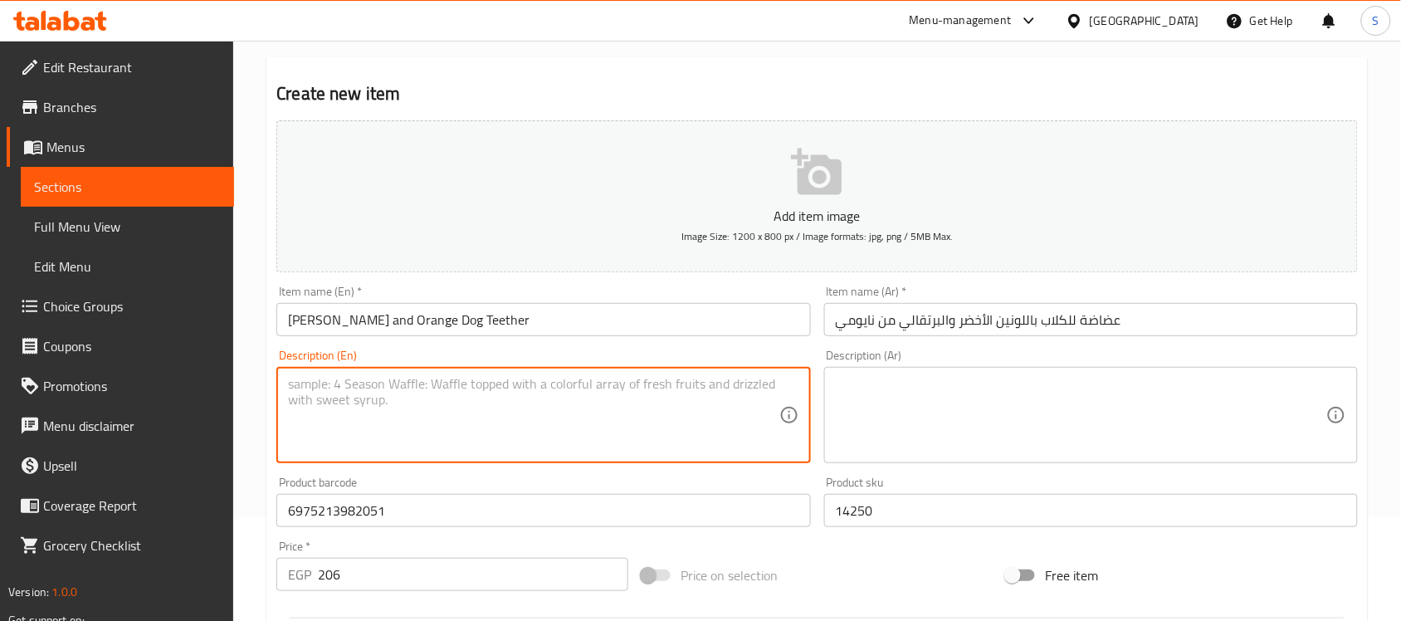
click at [612, 436] on textarea at bounding box center [533, 415] width 491 height 79
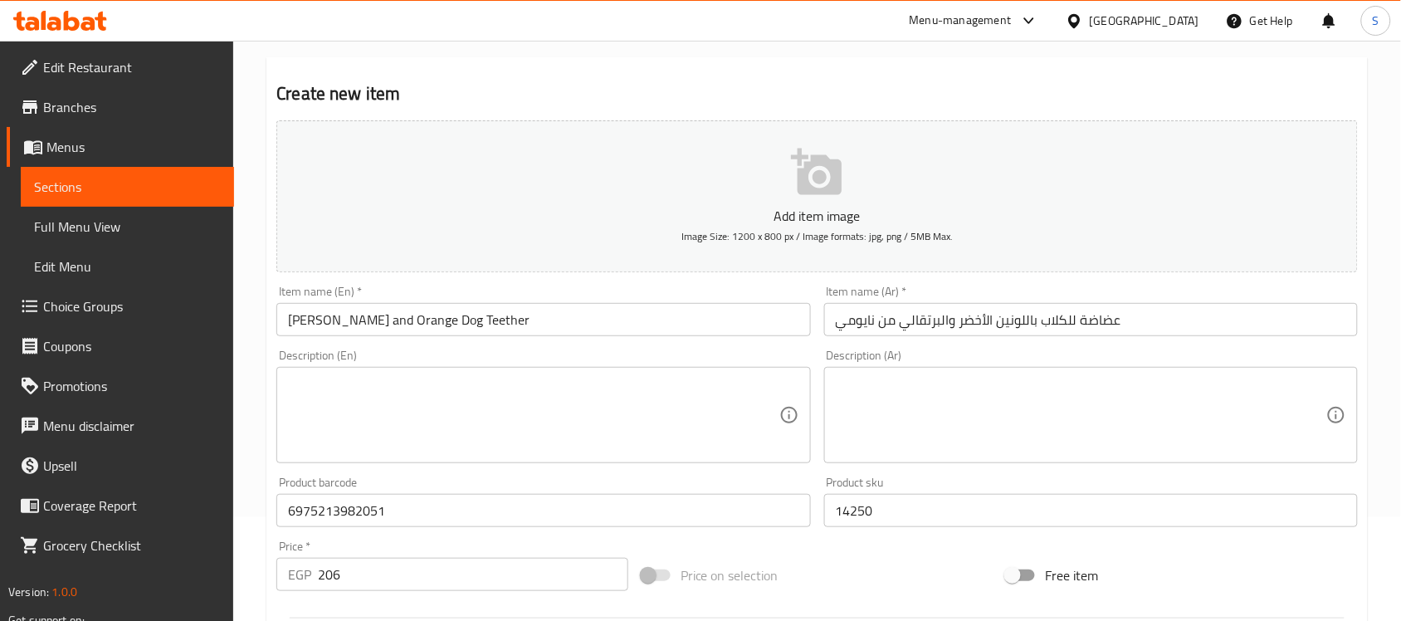
click at [639, 337] on div "Item name (En)   * [PERSON_NAME] and Orange Dog Teether Item name (En) *" at bounding box center [543, 311] width 547 height 64
click at [702, 321] on input "[PERSON_NAME] and Orange Dog Teether" at bounding box center [543, 319] width 534 height 33
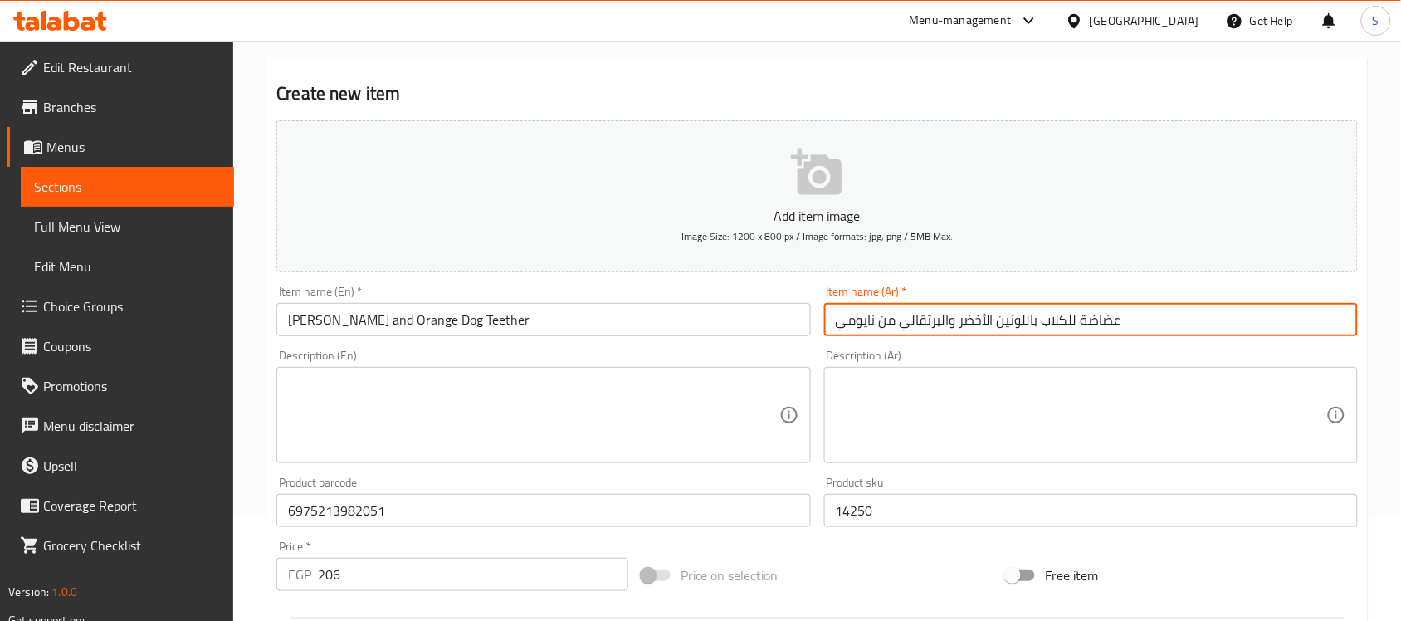
click at [859, 312] on input "عضاضة للكلاب باللونين الأخضر والبرتقالي من نايومي" at bounding box center [1091, 319] width 534 height 33
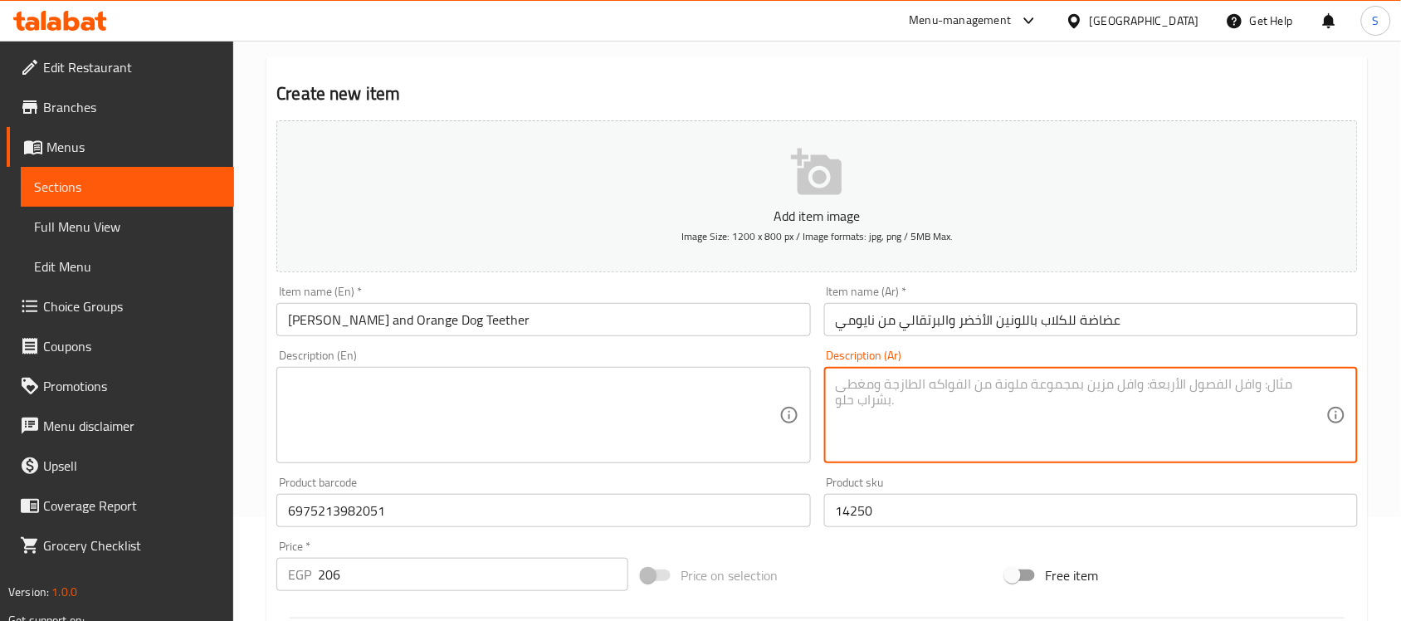
click at [1013, 398] on textarea at bounding box center [1081, 415] width 491 height 79
click at [897, 454] on textarea at bounding box center [1081, 415] width 491 height 79
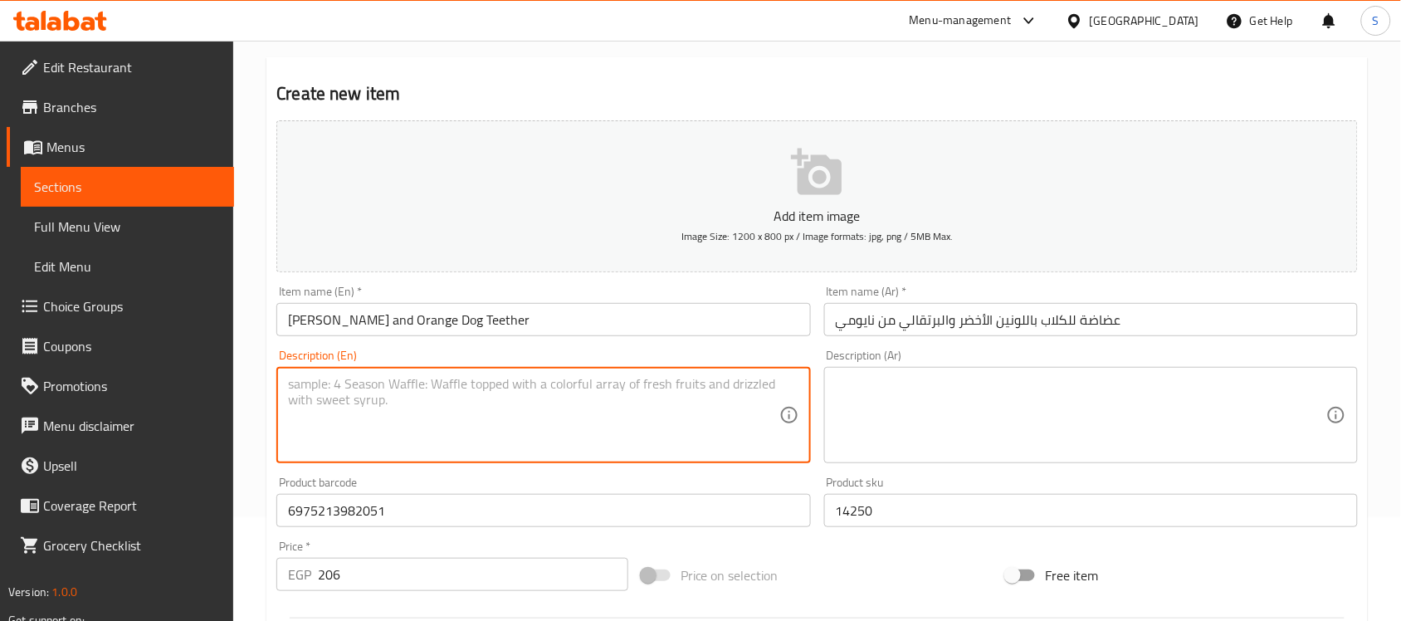
click at [613, 437] on textarea at bounding box center [533, 415] width 491 height 79
paste textarea "[PERSON_NAME] and Orange Dog Teether"
type textarea "[PERSON_NAME] and Orange Dog Teether"
